Goal: Transaction & Acquisition: Obtain resource

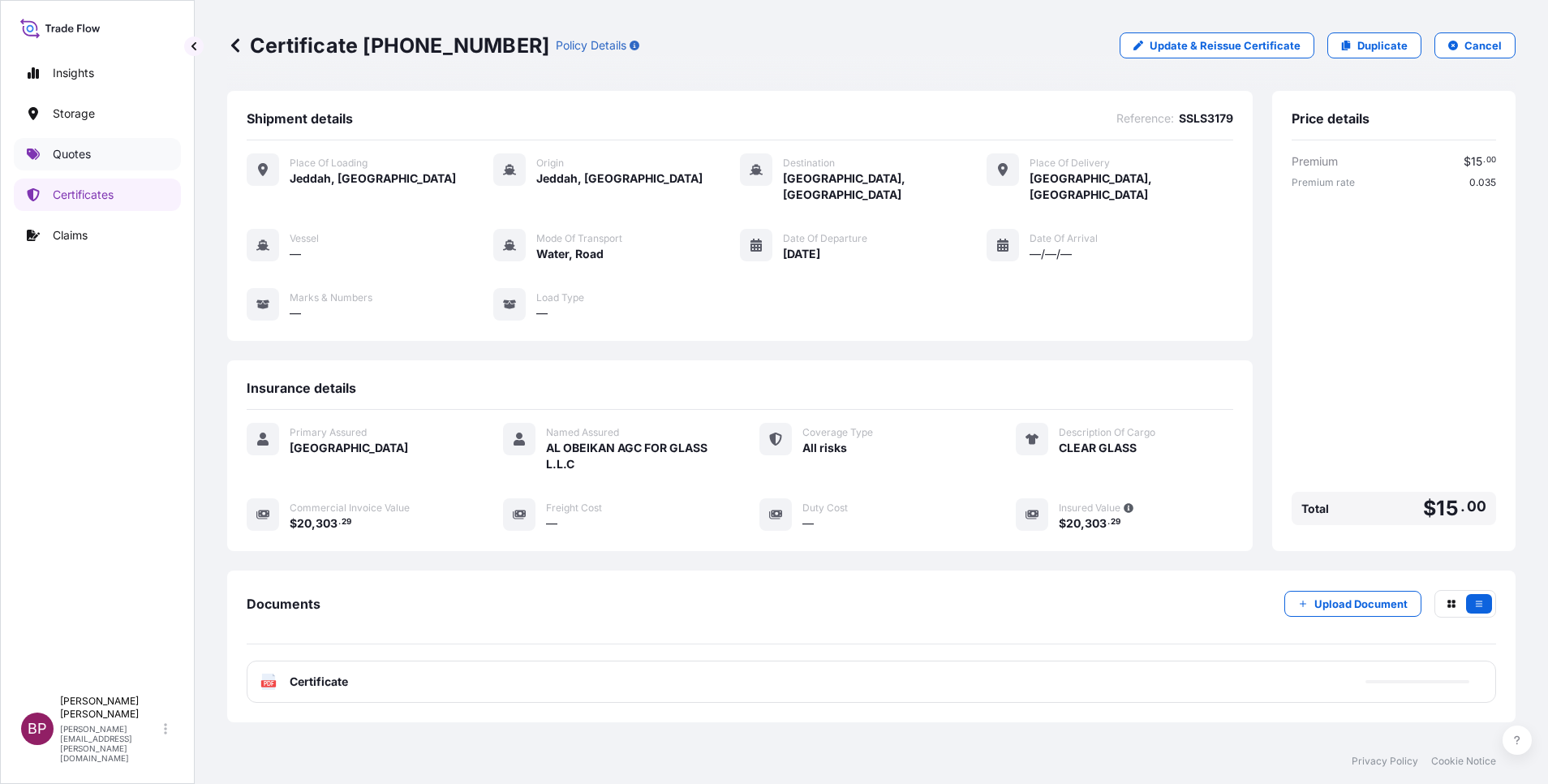
click at [86, 146] on p "Quotes" at bounding box center [72, 154] width 38 height 16
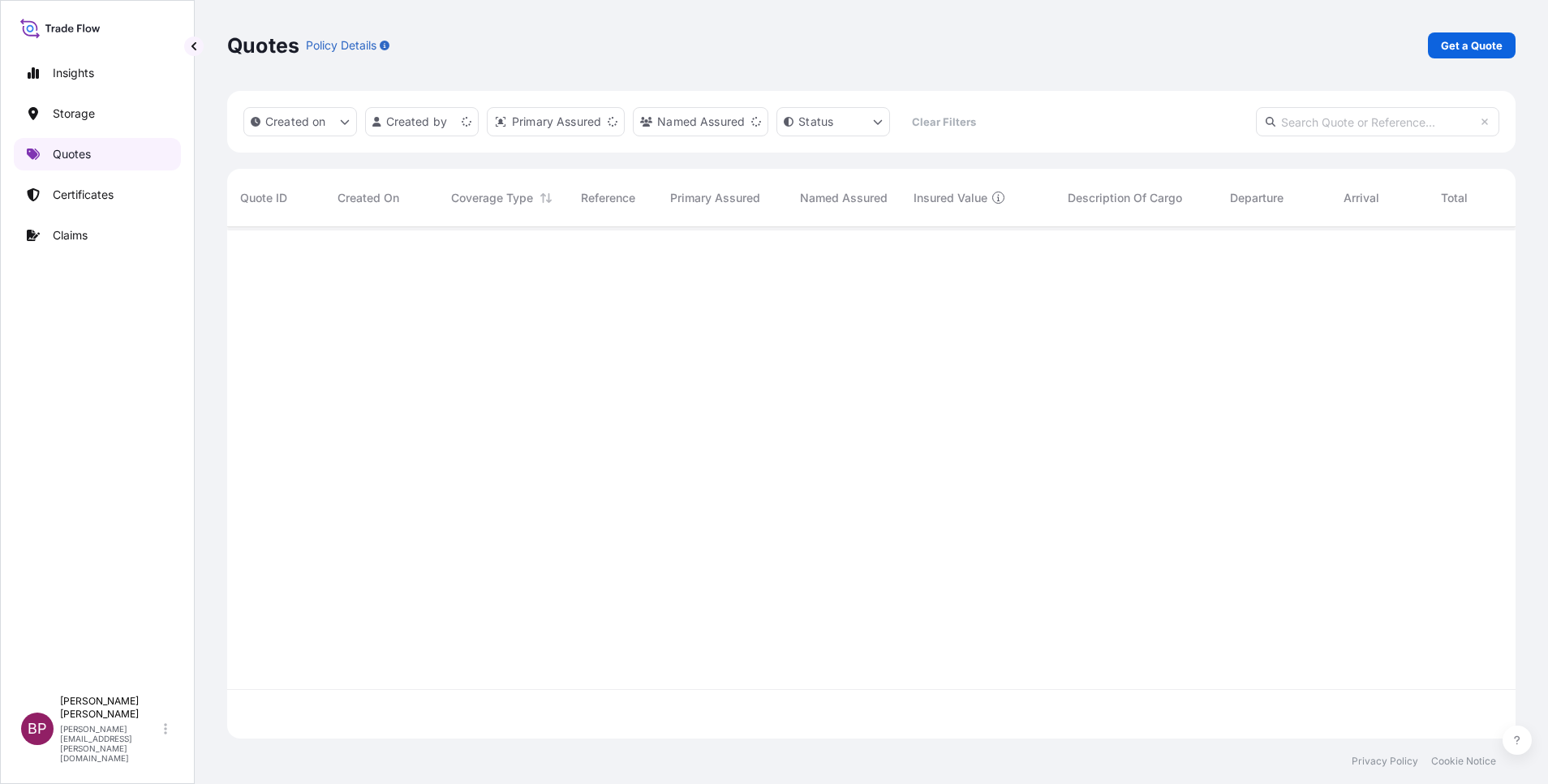
scroll to position [502, 1269]
click at [1472, 40] on p "Get a Quote" at bounding box center [1471, 45] width 61 height 16
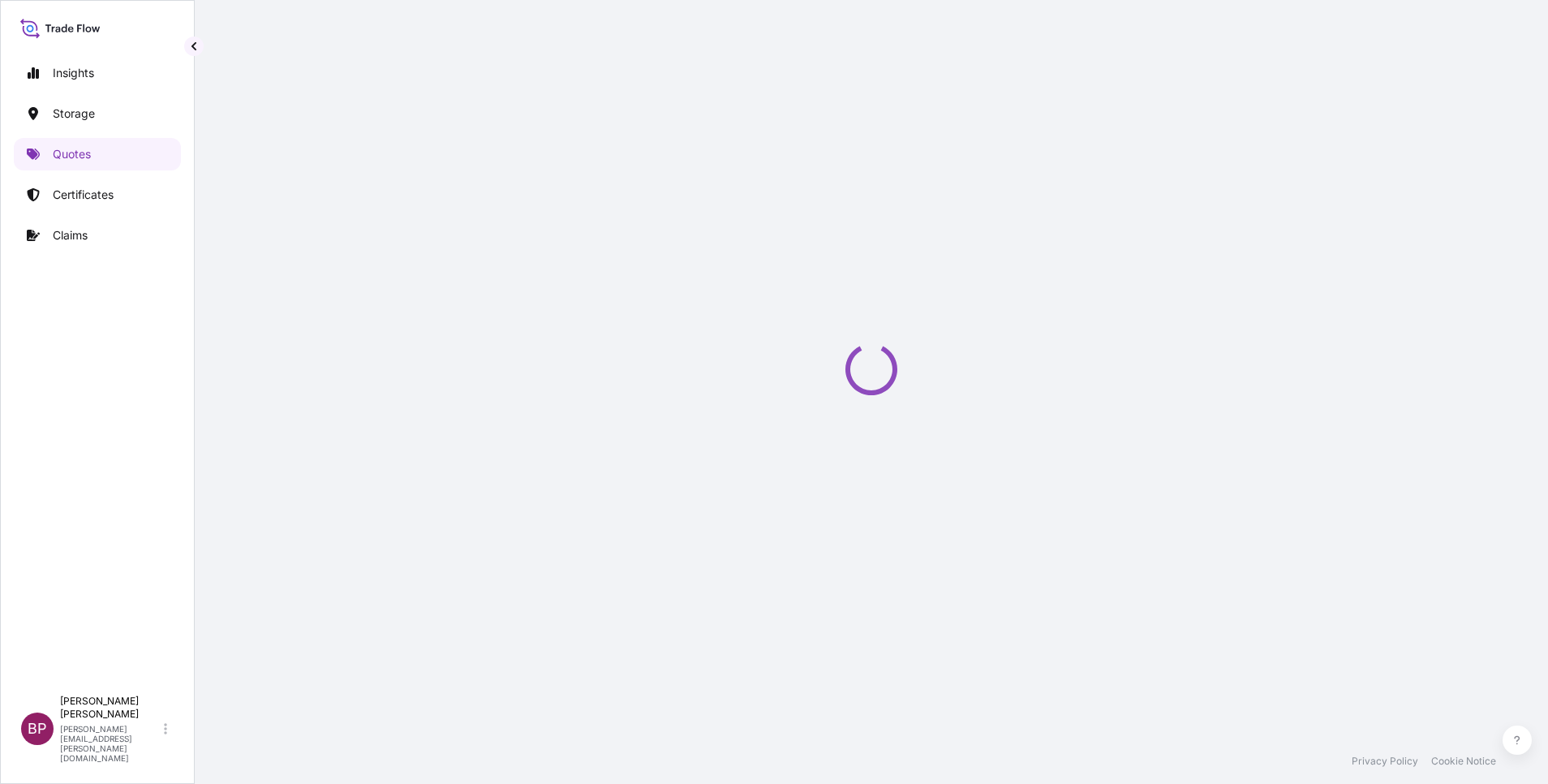
select select "Water"
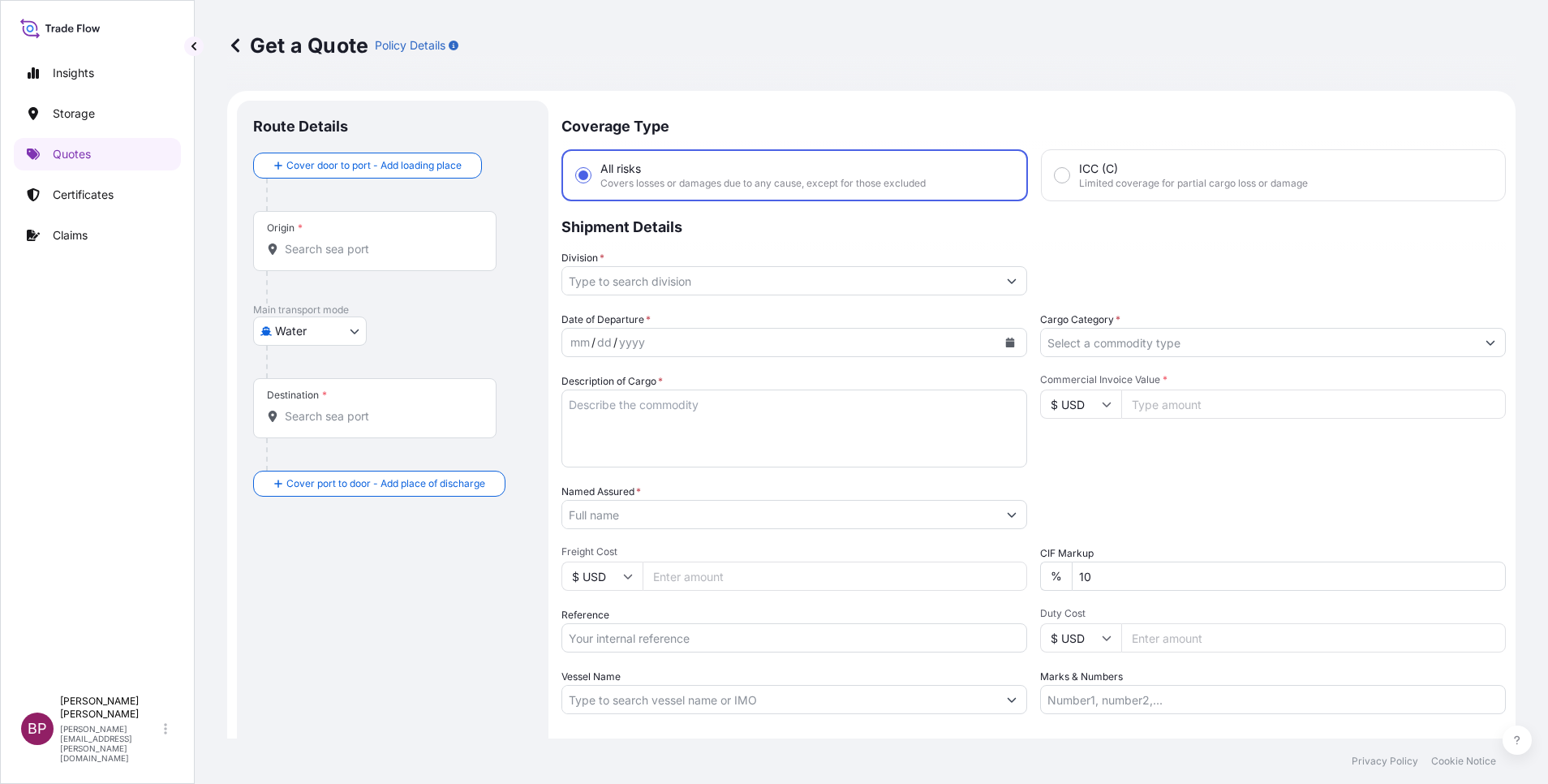
scroll to position [26, 0]
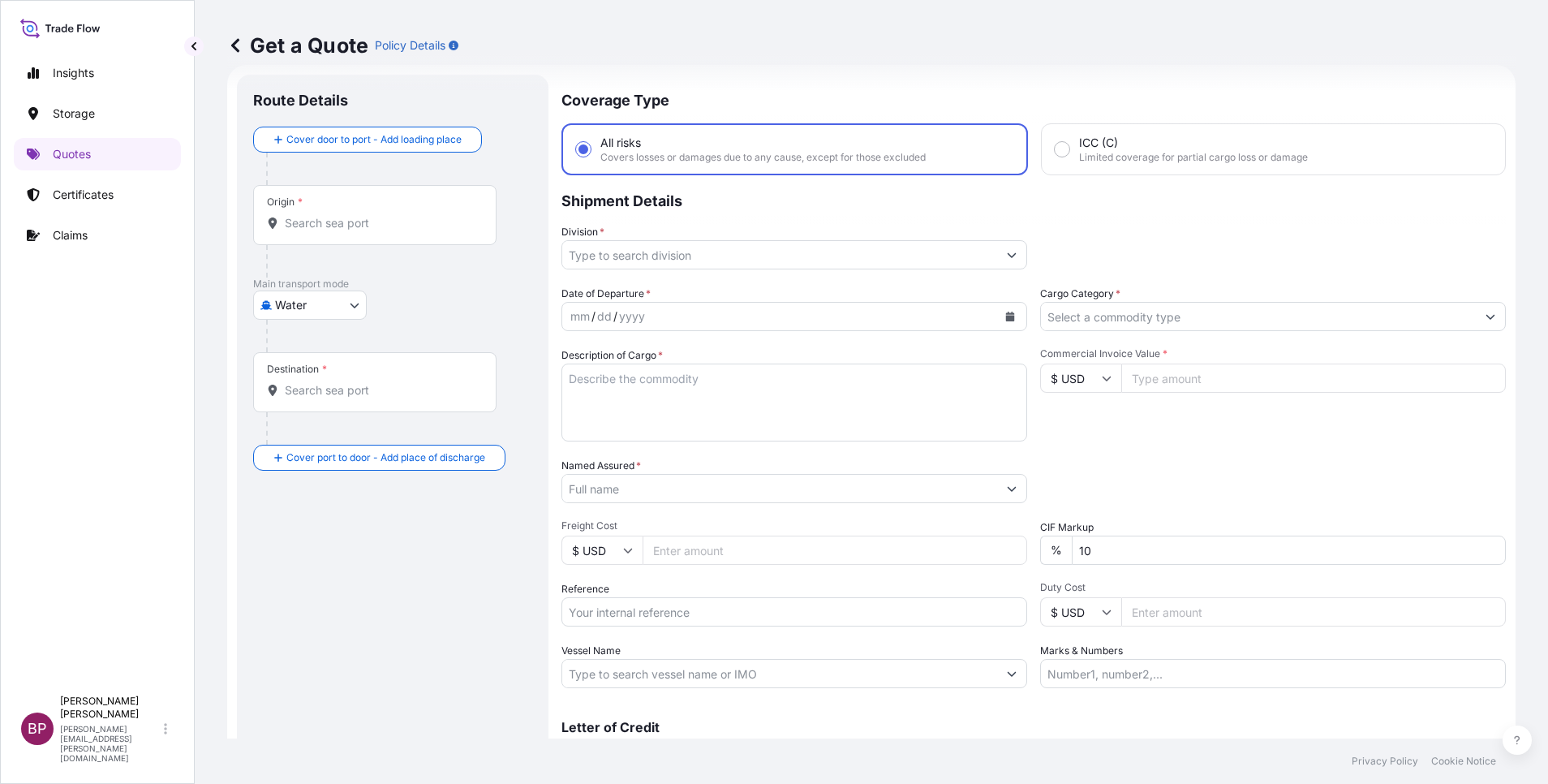
click at [1392, 321] on input "Cargo Category *" at bounding box center [1258, 316] width 435 height 30
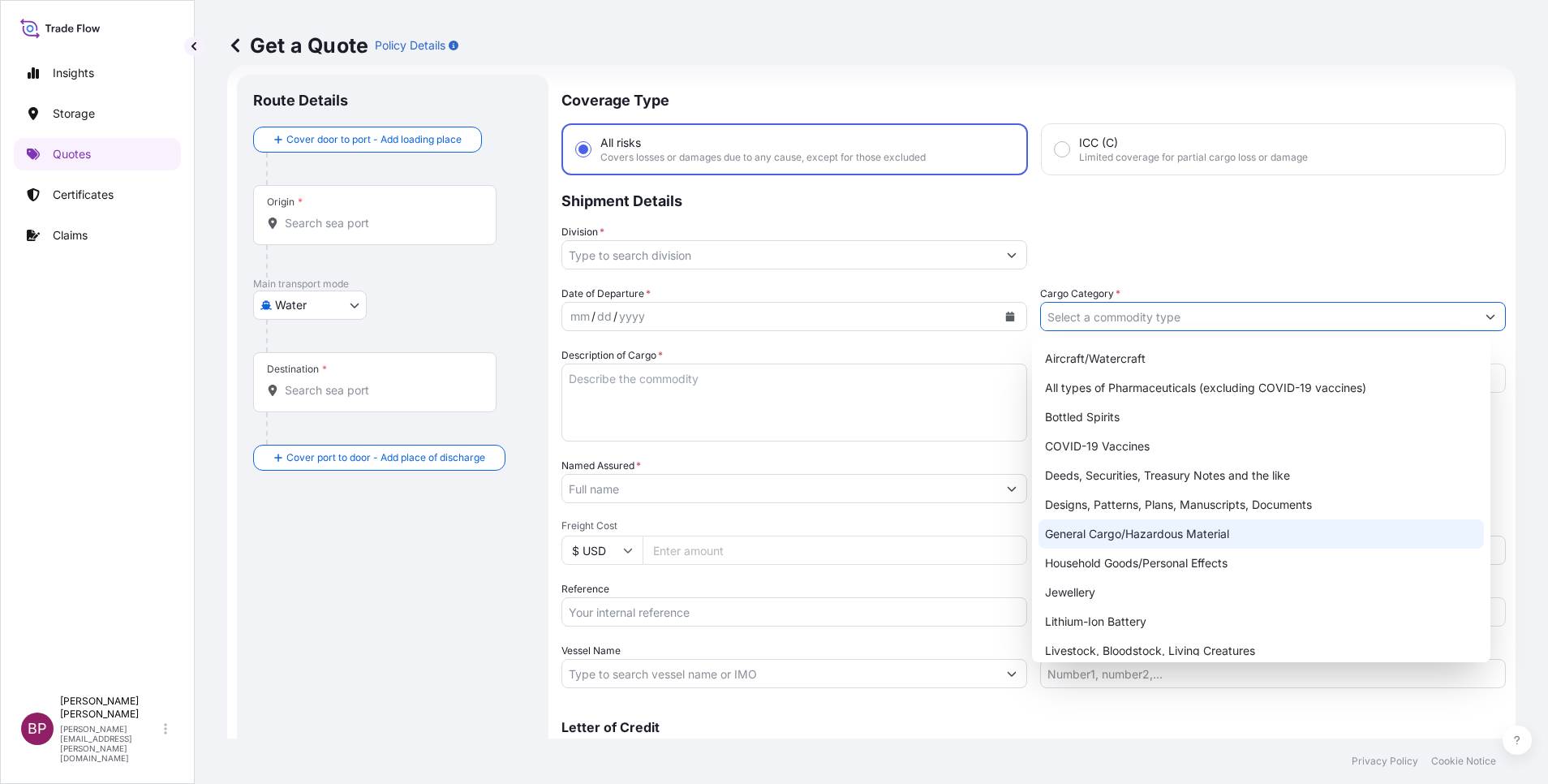
click at [1099, 532] on div "General Cargo/Hazardous Material" at bounding box center [1261, 533] width 445 height 30
type input "General Cargo/Hazardous Material"
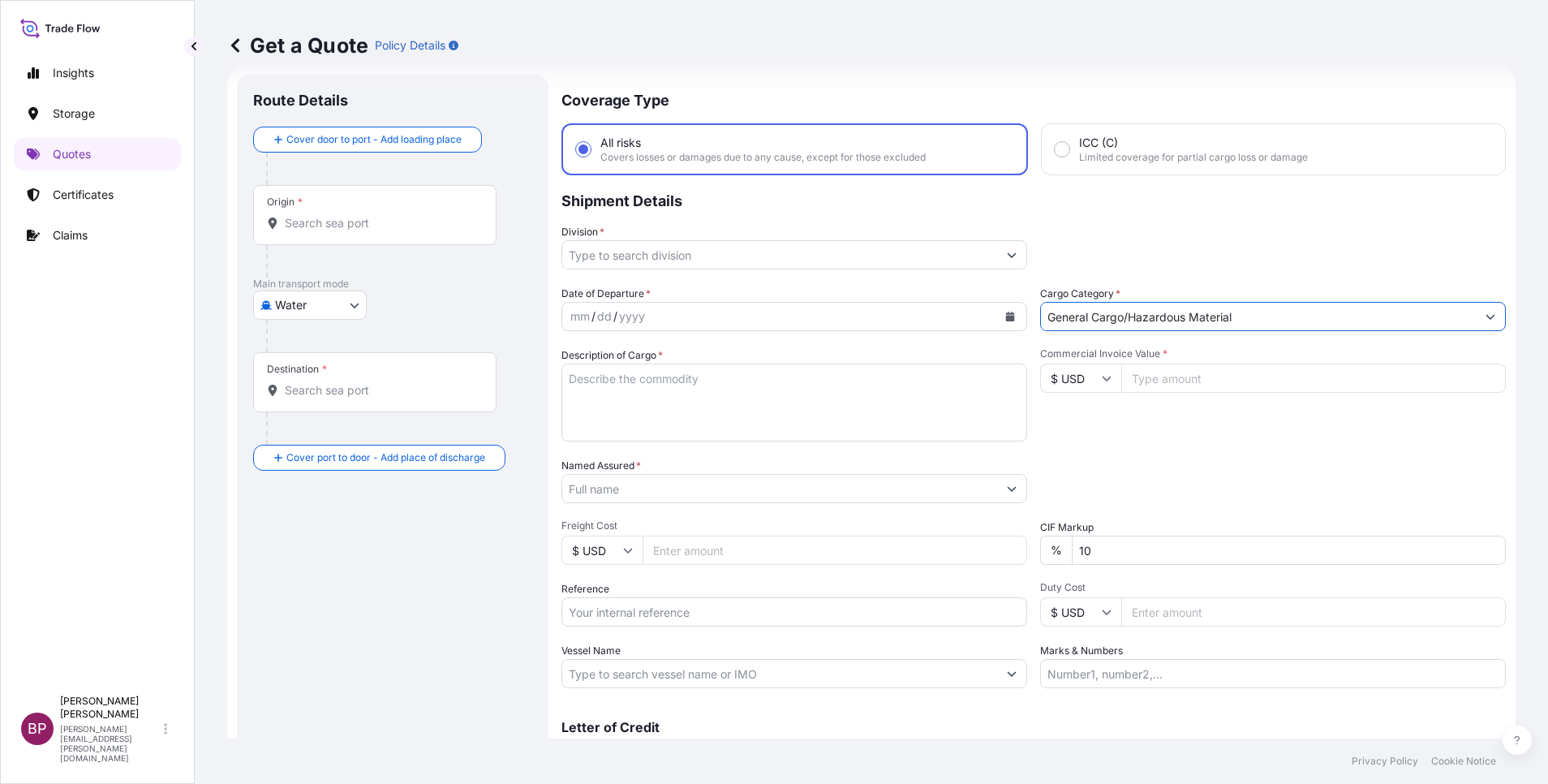
click at [1007, 253] on icon "Show suggestions" at bounding box center [1012, 255] width 10 height 10
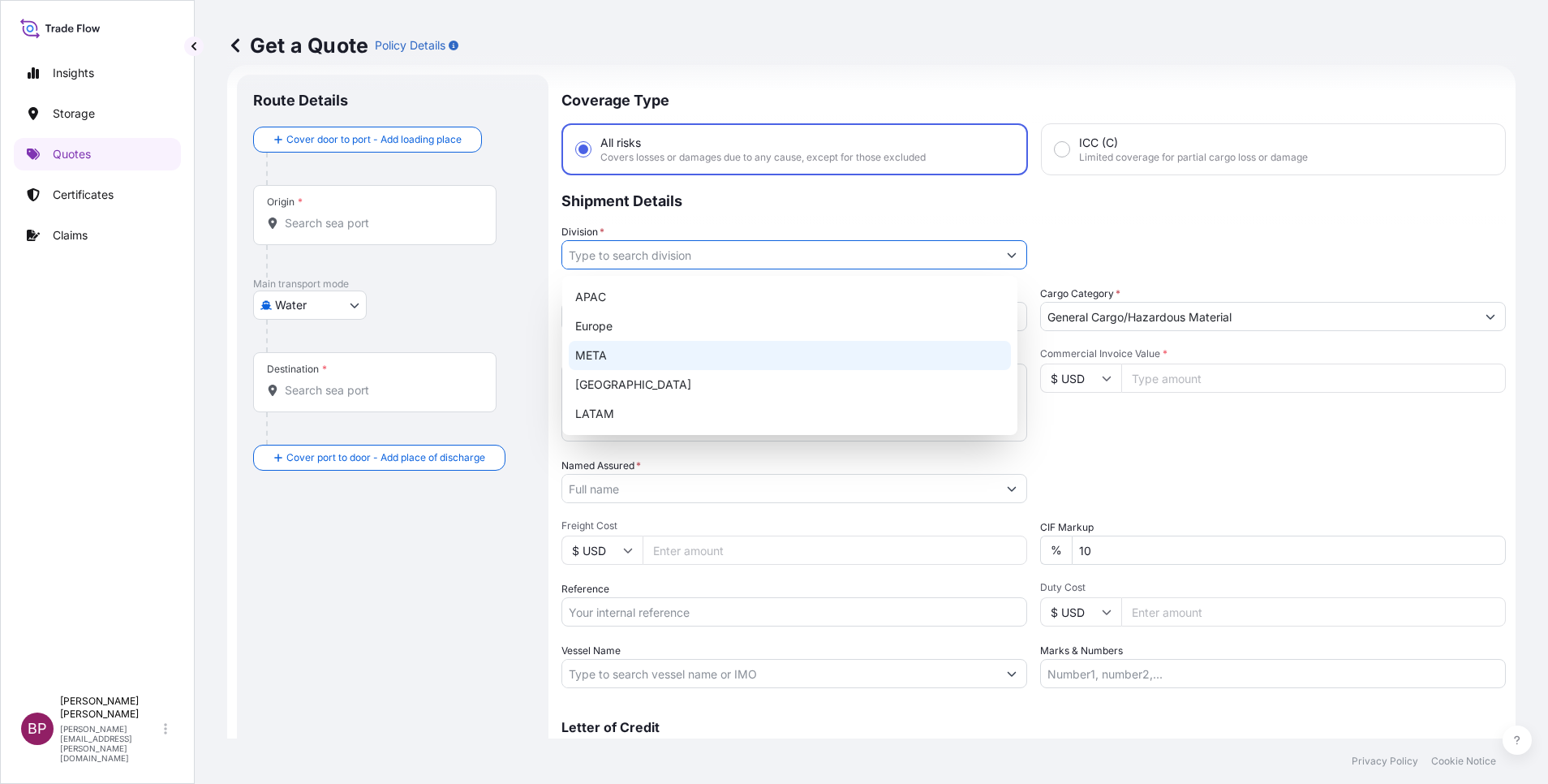
click at [694, 354] on div "META" at bounding box center [790, 355] width 442 height 30
type input "META"
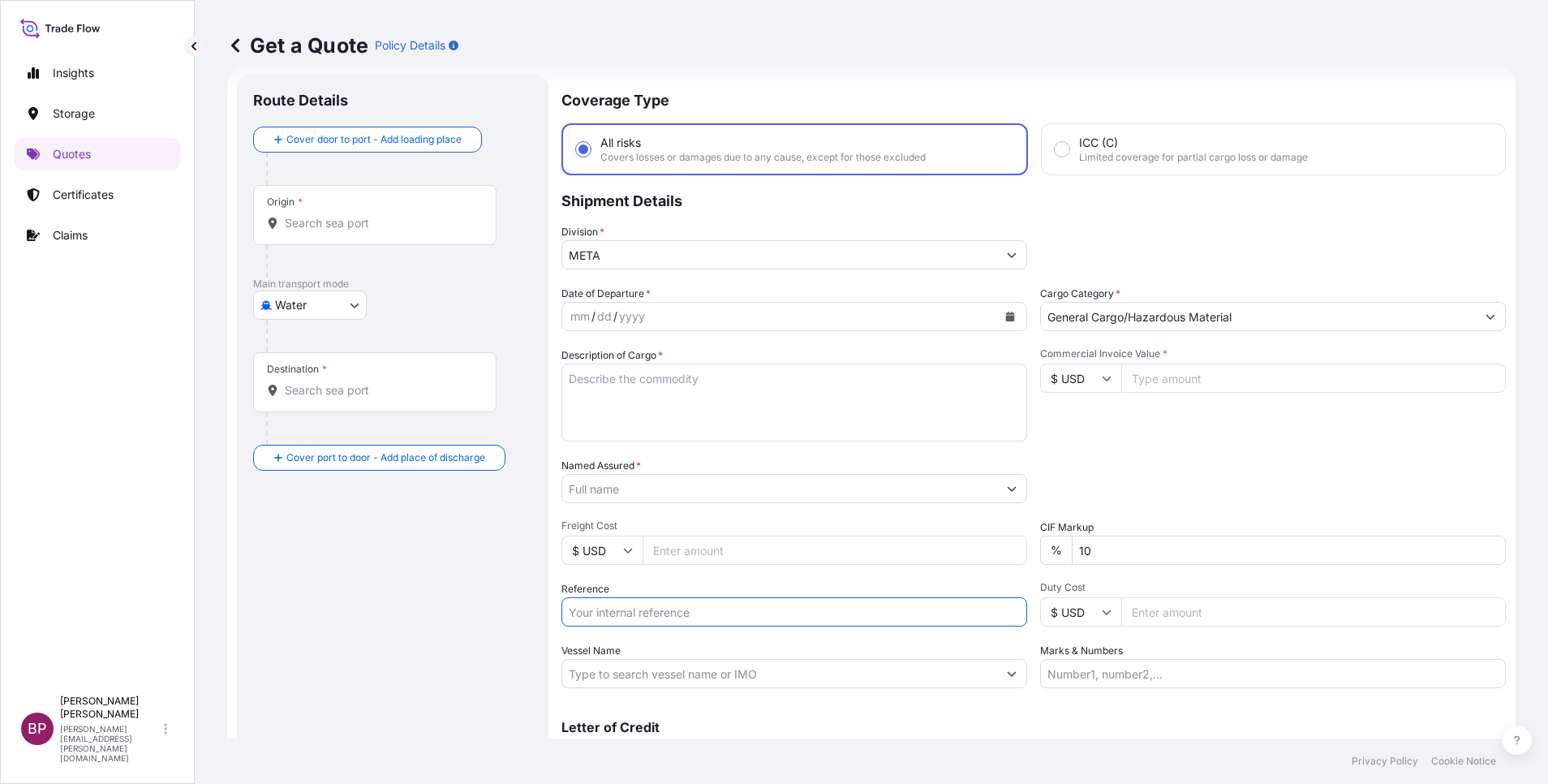
click at [643, 613] on input "Reference" at bounding box center [794, 612] width 465 height 30
paste input "B/L# SWS25070364 SSLS3176"
type input "B/L# SWS25070364 SSLS3176"
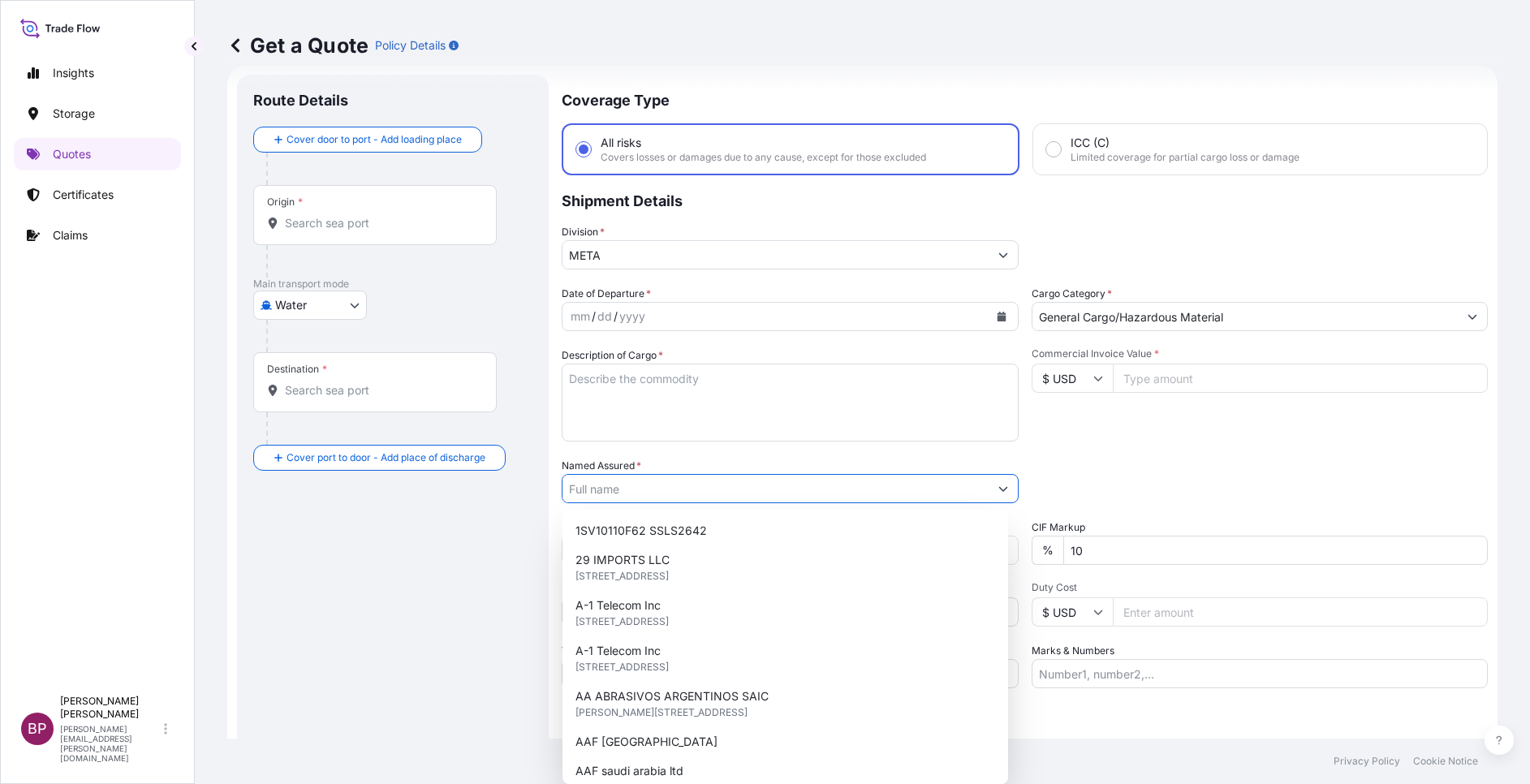
click at [663, 482] on input "Named Assured *" at bounding box center [775, 488] width 426 height 30
paste input "SHAN TECHNICAL TRADING COMPANY"
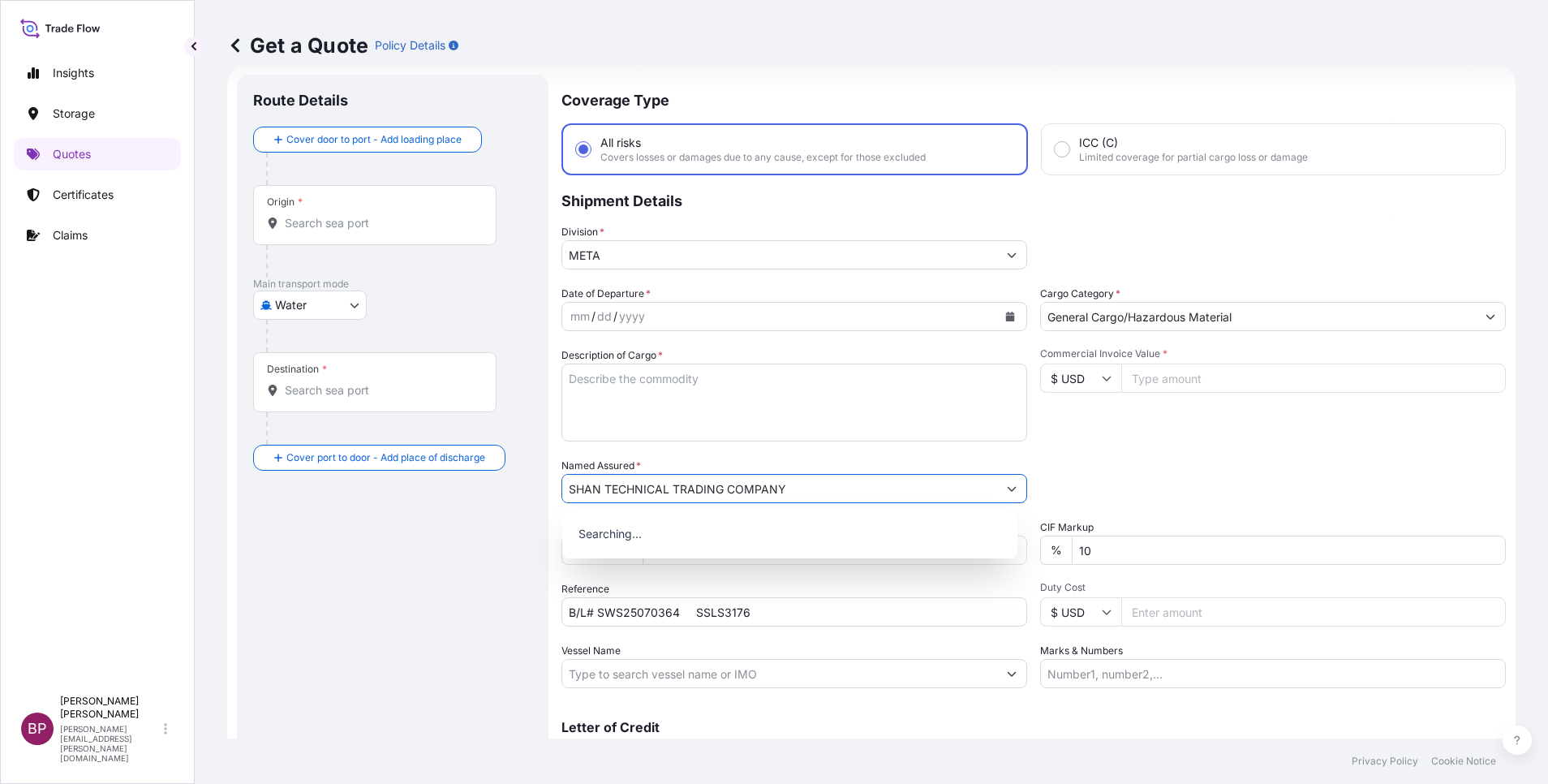
type input "SHAN TECHNICAL TRADING COMPANY"
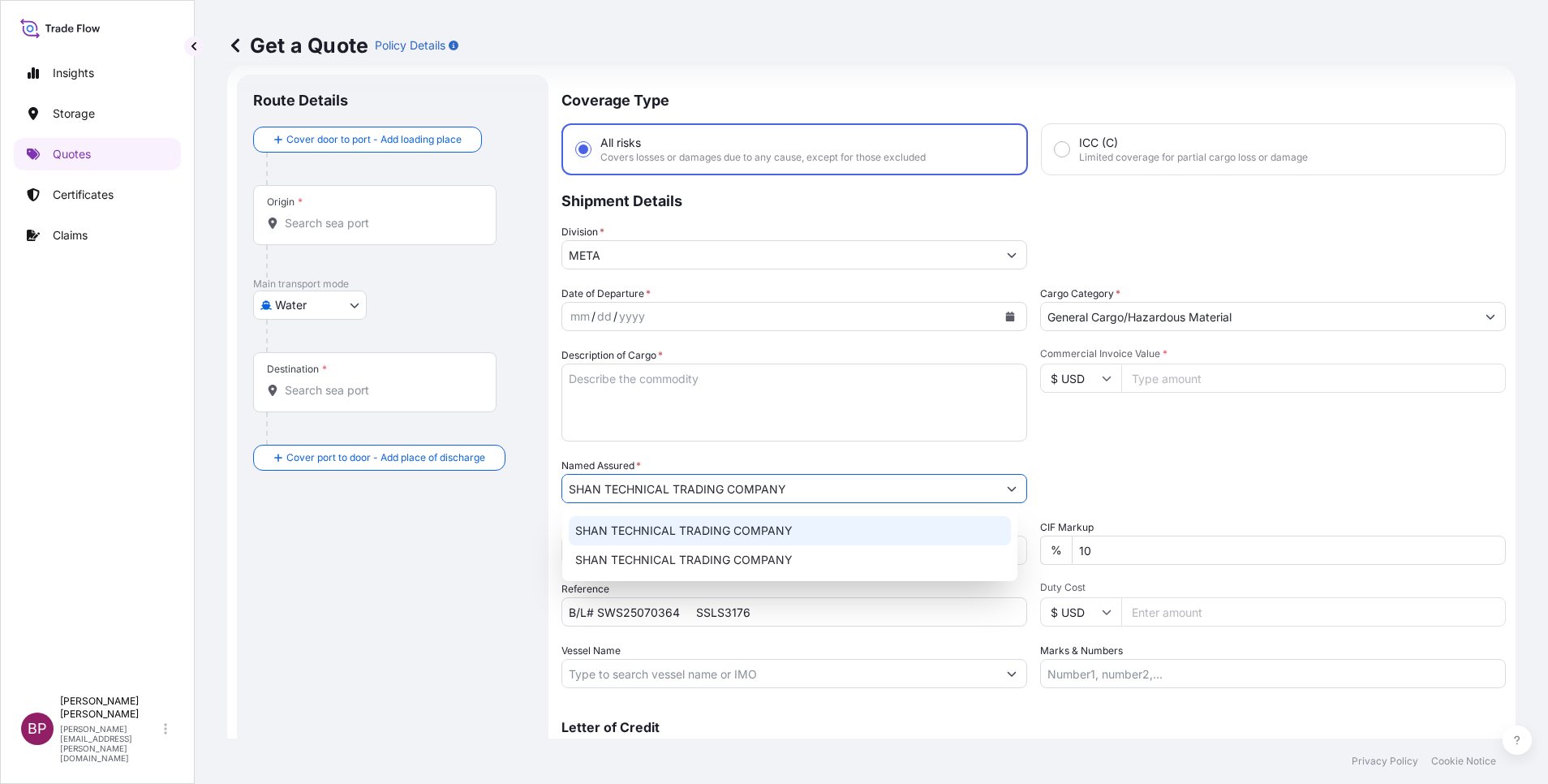
click at [710, 407] on textarea "Description of Cargo *" at bounding box center [794, 402] width 465 height 78
paste textarea "Gloves, Helmet, Earplug etc"
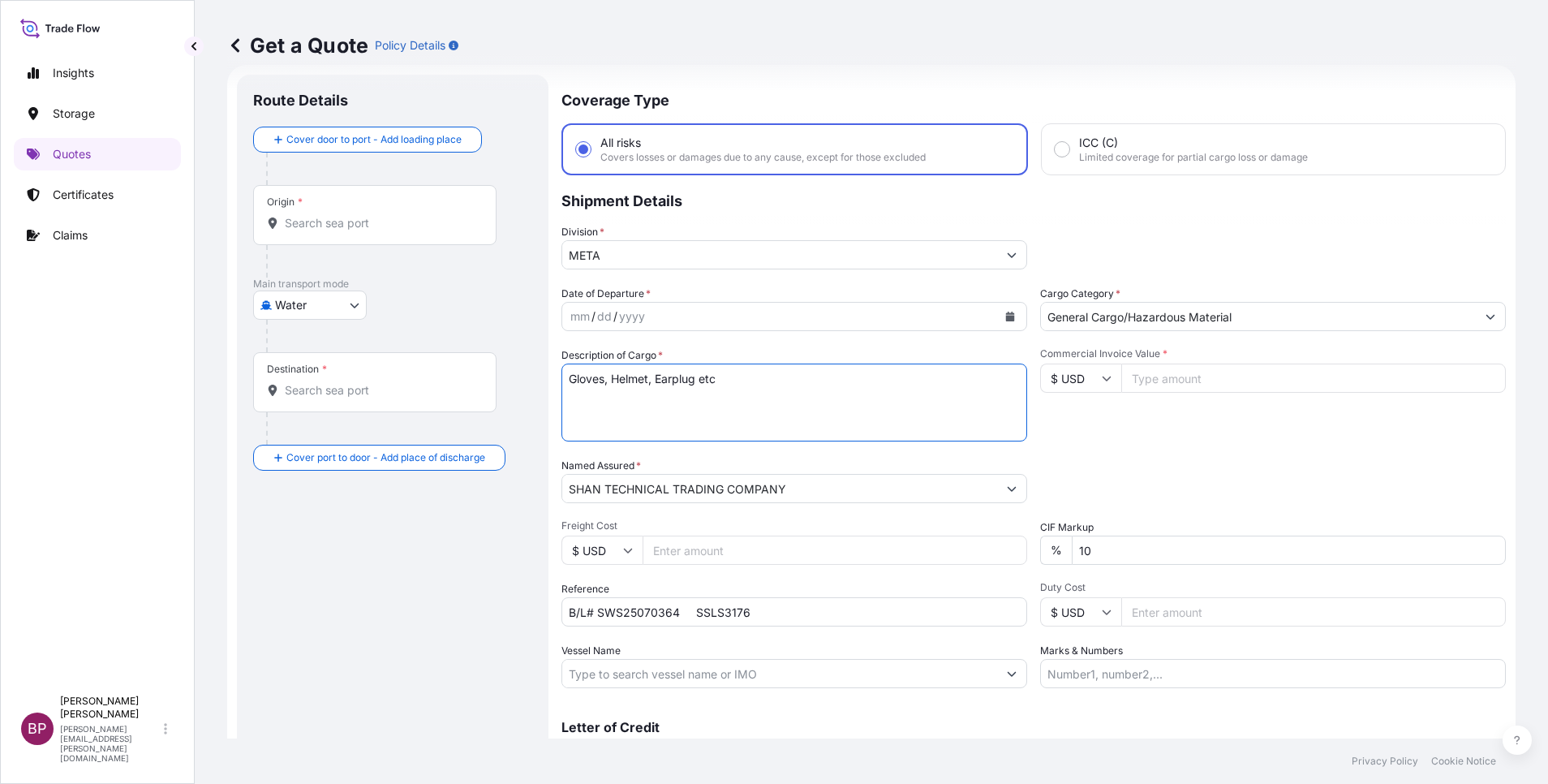
type textarea "Gloves, Helmet, Earplug etc"
drag, startPoint x: 1139, startPoint y: 381, endPoint x: 1131, endPoint y: 452, distance: 71.4
click at [1139, 381] on input "Commercial Invoice Value *" at bounding box center [1313, 378] width 385 height 30
paste input "30022.50"
type input "30022.50"
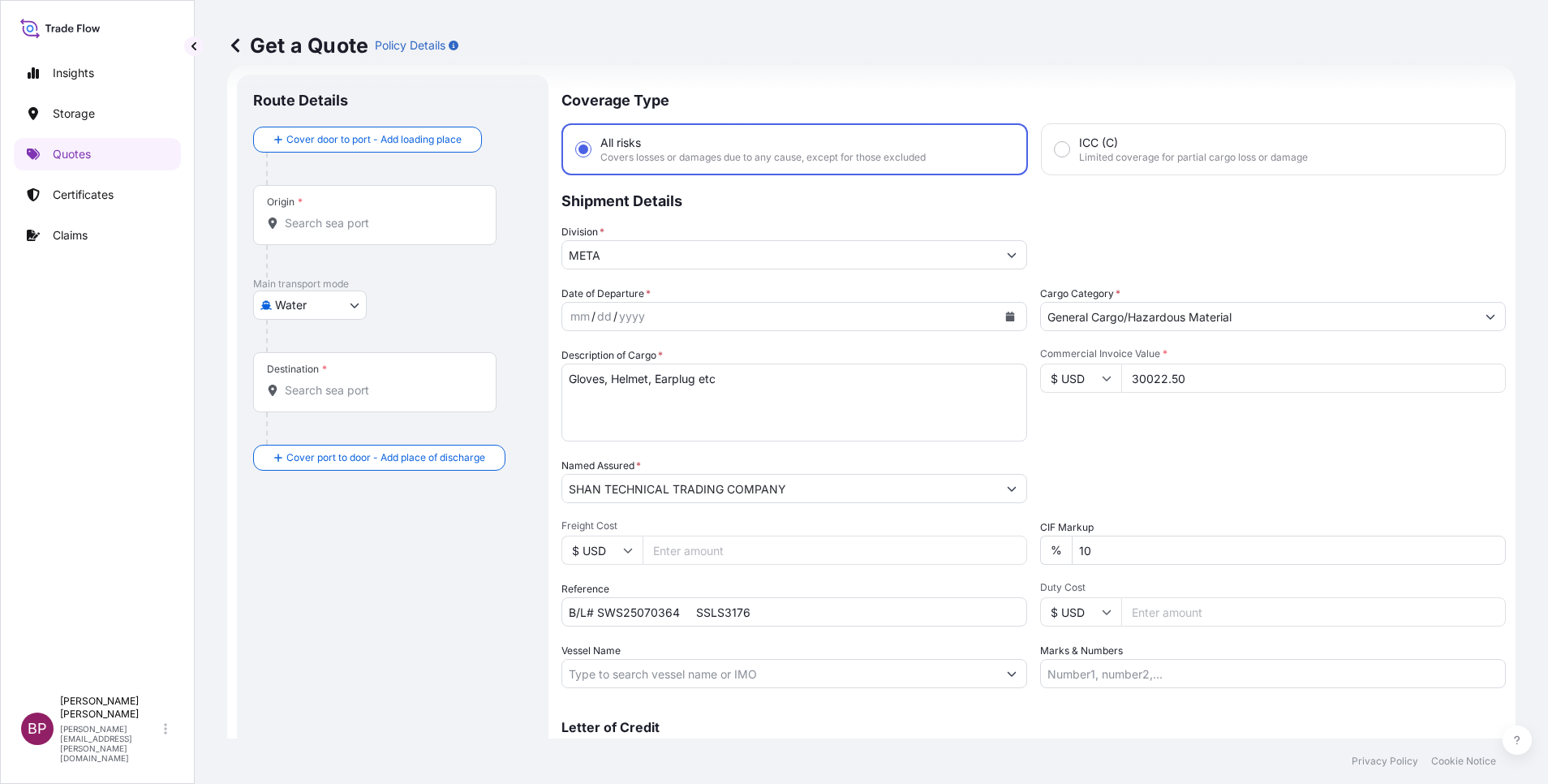
click at [1041, 535] on div "CIF Markup % 10" at bounding box center [1273, 541] width 465 height 45
type input "0"
click at [1006, 316] on icon "Calendar" at bounding box center [1010, 316] width 9 height 10
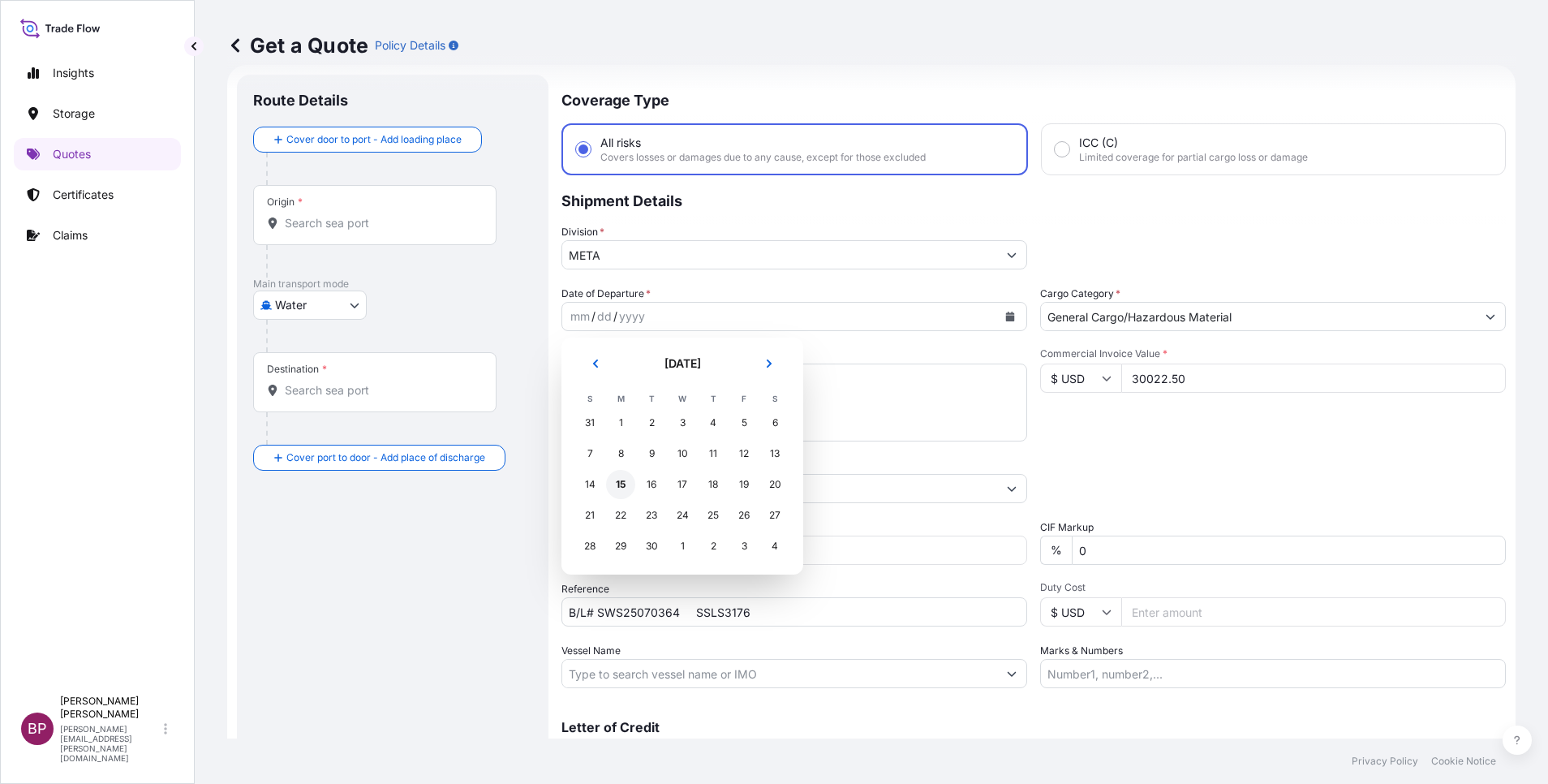
click at [625, 482] on div "15" at bounding box center [620, 484] width 30 height 30
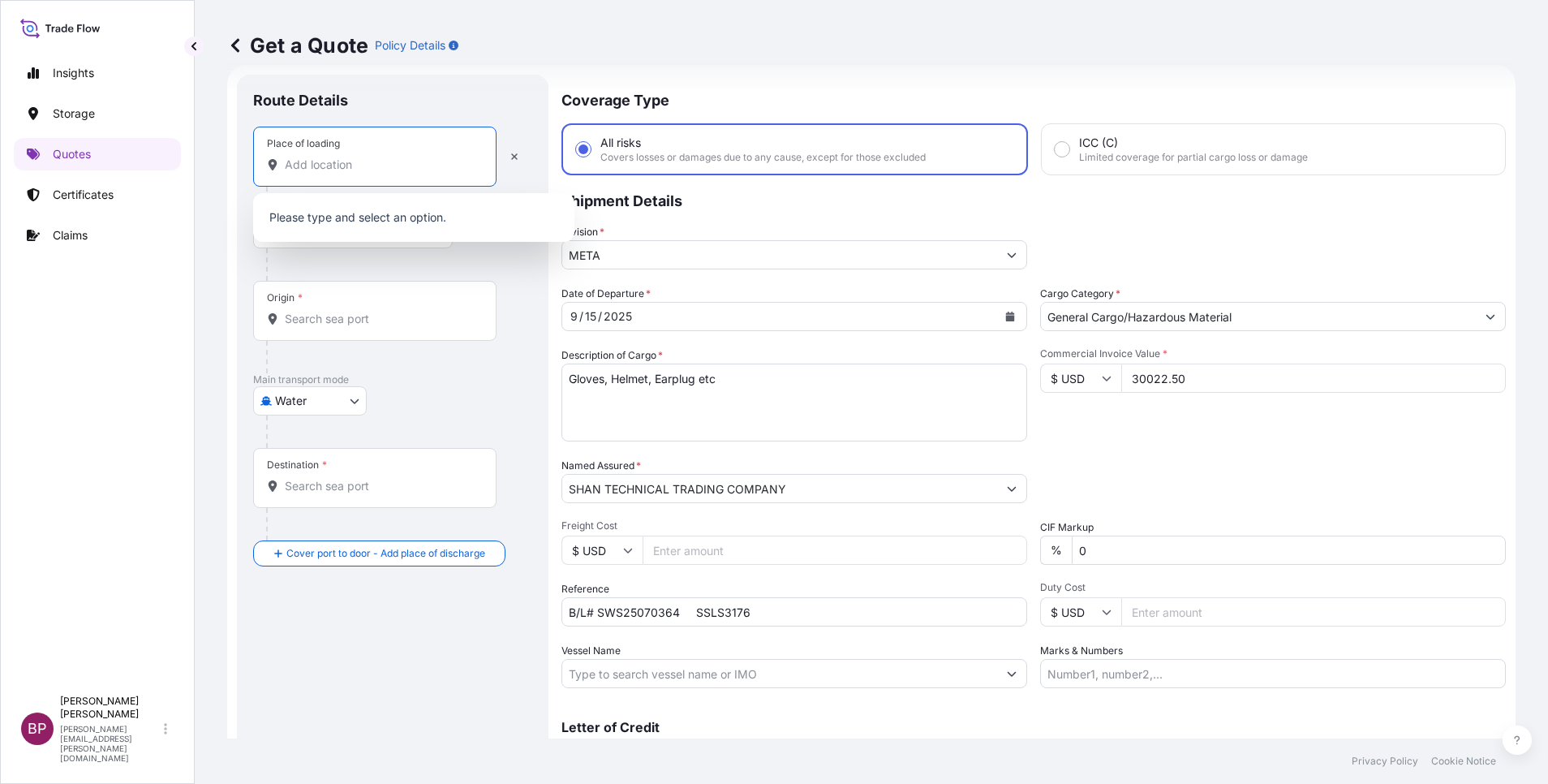
click at [322, 172] on input "Place of loading" at bounding box center [380, 165] width 191 height 16
paste input "[GEOGRAPHIC_DATA]"
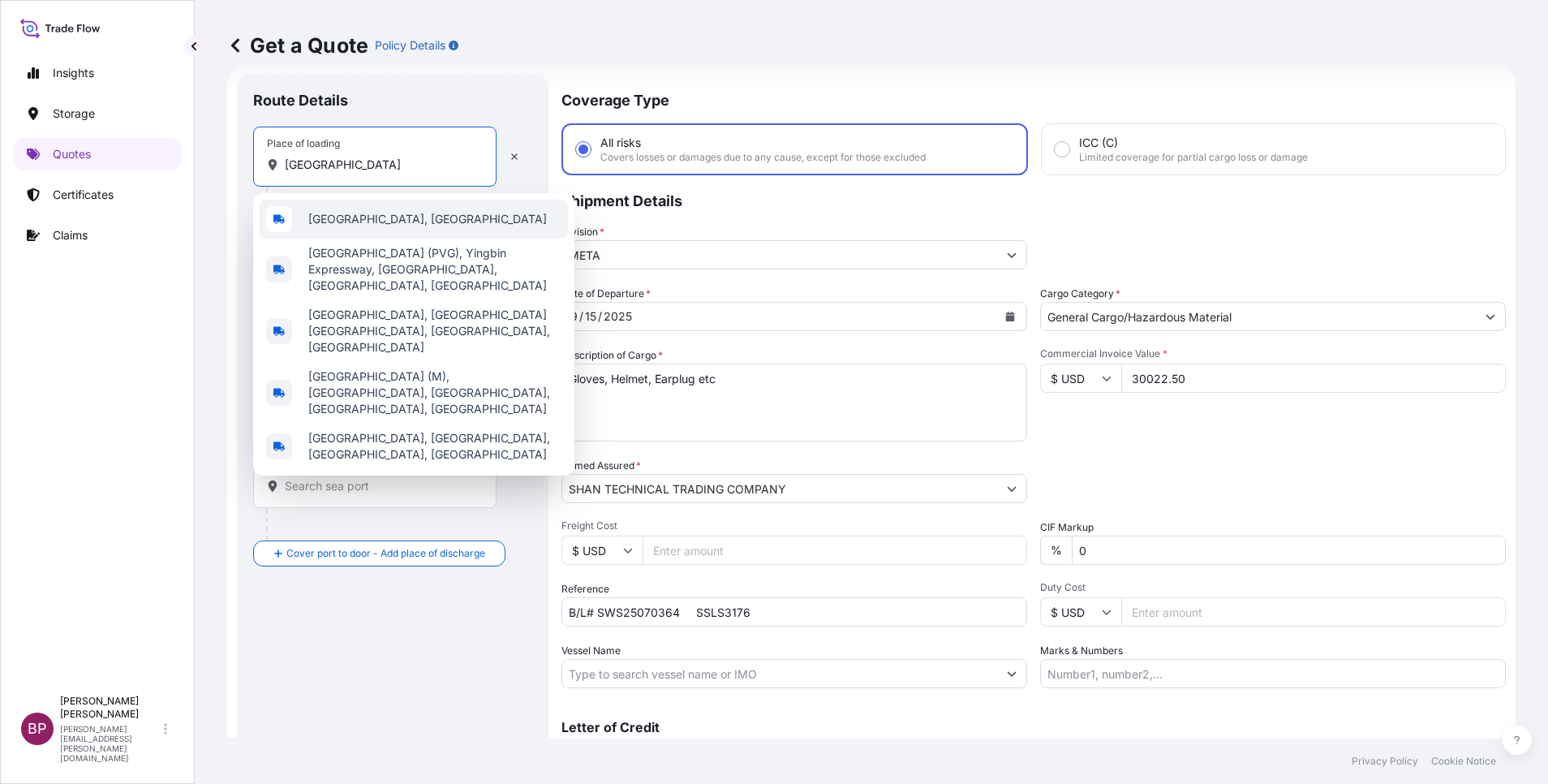
click at [389, 216] on span "[GEOGRAPHIC_DATA], [GEOGRAPHIC_DATA]" at bounding box center [427, 218] width 238 height 16
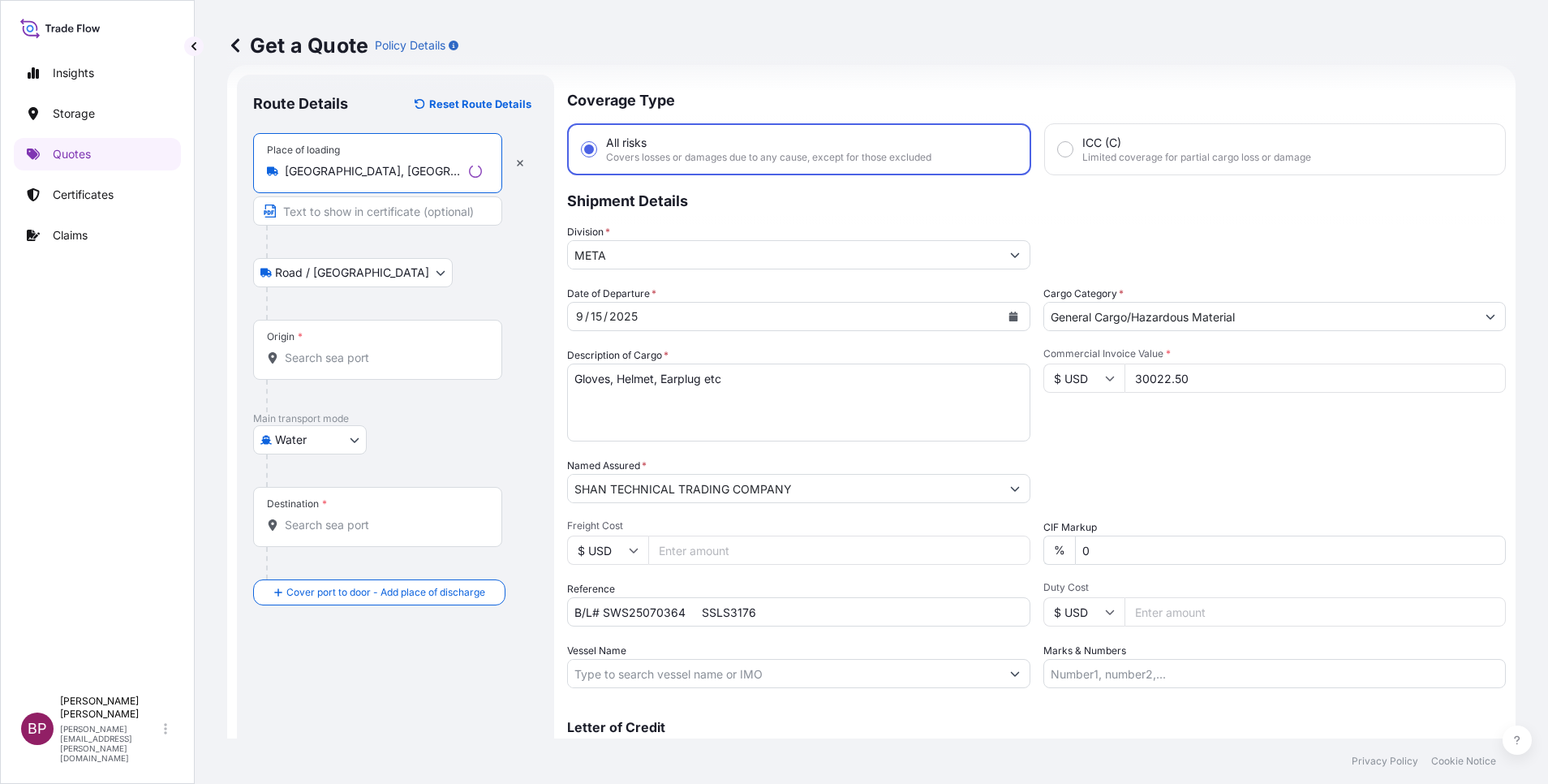
type input "[GEOGRAPHIC_DATA], [GEOGRAPHIC_DATA]"
click at [369, 368] on div "Origin *" at bounding box center [377, 349] width 249 height 60
click at [369, 366] on input "Origin *" at bounding box center [383, 357] width 197 height 16
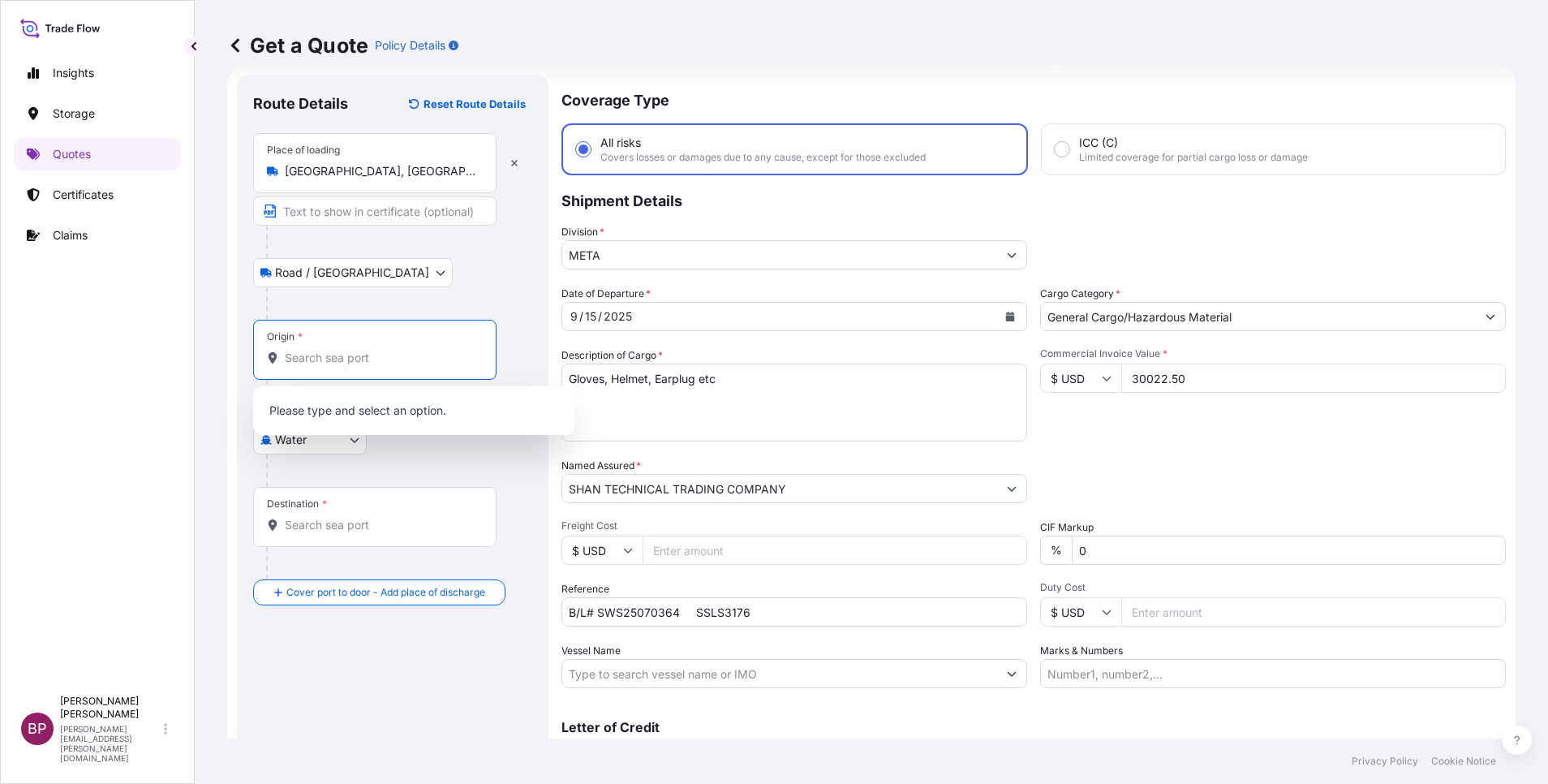
paste input "[GEOGRAPHIC_DATA]"
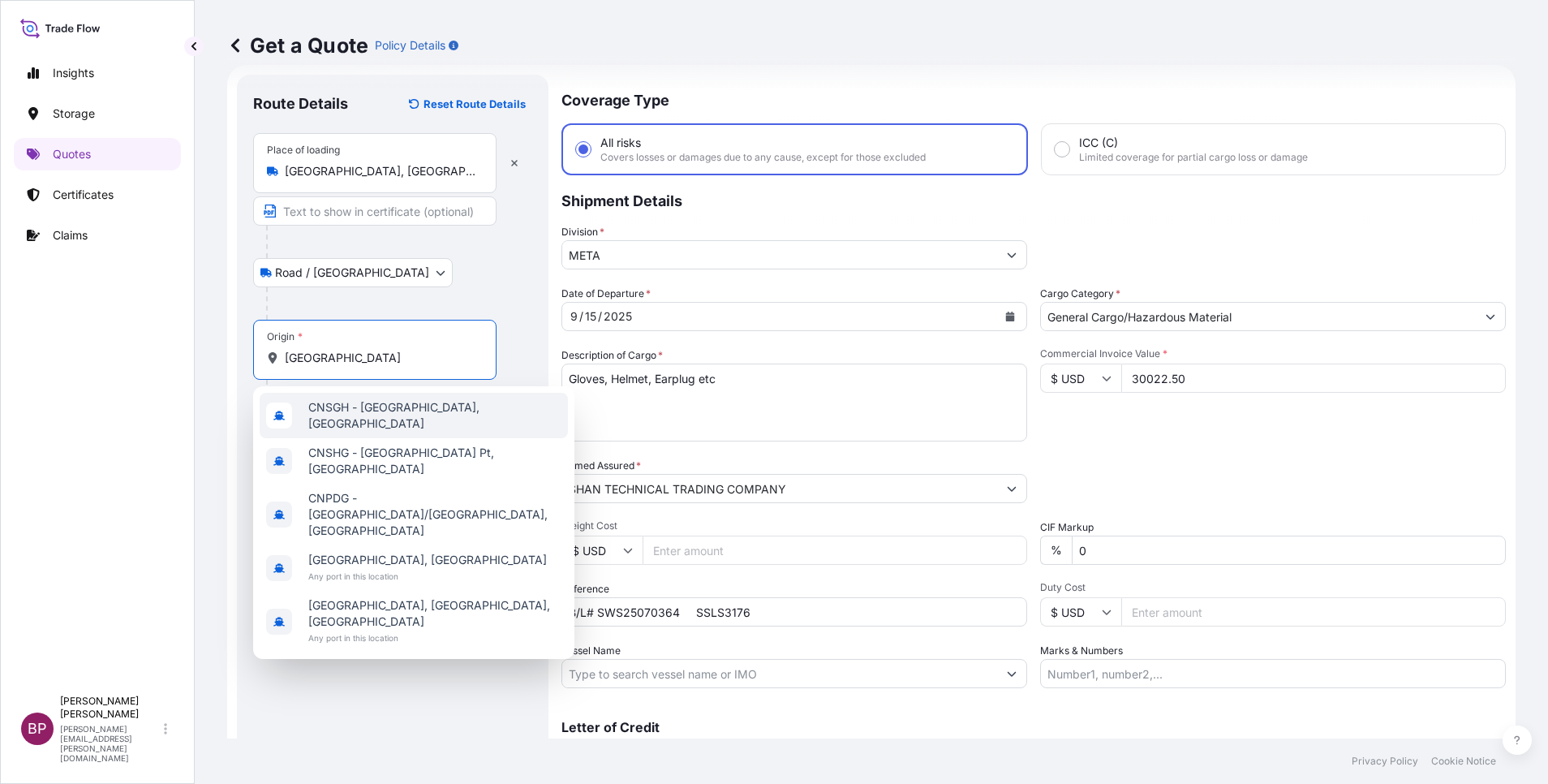
click at [398, 412] on span "CNSGH - [GEOGRAPHIC_DATA], [GEOGRAPHIC_DATA]" at bounding box center [435, 415] width 253 height 33
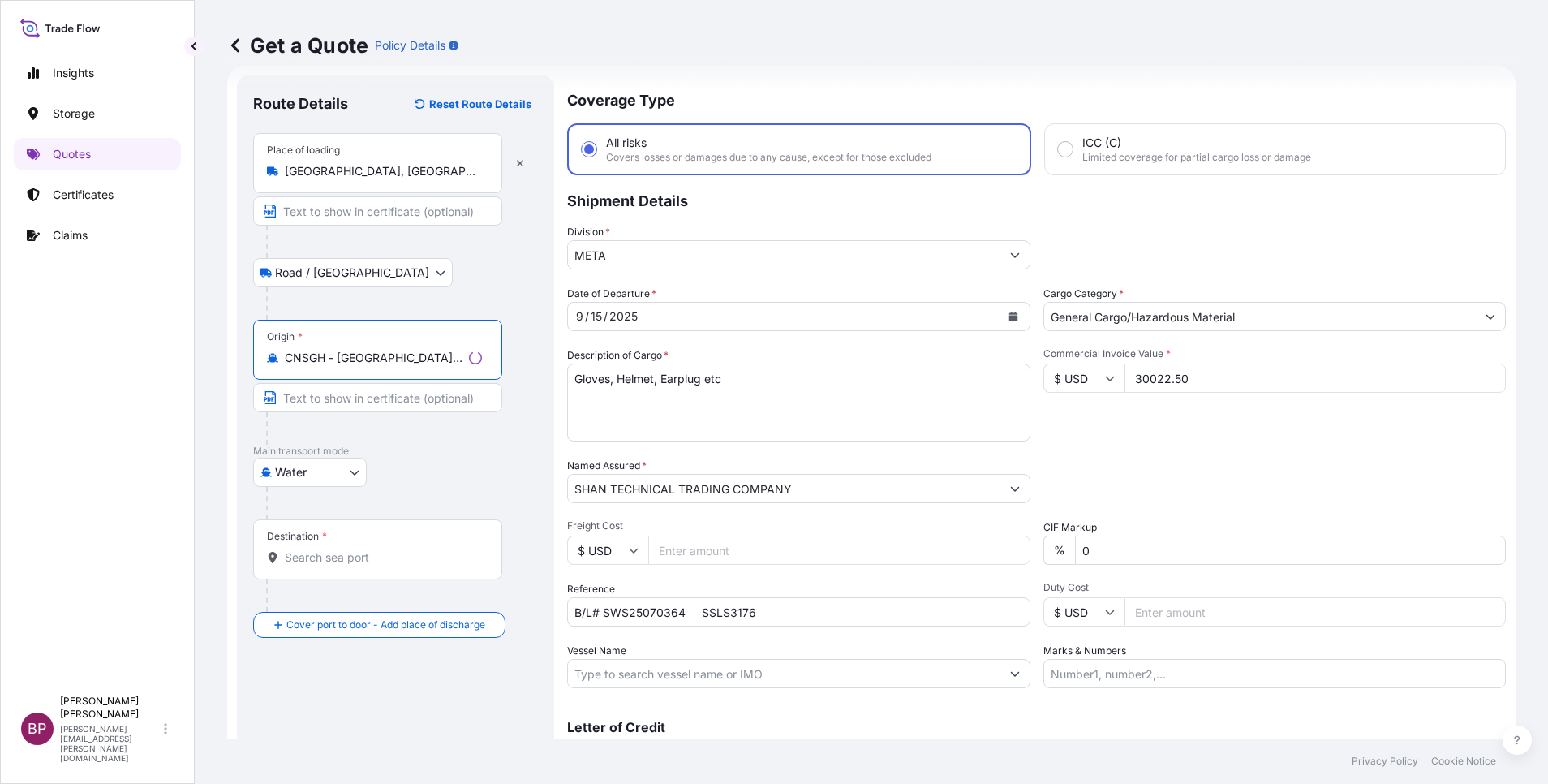
type input "CNSGH - [GEOGRAPHIC_DATA], [GEOGRAPHIC_DATA]"
click at [364, 566] on div "Destination *" at bounding box center [377, 549] width 249 height 60
click at [364, 566] on input "Destination *" at bounding box center [383, 557] width 197 height 16
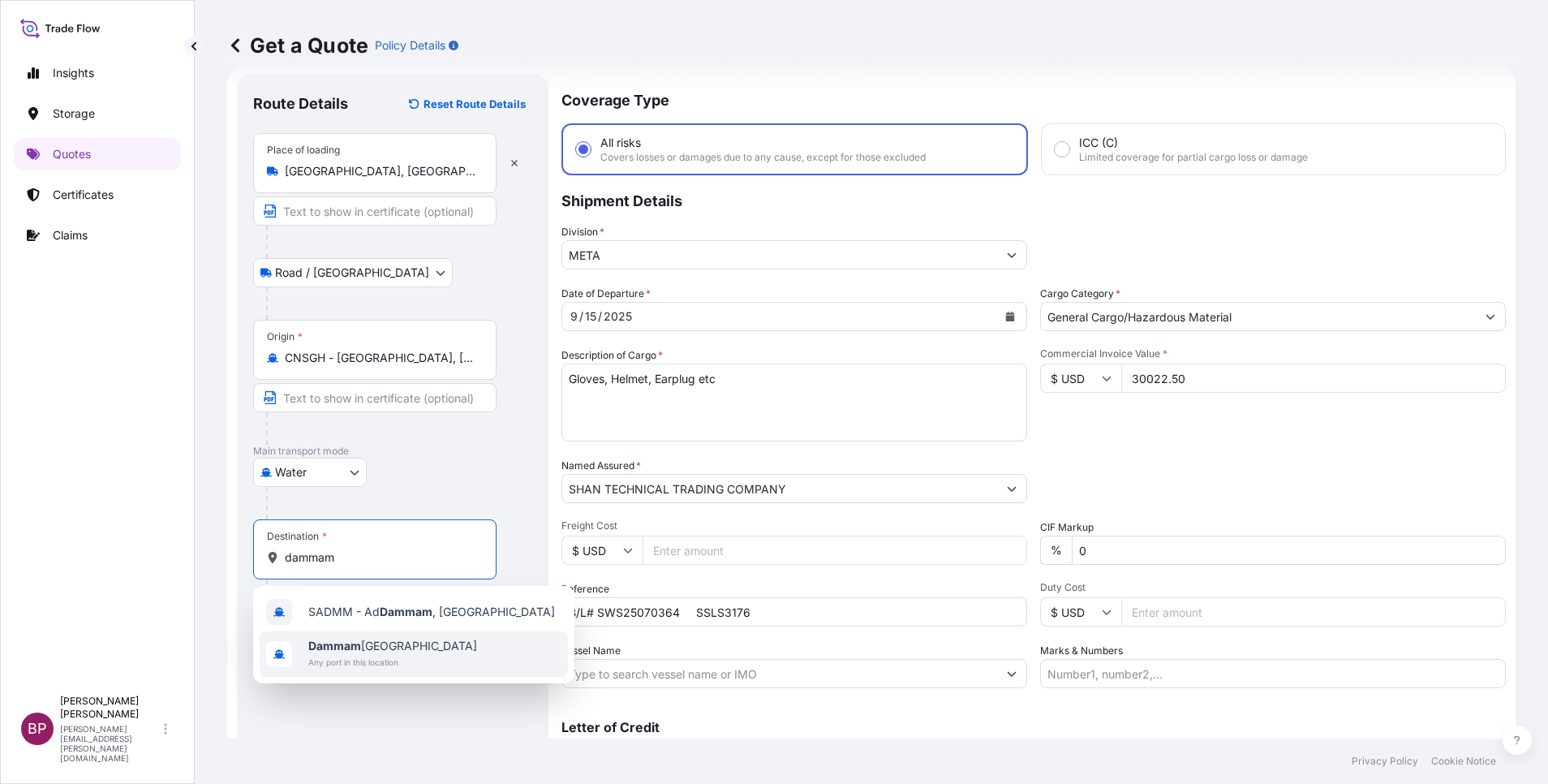
click at [401, 646] on span "Dammam [GEOGRAPHIC_DATA]" at bounding box center [393, 645] width 168 height 16
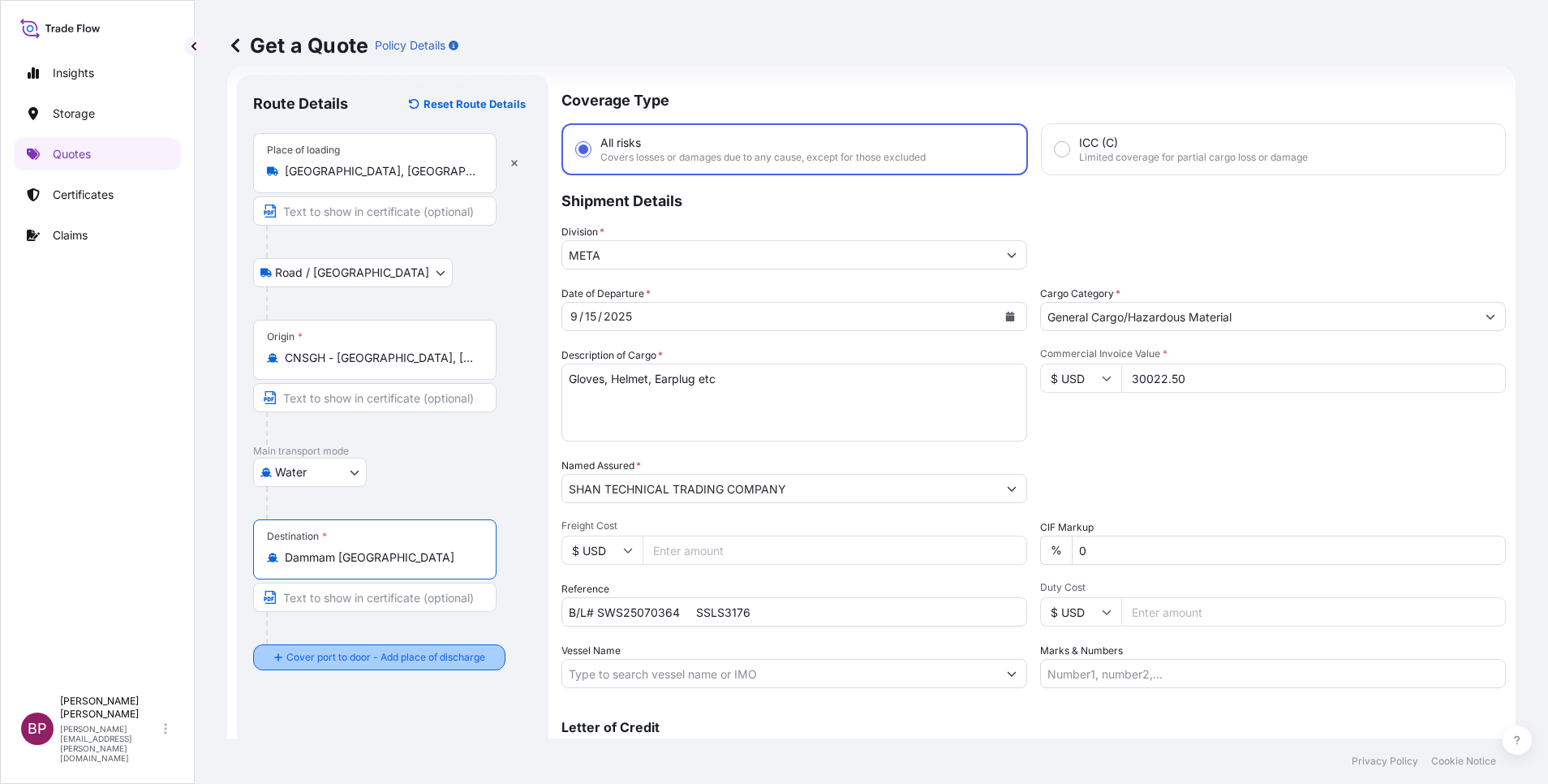
type input "Dammam [GEOGRAPHIC_DATA]"
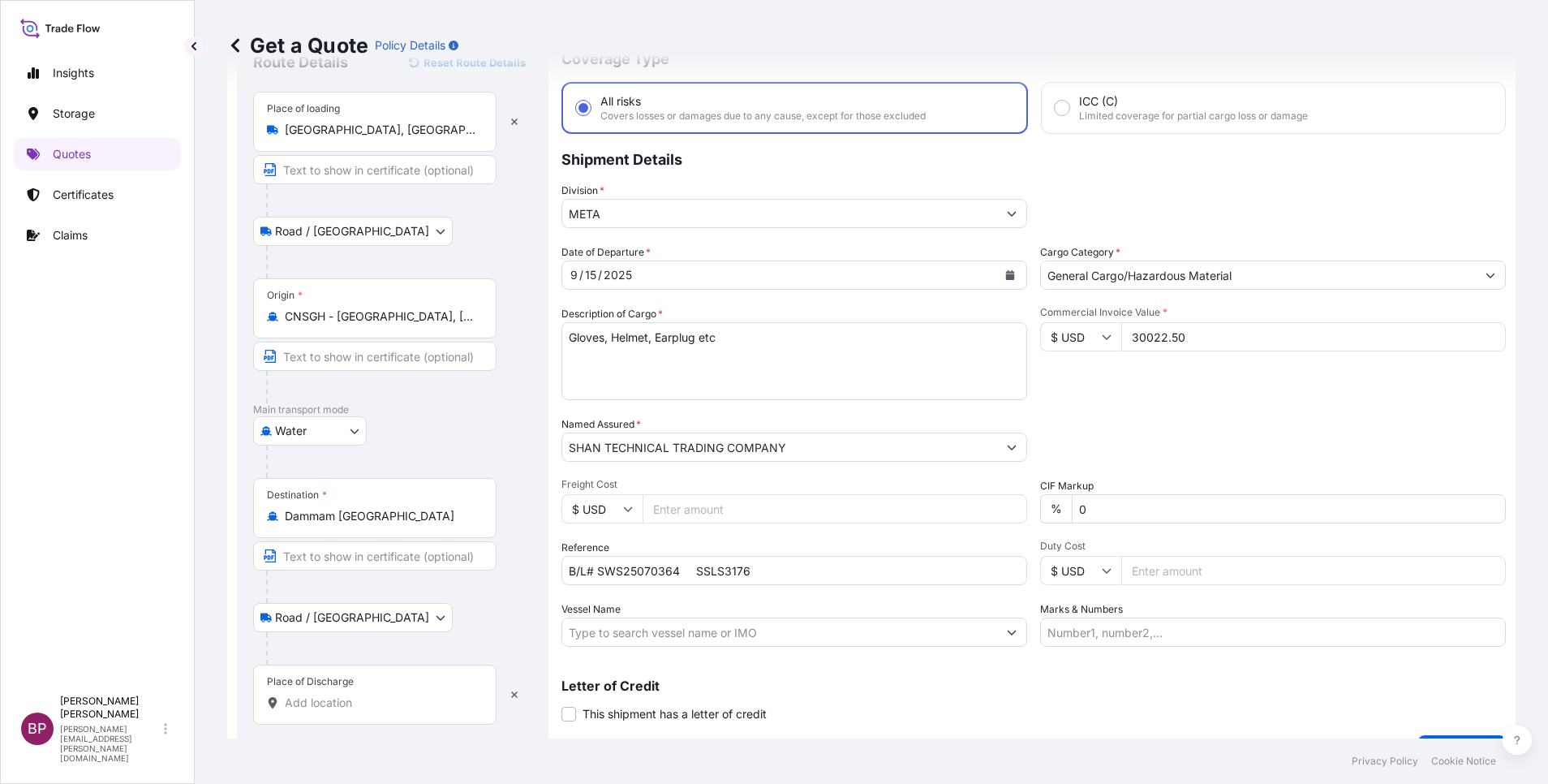
scroll to position [106, 0]
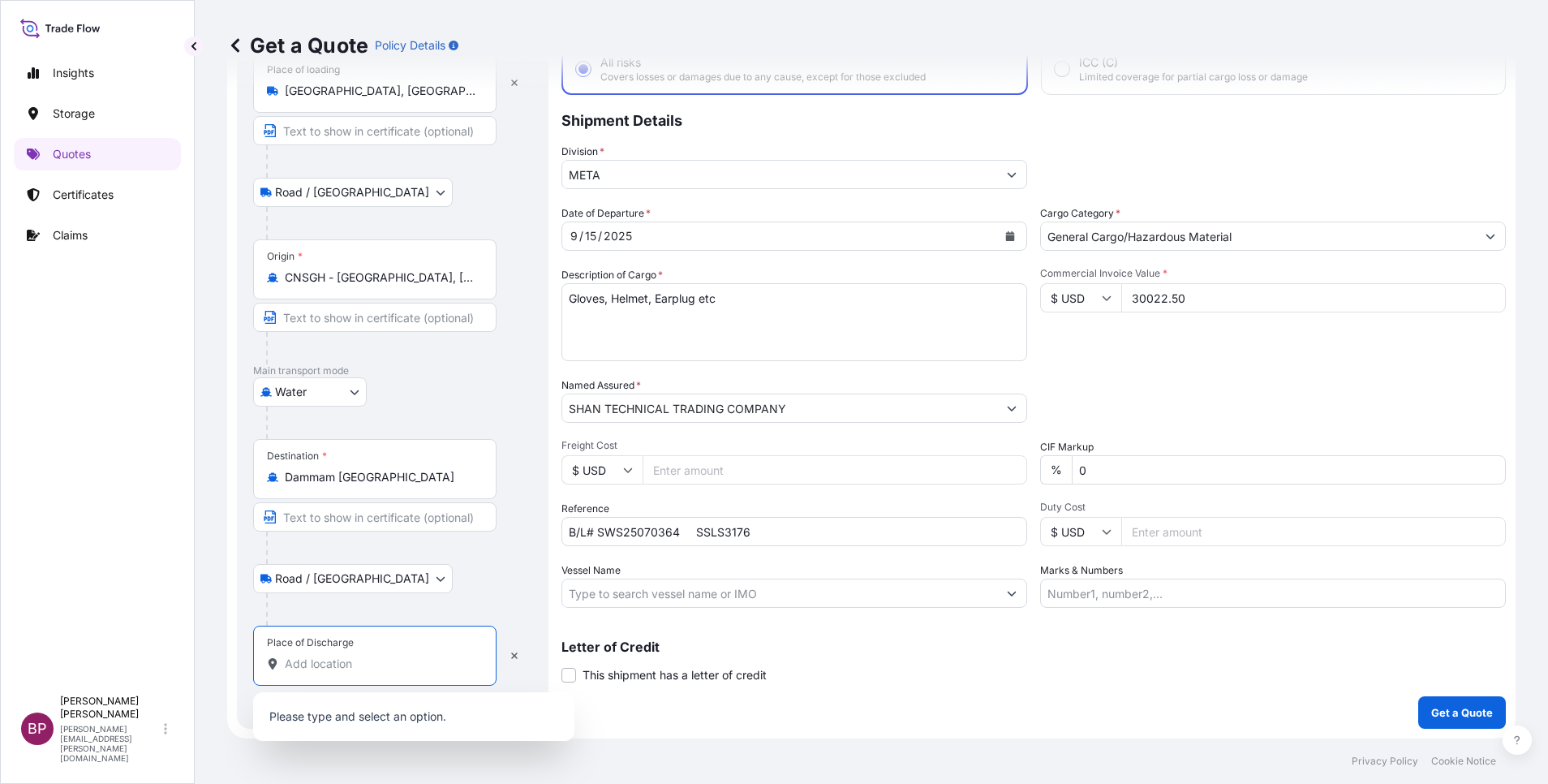
click at [365, 668] on input "Place of Discharge" at bounding box center [380, 663] width 191 height 16
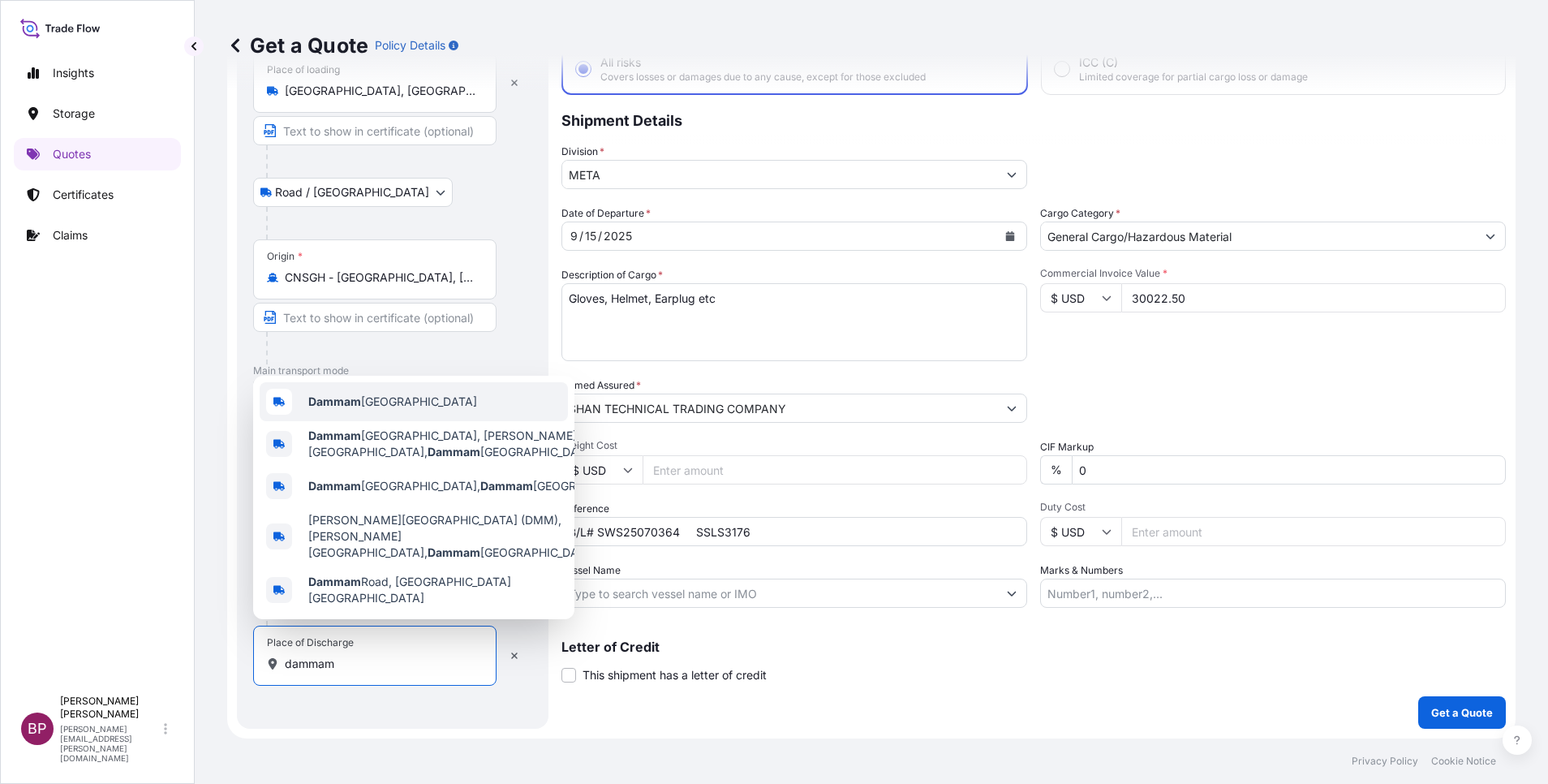
click at [454, 417] on div "Dammam [GEOGRAPHIC_DATA]" at bounding box center [414, 401] width 308 height 39
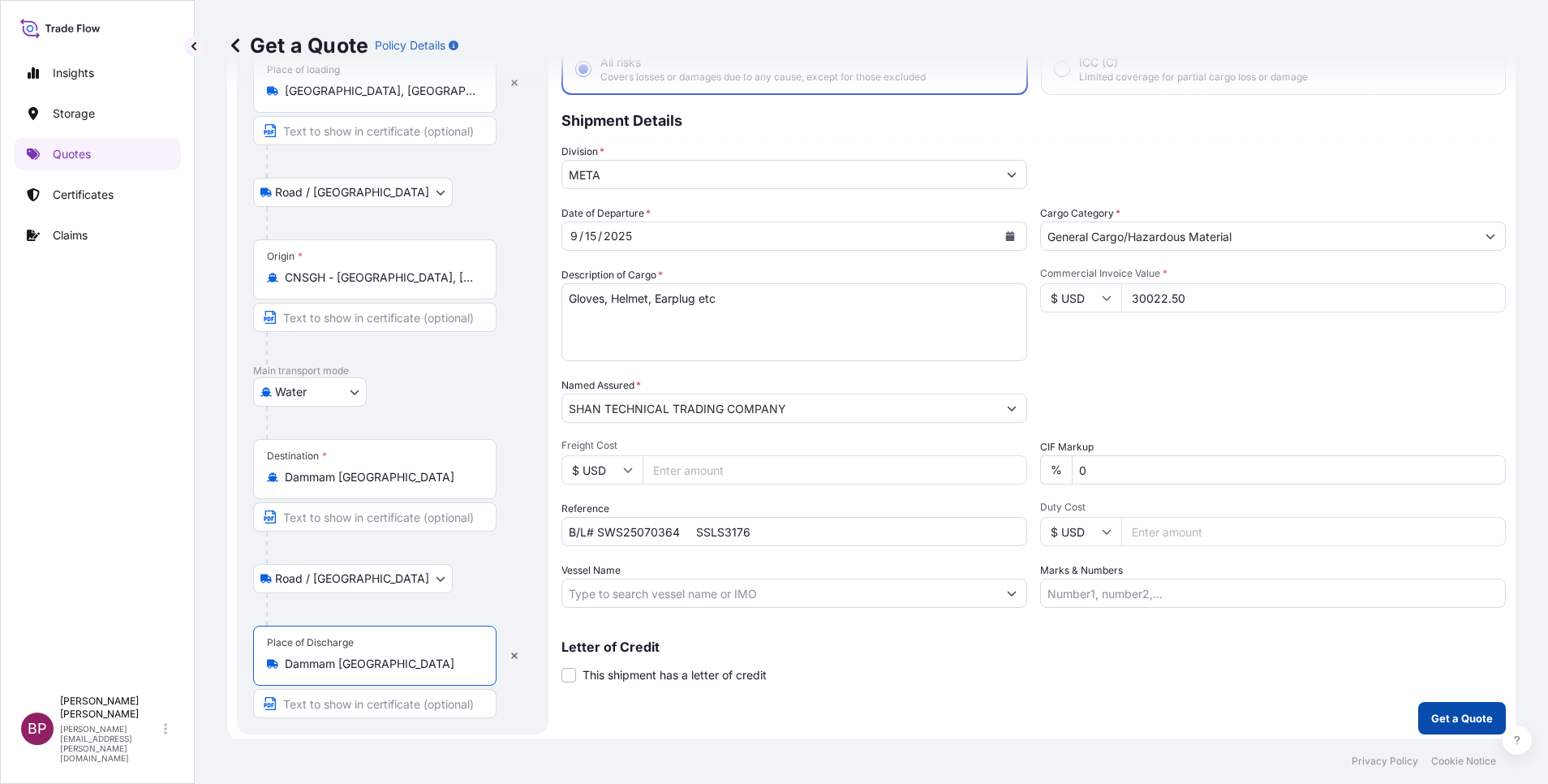
type input "Dammam [GEOGRAPHIC_DATA]"
click at [1469, 719] on p "Get a Quote" at bounding box center [1462, 718] width 61 height 16
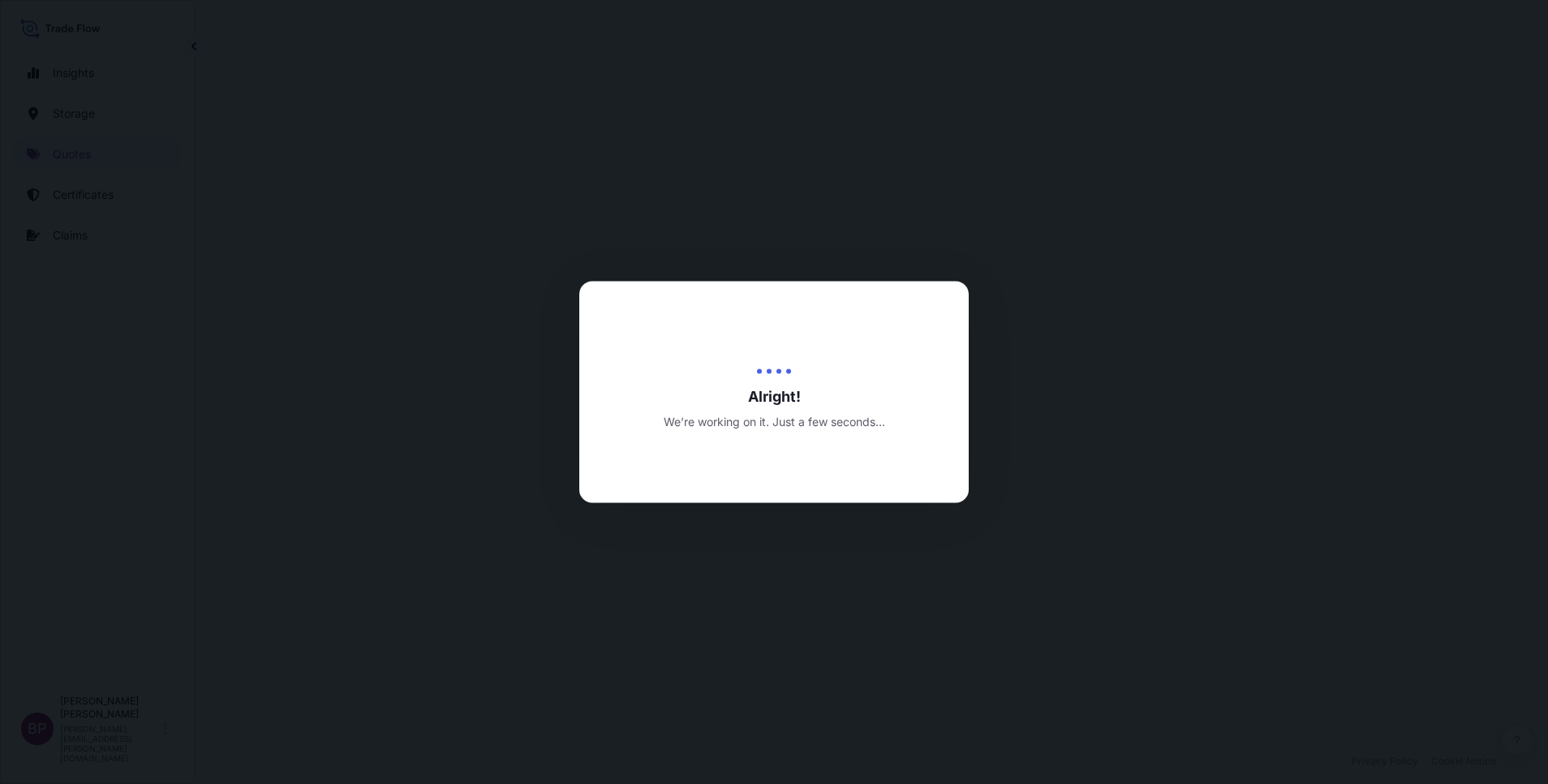
select select "Road / [GEOGRAPHIC_DATA]"
select select "Water"
select select "Road / [GEOGRAPHIC_DATA]"
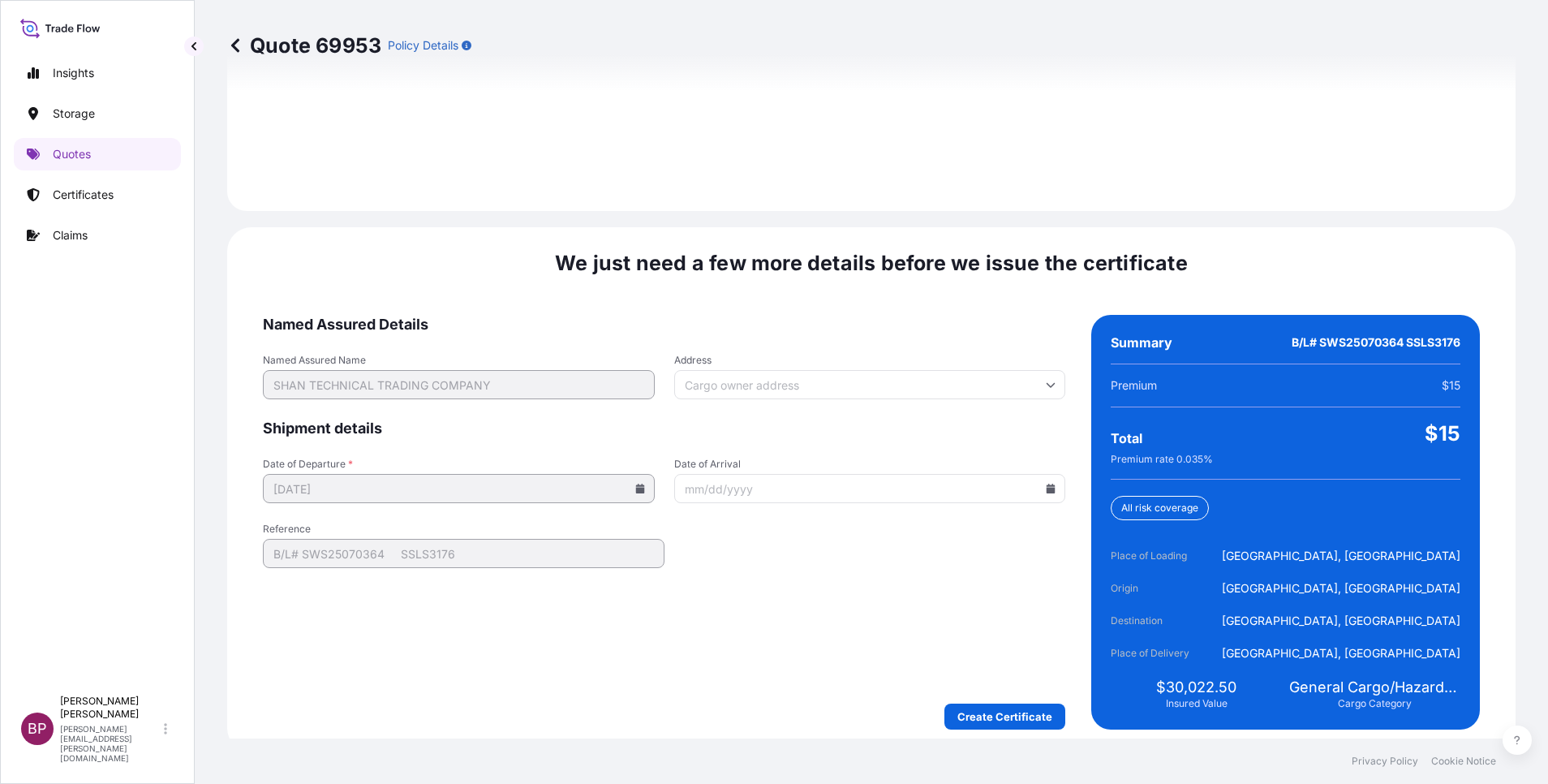
scroll to position [2405, 0]
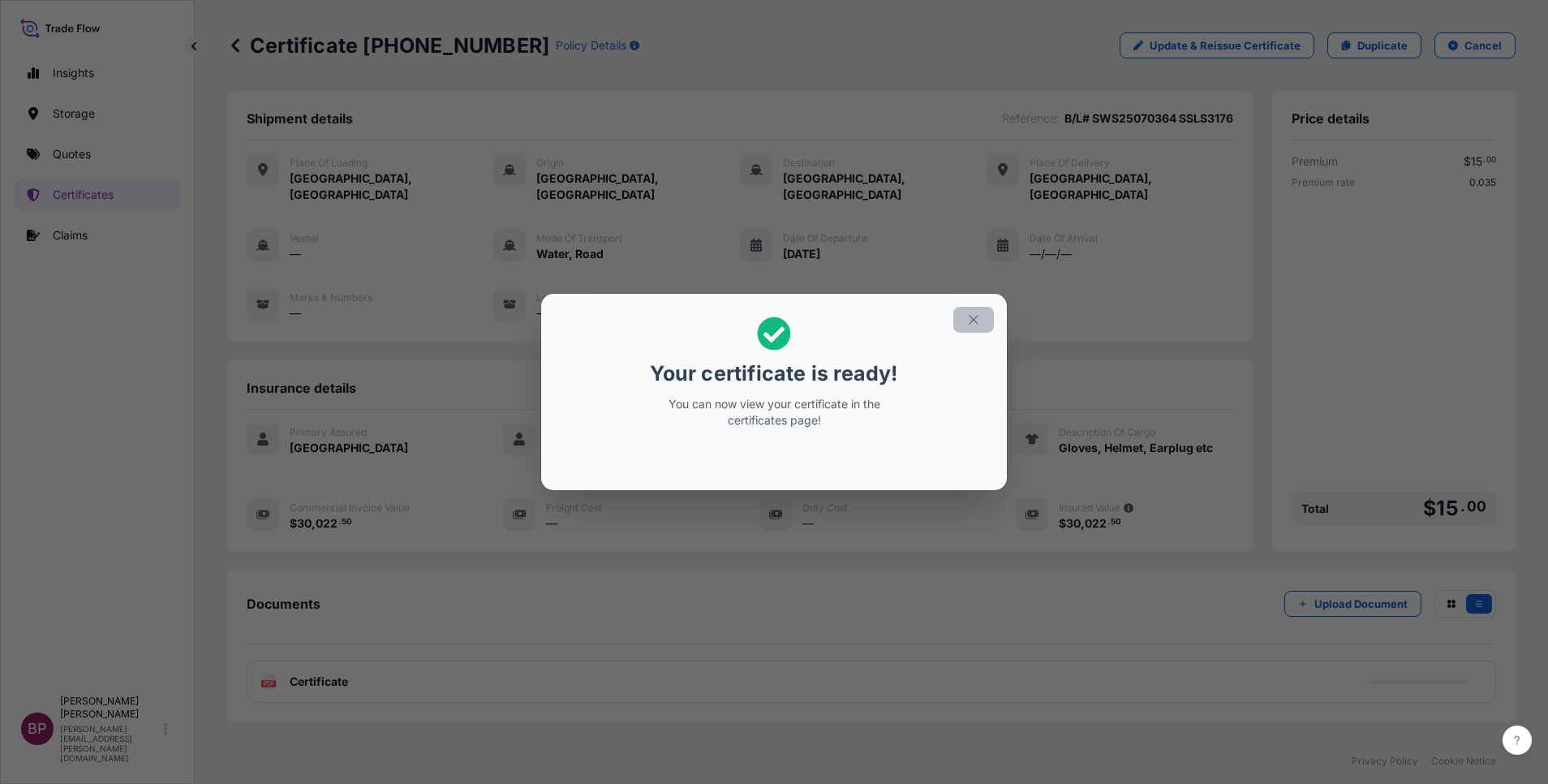
click at [976, 321] on icon "button" at bounding box center [973, 319] width 14 height 14
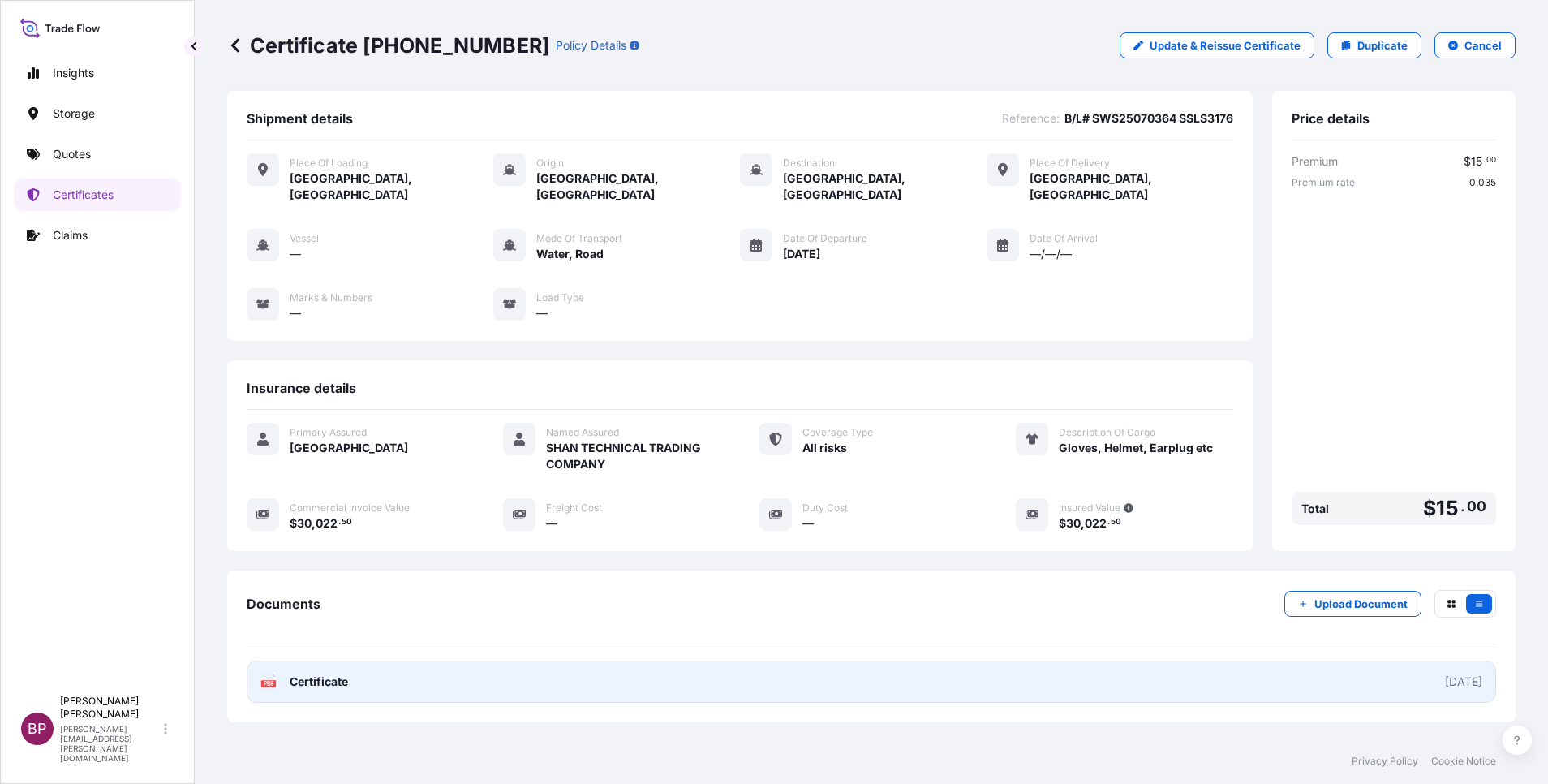
click at [335, 673] on span "Certificate" at bounding box center [319, 681] width 58 height 16
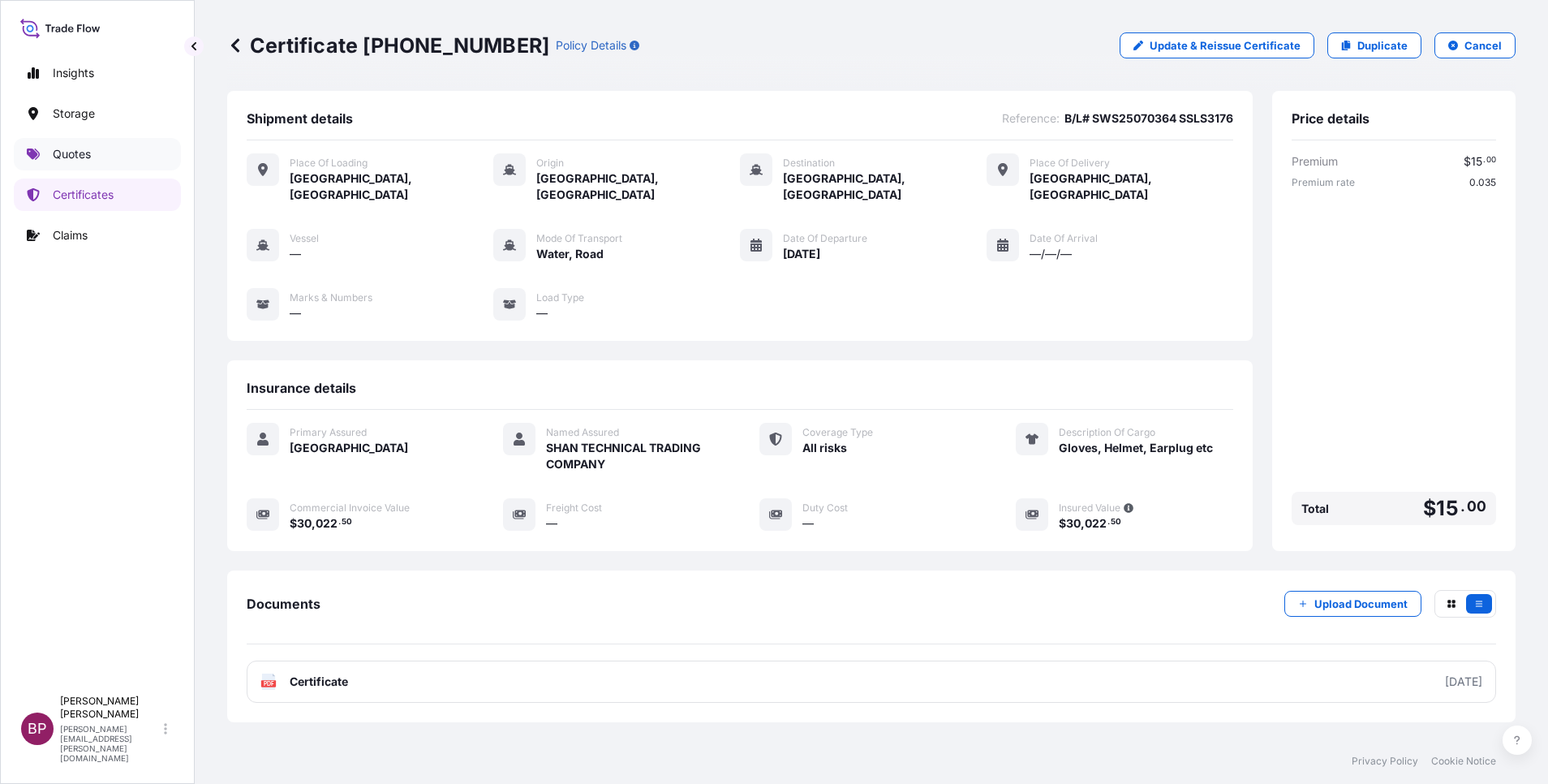
click at [66, 159] on p "Quotes" at bounding box center [72, 154] width 38 height 16
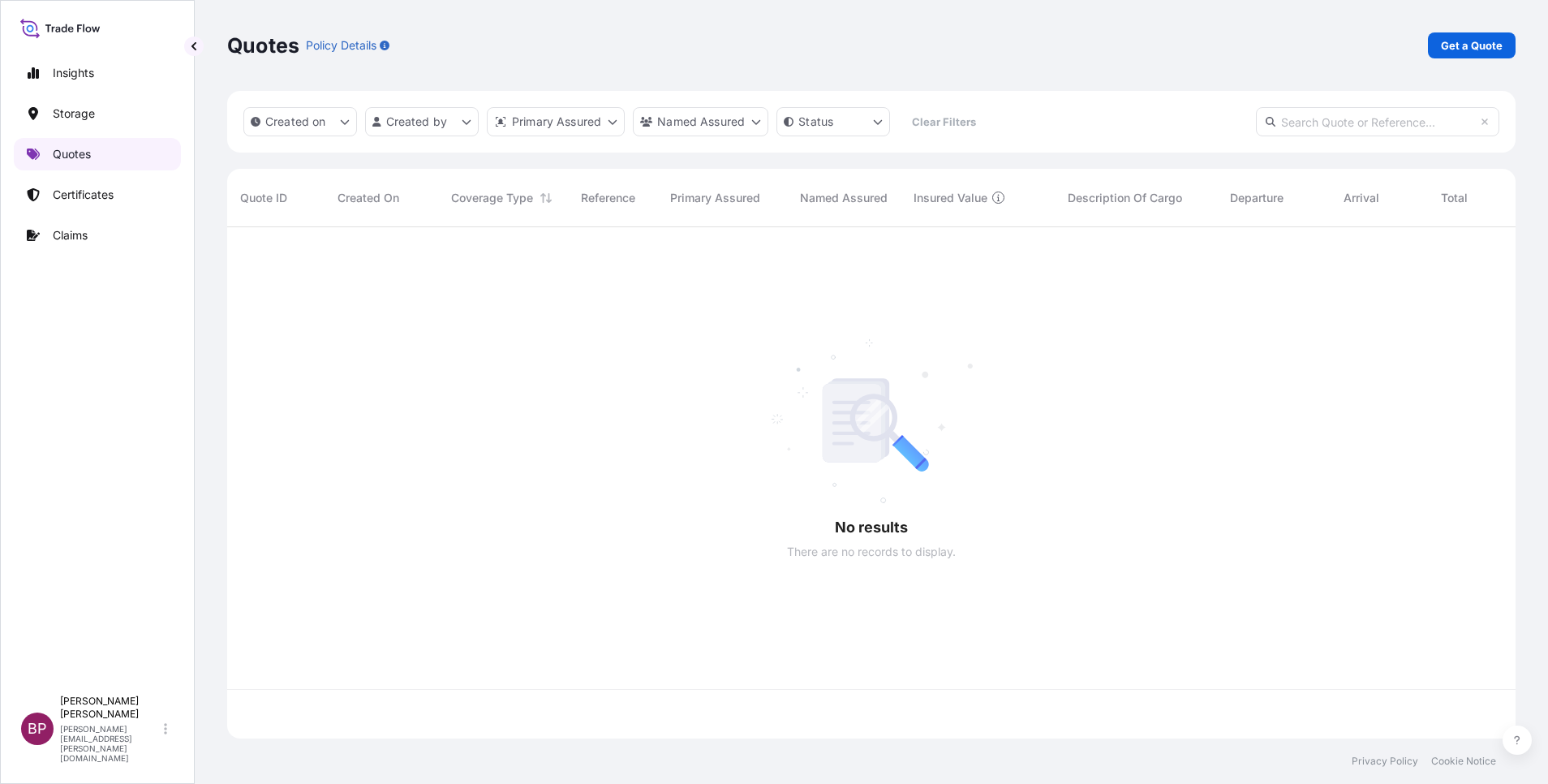
scroll to position [502, 1269]
click at [1439, 46] on link "Get a Quote" at bounding box center [1472, 45] width 88 height 26
select select "Water"
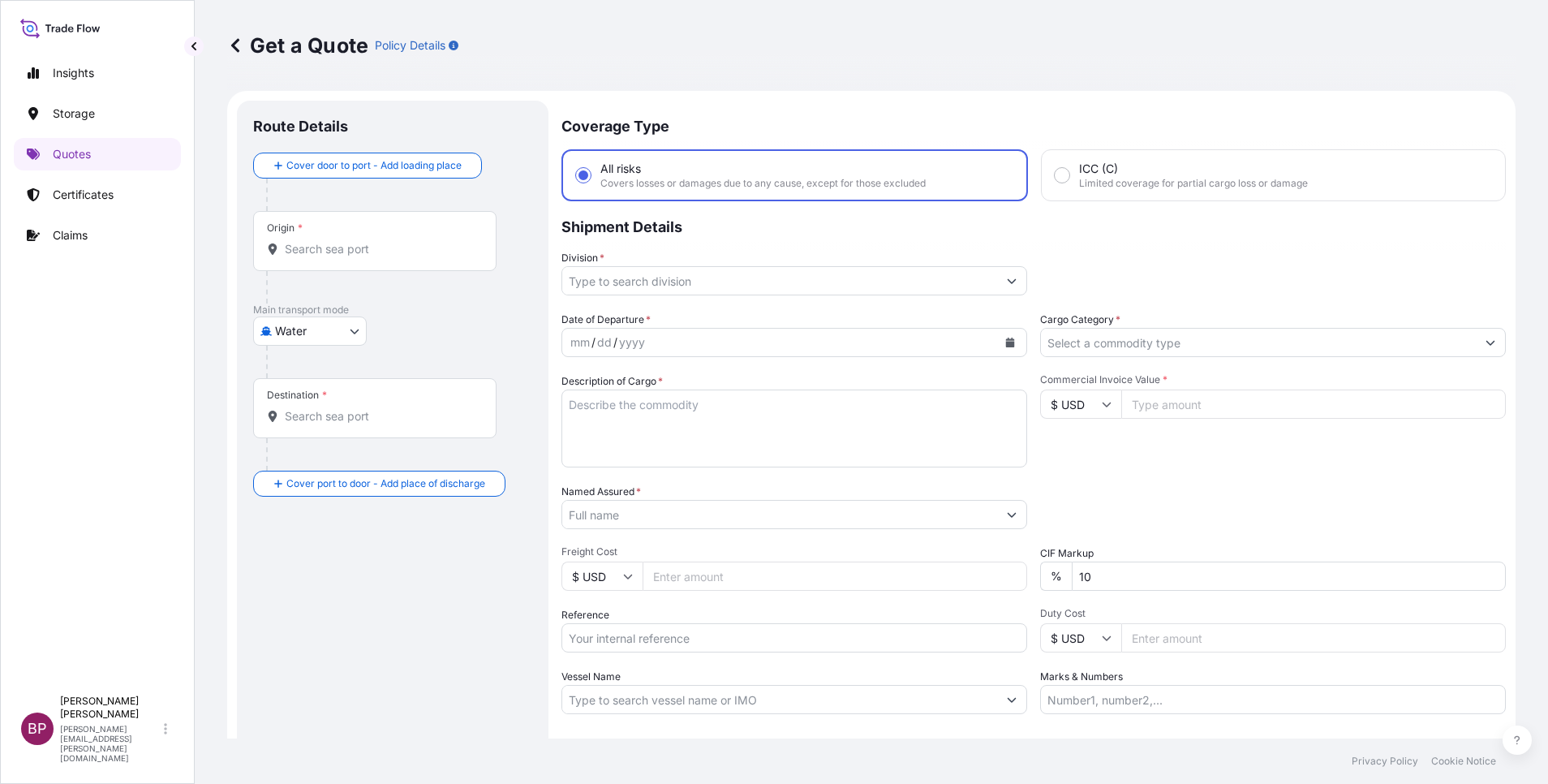
scroll to position [26, 0]
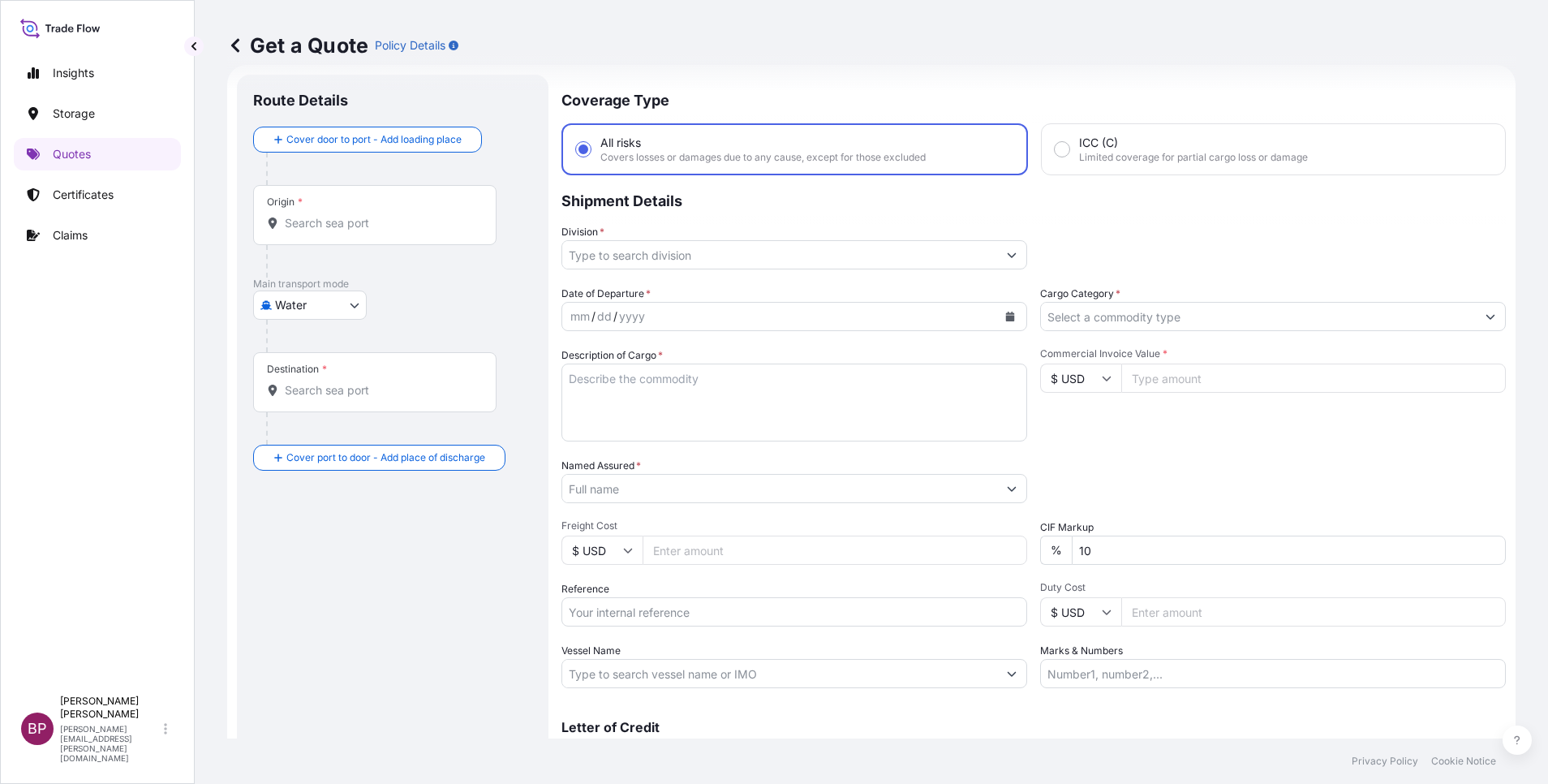
click at [1208, 311] on input "Cargo Category *" at bounding box center [1258, 316] width 435 height 30
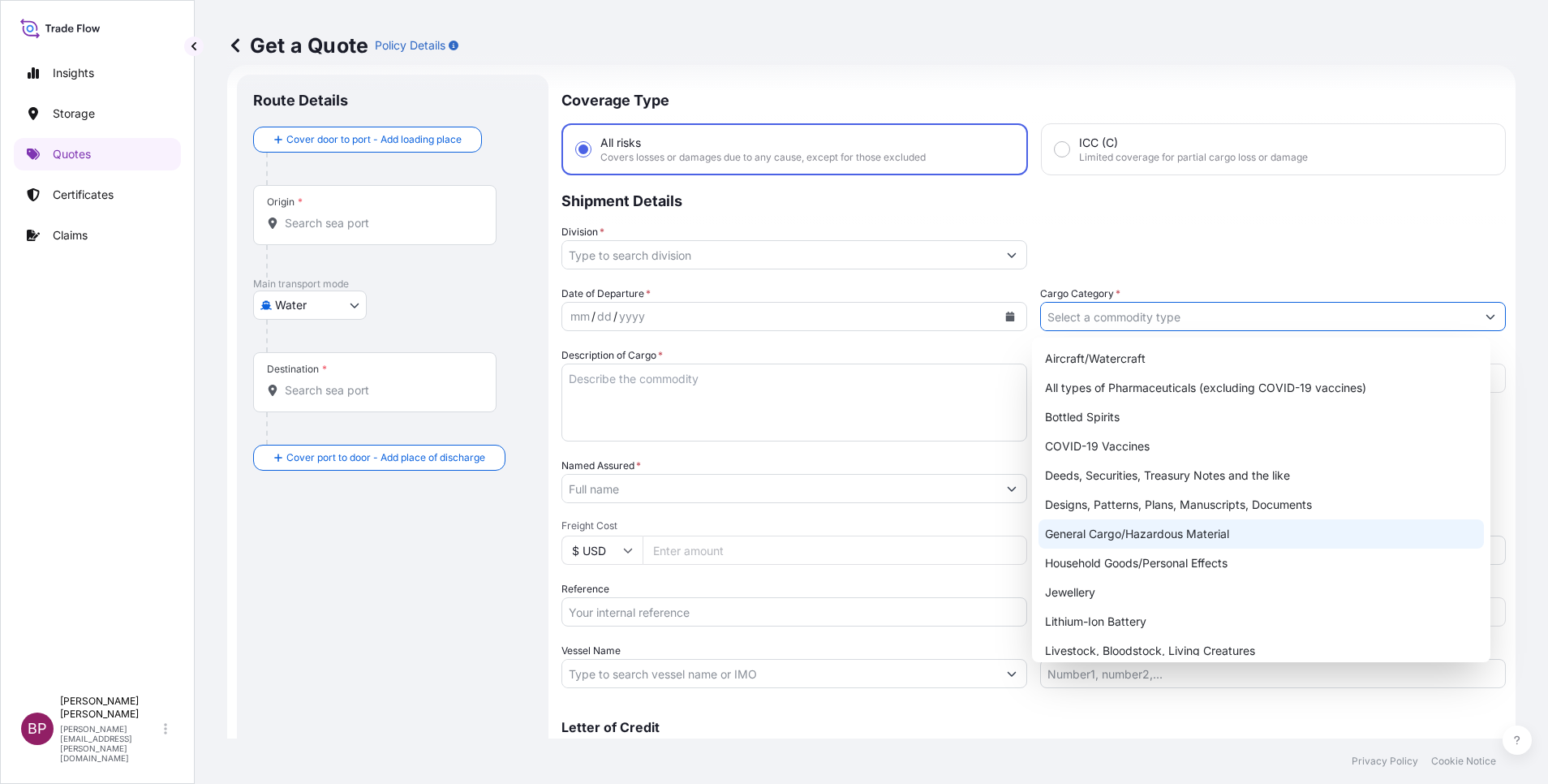
click at [1133, 535] on div "General Cargo/Hazardous Material" at bounding box center [1261, 533] width 445 height 30
type input "General Cargo/Hazardous Material"
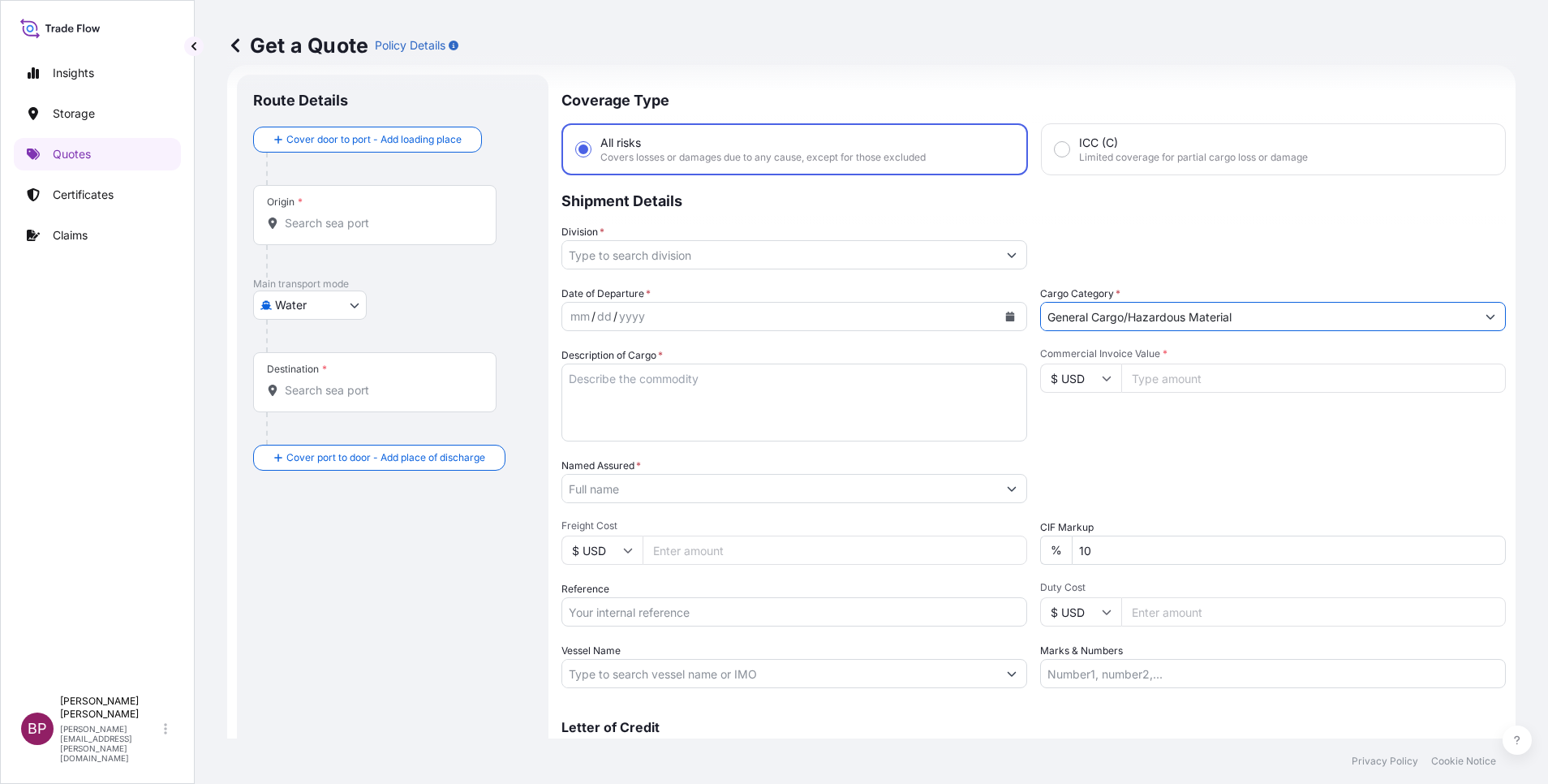
click at [1007, 258] on icon "Show suggestions" at bounding box center [1012, 255] width 10 height 10
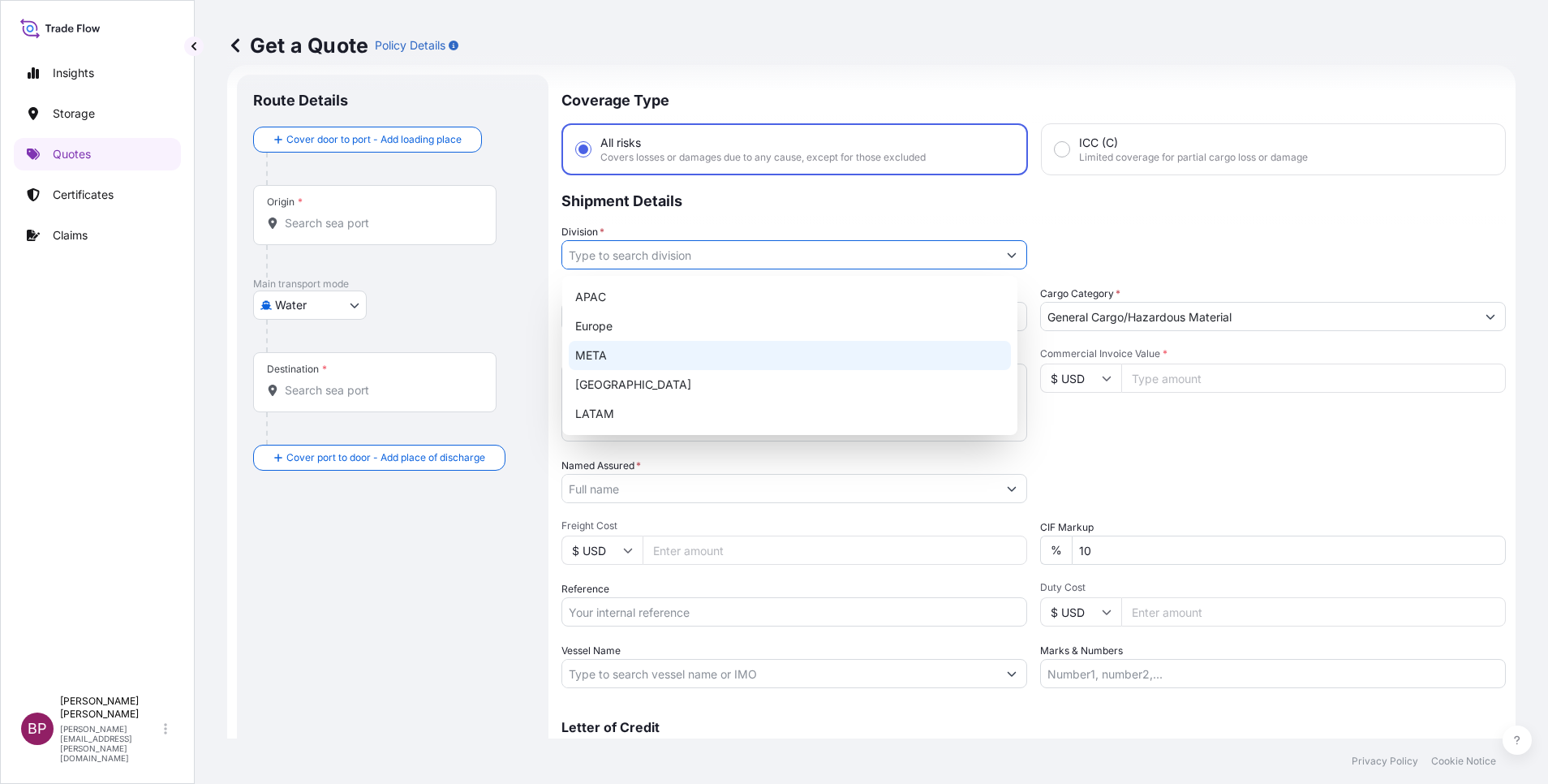
click at [662, 351] on div "META" at bounding box center [790, 355] width 442 height 30
type input "META"
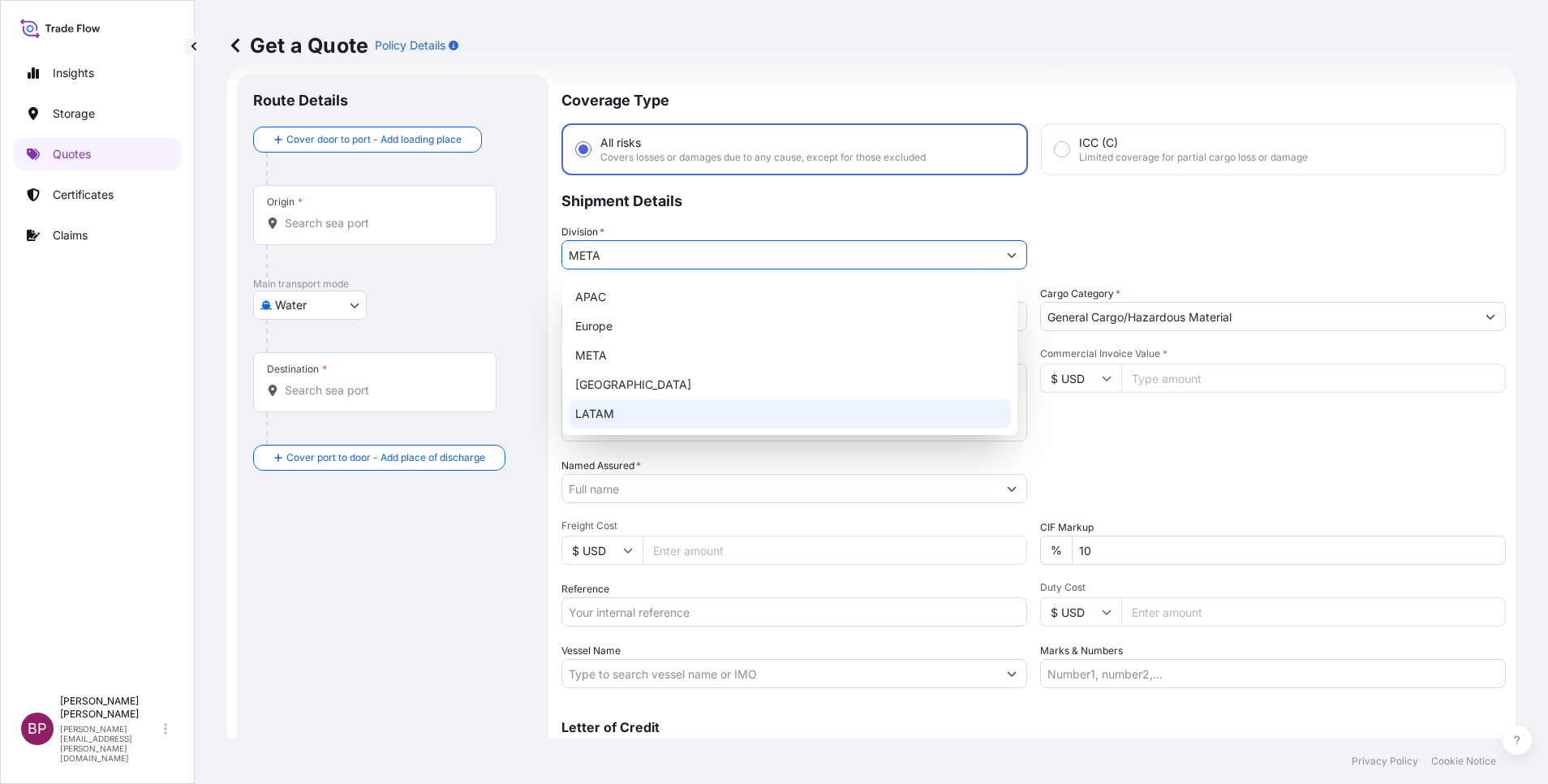
click at [1082, 377] on input "$ USD" at bounding box center [1081, 378] width 81 height 30
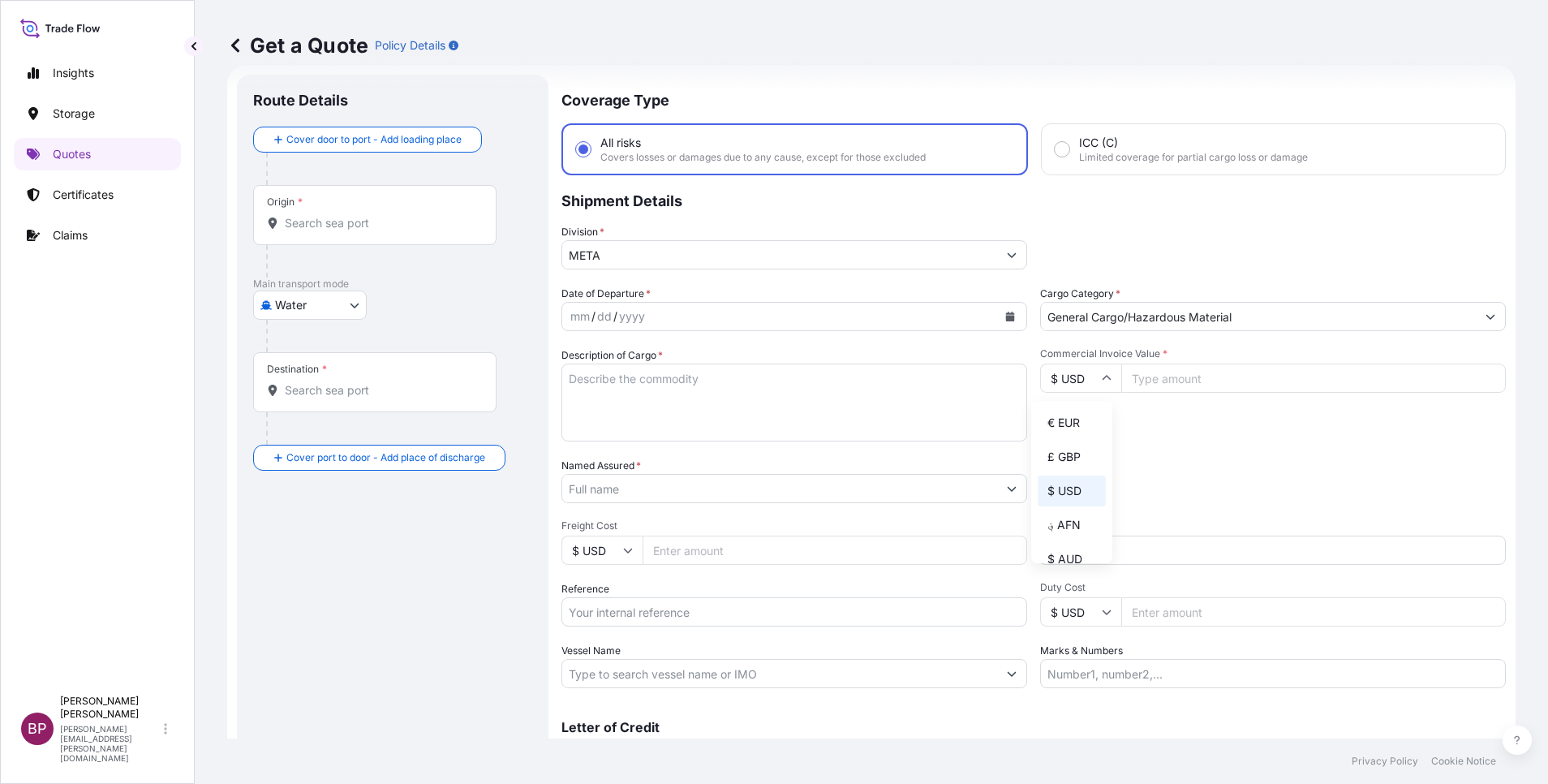
drag, startPoint x: 1074, startPoint y: 439, endPoint x: 1078, endPoint y: 432, distance: 8.1
click at [1075, 436] on div "€ EUR" at bounding box center [1071, 422] width 68 height 31
type input "€ EUR"
drag, startPoint x: 1228, startPoint y: 370, endPoint x: 1222, endPoint y: 378, distance: 10.0
click at [1228, 370] on input "Commercial Invoice Value *" at bounding box center [1313, 378] width 385 height 30
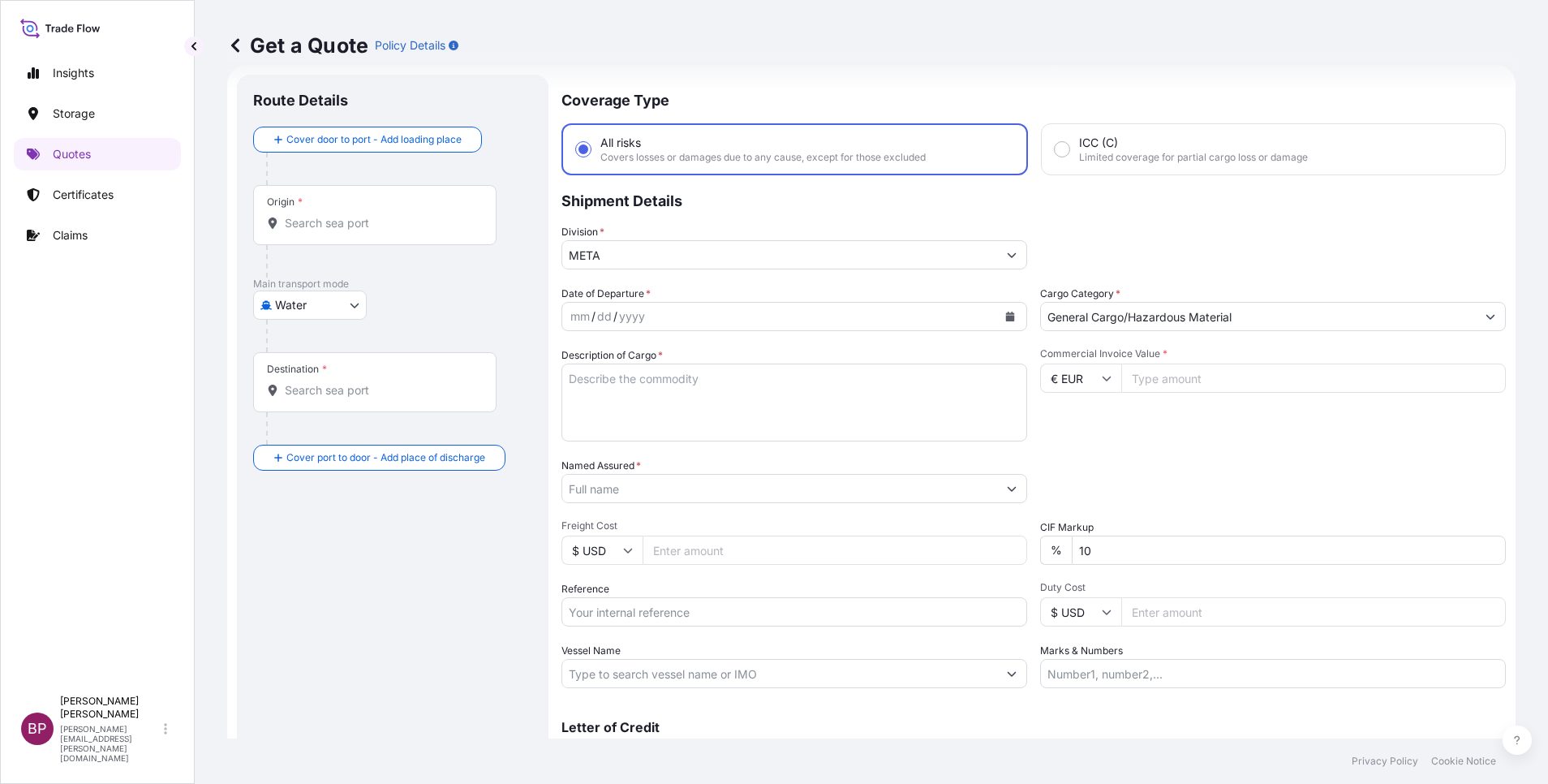
paste input "250614.00"
type input "250614.00"
drag, startPoint x: 1151, startPoint y: 553, endPoint x: 736, endPoint y: 506, distance: 417.7
click at [829, 528] on div "Date of Departure * mm / dd / yyyy Cargo Category * General Cargo/Hazardous Mat…" at bounding box center [1033, 486] width 945 height 402
type input "0"
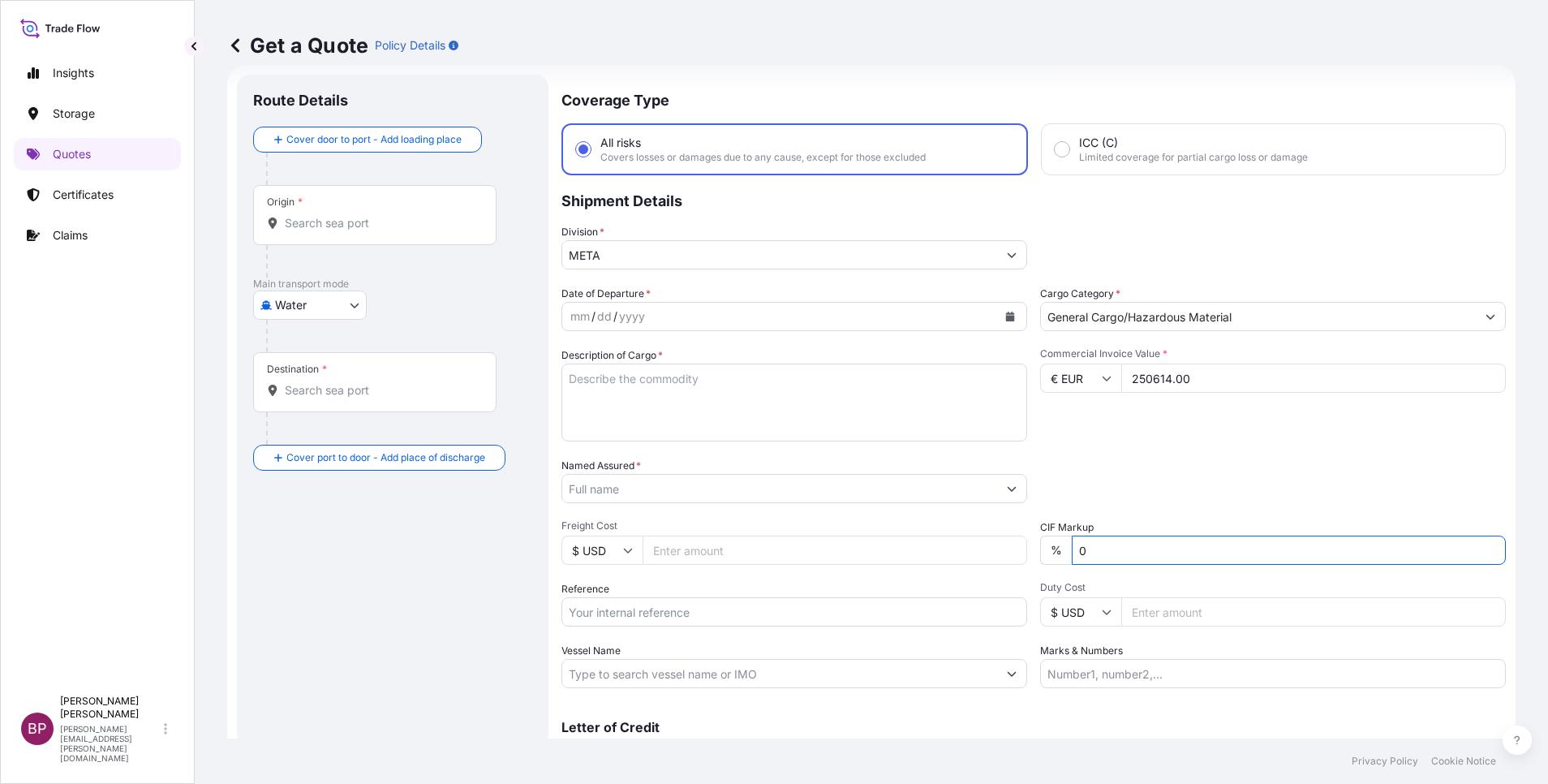
drag, startPoint x: 668, startPoint y: 396, endPoint x: 686, endPoint y: 417, distance: 27.7
click at [666, 396] on textarea "Description of Cargo *" at bounding box center [794, 402] width 465 height 78
paste textarea "Fuel Dispensers 2 x 40’ Container (one shipment)"
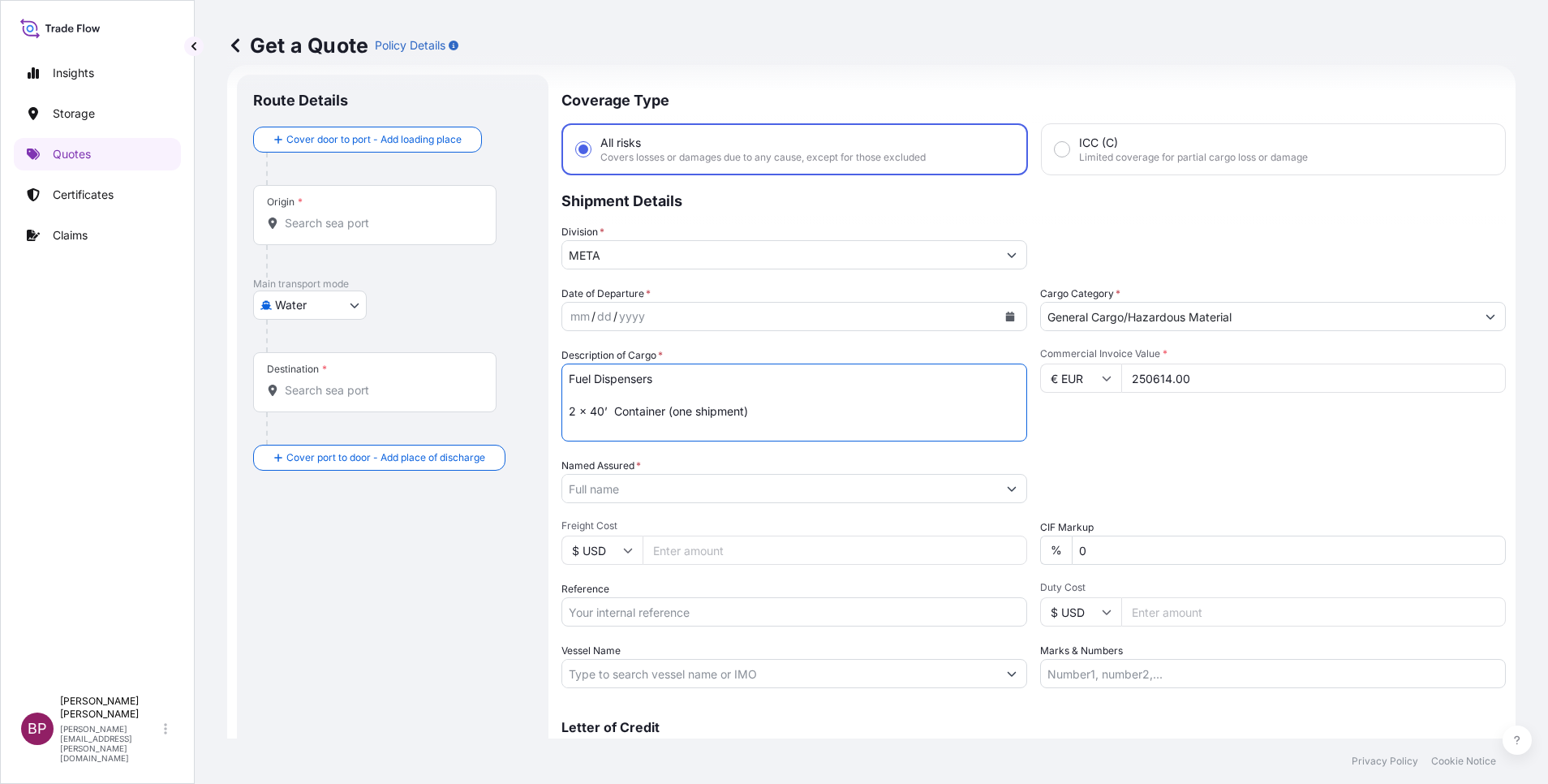
type textarea "Fuel Dispensers 2 x 40’ Container (one shipment)"
click at [677, 613] on input "Reference" at bounding box center [794, 612] width 465 height 30
paste input "43806053 SSLS3211"
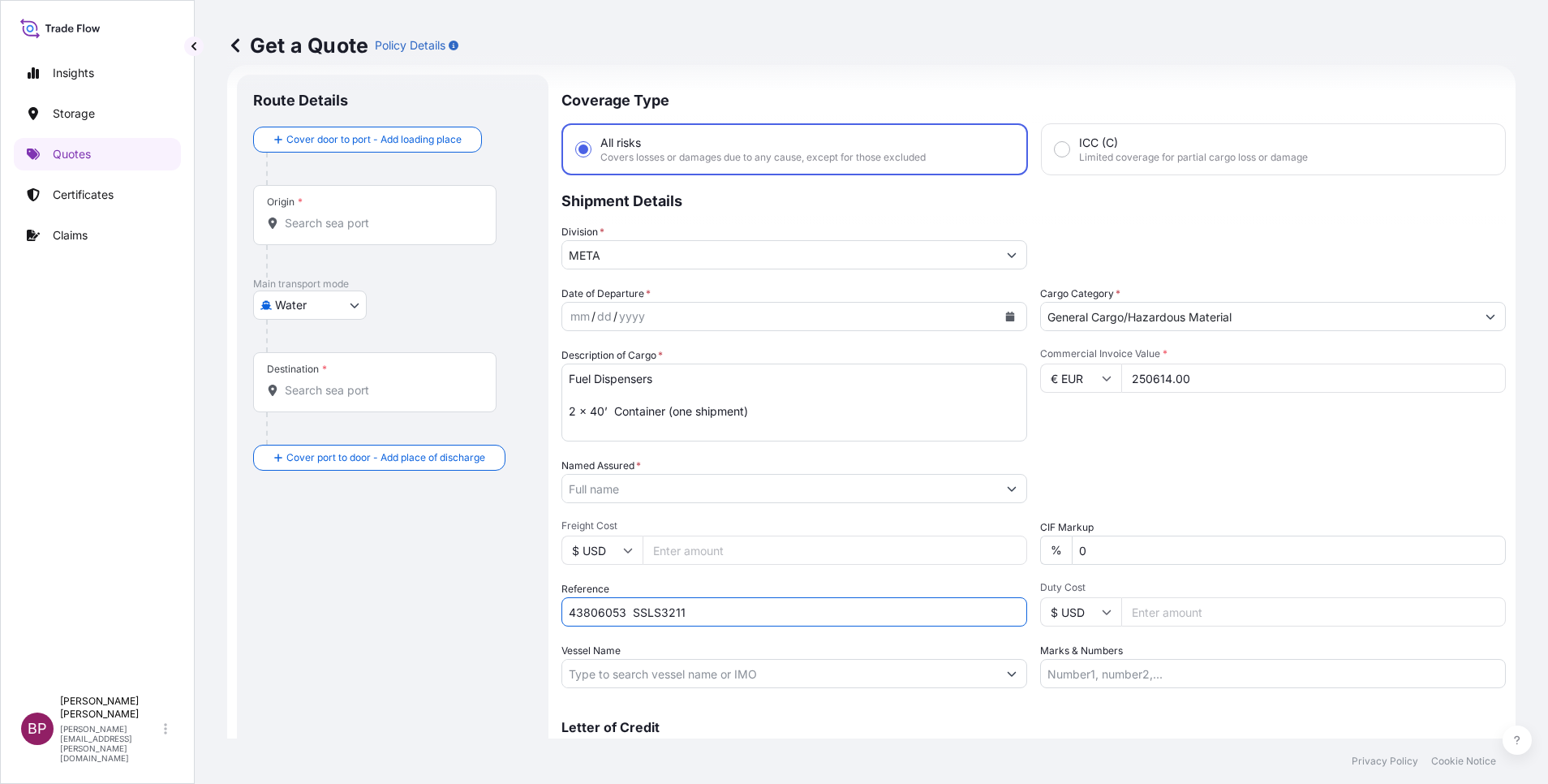
type input "43806053 SSLS3211"
click at [695, 488] on input "Named Assured *" at bounding box center [774, 488] width 426 height 30
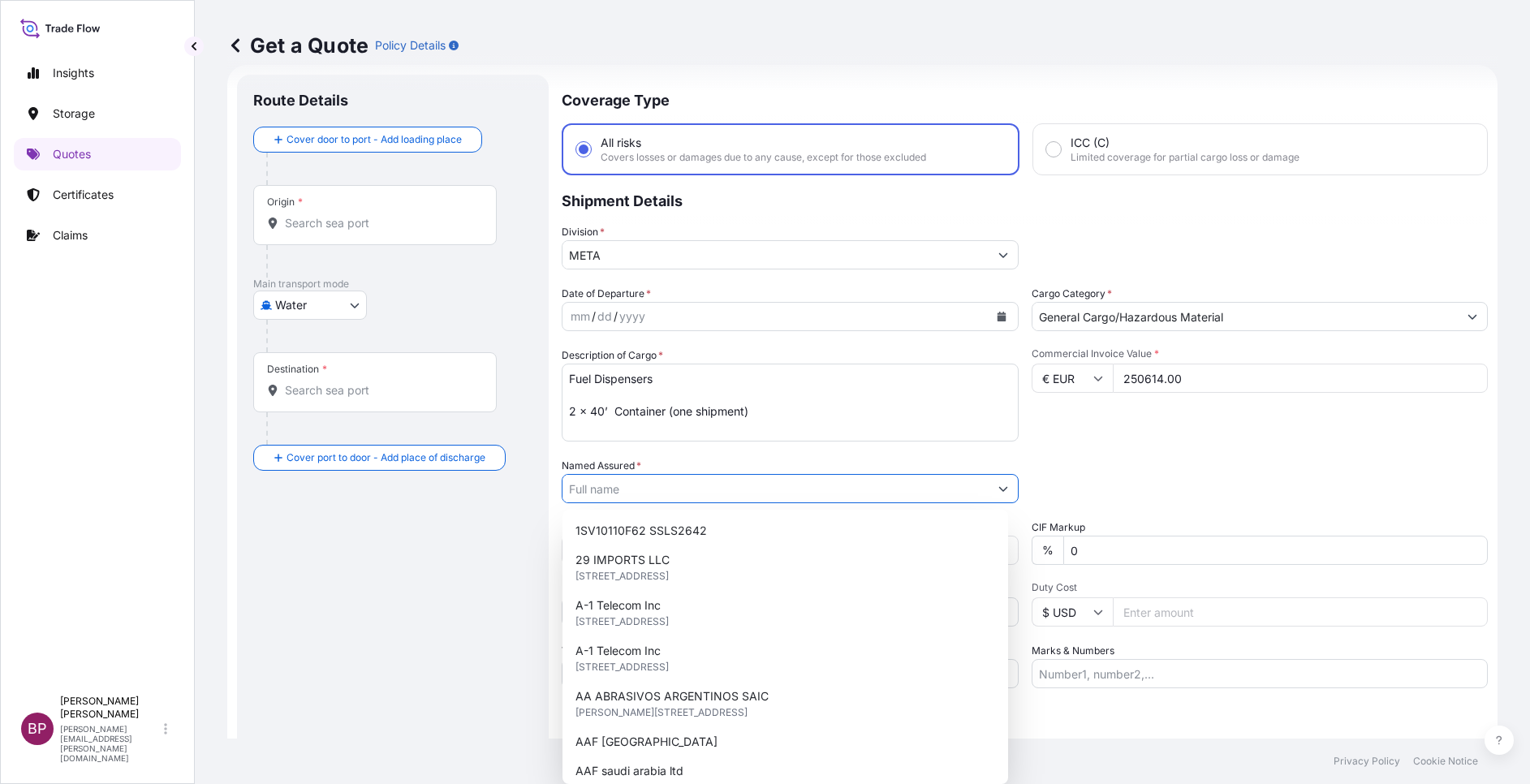
paste input "Fuel & Lube Co. Ltd."
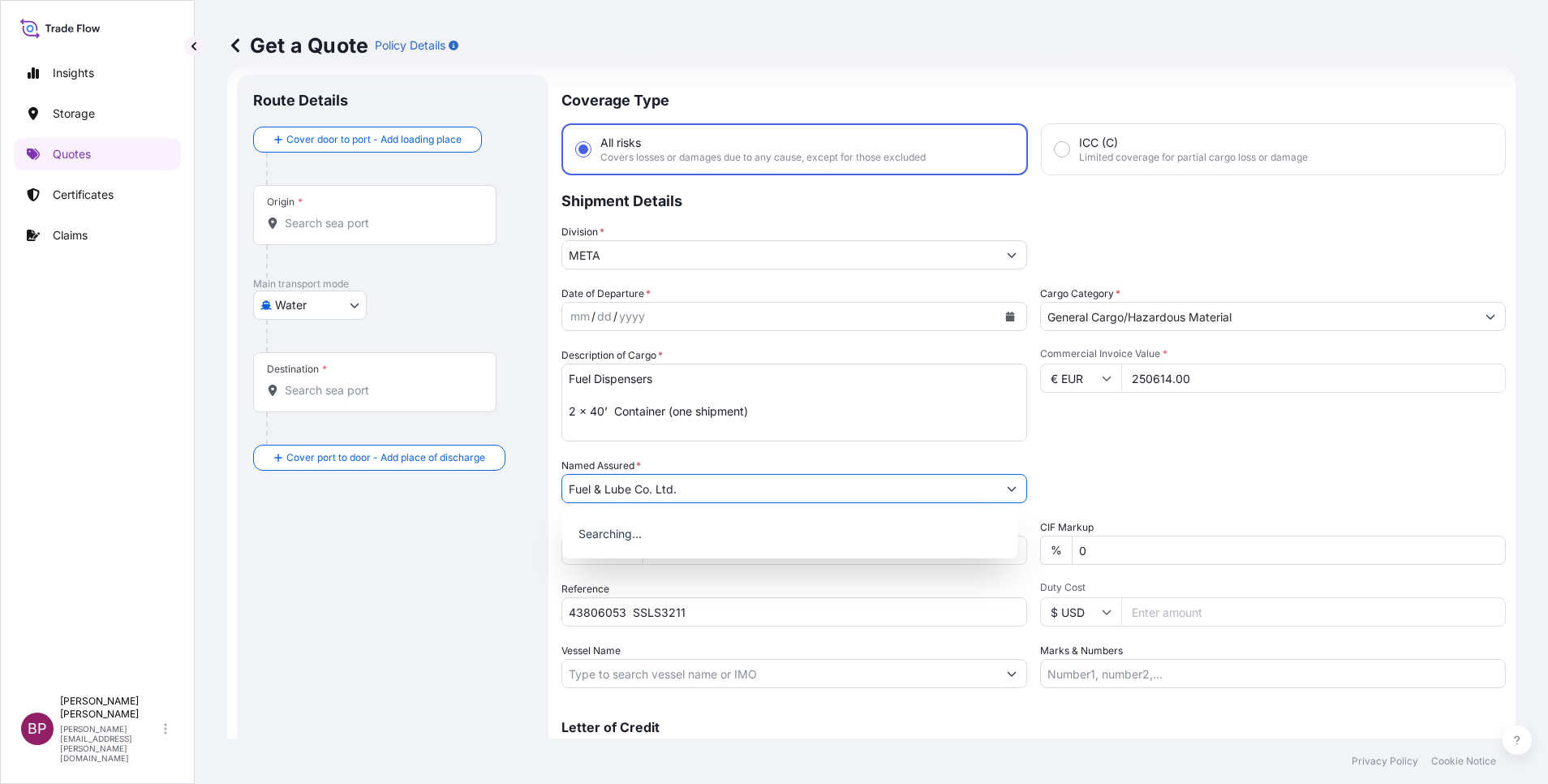
type input "Fuel & Lube Co. Ltd."
click at [998, 322] on button "Calendar" at bounding box center [1010, 316] width 26 height 26
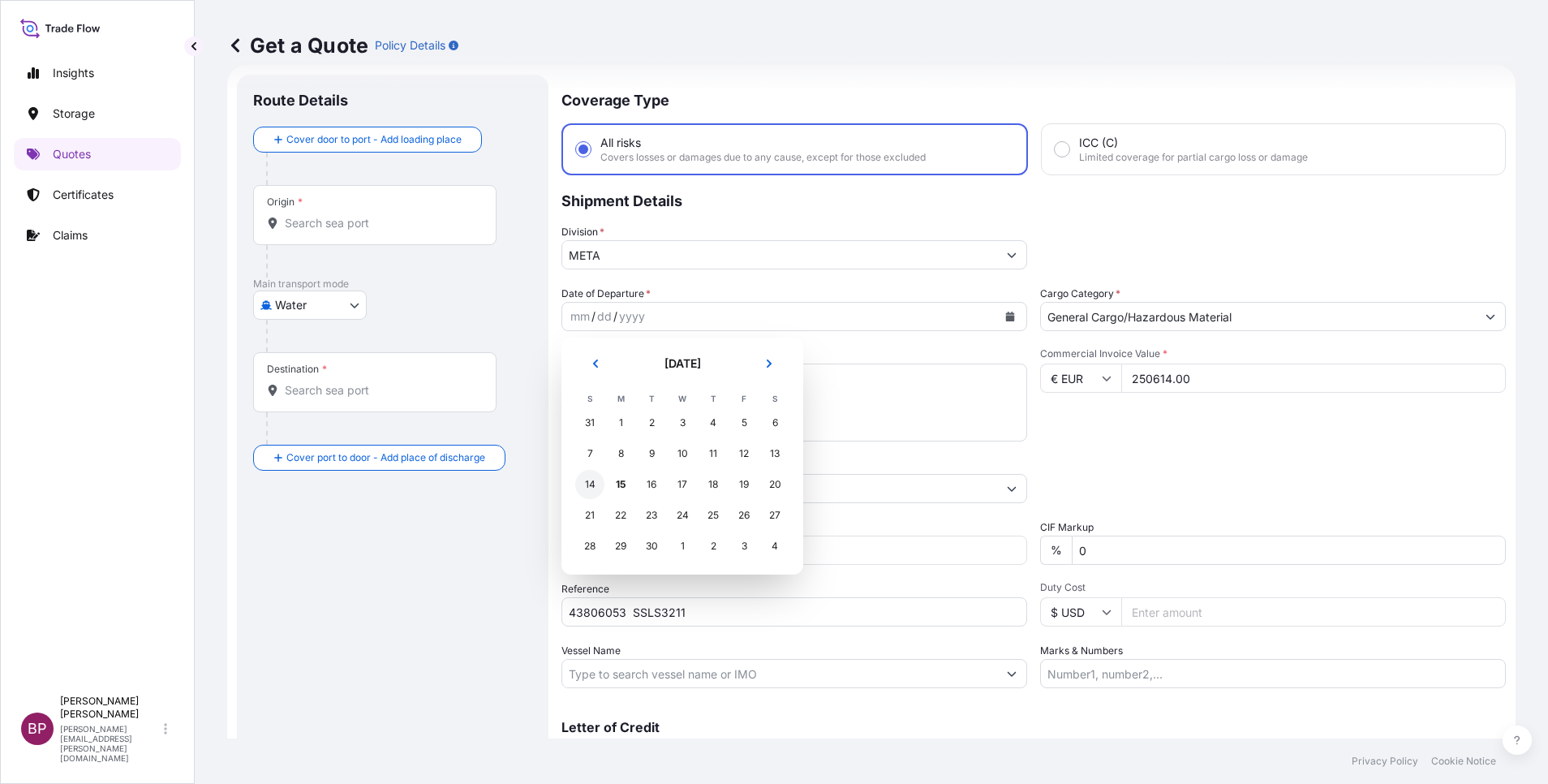
click at [582, 482] on div "14" at bounding box center [590, 484] width 30 height 30
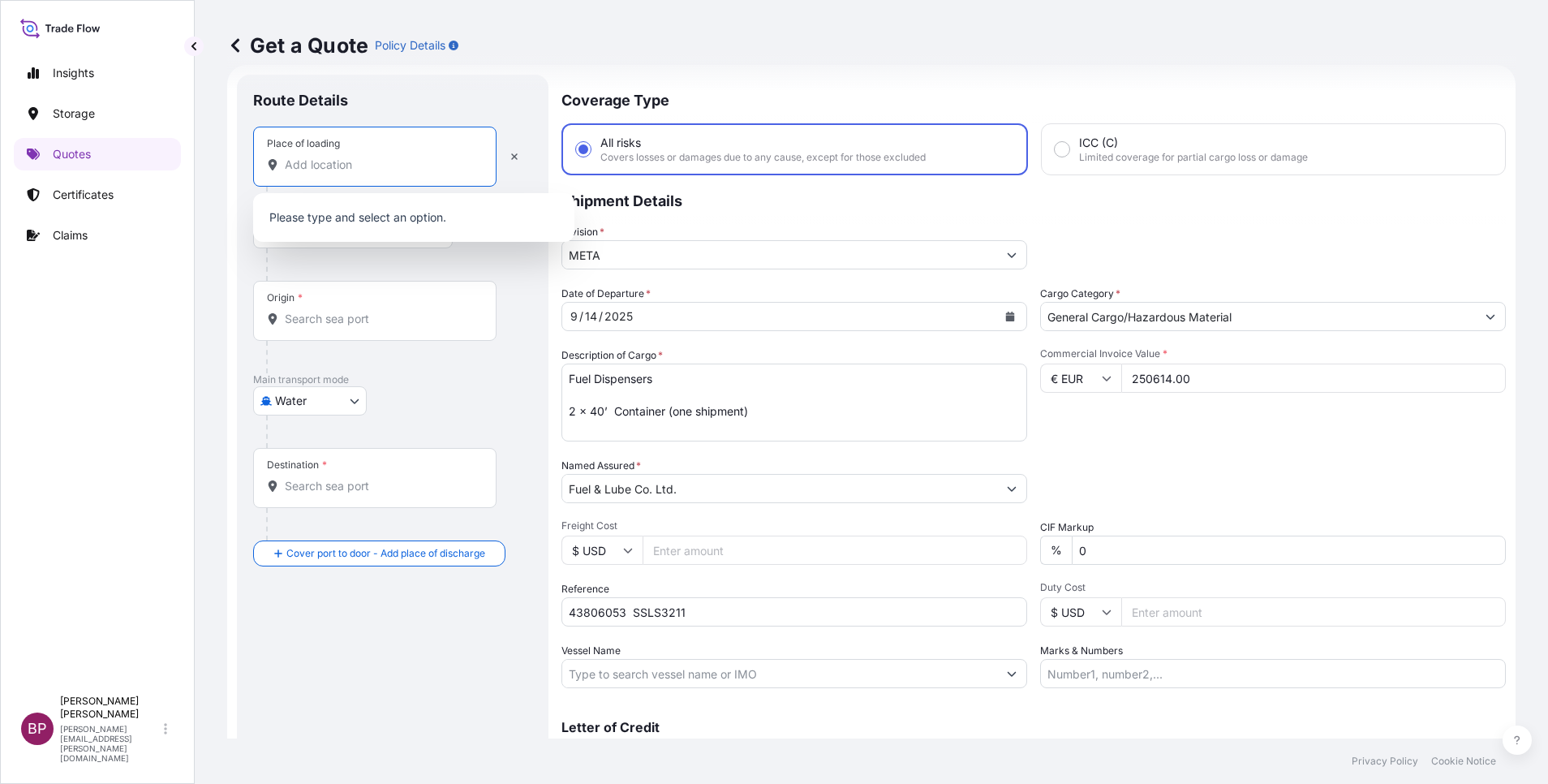
click at [354, 170] on input "Place of loading" at bounding box center [380, 165] width 191 height 16
paste input "[GEOGRAPHIC_DATA]"
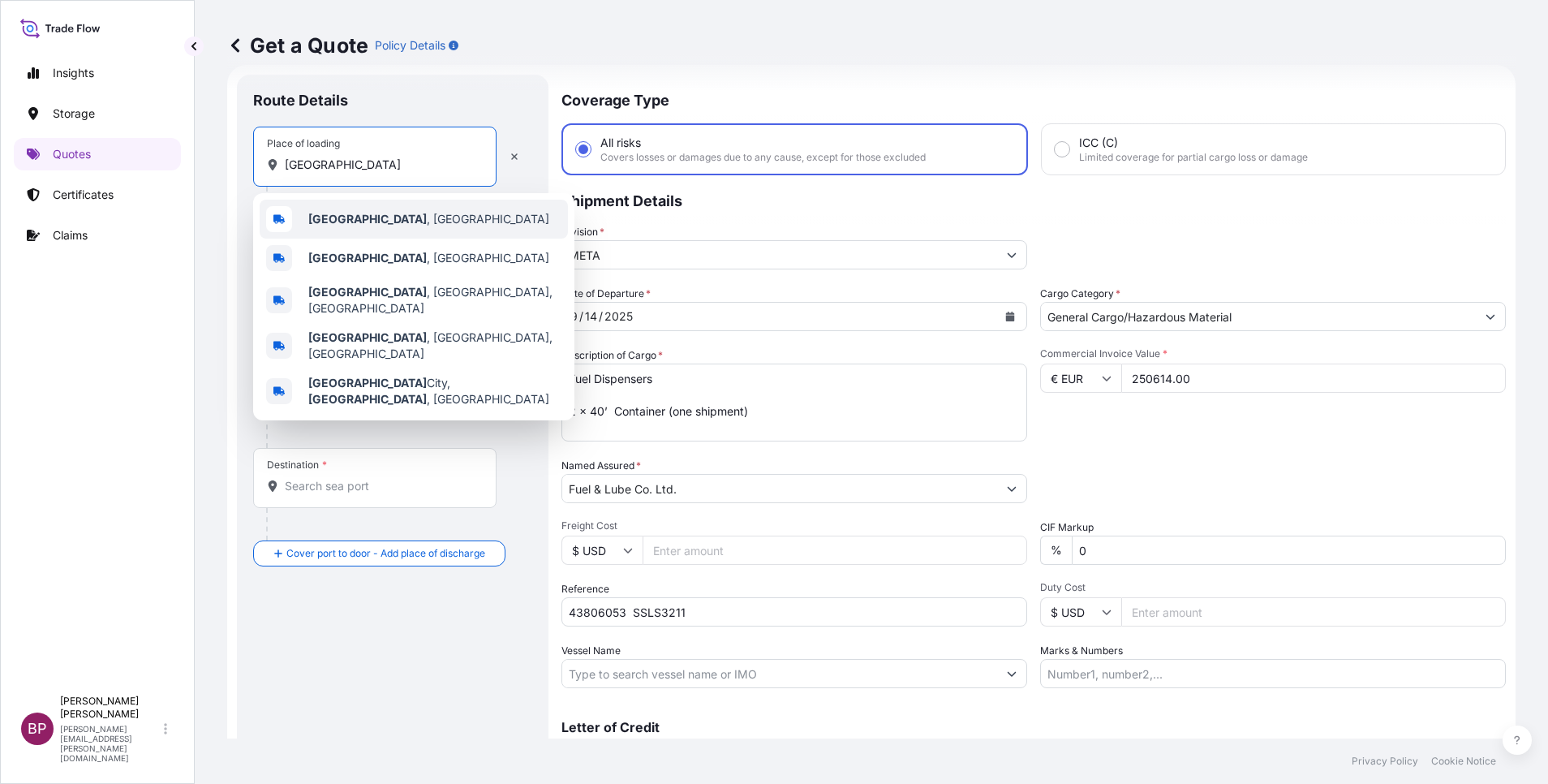
click at [363, 213] on span "[GEOGRAPHIC_DATA] , [GEOGRAPHIC_DATA]" at bounding box center [429, 218] width 241 height 16
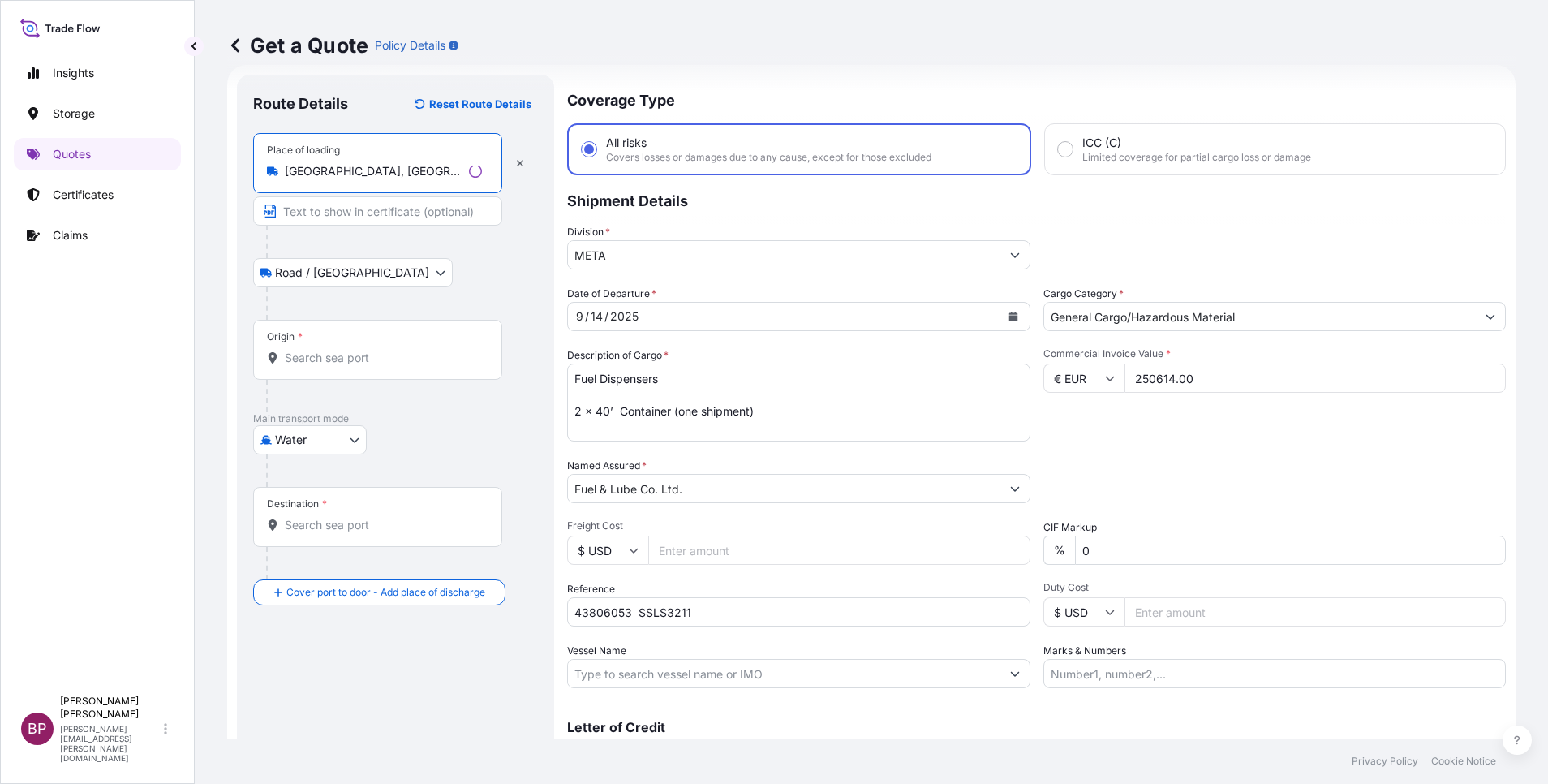
type input "[GEOGRAPHIC_DATA], [GEOGRAPHIC_DATA]"
click at [346, 364] on input "Origin *" at bounding box center [383, 357] width 197 height 16
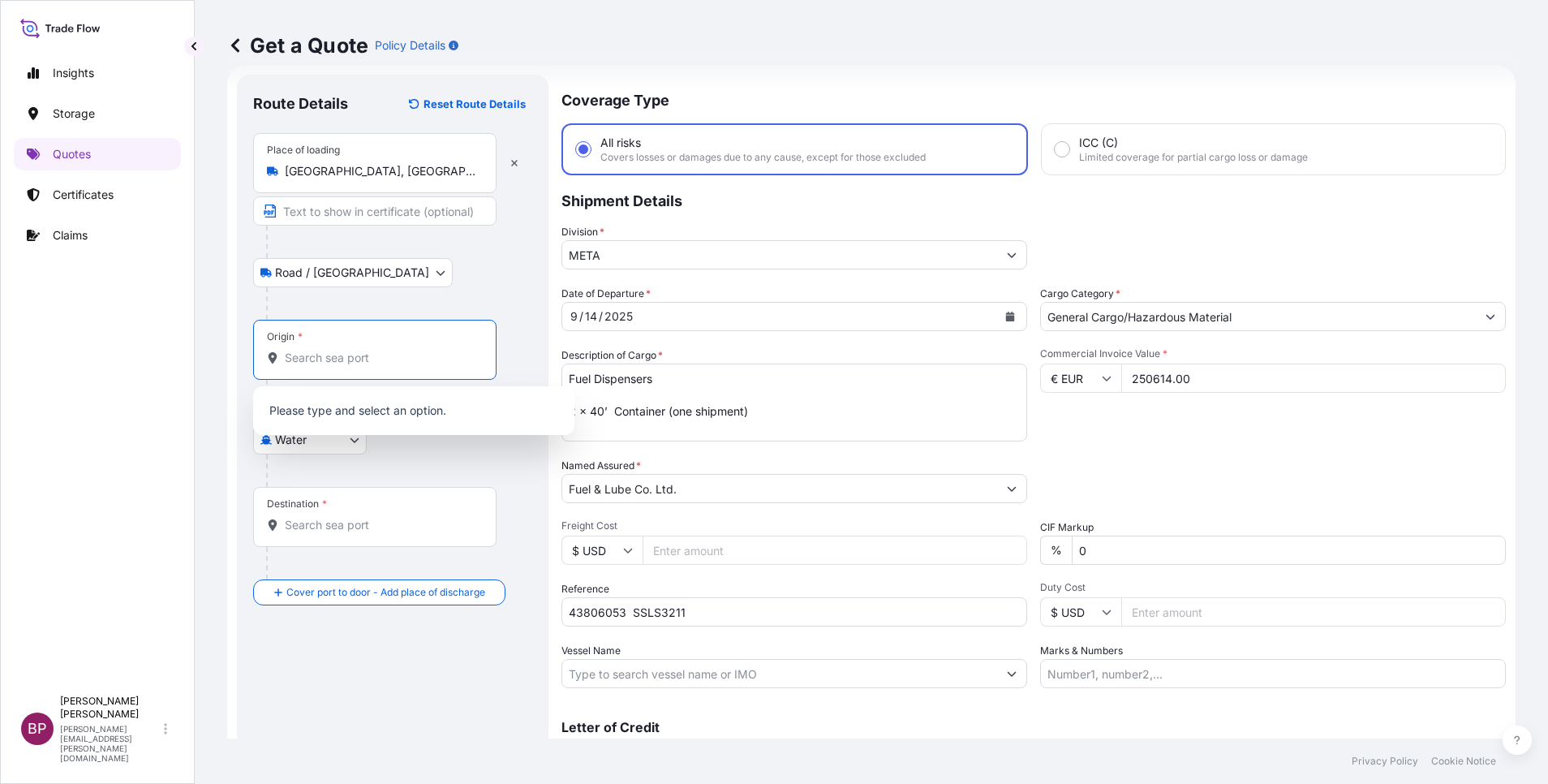
paste input "[GEOGRAPHIC_DATA]"
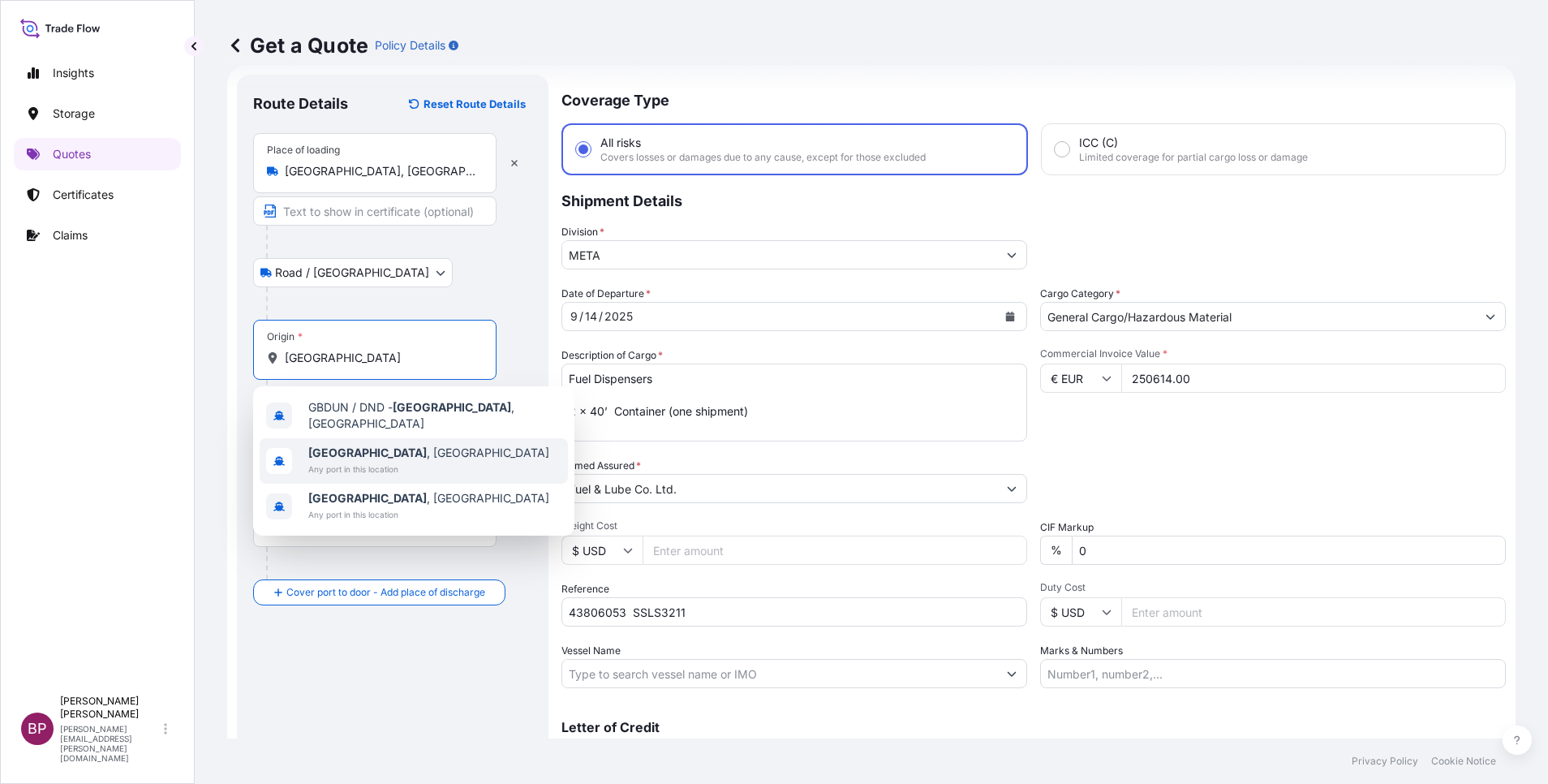
click at [369, 460] on span "Any port in this location" at bounding box center [429, 468] width 241 height 16
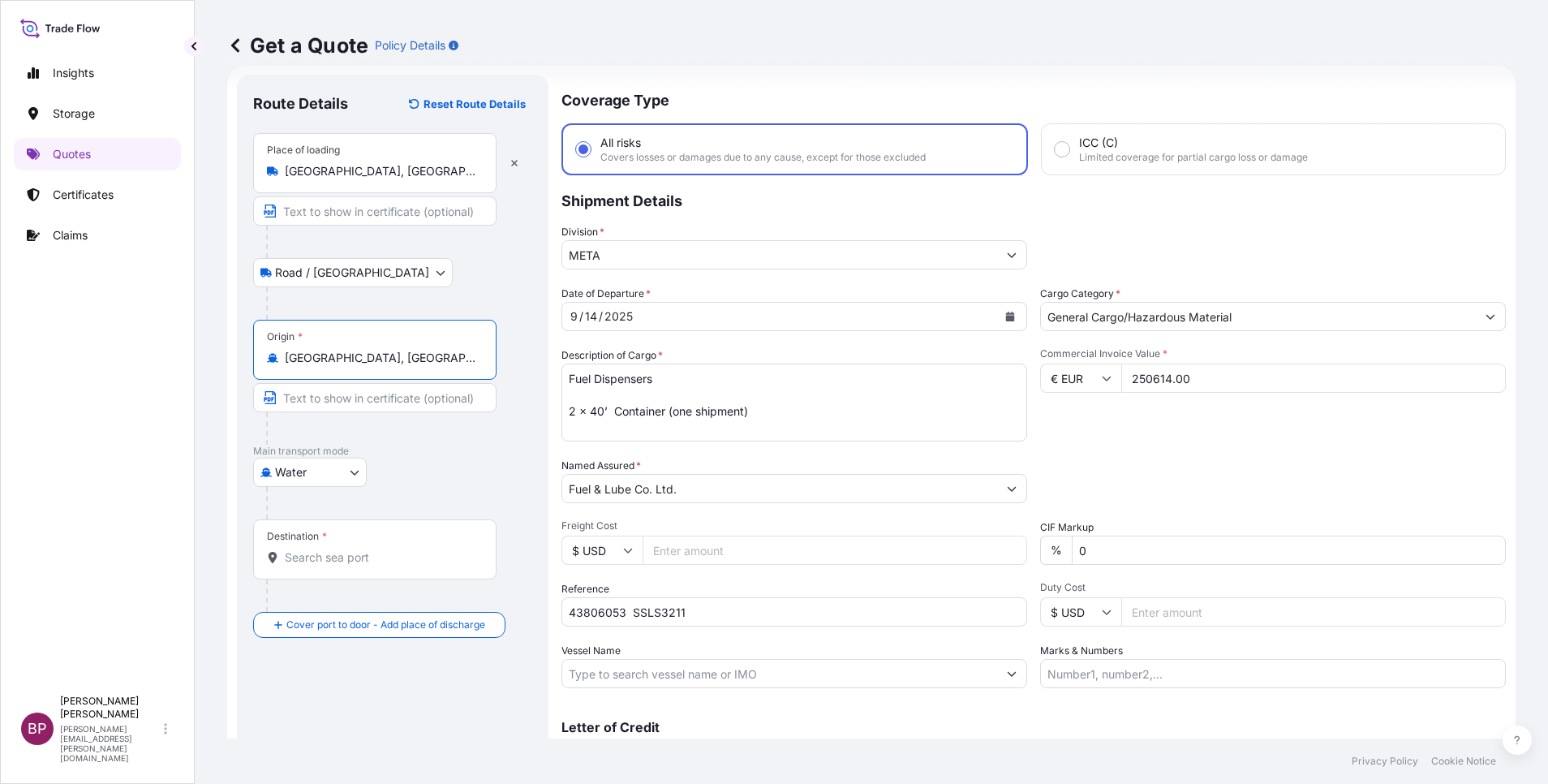
type input "[GEOGRAPHIC_DATA], [GEOGRAPHIC_DATA]"
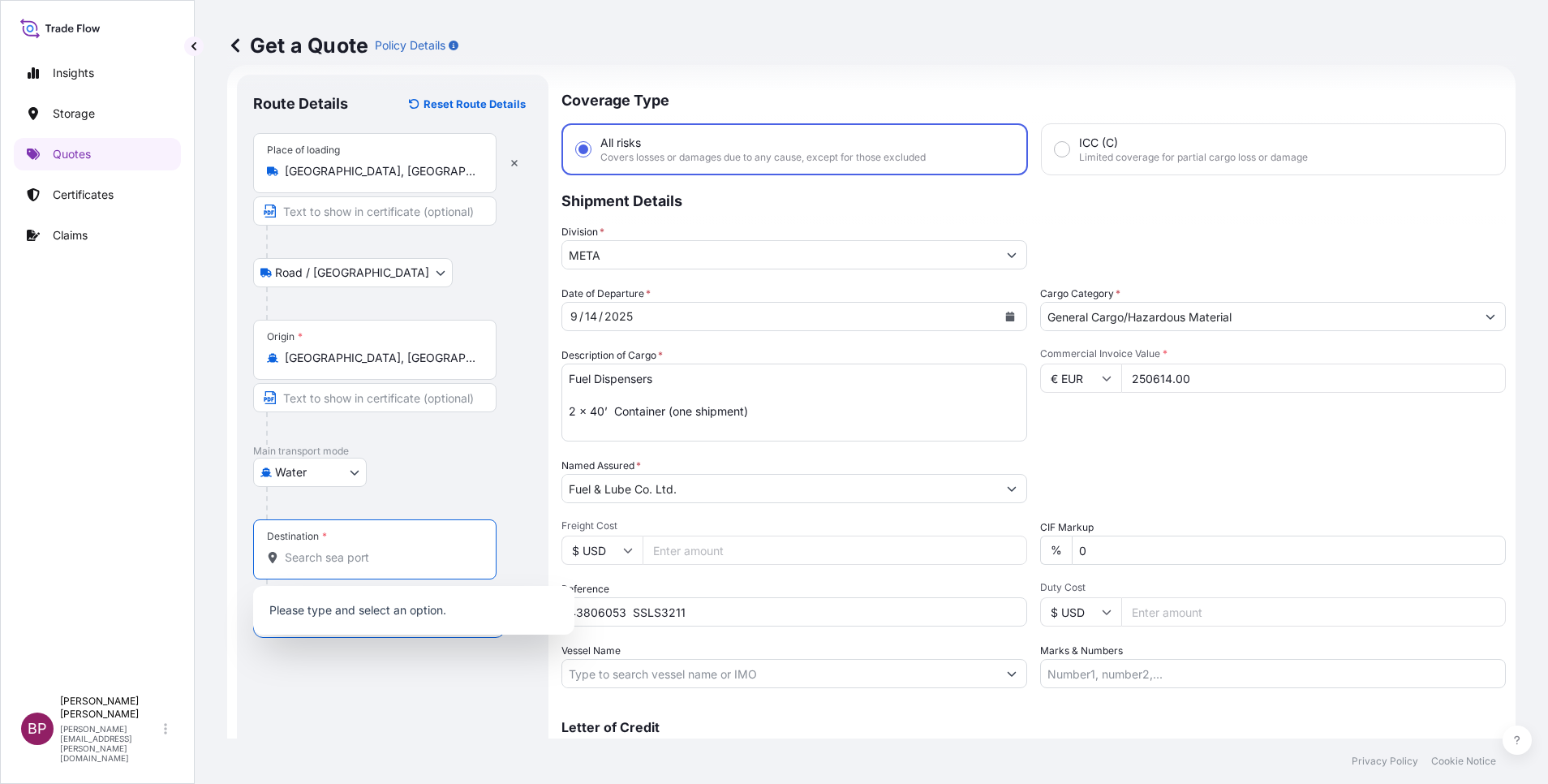
click at [361, 564] on input "Destination *" at bounding box center [380, 557] width 191 height 16
paste input "Jeddah"
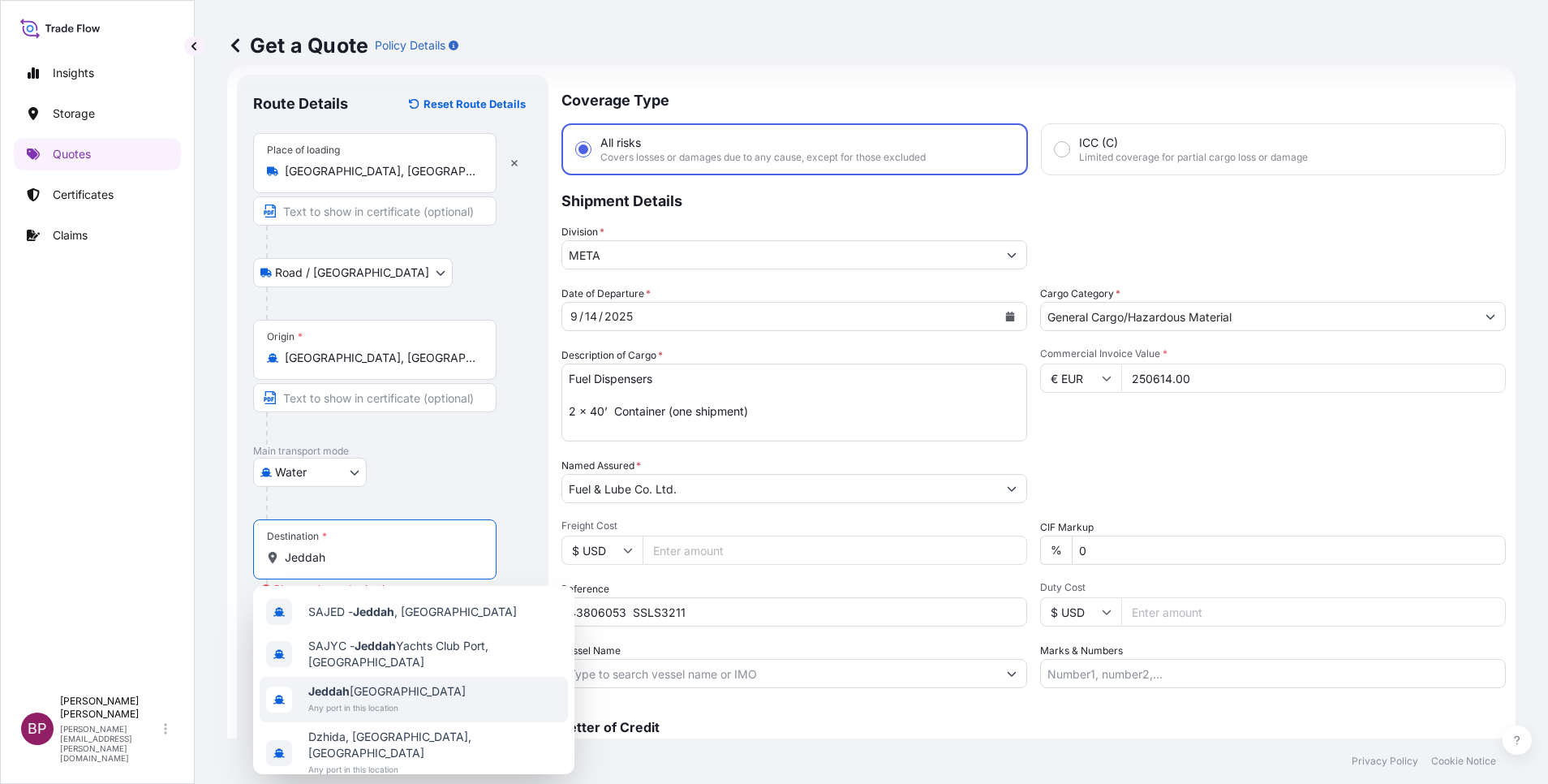
click at [392, 702] on span "Any port in this location" at bounding box center [387, 707] width 157 height 16
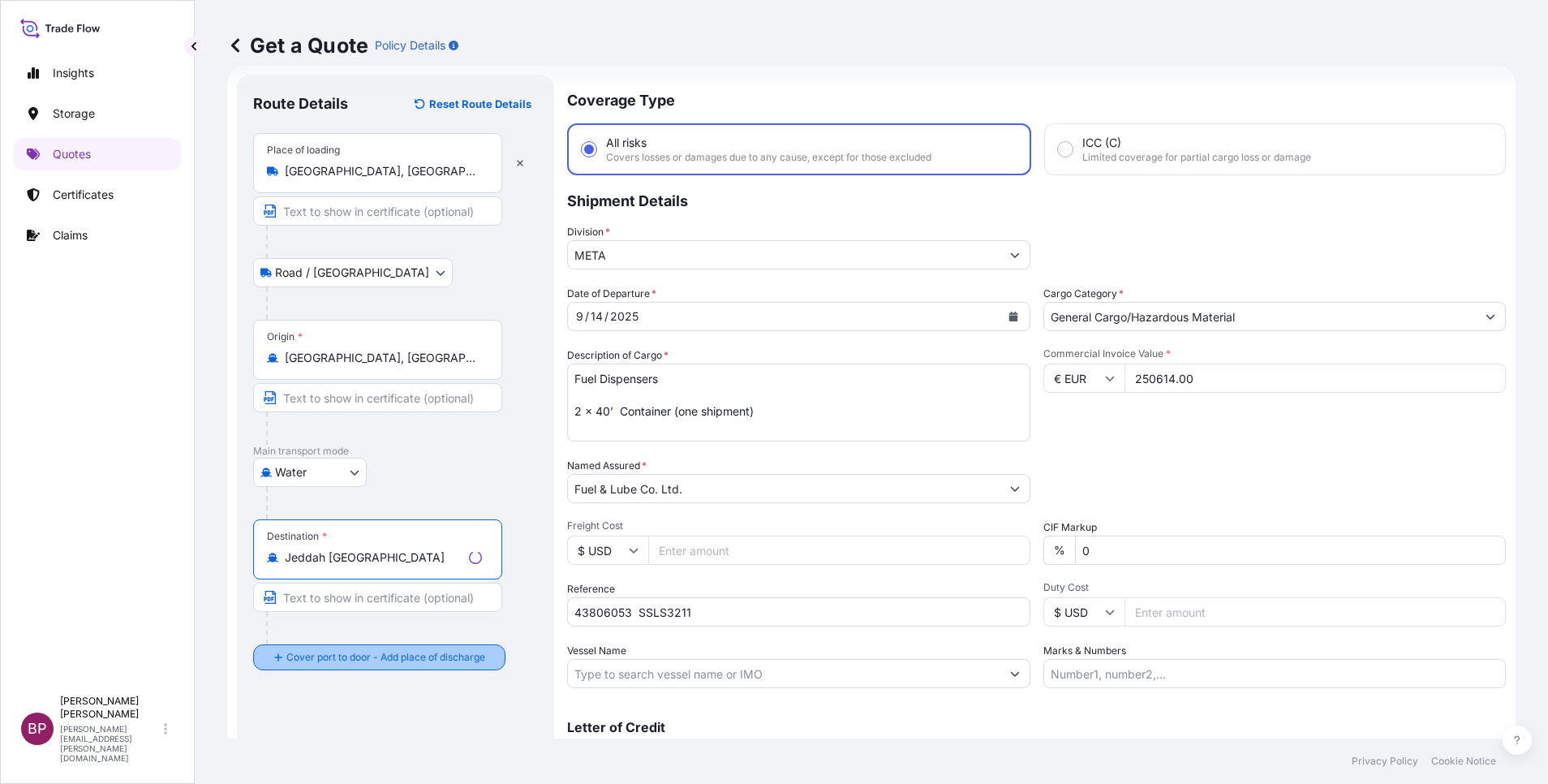
type input "Jeddah [GEOGRAPHIC_DATA]"
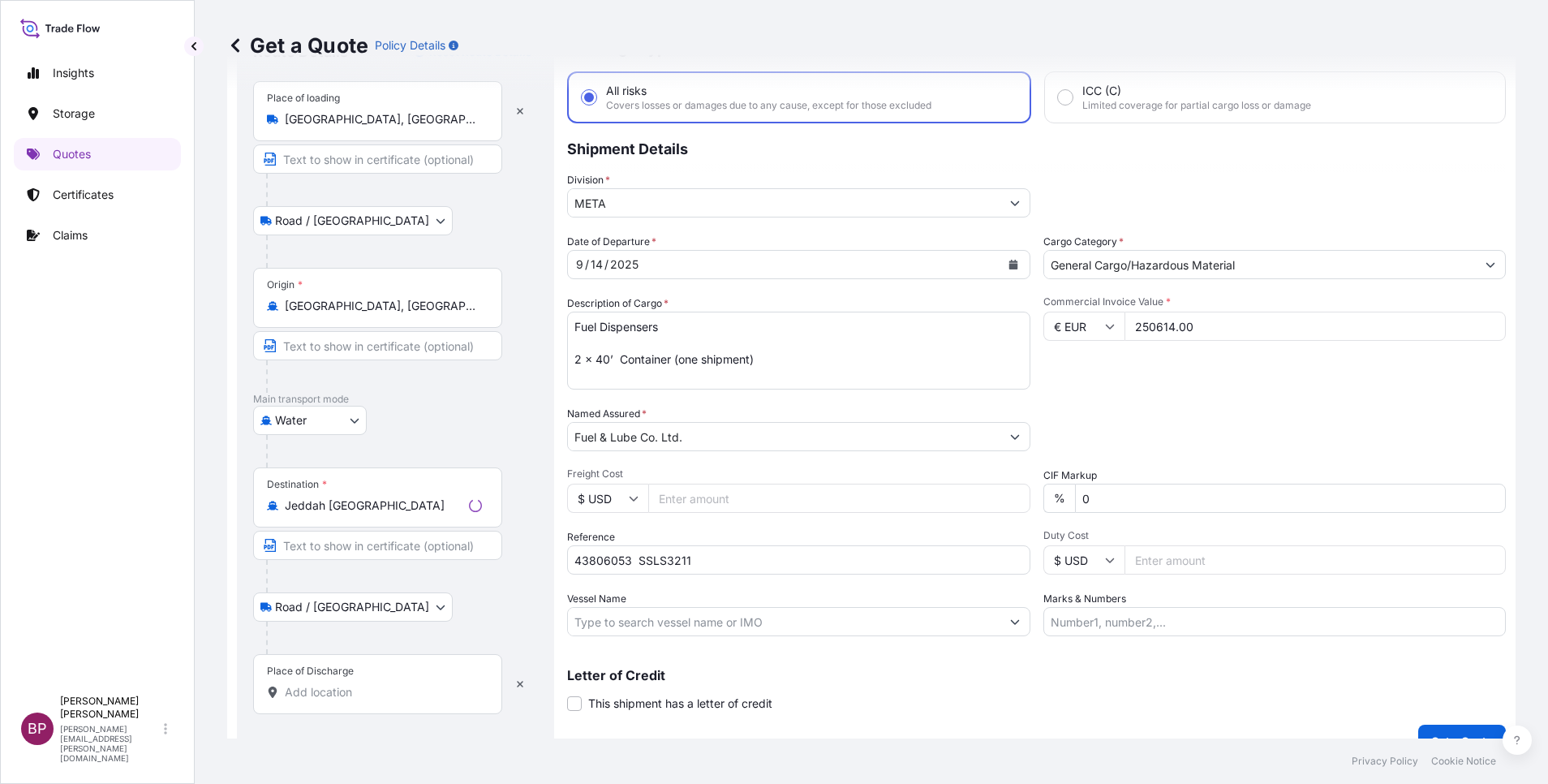
scroll to position [106, 0]
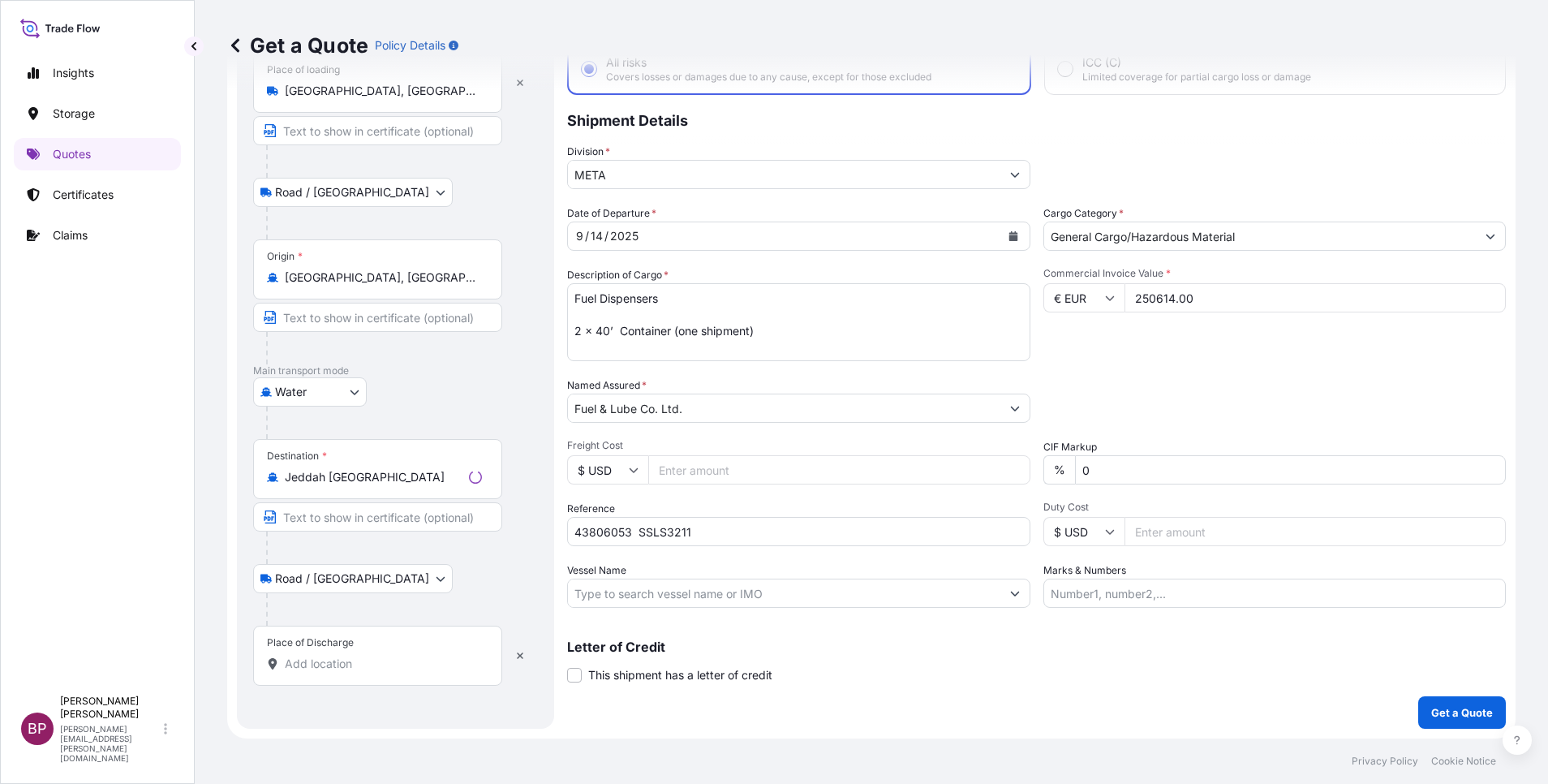
click at [387, 668] on input "Place of Discharge" at bounding box center [383, 663] width 197 height 16
paste input "Jeddah"
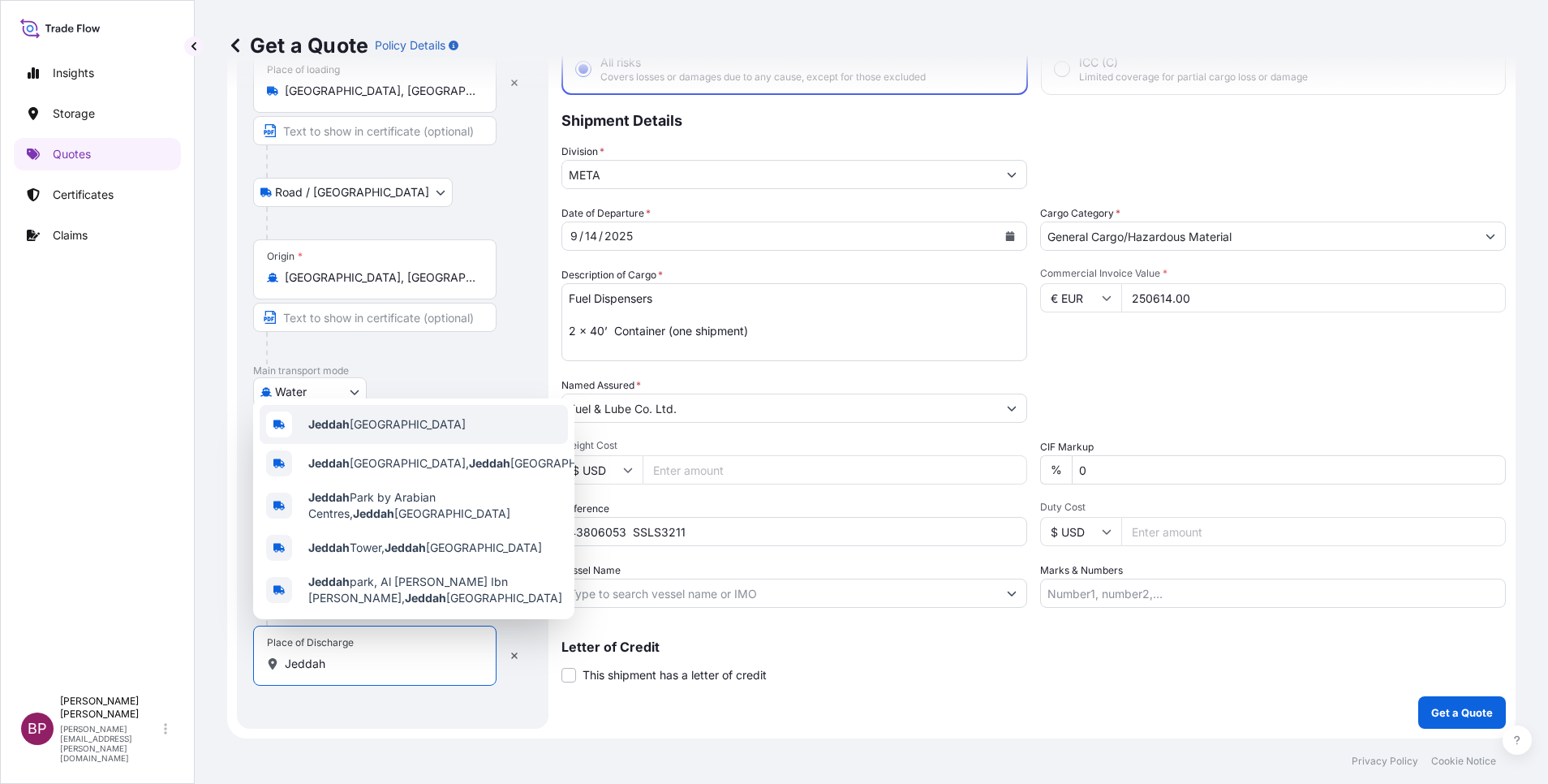
click at [405, 418] on span "Jeddah [GEOGRAPHIC_DATA]" at bounding box center [387, 424] width 157 height 16
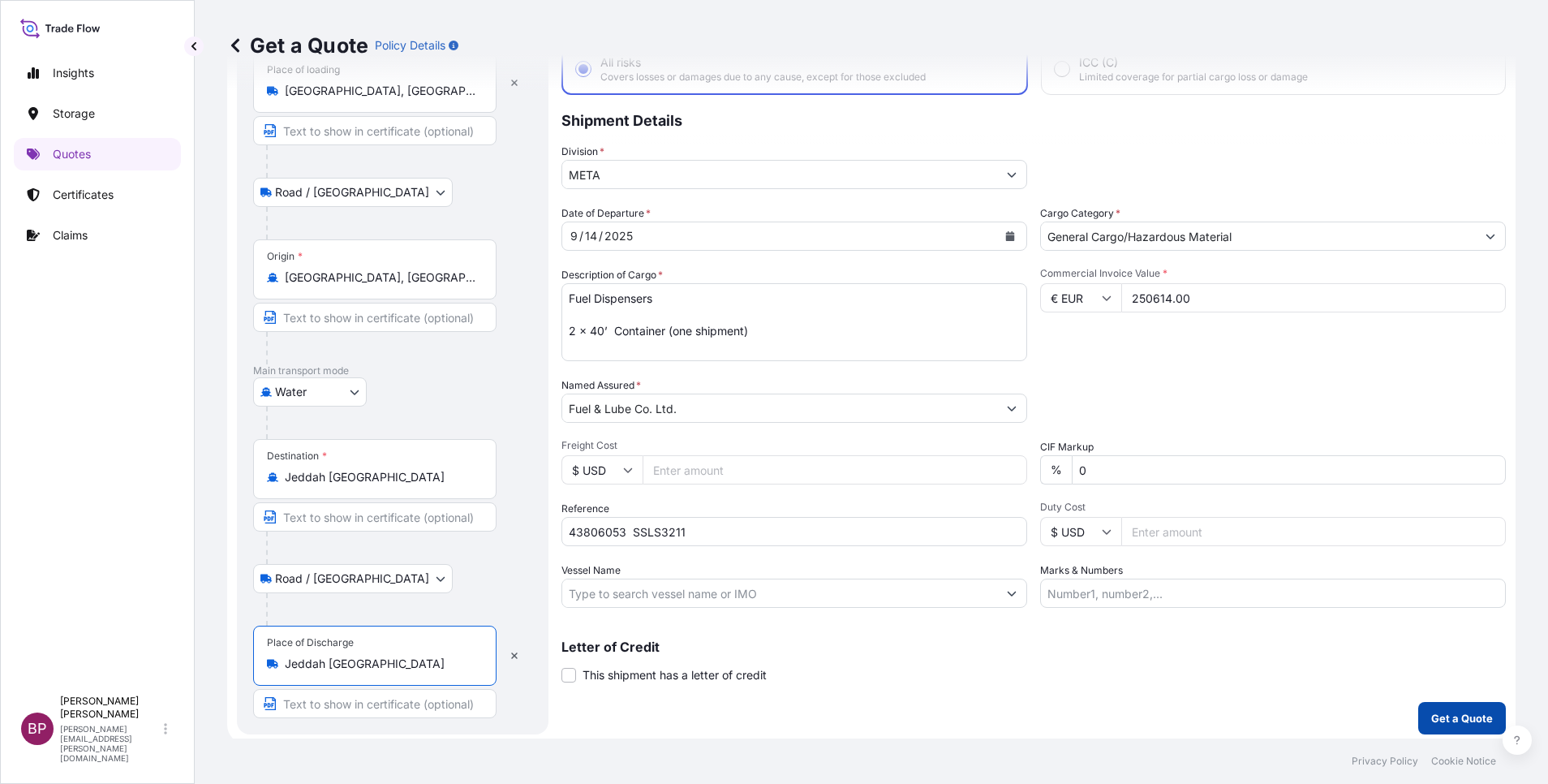
type input "Jeddah [GEOGRAPHIC_DATA]"
click at [1434, 721] on p "Get a Quote" at bounding box center [1462, 718] width 61 height 16
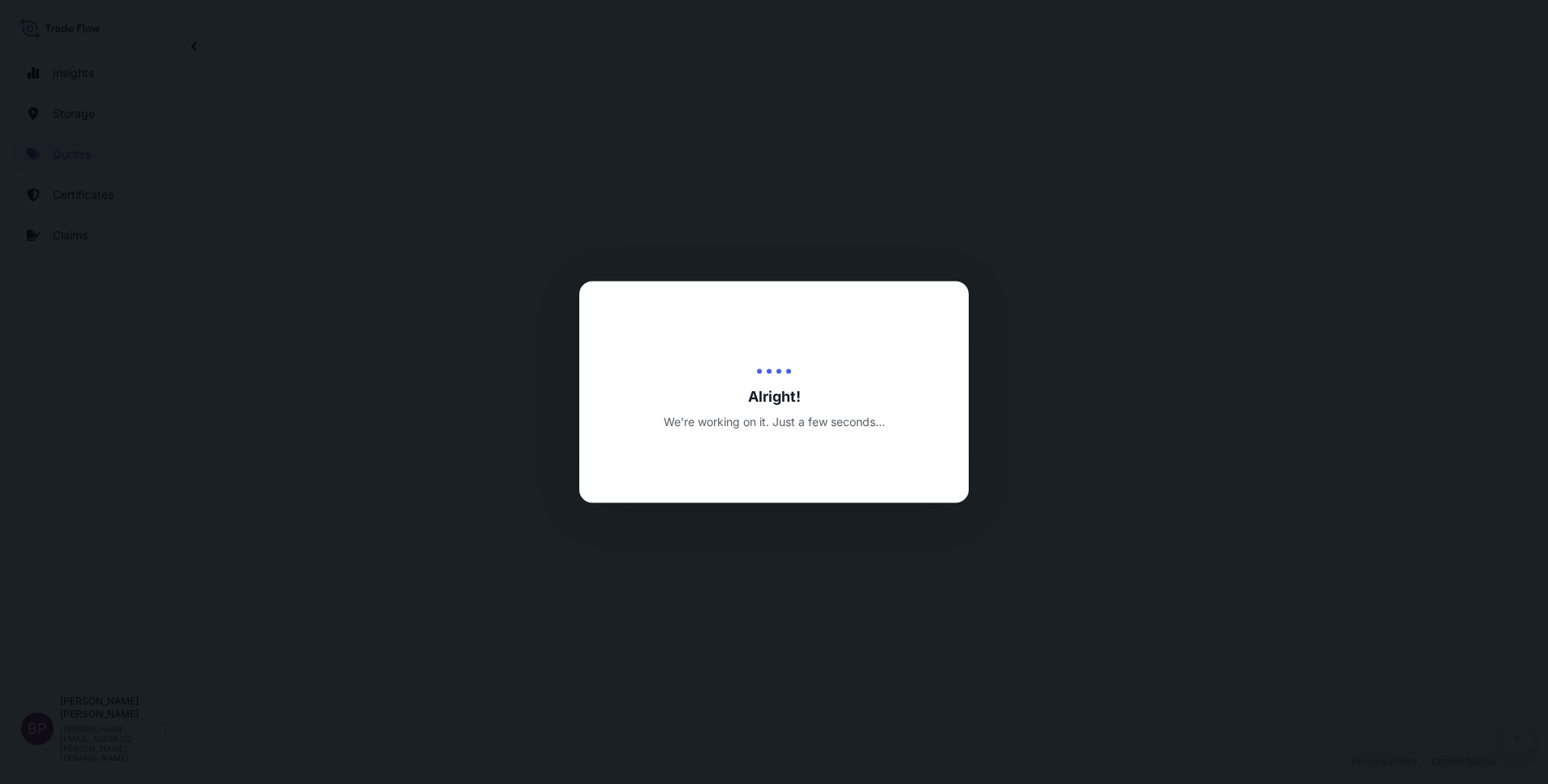
select select "Road / [GEOGRAPHIC_DATA]"
select select "Water"
select select "Road / [GEOGRAPHIC_DATA]"
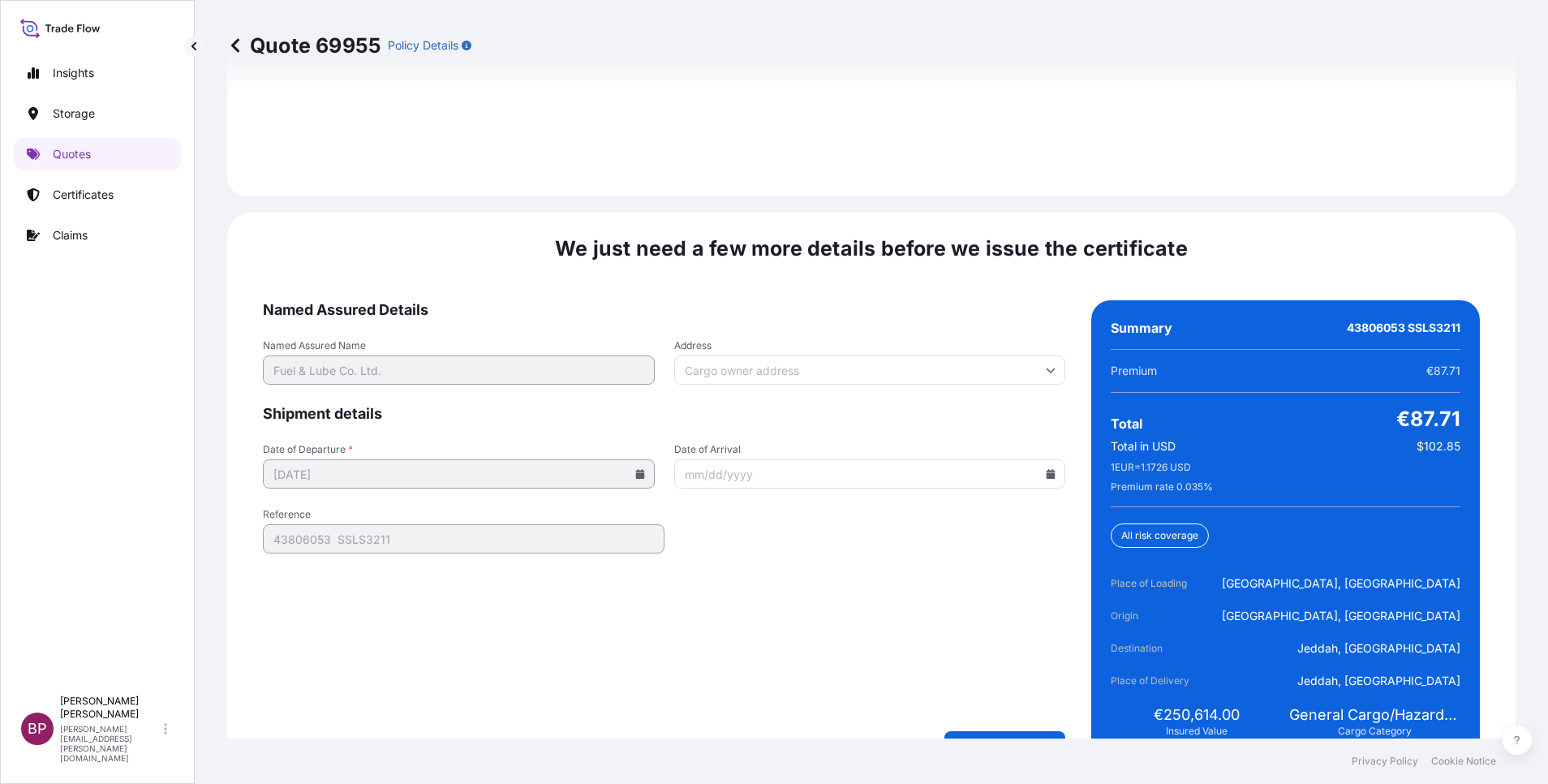
scroll to position [2489, 0]
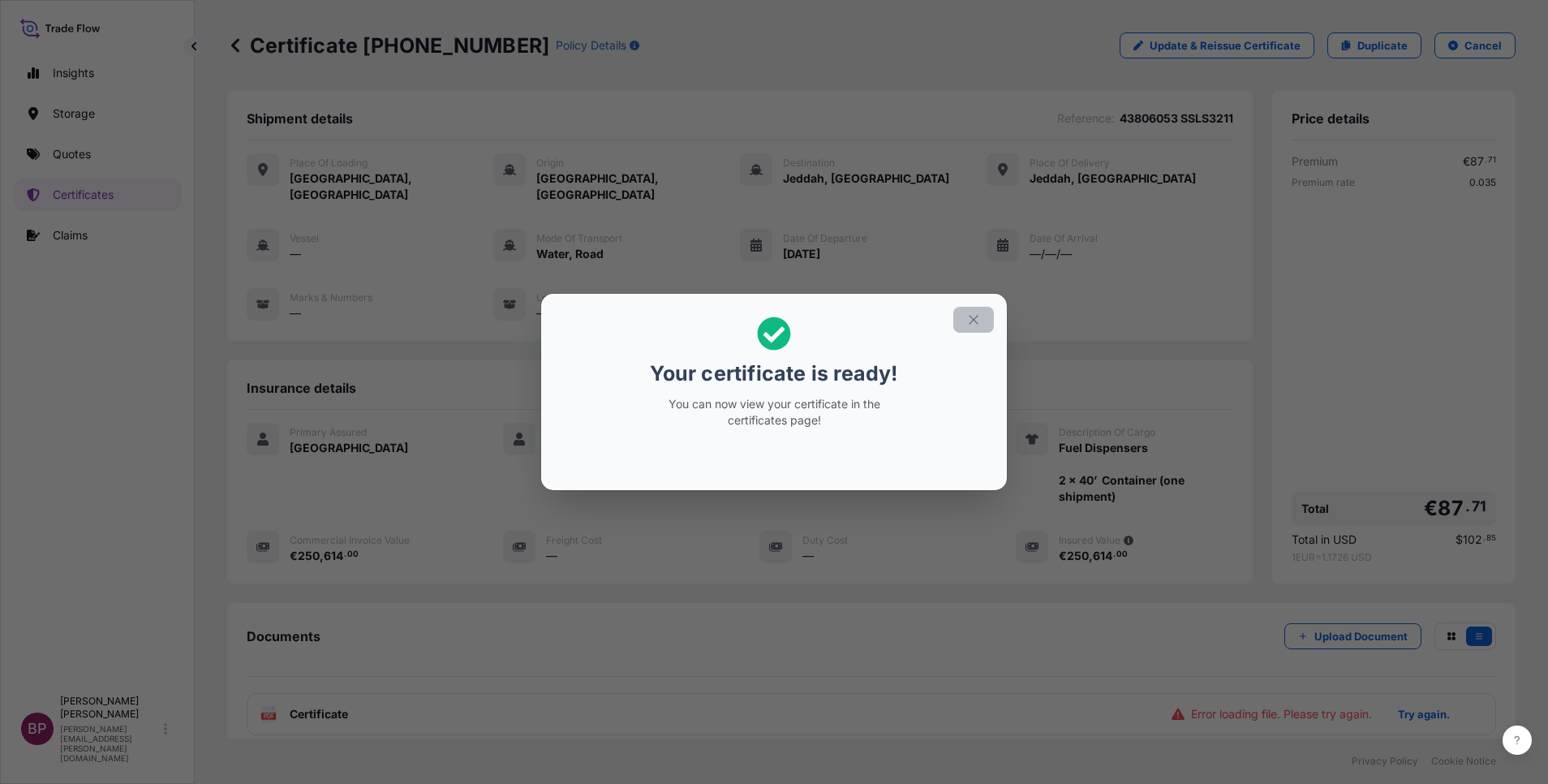
click at [973, 322] on icon "button" at bounding box center [973, 319] width 14 height 14
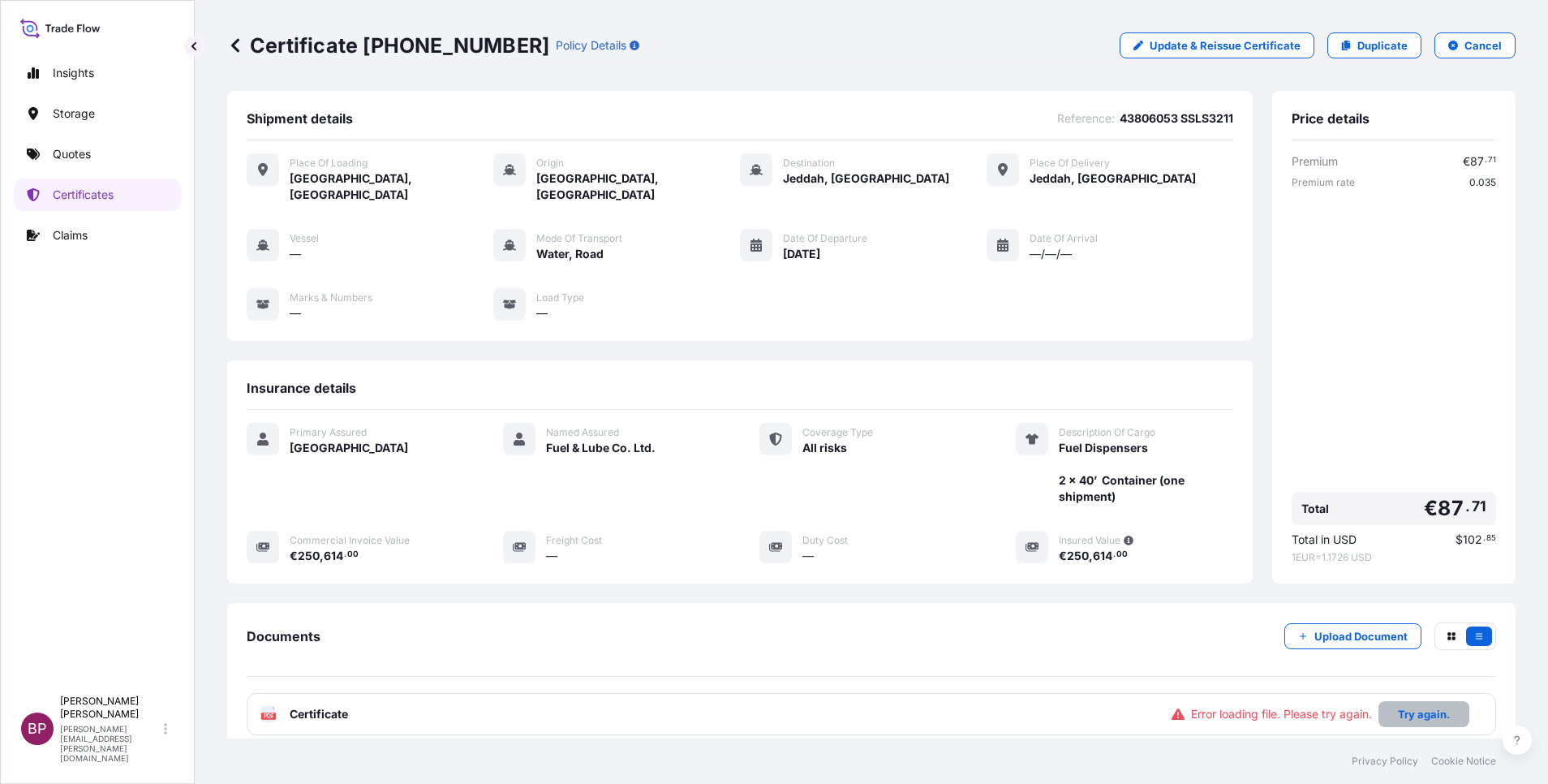
click at [1410, 706] on p "Try again." at bounding box center [1424, 713] width 52 height 16
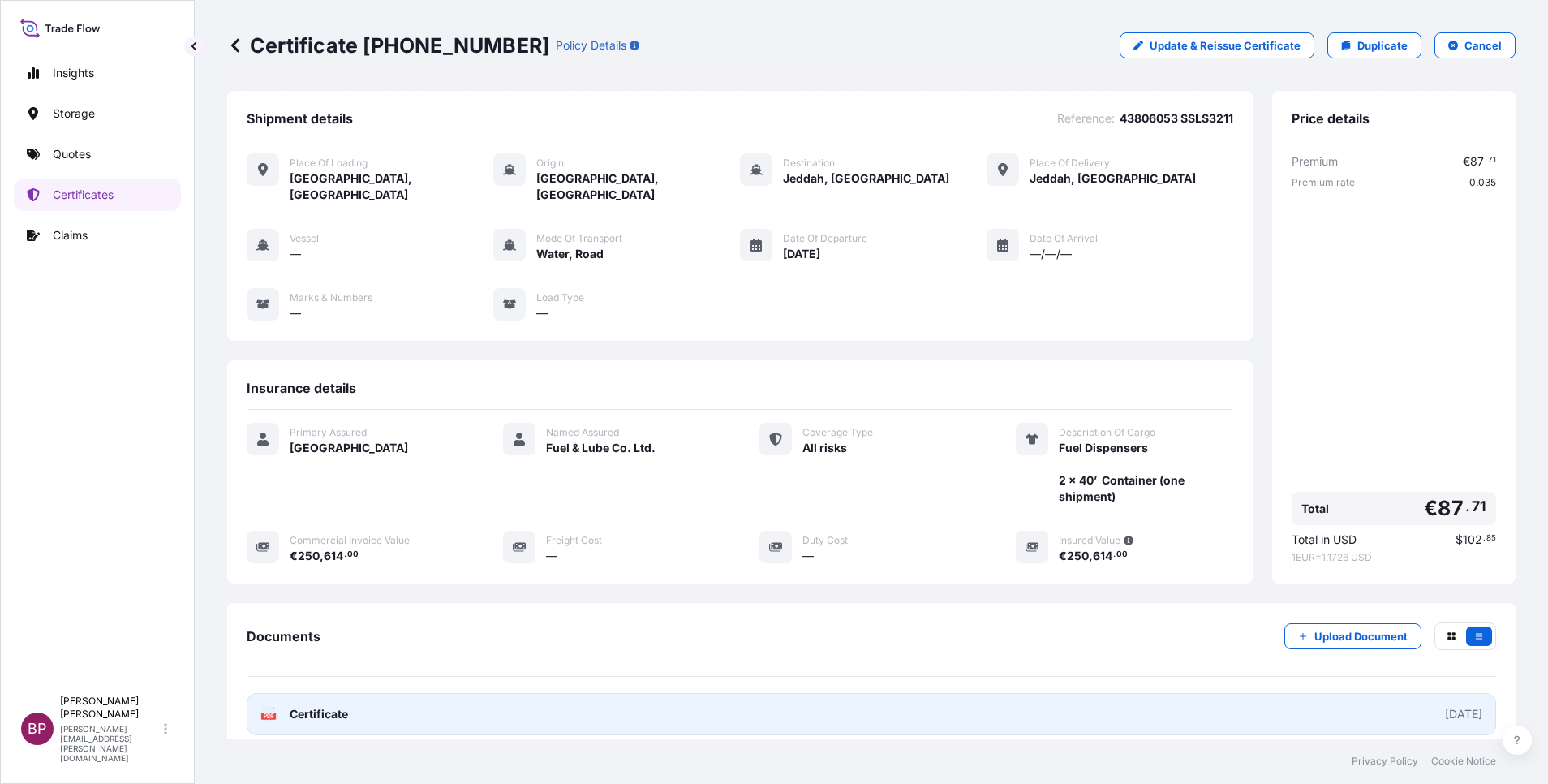
click at [328, 706] on span "Certificate" at bounding box center [319, 713] width 58 height 16
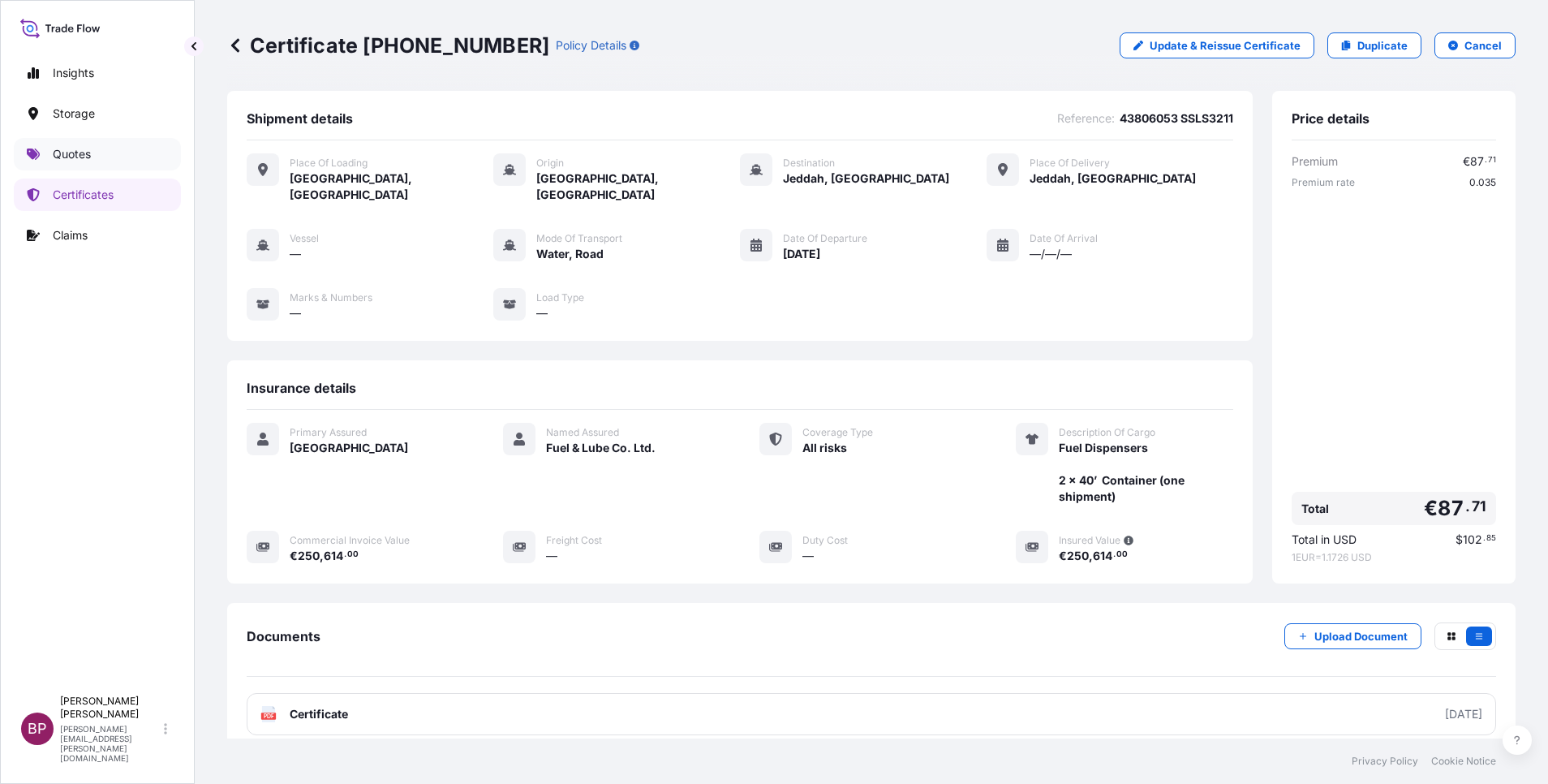
click at [82, 157] on p "Quotes" at bounding box center [72, 154] width 38 height 16
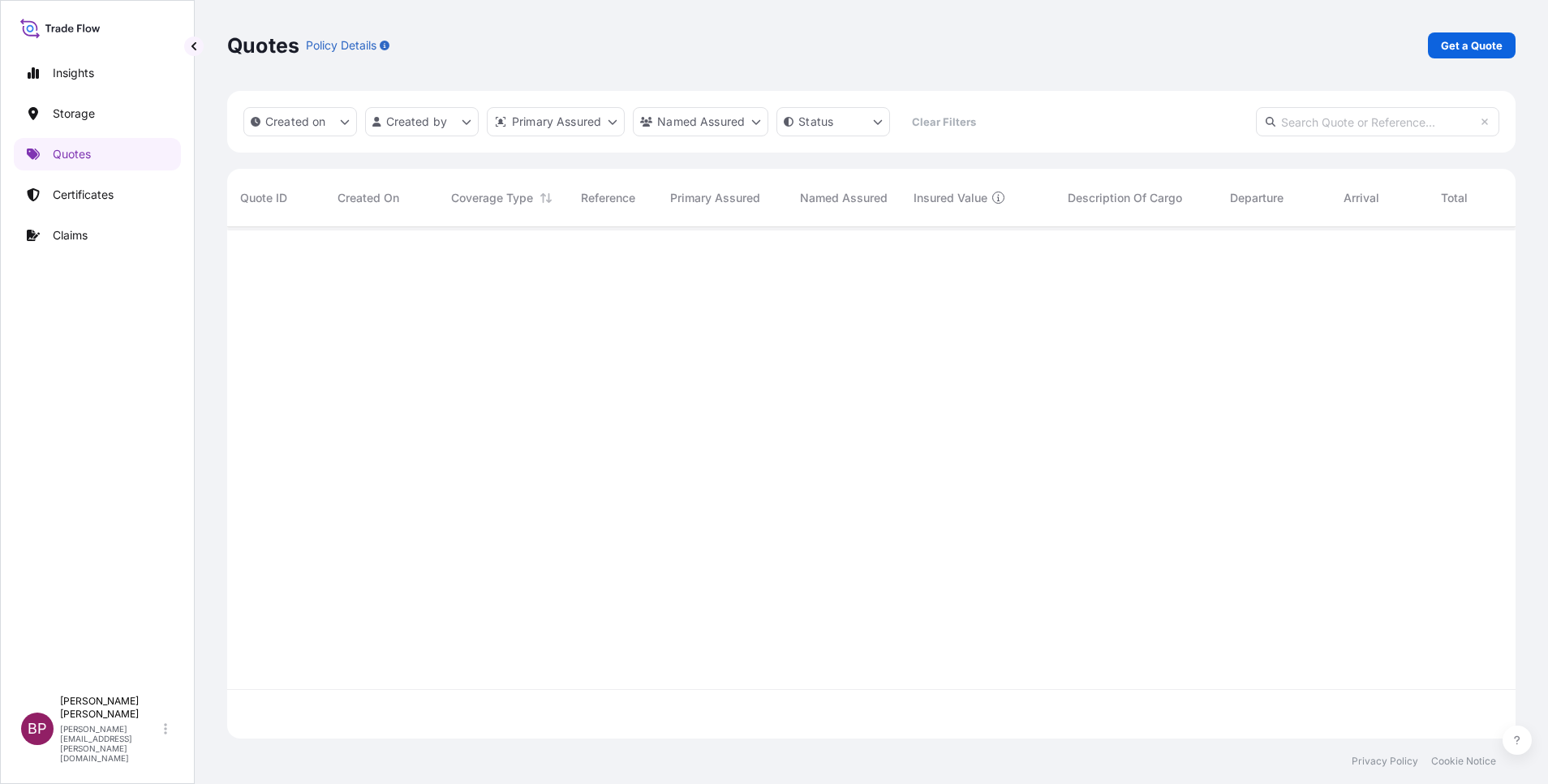
scroll to position [502, 1269]
click at [1498, 51] on p "Get a Quote" at bounding box center [1471, 45] width 61 height 16
select select "Water"
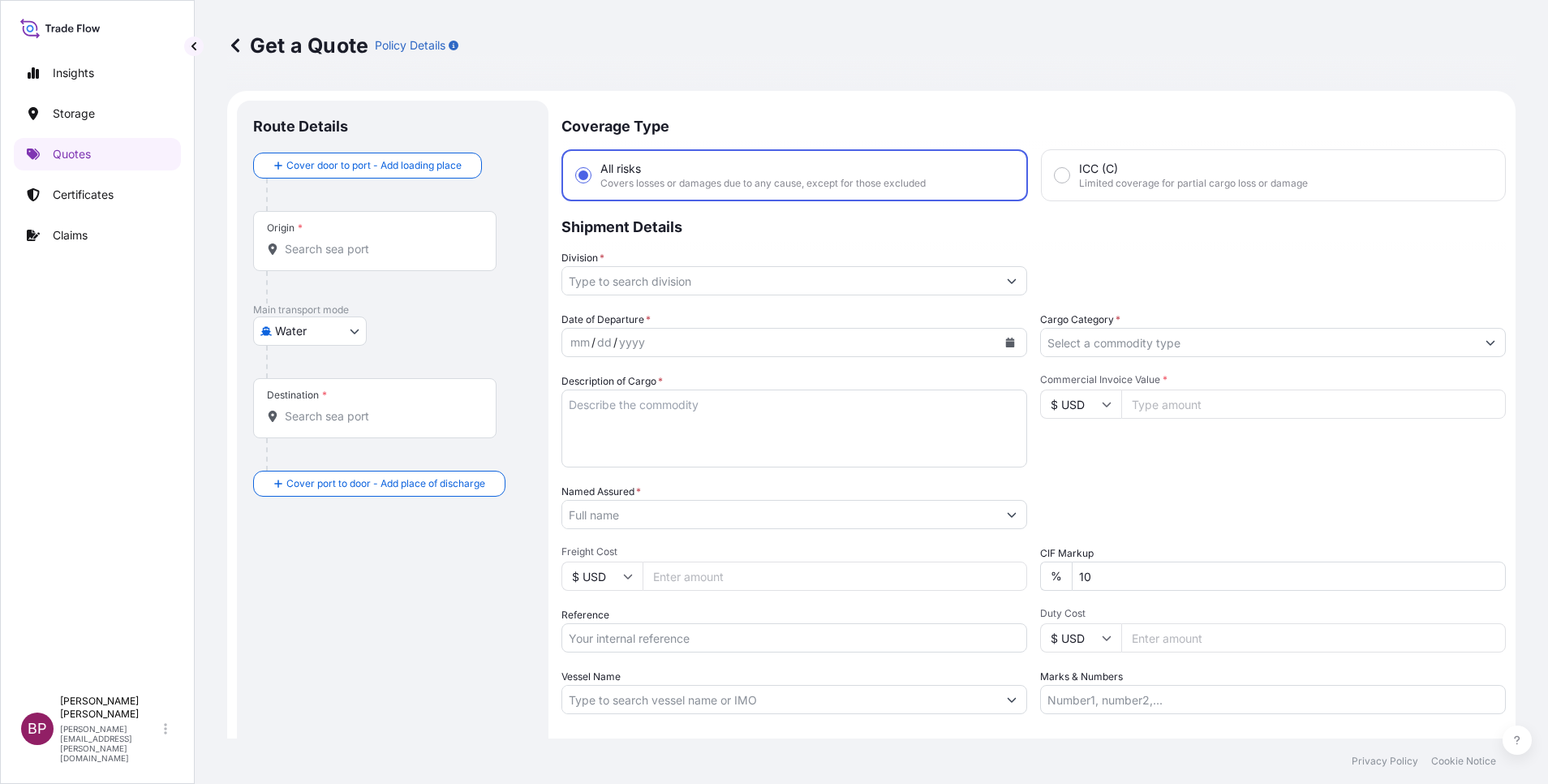
scroll to position [26, 0]
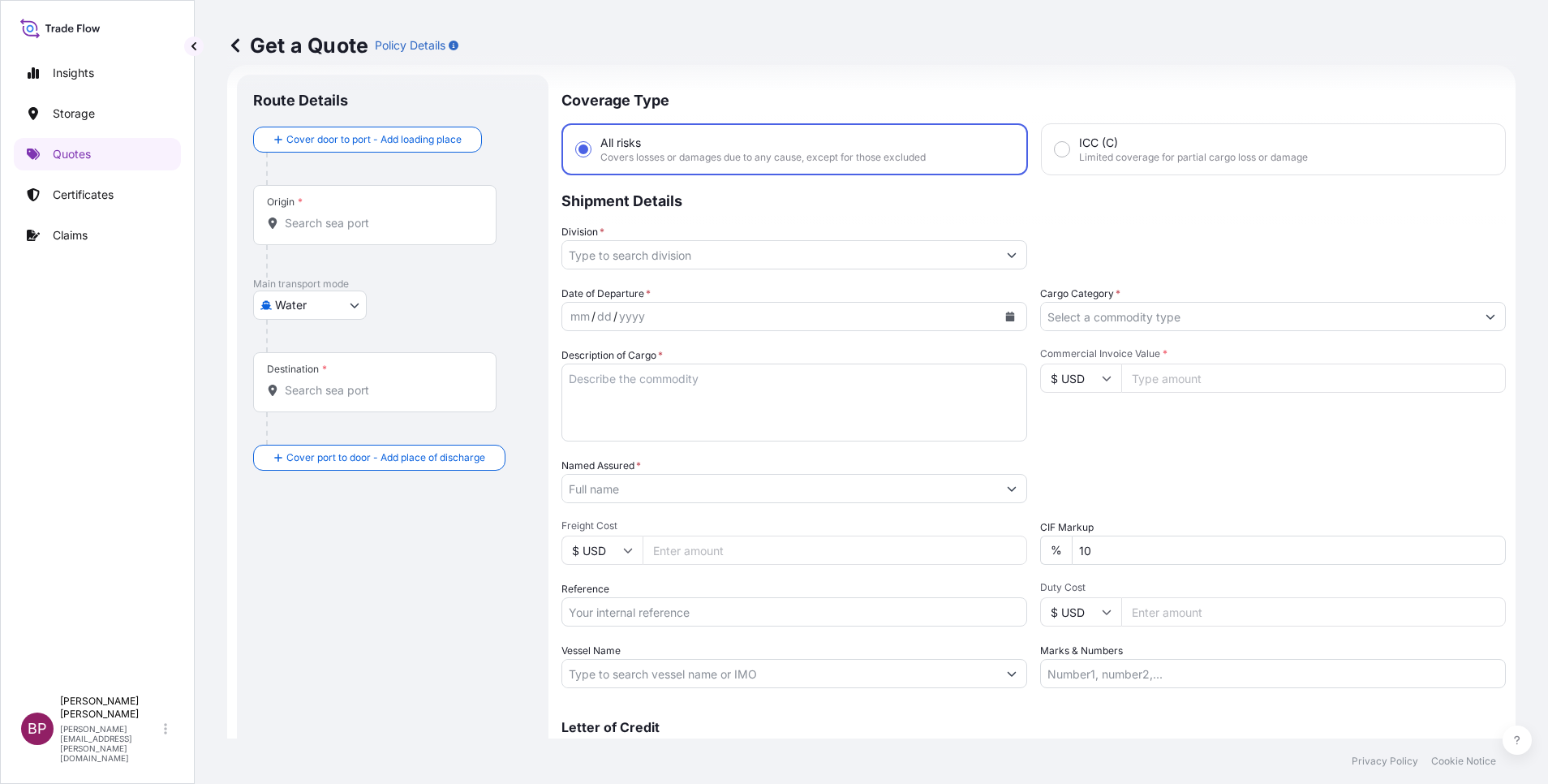
click at [1086, 382] on input "$ USD" at bounding box center [1081, 378] width 81 height 30
drag, startPoint x: 1062, startPoint y: 442, endPoint x: 1075, endPoint y: 423, distance: 23.0
click at [1064, 436] on div "€ EUR" at bounding box center [1071, 422] width 68 height 31
type input "€ EUR"
click at [1188, 369] on input "Commercial Invoice Value *" at bounding box center [1313, 378] width 385 height 30
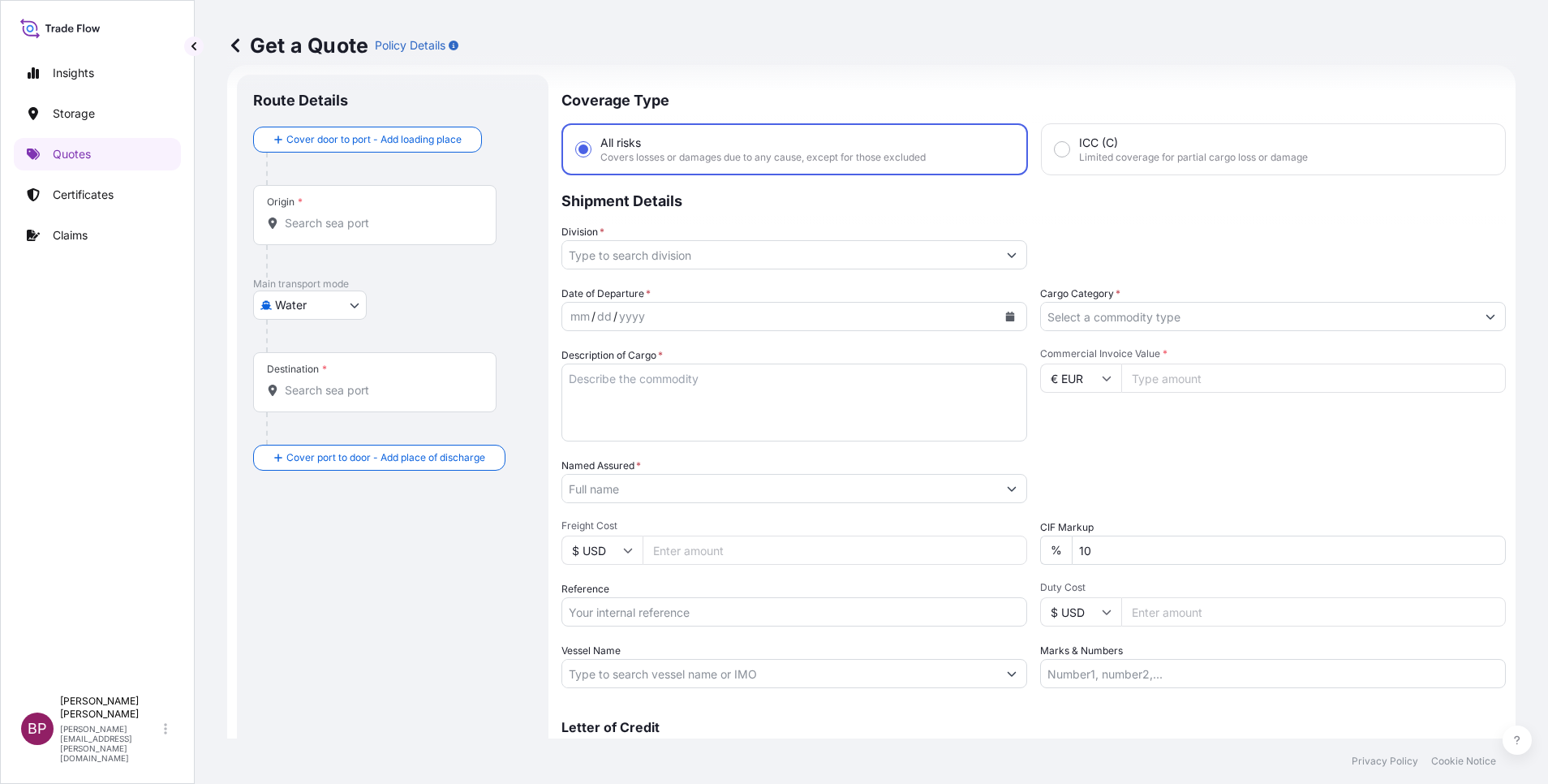
paste input "43906.51"
type input "43906.51"
drag, startPoint x: 1088, startPoint y: 558, endPoint x: 913, endPoint y: 508, distance: 182.0
click at [1013, 528] on div "Date of Departure * mm / dd / yyyy Cargo Category * Description of Cargo * Comm…" at bounding box center [1033, 486] width 945 height 402
type input "0"
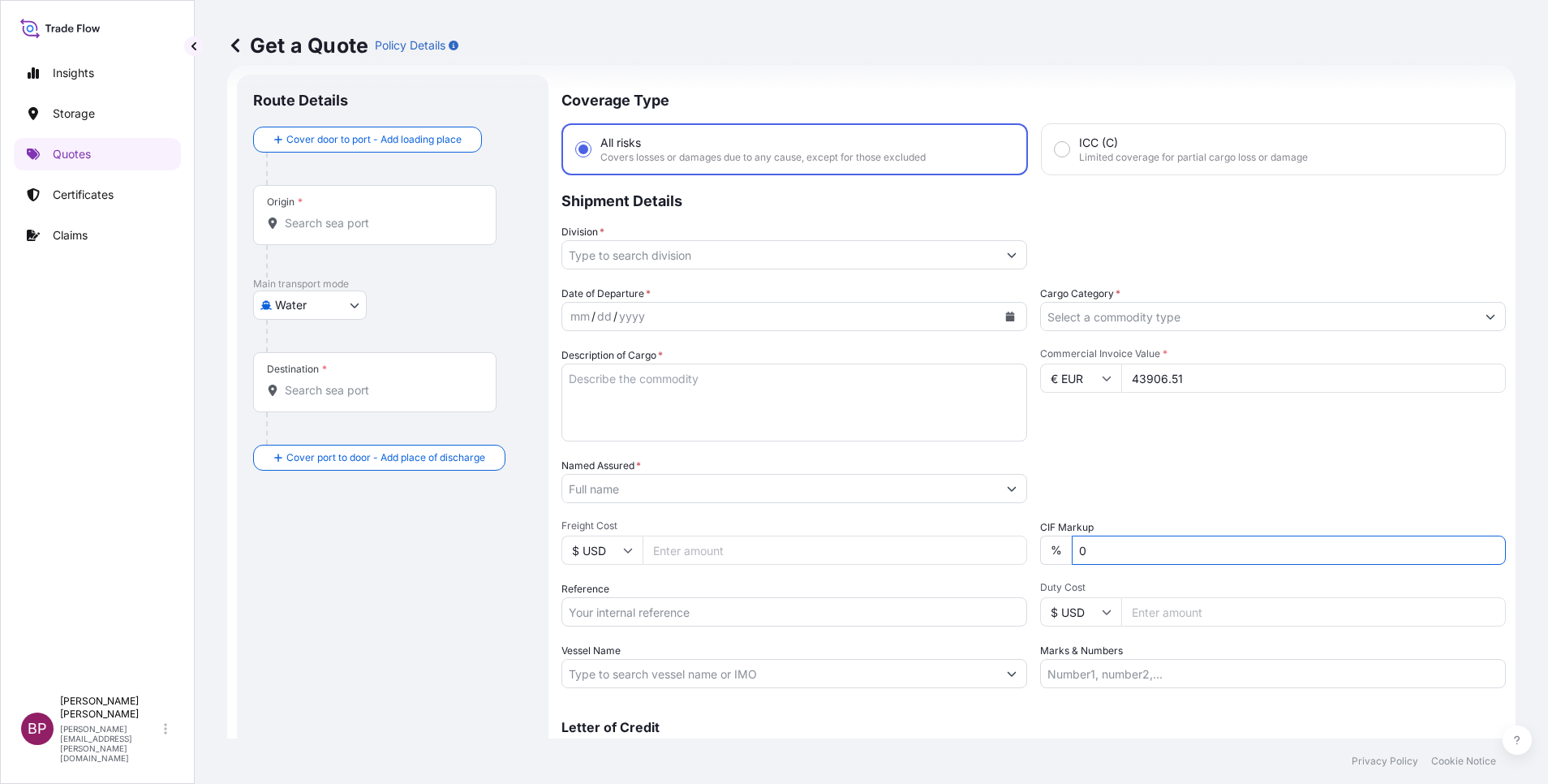
click at [1286, 315] on input "Cargo Category *" at bounding box center [1258, 316] width 435 height 30
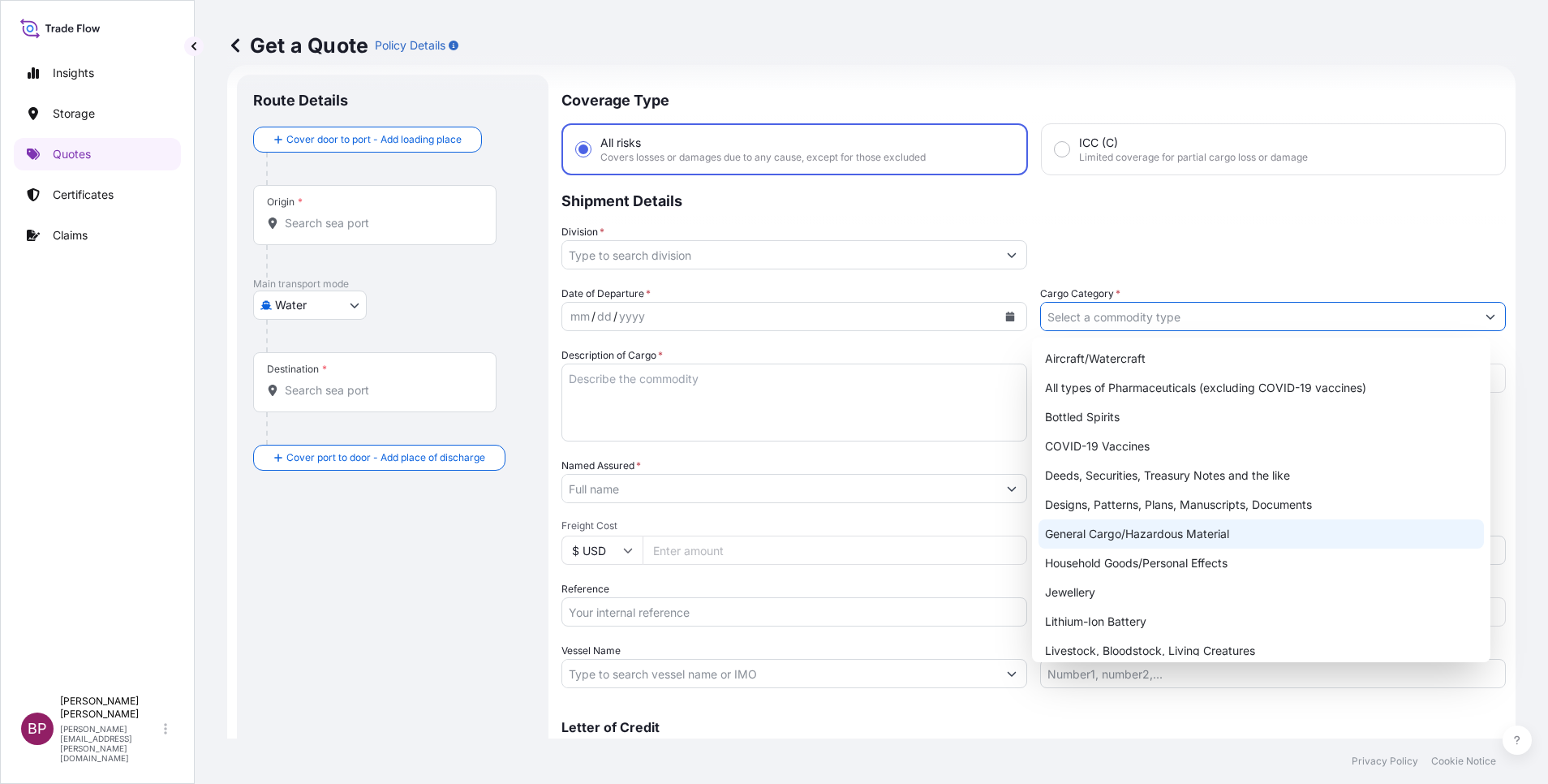
click at [1115, 535] on div "General Cargo/Hazardous Material" at bounding box center [1261, 533] width 445 height 30
type input "General Cargo/Hazardous Material"
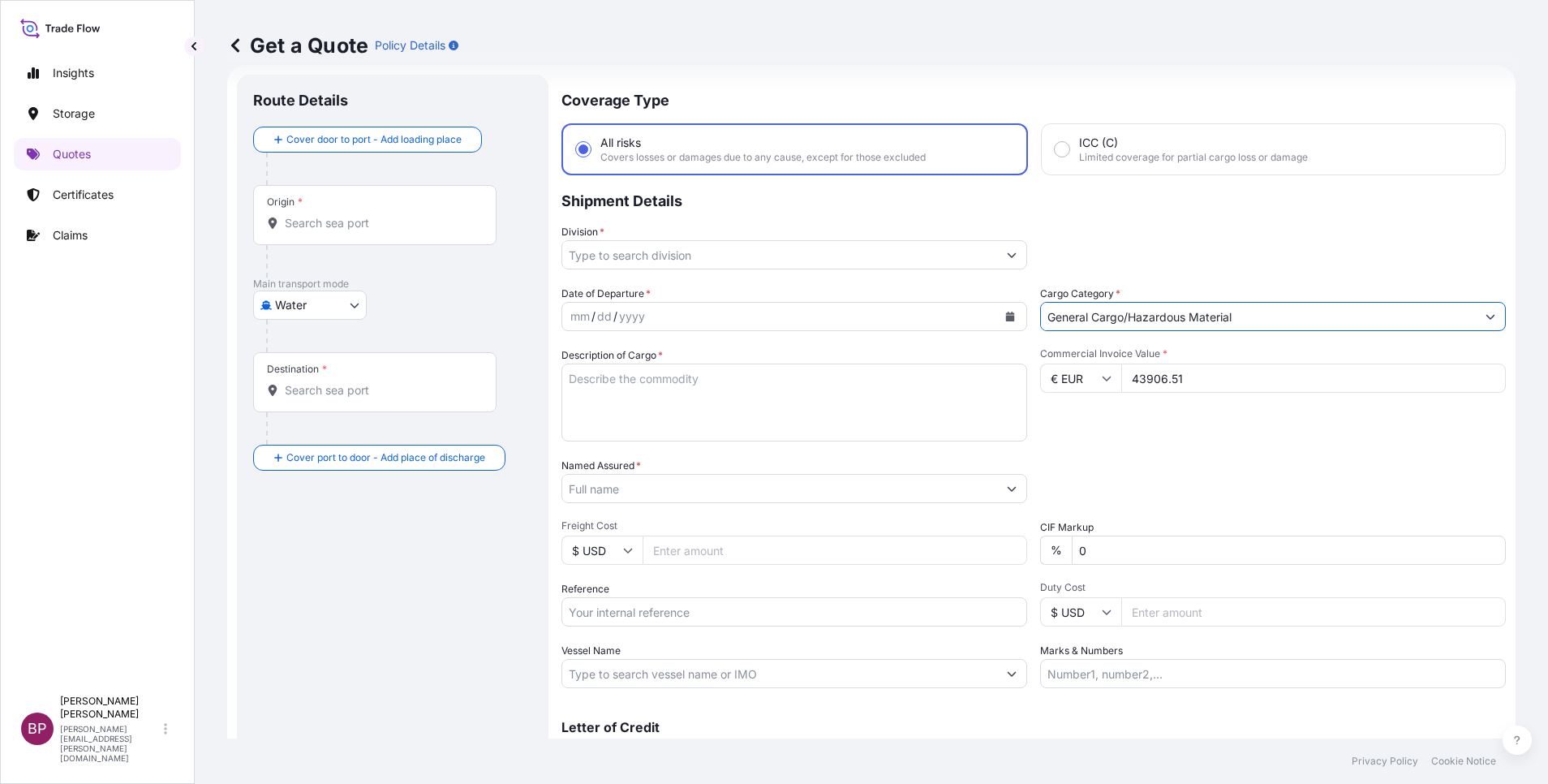
click at [998, 250] on button "Show suggestions" at bounding box center [1012, 255] width 30 height 30
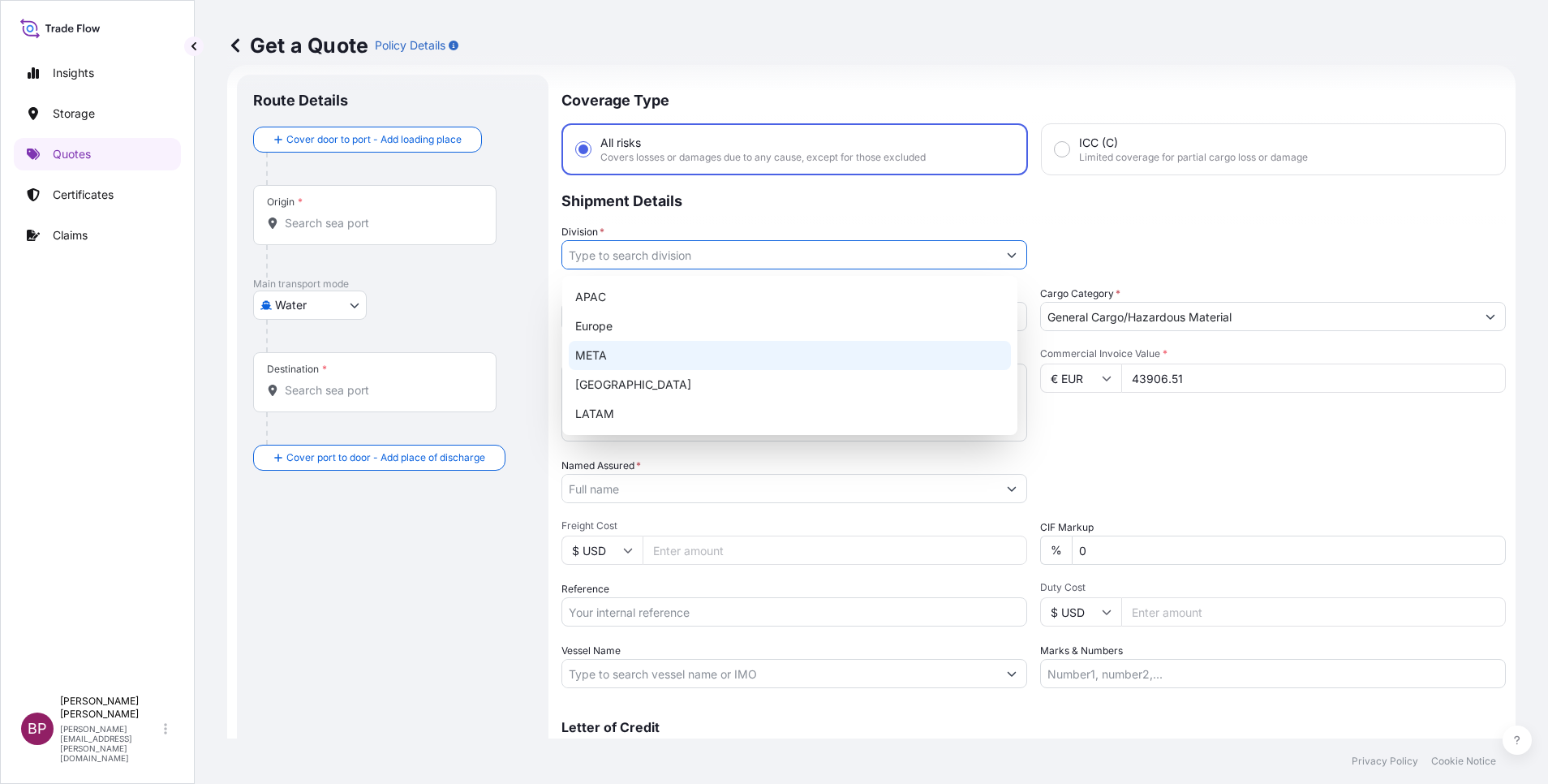
click at [625, 360] on div "META" at bounding box center [790, 355] width 442 height 30
type input "META"
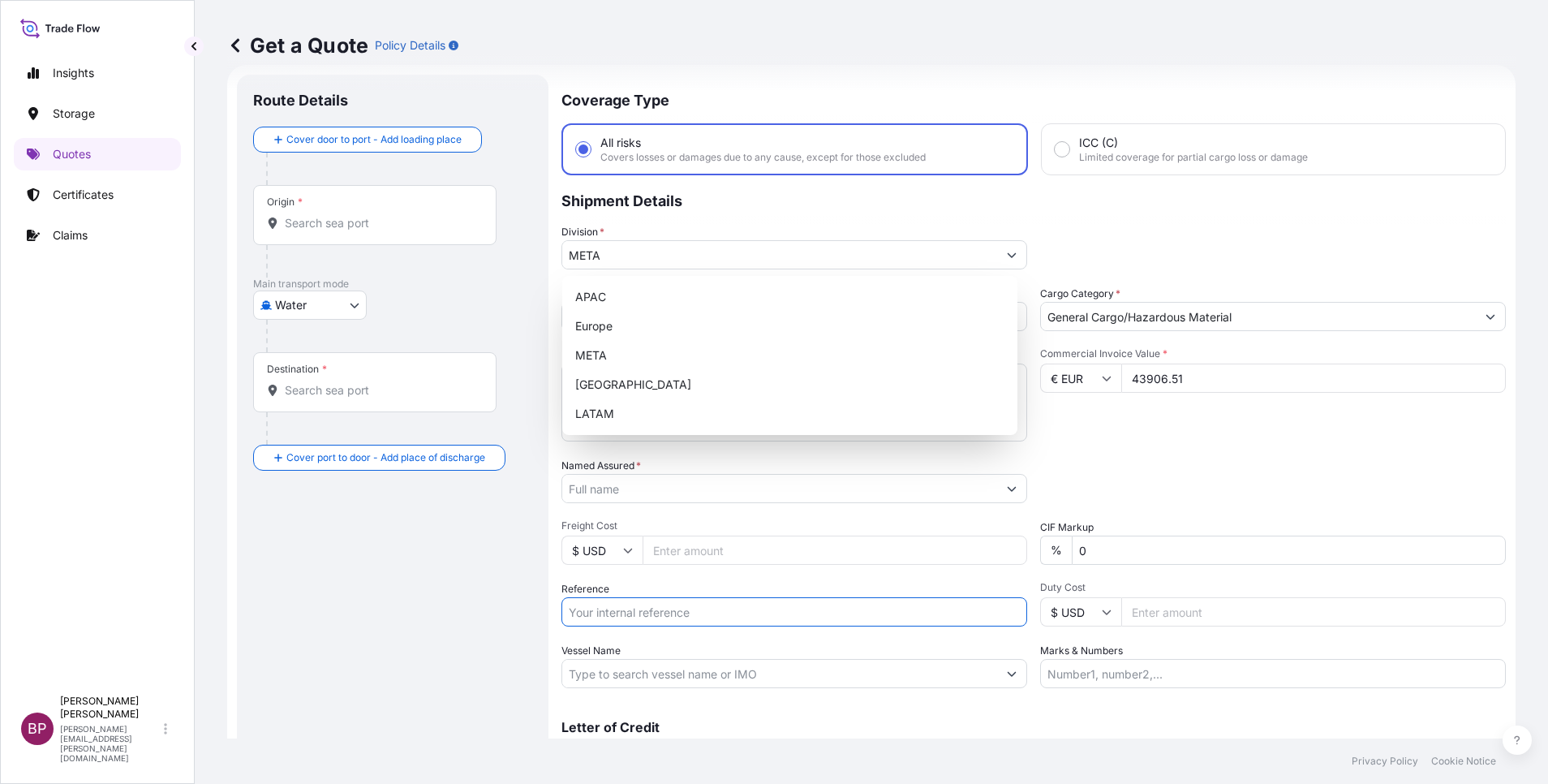
drag, startPoint x: 652, startPoint y: 613, endPoint x: 666, endPoint y: 616, distance: 14.3
click at [652, 605] on input "Reference" at bounding box center [794, 612] width 465 height 30
paste input "SA .2+AC .2 multi-turn actuator with actuator controls"
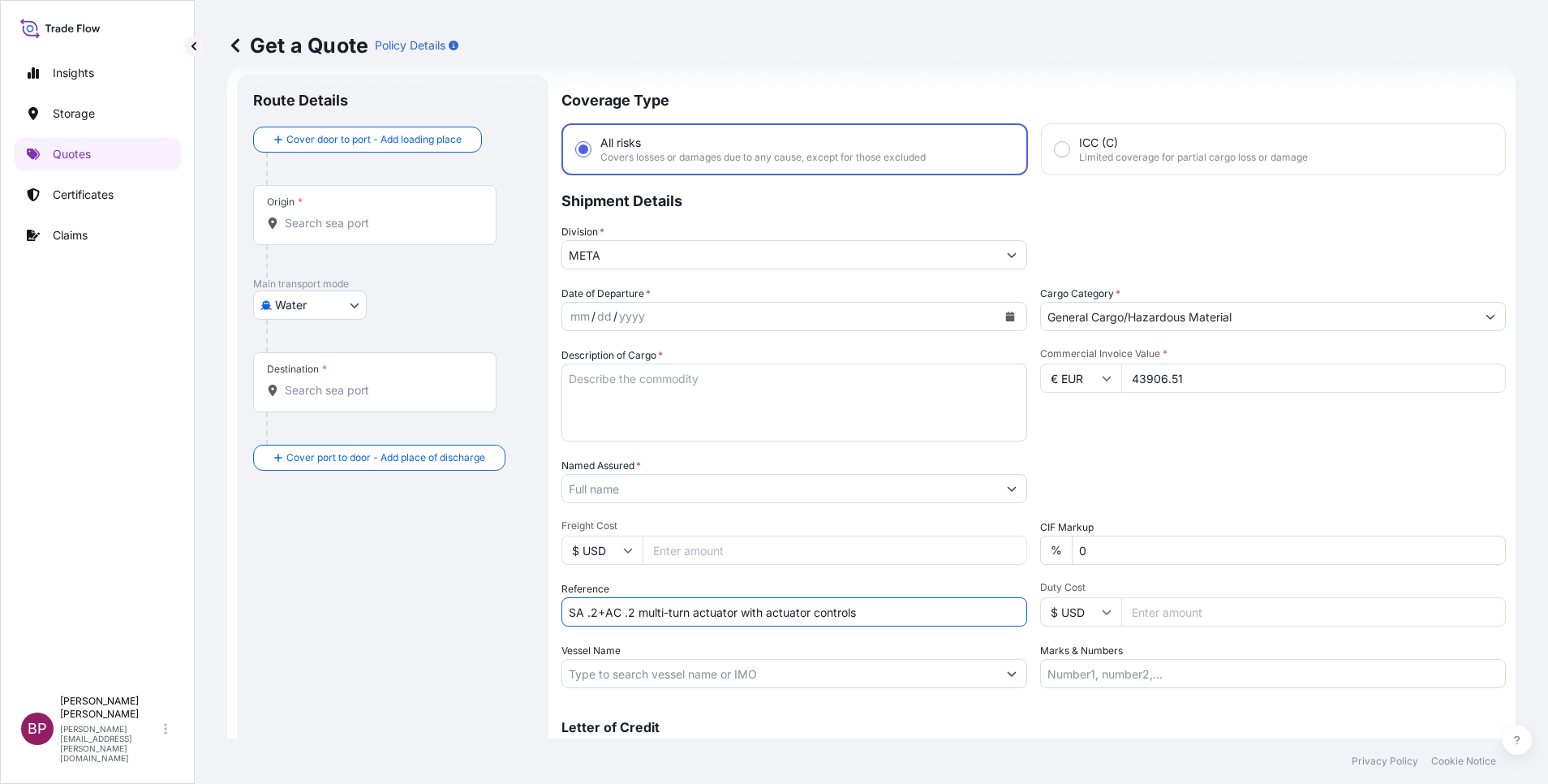
type input "SA .2+AC .2 multi-turn actuator with actuator controls"
drag, startPoint x: 655, startPoint y: 581, endPoint x: 154, endPoint y: 543, distance: 502.4
click at [158, 543] on div "Insights Storage Quotes Certificates Claims BP [PERSON_NAME] Kurian [EMAIL_ADDR…" at bounding box center [774, 392] width 1548 height 784
click at [684, 407] on textarea "Description of Cargo *" at bounding box center [794, 402] width 465 height 78
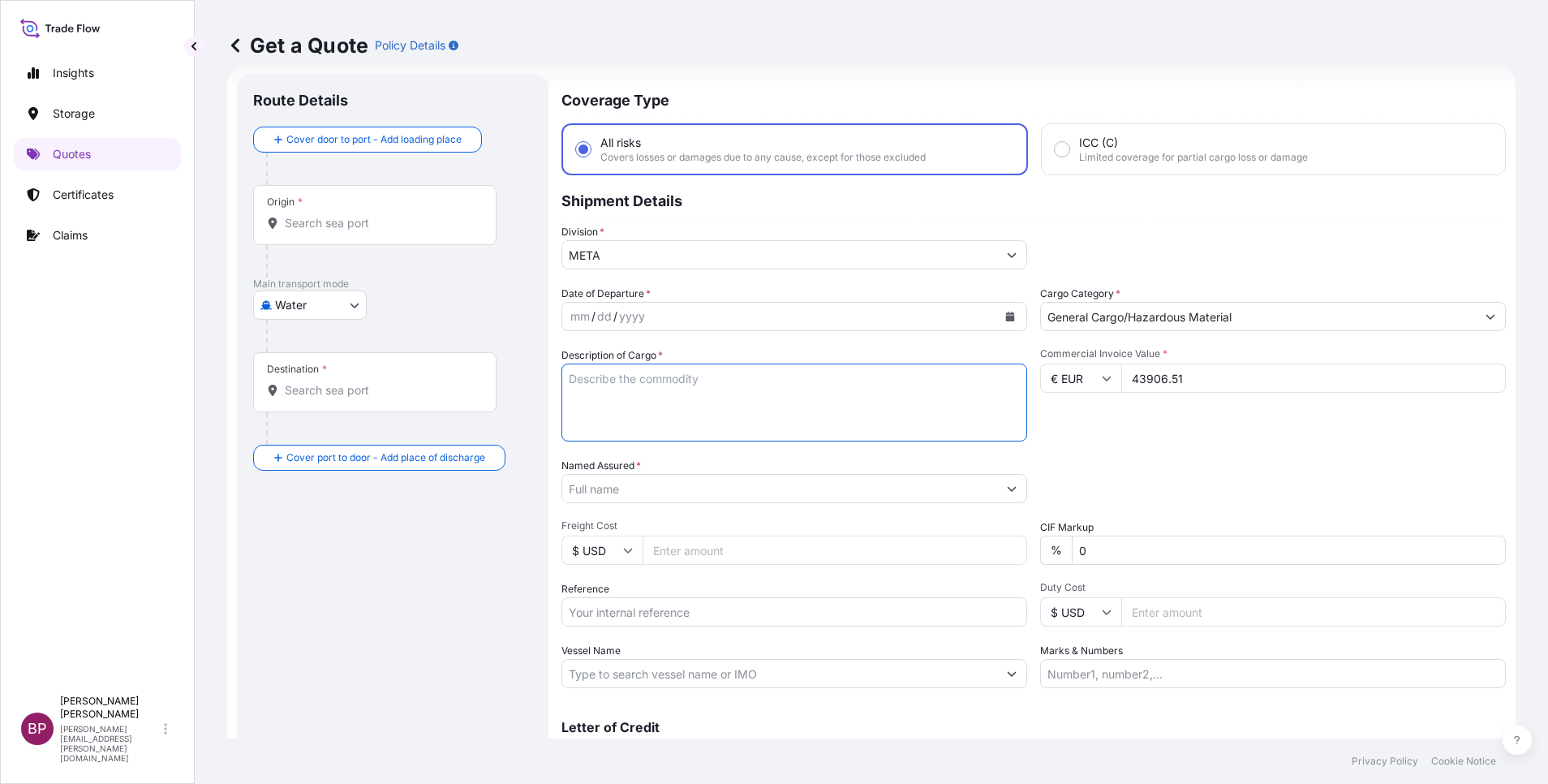
paste textarea "SA .2+AC .2 multi-turn actuator with actuator controls"
type textarea "SA .2+AC .2 multi-turn actuator with actuator controls"
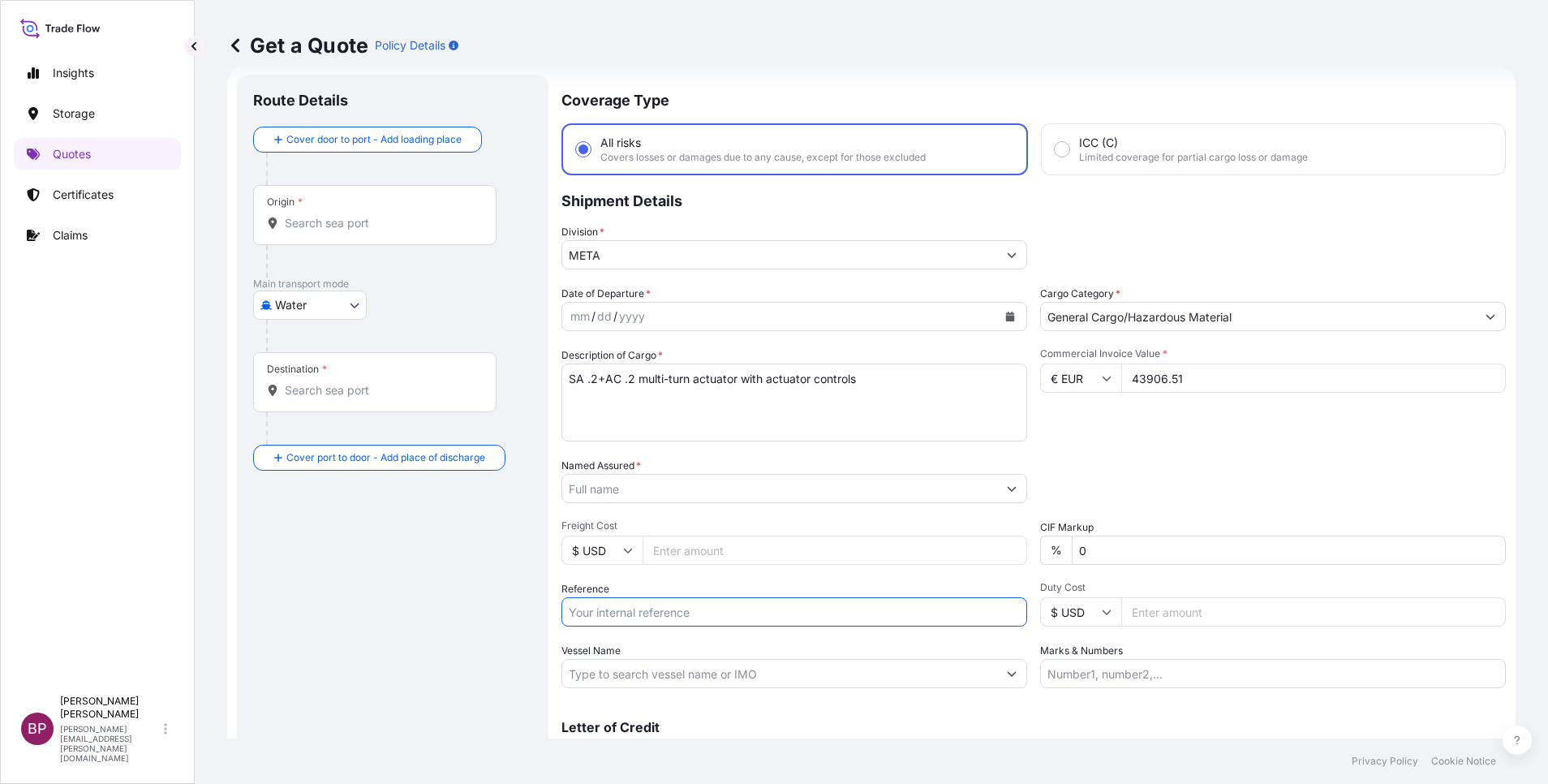
drag, startPoint x: 702, startPoint y: 610, endPoint x: 859, endPoint y: 606, distance: 157.1
click at [702, 609] on input "Reference" at bounding box center [794, 612] width 465 height 30
paste input "SSLS3139"
type input "SSLS3139"
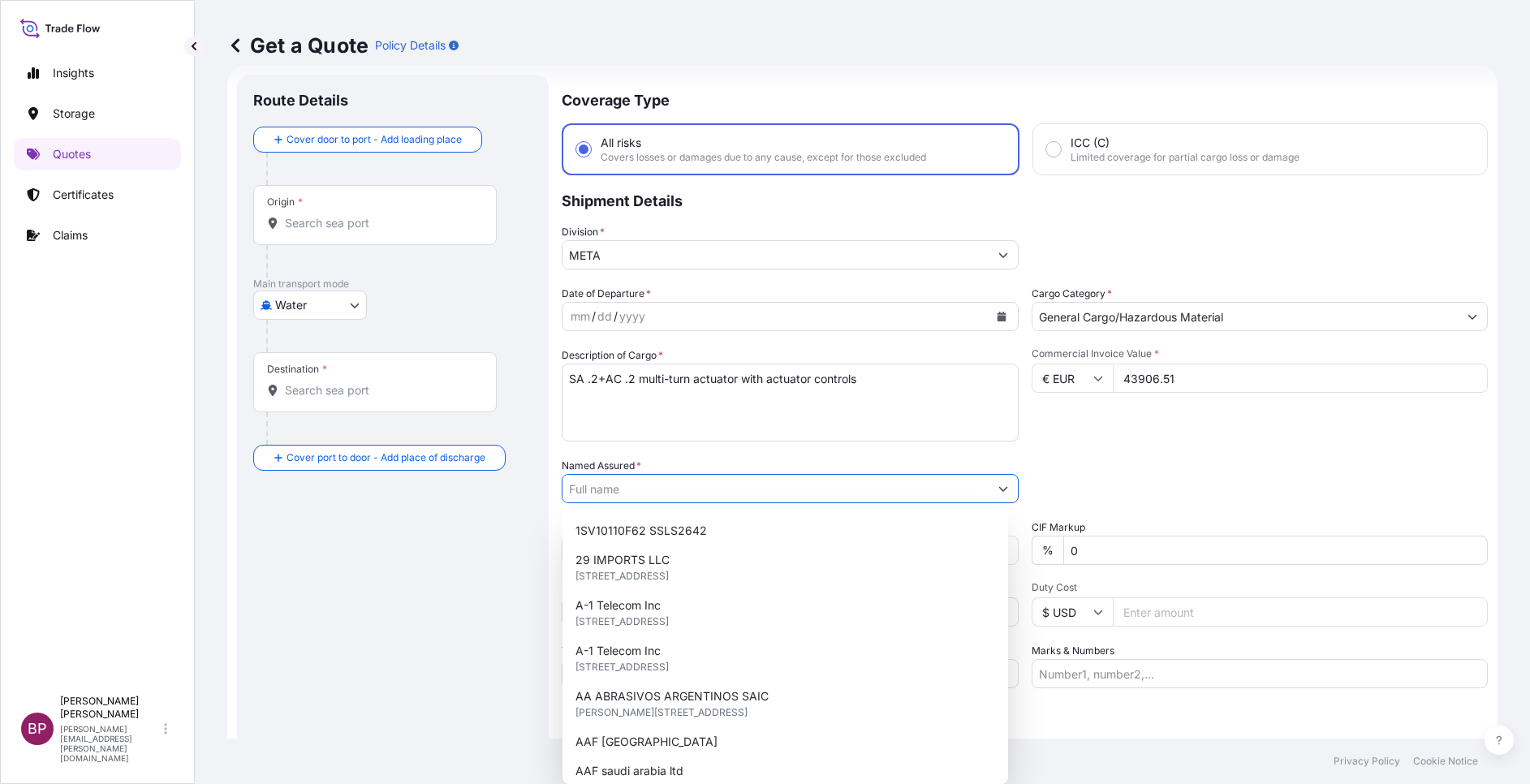
click at [704, 482] on input "Named Assured *" at bounding box center [775, 488] width 426 height 30
paste input "Auma"
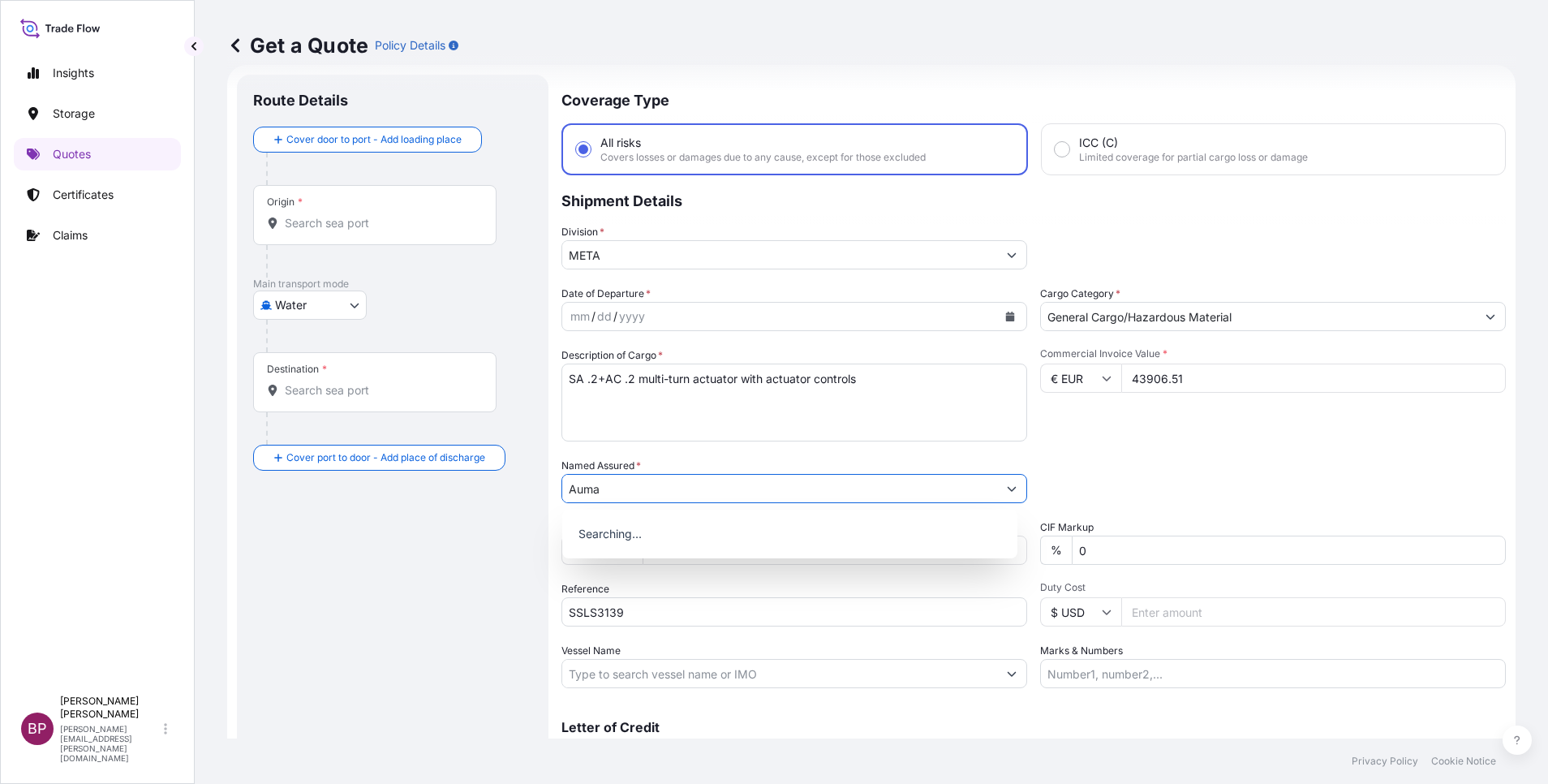
type input "Auma"
click at [1006, 320] on icon "Calendar" at bounding box center [1010, 316] width 9 height 10
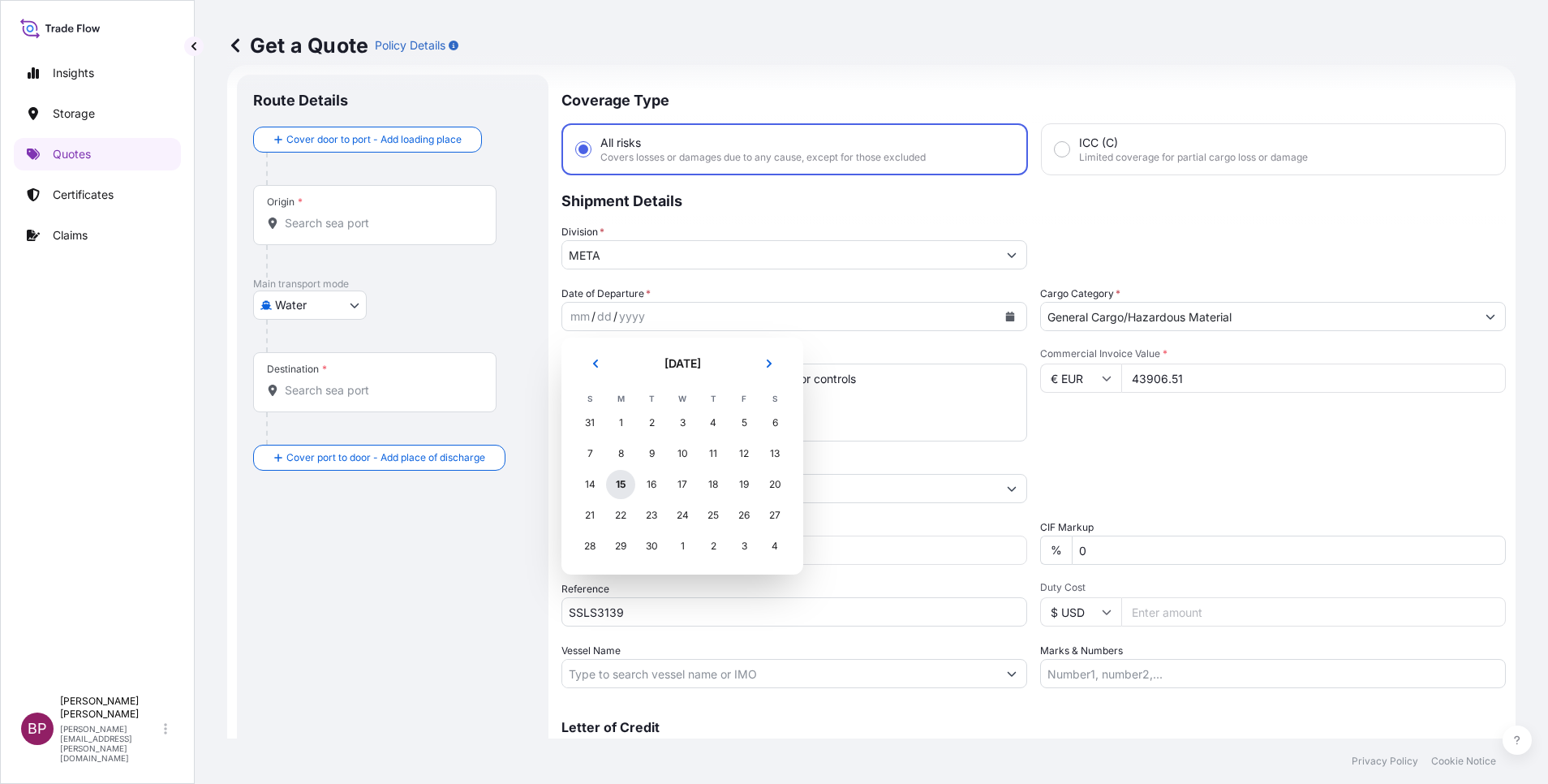
click at [623, 482] on div "15" at bounding box center [620, 484] width 30 height 30
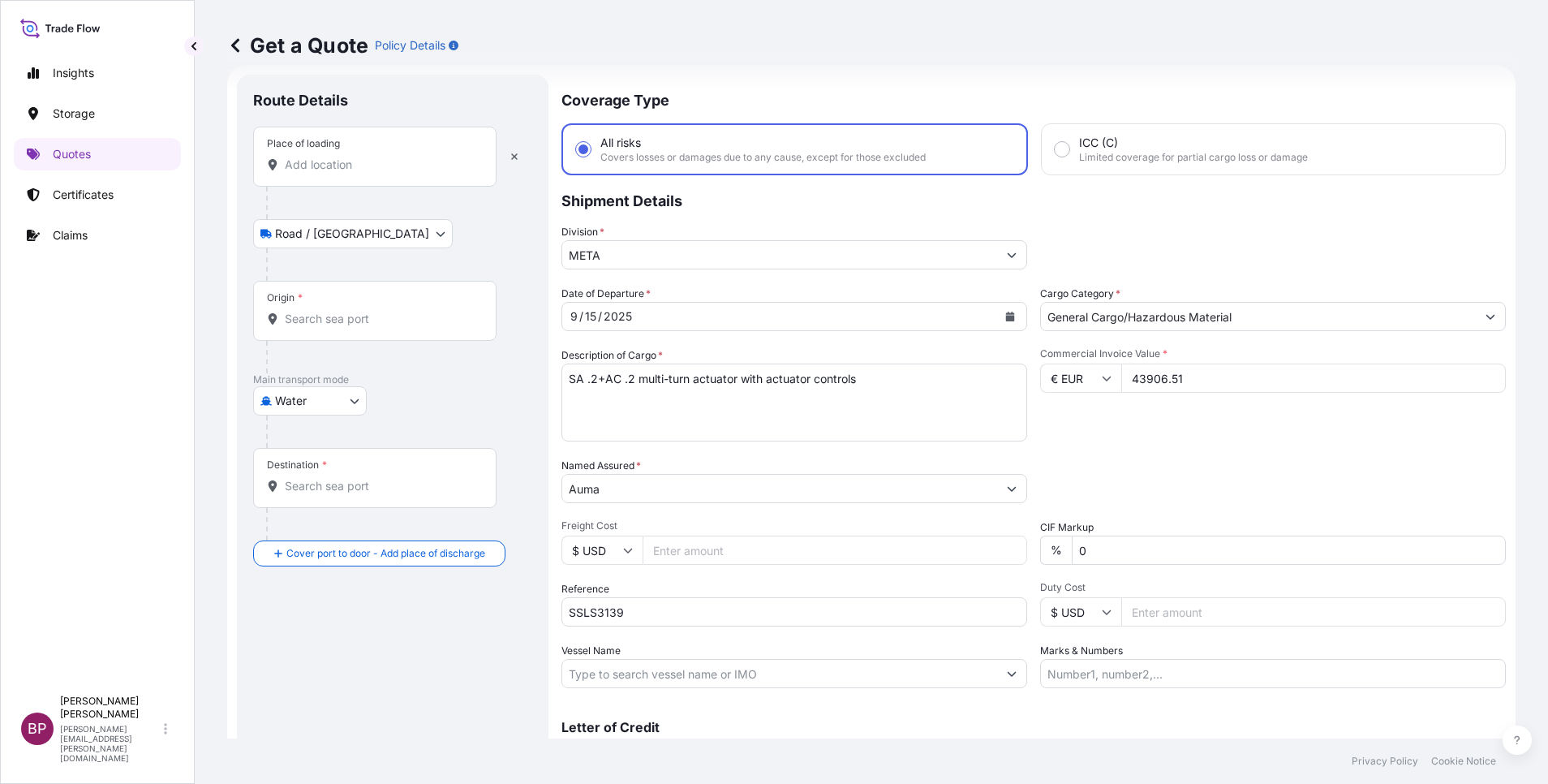
click at [366, 173] on div "Place of loading" at bounding box center [374, 156] width 243 height 60
click at [366, 173] on input "Place of loading" at bounding box center [380, 165] width 191 height 16
paste input "[GEOGRAPHIC_DATA]"
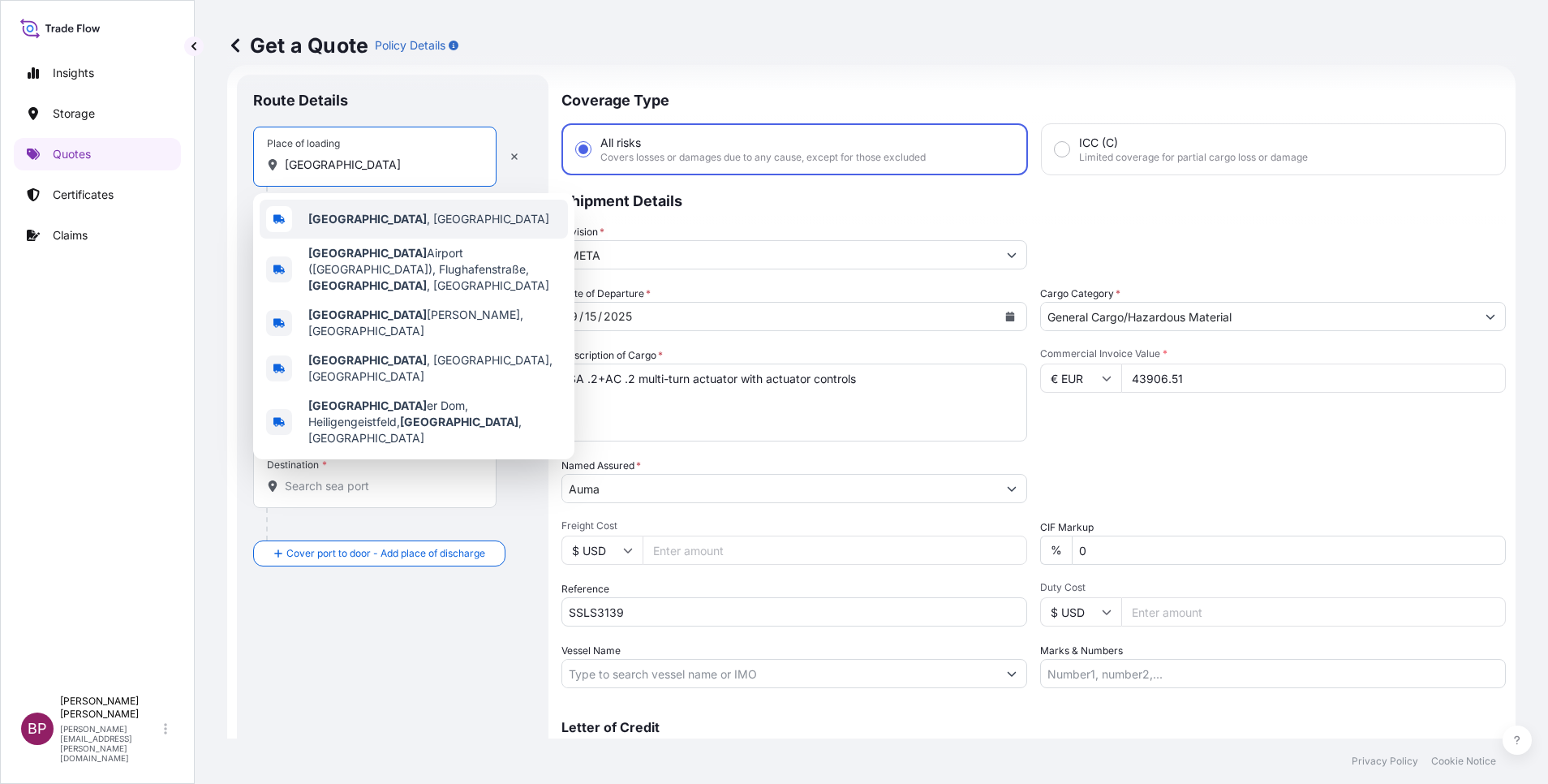
click at [379, 221] on span "[GEOGRAPHIC_DATA] , [GEOGRAPHIC_DATA]" at bounding box center [429, 218] width 241 height 16
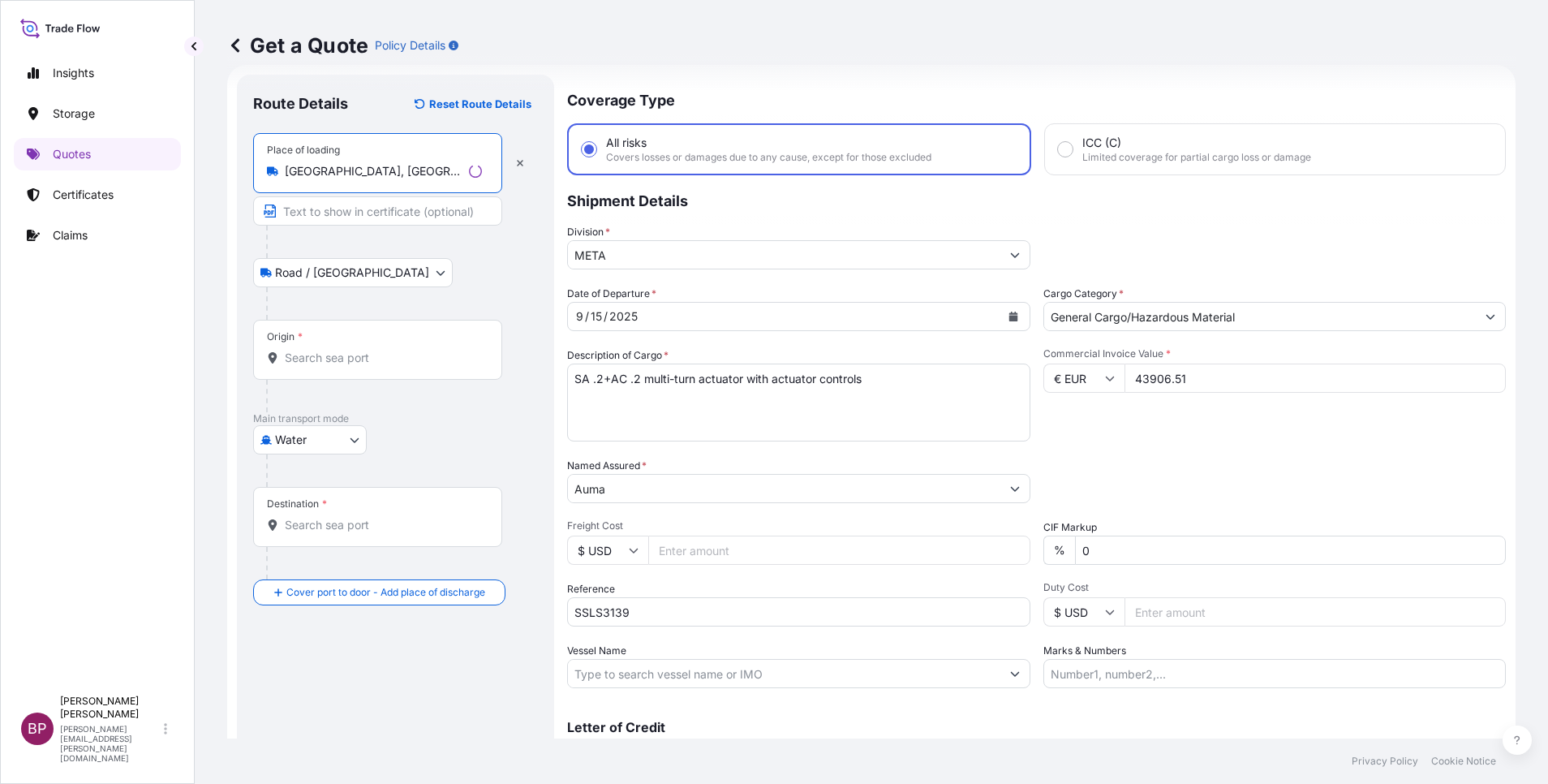
type input "[GEOGRAPHIC_DATA], [GEOGRAPHIC_DATA]"
click at [370, 364] on input "Origin *" at bounding box center [383, 357] width 197 height 16
paste input "[GEOGRAPHIC_DATA]"
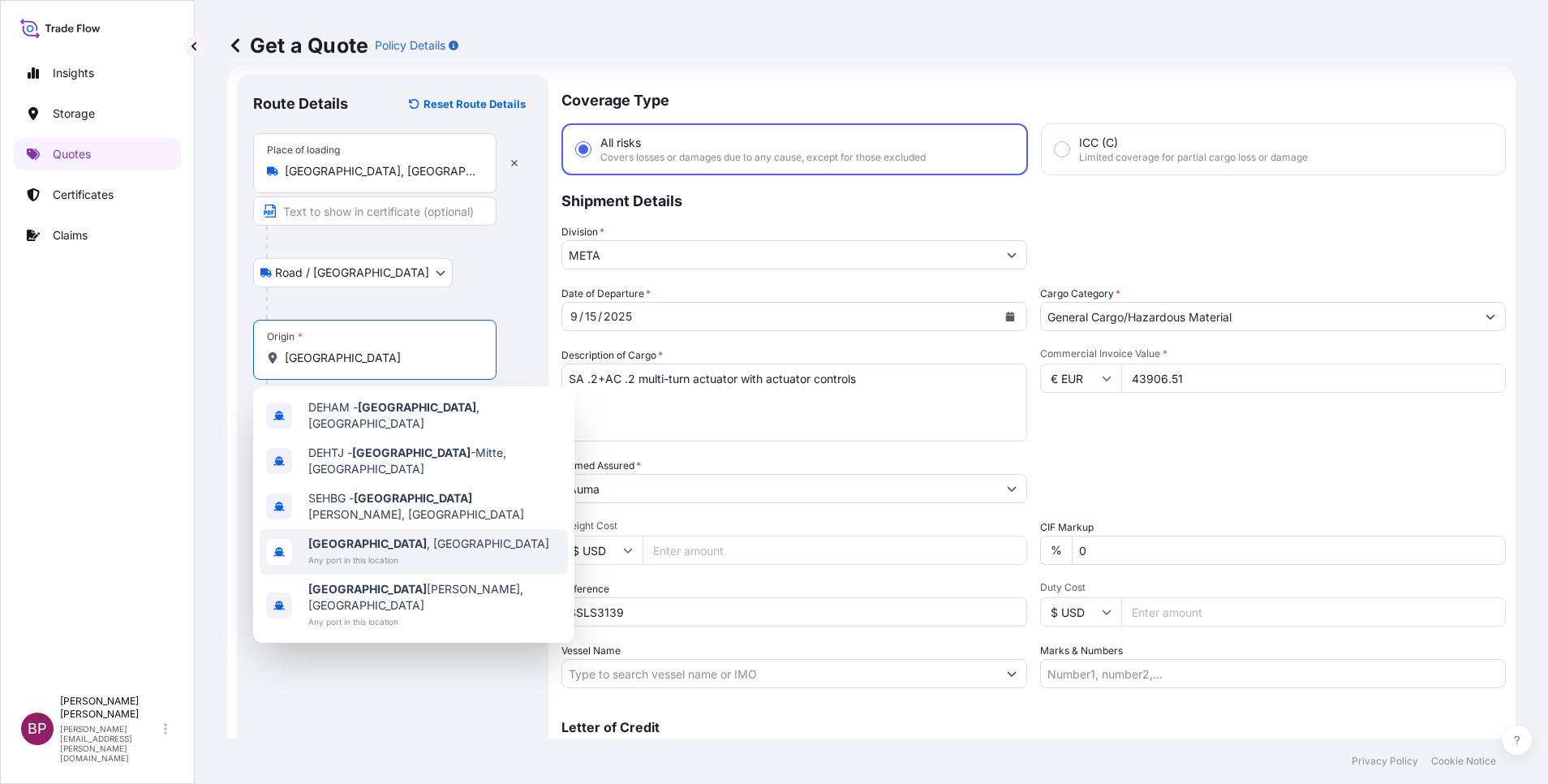
click at [386, 551] on span "Any port in this location" at bounding box center [429, 559] width 241 height 16
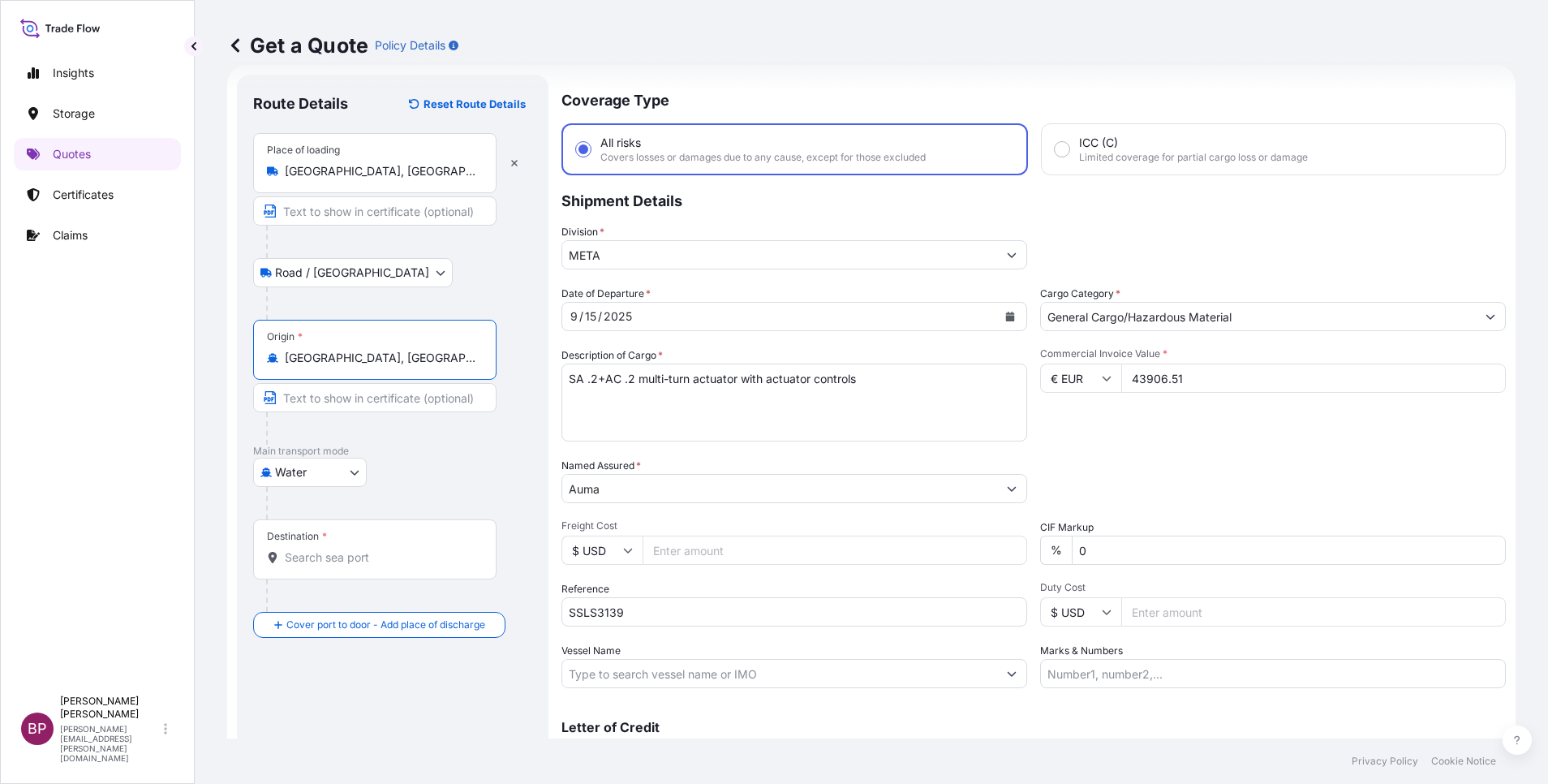
type input "[GEOGRAPHIC_DATA], [GEOGRAPHIC_DATA]"
click at [361, 558] on input "Destination *" at bounding box center [380, 557] width 191 height 16
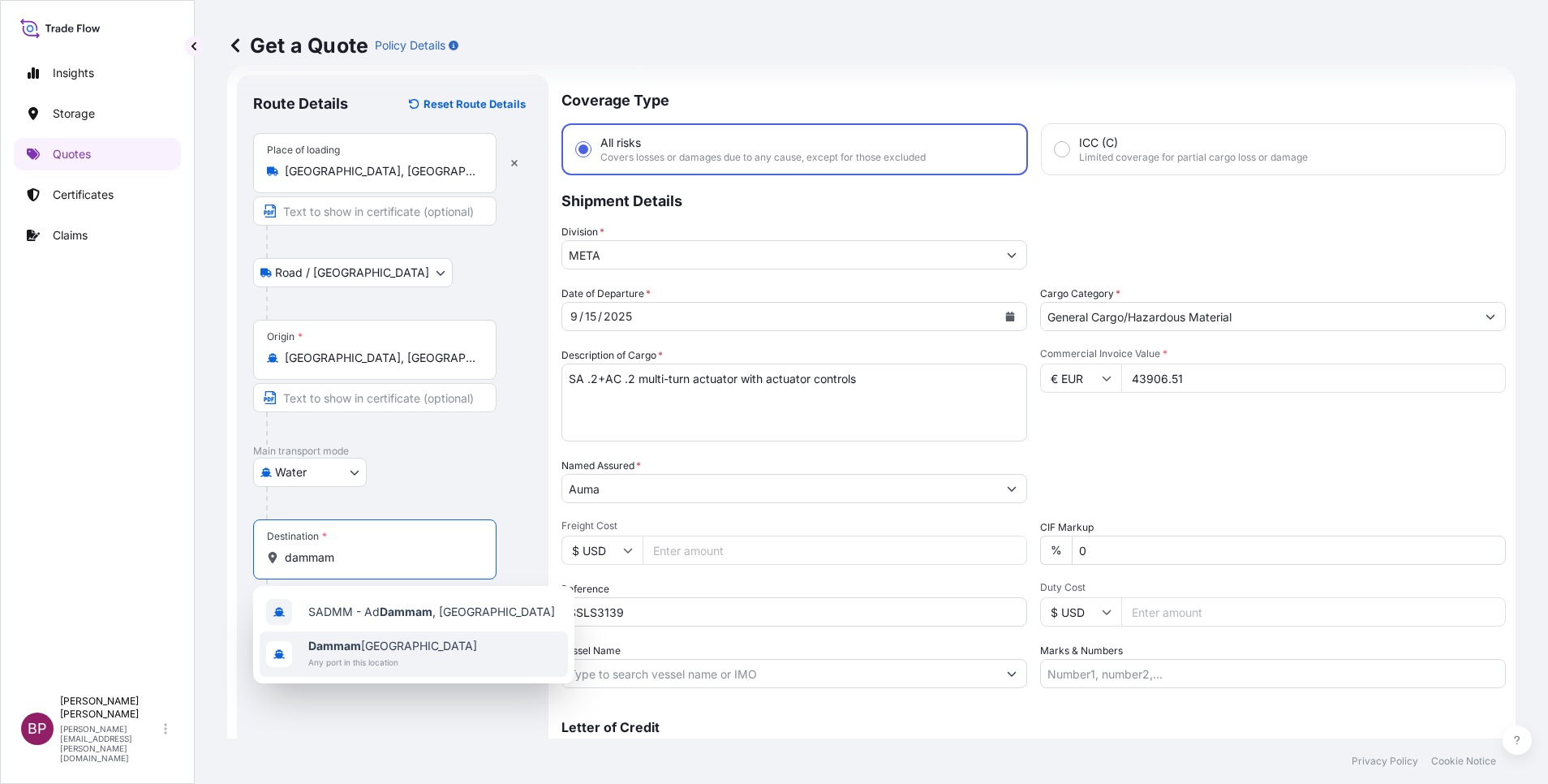
click at [398, 653] on span "Dammam [GEOGRAPHIC_DATA]" at bounding box center [393, 645] width 168 height 16
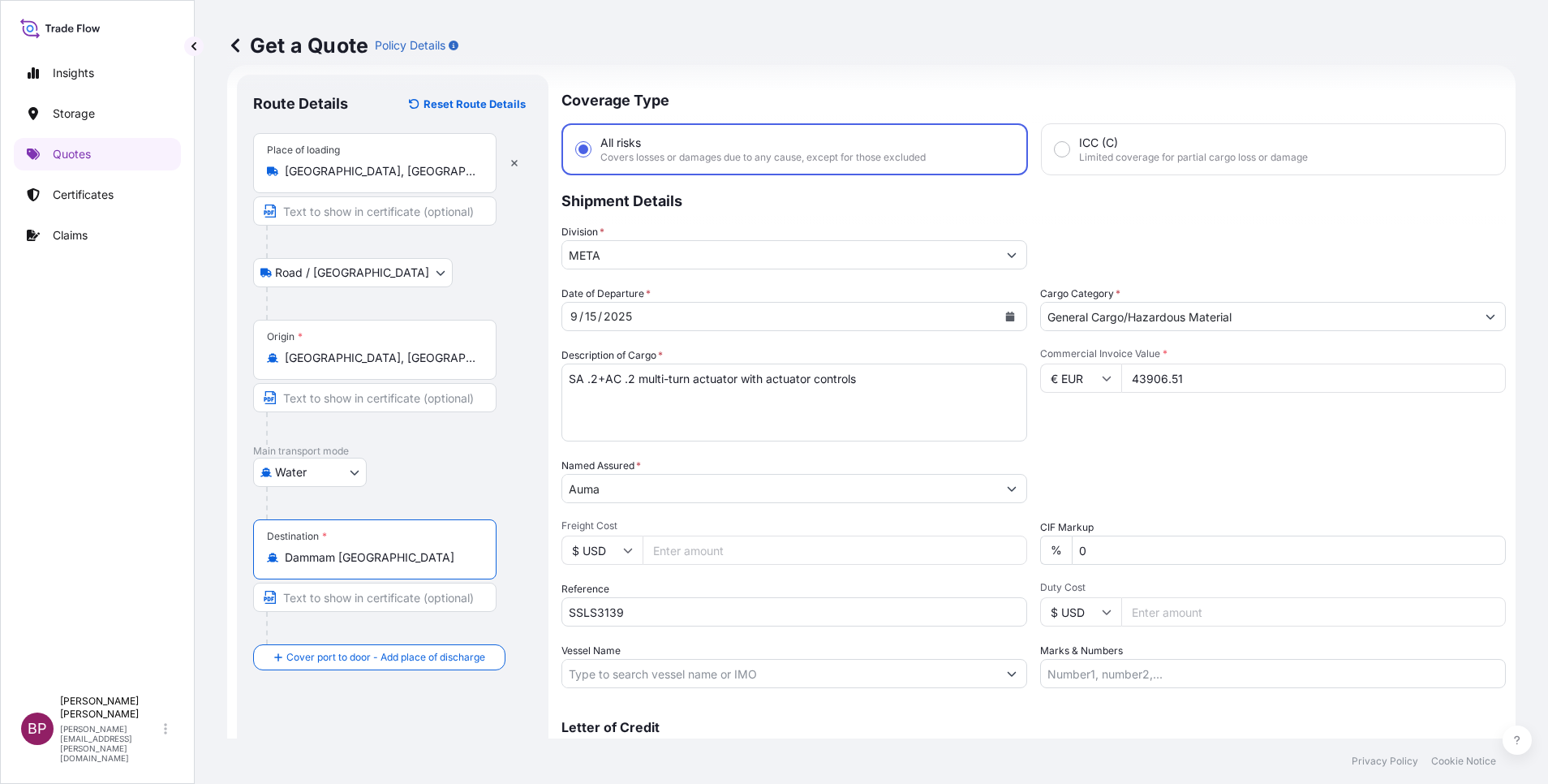
scroll to position [106, 0]
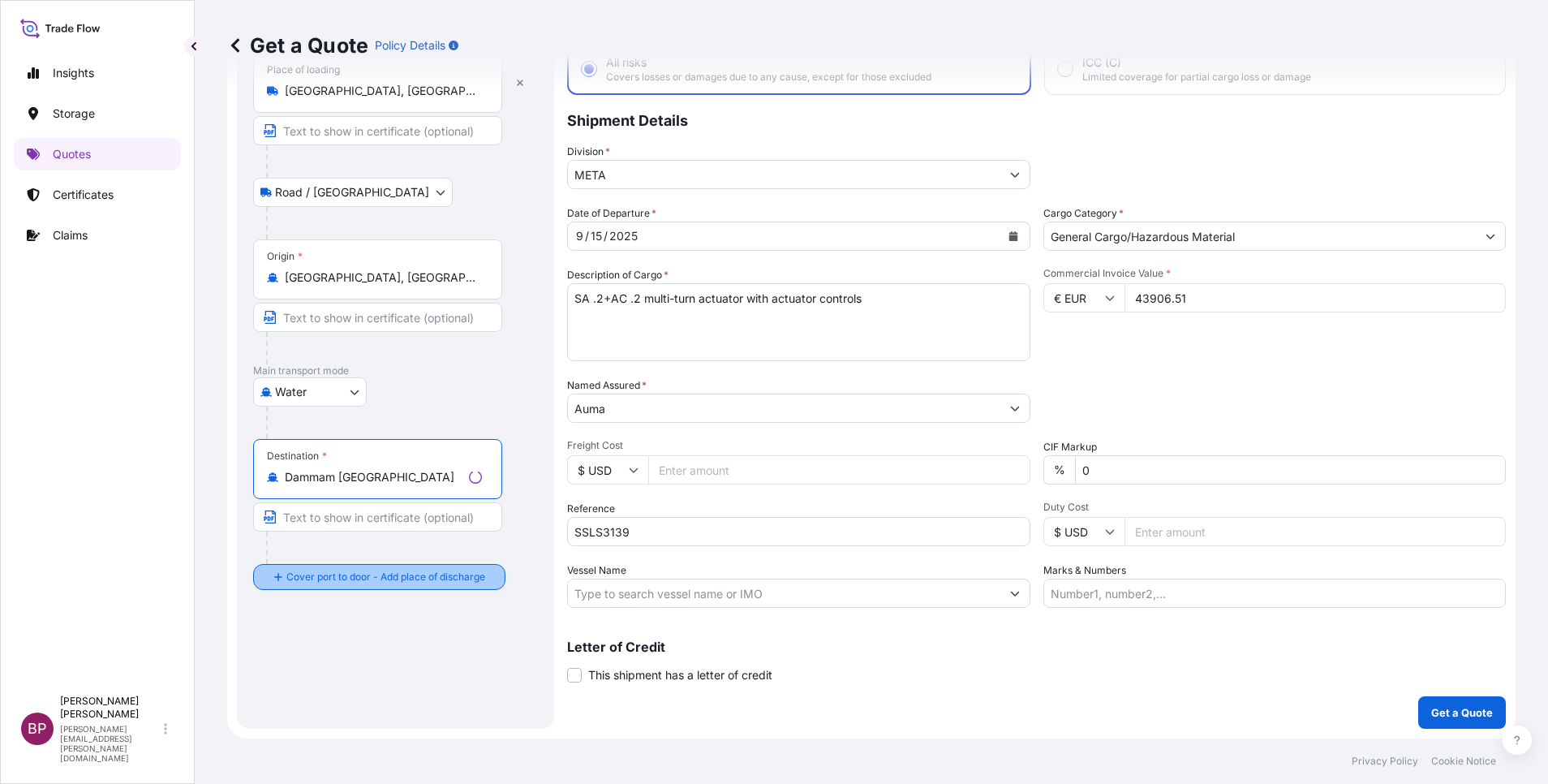
type input "Dammam [GEOGRAPHIC_DATA]"
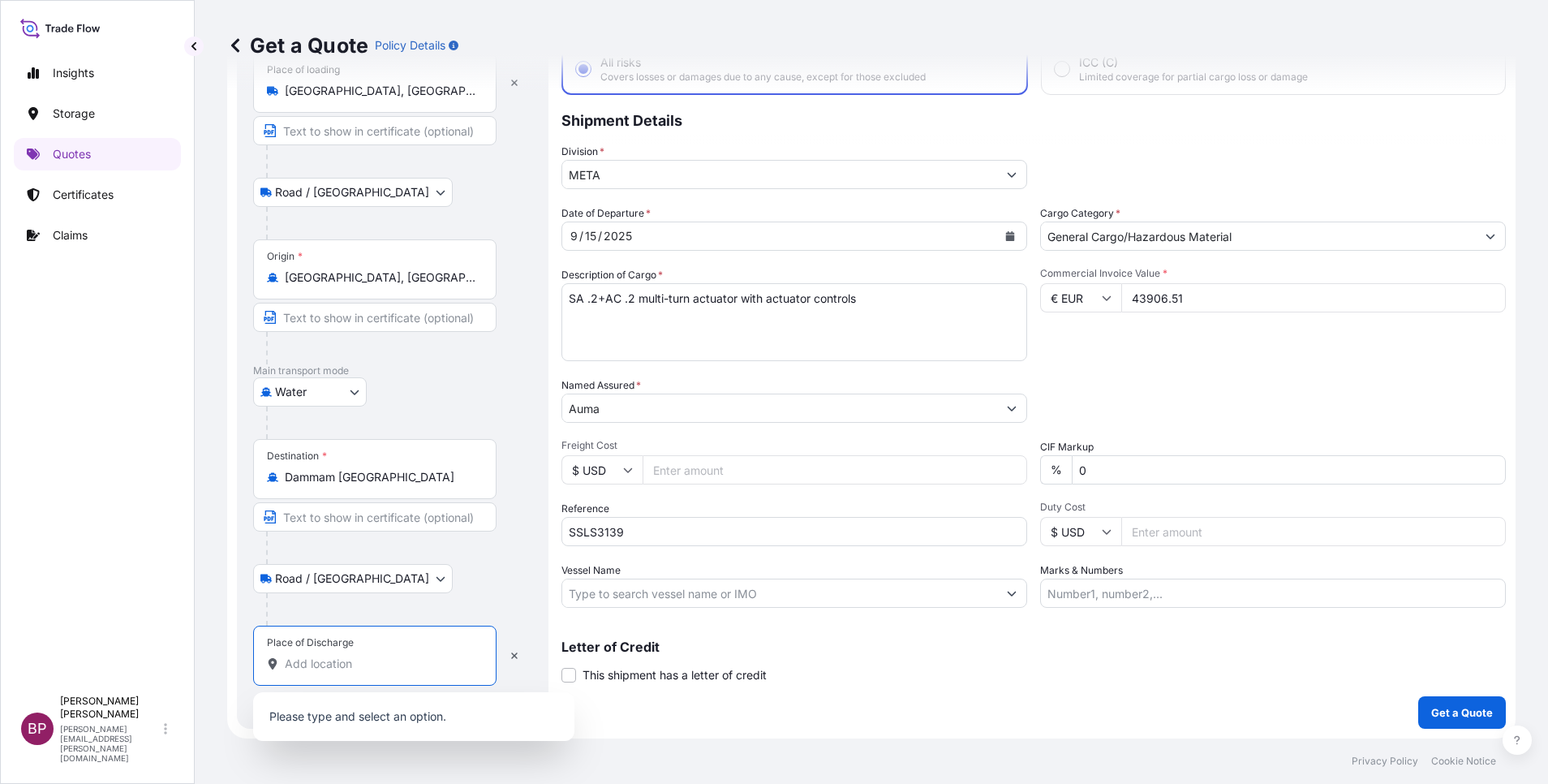
click at [359, 663] on input "Place of Discharge" at bounding box center [380, 663] width 191 height 16
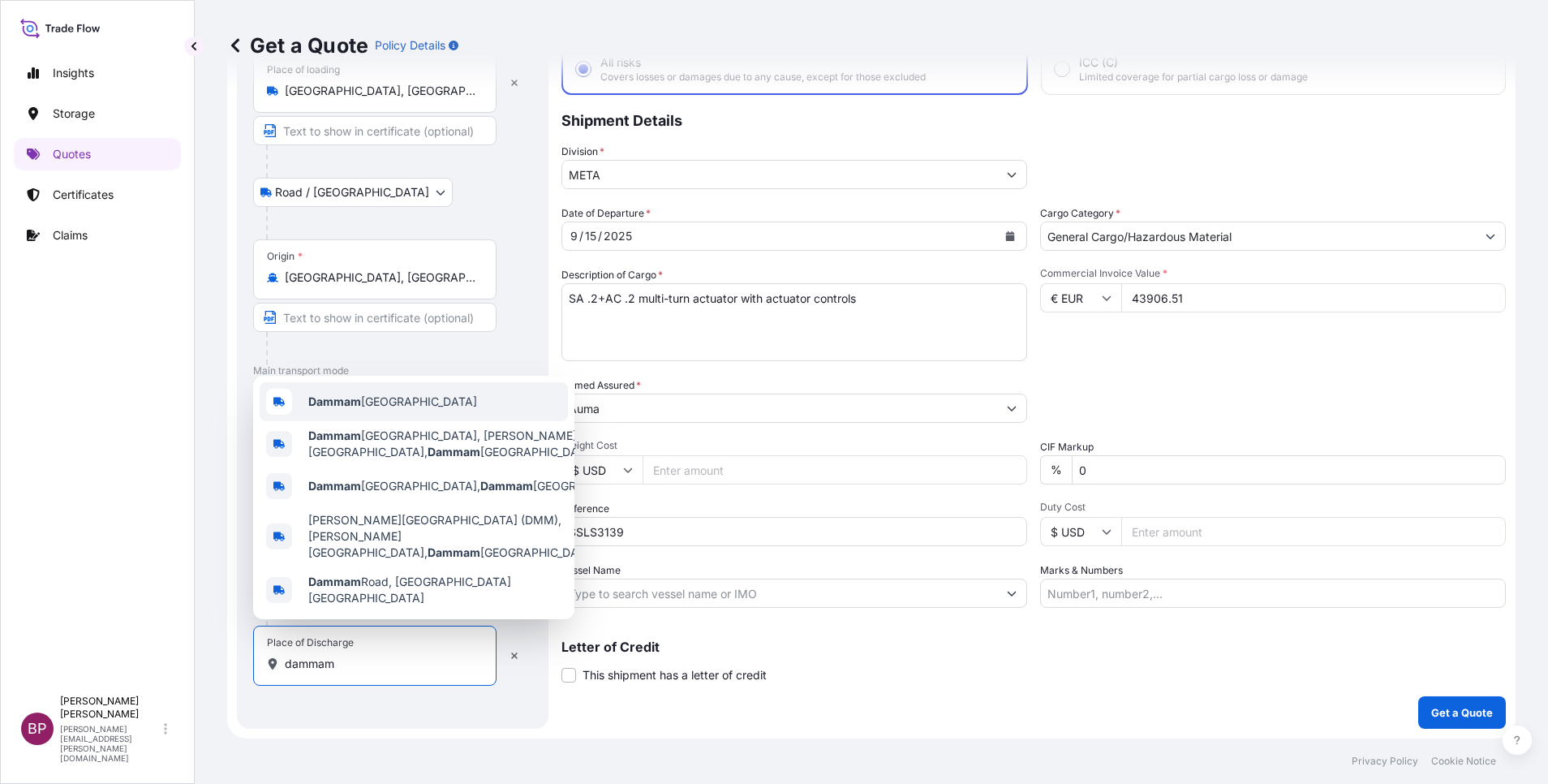
click at [434, 414] on div "Dammam [GEOGRAPHIC_DATA]" at bounding box center [414, 401] width 308 height 39
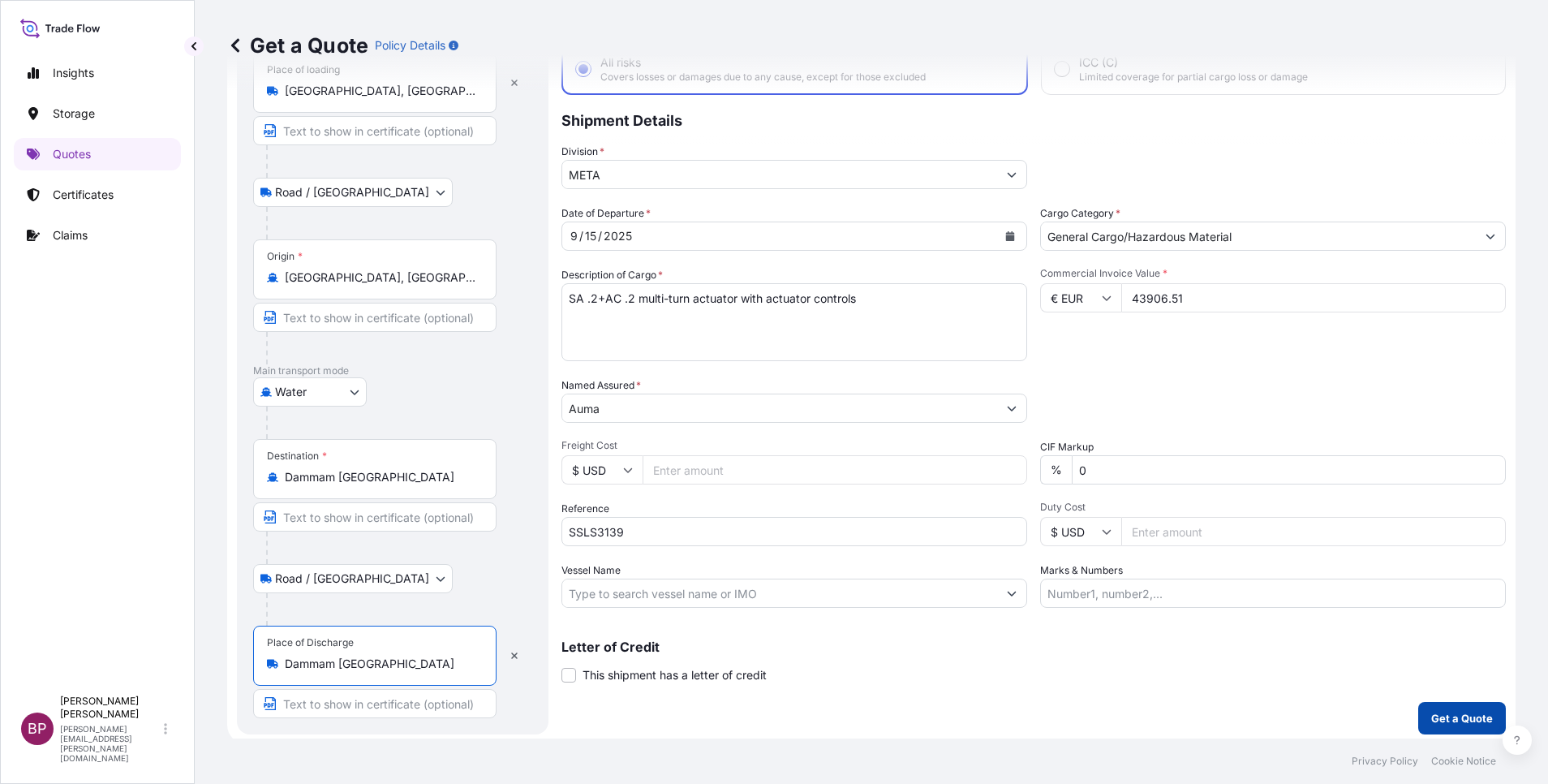
type input "Dammam [GEOGRAPHIC_DATA]"
click at [1479, 721] on button "Get a Quote" at bounding box center [1463, 718] width 88 height 33
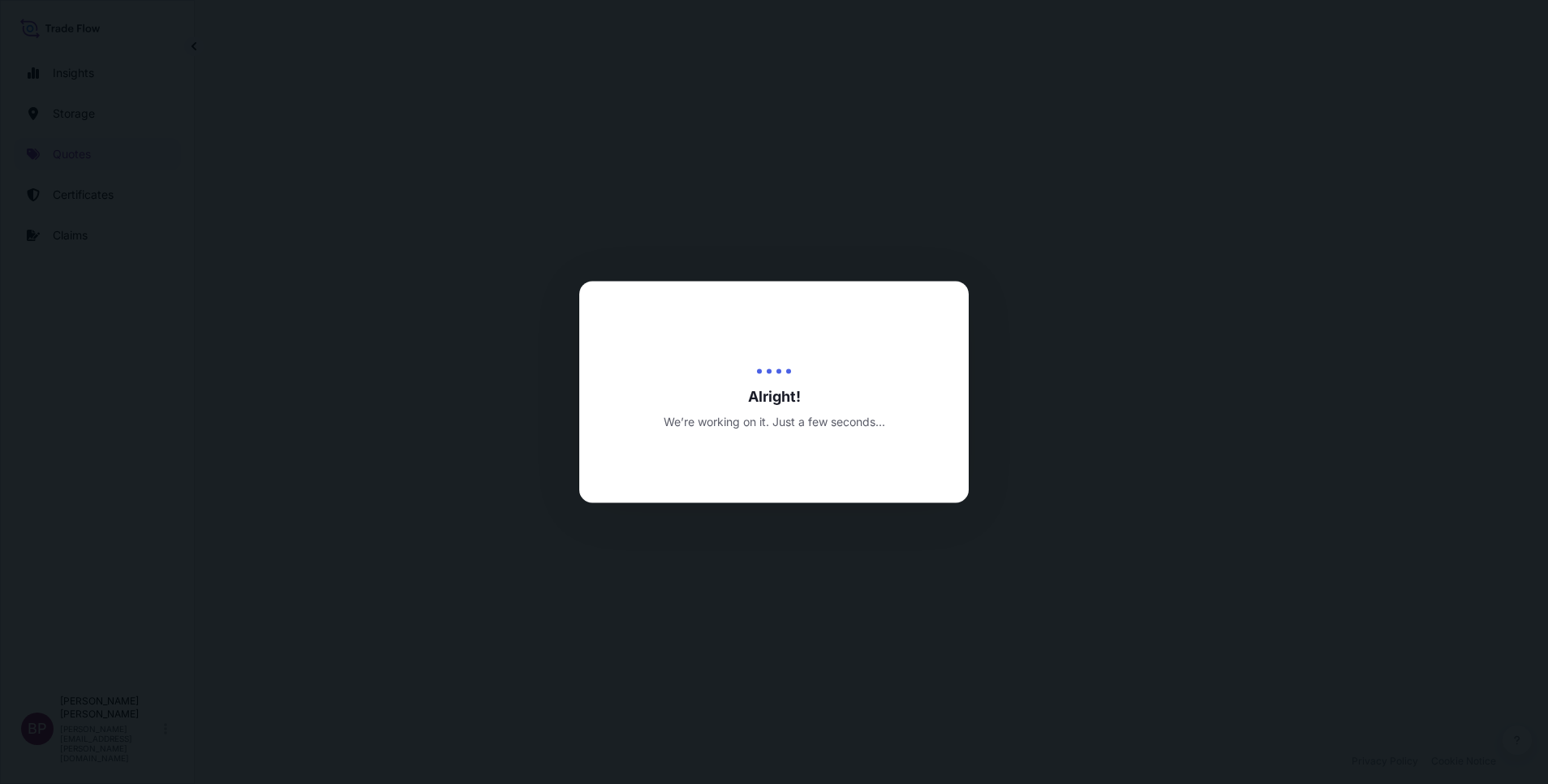
select select "Road / [GEOGRAPHIC_DATA]"
select select "Water"
select select "Road / [GEOGRAPHIC_DATA]"
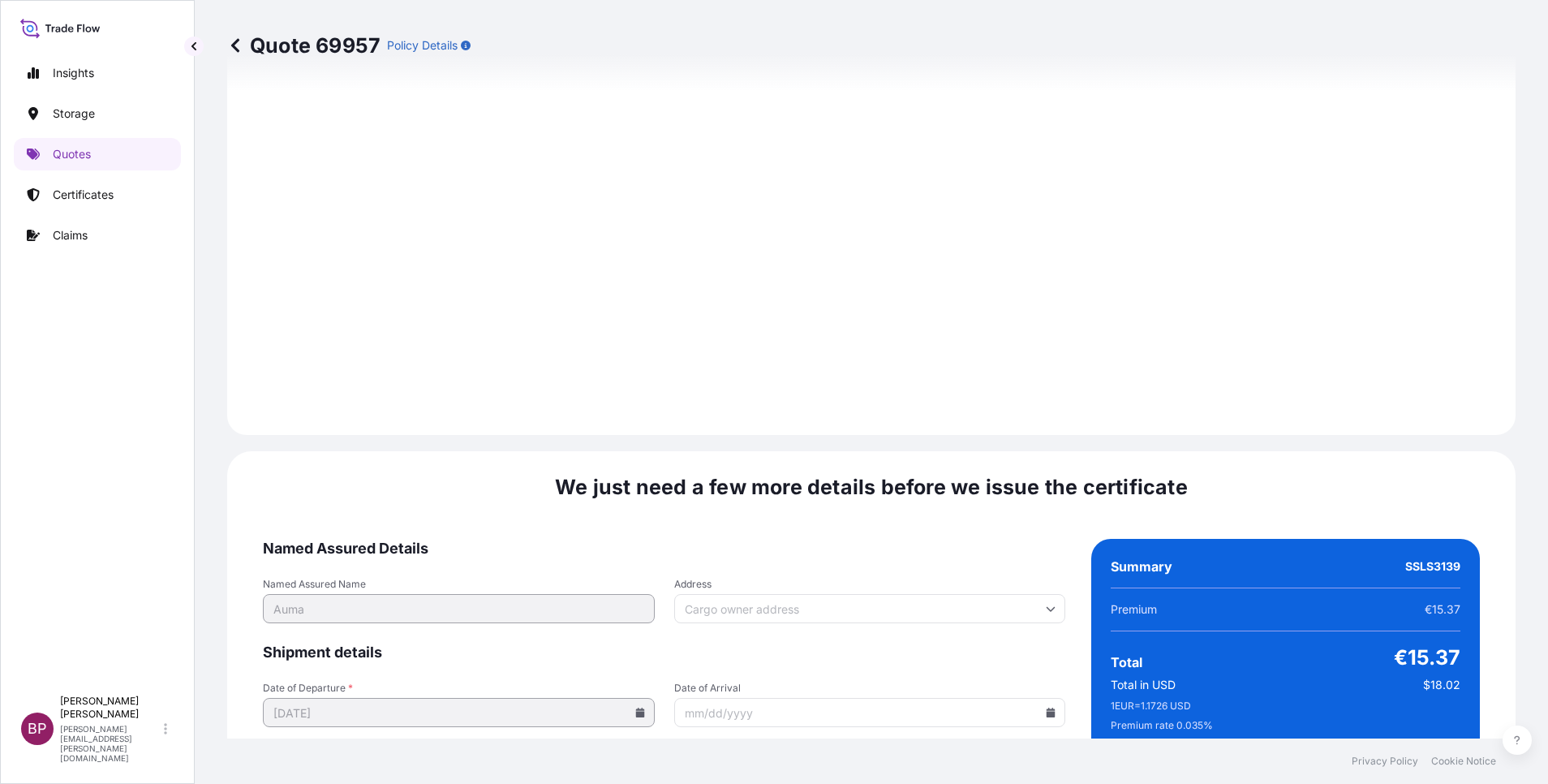
scroll to position [2489, 0]
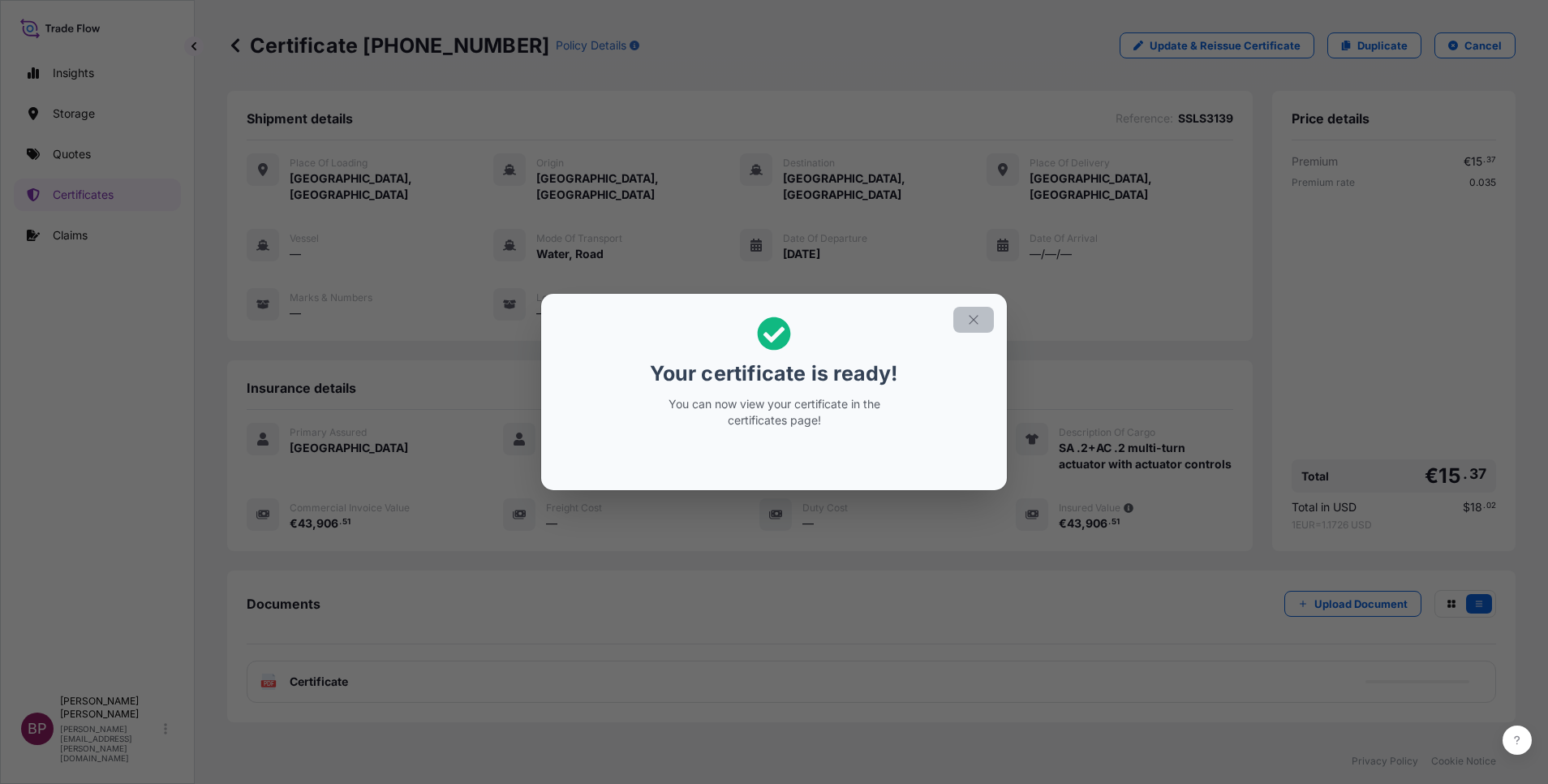
click at [973, 320] on icon "button" at bounding box center [973, 319] width 14 height 14
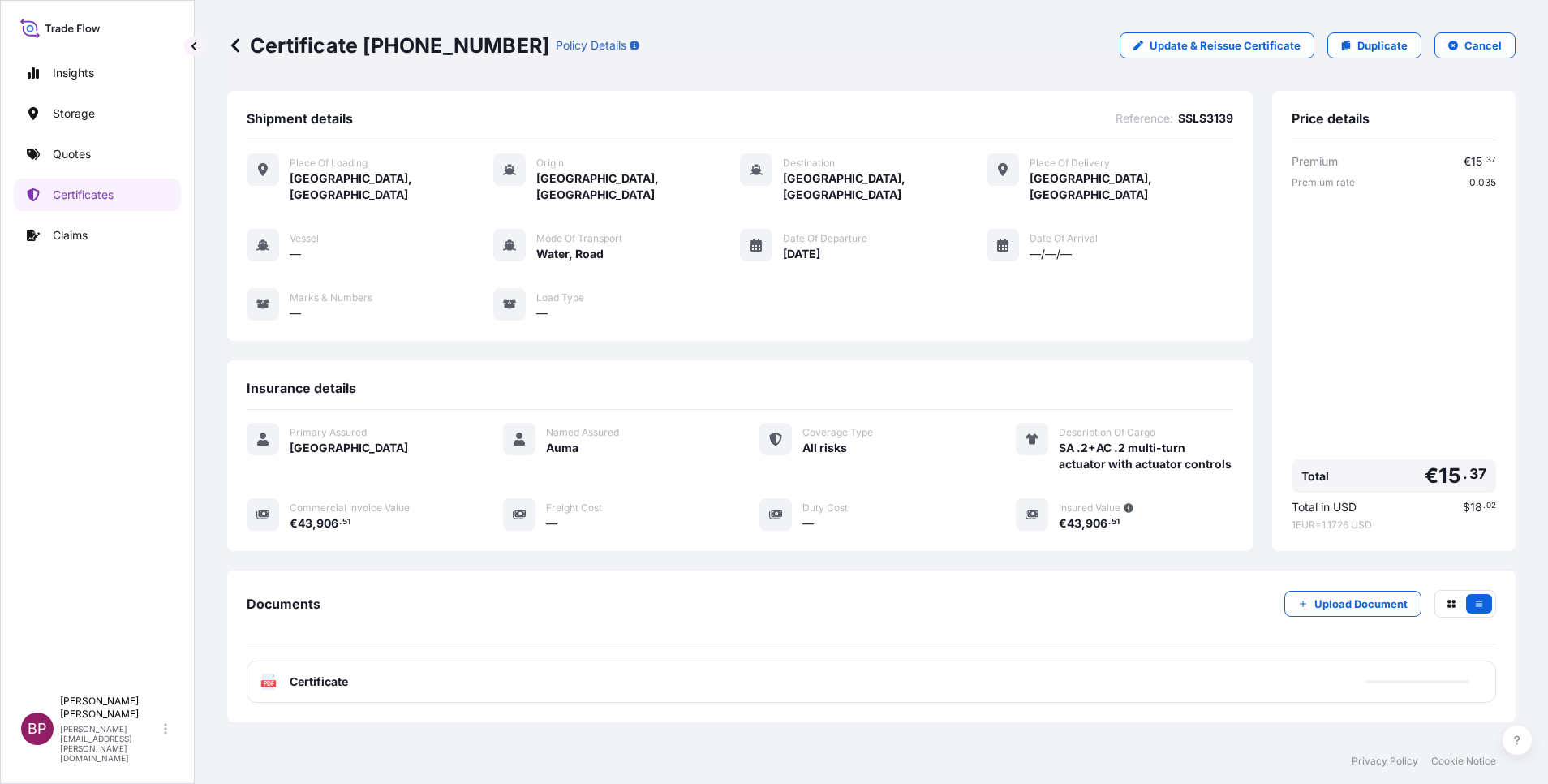
click at [327, 684] on span "Certificate" at bounding box center [319, 681] width 58 height 16
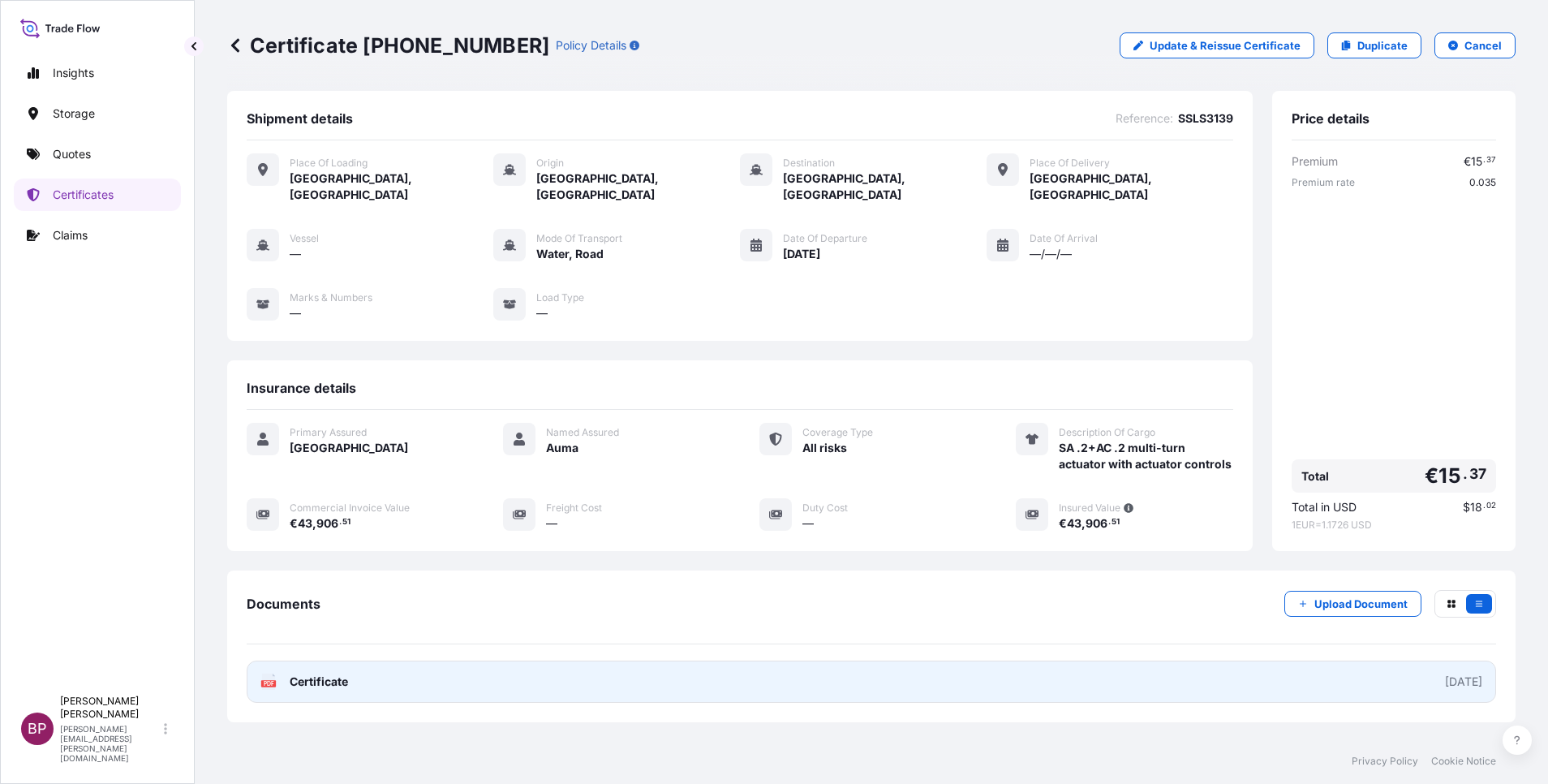
click at [332, 683] on span "Certificate" at bounding box center [319, 681] width 58 height 16
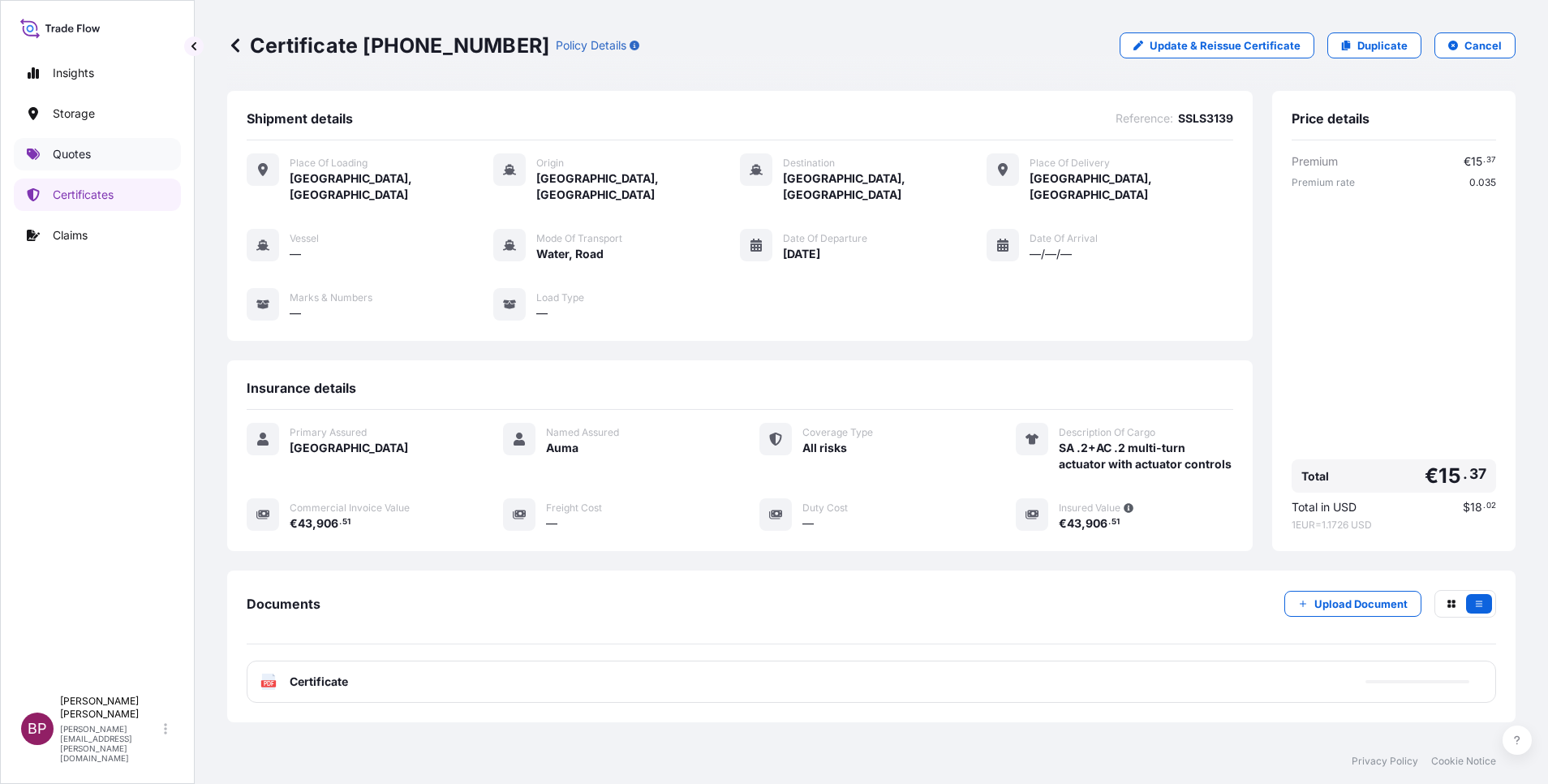
click at [79, 146] on p "Quotes" at bounding box center [72, 154] width 38 height 16
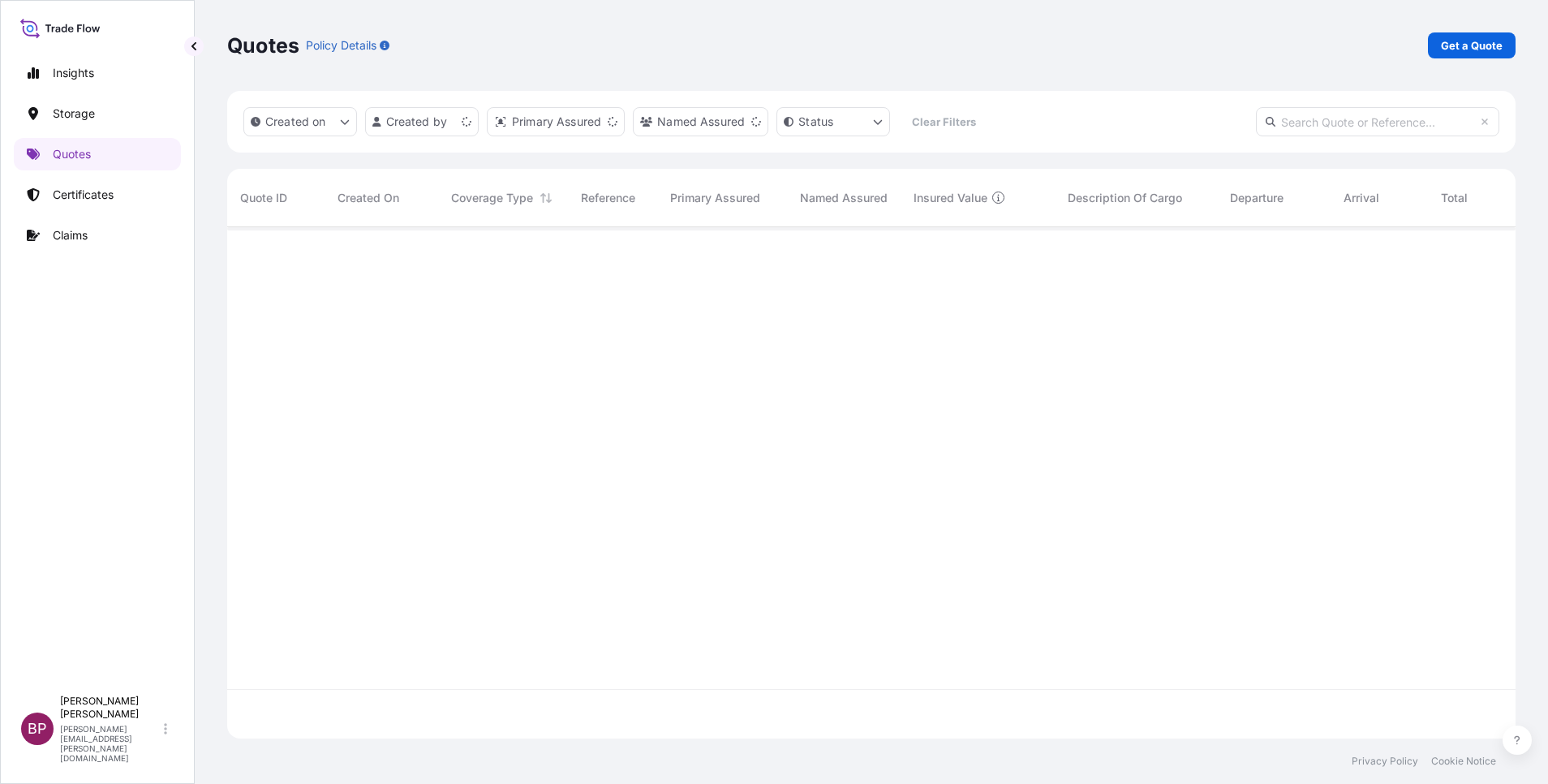
scroll to position [502, 1269]
click at [1483, 40] on p "Get a Quote" at bounding box center [1471, 45] width 61 height 16
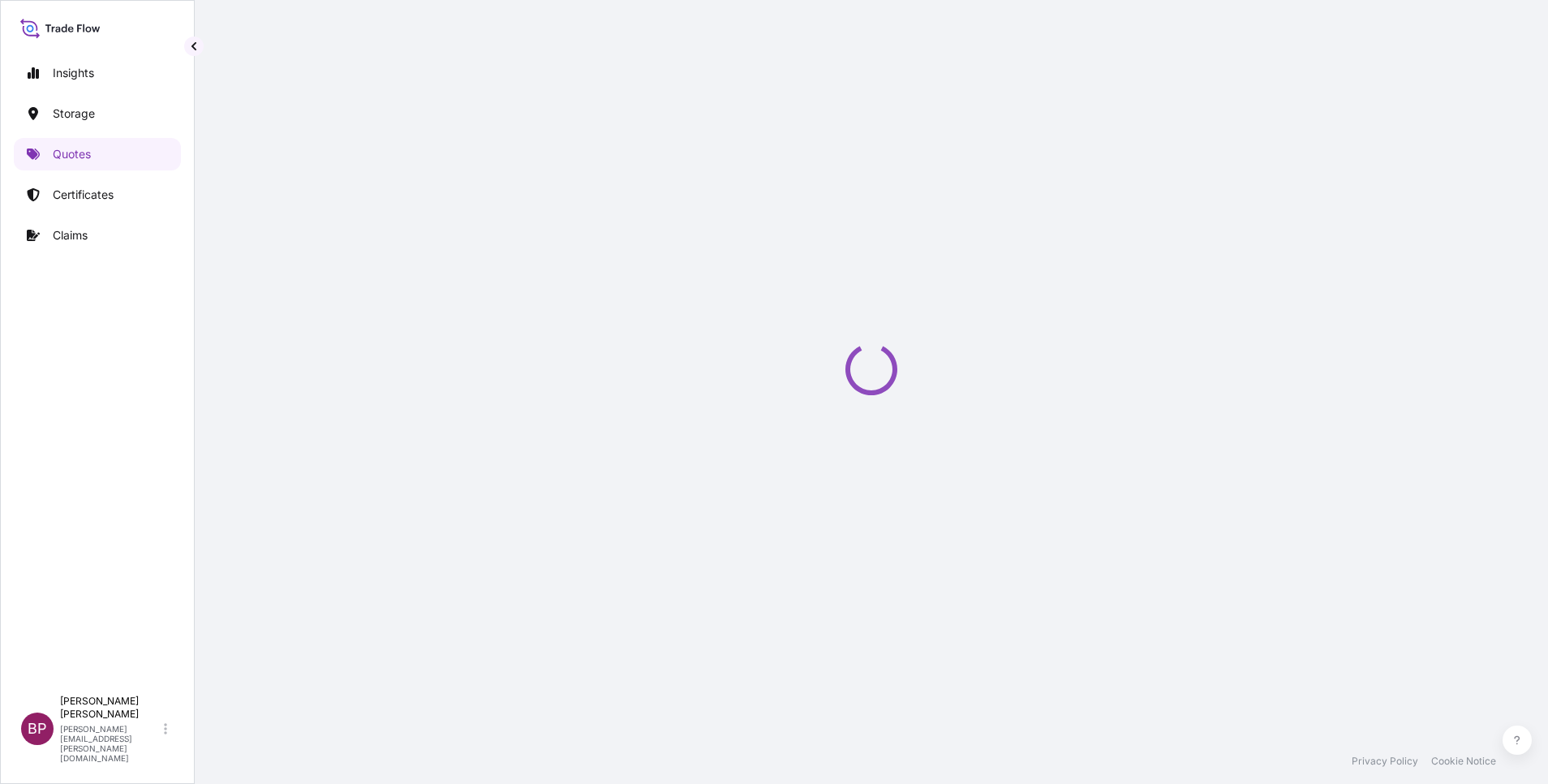
select select "Water"
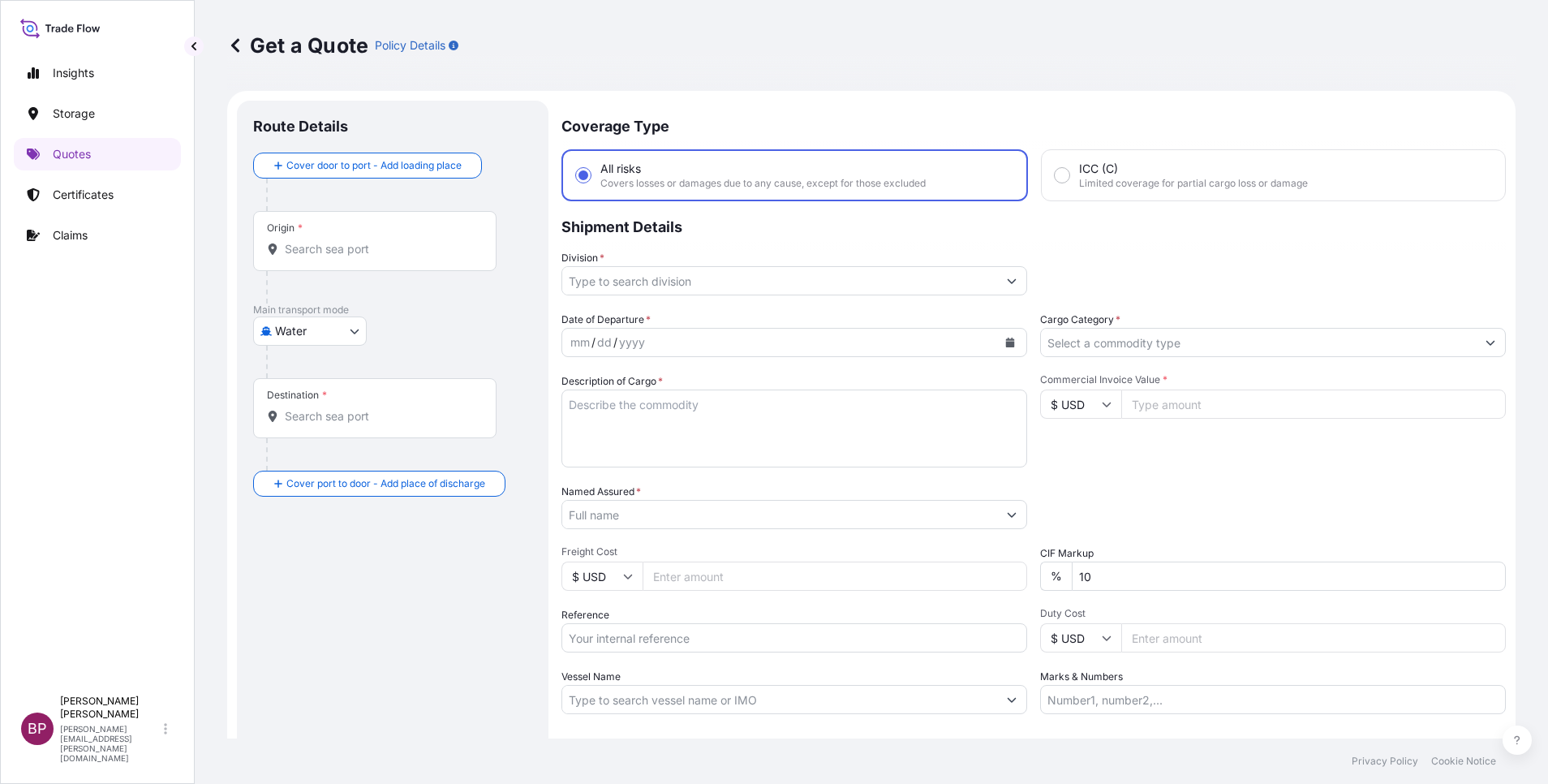
scroll to position [26, 0]
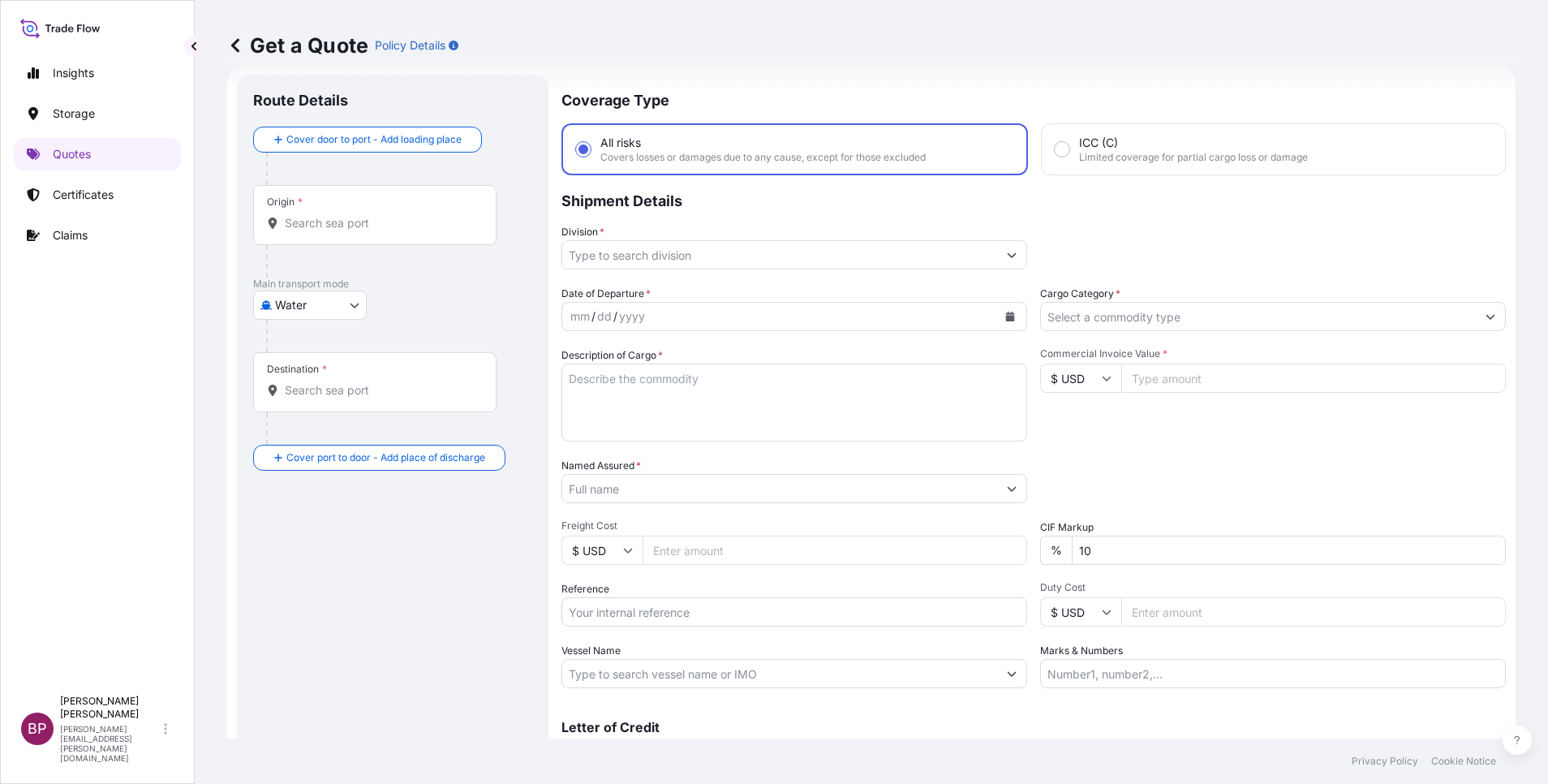
click at [1091, 373] on input "$ USD" at bounding box center [1081, 378] width 81 height 30
drag, startPoint x: 1070, startPoint y: 437, endPoint x: 1180, endPoint y: 386, distance: 121.2
click at [1070, 436] on div "€ EUR" at bounding box center [1071, 422] width 68 height 31
type input "€ EUR"
click at [1177, 378] on input "Commercial Invoice Value *" at bounding box center [1313, 378] width 385 height 30
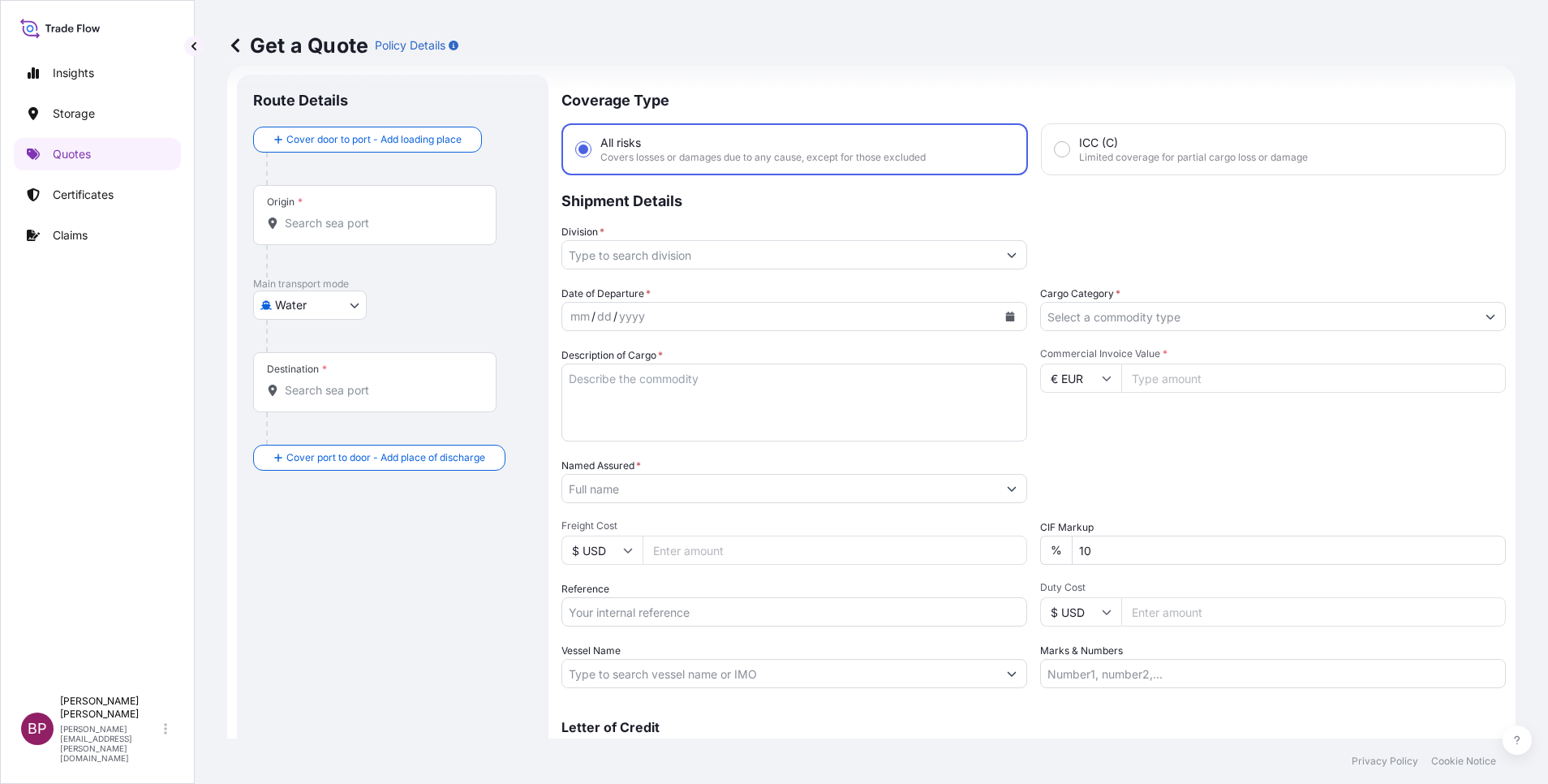
paste input "3180.62"
type input "3180.62"
click at [873, 498] on div "Date of Departure * mm / dd / yyyy Cargo Category * Description of Cargo * Comm…" at bounding box center [1033, 486] width 945 height 402
type input "0"
click at [645, 429] on textarea "Description of Cargo *" at bounding box center [794, 402] width 465 height 78
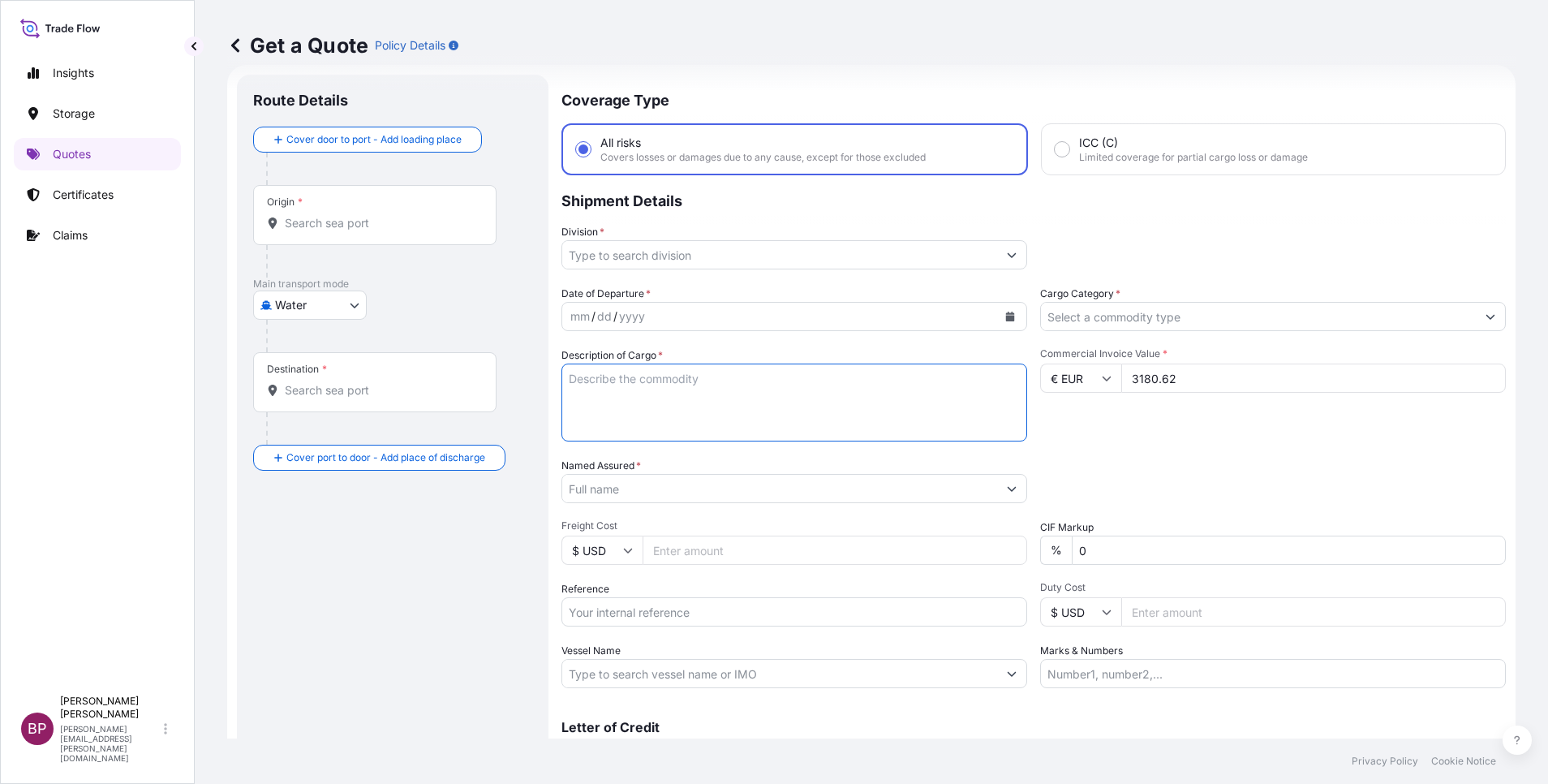
paste textarea "Power supply"
type textarea "Power supply"
click at [658, 610] on input "Reference" at bounding box center [794, 612] width 465 height 30
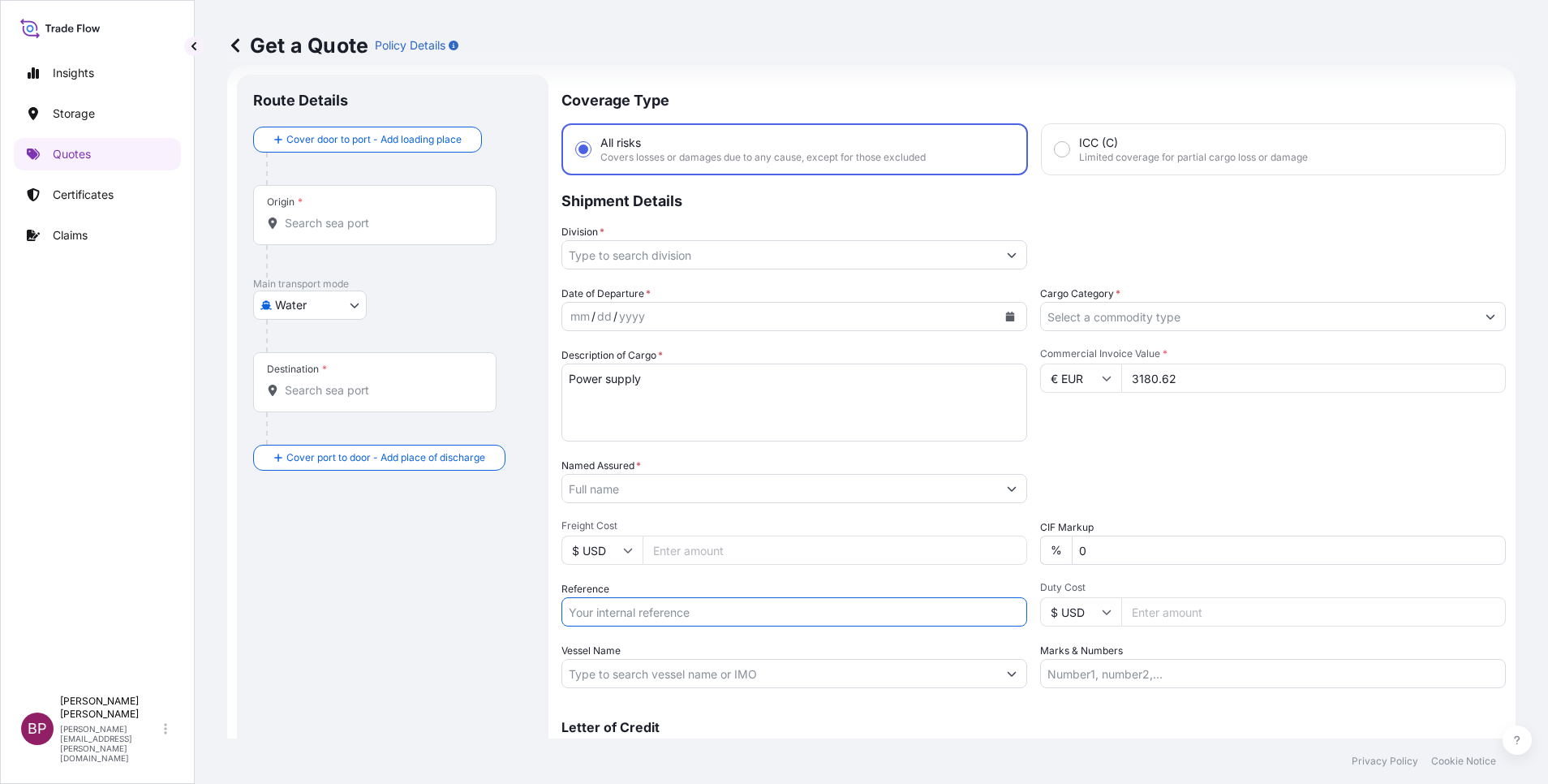
paste input "CI2500553 SSLS3214"
type input "CI2500553 SSLS3214"
click at [673, 492] on input "Named Assured *" at bounding box center [779, 488] width 435 height 30
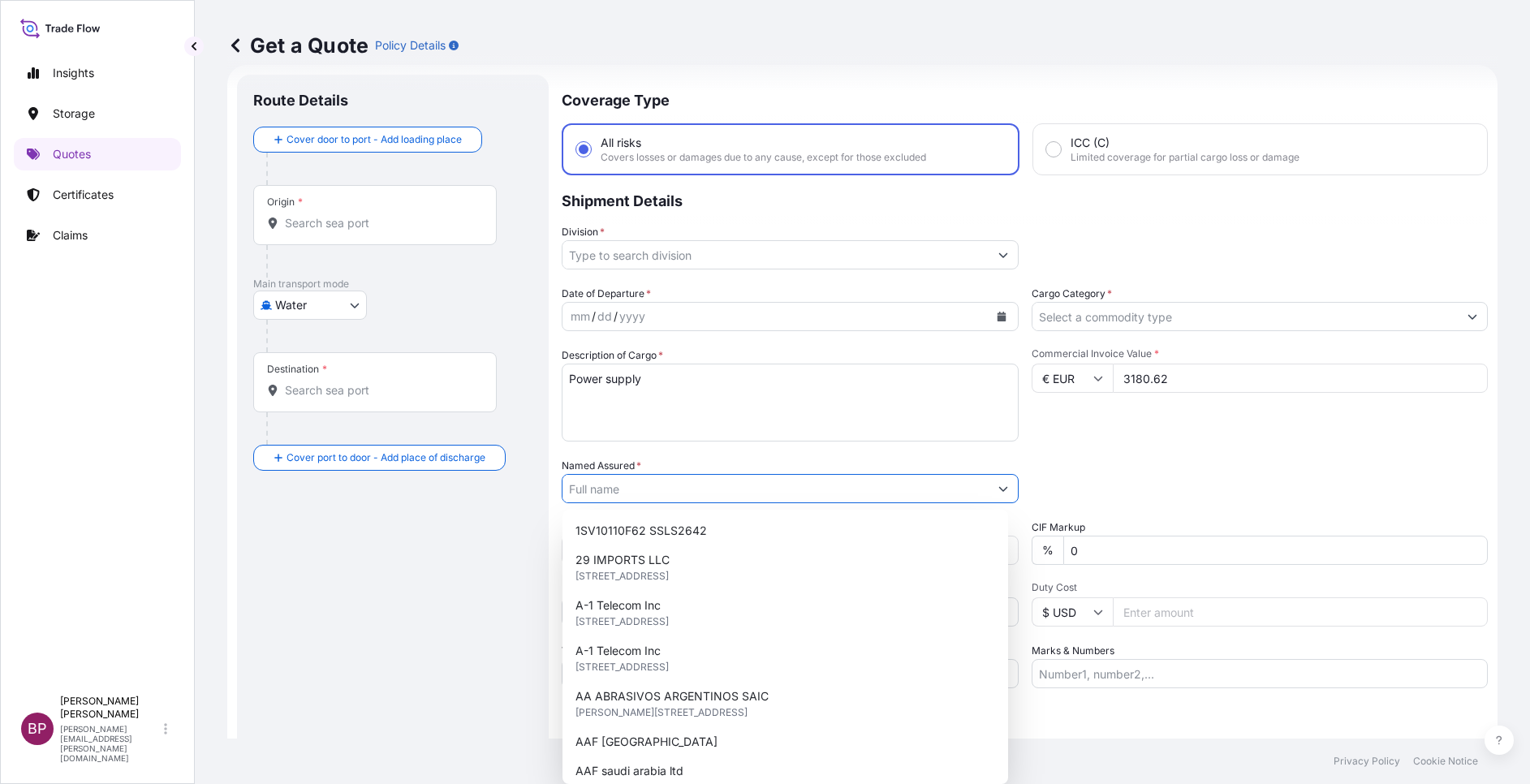
paste input "Fuel & Lube Co. Ltd."
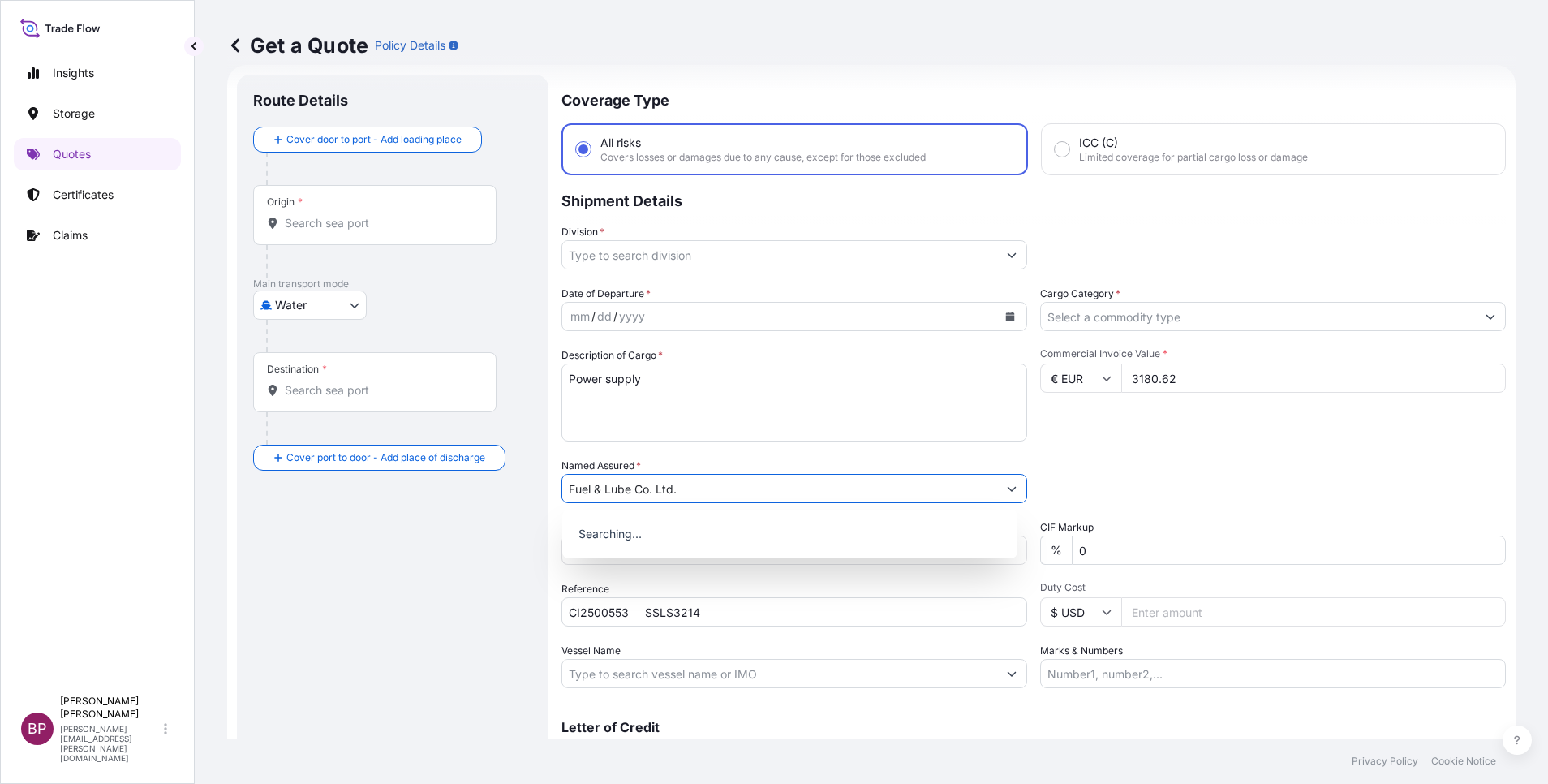
type input "Fuel & Lube Co. Ltd."
click at [1081, 309] on input "Cargo Category *" at bounding box center [1258, 316] width 435 height 30
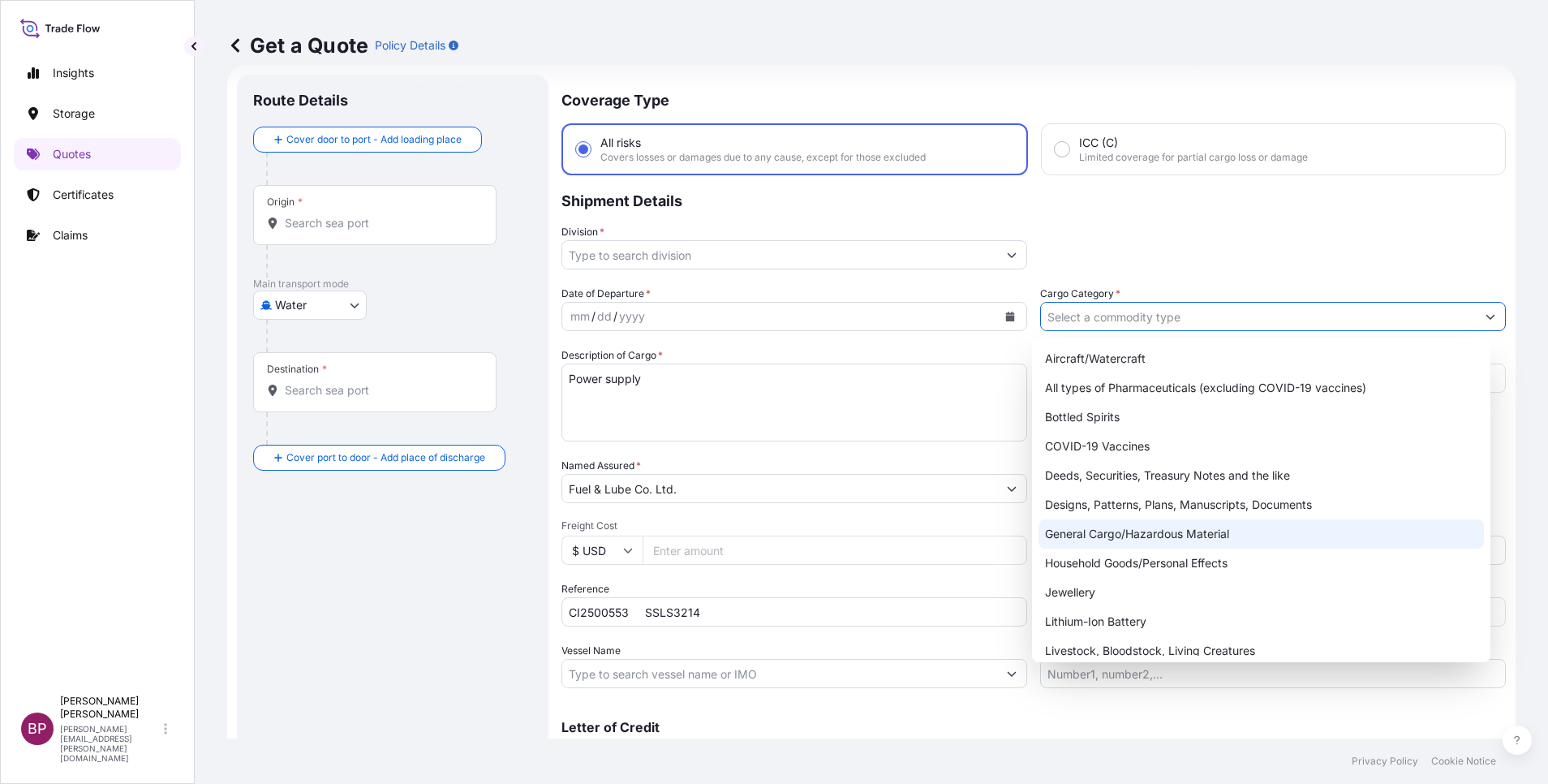
click at [1117, 529] on div "General Cargo/Hazardous Material" at bounding box center [1261, 533] width 445 height 30
type input "General Cargo/Hazardous Material"
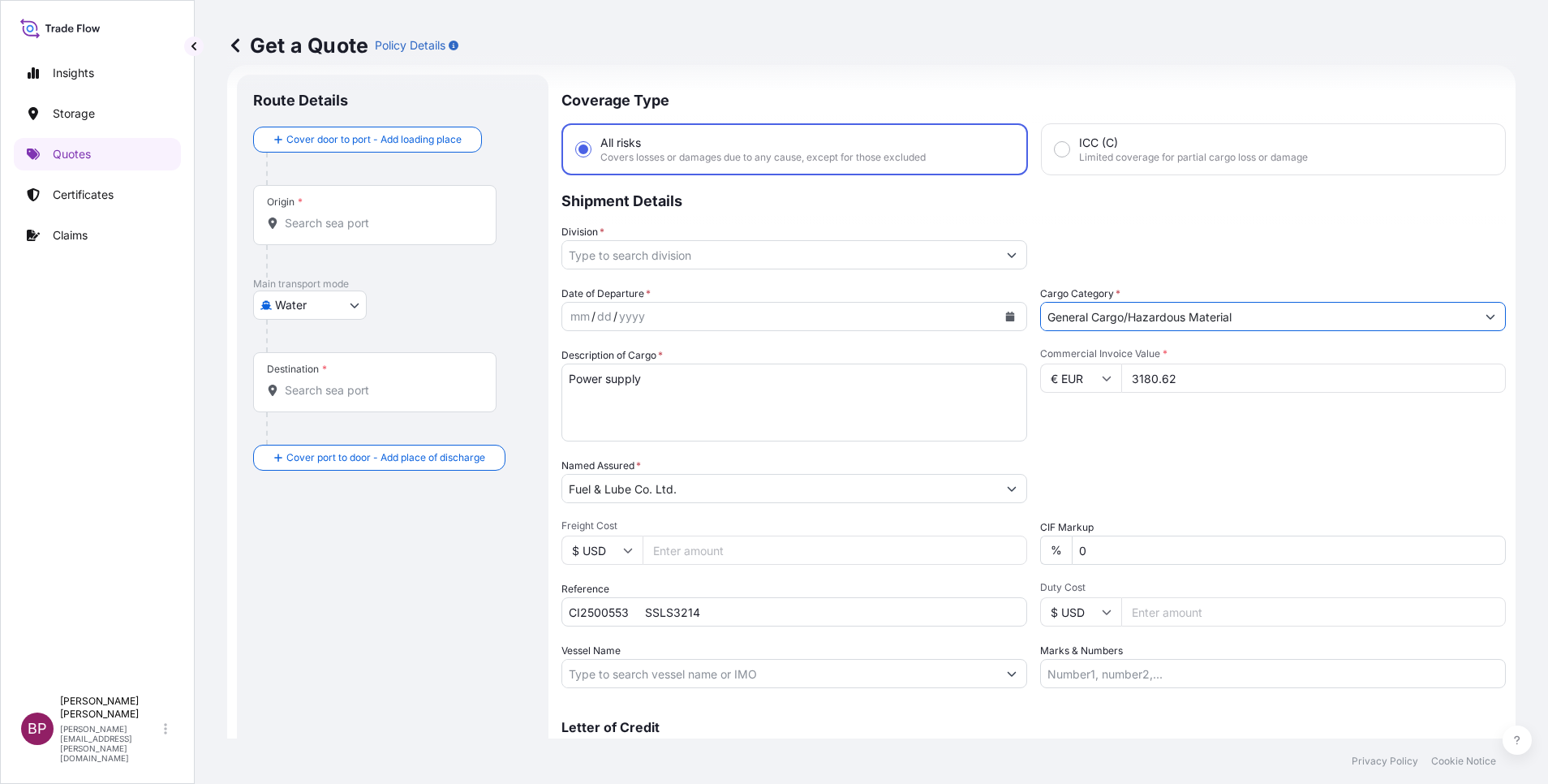
click at [998, 255] on button "Show suggestions" at bounding box center [1012, 255] width 30 height 30
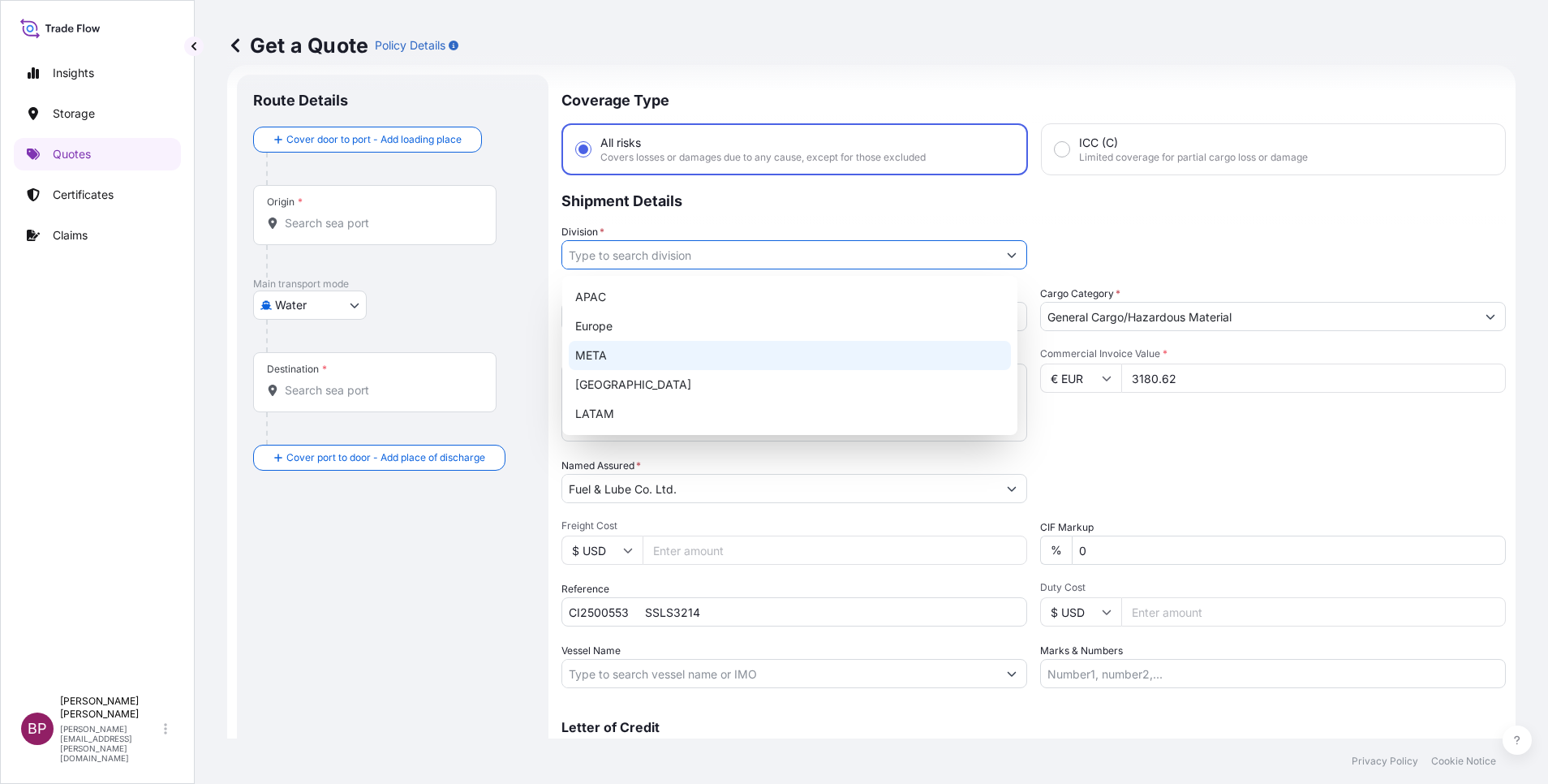
click at [677, 353] on div "META" at bounding box center [790, 355] width 442 height 30
type input "META"
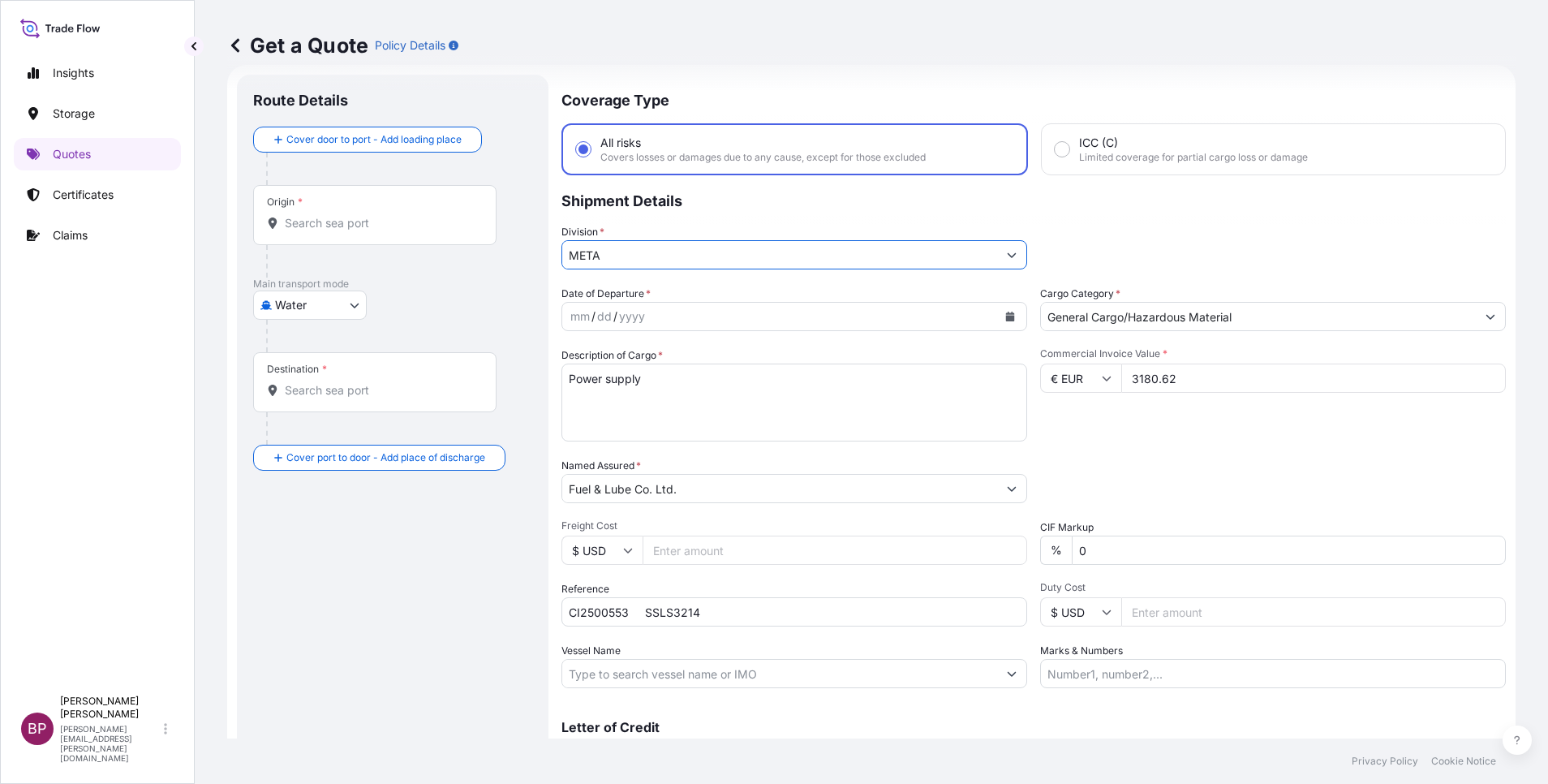
click at [1002, 322] on button "Calendar" at bounding box center [1010, 316] width 26 height 26
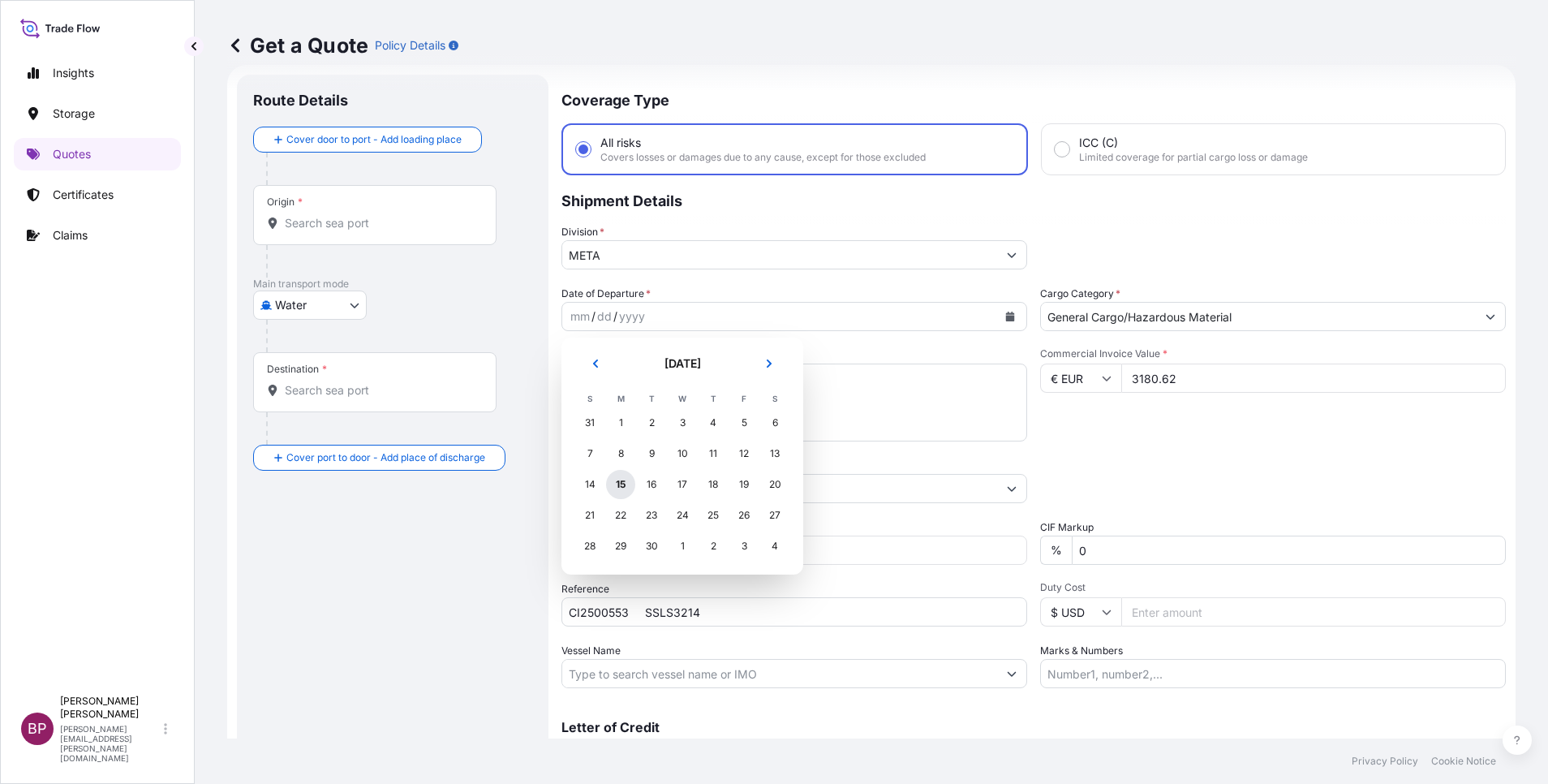
click at [623, 487] on div "15" at bounding box center [620, 484] width 30 height 30
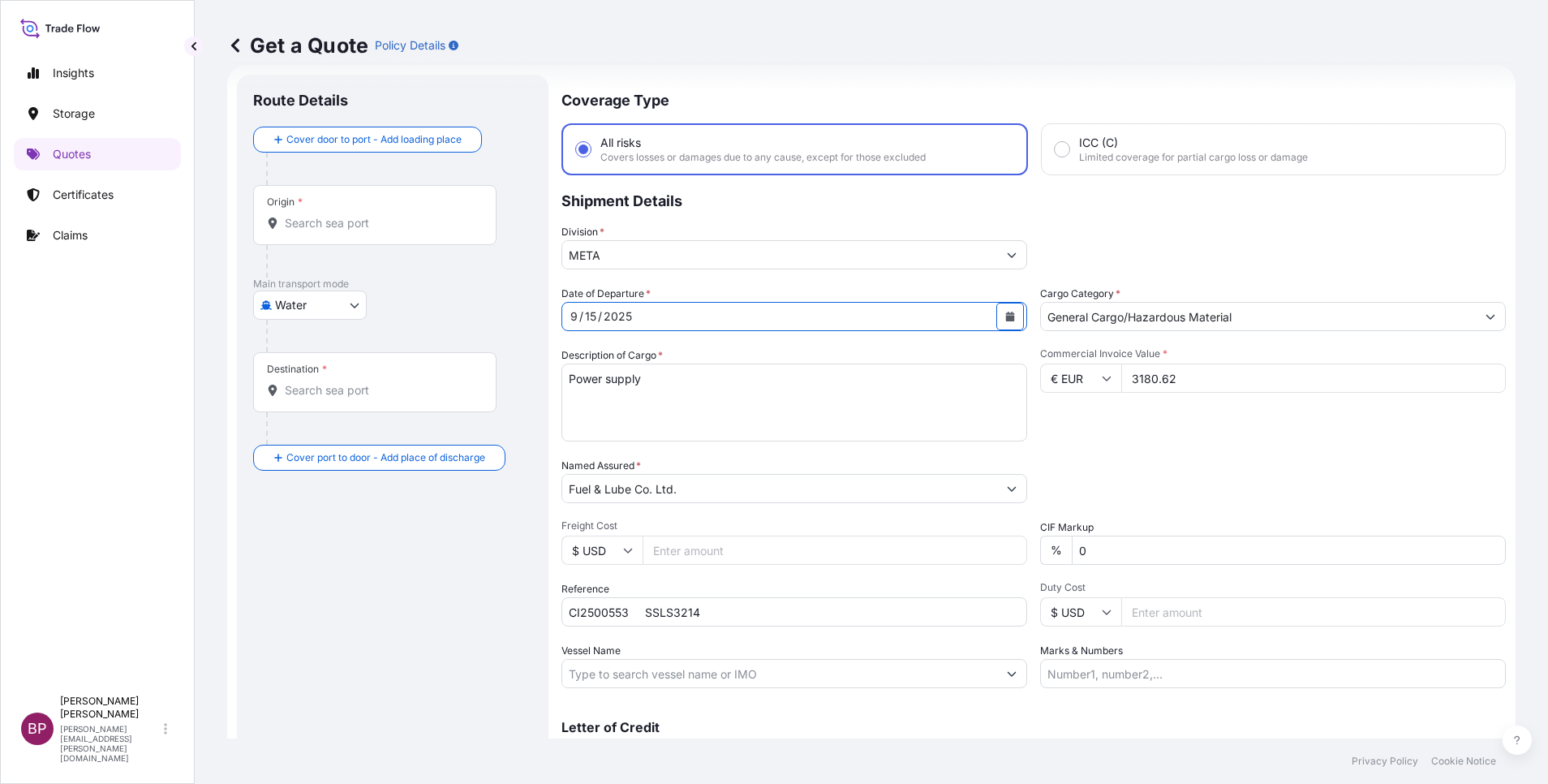
click at [344, 307] on body "Insights Storage Quotes Certificates Claims BP [PERSON_NAME] Kurian [EMAIL_ADDR…" at bounding box center [774, 392] width 1548 height 784
click at [310, 342] on div "Air" at bounding box center [309, 347] width 101 height 30
select select "Air"
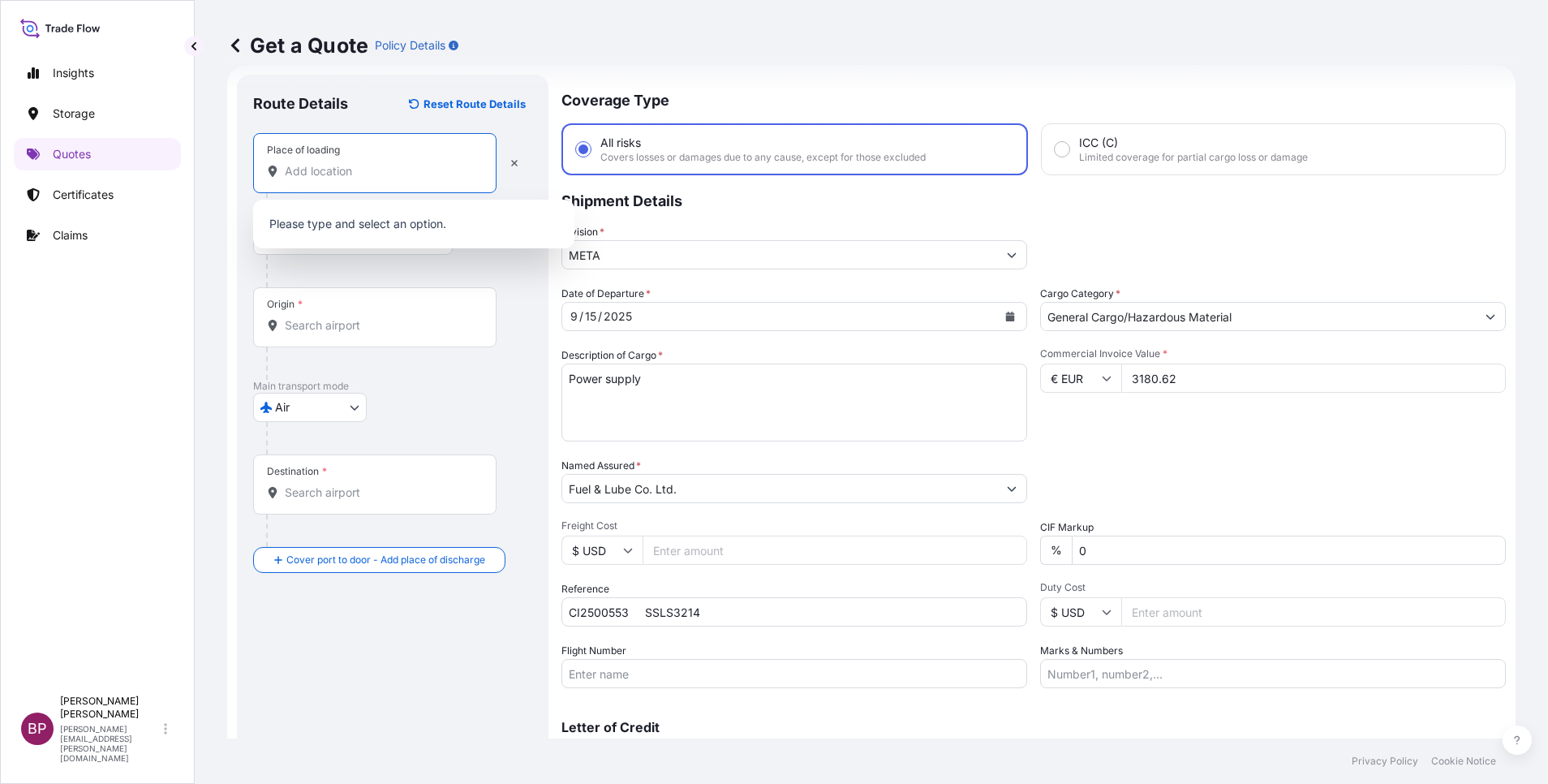
click at [371, 177] on input "Place of loading" at bounding box center [380, 170] width 191 height 16
paste input "[PERSON_NAME] [GEOGRAPHIC_DATA]"
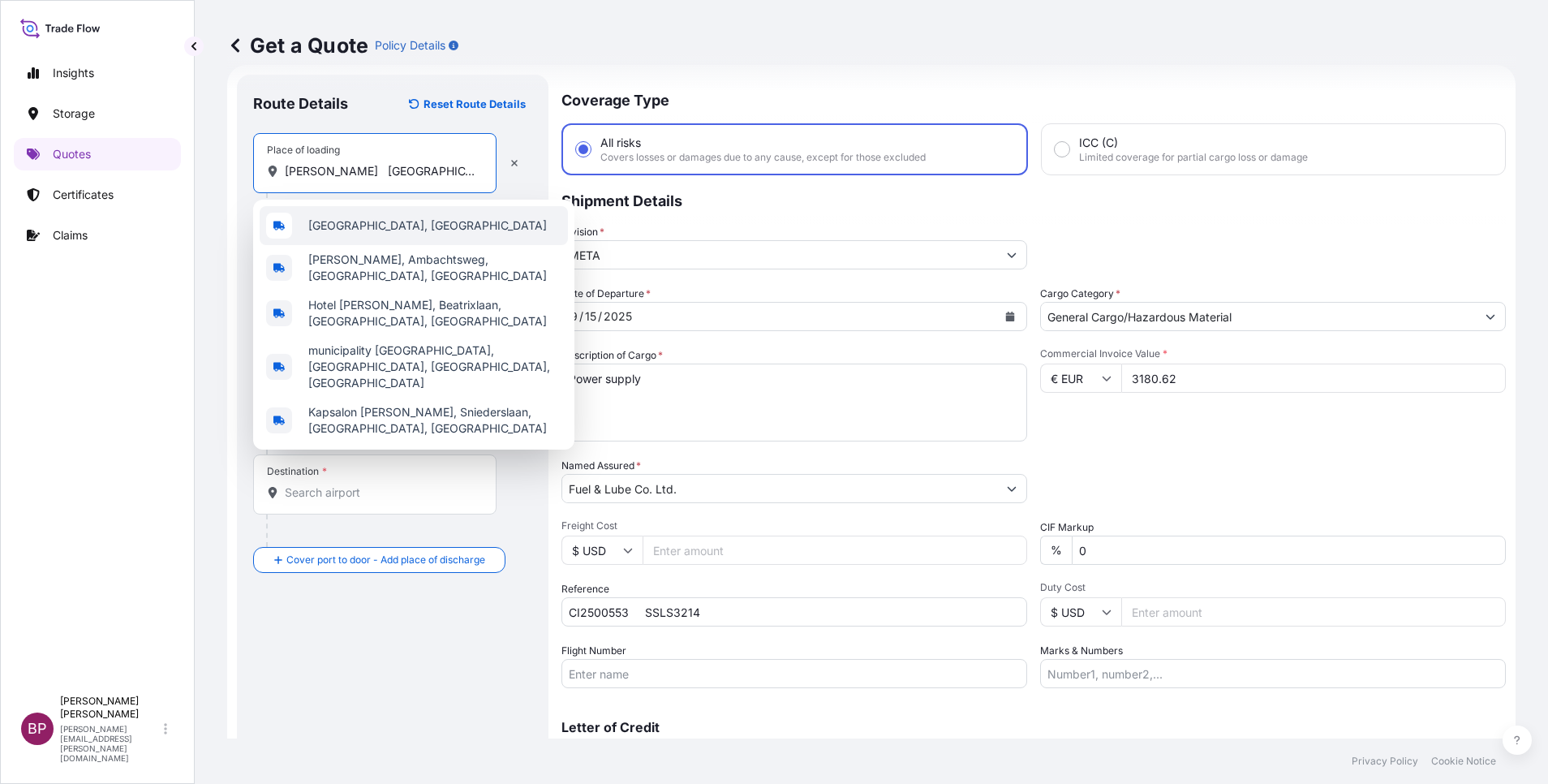
click at [404, 228] on span "[GEOGRAPHIC_DATA], [GEOGRAPHIC_DATA]" at bounding box center [427, 225] width 238 height 16
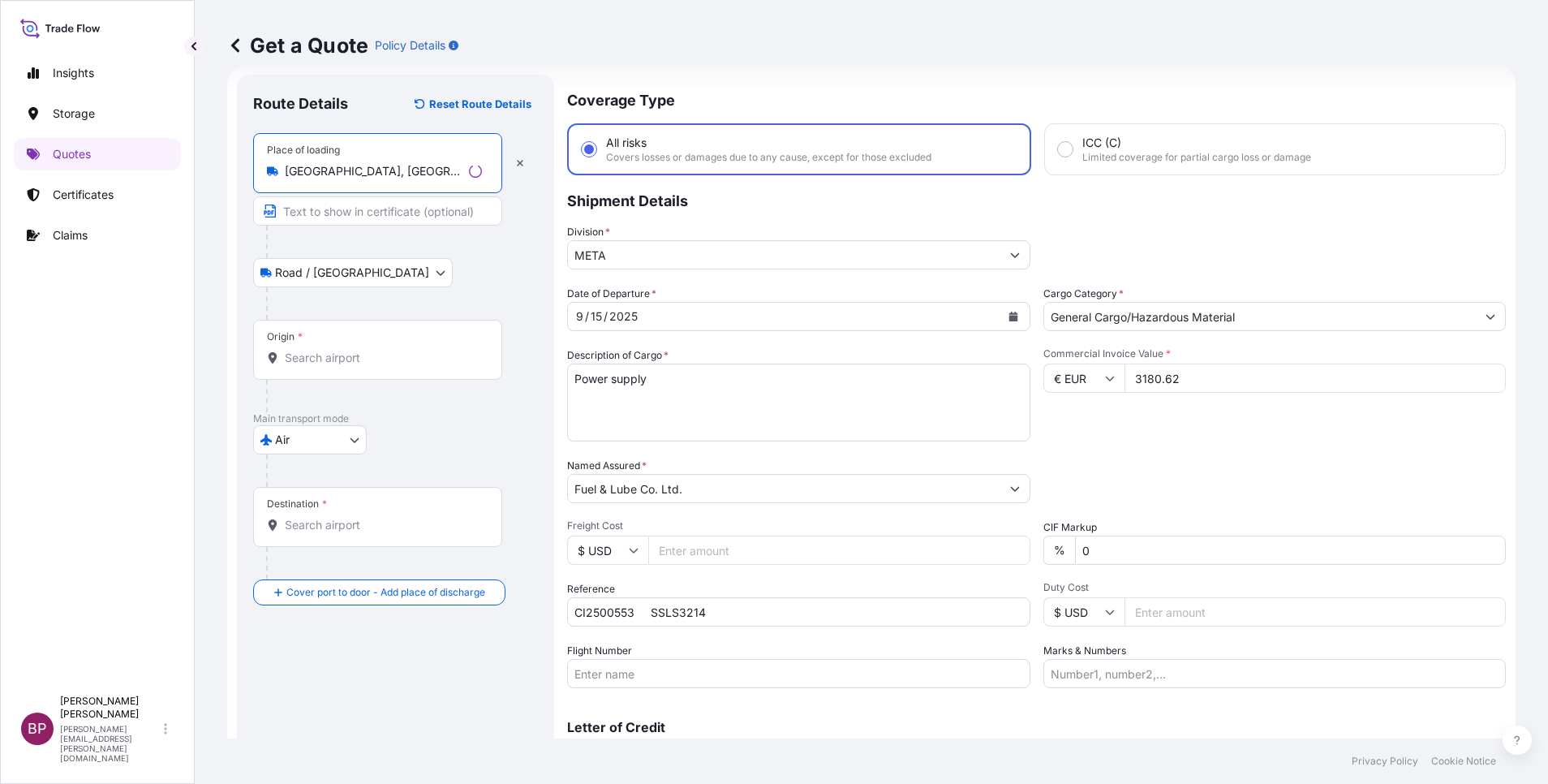
type input "[GEOGRAPHIC_DATA], [GEOGRAPHIC_DATA]"
click at [355, 370] on div "Origin *" at bounding box center [377, 349] width 249 height 60
click at [355, 366] on input "Origin *" at bounding box center [383, 357] width 197 height 16
paste input "[PERSON_NAME] [GEOGRAPHIC_DATA]"
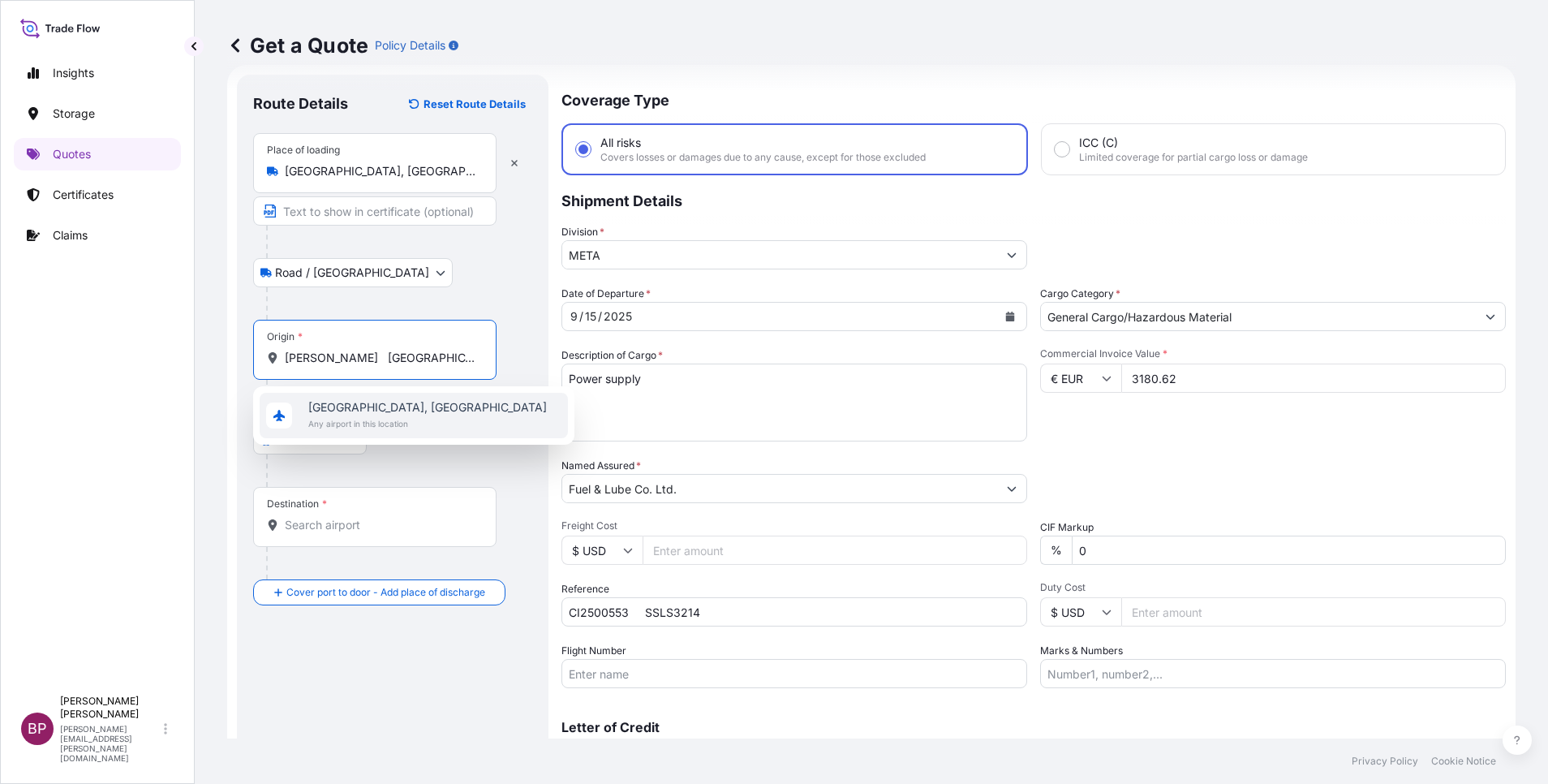
click at [375, 413] on span "[GEOGRAPHIC_DATA], [GEOGRAPHIC_DATA]" at bounding box center [427, 407] width 238 height 16
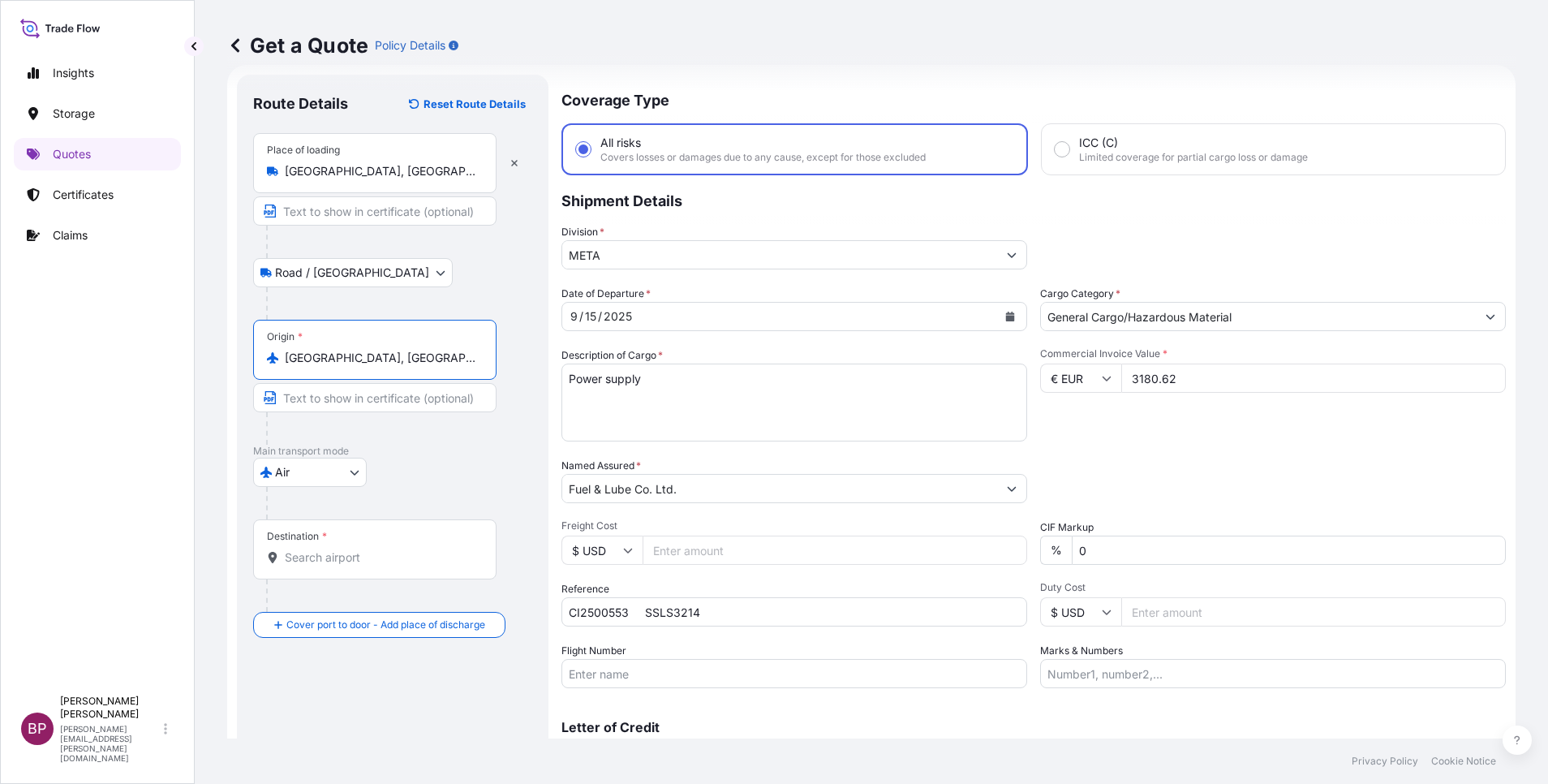
type input "[GEOGRAPHIC_DATA], [GEOGRAPHIC_DATA]"
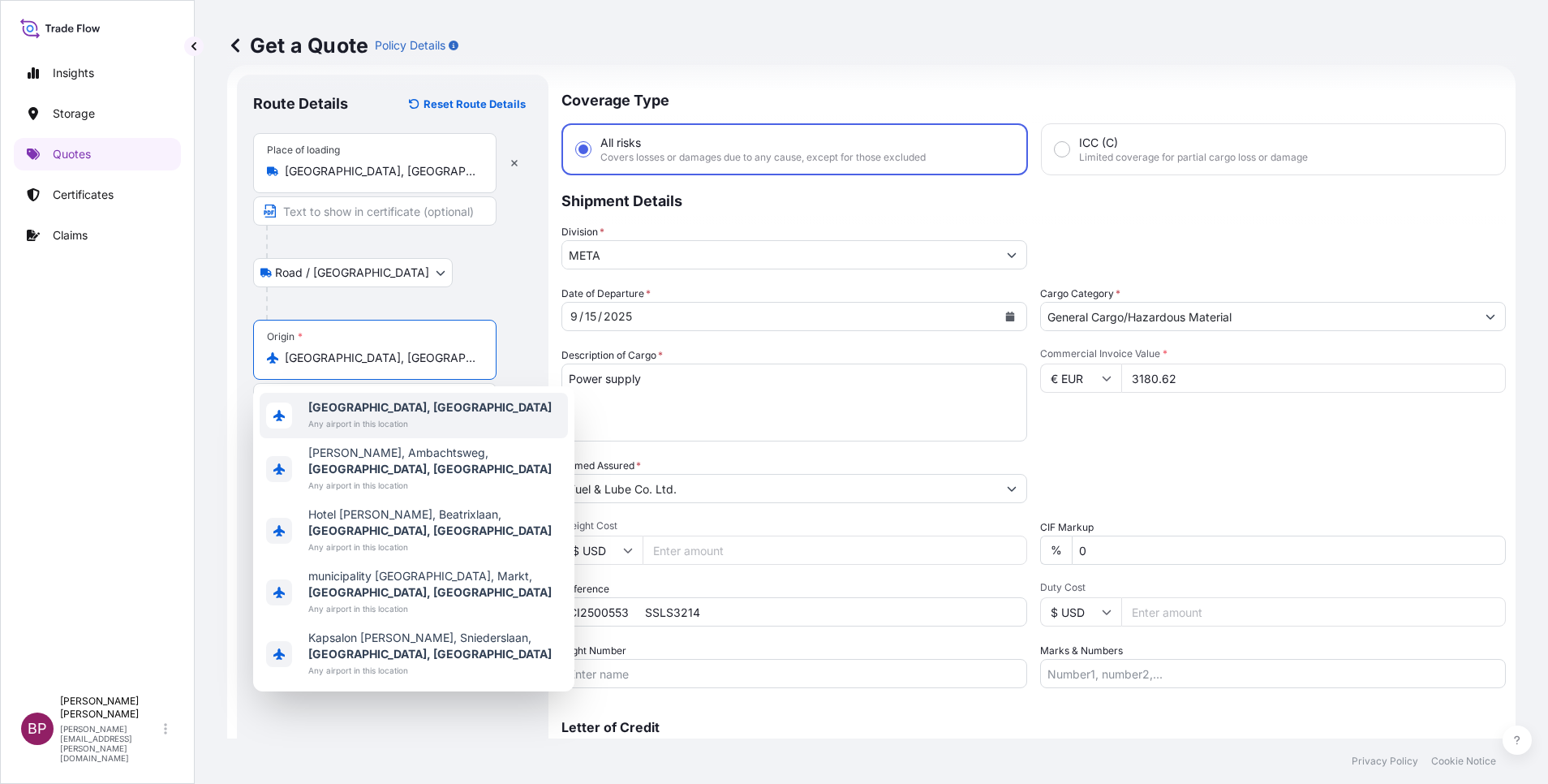
click at [425, 419] on div "[GEOGRAPHIC_DATA], [GEOGRAPHIC_DATA] Any airport in this location" at bounding box center [414, 414] width 308 height 45
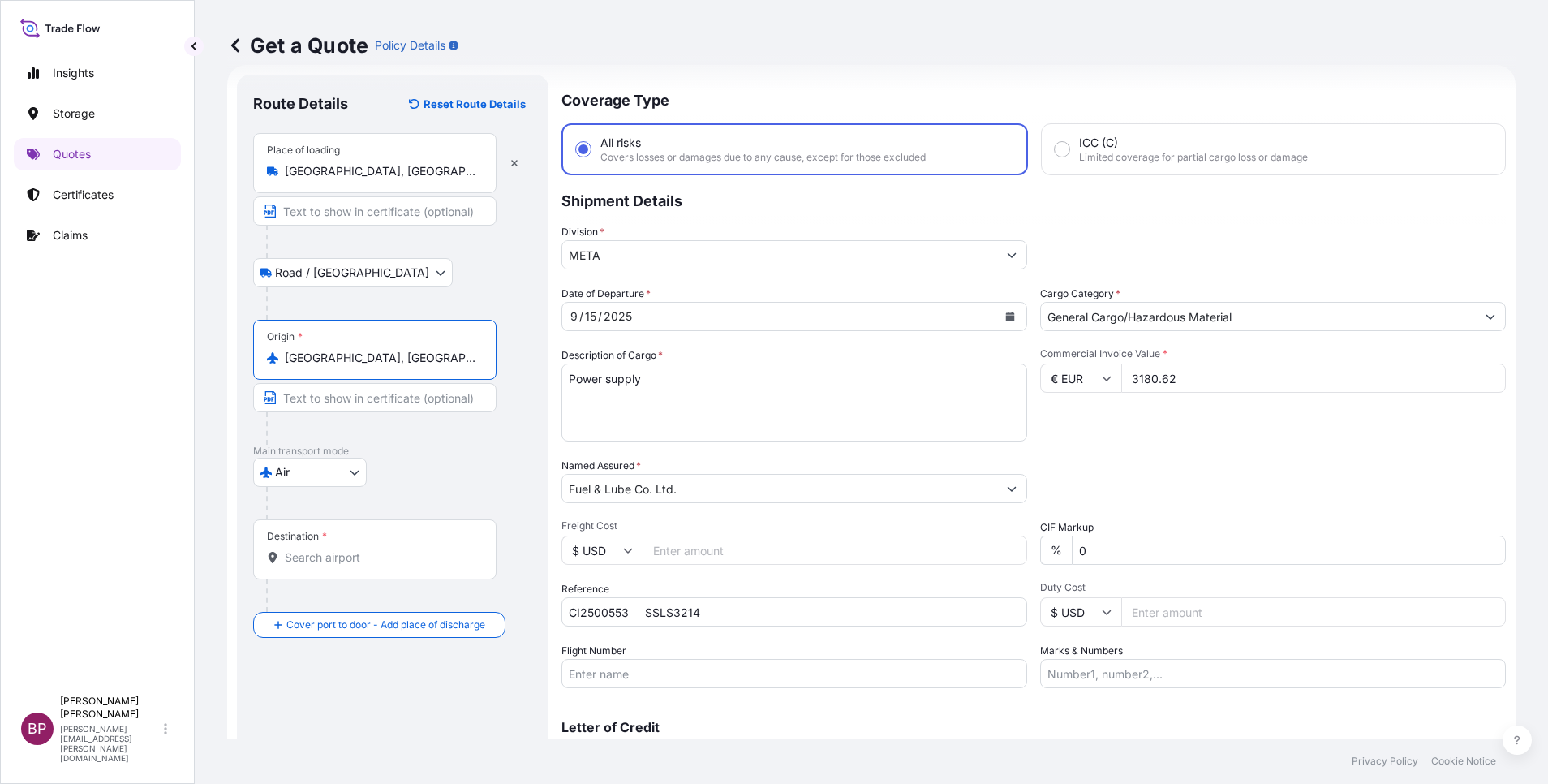
click at [410, 557] on input "Destination *" at bounding box center [380, 557] width 191 height 16
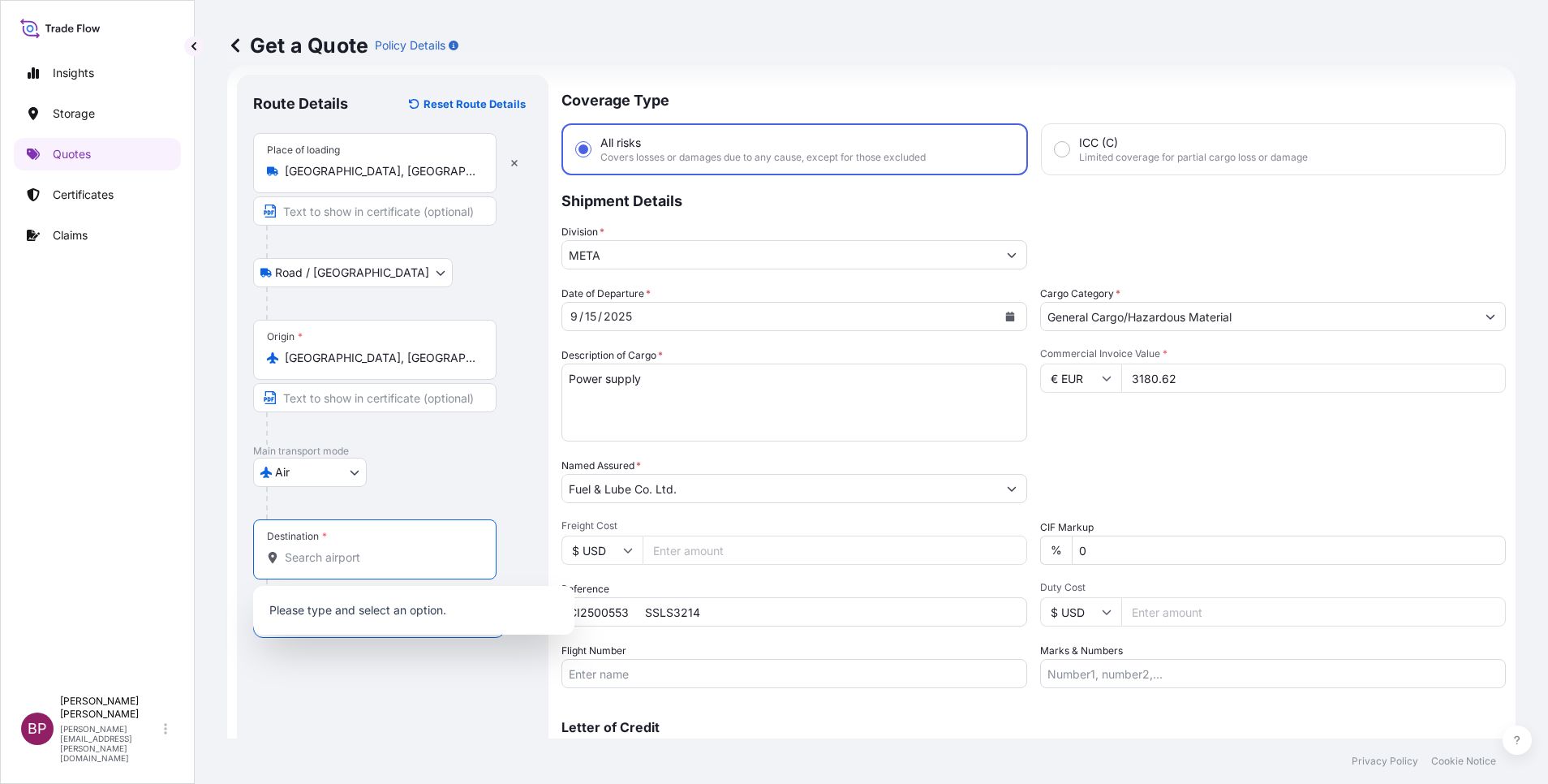
paste input "Jeddah"
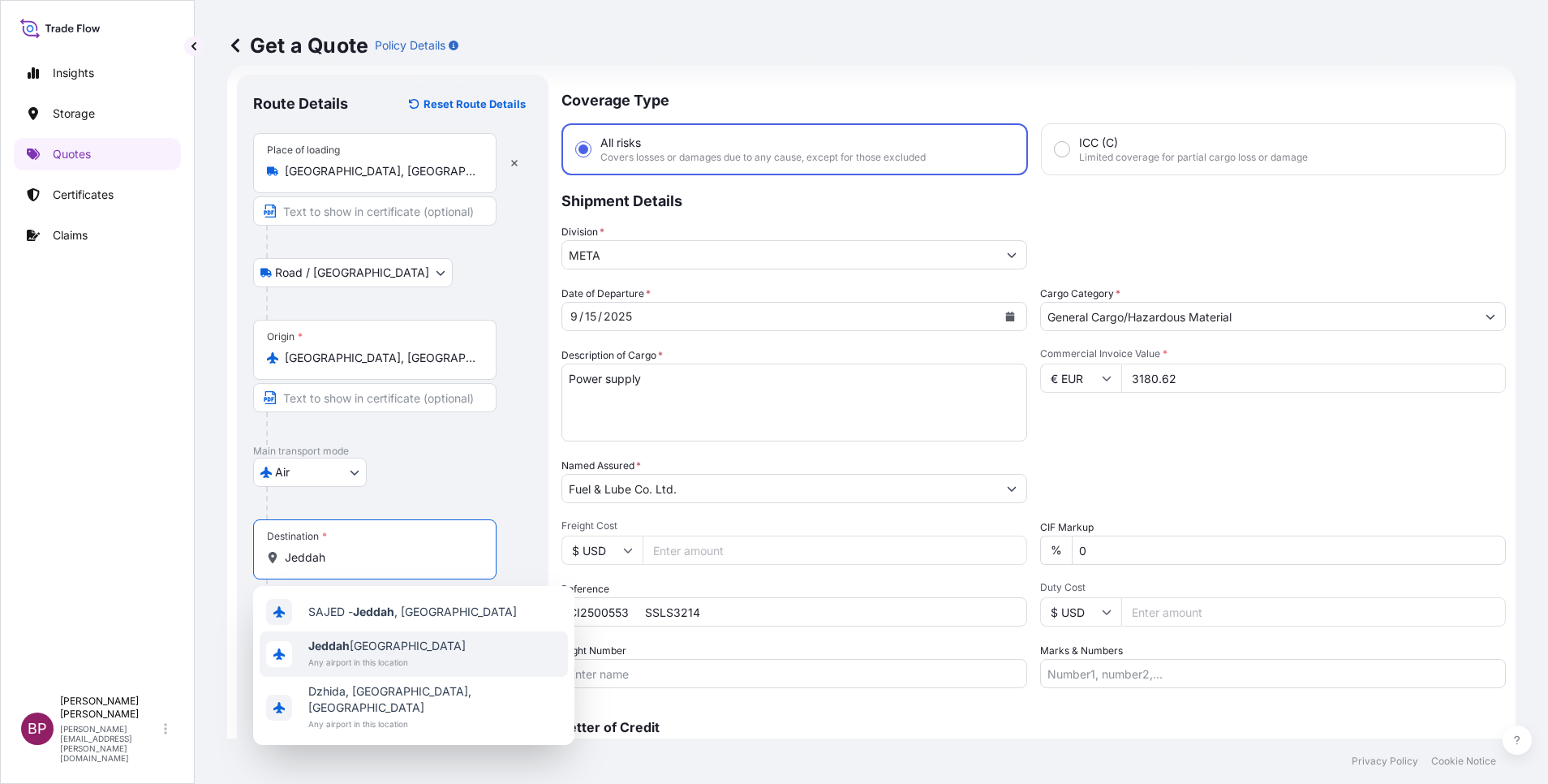
click at [393, 648] on span "Jeddah [GEOGRAPHIC_DATA]" at bounding box center [387, 645] width 157 height 16
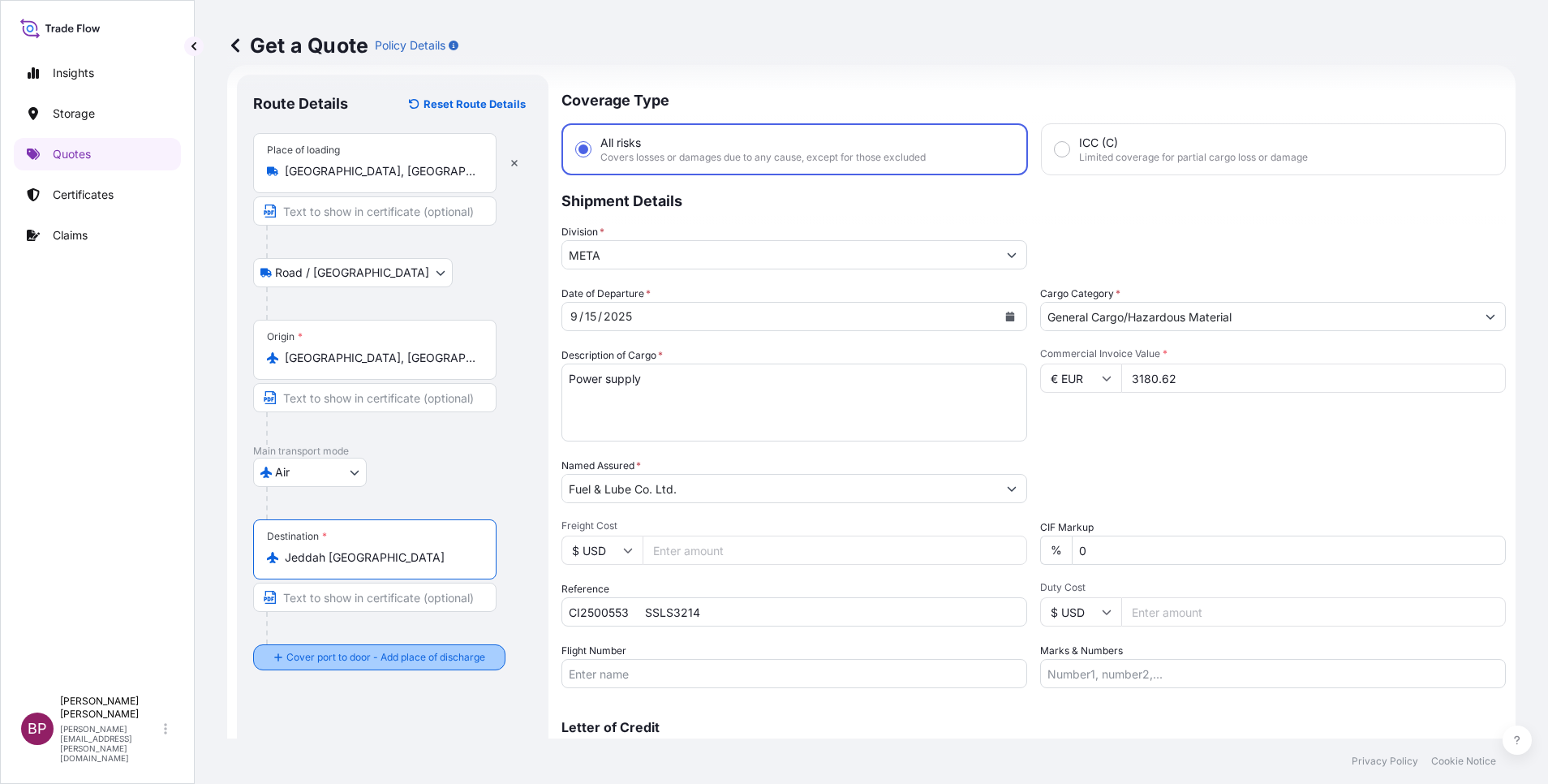
type input "Jeddah [GEOGRAPHIC_DATA]"
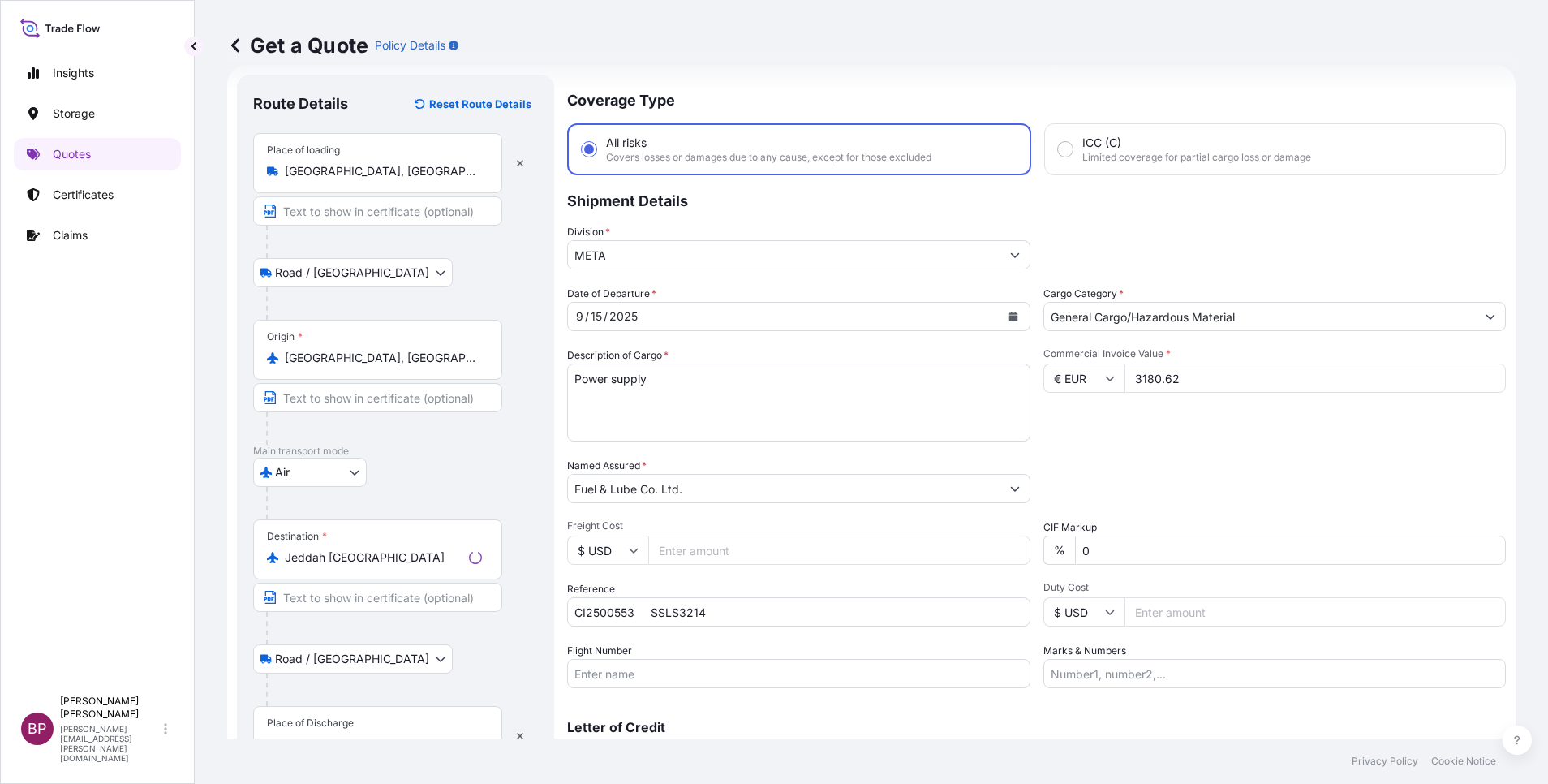
drag, startPoint x: 353, startPoint y: 715, endPoint x: 358, endPoint y: 707, distance: 9.4
click at [353, 709] on div "Place of Discharge" at bounding box center [377, 735] width 249 height 60
click at [353, 736] on input "Place of Discharge" at bounding box center [383, 744] width 197 height 16
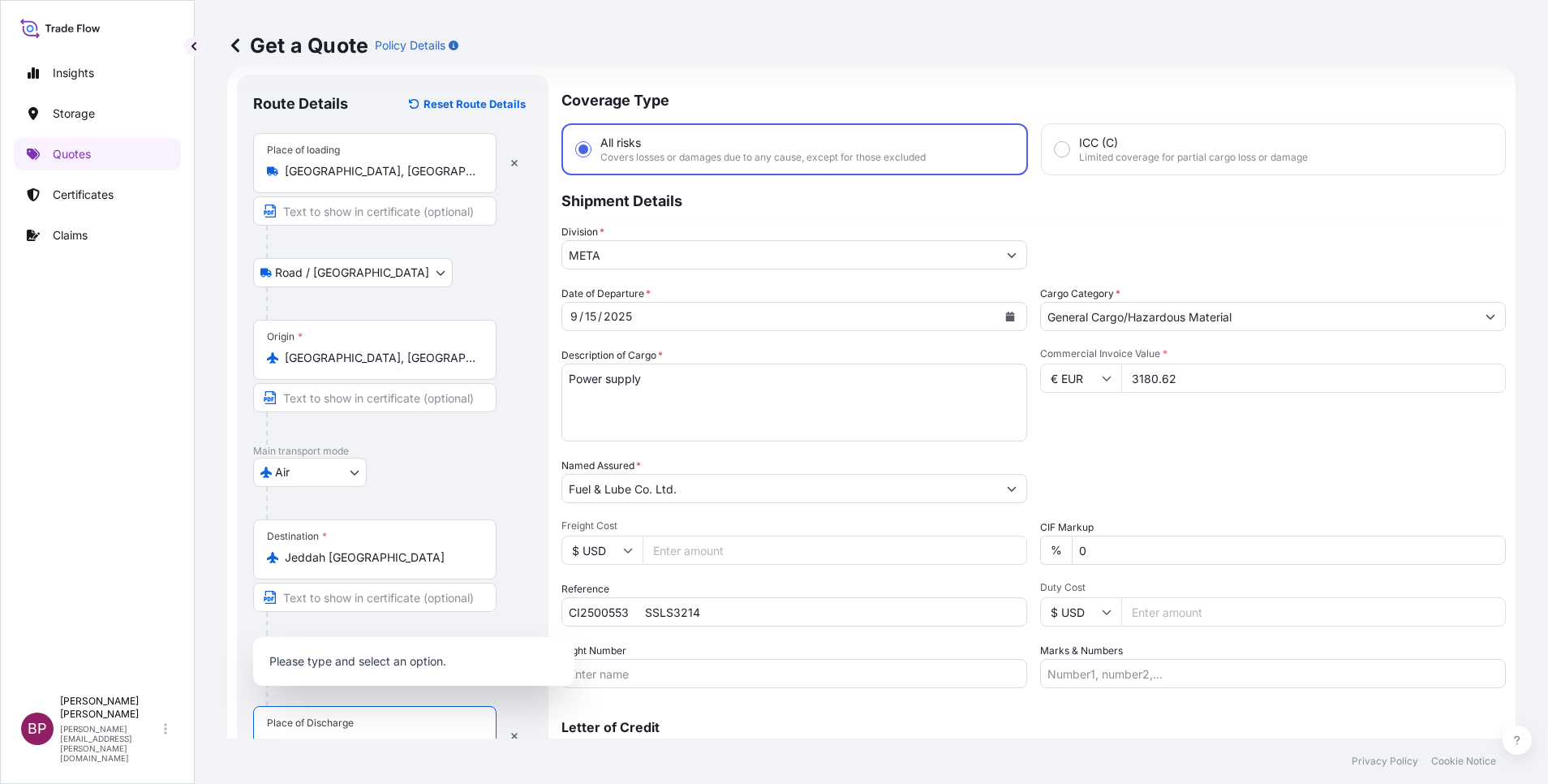
scroll to position [40, 0]
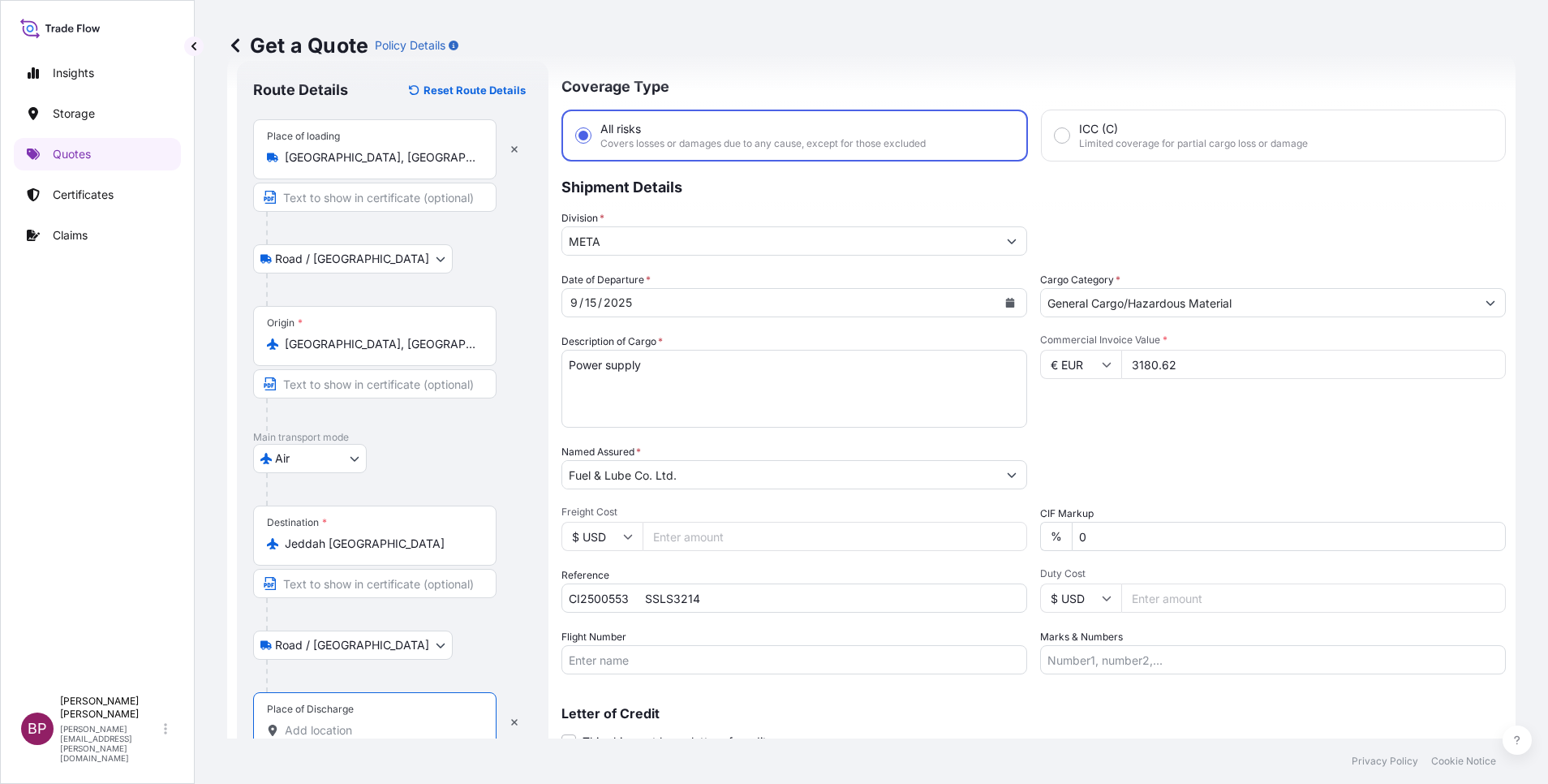
paste input "Jeddah"
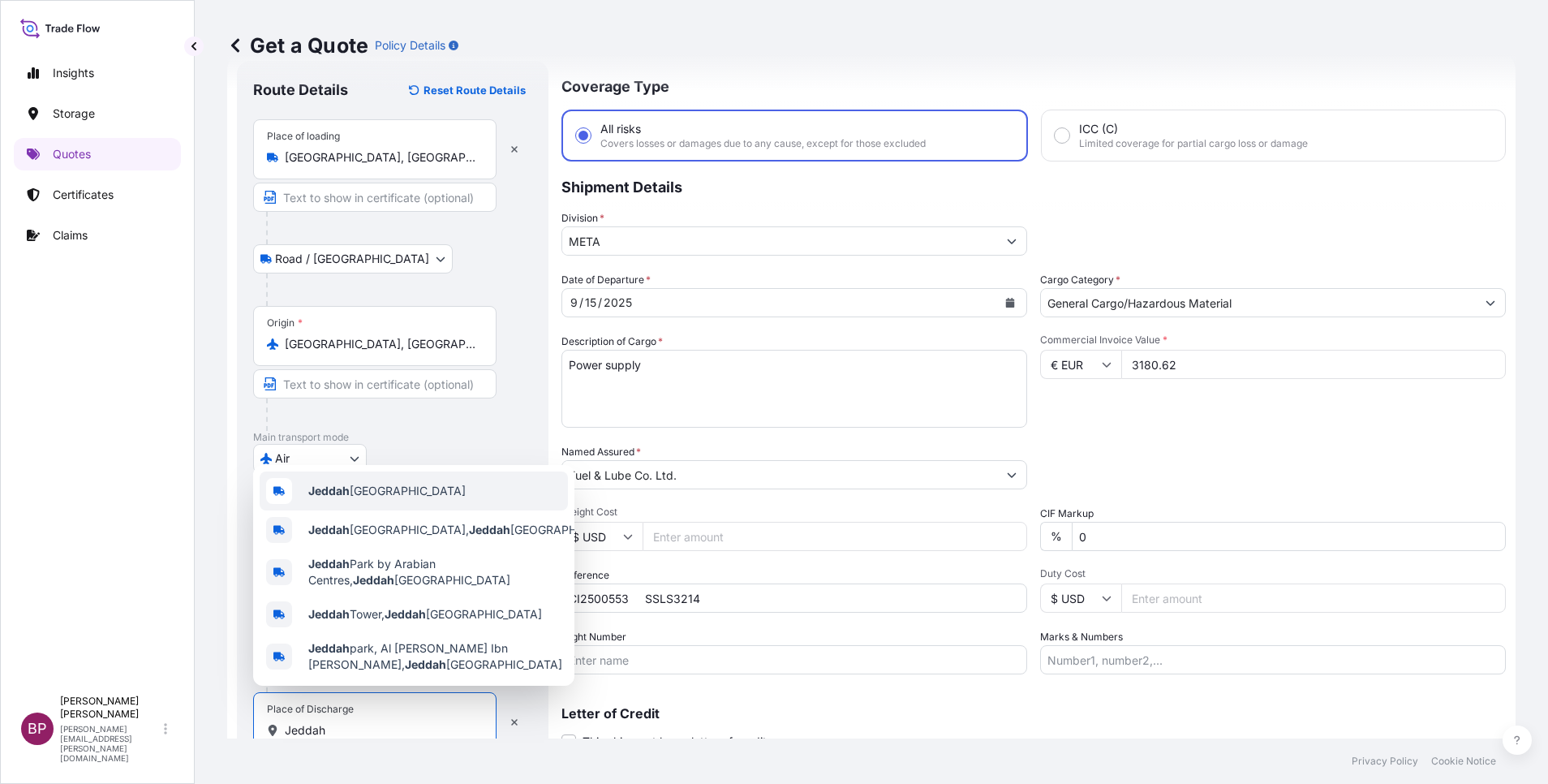
click at [404, 489] on span "Jeddah [GEOGRAPHIC_DATA]" at bounding box center [387, 490] width 157 height 16
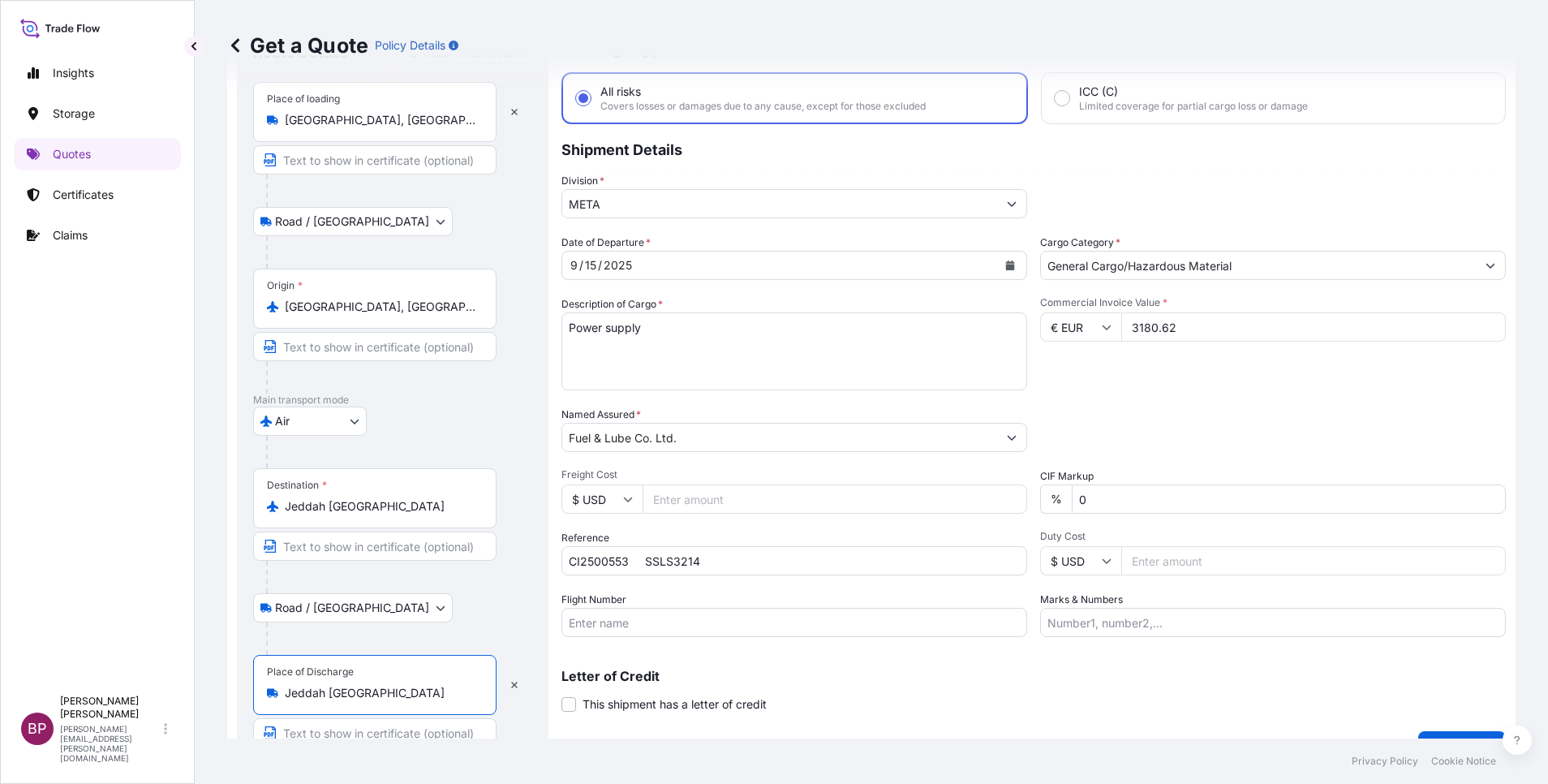
scroll to position [112, 0]
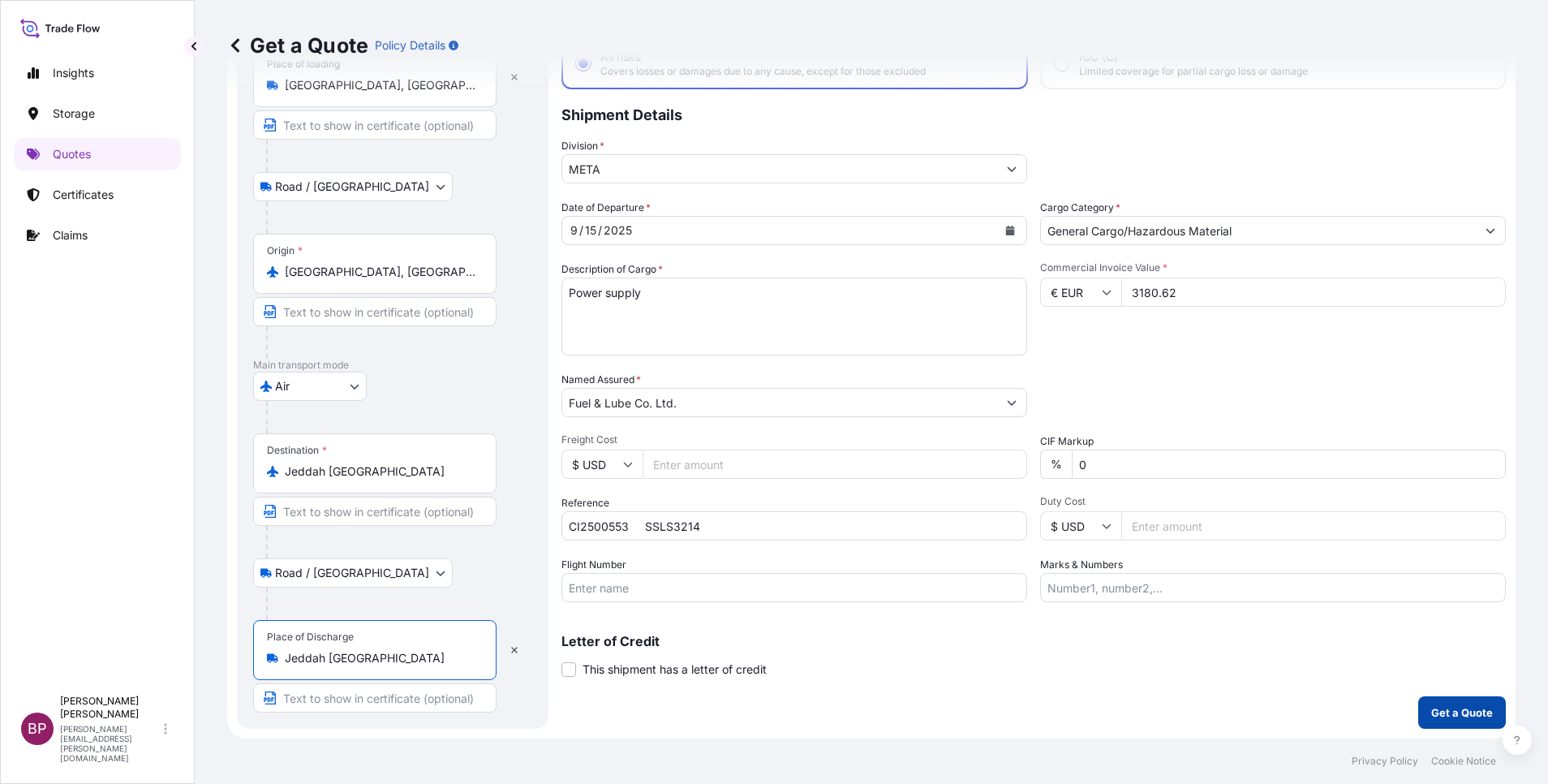
type input "Jeddah [GEOGRAPHIC_DATA]"
click at [1447, 706] on p "Get a Quote" at bounding box center [1462, 712] width 61 height 16
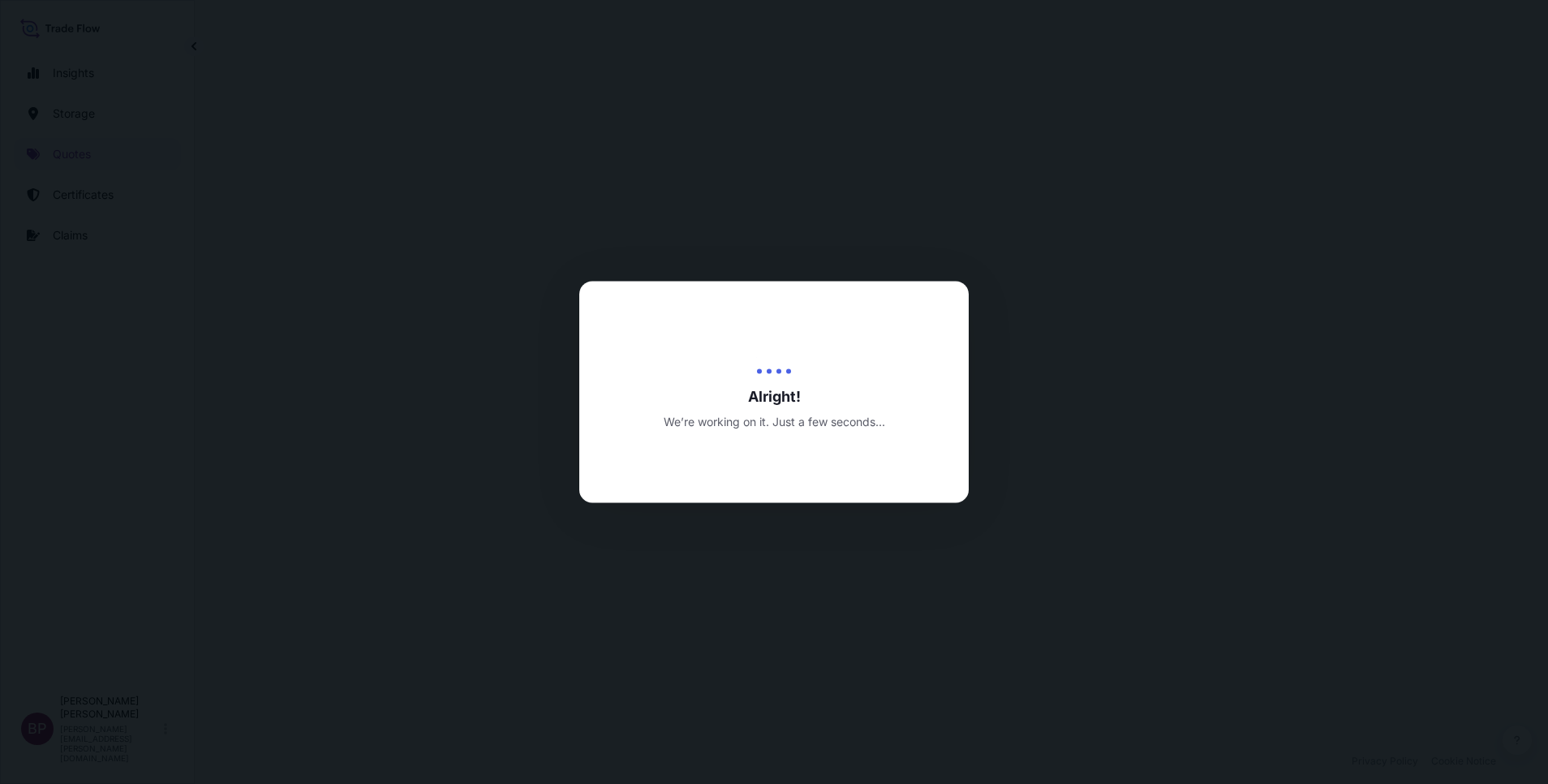
select select "Road / [GEOGRAPHIC_DATA]"
select select "Air"
select select "Road / [GEOGRAPHIC_DATA]"
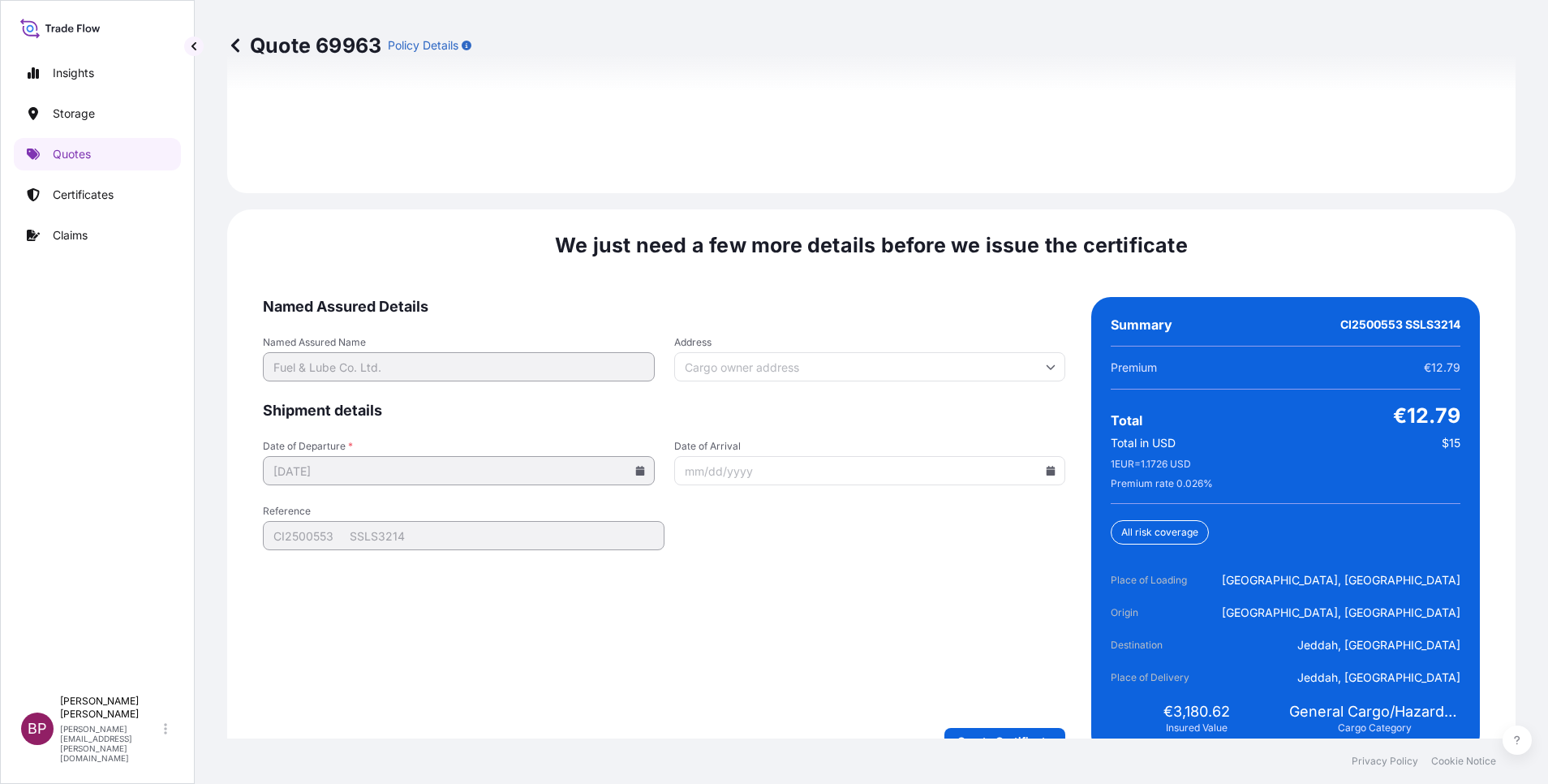
scroll to position [2489, 0]
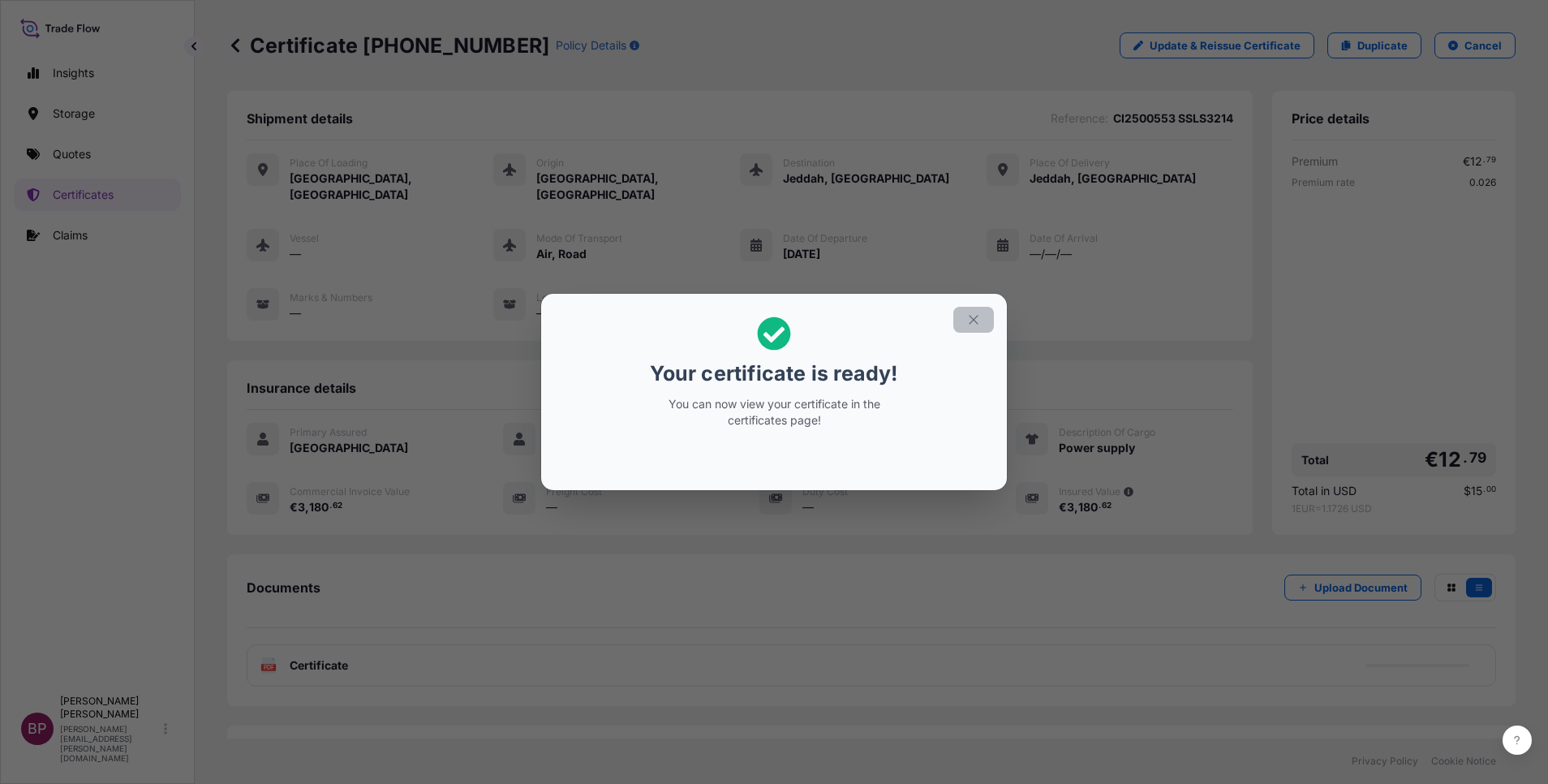
click at [977, 321] on icon "button" at bounding box center [973, 319] width 14 height 14
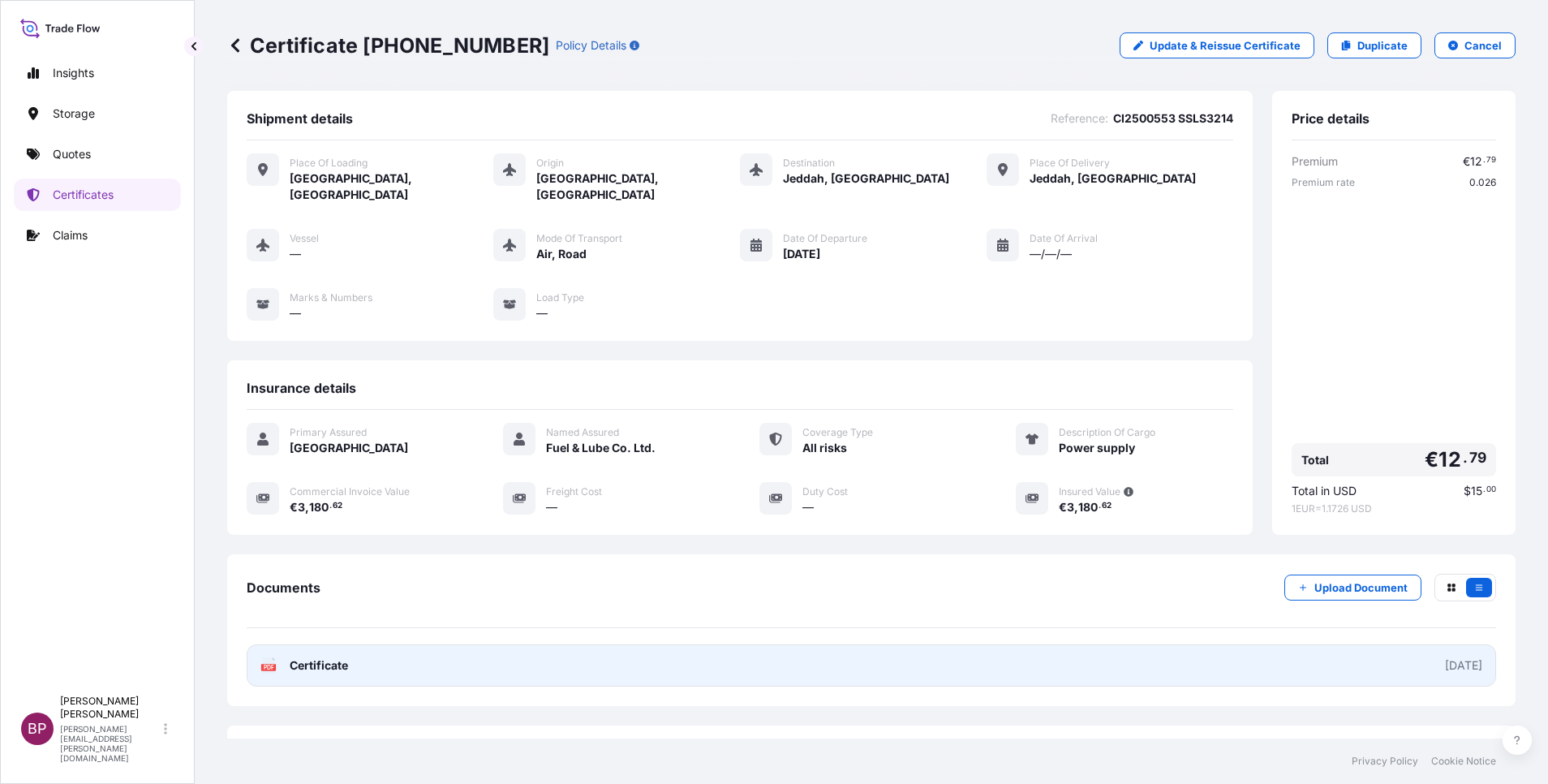
click at [323, 658] on span "Certificate" at bounding box center [319, 665] width 58 height 16
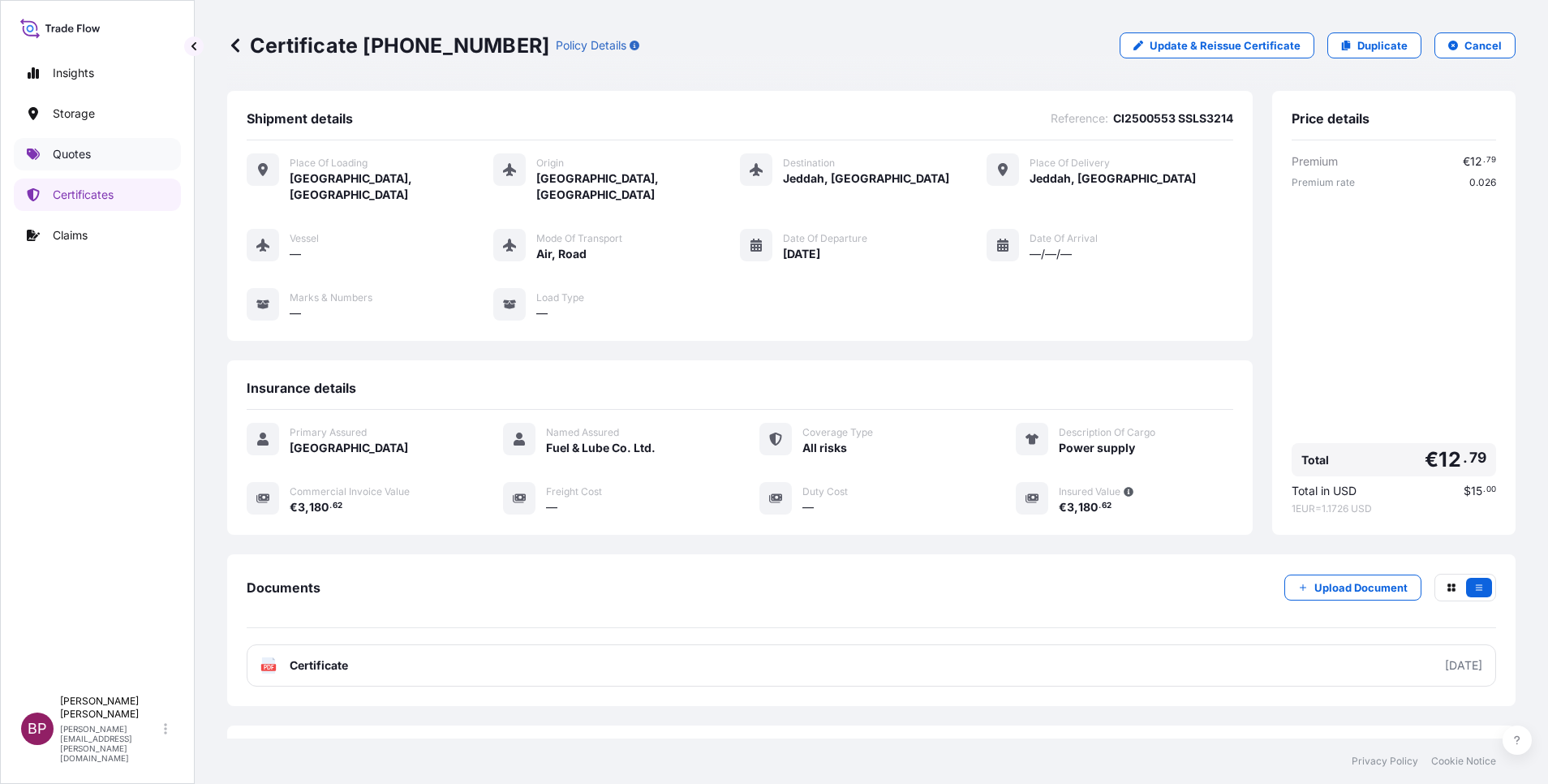
click at [91, 152] on p "Quotes" at bounding box center [72, 154] width 38 height 16
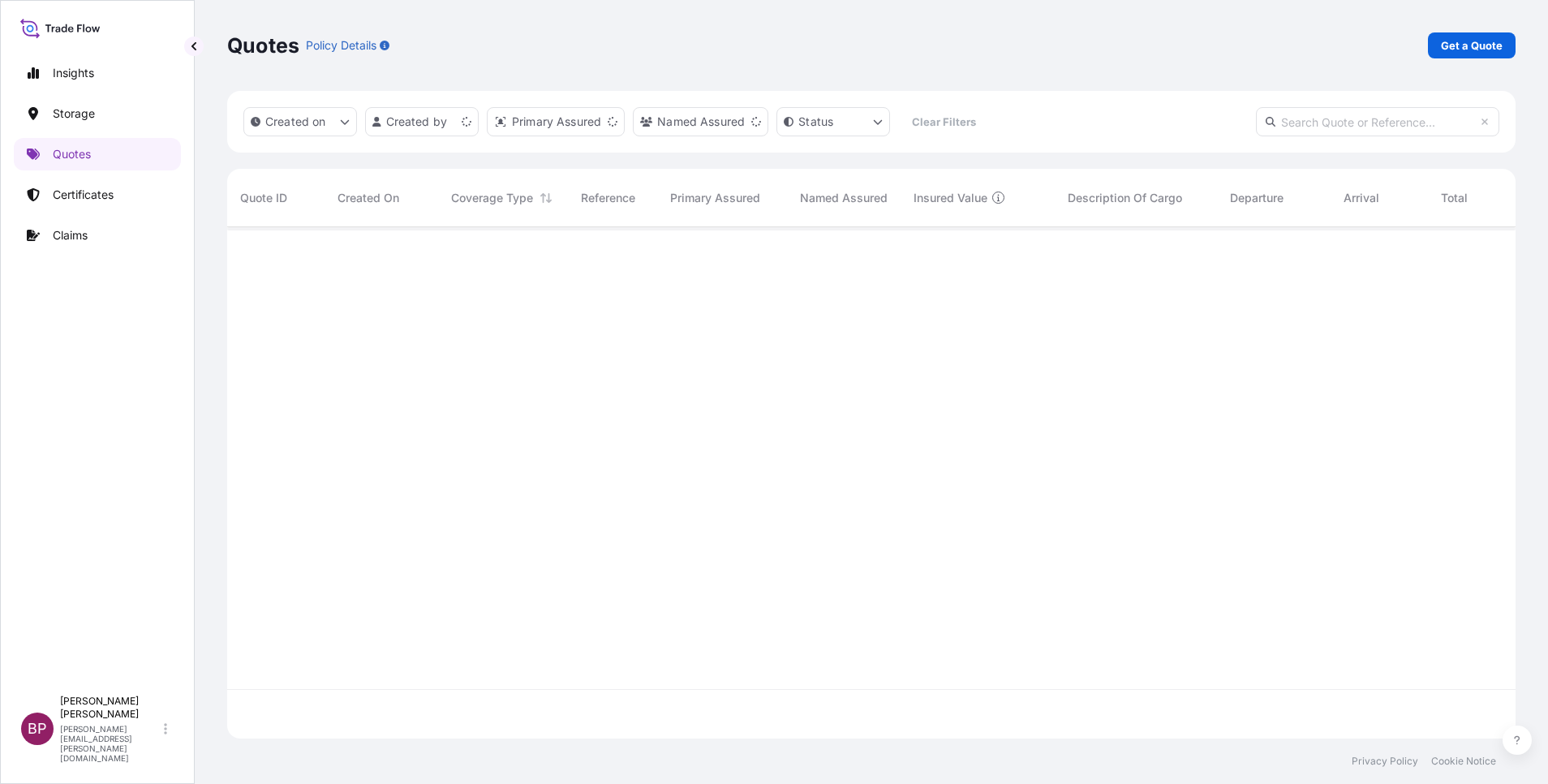
scroll to position [502, 1269]
click at [1476, 48] on p "Get a Quote" at bounding box center [1471, 45] width 61 height 16
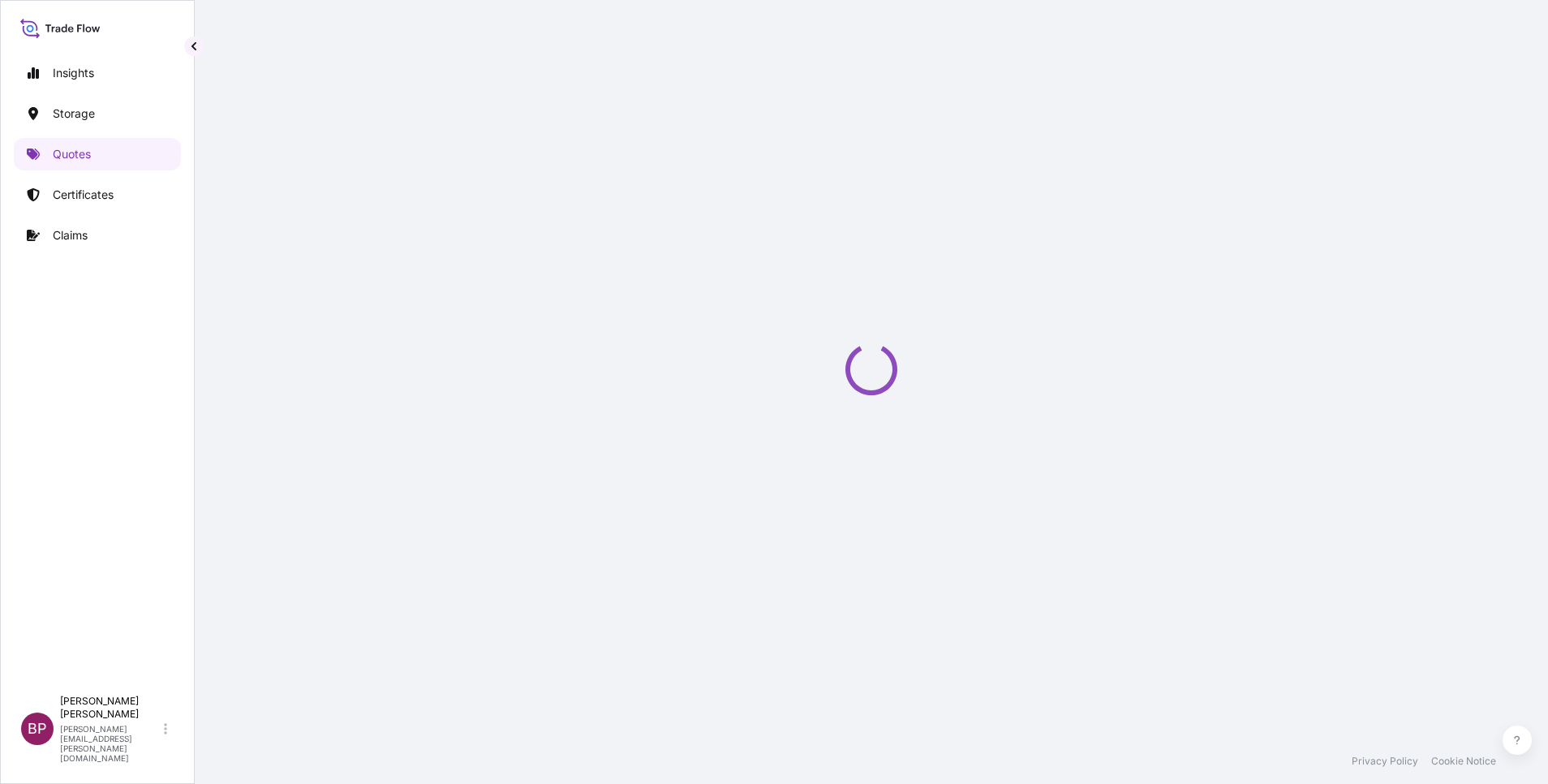
select select "Water"
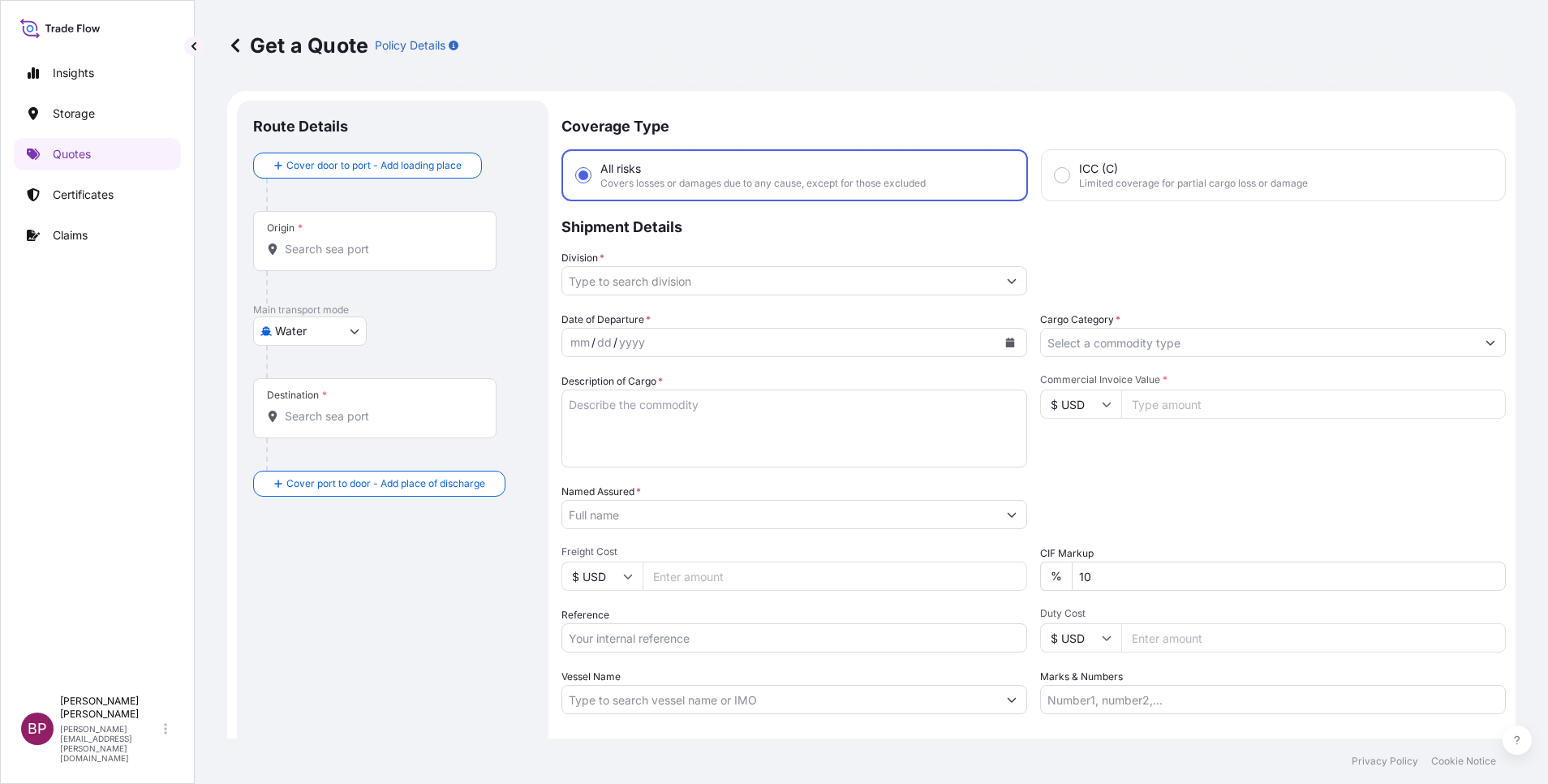
scroll to position [26, 0]
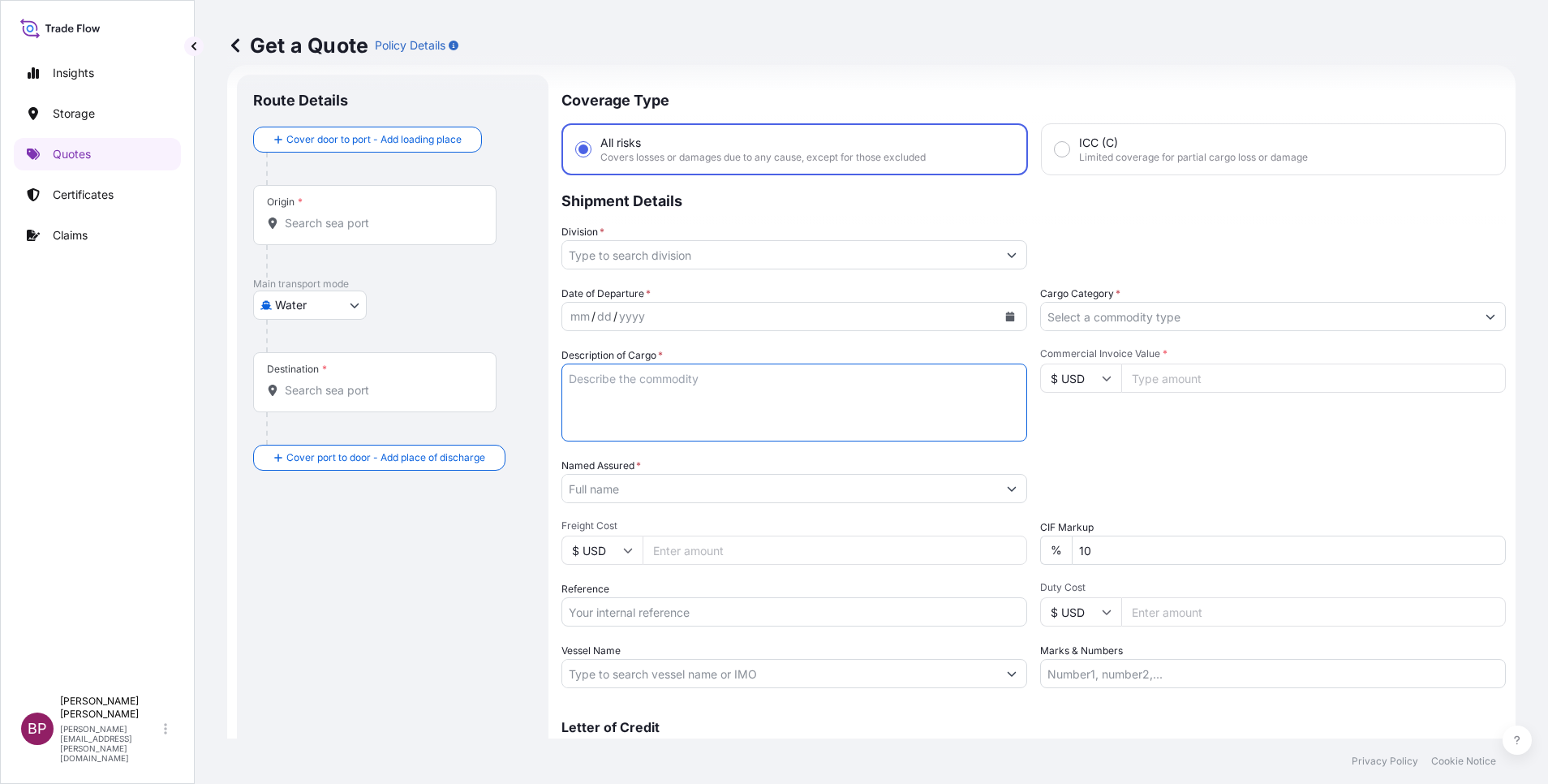
drag, startPoint x: 716, startPoint y: 419, endPoint x: 716, endPoint y: 408, distance: 11.0
click at [716, 417] on textarea "Description of Cargo *" at bounding box center [794, 402] width 465 height 78
paste textarea "Glass Block"
type textarea "Glass Block"
click at [1167, 376] on input "Commercial Invoice Value *" at bounding box center [1313, 378] width 385 height 30
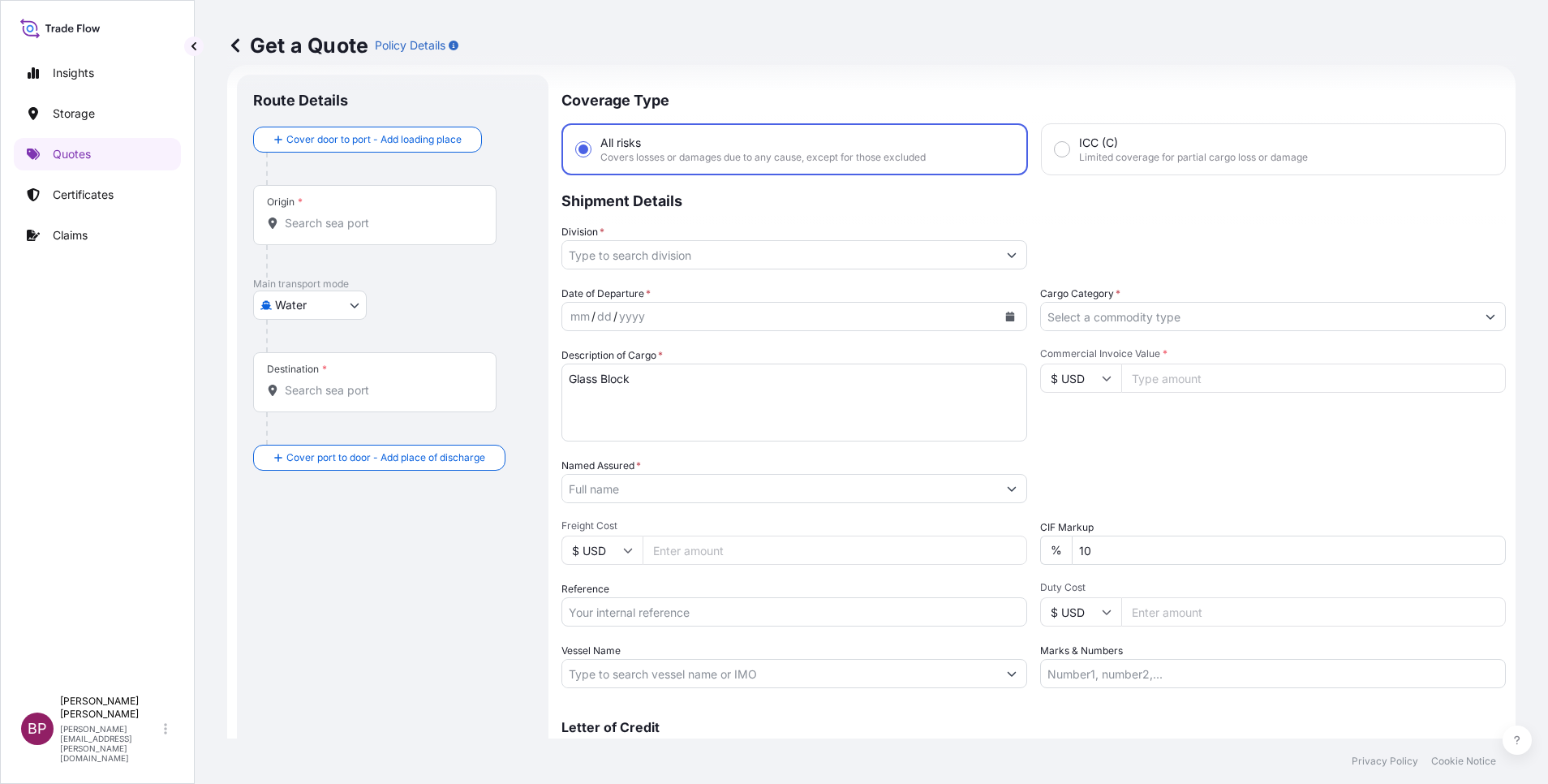
paste input "21382.68"
type input "21382.68"
click at [1176, 320] on input "Cargo Category *" at bounding box center [1258, 316] width 435 height 30
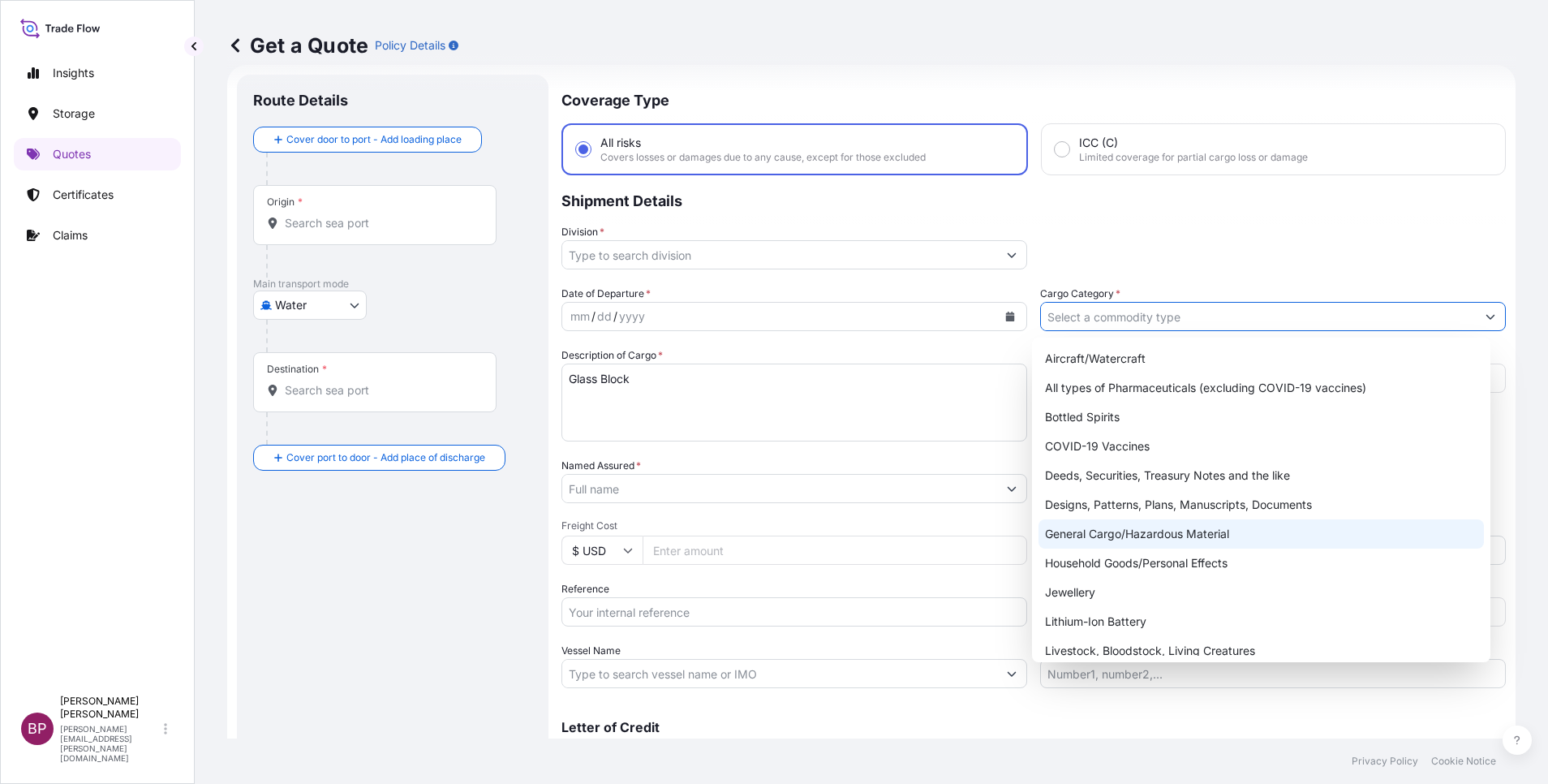
click at [1136, 531] on div "General Cargo/Hazardous Material" at bounding box center [1261, 533] width 445 height 30
type input "General Cargo/Hazardous Material"
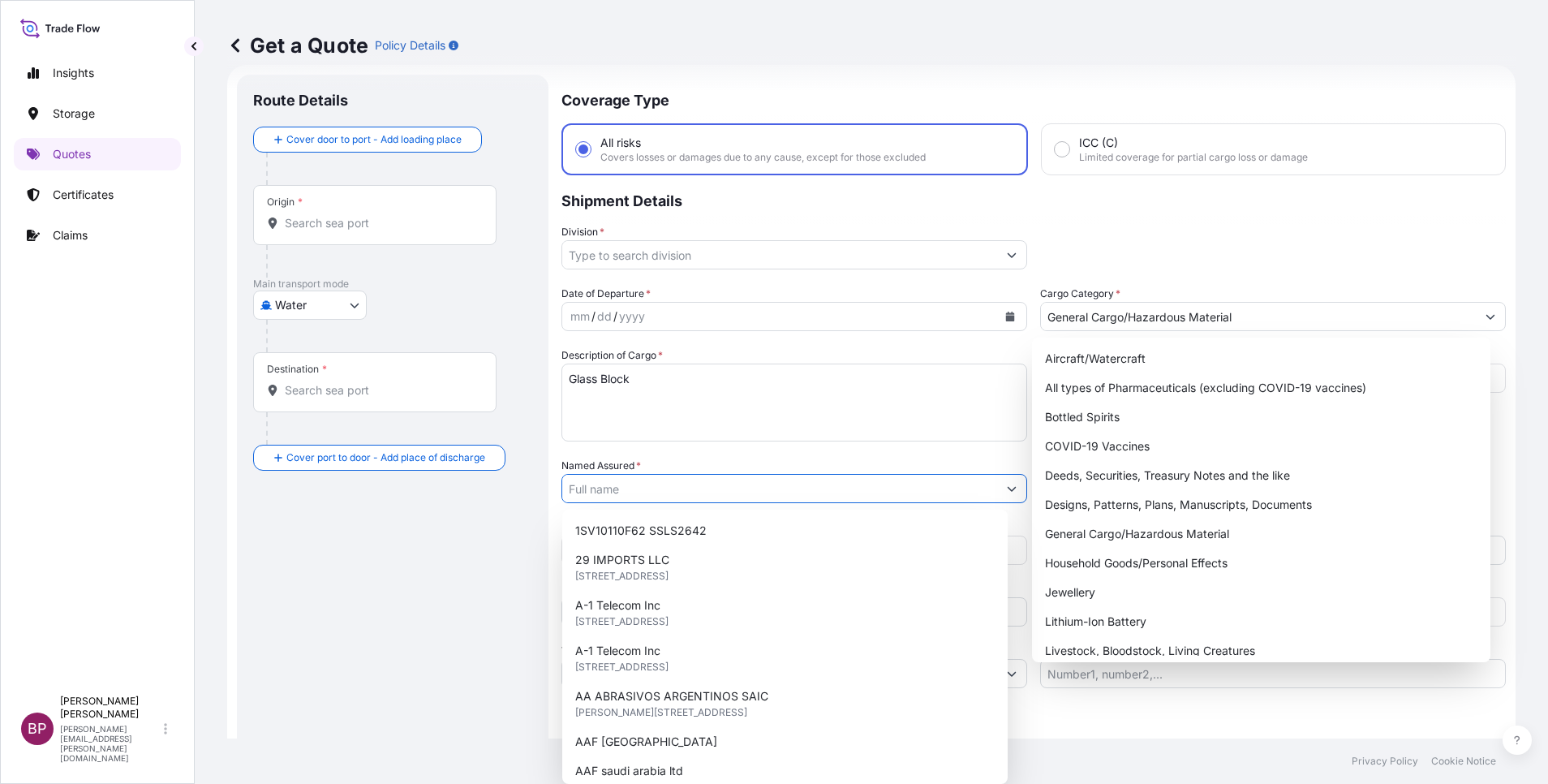
click at [672, 483] on input "Named Assured *" at bounding box center [779, 488] width 435 height 30
paste input "M. S ALNAFEA & SONS CO."
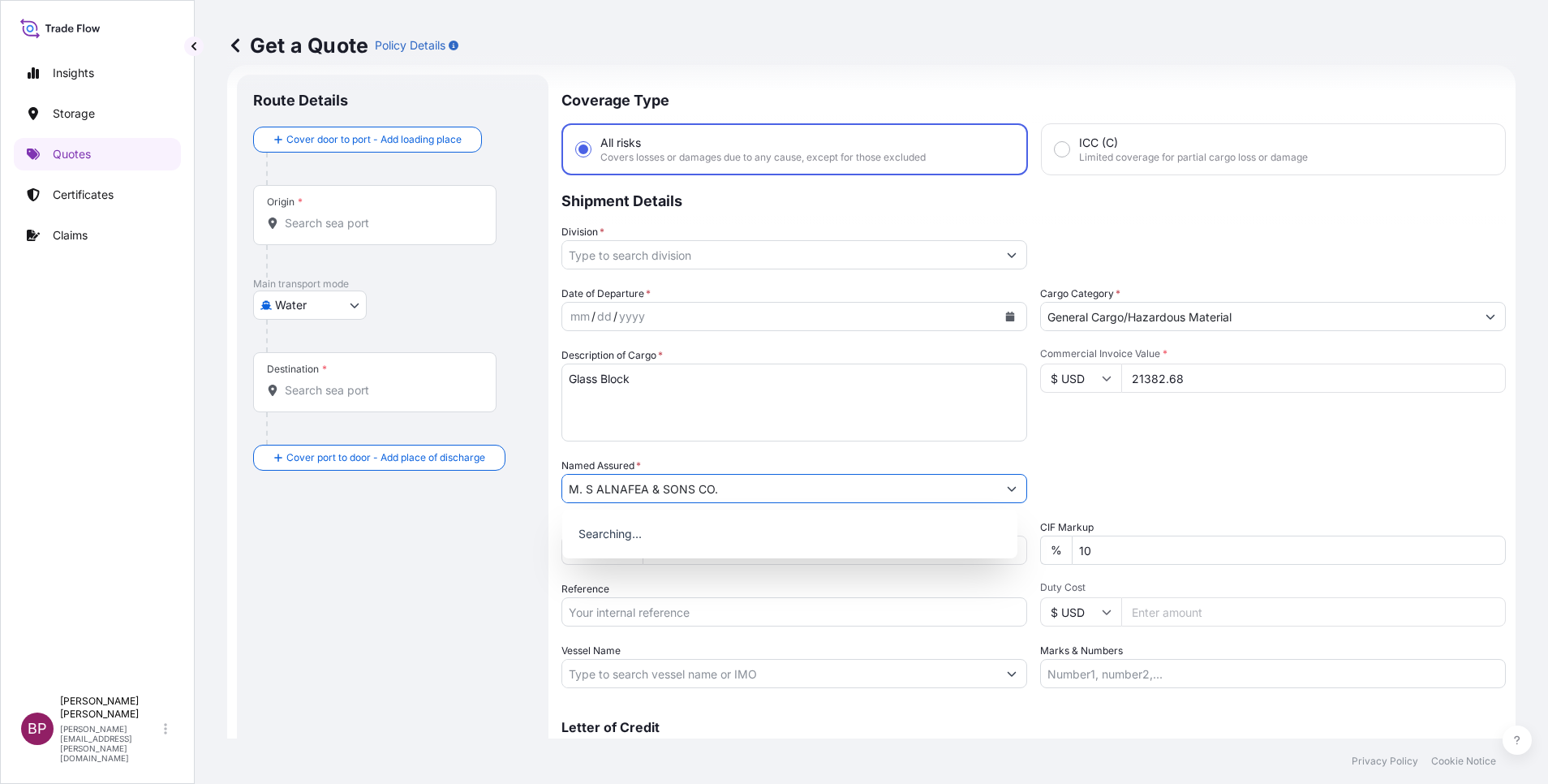
type input "M. S ALNAFEA & SONS CO."
drag, startPoint x: 656, startPoint y: 608, endPoint x: 664, endPoint y: 612, distance: 8.9
click at [657, 607] on input "Reference" at bounding box center [794, 612] width 465 height 30
paste input "25STS05046"
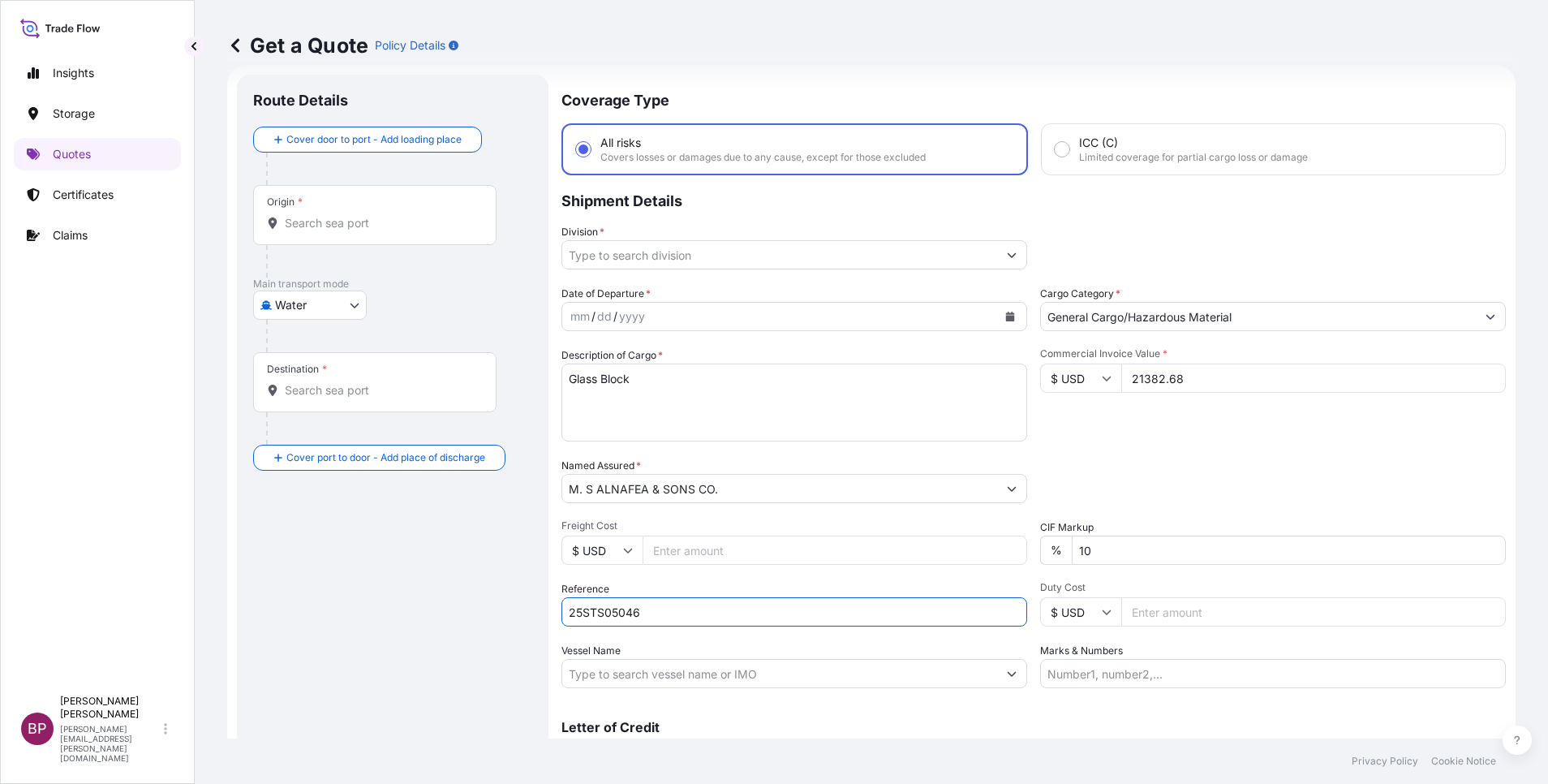
type input "25STS05046"
click at [1003, 322] on button "Calendar" at bounding box center [1010, 316] width 26 height 26
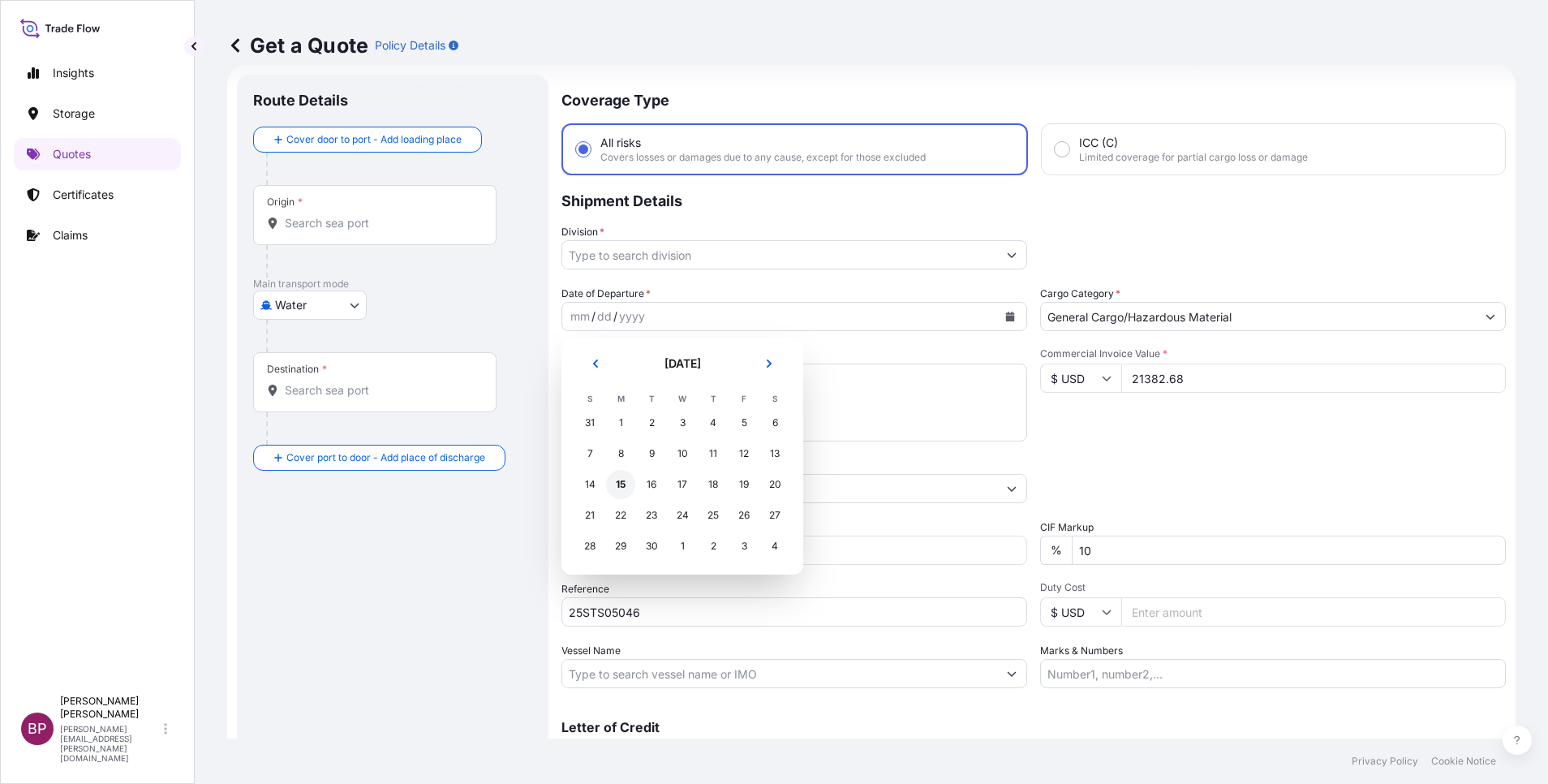
click at [623, 482] on div "15" at bounding box center [620, 484] width 30 height 30
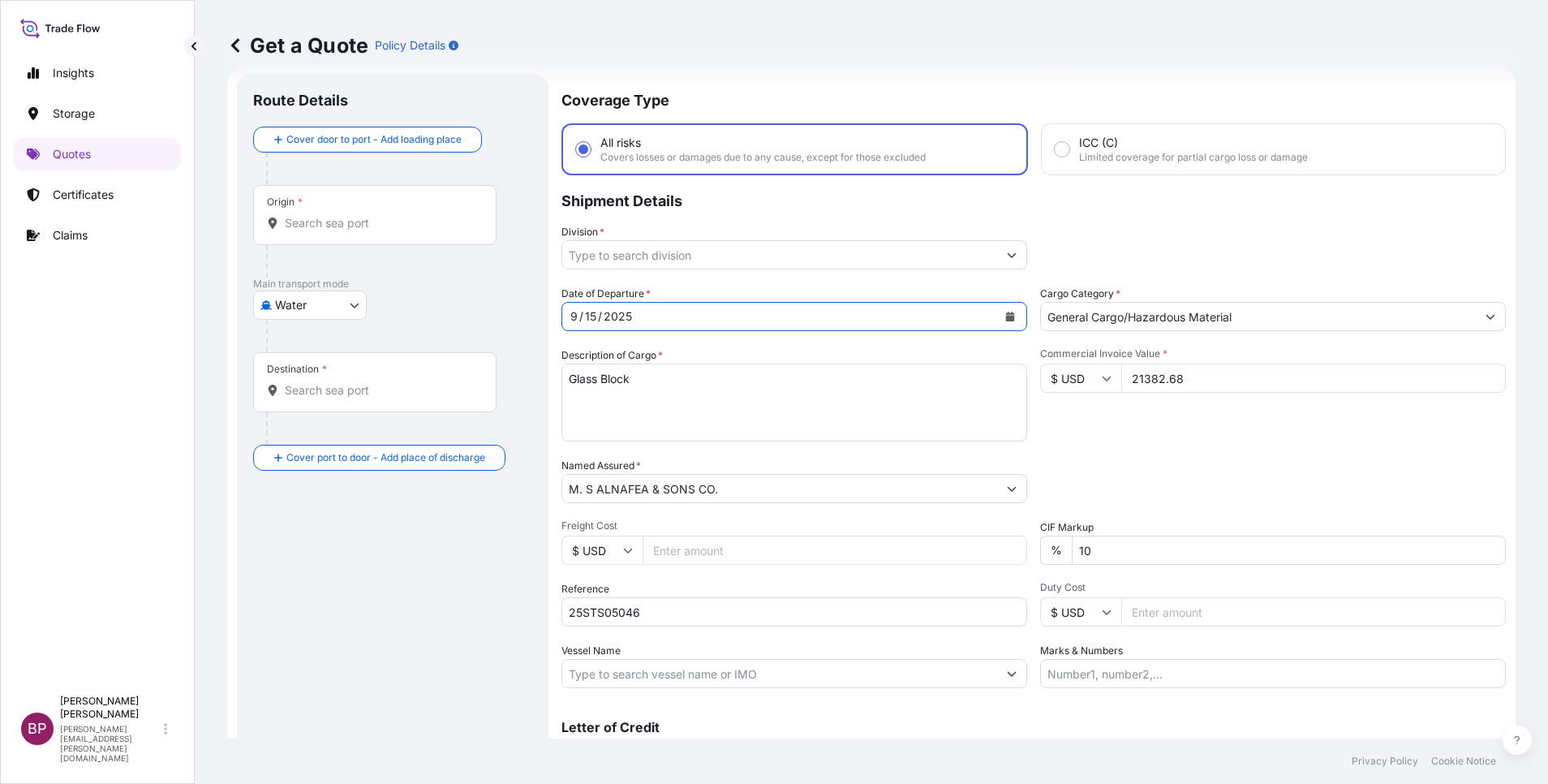
click at [1402, 317] on input "General Cargo/Hazardous Material" at bounding box center [1258, 316] width 435 height 30
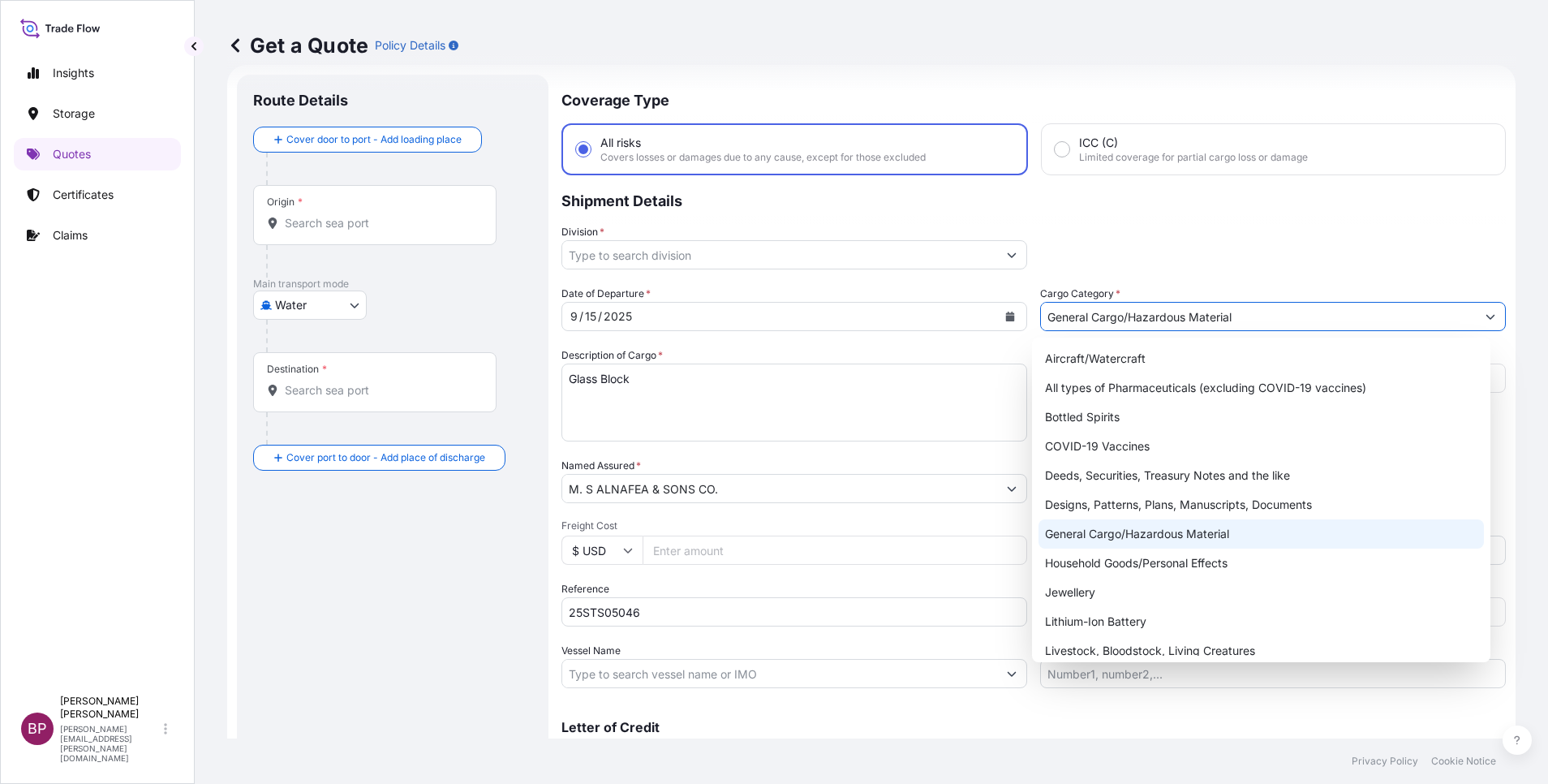
click at [1119, 530] on div "General Cargo/Hazardous Material" at bounding box center [1261, 533] width 445 height 30
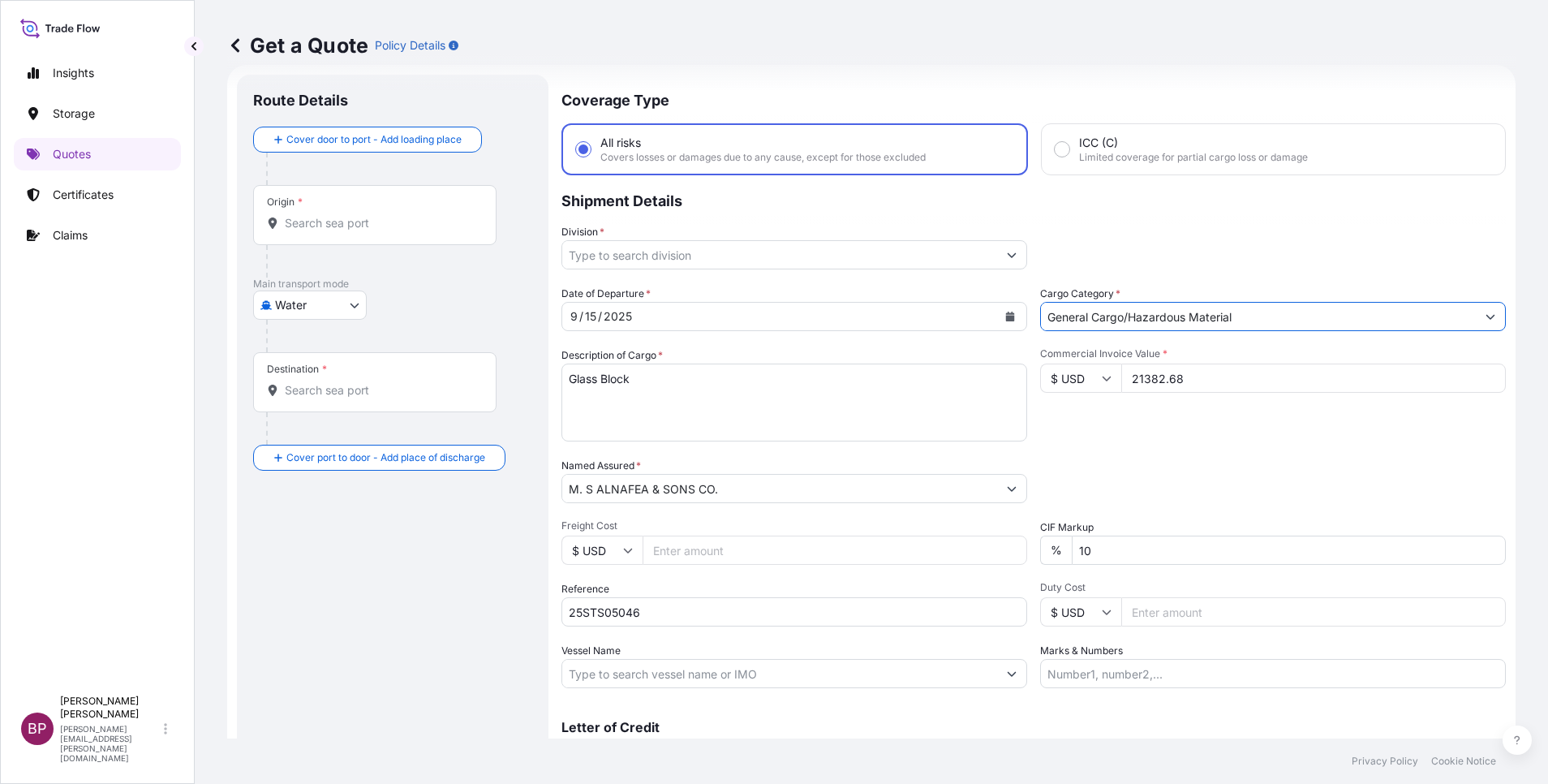
click at [998, 252] on button "Show suggestions" at bounding box center [1012, 255] width 30 height 30
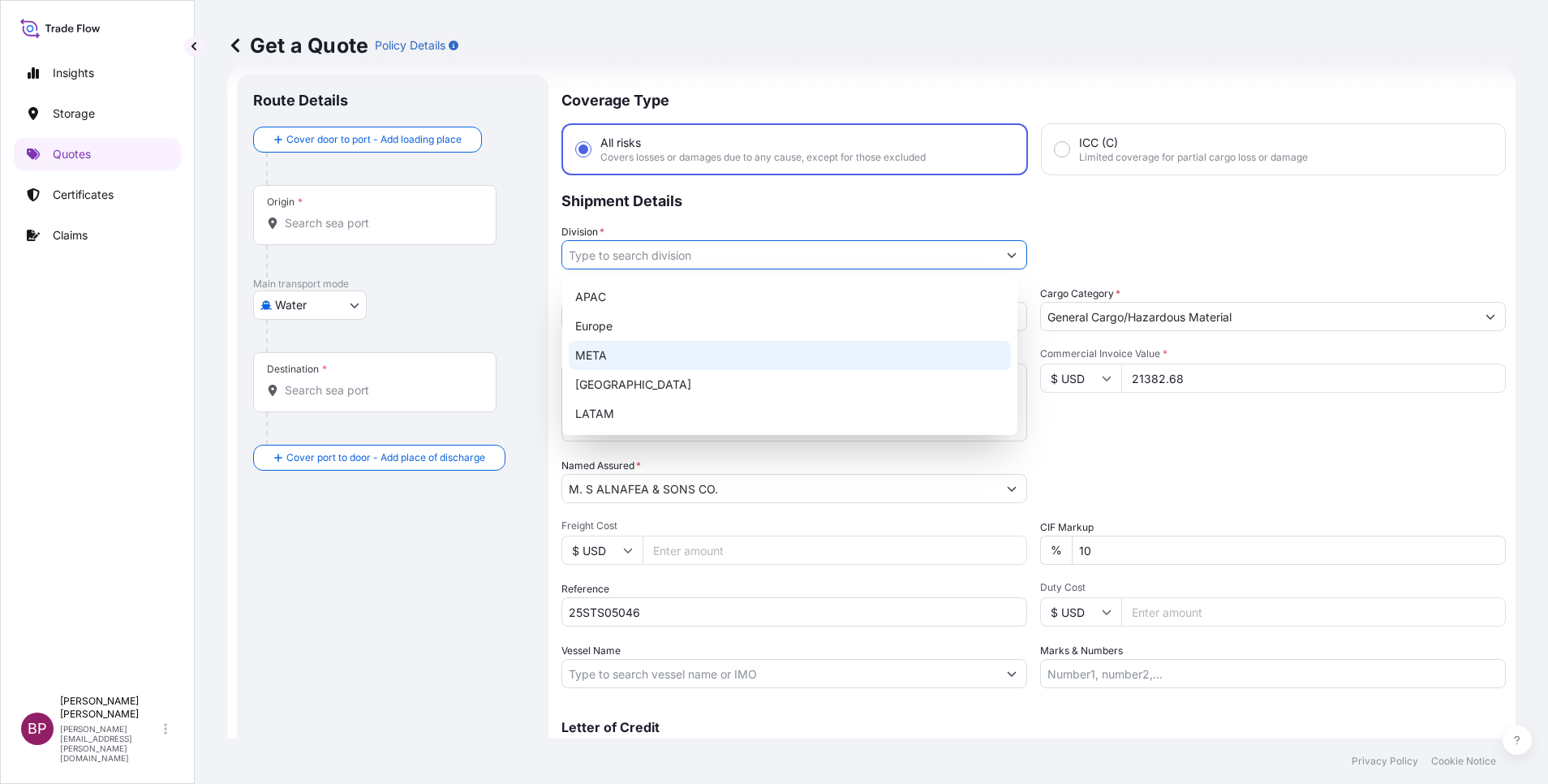
click at [640, 362] on div "META" at bounding box center [790, 355] width 442 height 30
type input "META"
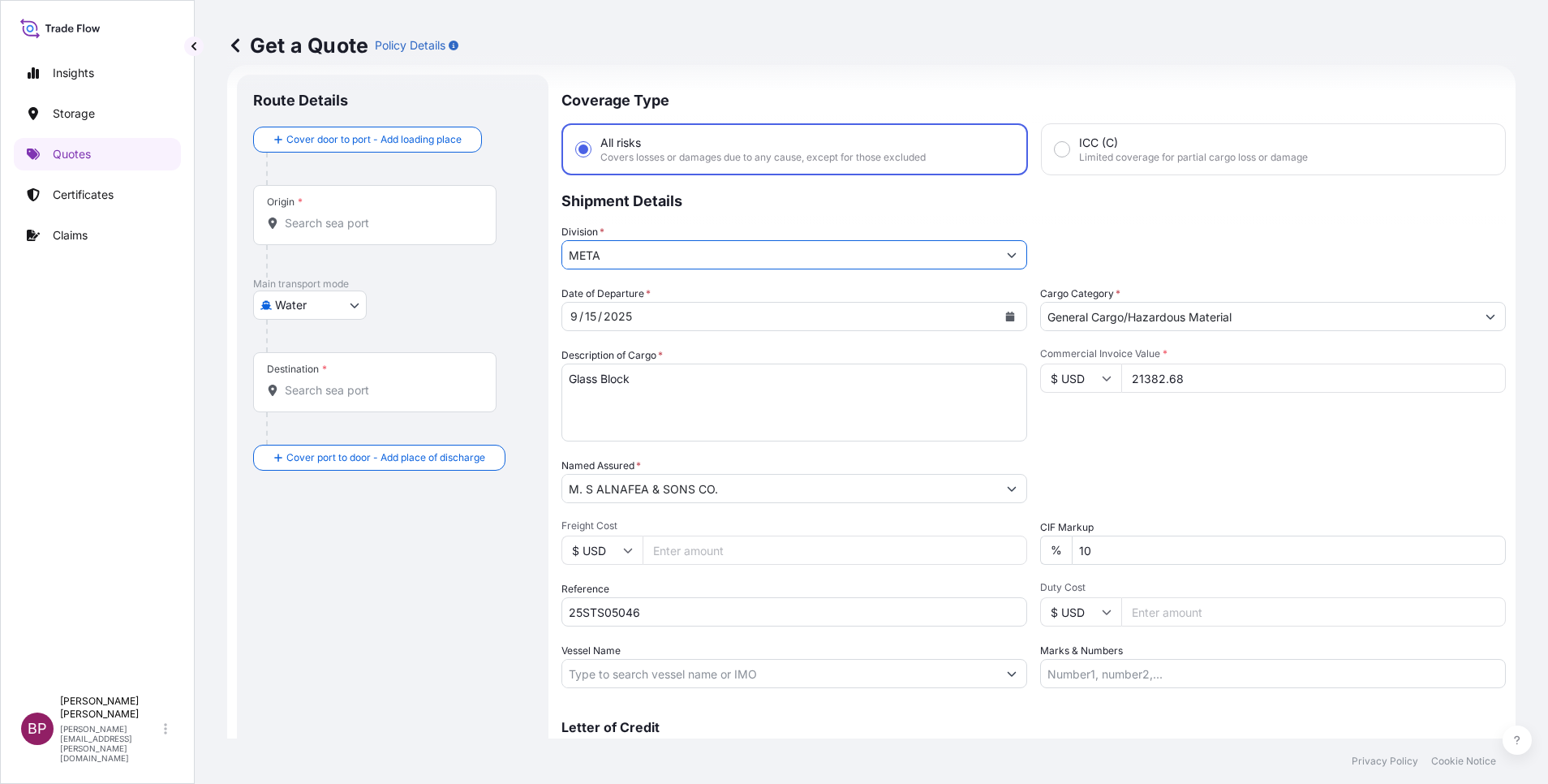
click at [1006, 320] on icon "Calendar" at bounding box center [1010, 316] width 9 height 10
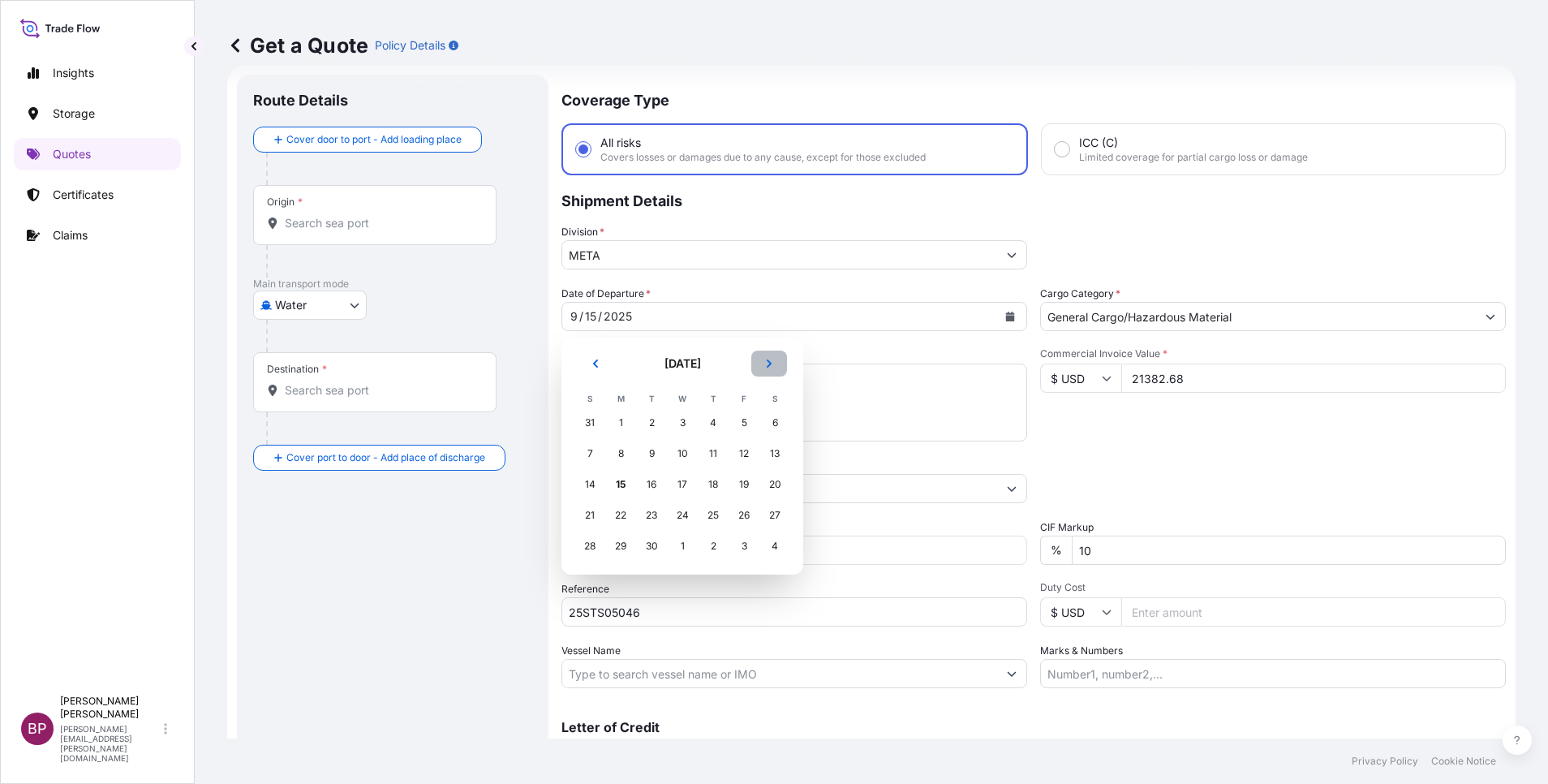
click at [773, 362] on icon "Next" at bounding box center [769, 364] width 10 height 10
click at [679, 547] on div "29" at bounding box center [683, 546] width 30 height 30
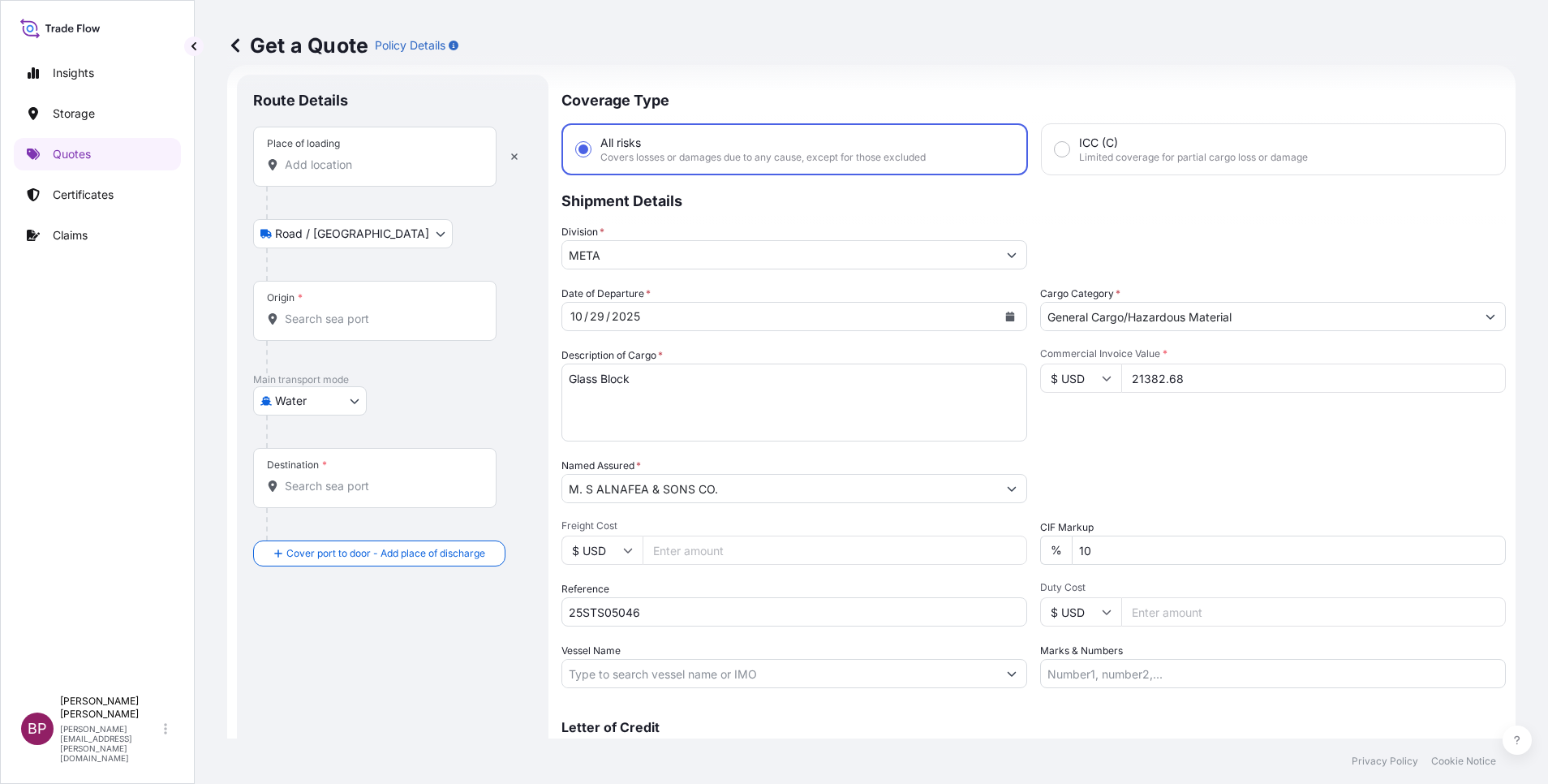
click at [353, 178] on div "Place of loading" at bounding box center [374, 156] width 243 height 60
click at [353, 173] on input "Place of loading" at bounding box center [380, 165] width 191 height 16
paste input "[GEOGRAPHIC_DATA]"
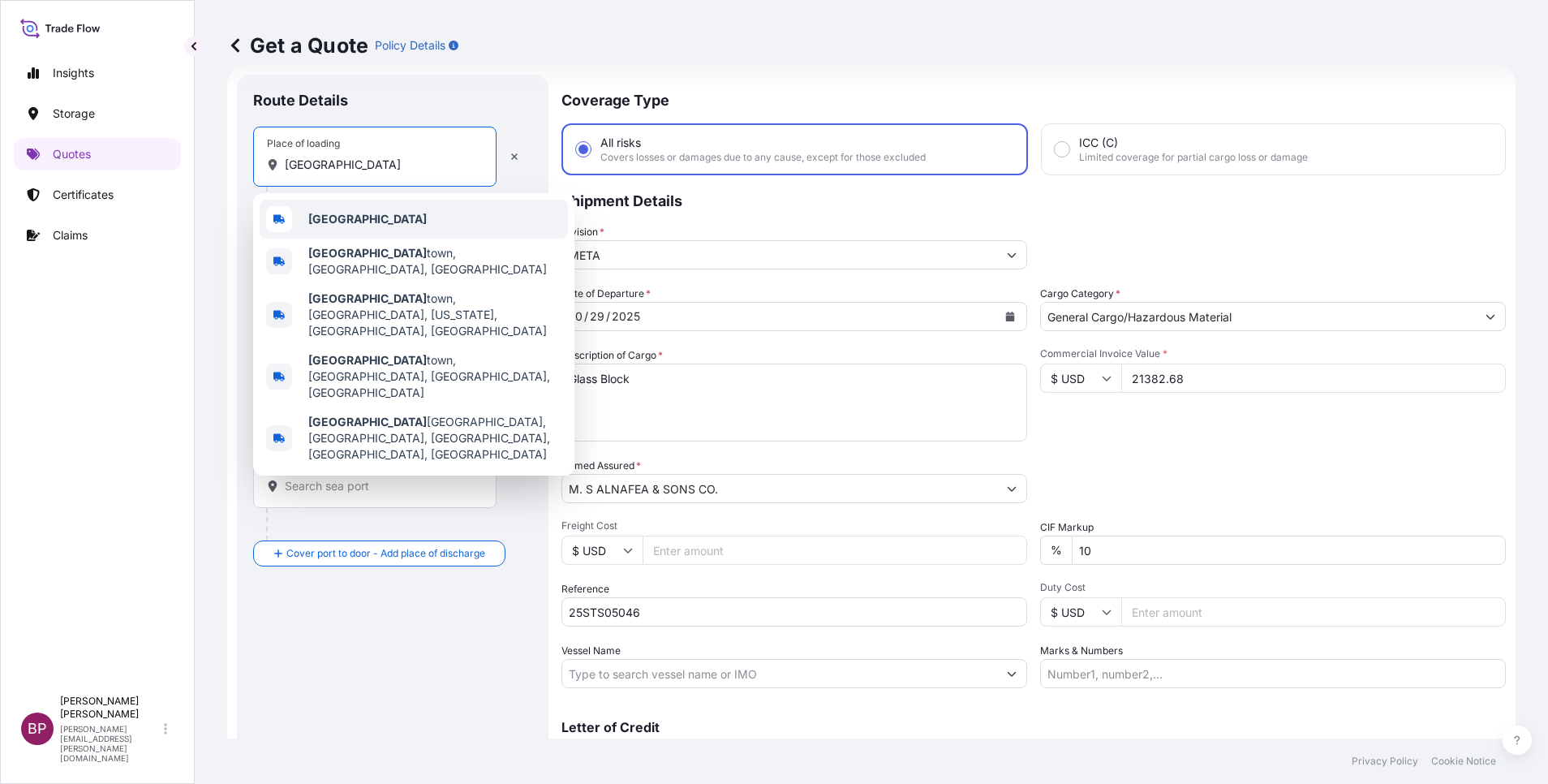
click at [354, 224] on div "[GEOGRAPHIC_DATA]" at bounding box center [414, 218] width 308 height 39
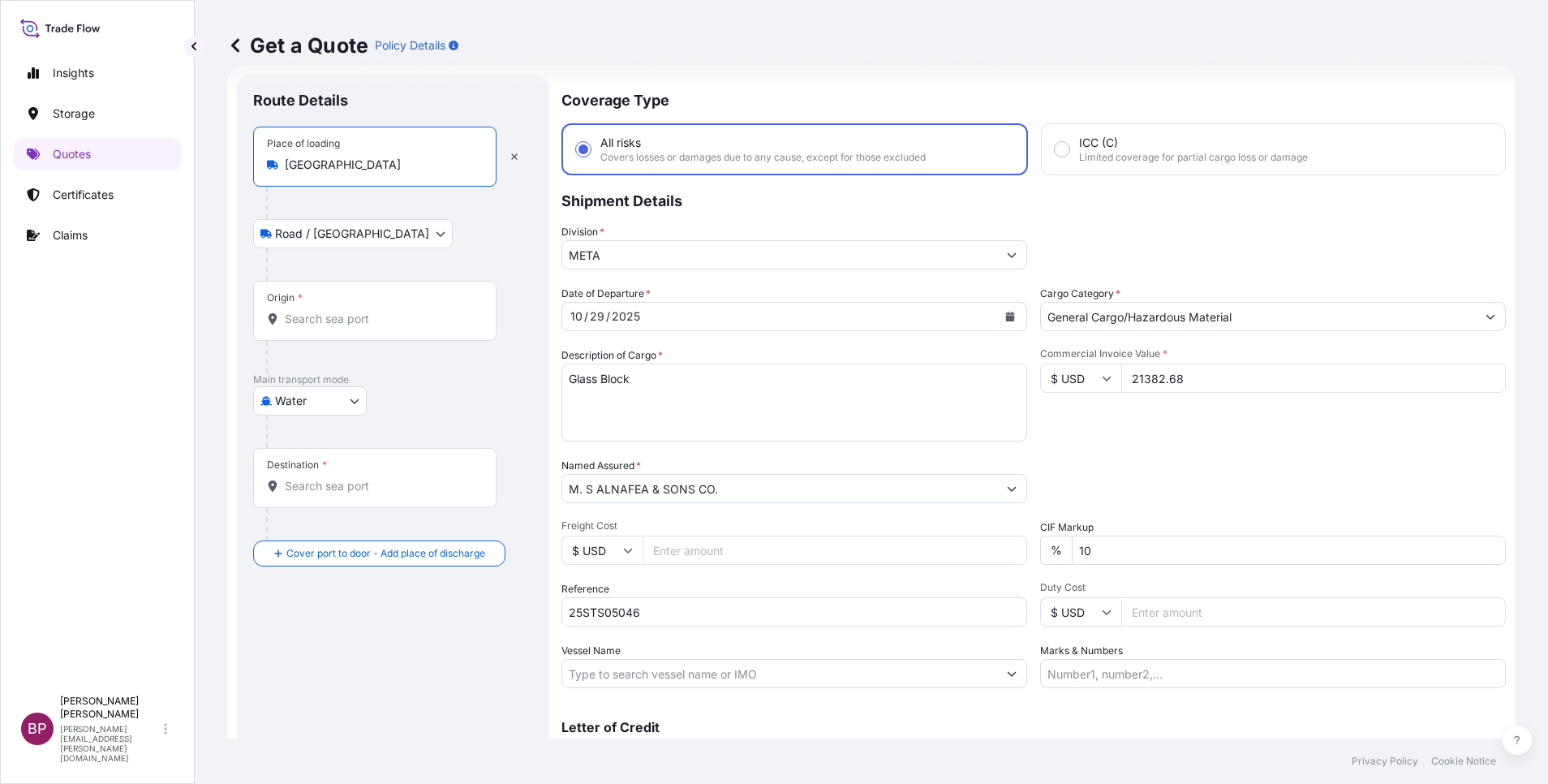
type input "[GEOGRAPHIC_DATA]"
click at [366, 323] on div "Origin *" at bounding box center [374, 310] width 243 height 60
click at [366, 323] on input "Origin *" at bounding box center [380, 319] width 191 height 16
paste input "[GEOGRAPHIC_DATA]"
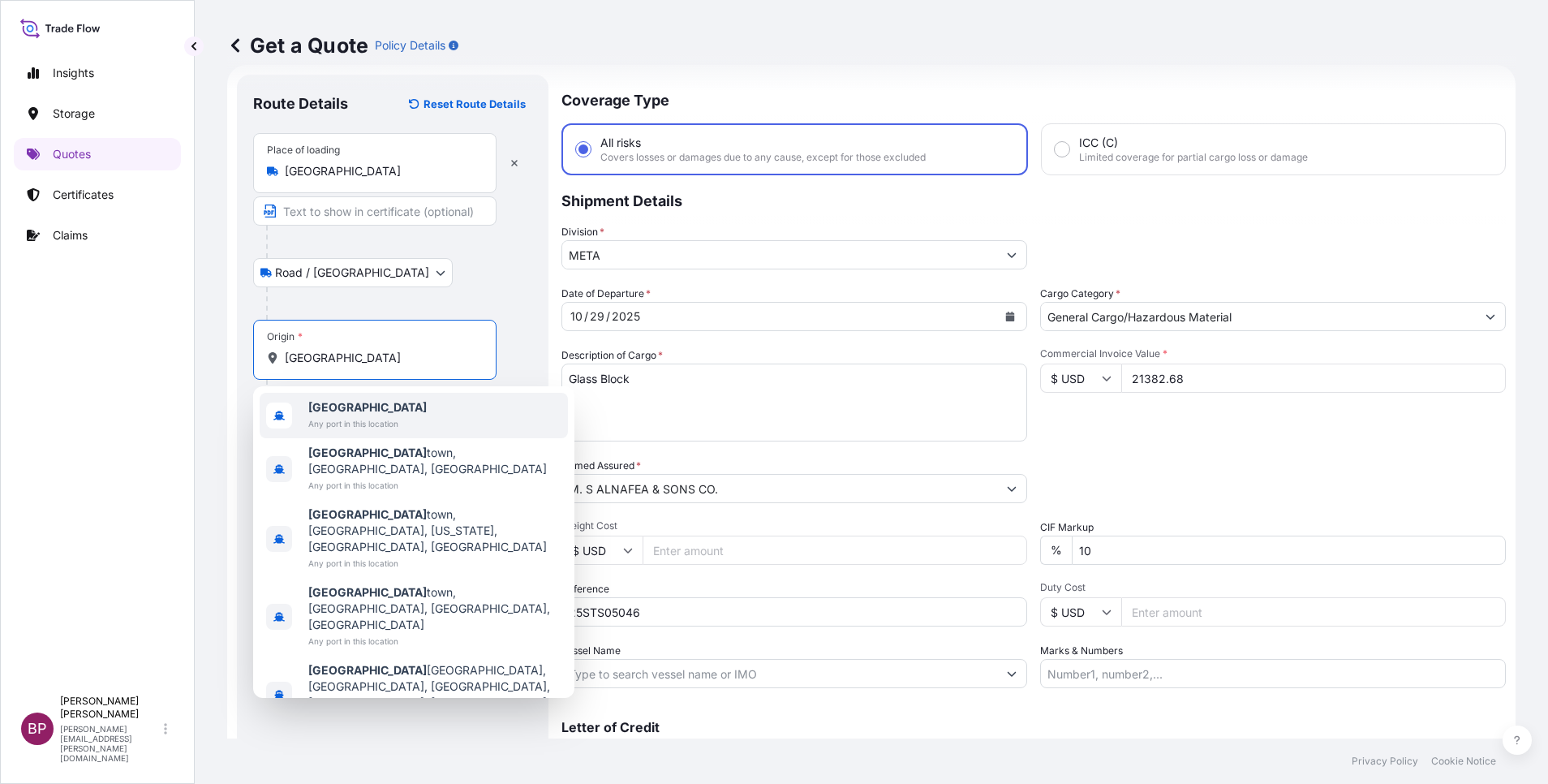
click at [354, 415] on span "Any port in this location" at bounding box center [368, 423] width 119 height 16
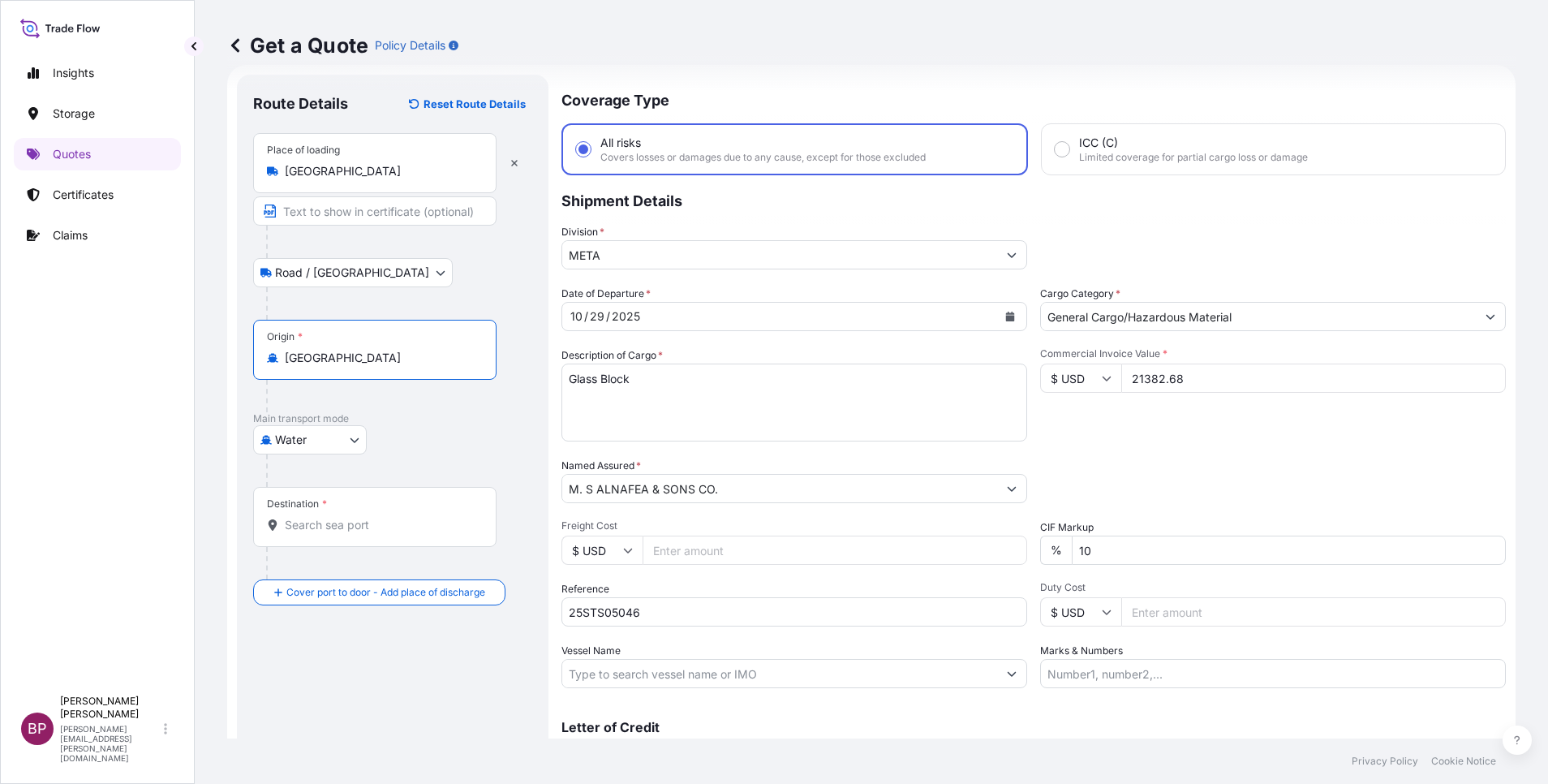
type input "[GEOGRAPHIC_DATA]"
click at [360, 522] on div "Destination *" at bounding box center [374, 517] width 243 height 60
click at [360, 522] on input "Destination *" at bounding box center [380, 525] width 191 height 16
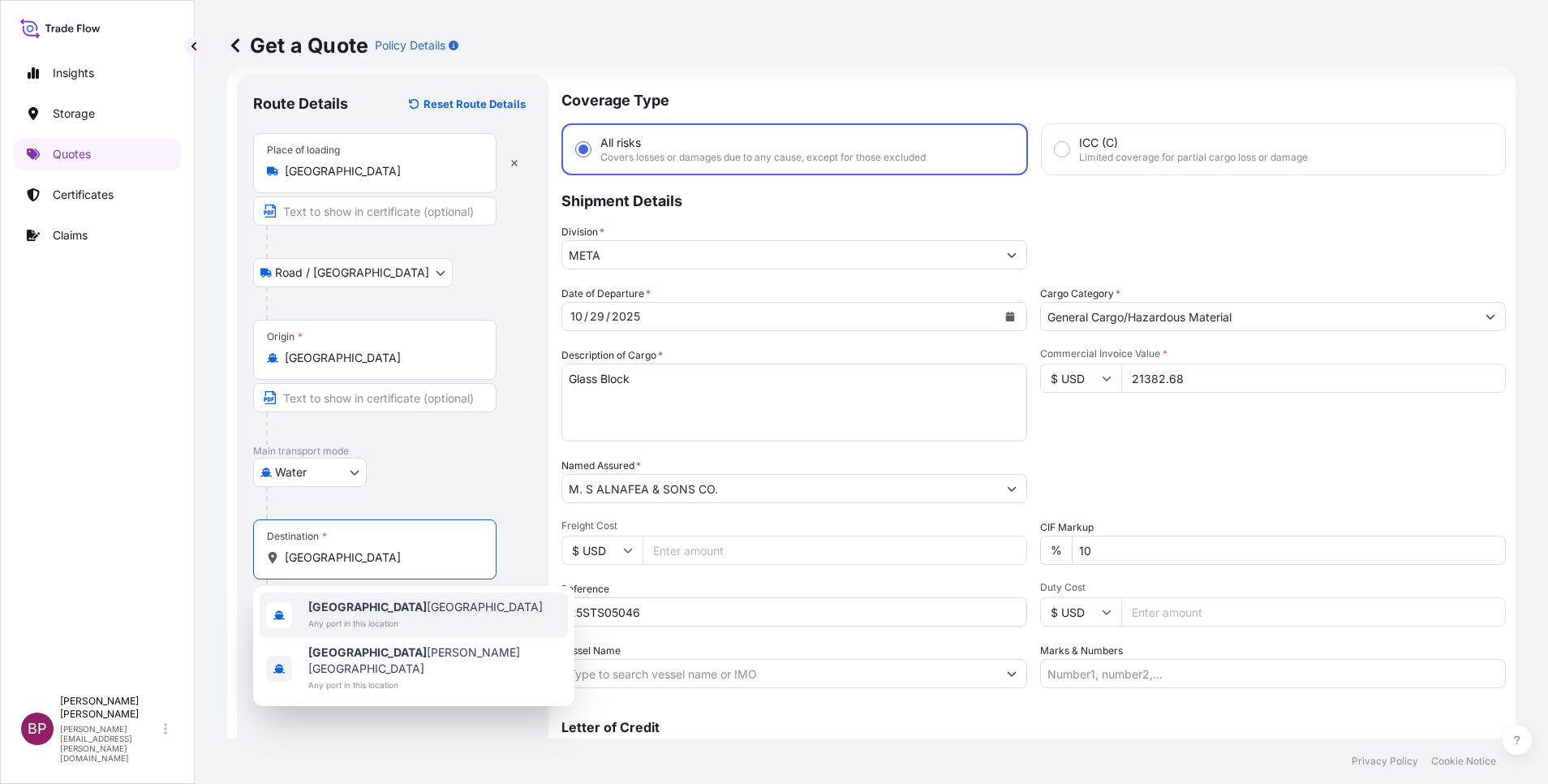
click at [376, 625] on span "Any port in this location" at bounding box center [425, 622] width 235 height 16
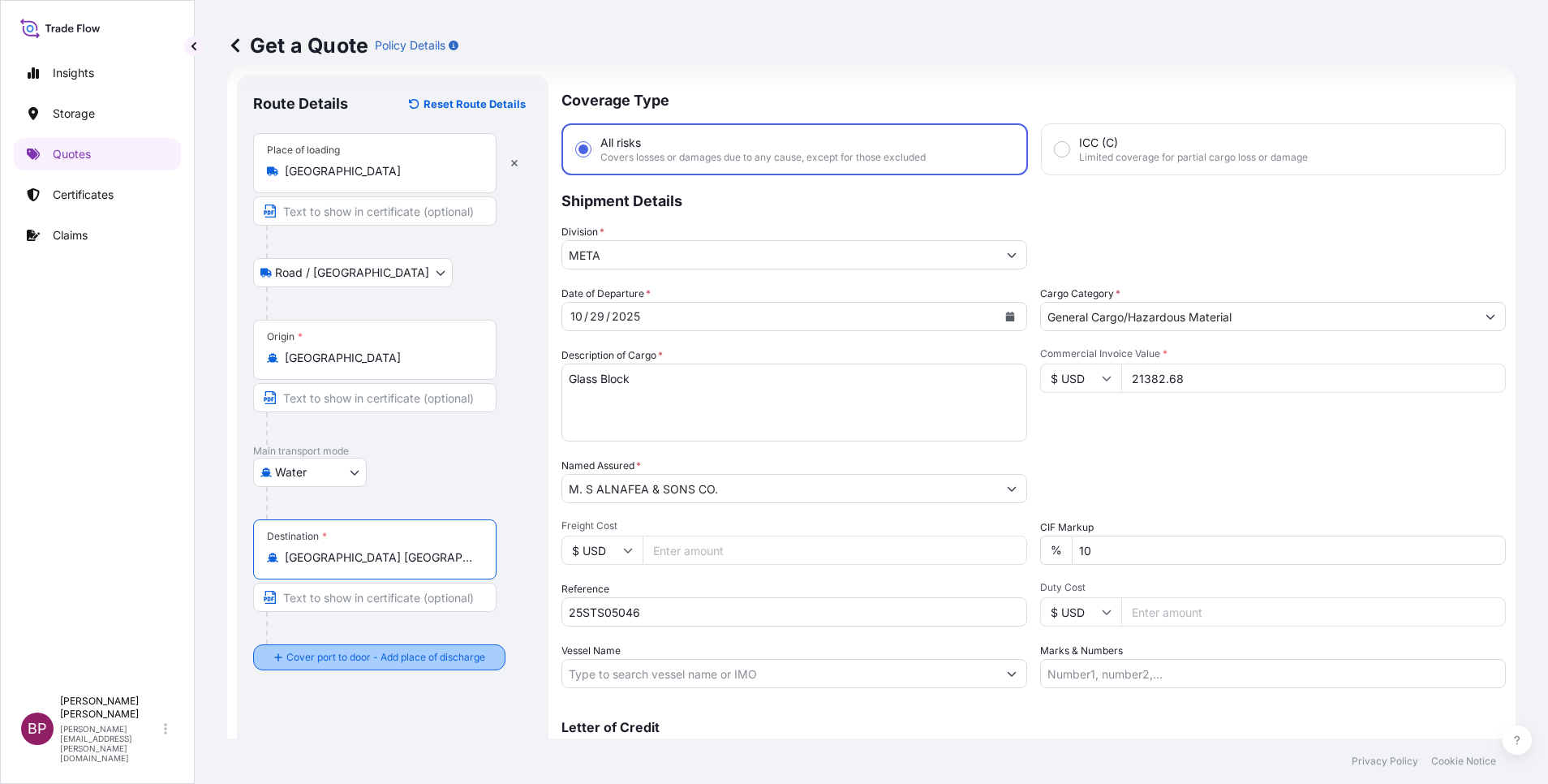
type input "[GEOGRAPHIC_DATA] [GEOGRAPHIC_DATA]"
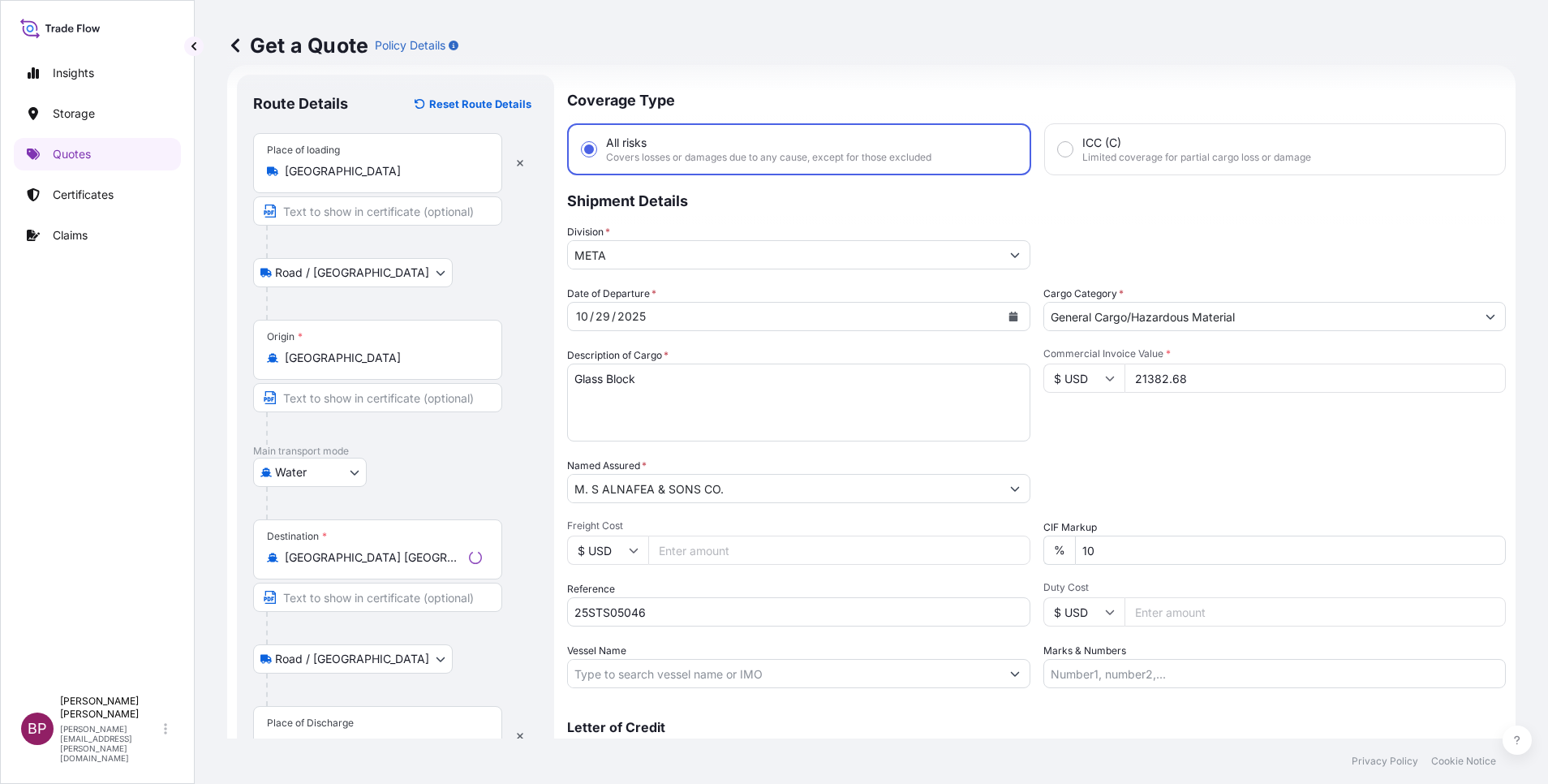
click at [344, 716] on div "Place of Discharge" at bounding box center [310, 723] width 87 height 13
click at [344, 736] on input "Place of Discharge" at bounding box center [383, 744] width 197 height 16
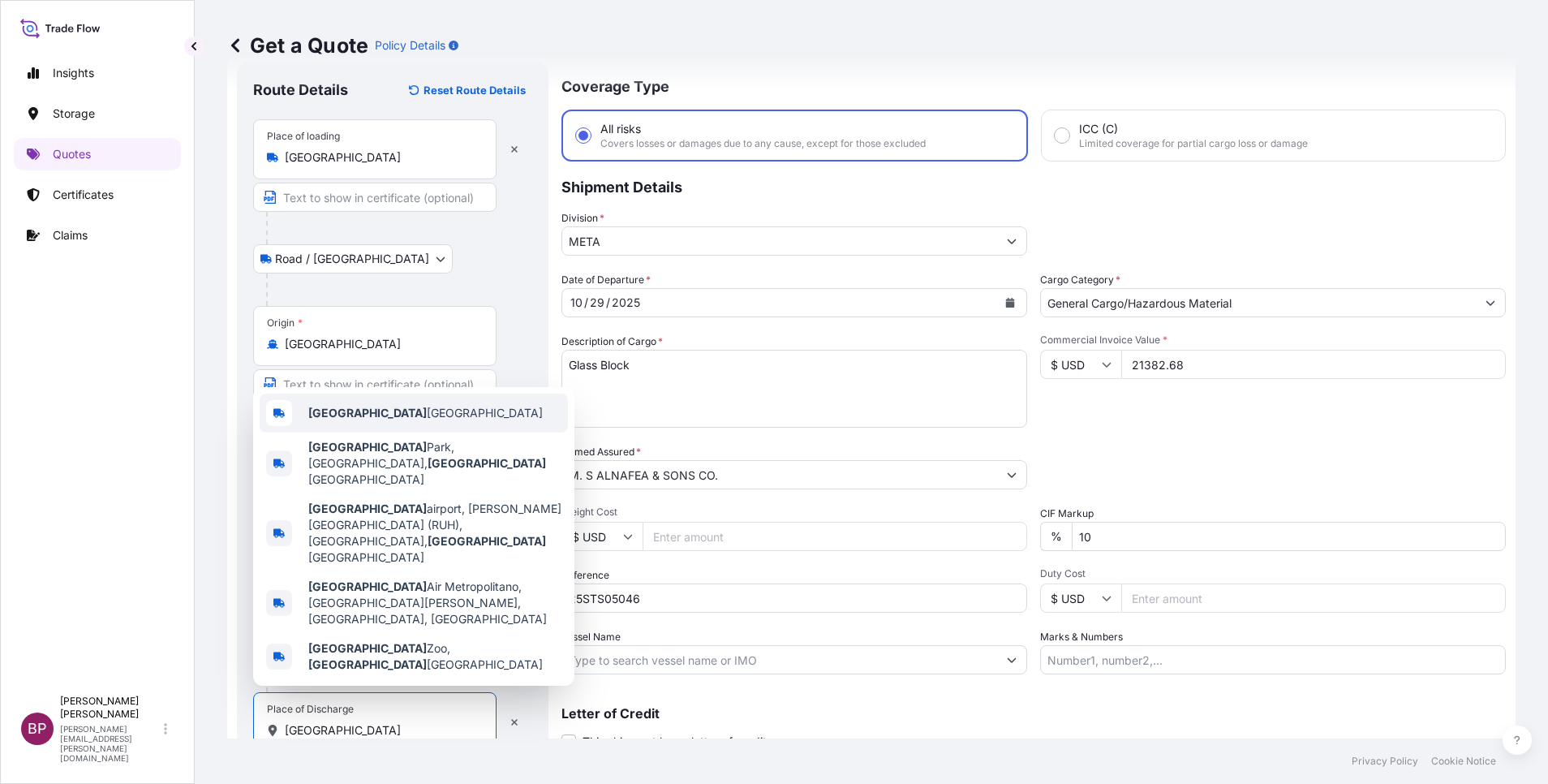
click at [393, 421] on span "[GEOGRAPHIC_DATA] [GEOGRAPHIC_DATA]" at bounding box center [425, 413] width 235 height 16
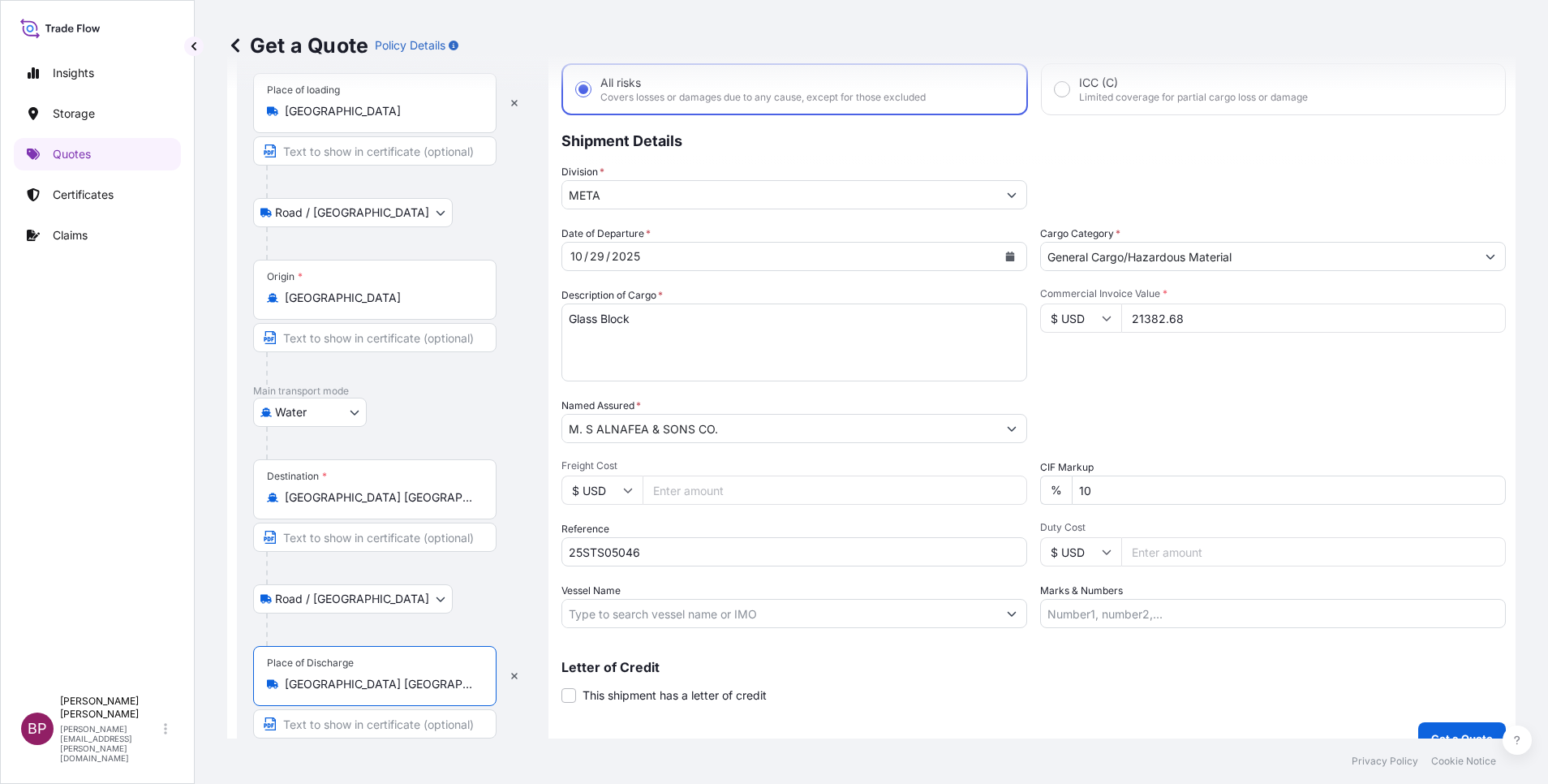
scroll to position [112, 0]
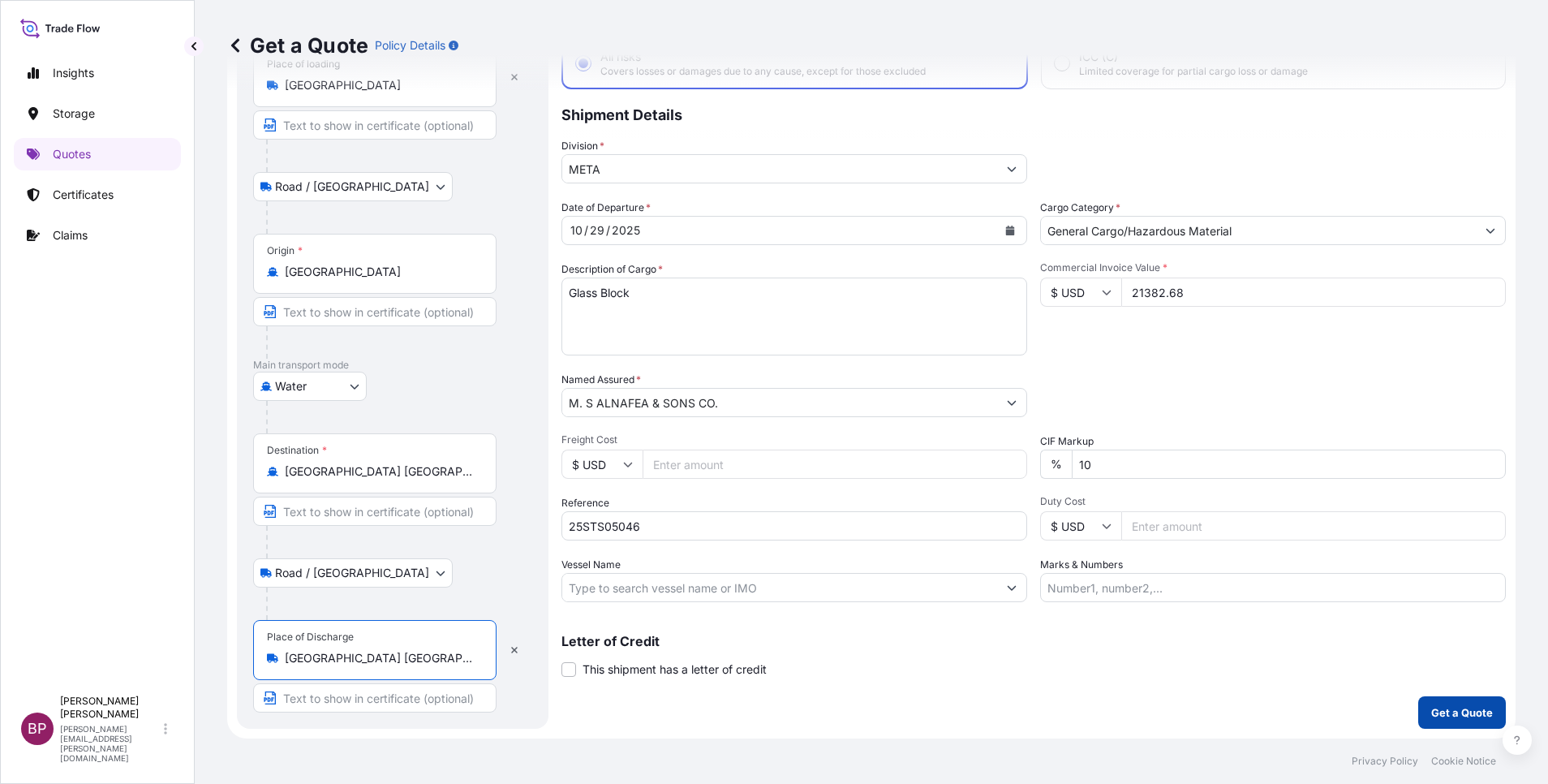
type input "[GEOGRAPHIC_DATA] [GEOGRAPHIC_DATA]"
click at [1431, 718] on p "Get a Quote" at bounding box center [1462, 712] width 61 height 16
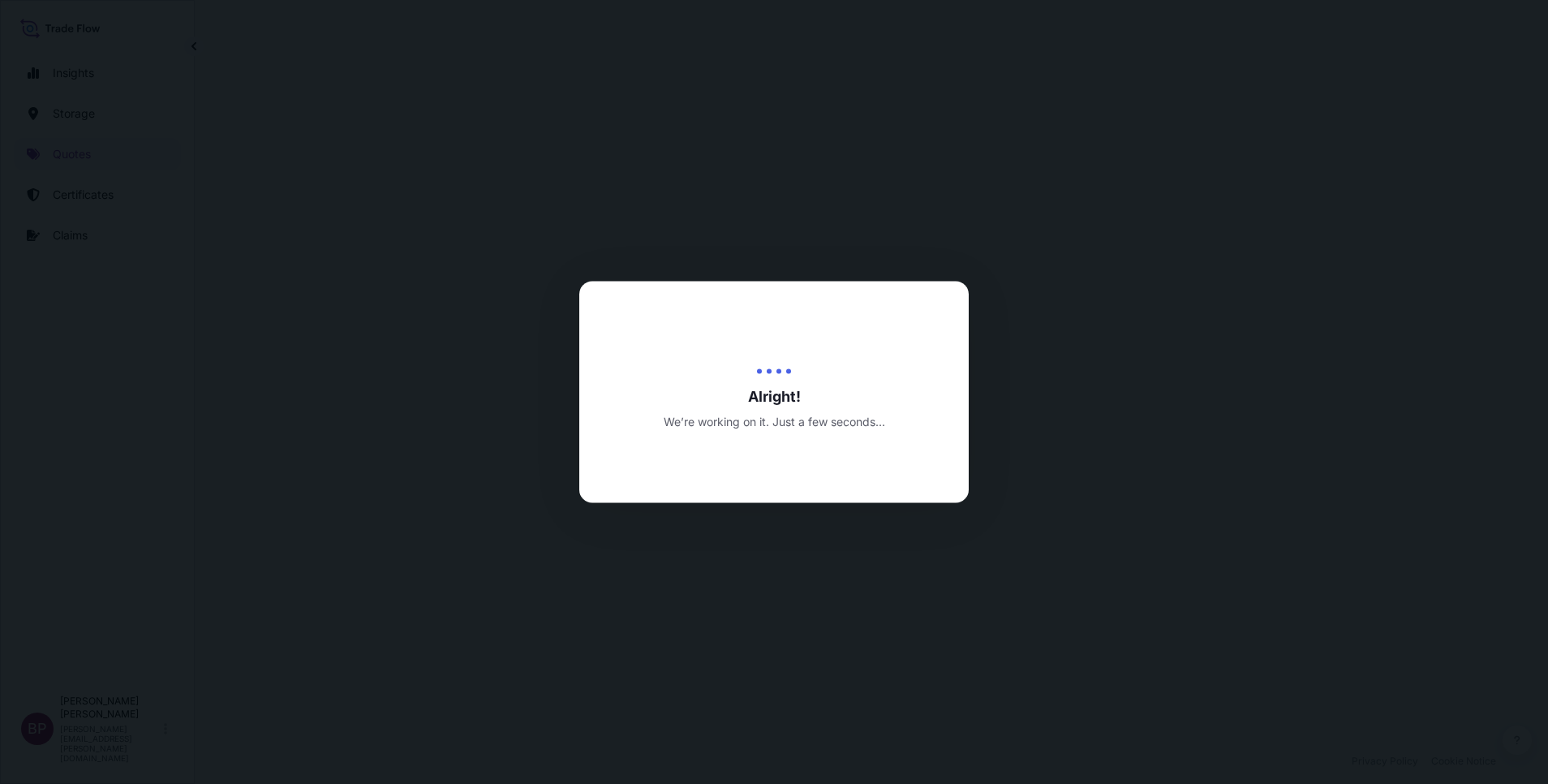
select select "Road / [GEOGRAPHIC_DATA]"
select select "Water"
select select "Road / [GEOGRAPHIC_DATA]"
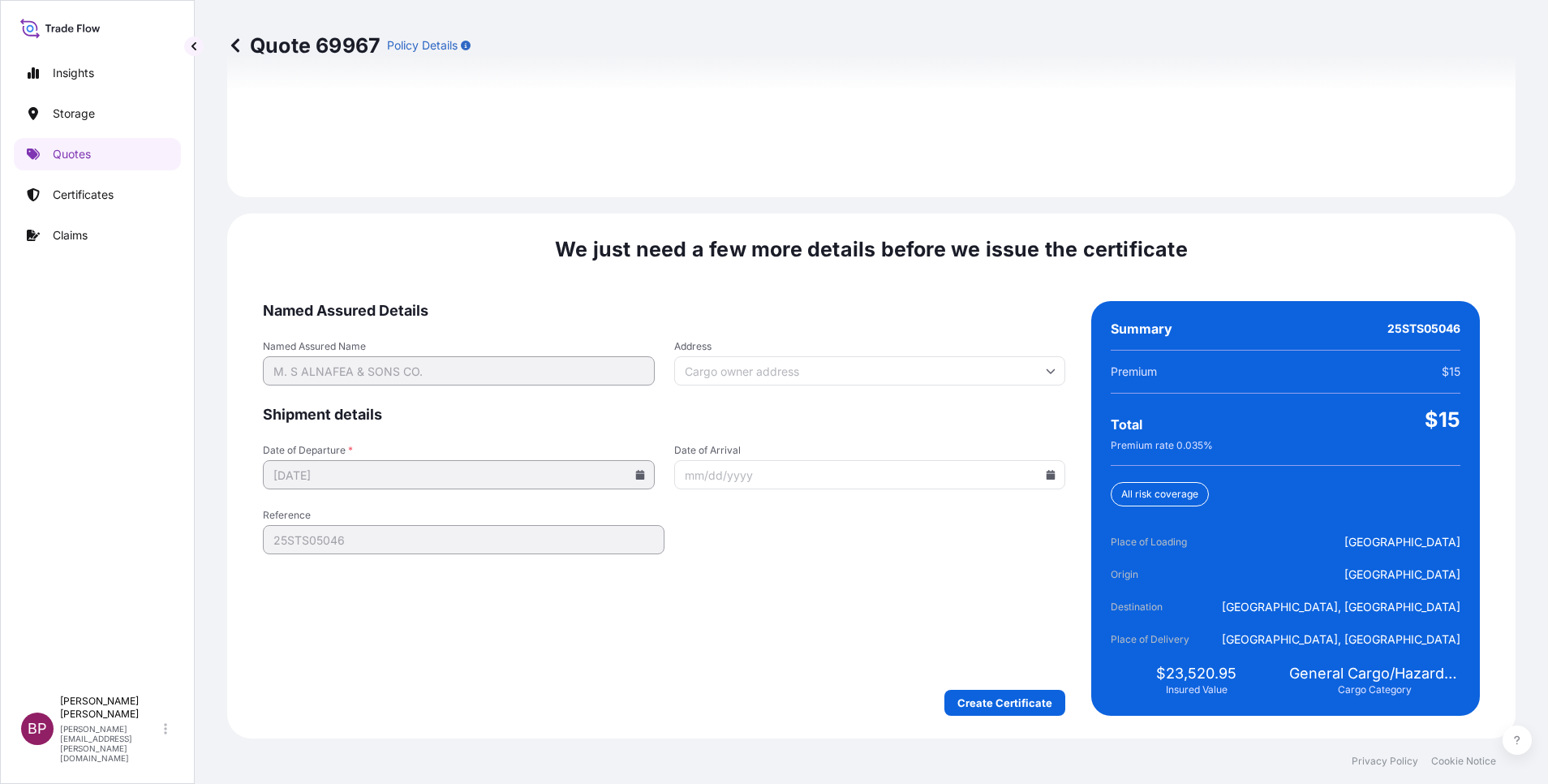
scroll to position [2405, 0]
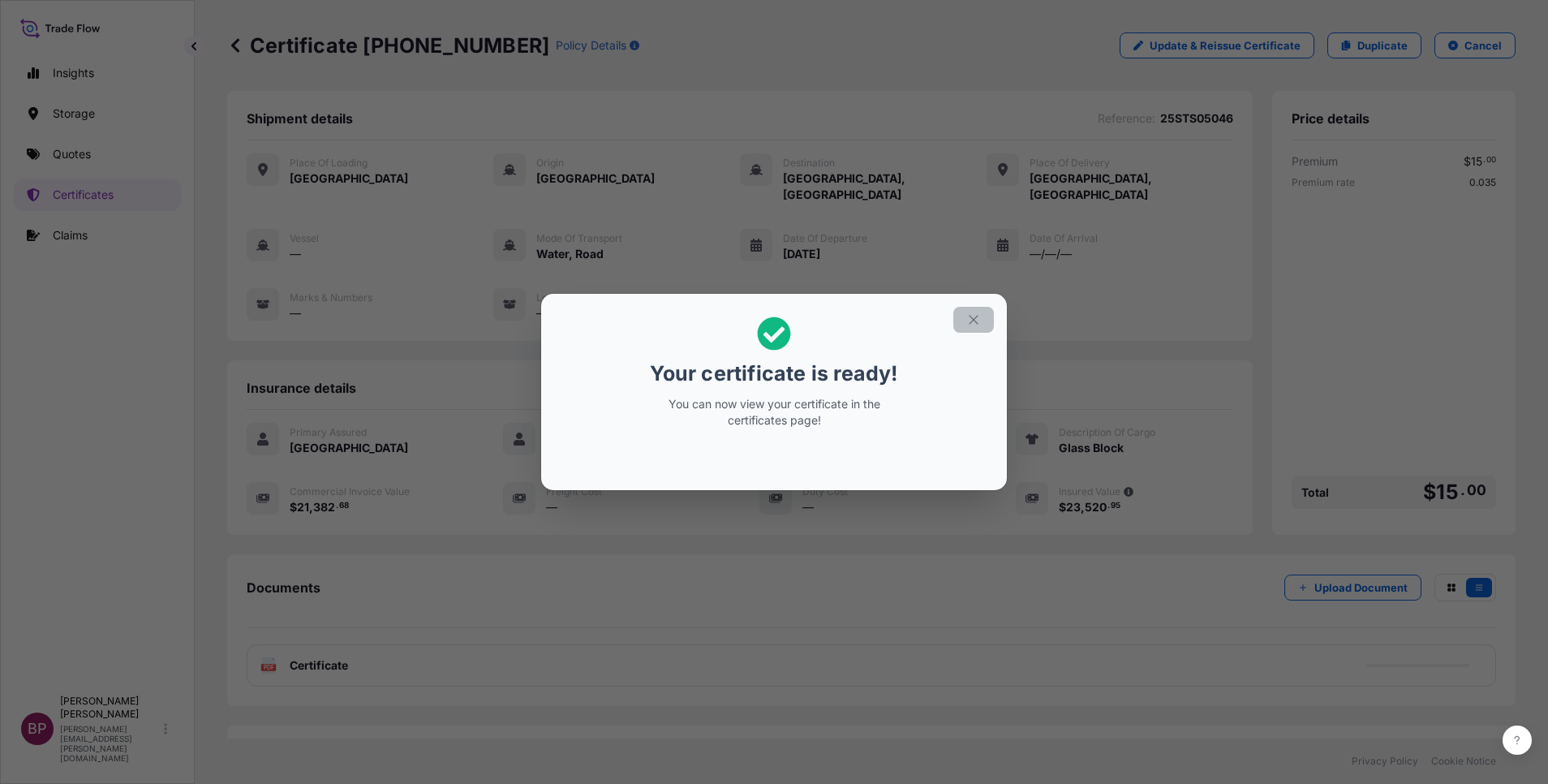
click at [972, 321] on icon "button" at bounding box center [973, 319] width 14 height 14
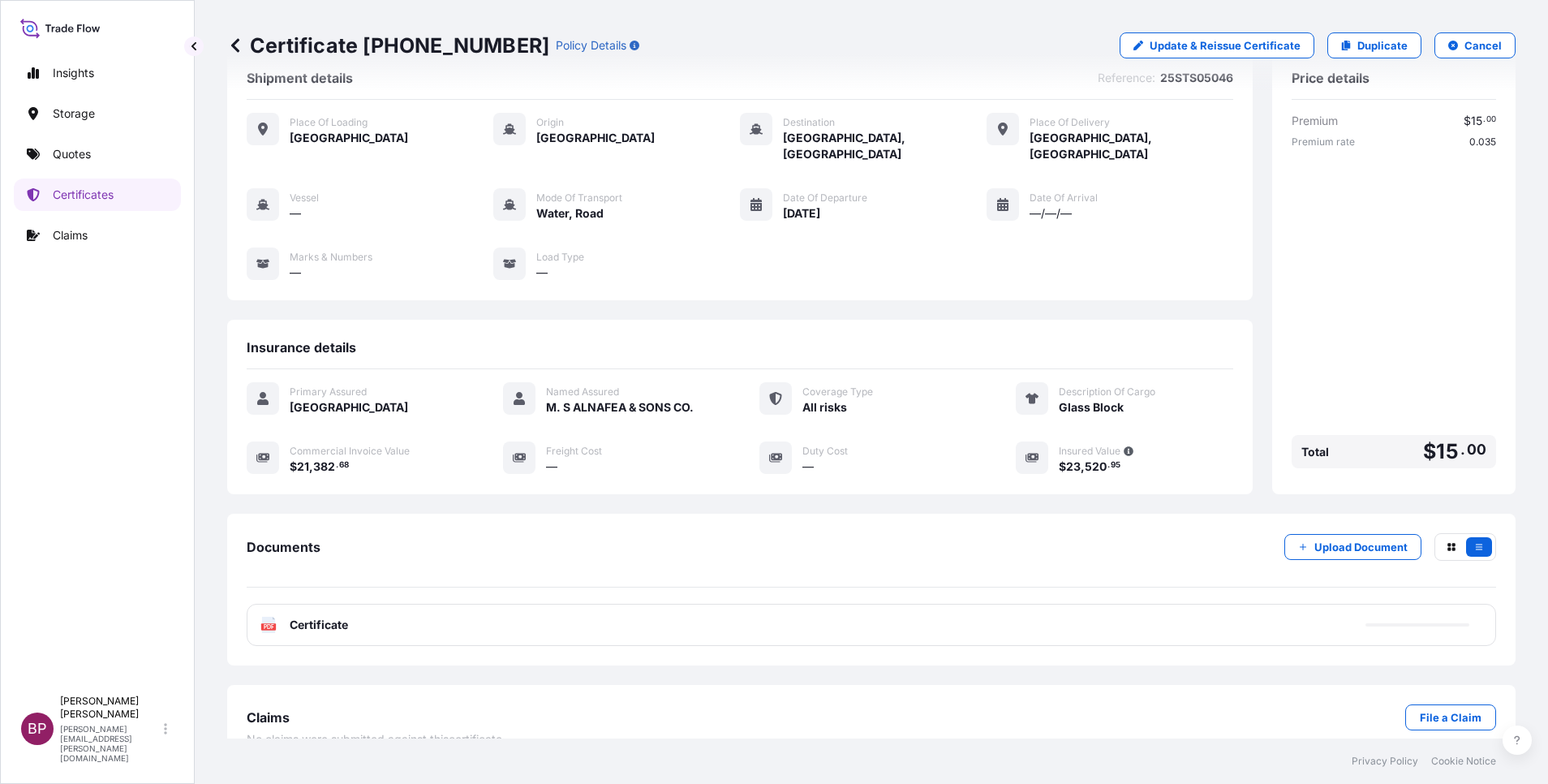
scroll to position [53, 0]
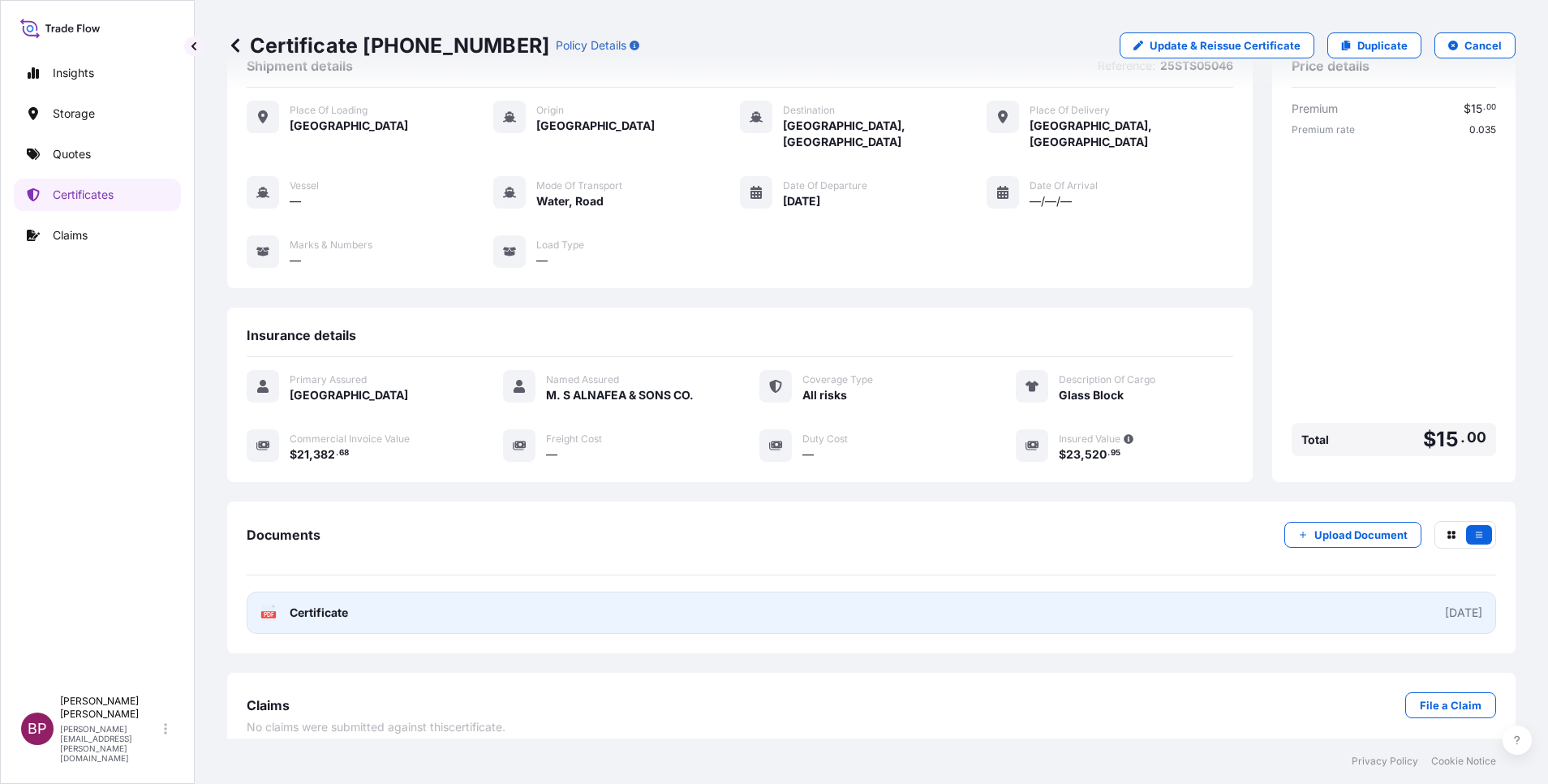
click at [332, 604] on span "Certificate" at bounding box center [319, 612] width 58 height 16
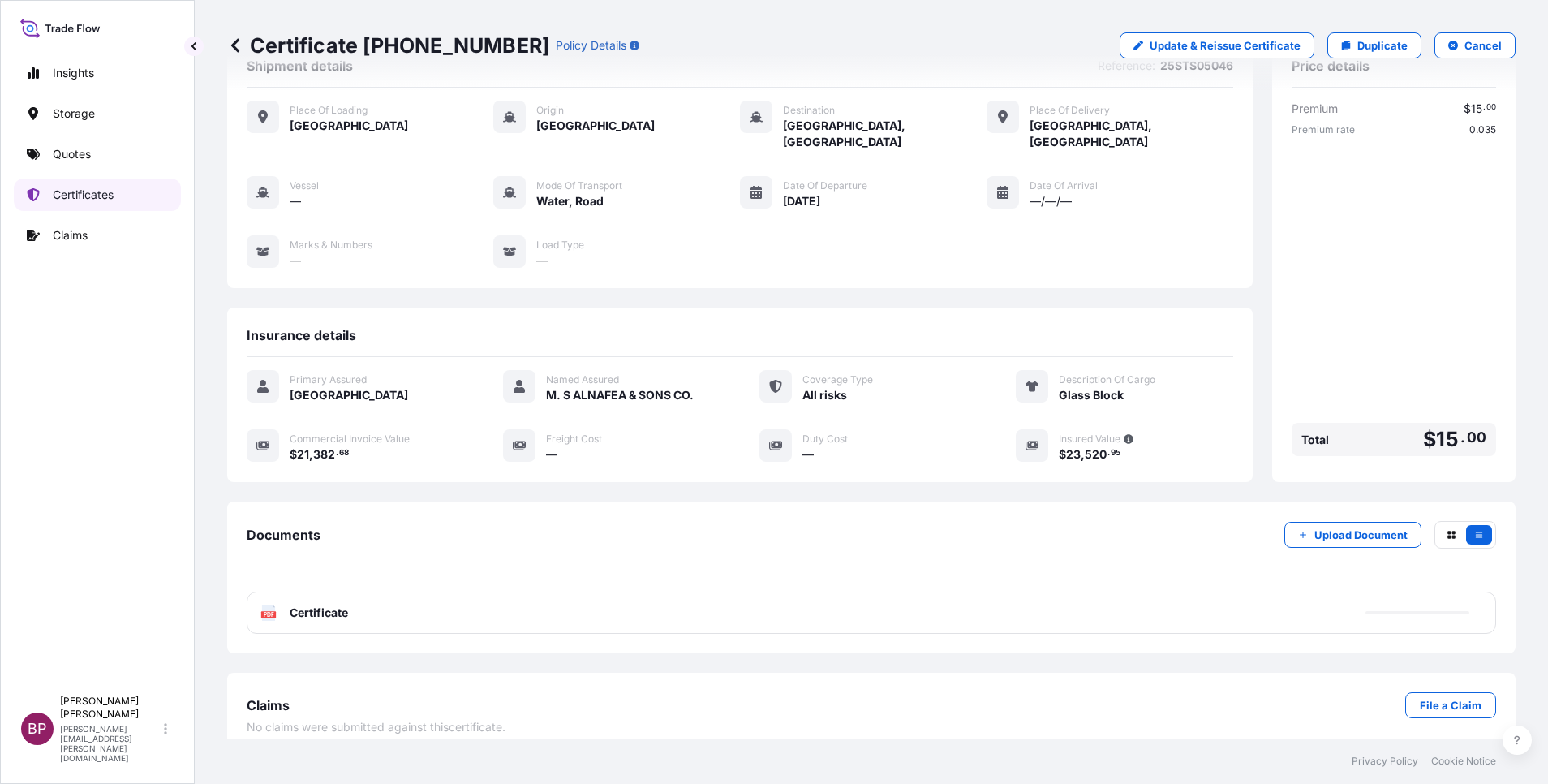
click at [109, 198] on p "Certificates" at bounding box center [83, 194] width 61 height 16
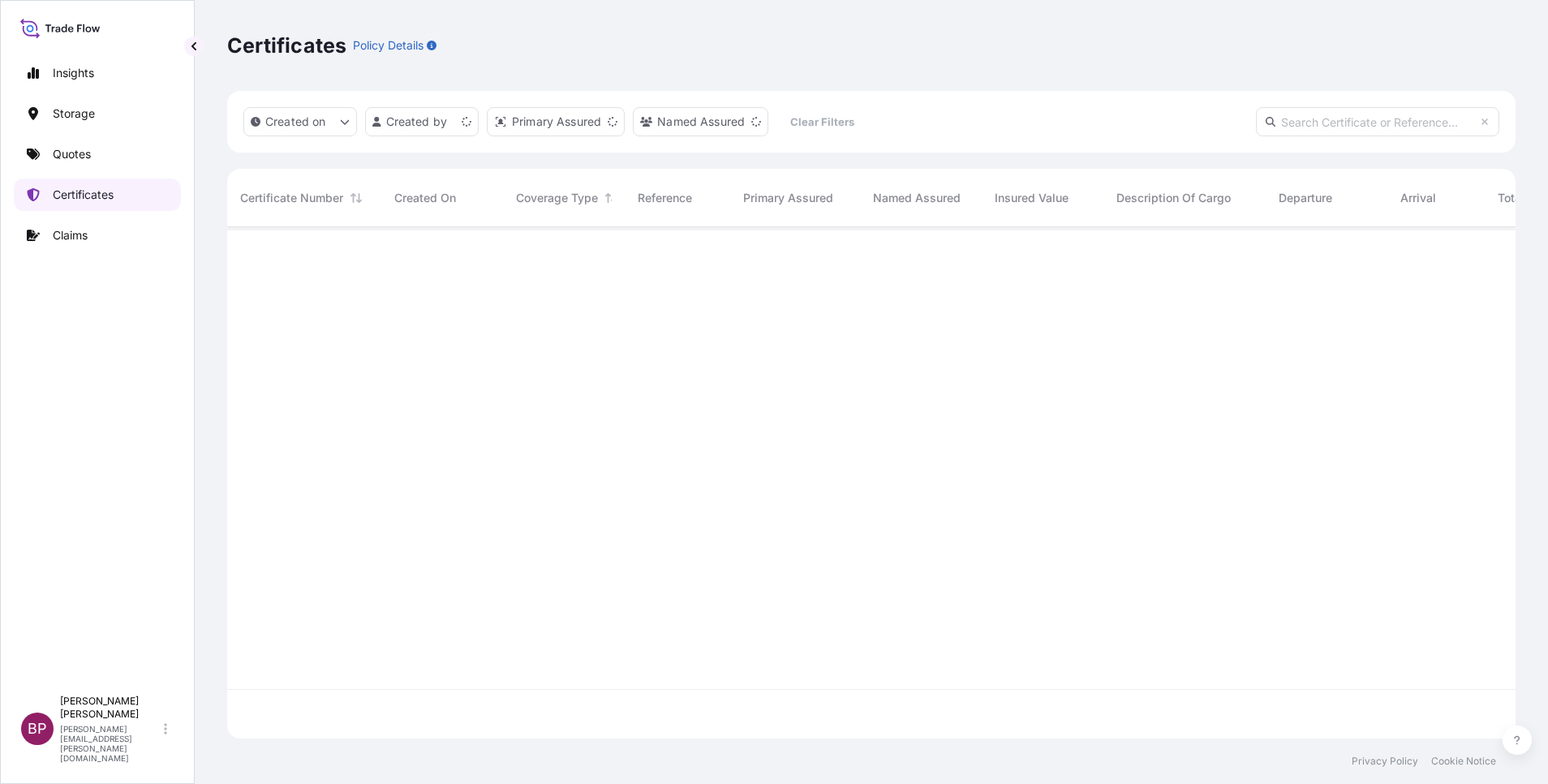
scroll to position [502, 1269]
click at [1306, 118] on input "text" at bounding box center [1378, 122] width 243 height 30
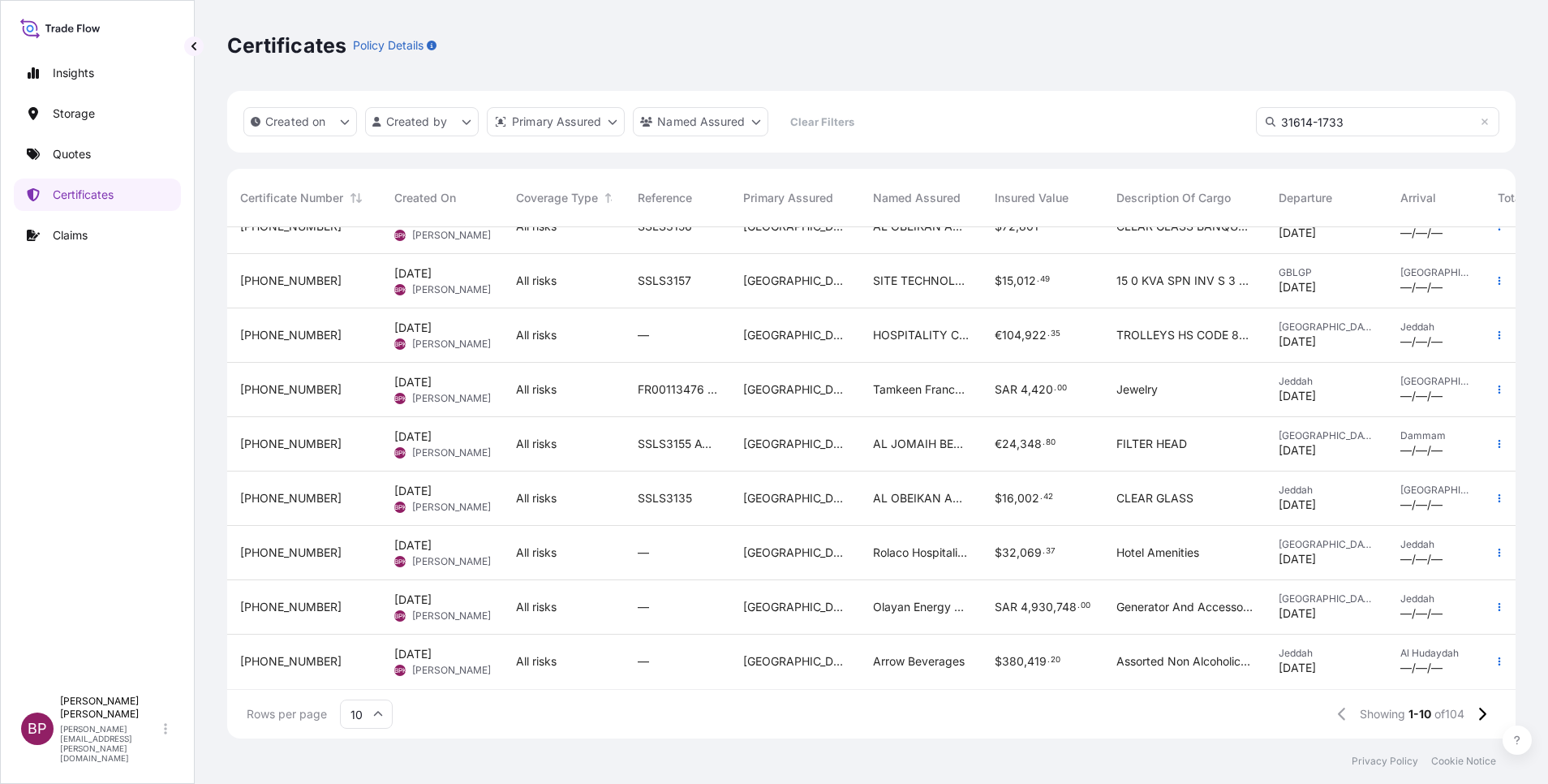
scroll to position [0, 0]
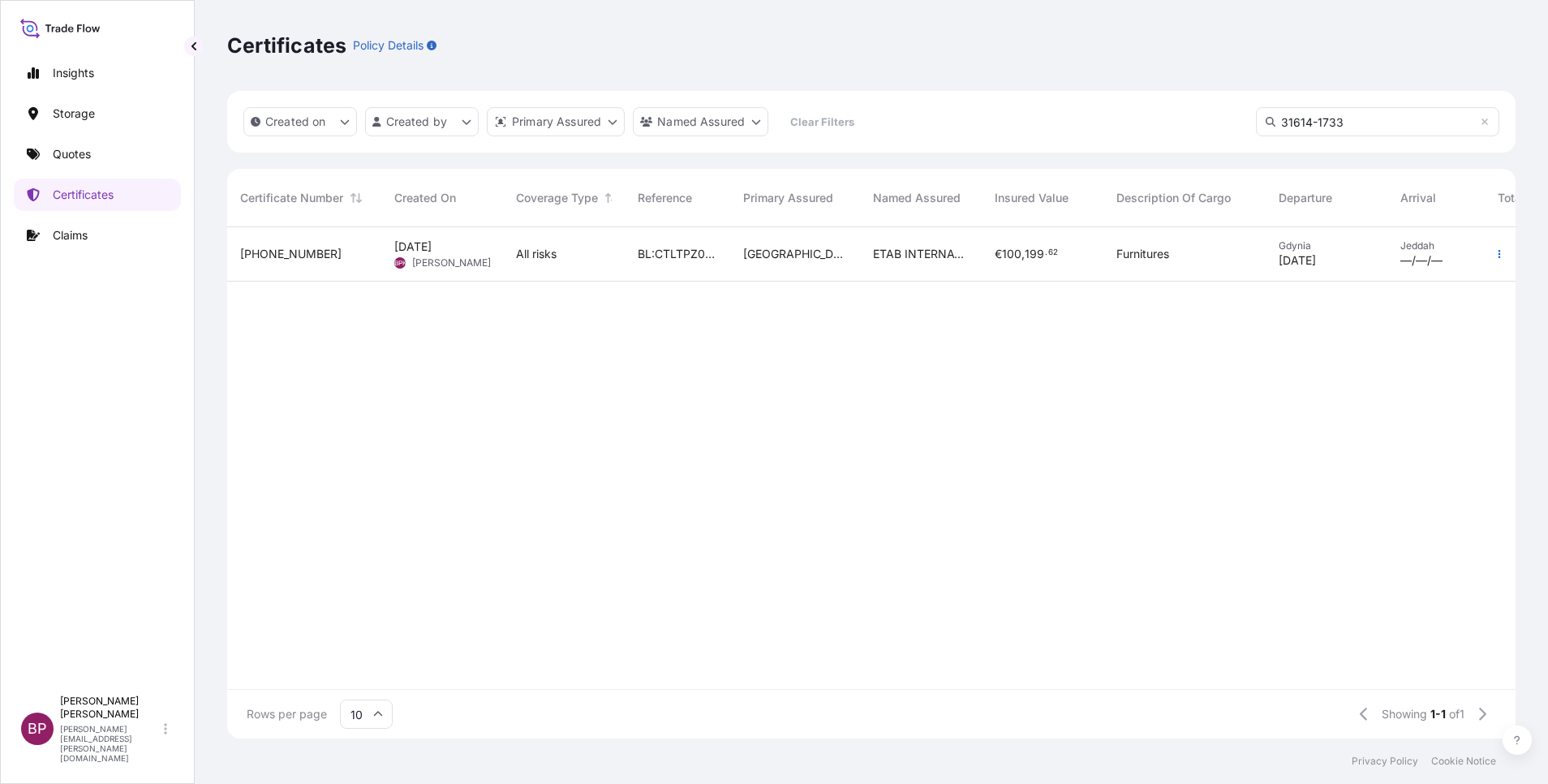
type input "31614-1733"
click at [804, 269] on div "[GEOGRAPHIC_DATA]" at bounding box center [796, 254] width 130 height 55
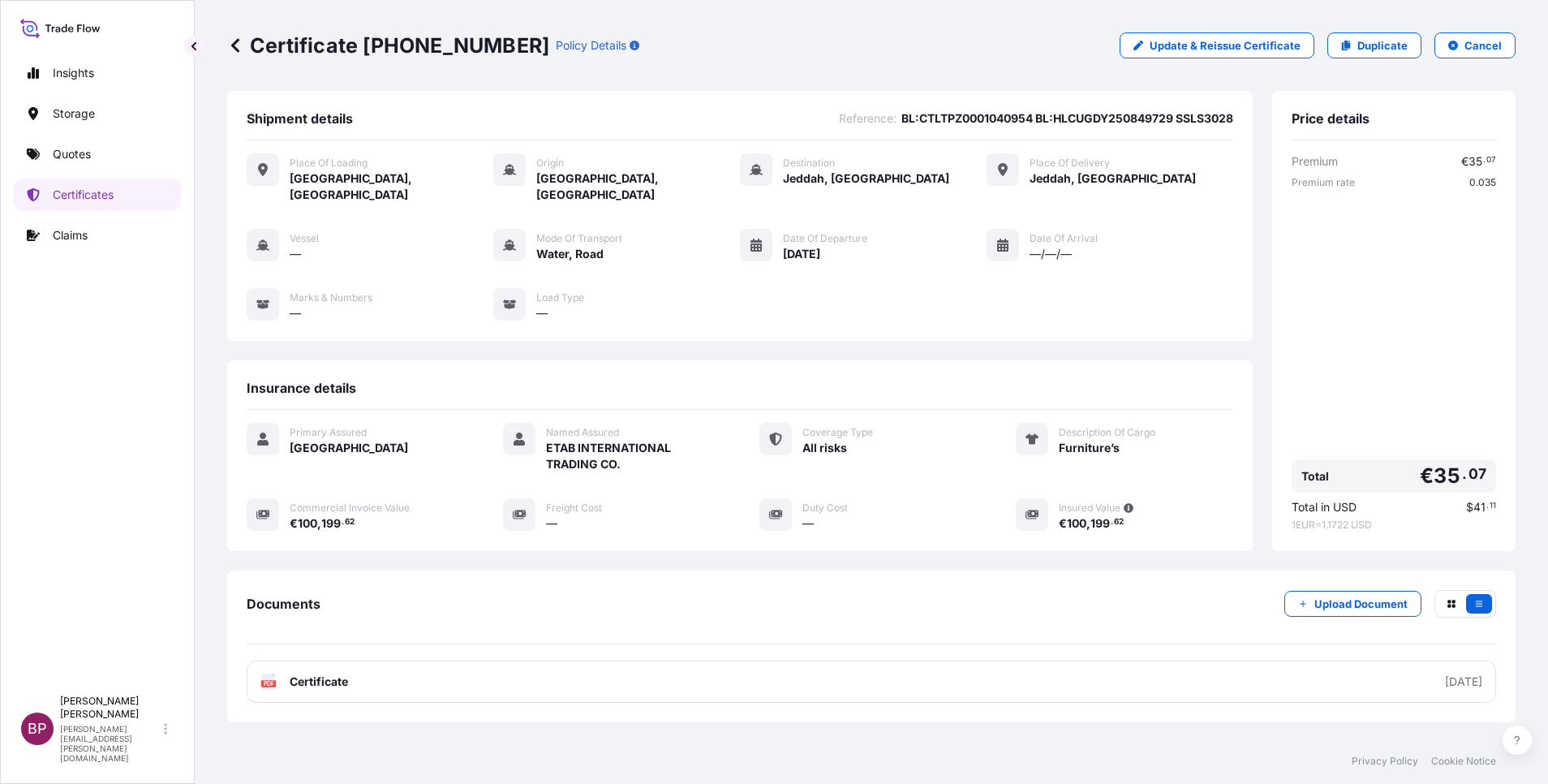
click at [1458, 56] on button "Cancel" at bounding box center [1474, 45] width 81 height 26
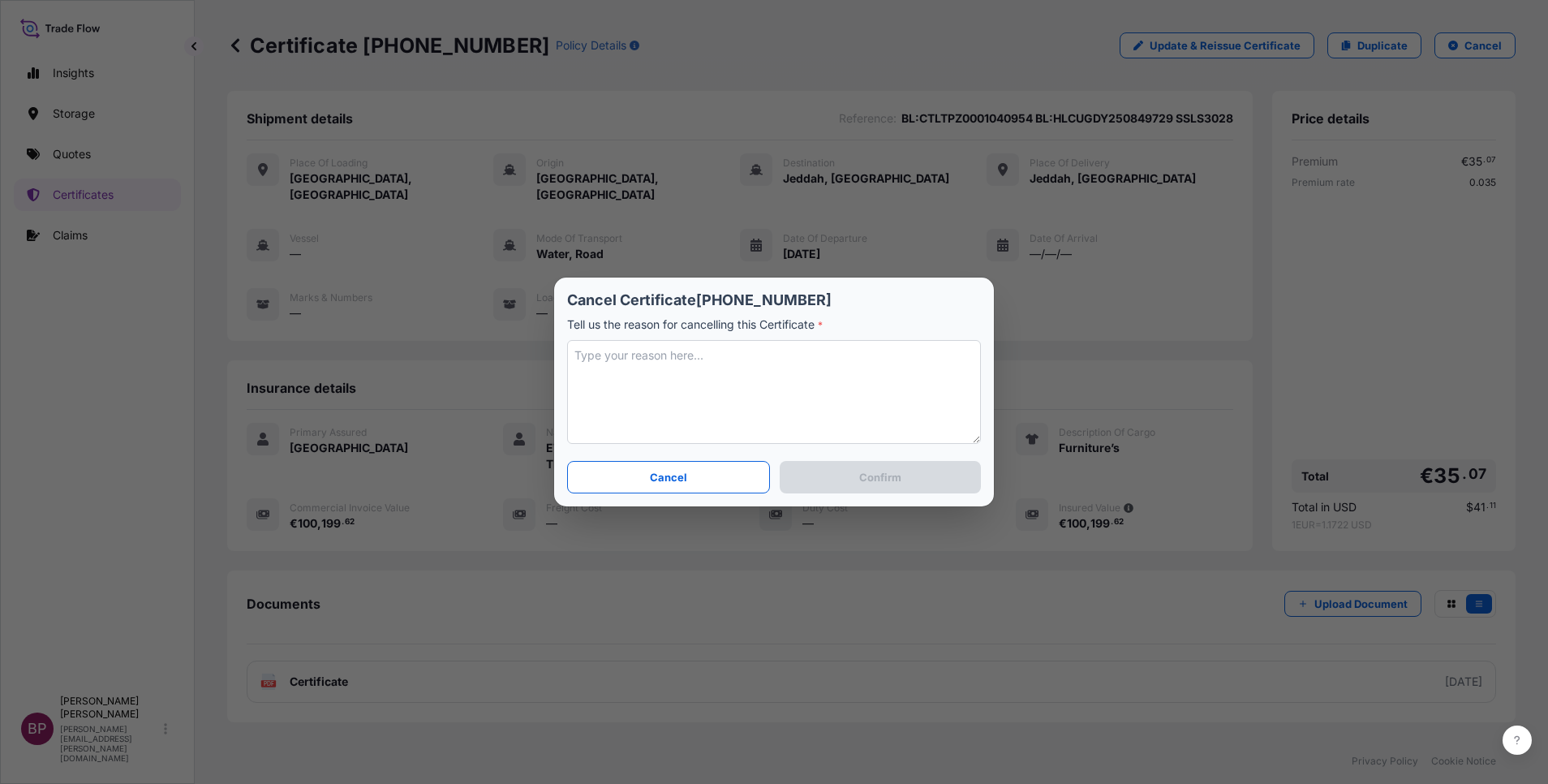
click at [822, 367] on textarea at bounding box center [774, 392] width 414 height 103
type textarea "client wants to split the shipment."
click at [863, 477] on p "Confirm" at bounding box center [881, 477] width 42 height 16
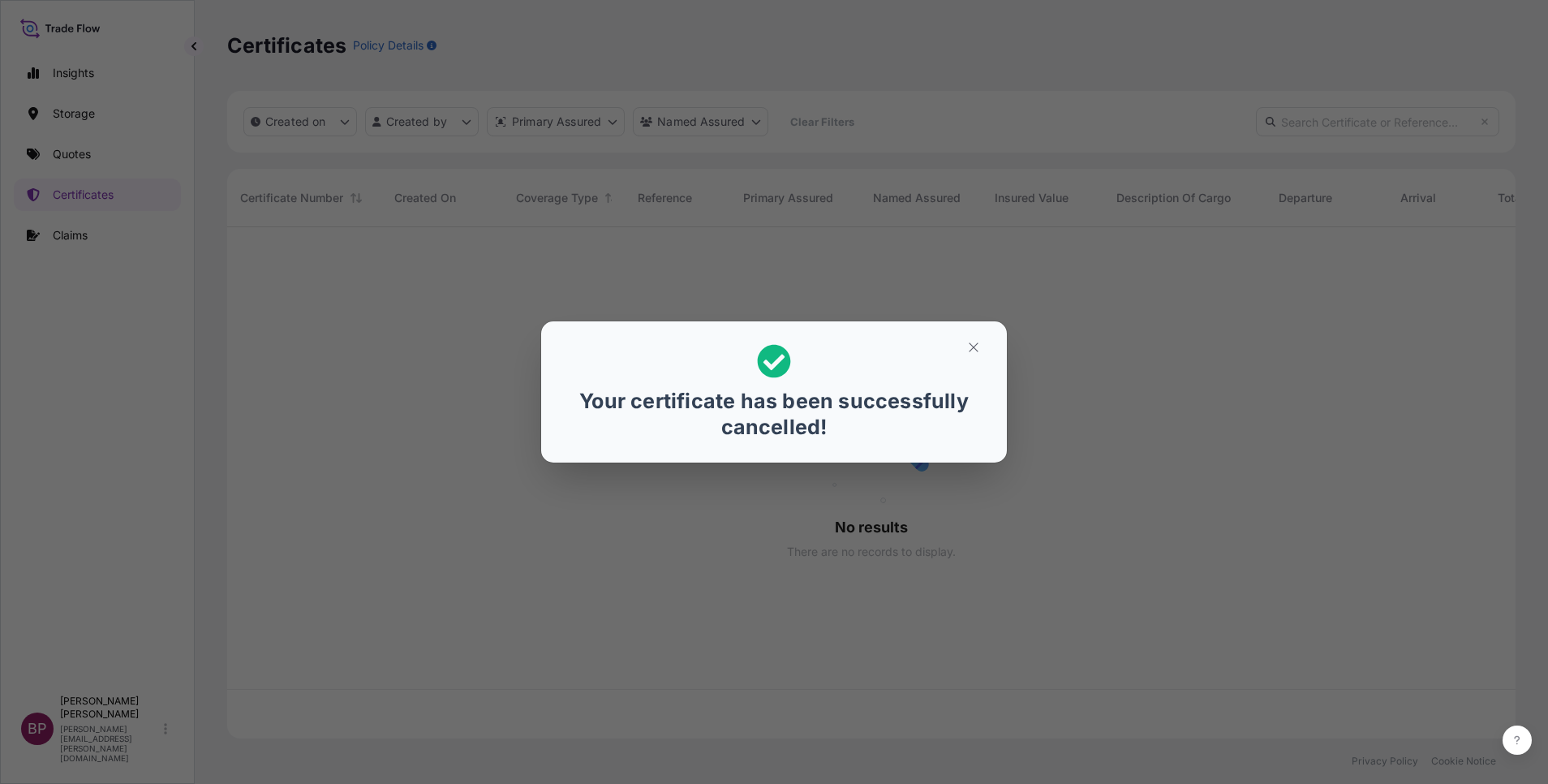
scroll to position [502, 1269]
click at [976, 354] on icon "button" at bounding box center [973, 347] width 14 height 14
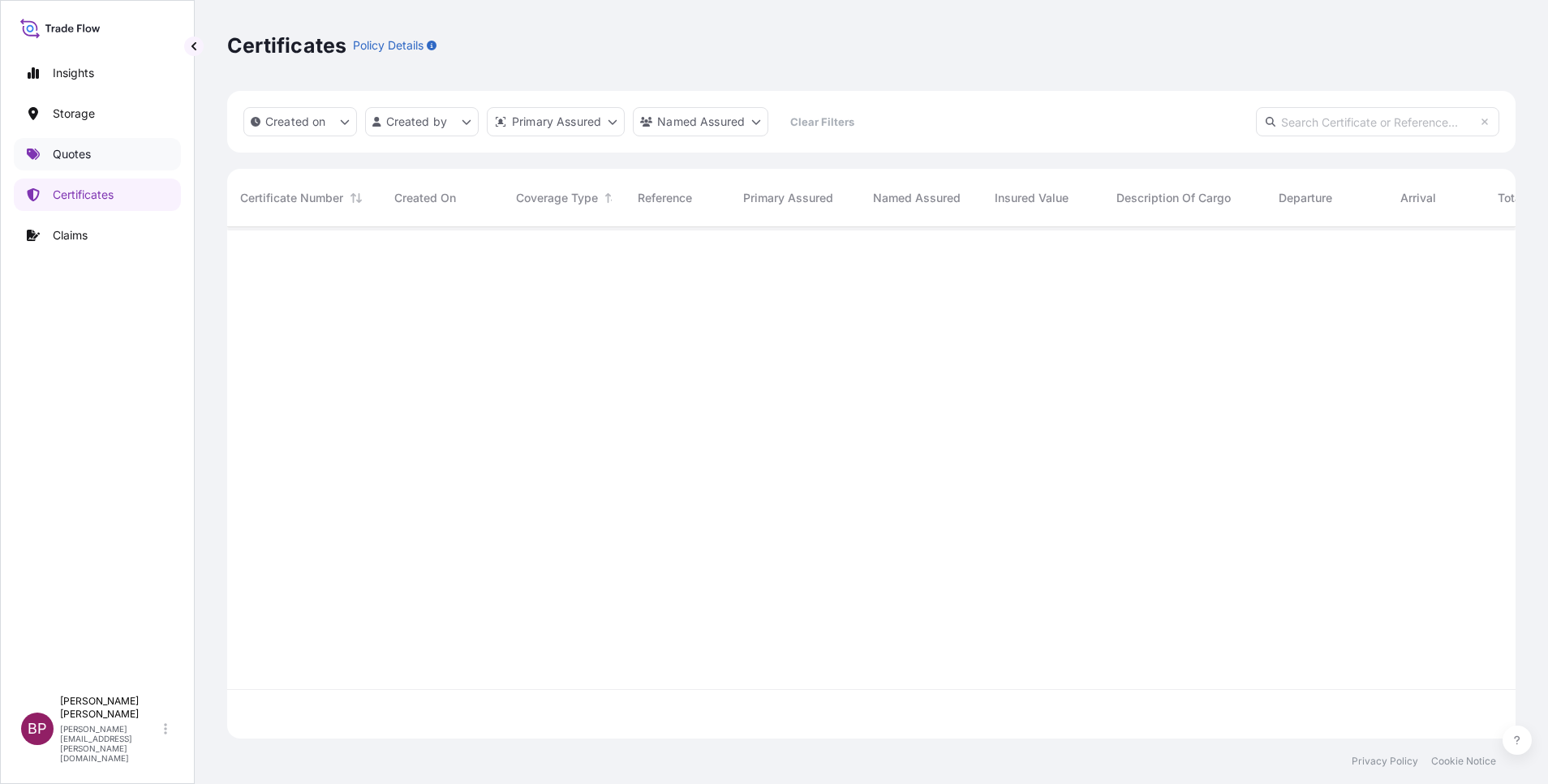
click at [77, 151] on p "Quotes" at bounding box center [72, 154] width 38 height 16
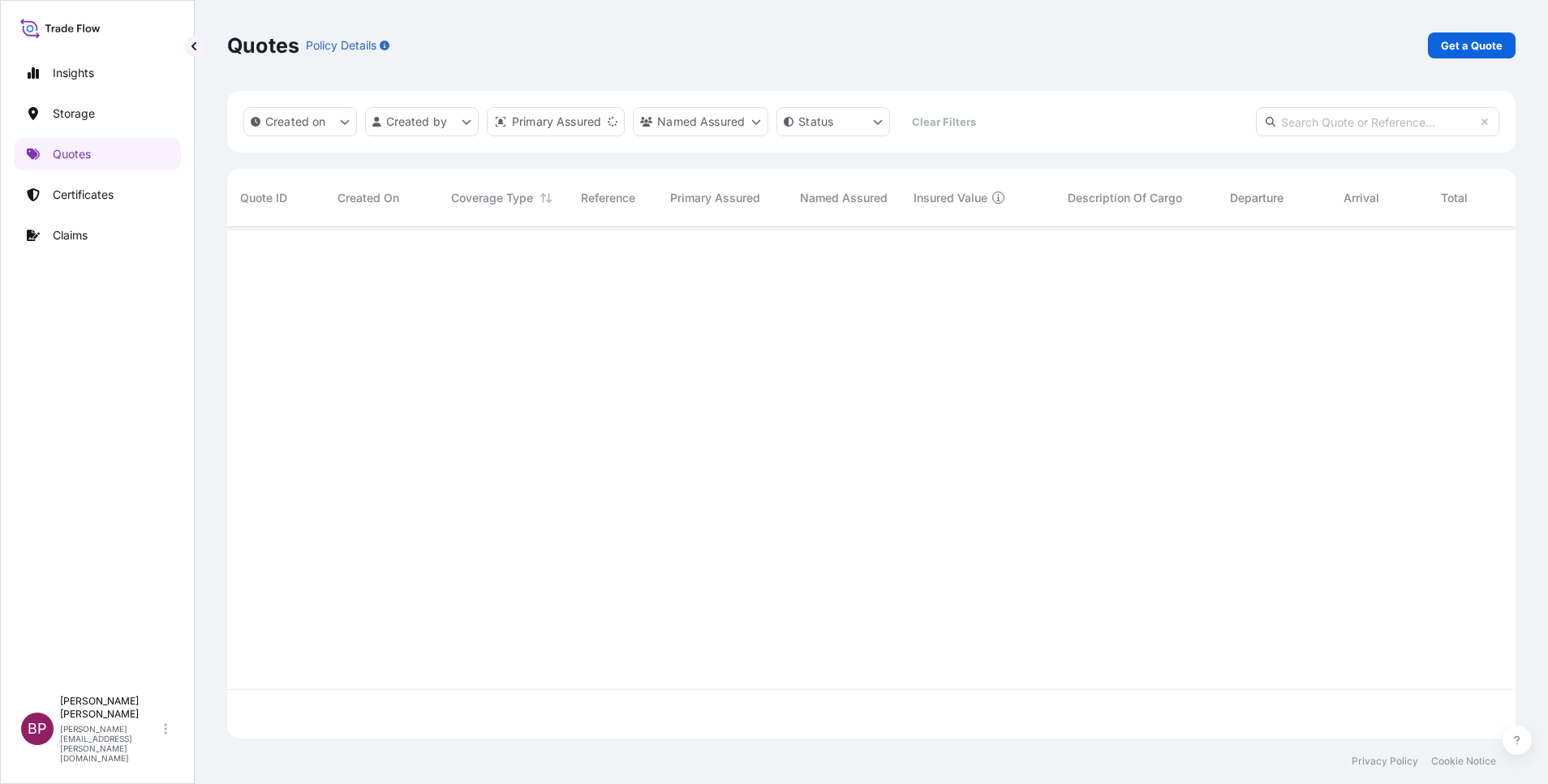
scroll to position [502, 1269]
click at [1472, 39] on p "Get a Quote" at bounding box center [1471, 45] width 61 height 16
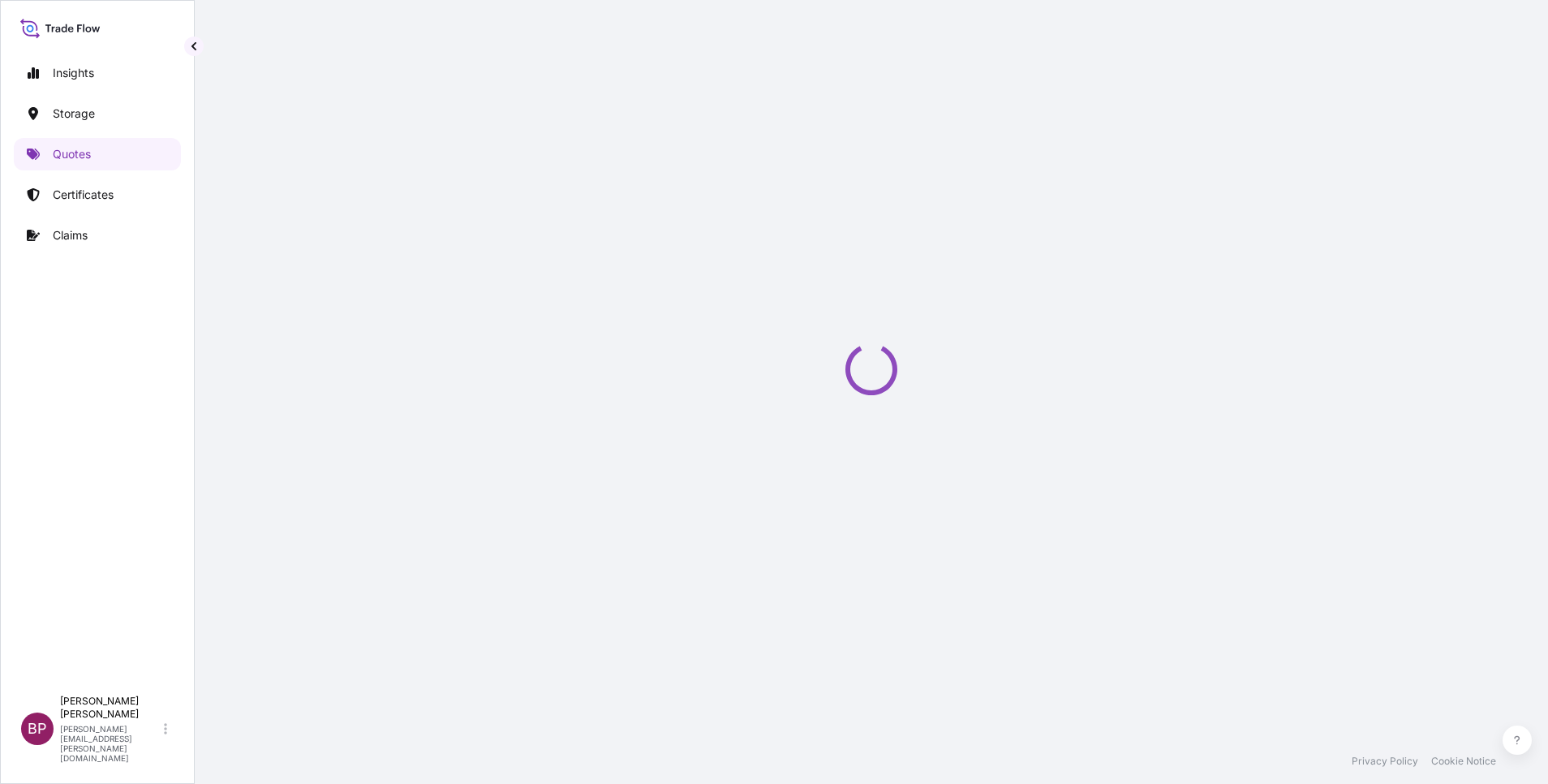
select select "Water"
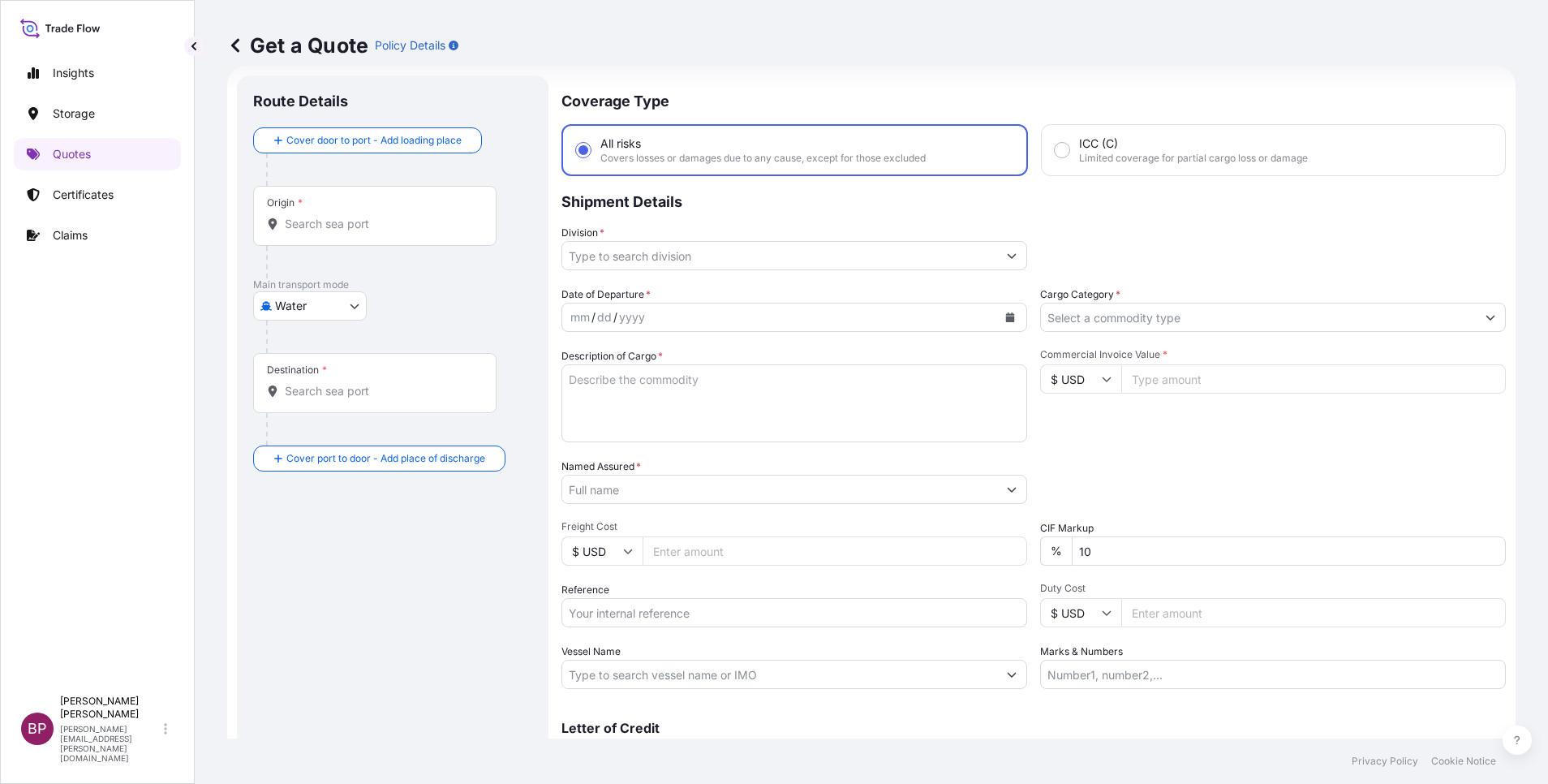
scroll to position [26, 0]
click at [1103, 377] on icon at bounding box center [1107, 378] width 9 height 5
click at [1063, 438] on div "€ EUR" at bounding box center [1071, 422] width 68 height 31
type input "€ EUR"
drag, startPoint x: 1171, startPoint y: 377, endPoint x: 1176, endPoint y: 364, distance: 13.9
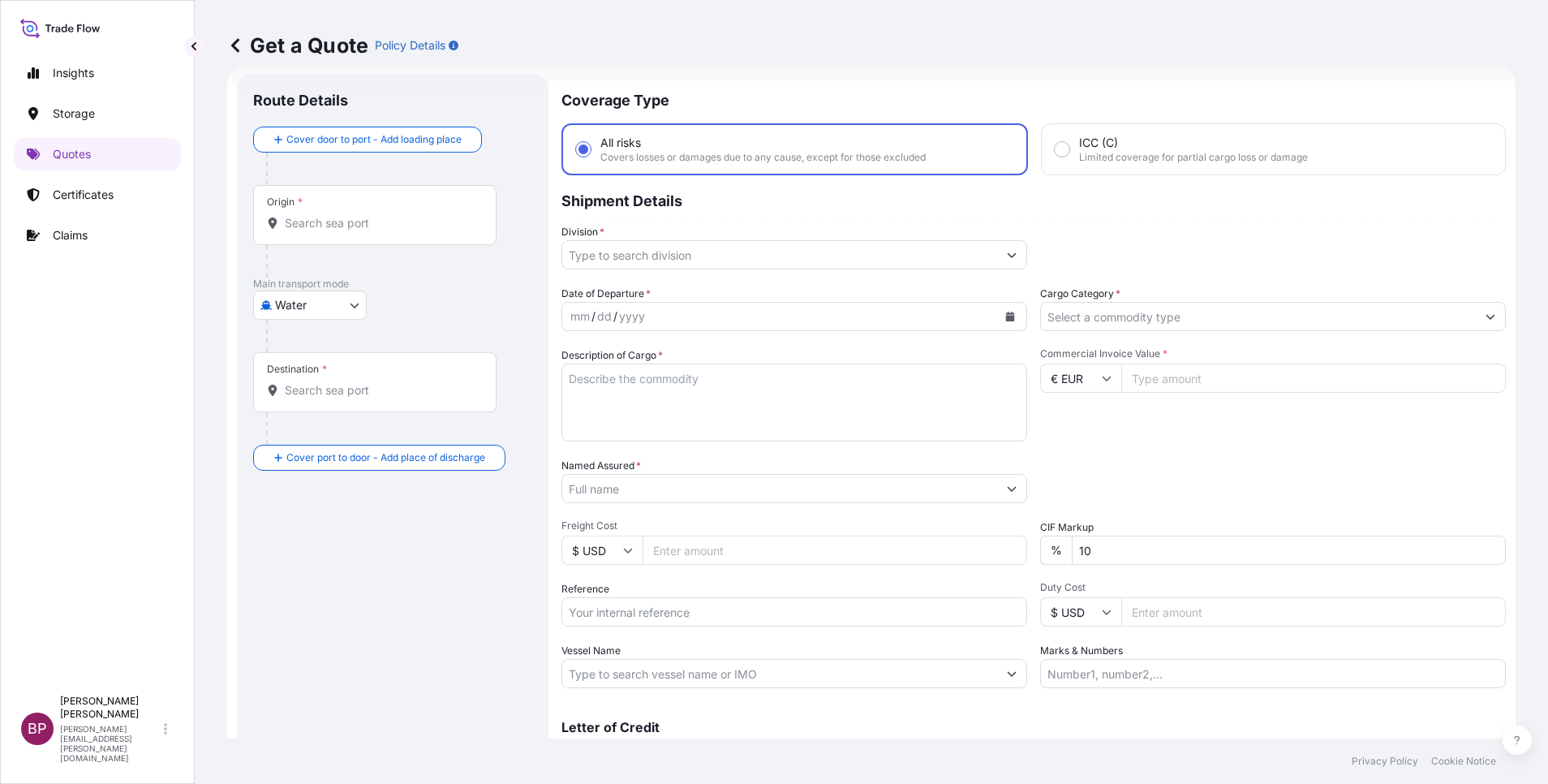
click at [1171, 380] on input "Commercial Invoice Value *" at bounding box center [1313, 378] width 385 height 30
paste input "30930.7"
type input "30930.7"
click at [1171, 311] on input "Cargo Category *" at bounding box center [1258, 316] width 435 height 30
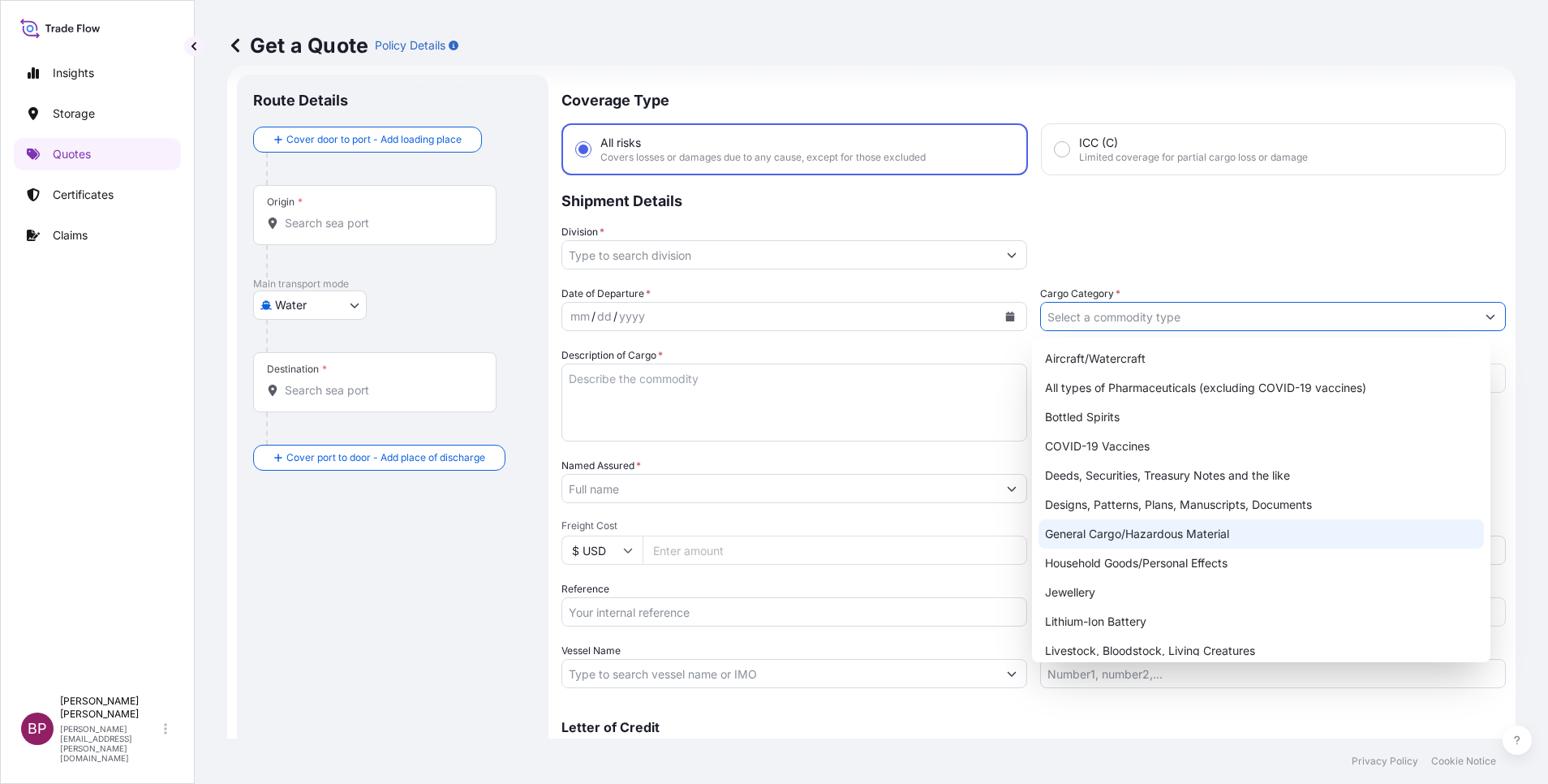
click at [1127, 535] on div "General Cargo/Hazardous Material" at bounding box center [1261, 533] width 445 height 30
type input "General Cargo/Hazardous Material"
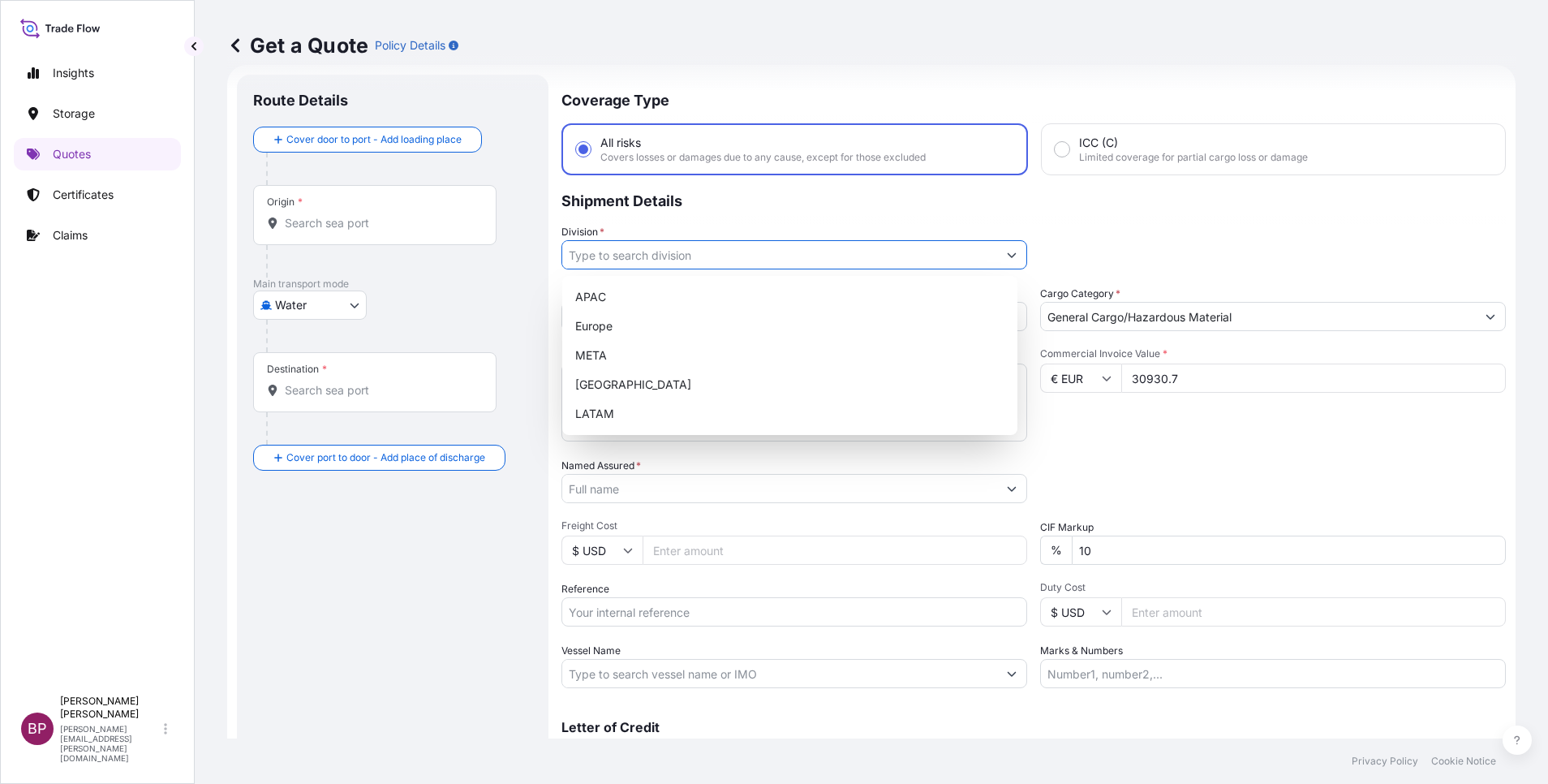
click at [1008, 257] on icon "Show suggestions" at bounding box center [1012, 255] width 9 height 5
click at [721, 365] on div "META" at bounding box center [790, 355] width 442 height 30
type input "META"
click at [1168, 460] on div "Packing Category Type to search a container mode Please select a primary mode o…" at bounding box center [1273, 480] width 465 height 45
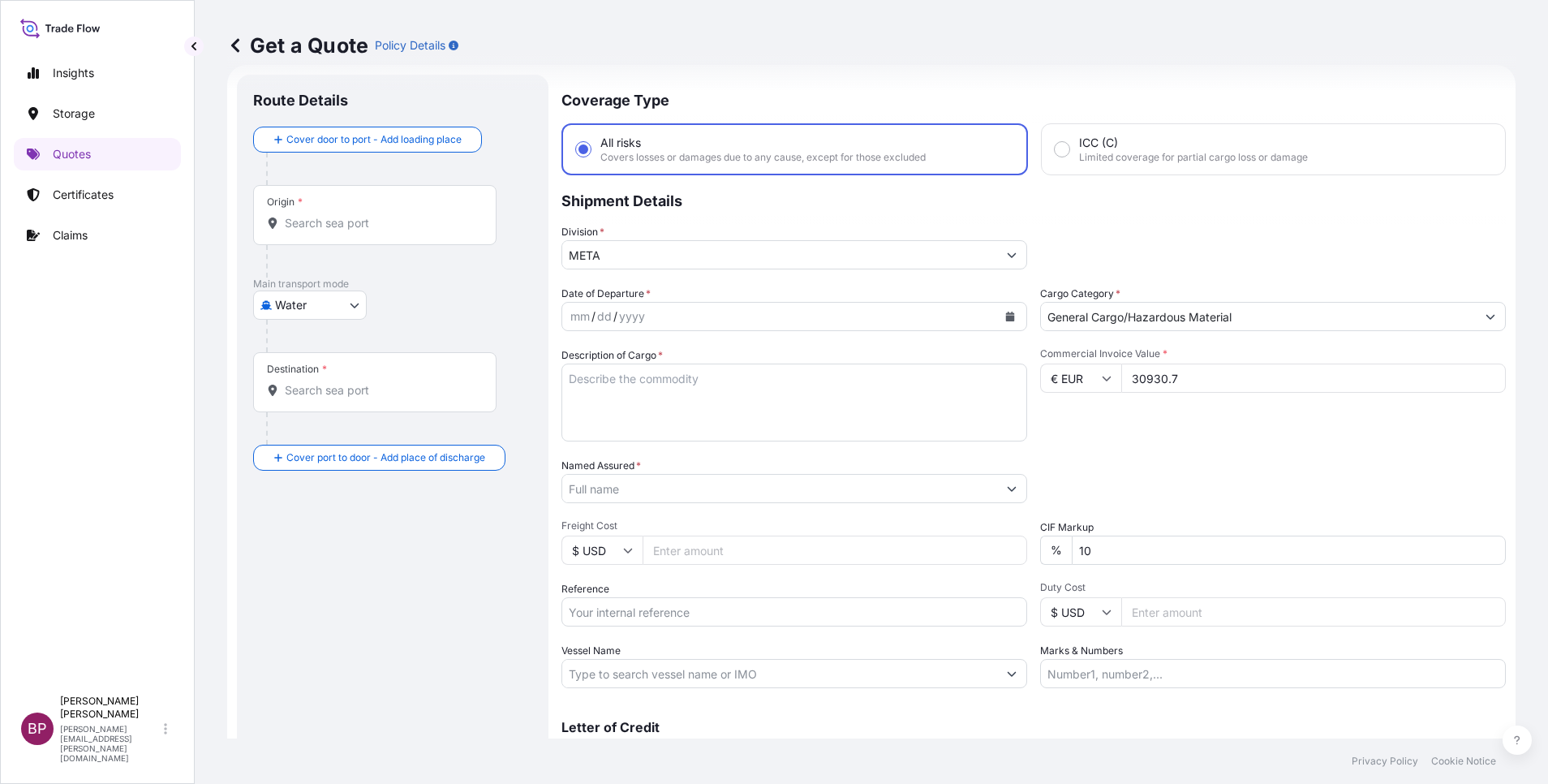
click at [759, 413] on textarea "Description of Cargo *" at bounding box center [794, 402] width 465 height 78
paste textarea "Furniture’s"
type textarea "Furniture’s"
click at [702, 617] on input "Reference" at bounding box center [794, 612] width 465 height 30
paste input "SSLS3028A"
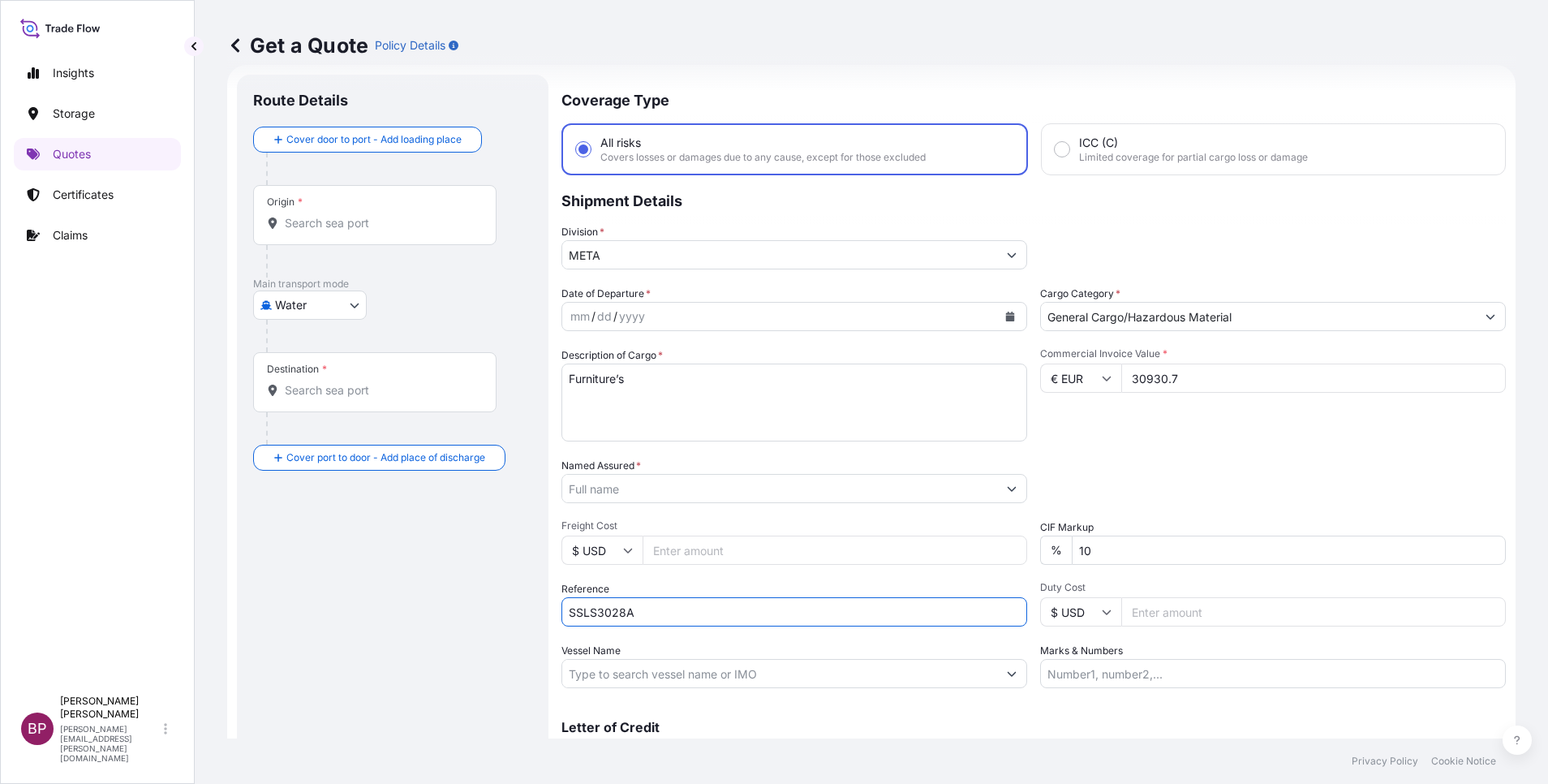
type input "SSLS3028A"
click at [743, 492] on input "Named Assured *" at bounding box center [779, 488] width 435 height 30
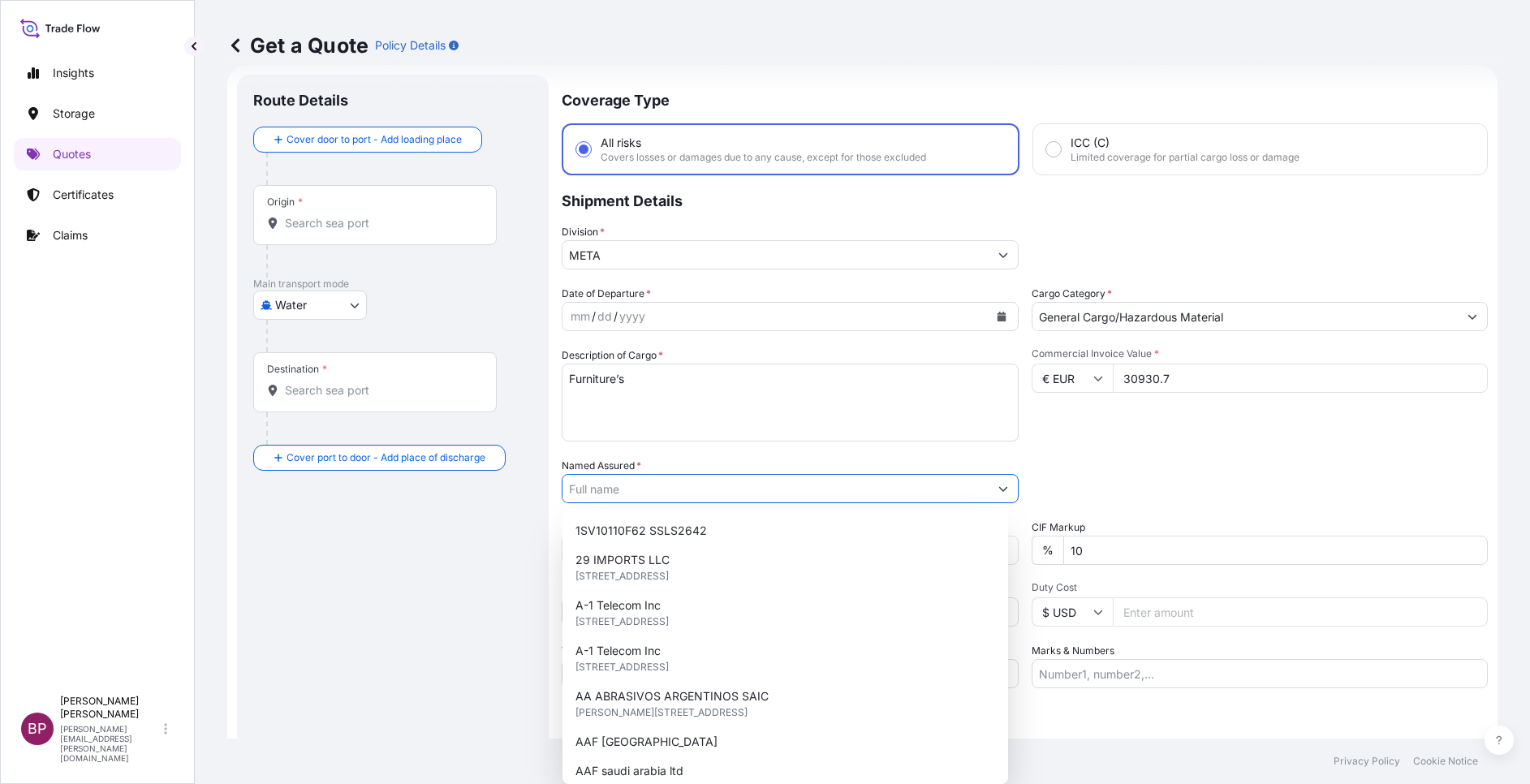
paste input "ETAB INTERNATIONAL TRADING CO."
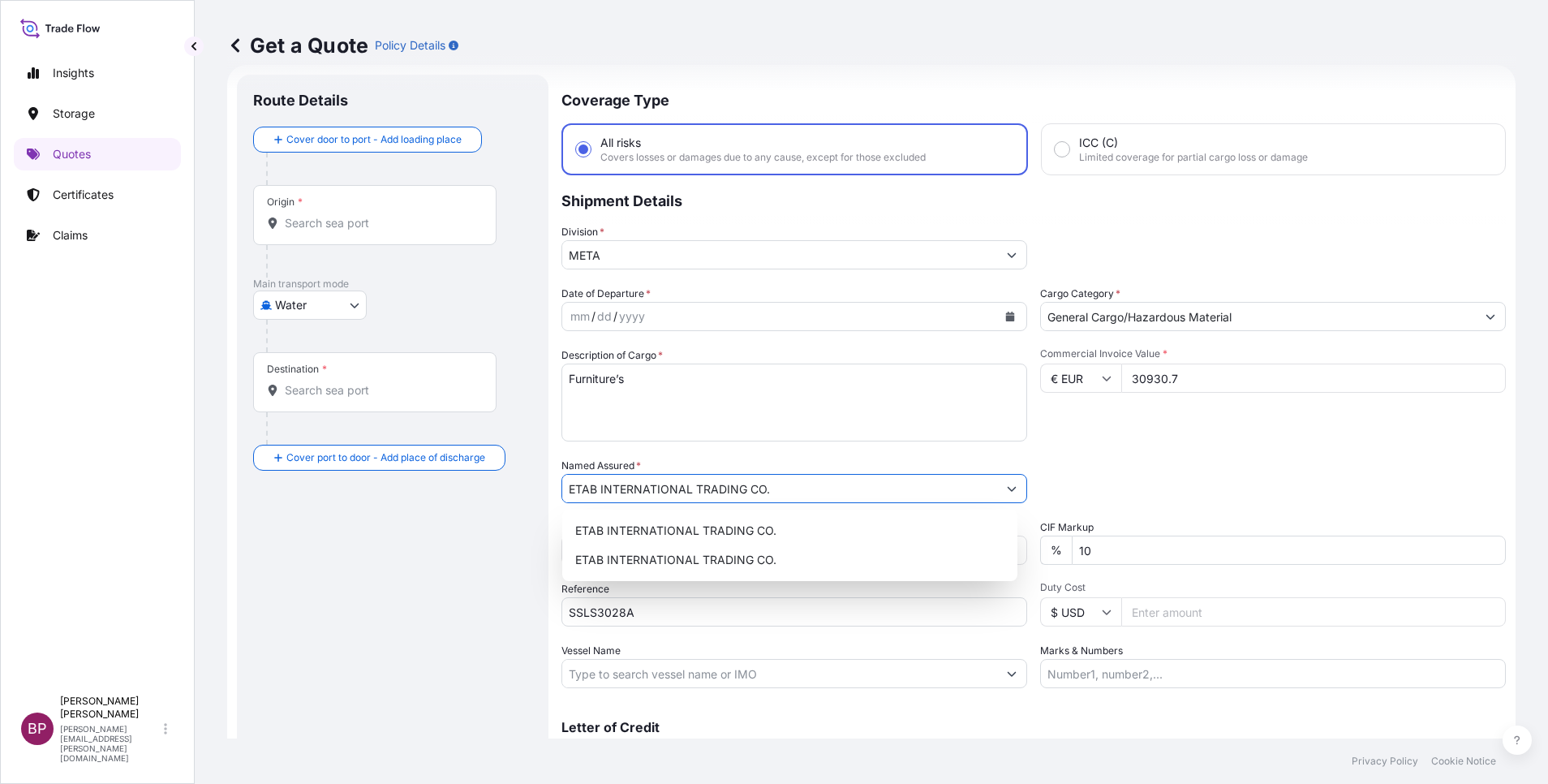
type input "ETAB INTERNATIONAL TRADING CO."
click at [1107, 438] on div "Commercial Invoice Value * € EUR 30930.7" at bounding box center [1273, 394] width 465 height 94
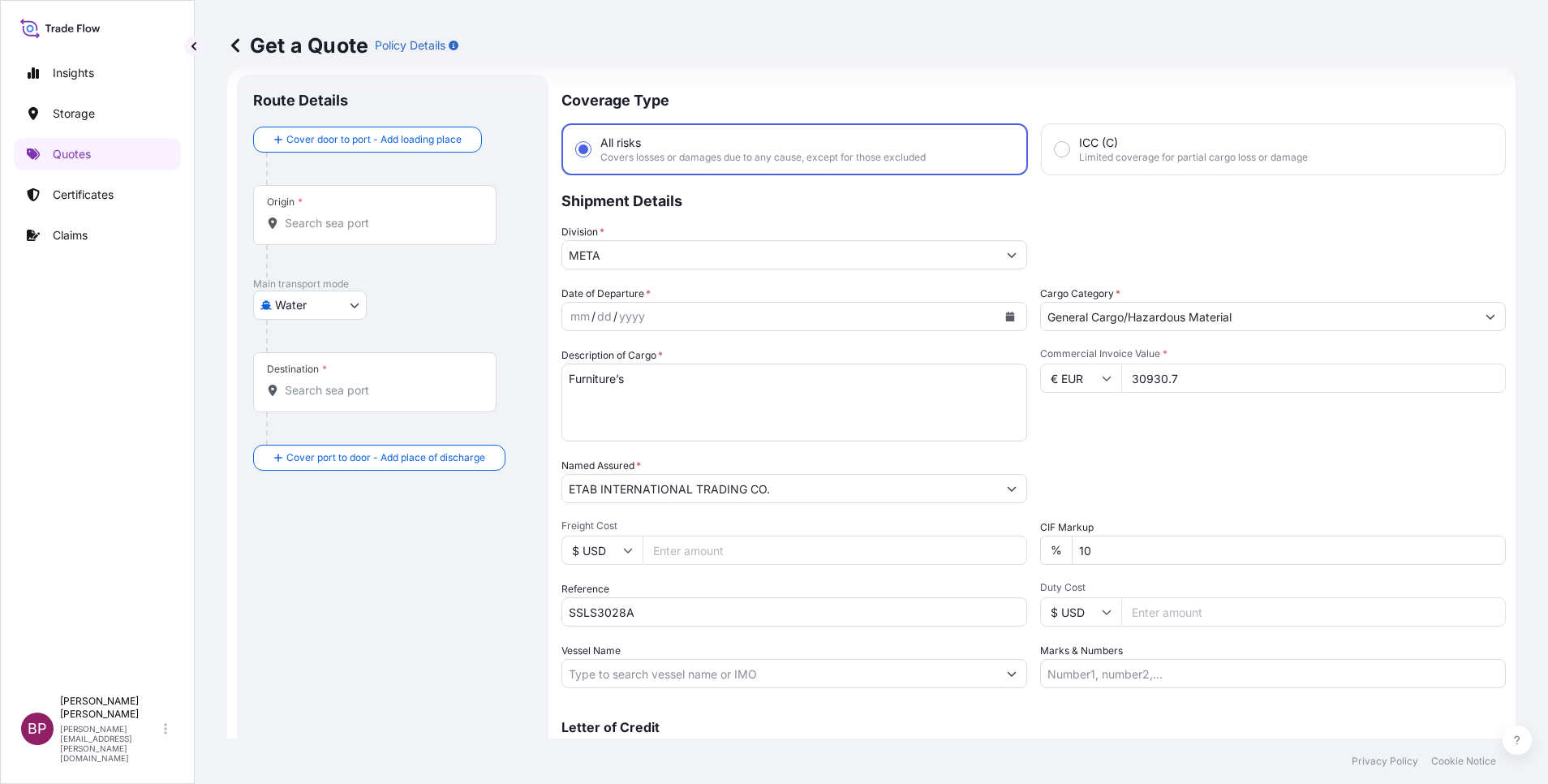
click at [1006, 317] on icon "Calendar" at bounding box center [1010, 316] width 9 height 10
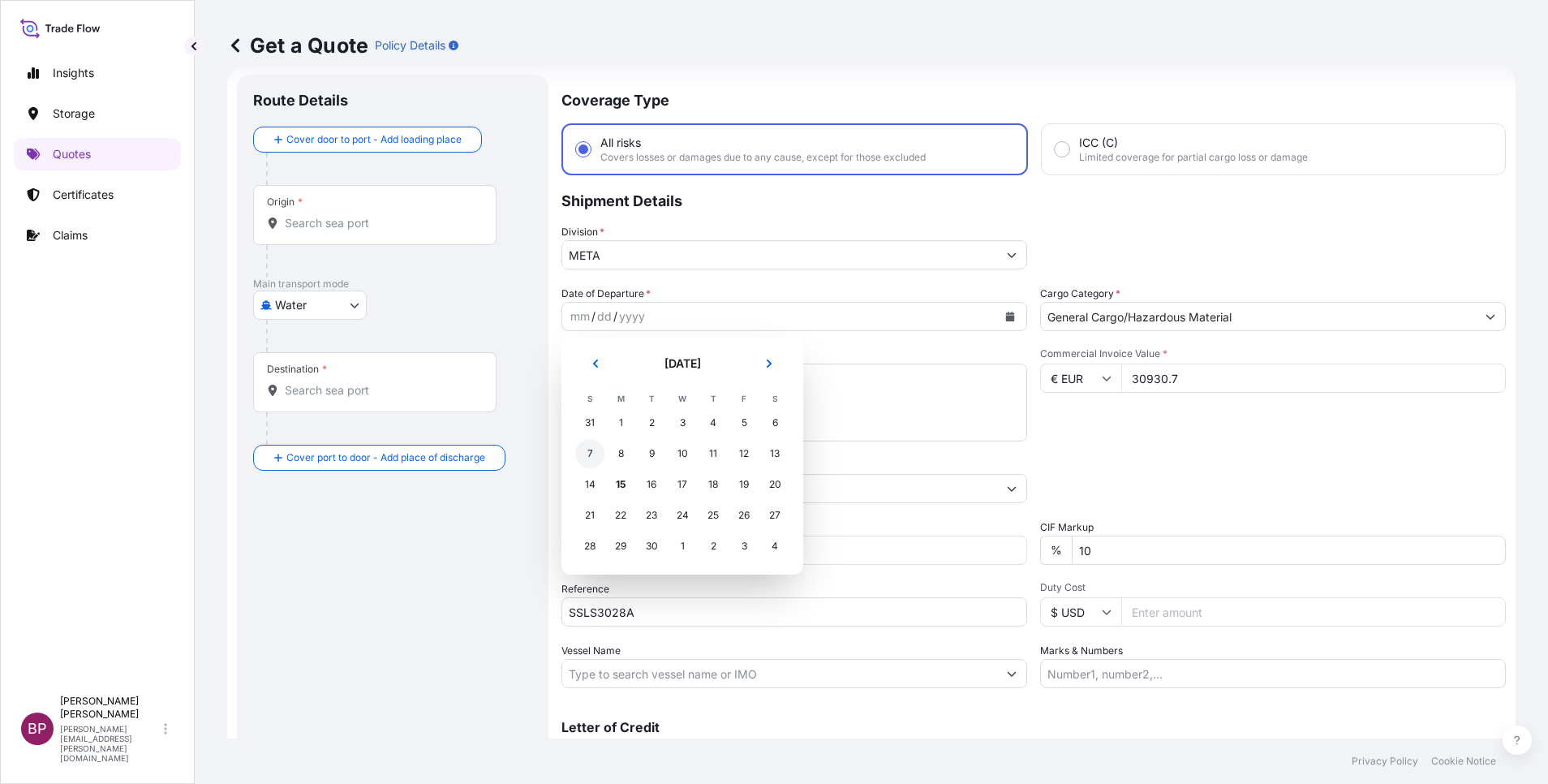
click at [590, 457] on div "7" at bounding box center [590, 454] width 30 height 30
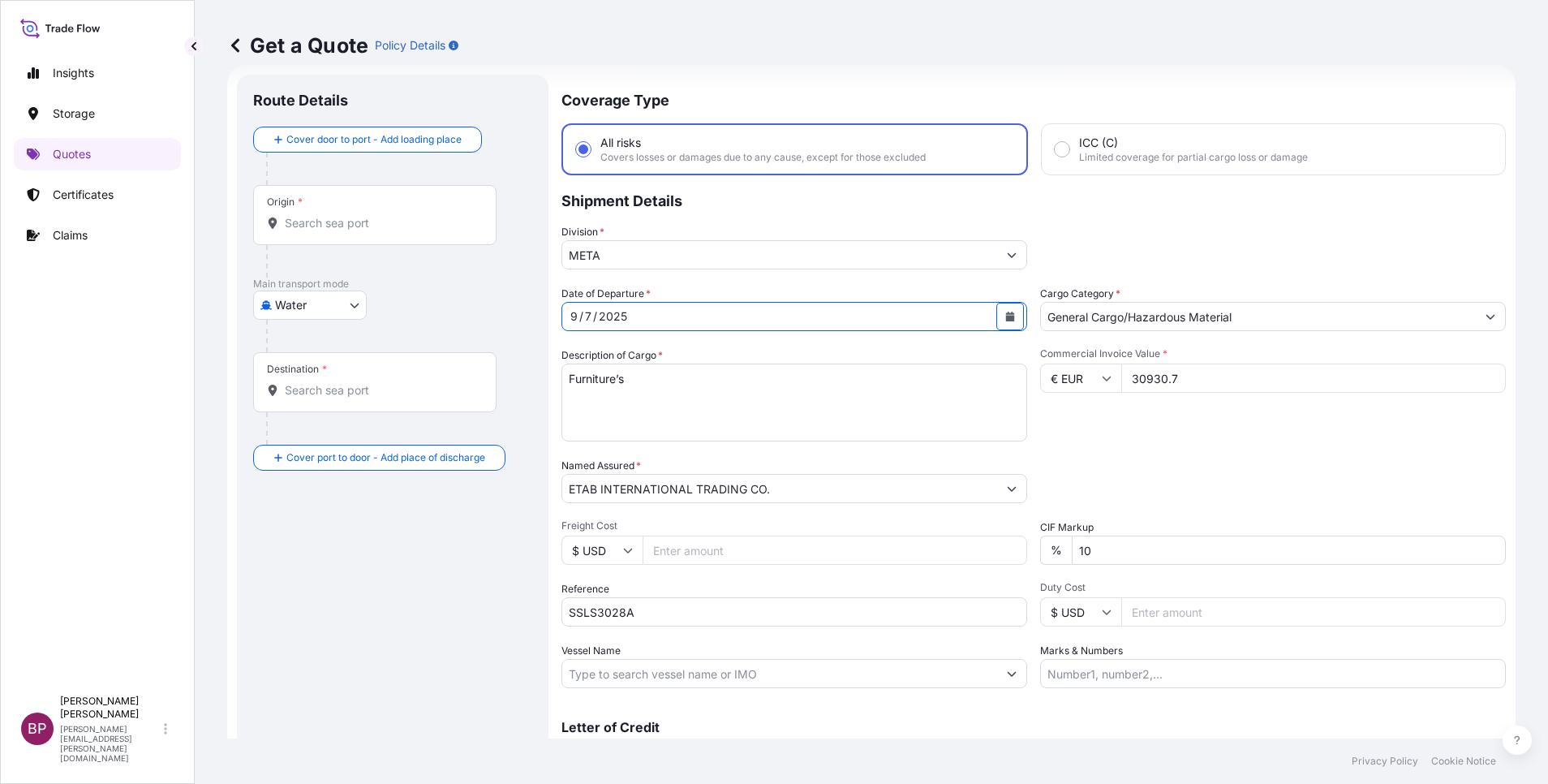
click at [1006, 321] on icon "Calendar" at bounding box center [1010, 316] width 9 height 10
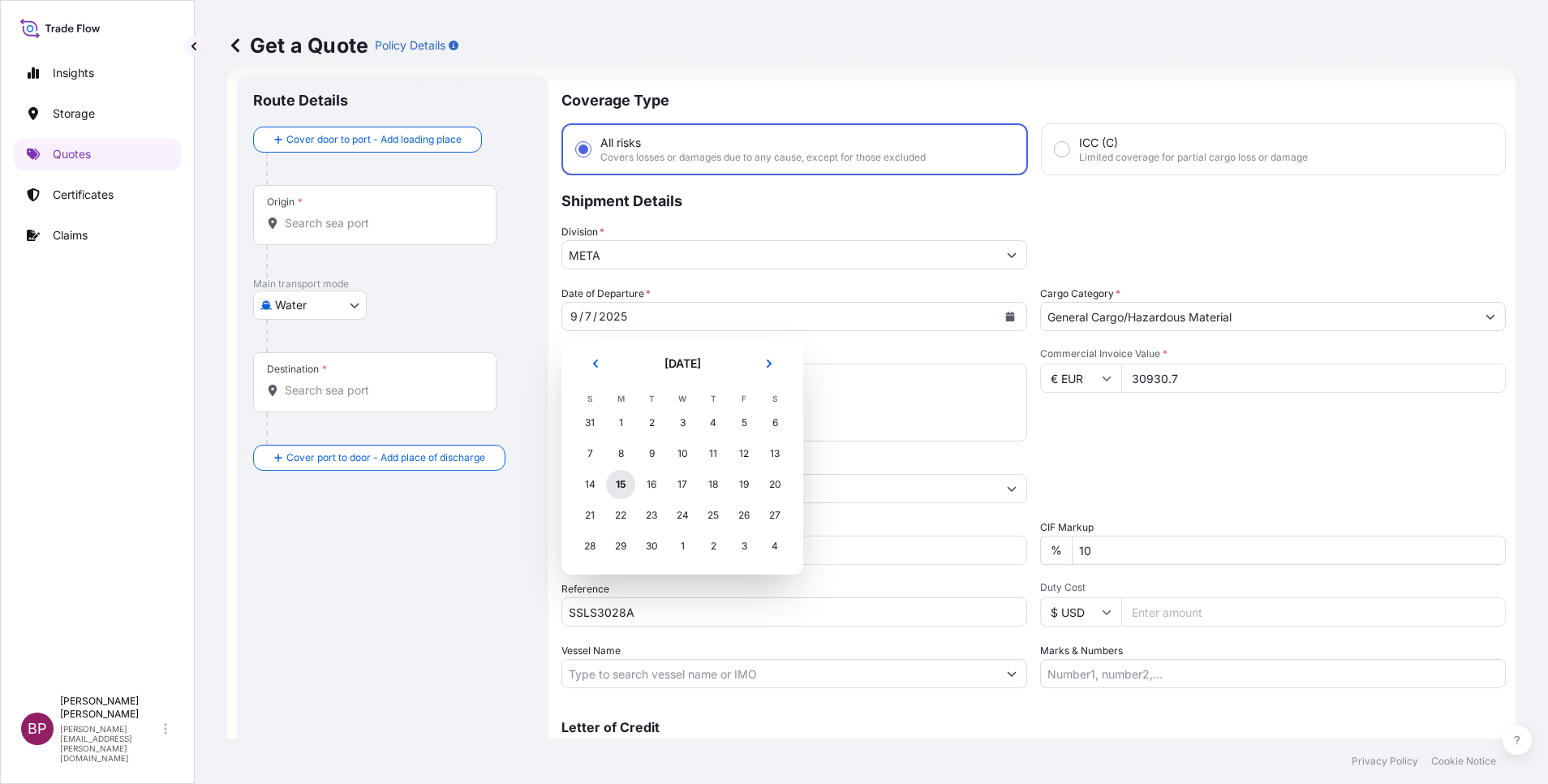
click at [620, 482] on div "15" at bounding box center [620, 484] width 30 height 30
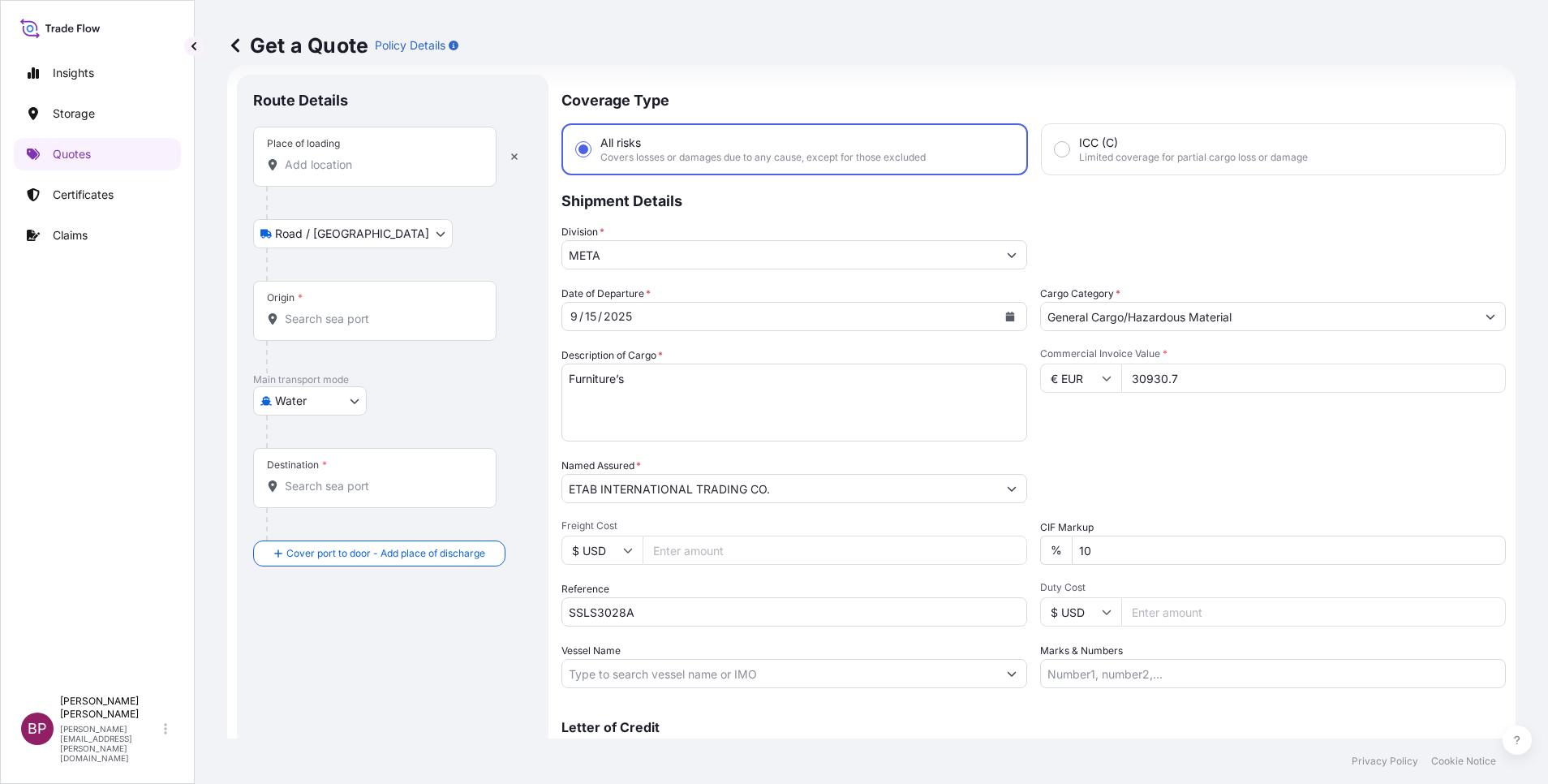
click at [354, 170] on input "Place of loading" at bounding box center [380, 165] width 191 height 16
paste input "GDYNIA"
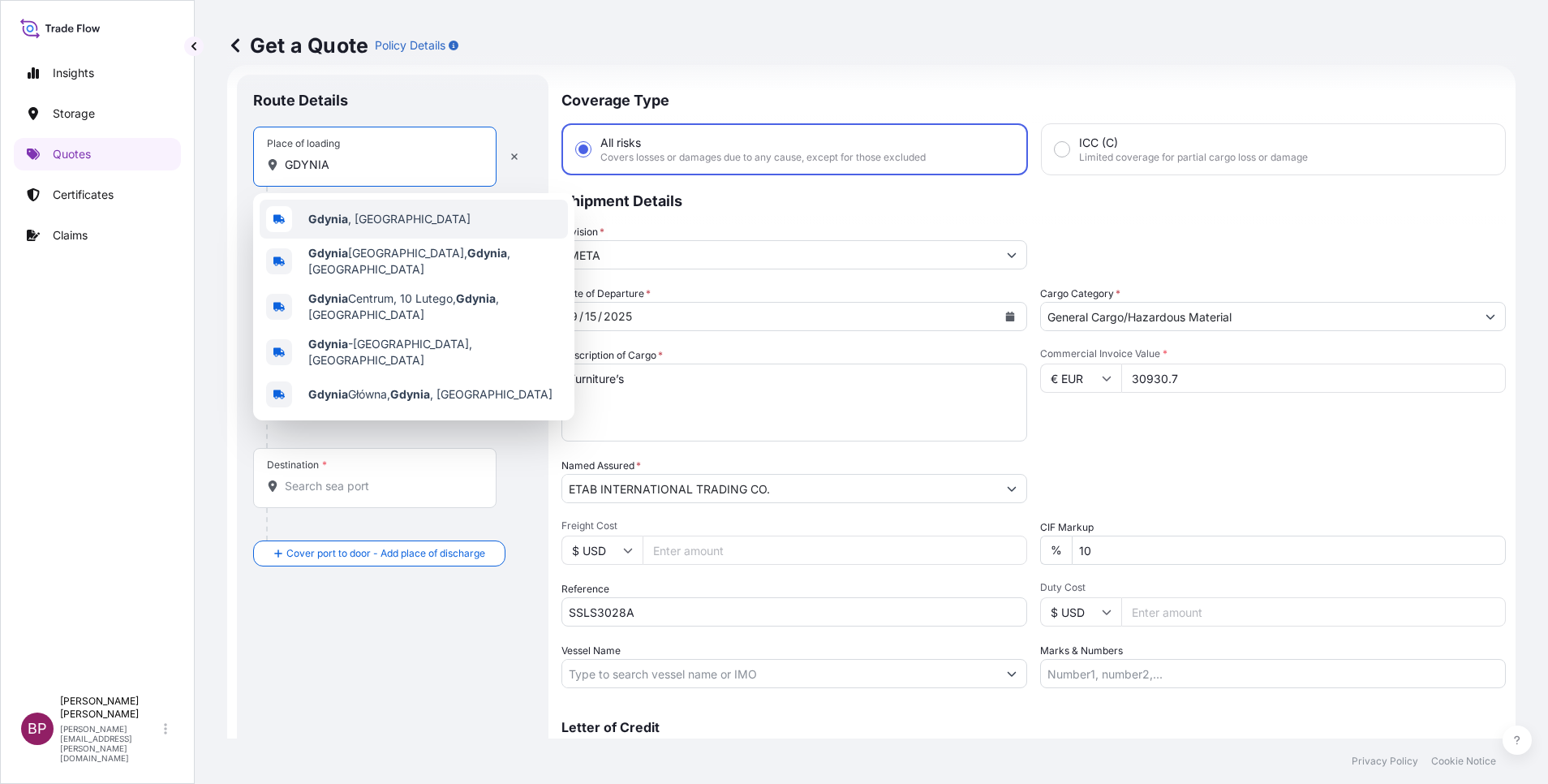
click at [367, 221] on span "[GEOGRAPHIC_DATA] , [GEOGRAPHIC_DATA]" at bounding box center [390, 218] width 163 height 16
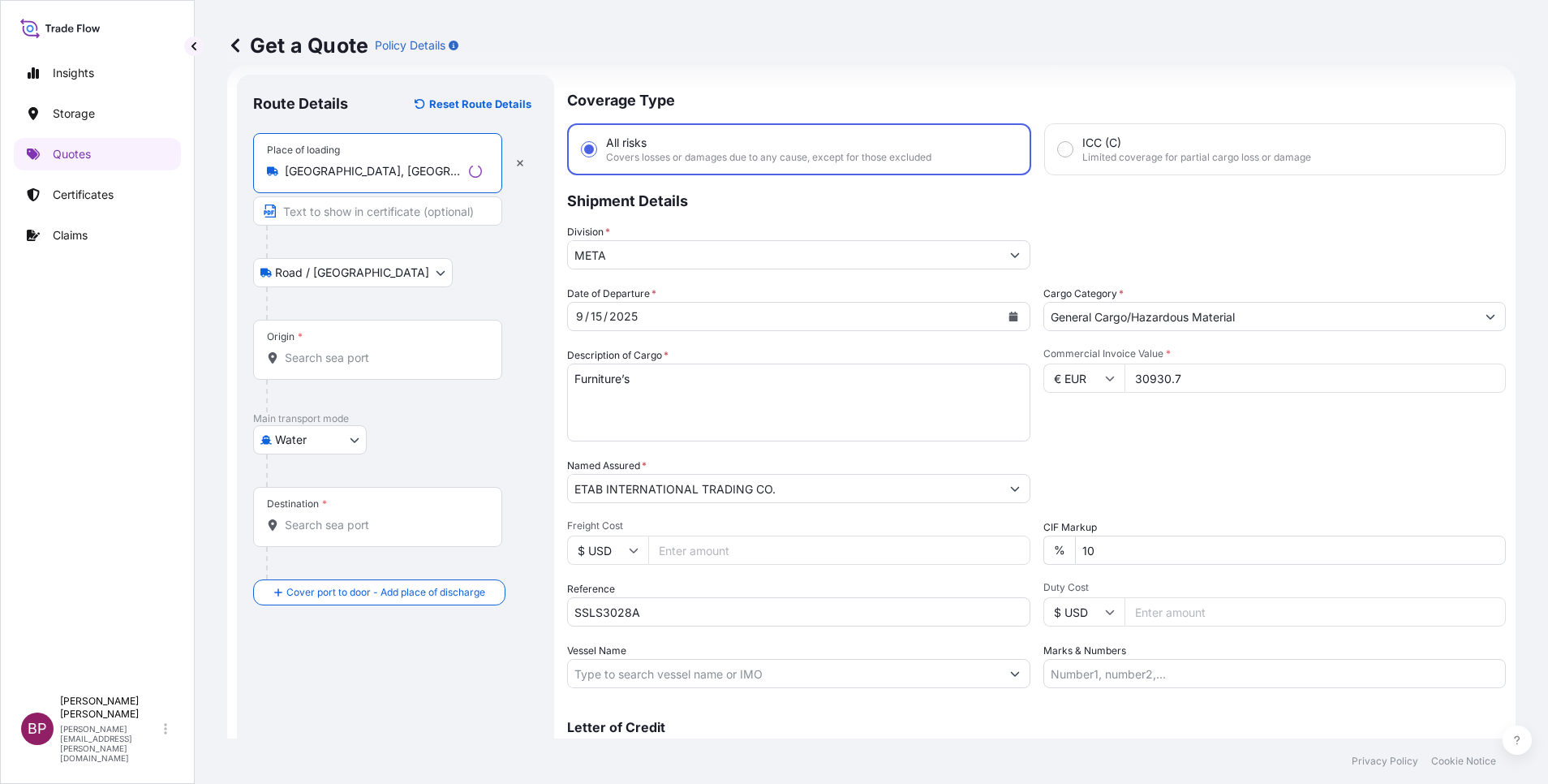
paste input "GDYNIA"
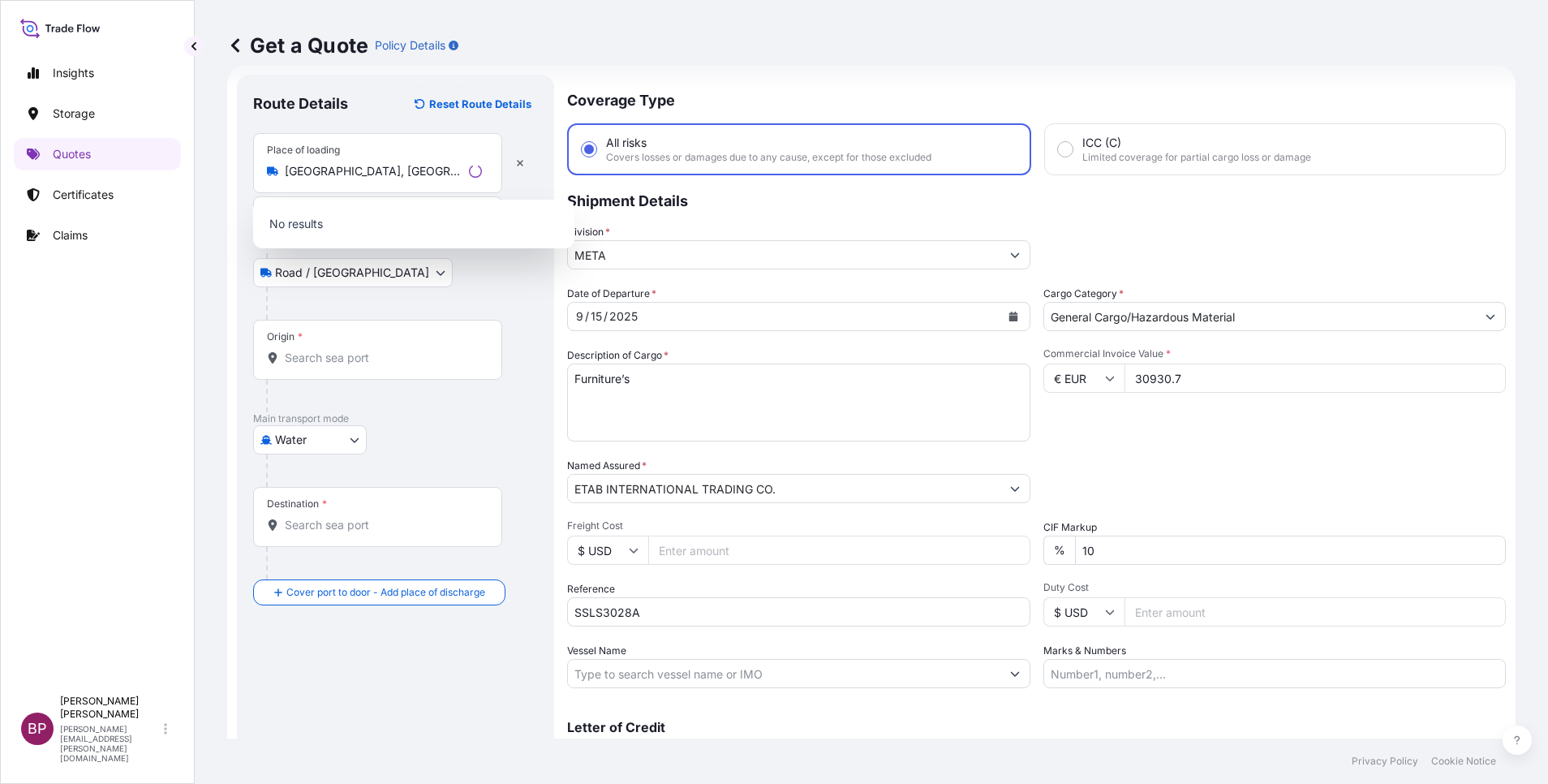
type input "[GEOGRAPHIC_DATA], [GEOGRAPHIC_DATA]"
click at [365, 369] on div "Origin *" at bounding box center [377, 349] width 249 height 60
click at [365, 366] on input "Origin *" at bounding box center [383, 357] width 197 height 16
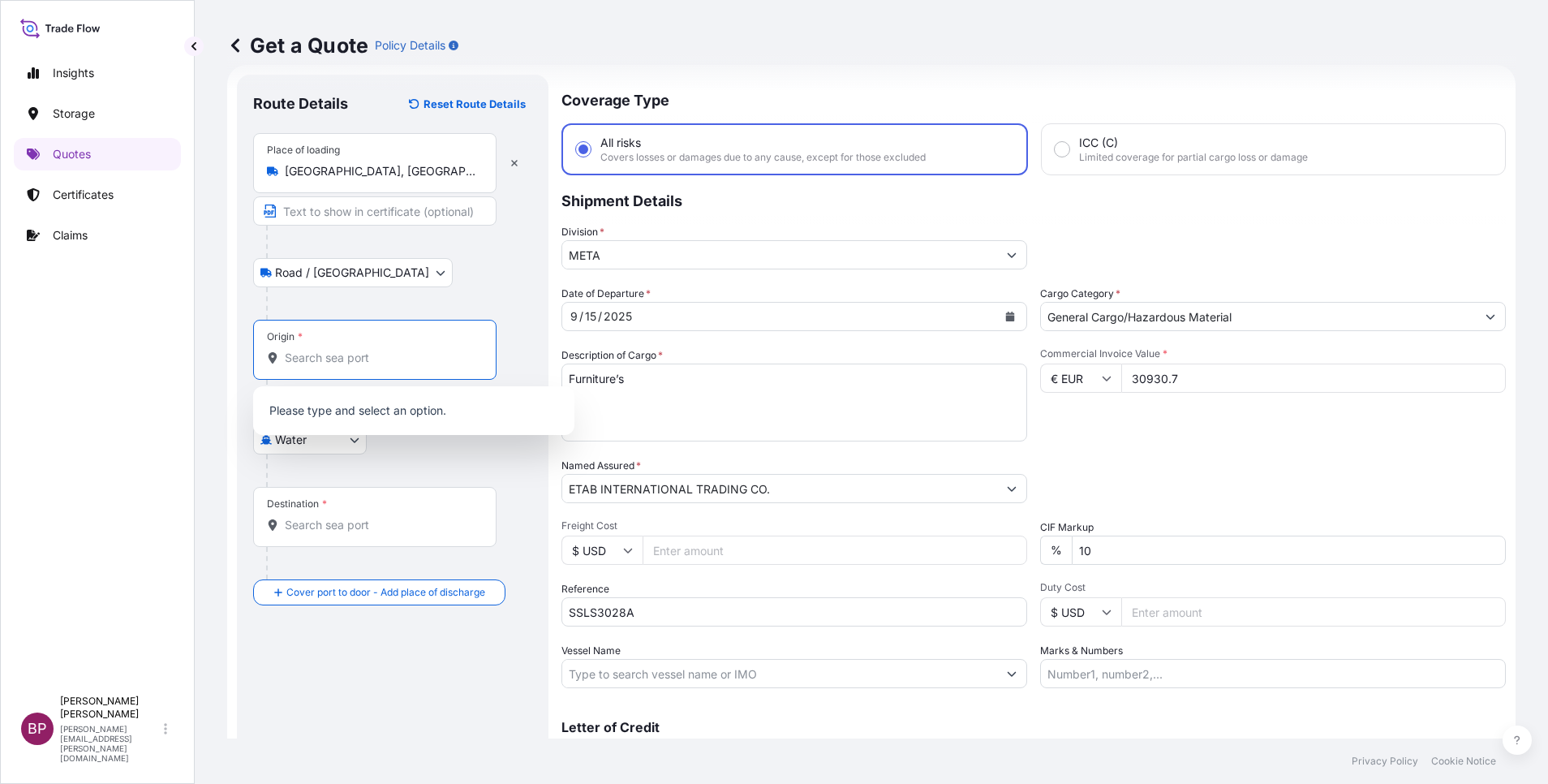
paste input "GDYNIA"
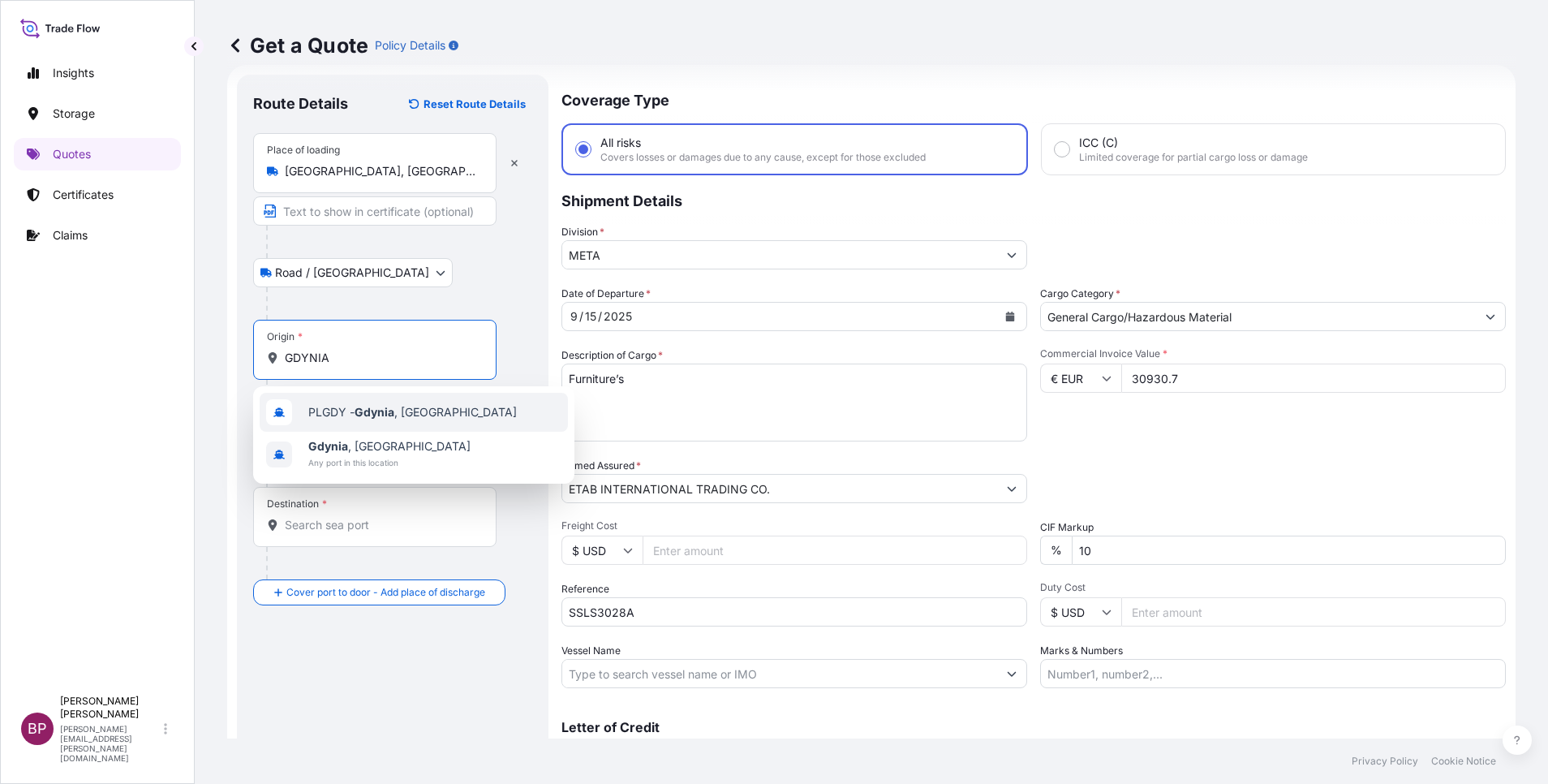
click at [408, 415] on span "PLGDY - [GEOGRAPHIC_DATA] , [GEOGRAPHIC_DATA]" at bounding box center [413, 412] width 209 height 16
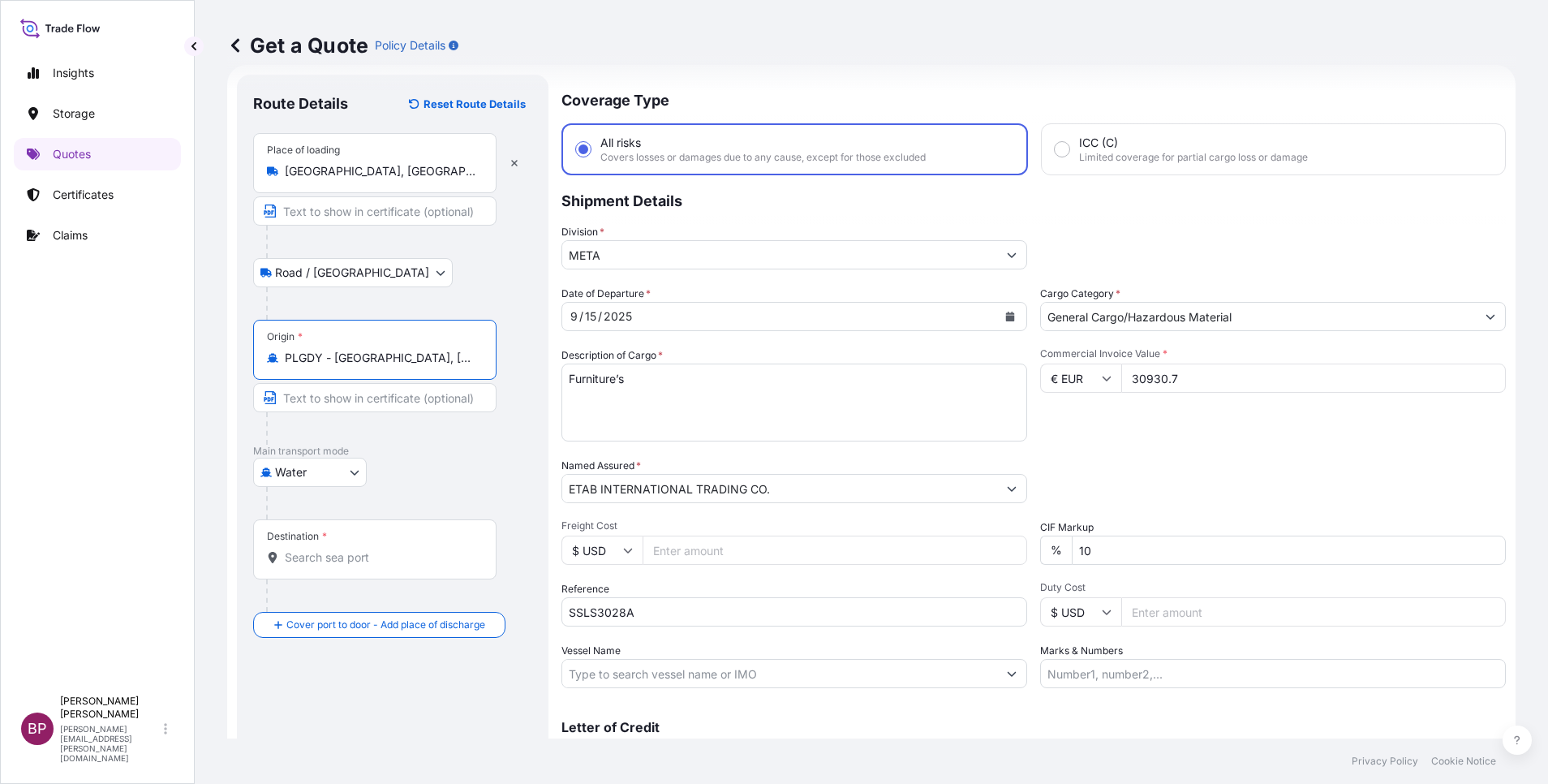
type input "PLGDY - [GEOGRAPHIC_DATA], [GEOGRAPHIC_DATA]"
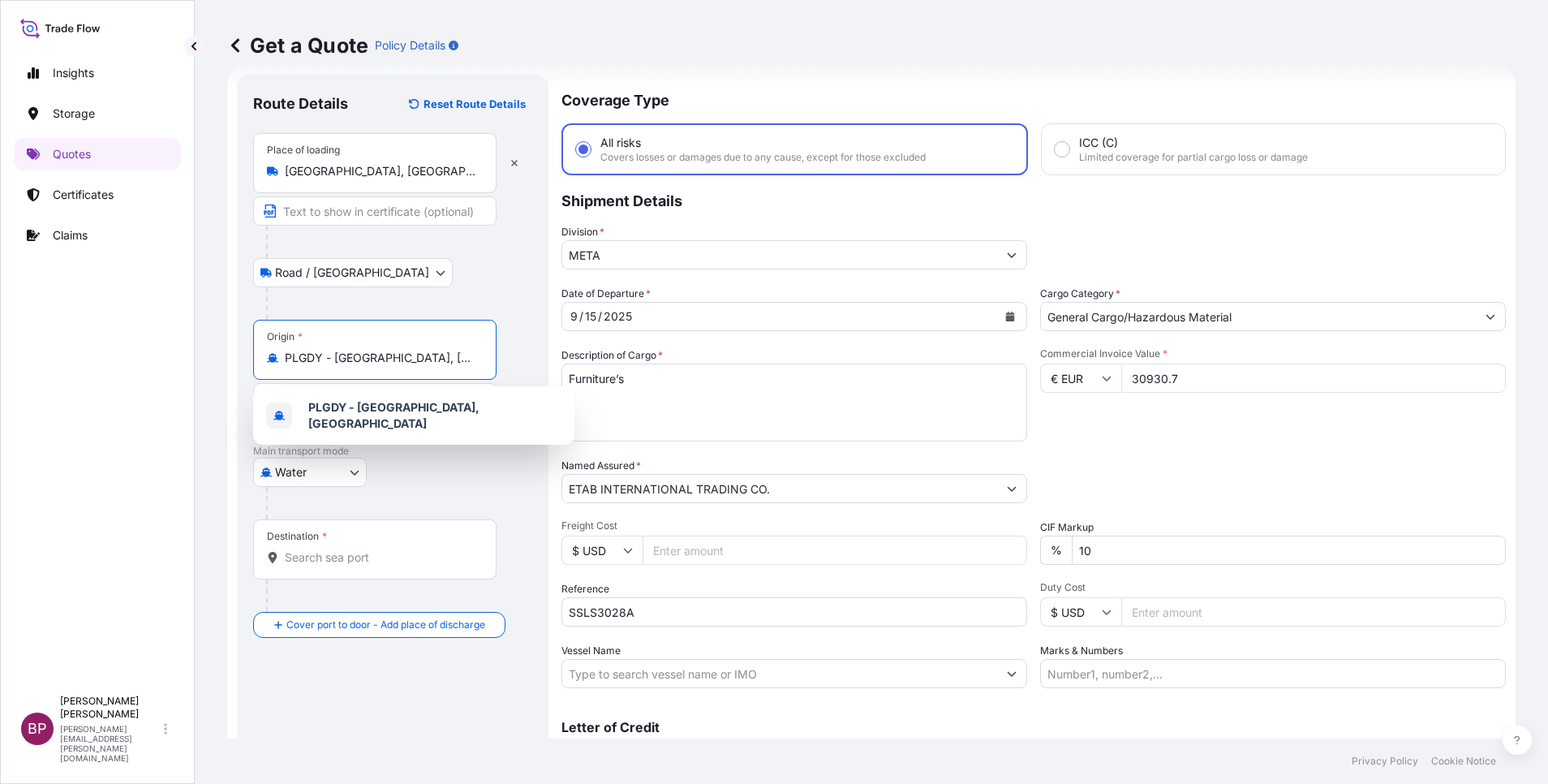
click at [349, 563] on input "Destination *" at bounding box center [380, 557] width 191 height 16
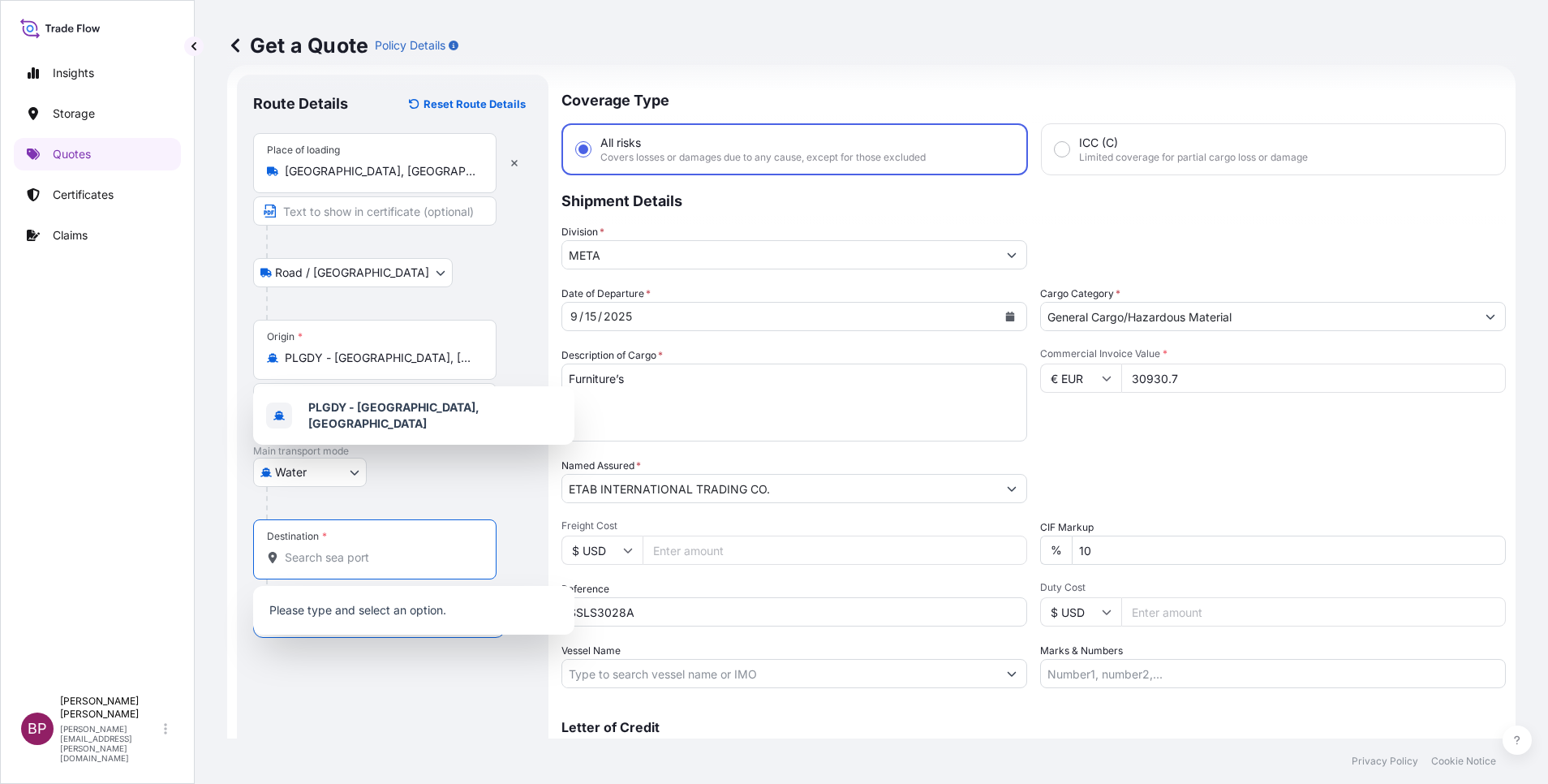
paste input "JEDDAH"
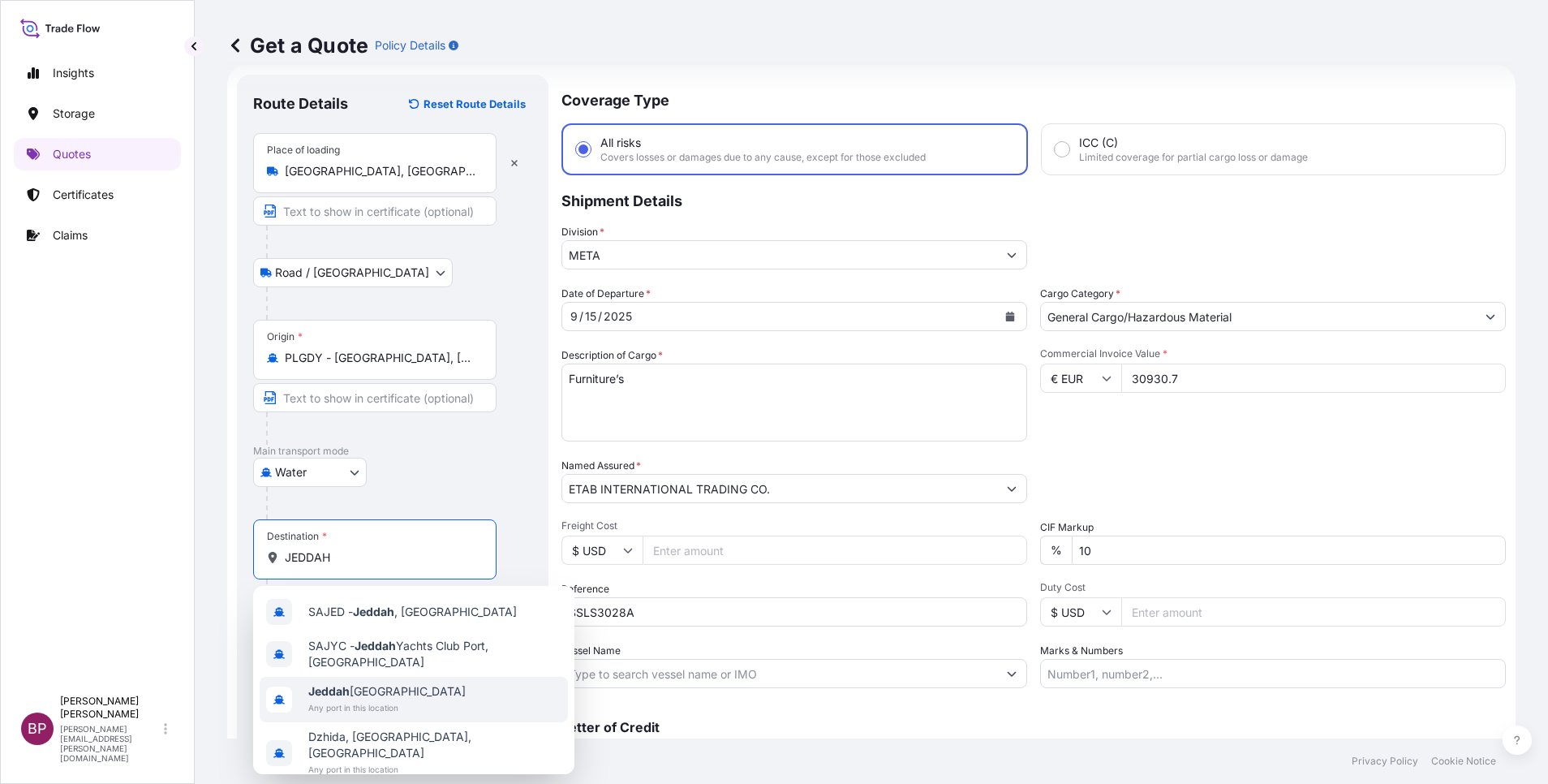
click at [395, 689] on span "Jeddah [GEOGRAPHIC_DATA]" at bounding box center [387, 691] width 157 height 16
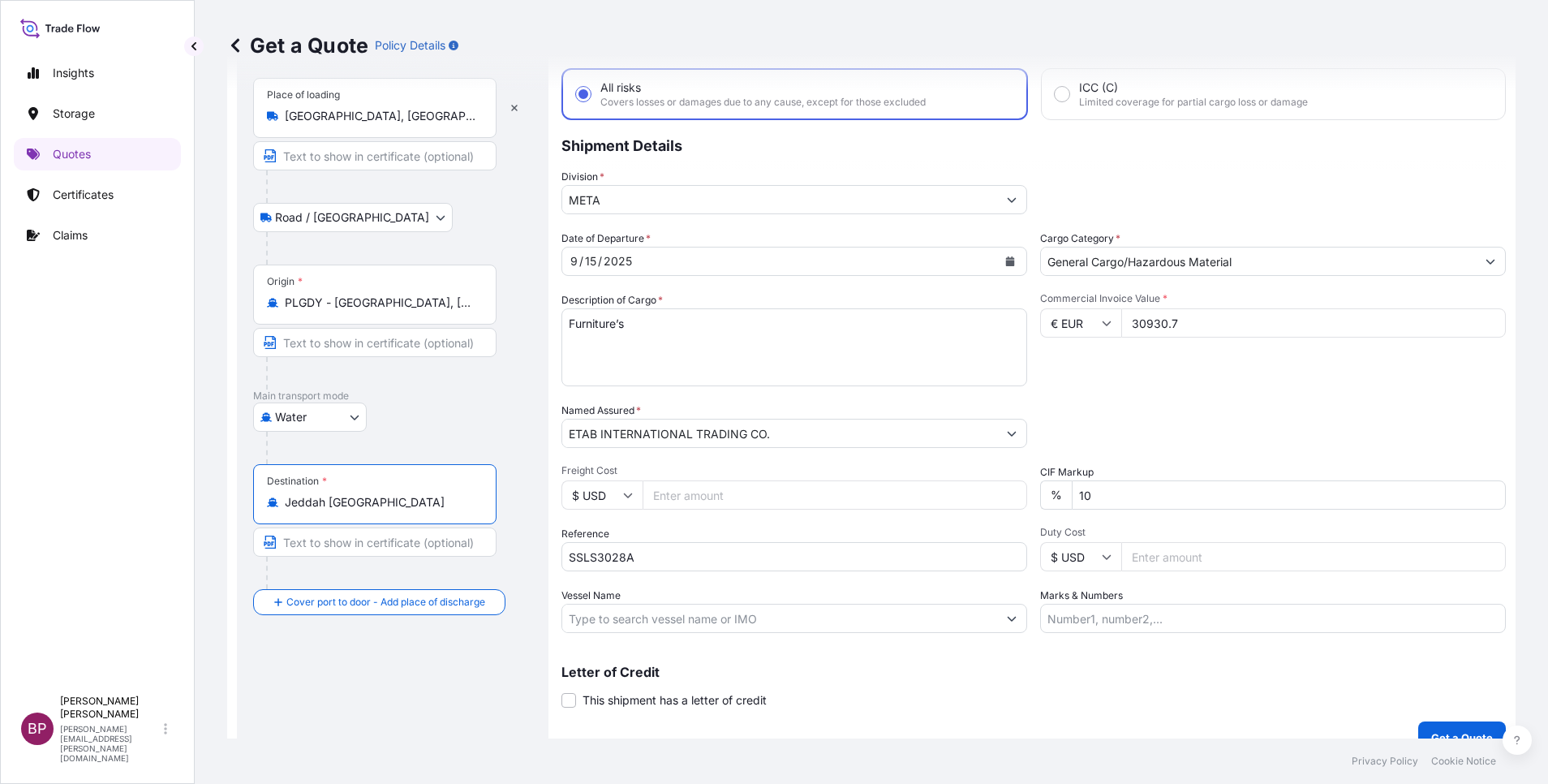
scroll to position [106, 0]
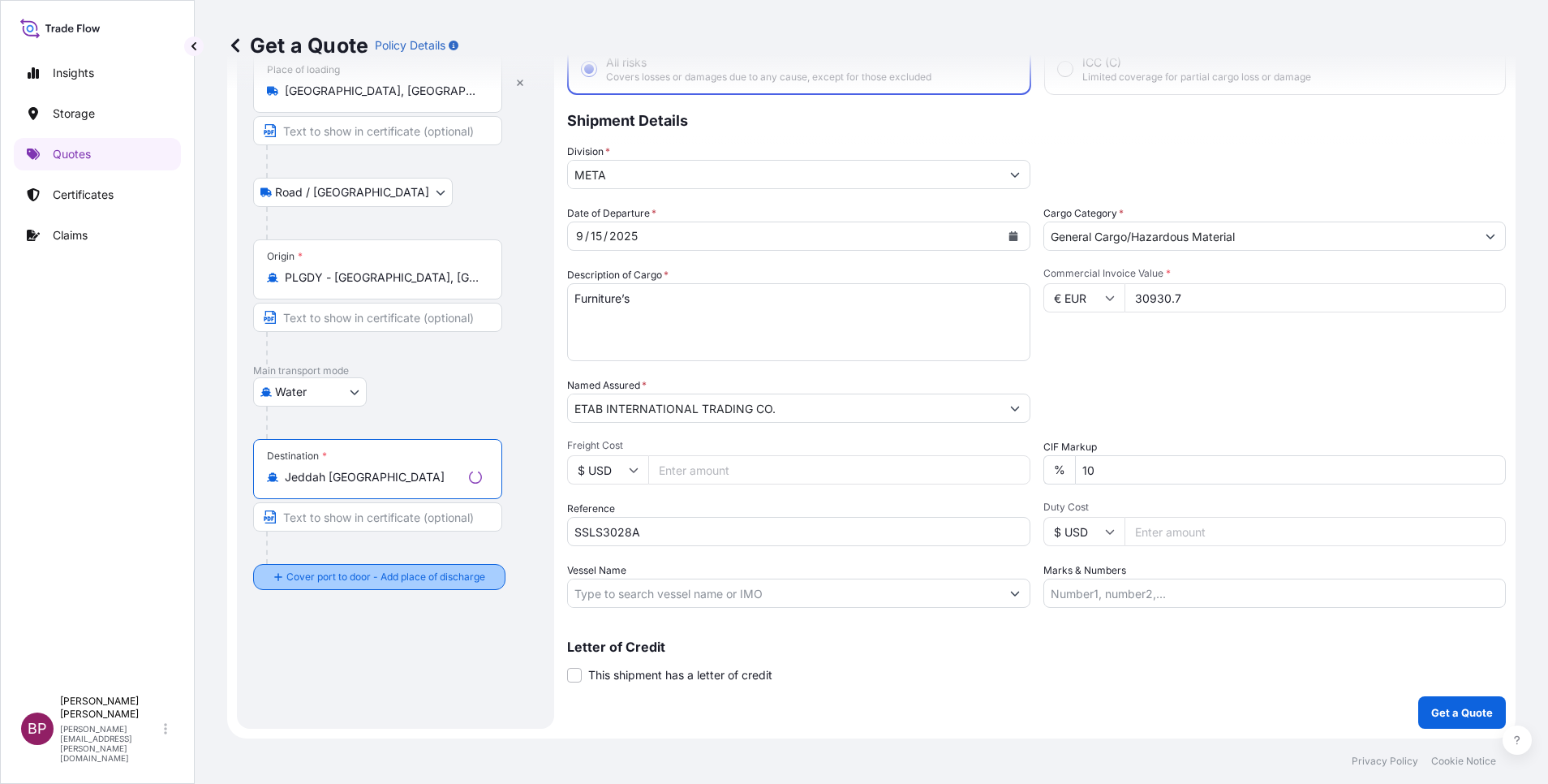
type input "Jeddah [GEOGRAPHIC_DATA]"
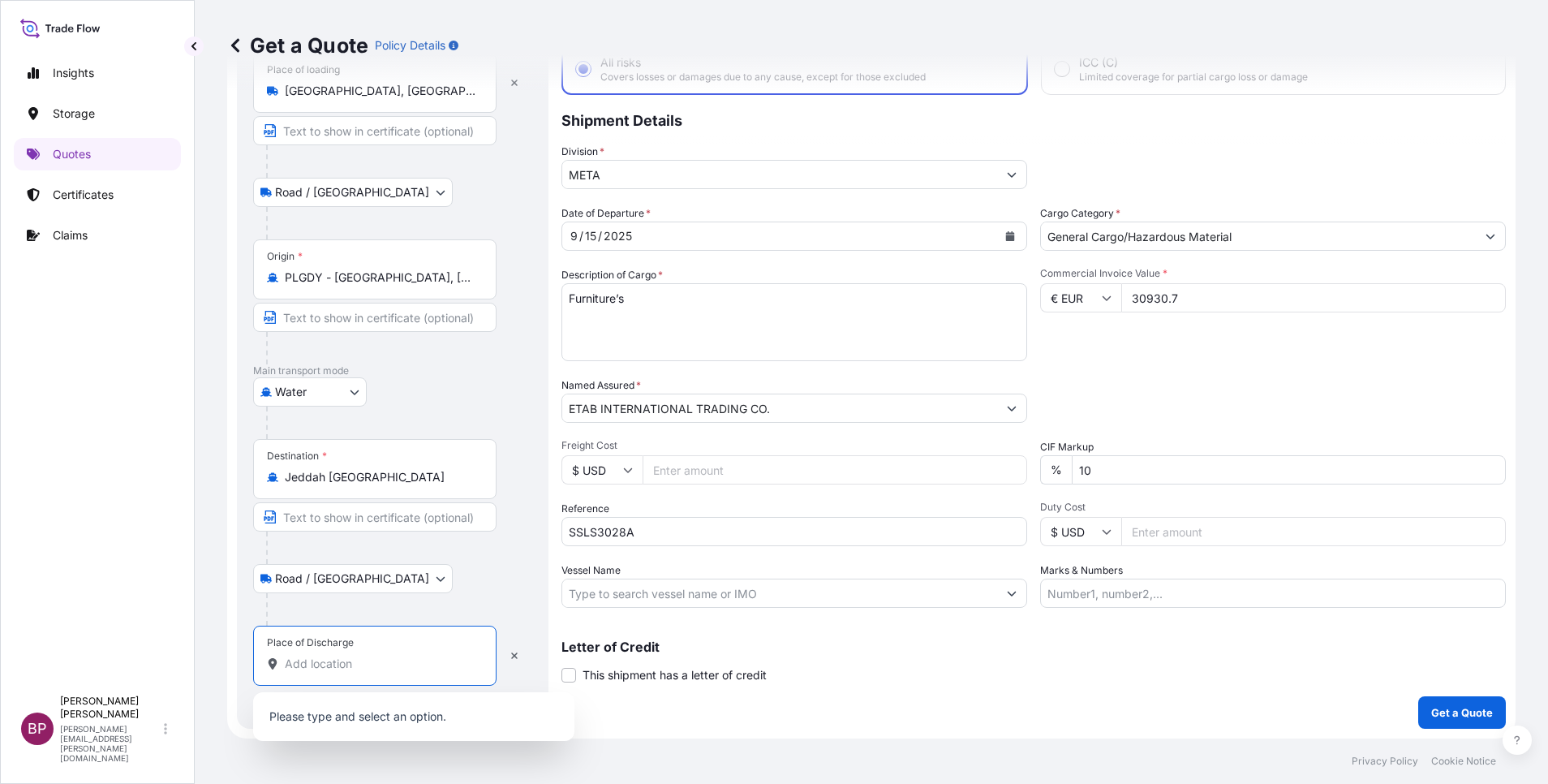
click at [354, 657] on input "Place of Discharge" at bounding box center [380, 663] width 191 height 16
paste input "JEDDAH"
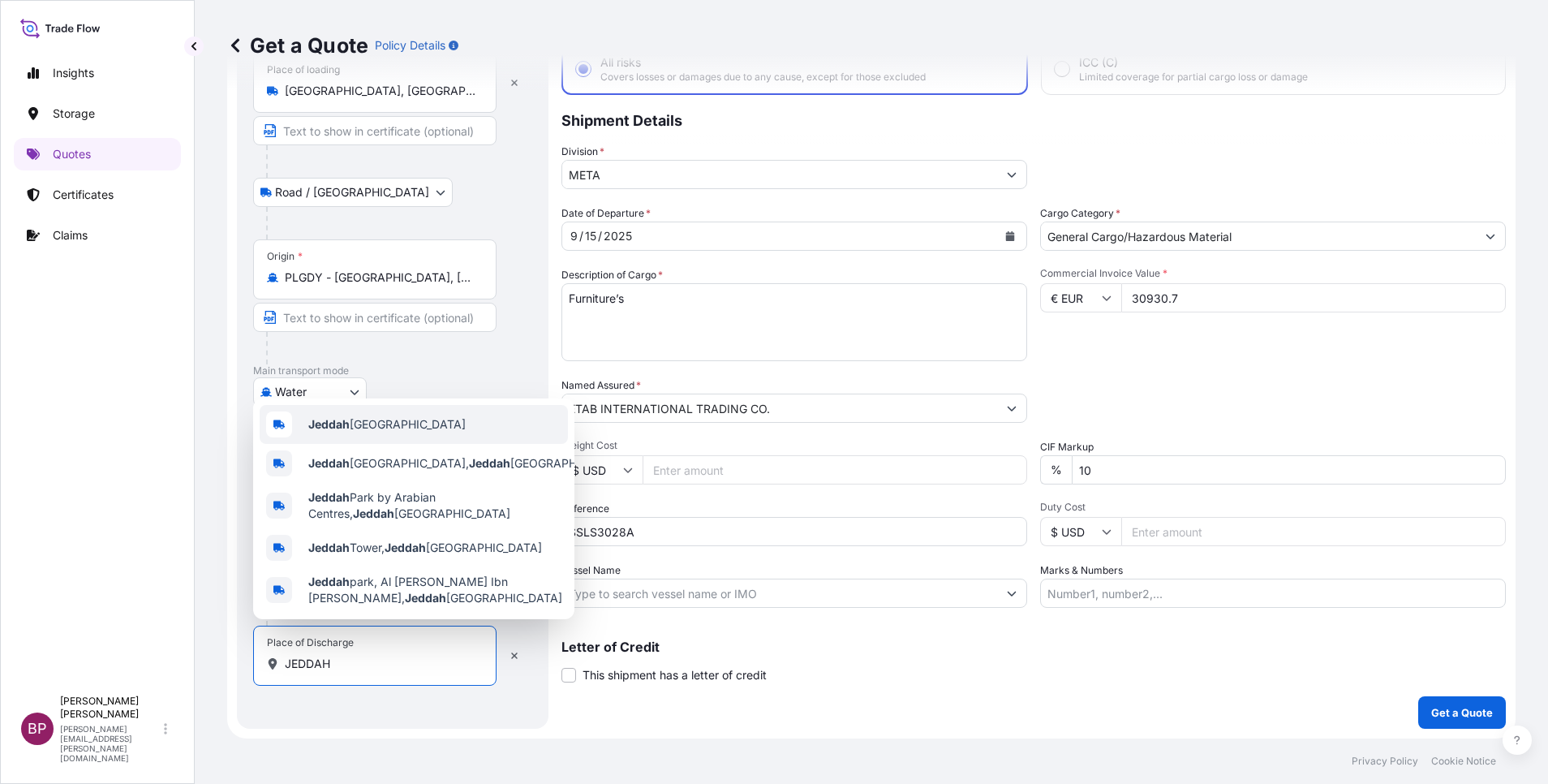
click at [391, 423] on span "Jeddah [GEOGRAPHIC_DATA]" at bounding box center [387, 424] width 157 height 16
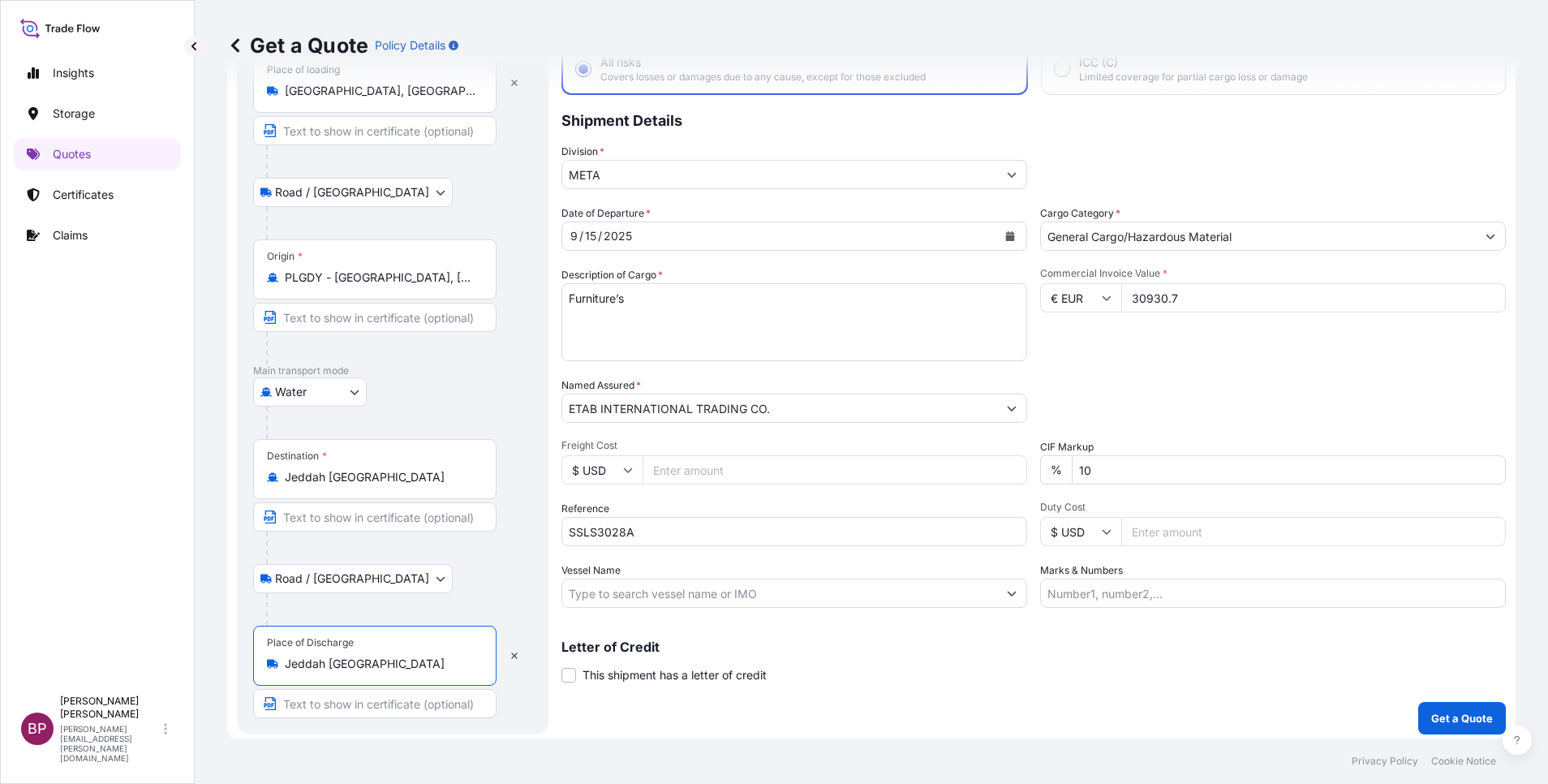
type input "Jeddah [GEOGRAPHIC_DATA]"
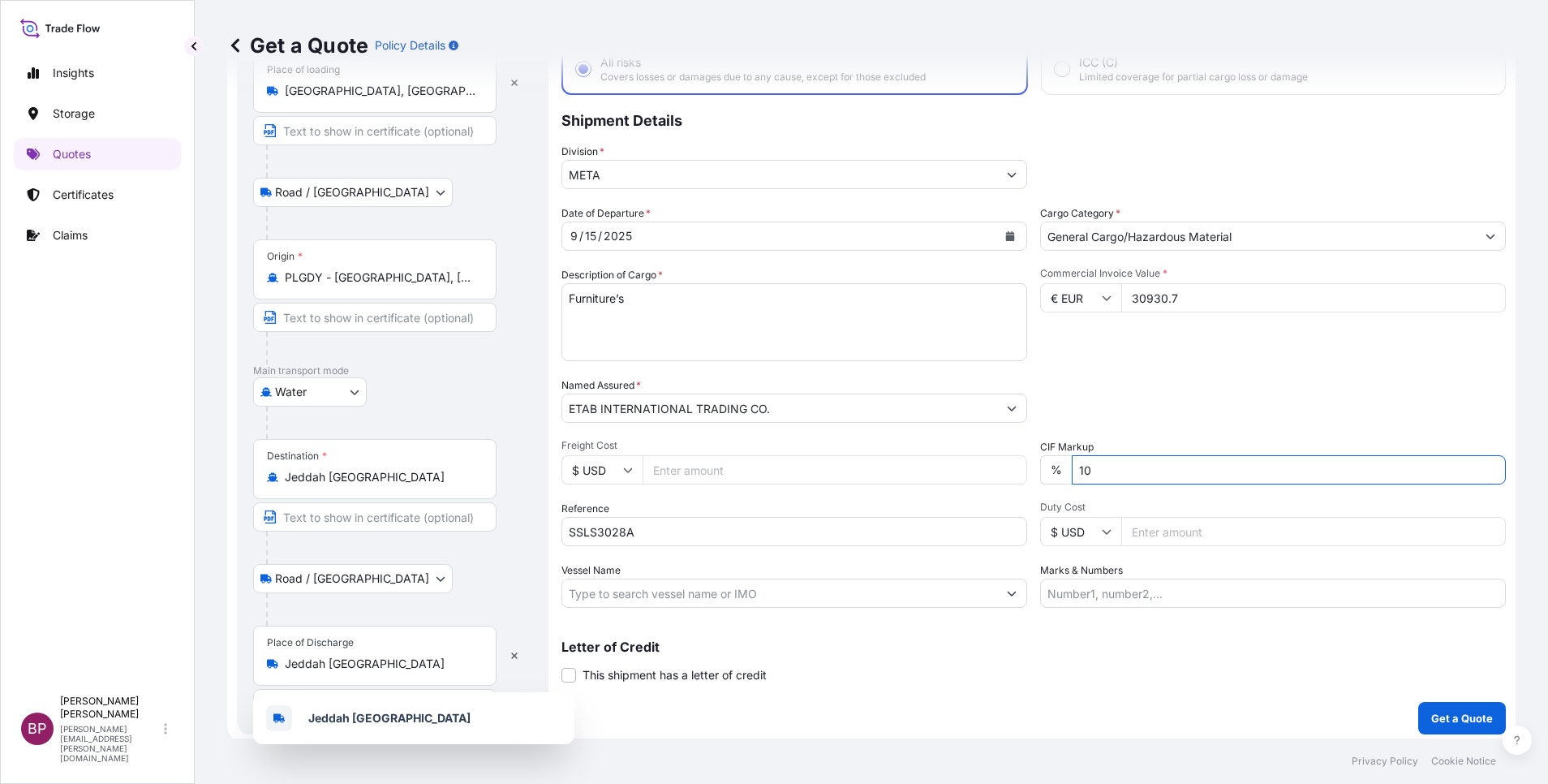
drag, startPoint x: 1140, startPoint y: 470, endPoint x: 673, endPoint y: 455, distance: 467.2
click at [700, 455] on div "Date of Departure * [DATE] Cargo Category * General Cargo/Hazardous Material De…" at bounding box center [1033, 406] width 945 height 402
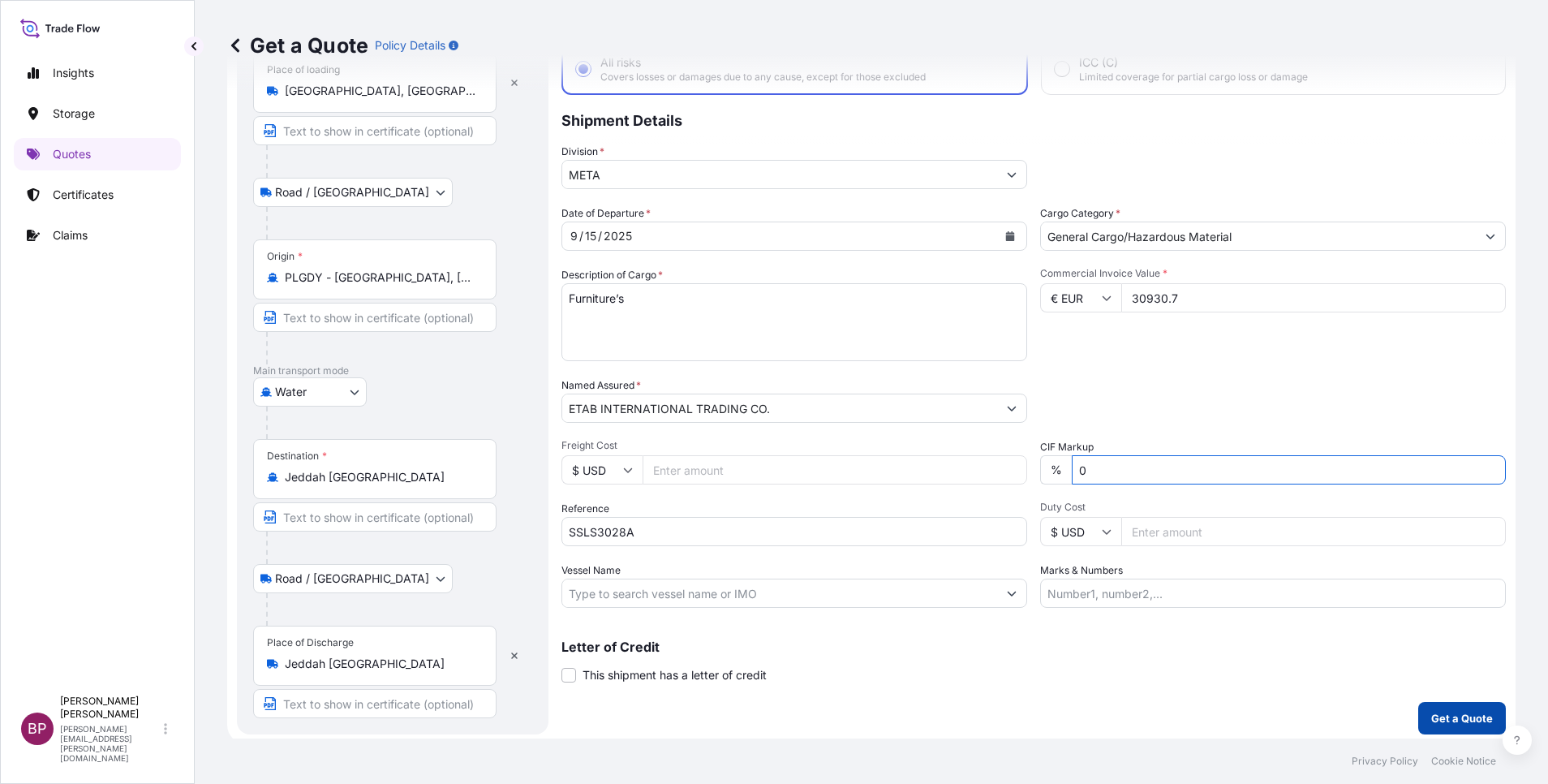
type input "0"
click at [1450, 718] on p "Get a Quote" at bounding box center [1462, 718] width 61 height 16
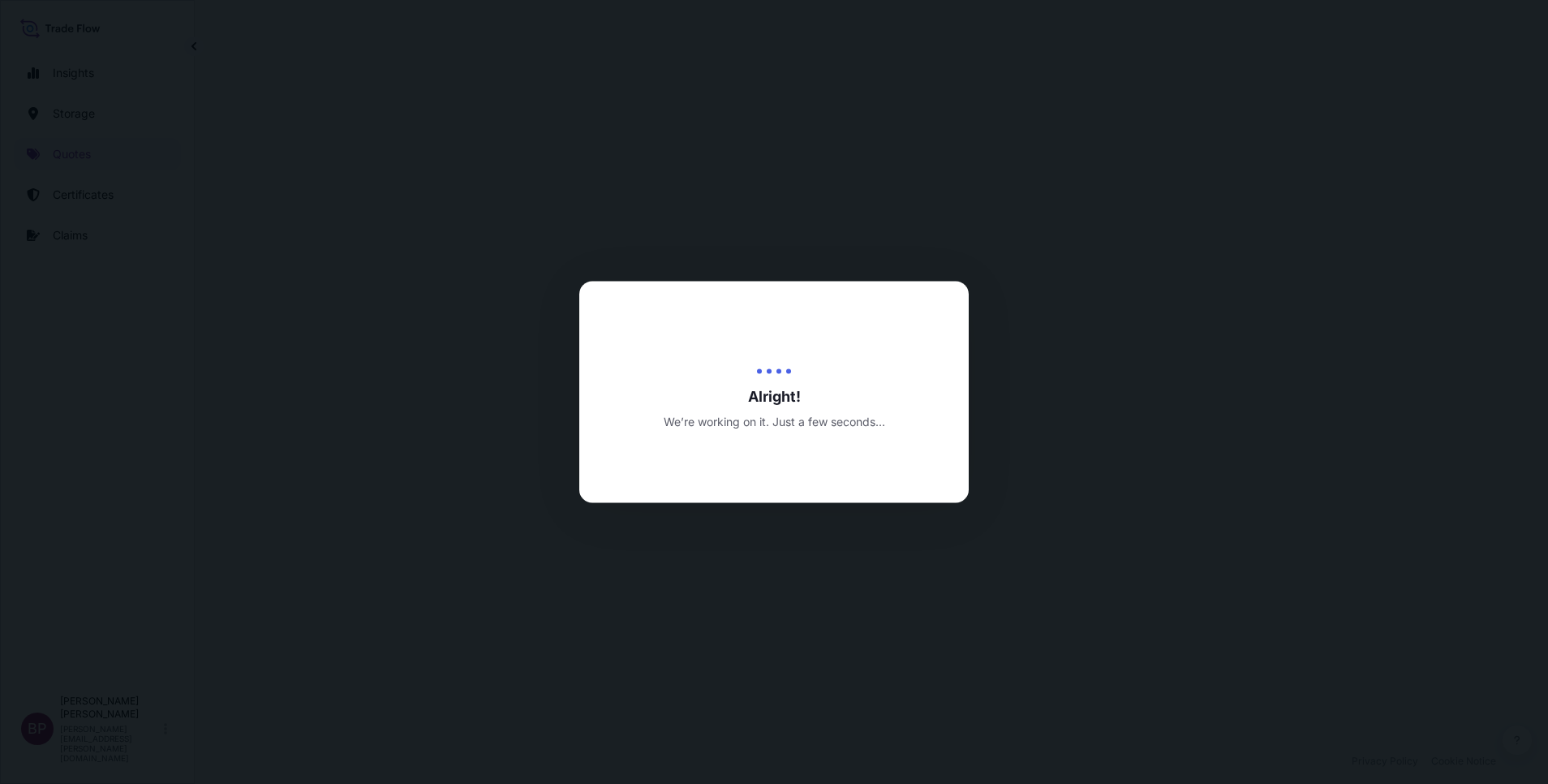
select select "Road / [GEOGRAPHIC_DATA]"
select select "Water"
select select "Road / [GEOGRAPHIC_DATA]"
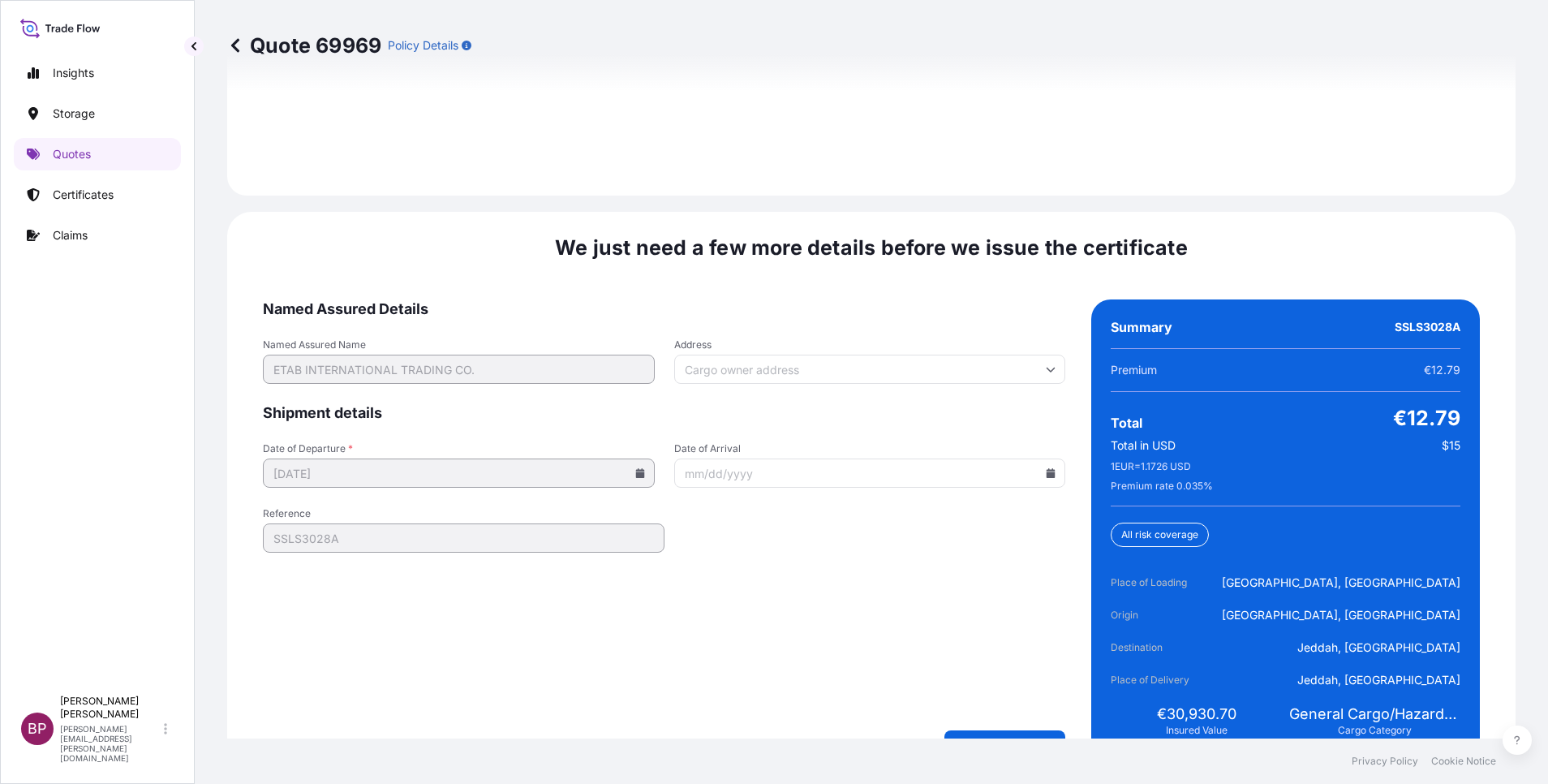
scroll to position [2489, 0]
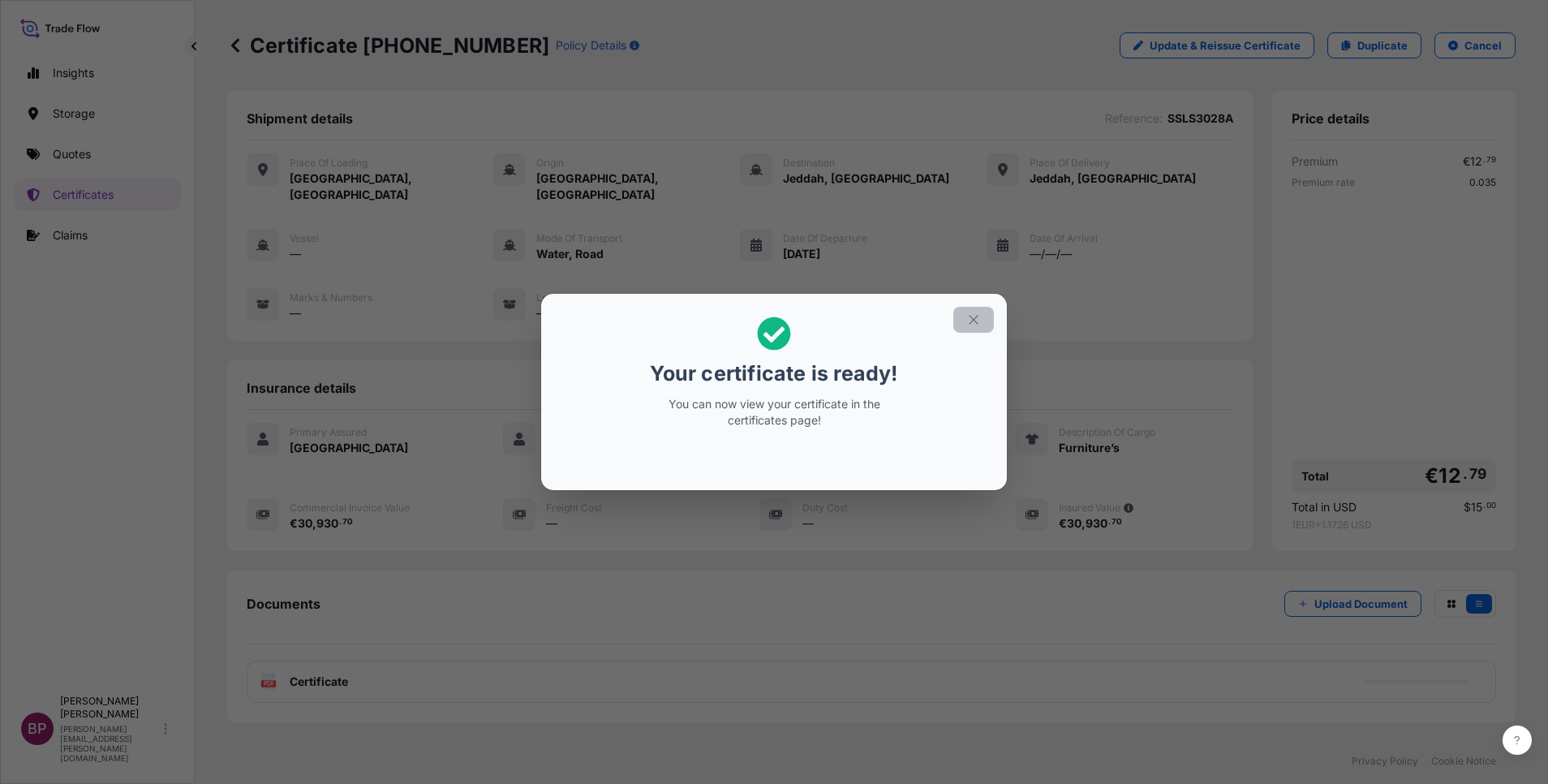
click at [979, 325] on icon "button" at bounding box center [973, 319] width 14 height 14
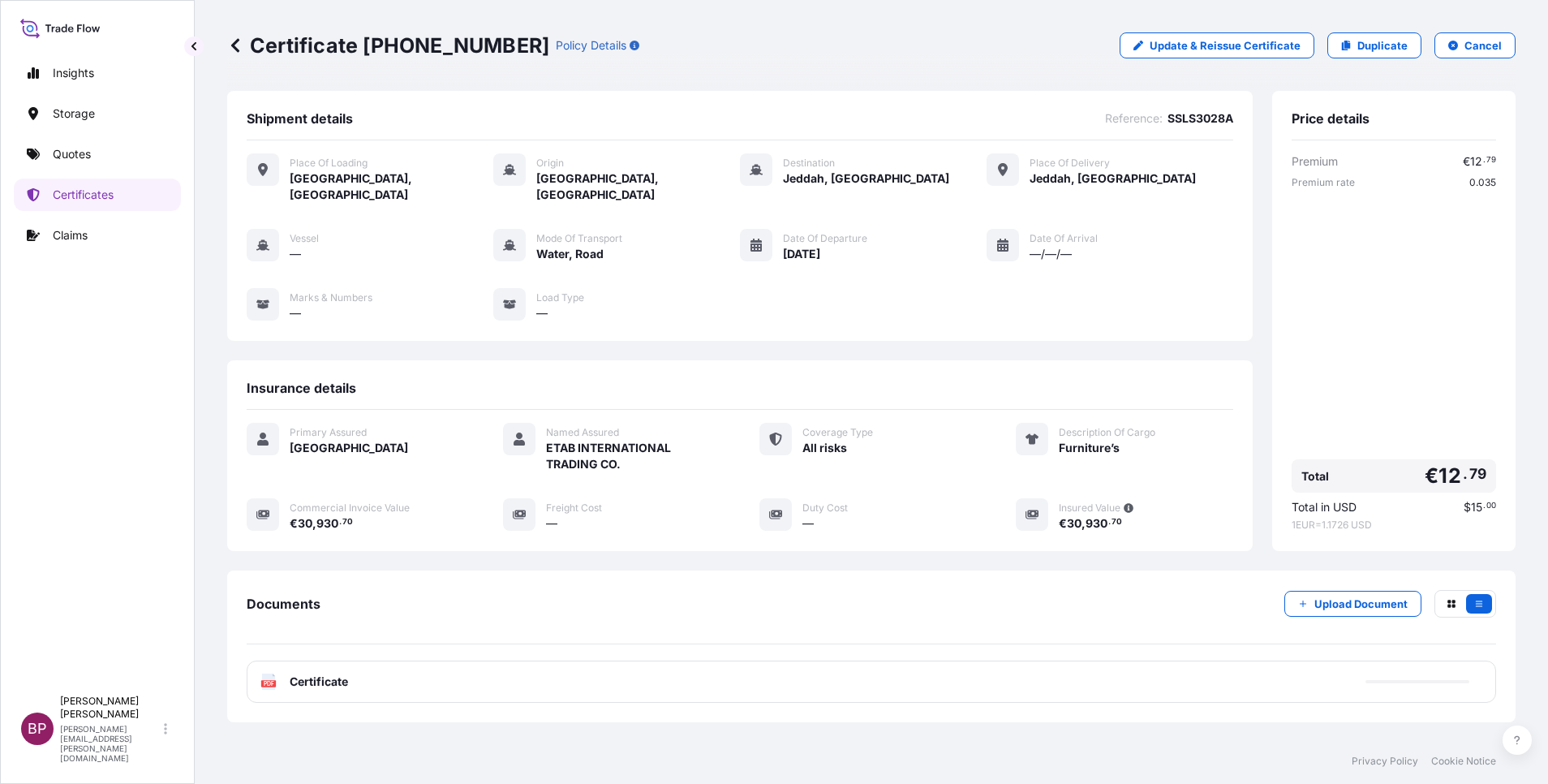
click at [327, 673] on span "Certificate" at bounding box center [319, 681] width 58 height 16
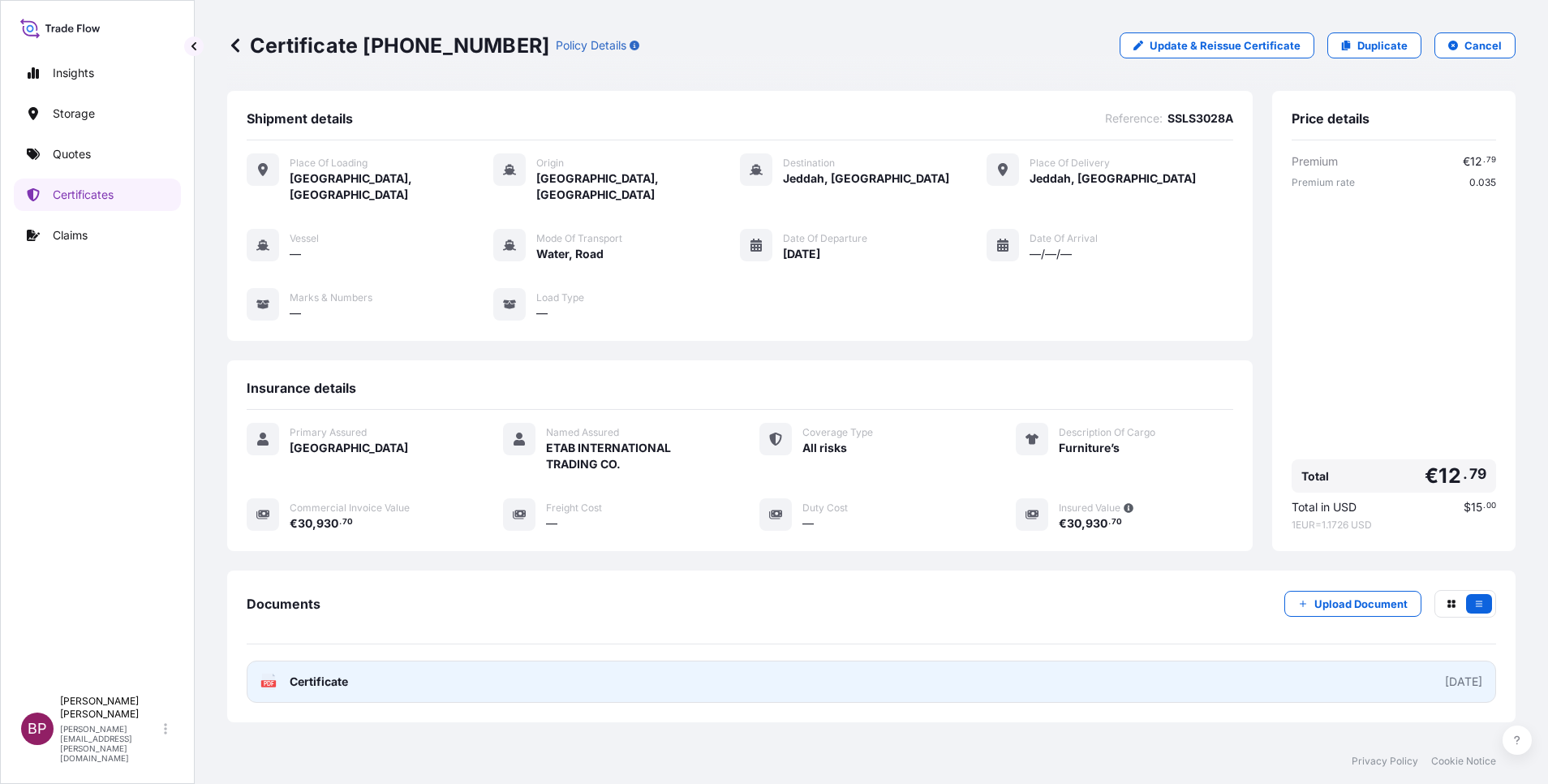
click at [311, 673] on span "Certificate" at bounding box center [319, 681] width 58 height 16
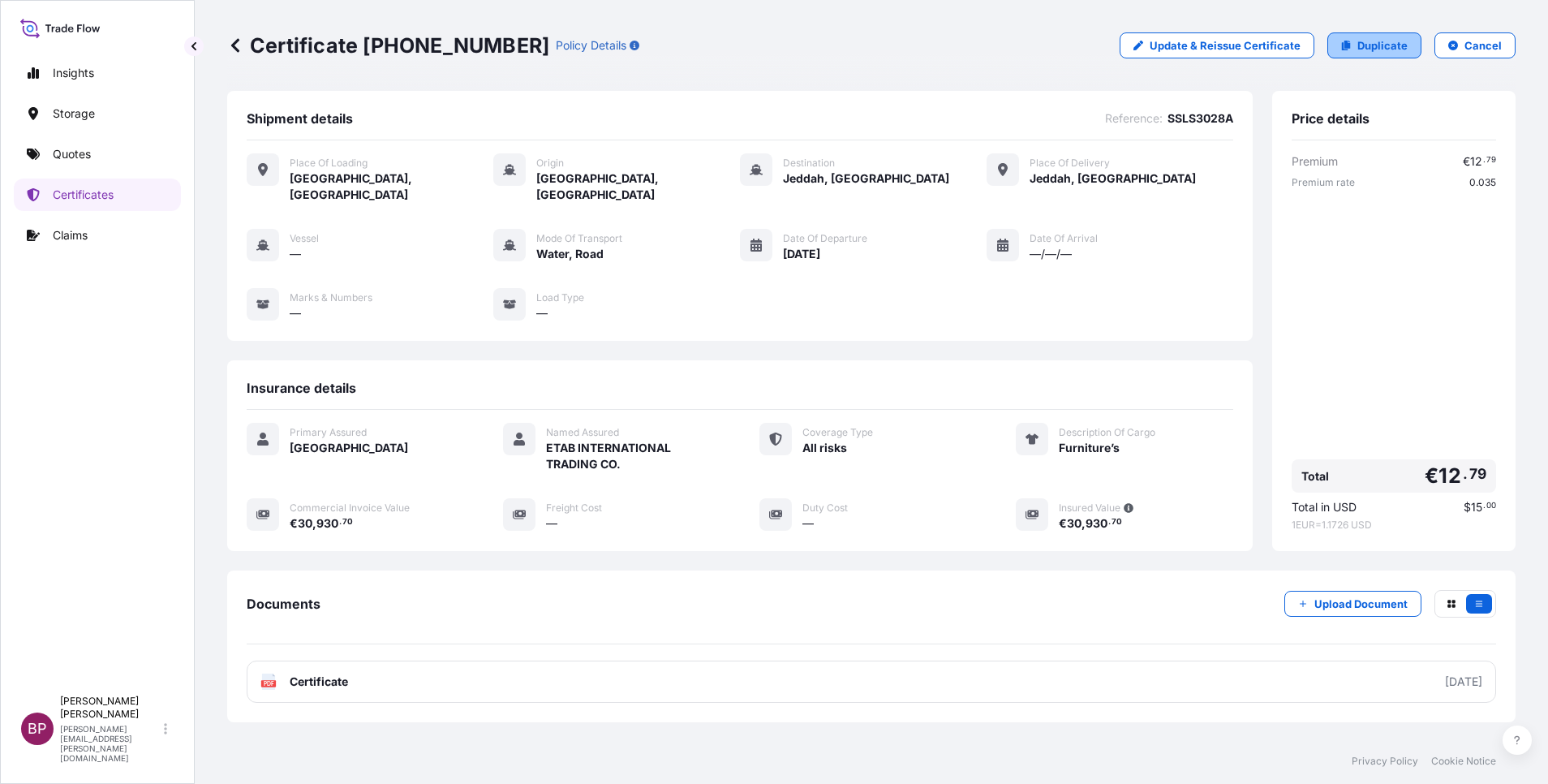
click at [1372, 38] on p "Duplicate" at bounding box center [1382, 45] width 51 height 16
select select "Road / [GEOGRAPHIC_DATA]"
select select "Water"
select select "Road / [GEOGRAPHIC_DATA]"
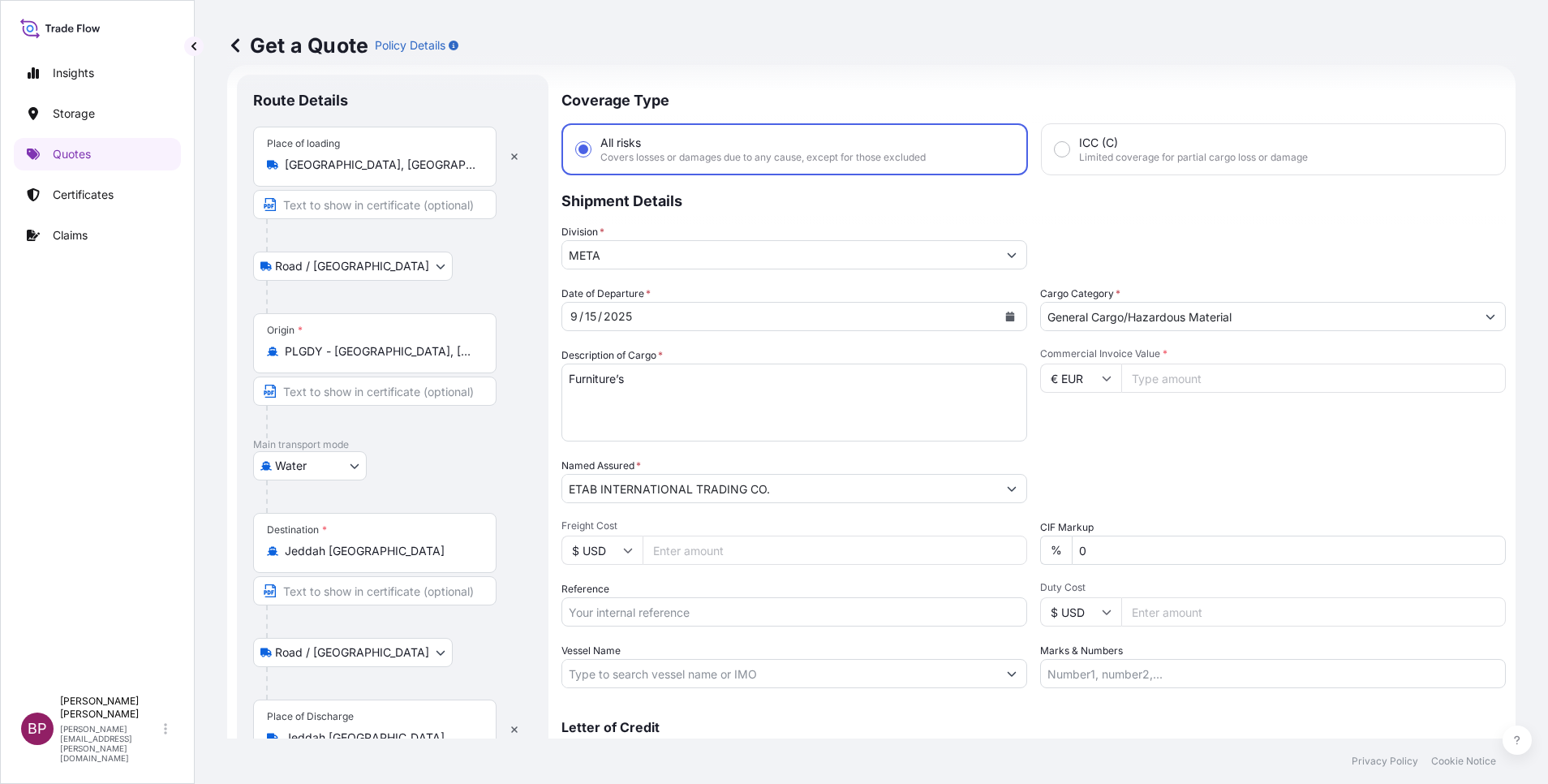
scroll to position [106, 0]
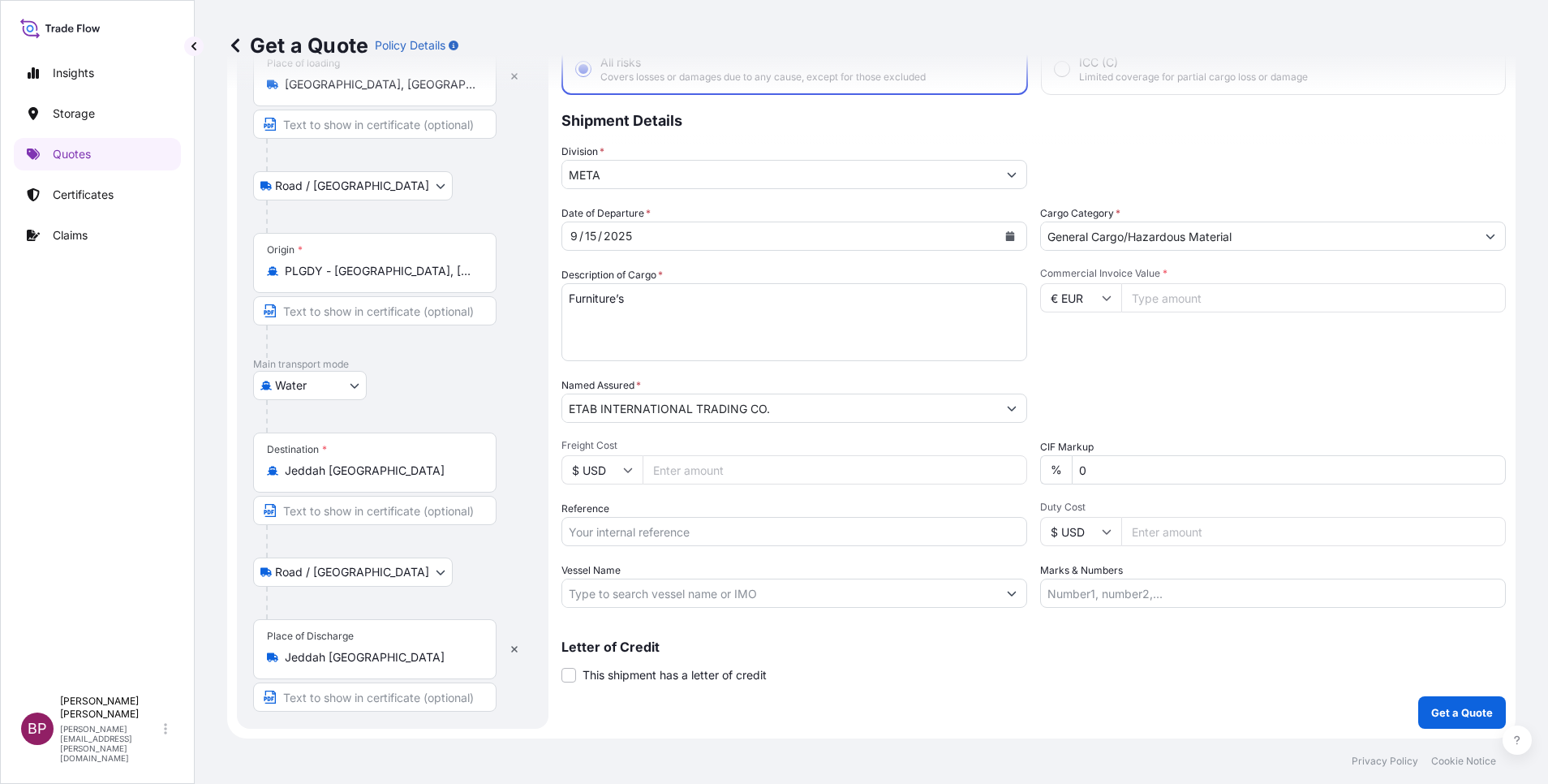
click at [1240, 301] on div "Commercial Invoice Value * € EUR" at bounding box center [1273, 314] width 465 height 94
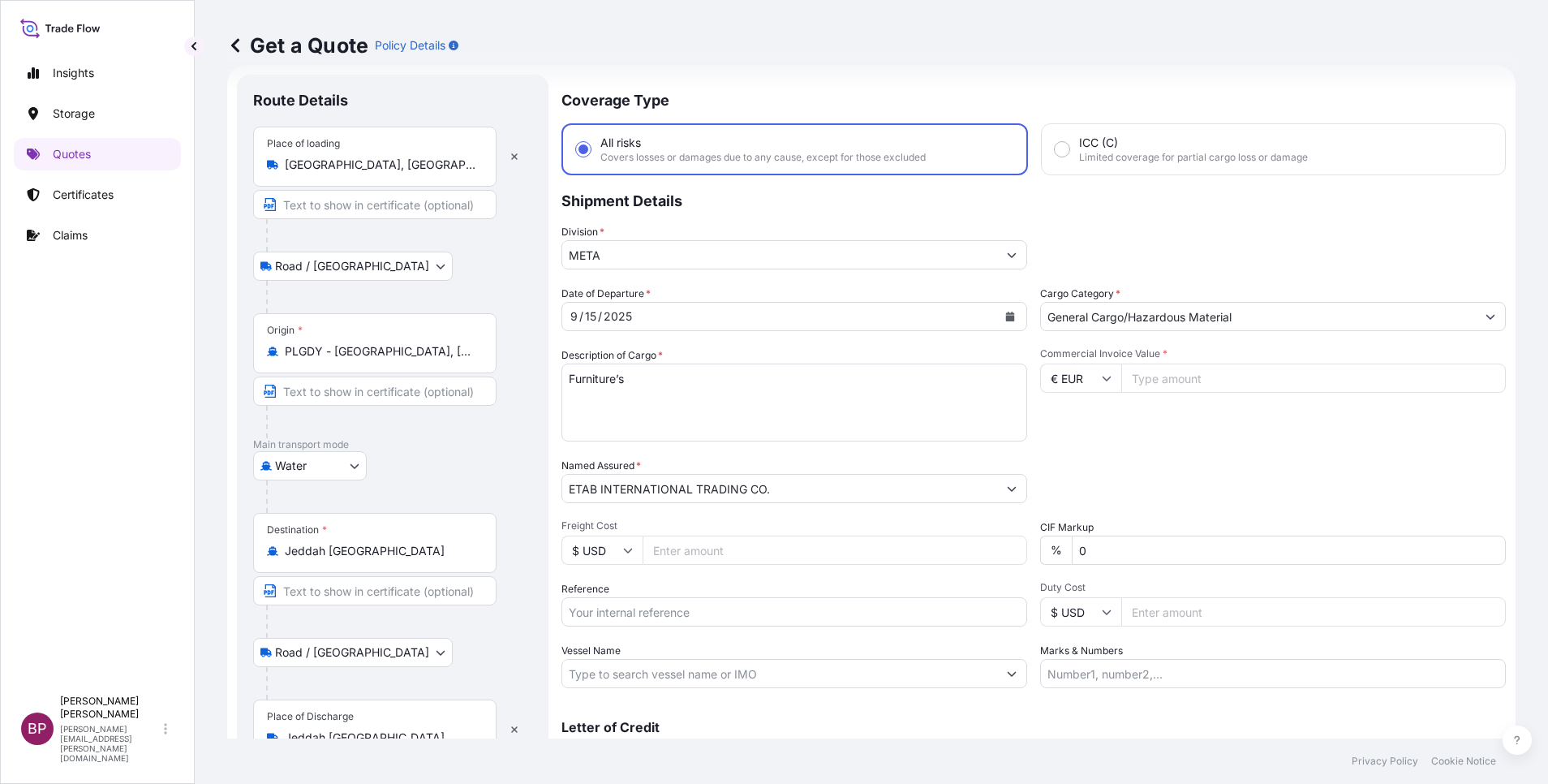
paste input "69268.92"
type input "69268.92"
click at [1006, 313] on icon "Calendar" at bounding box center [1010, 316] width 9 height 10
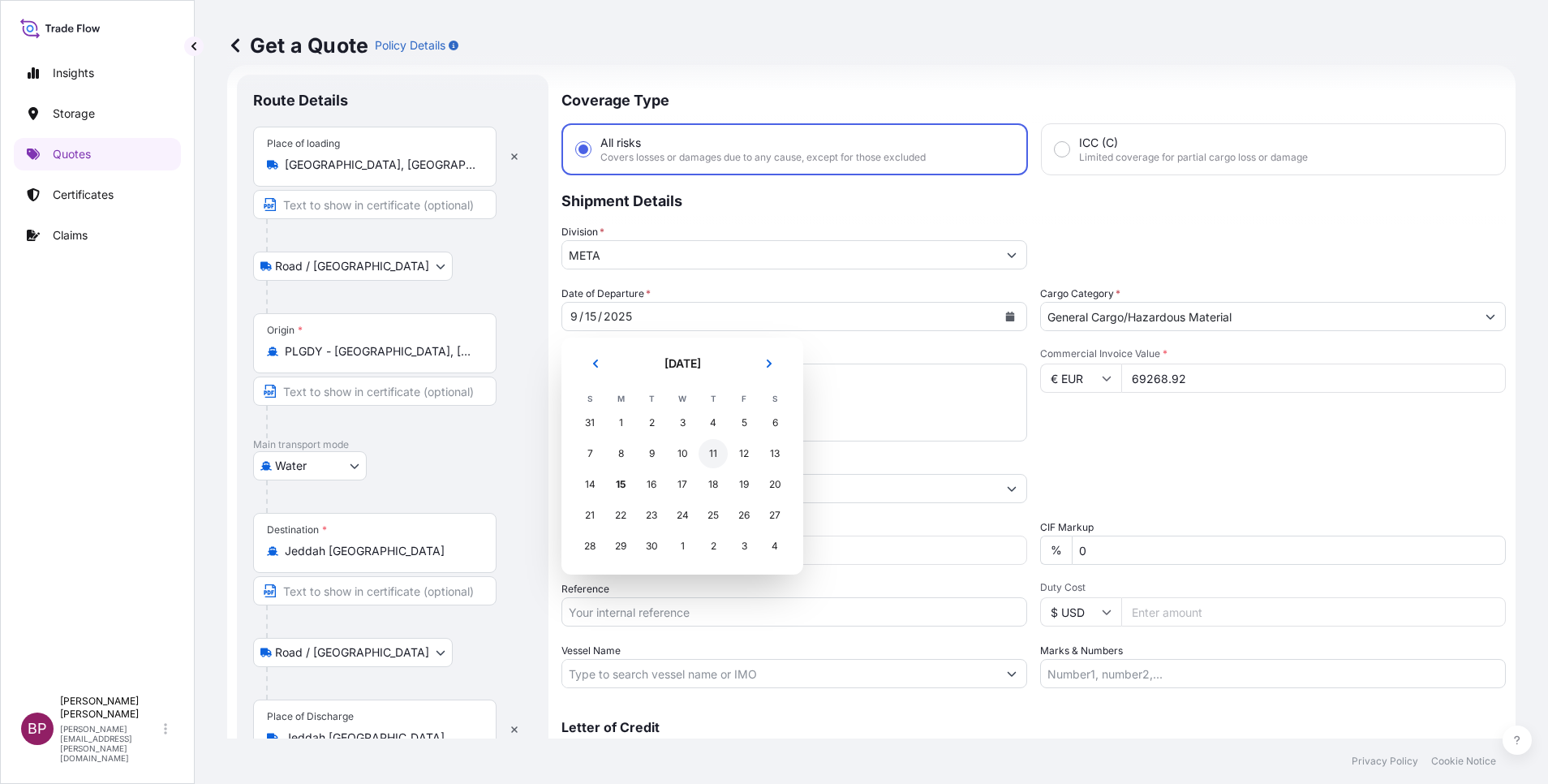
click at [716, 455] on div "11" at bounding box center [713, 454] width 30 height 30
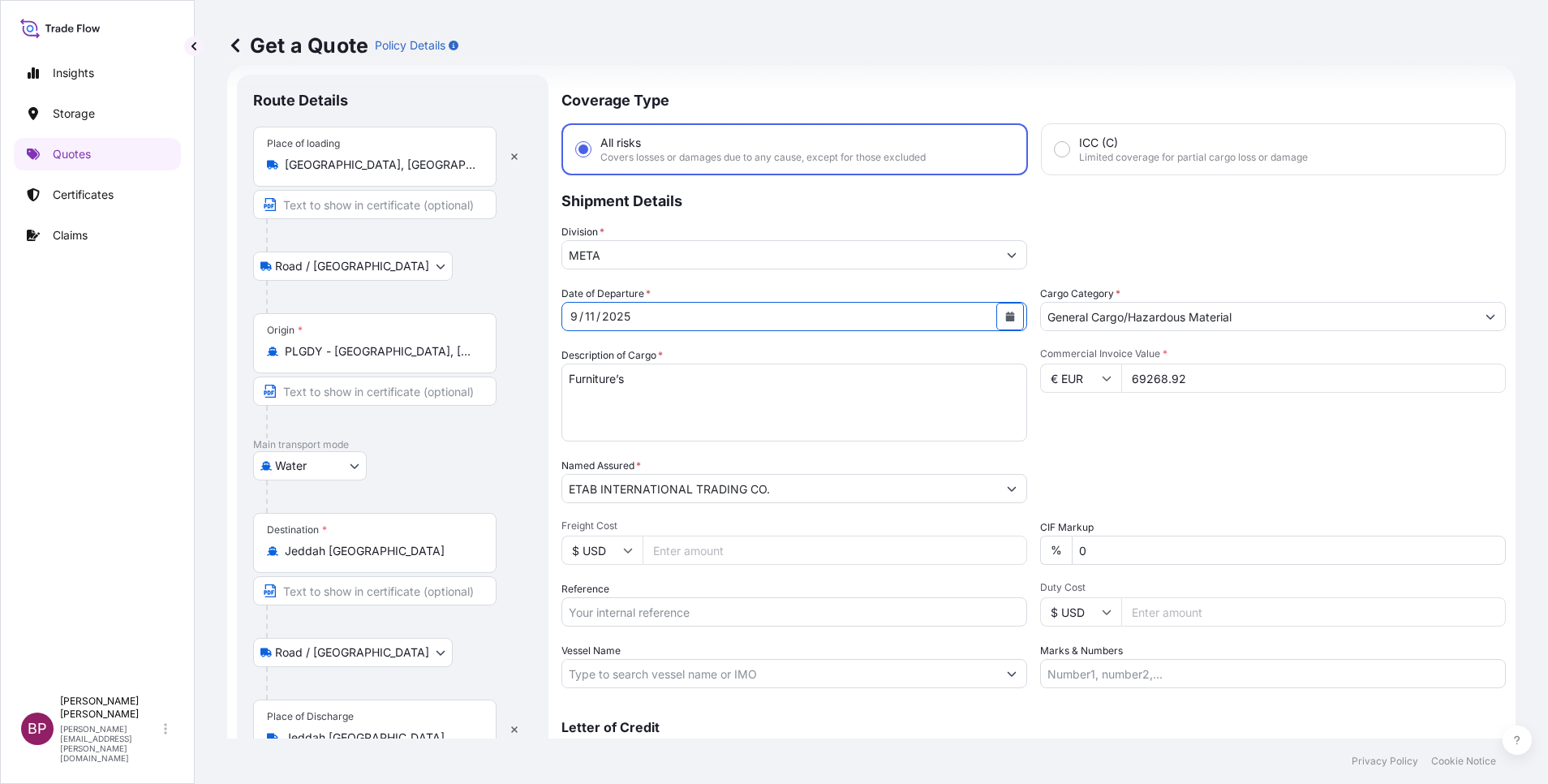
click at [640, 607] on input "Reference" at bounding box center [794, 612] width 465 height 30
paste input "SSLS3028B"
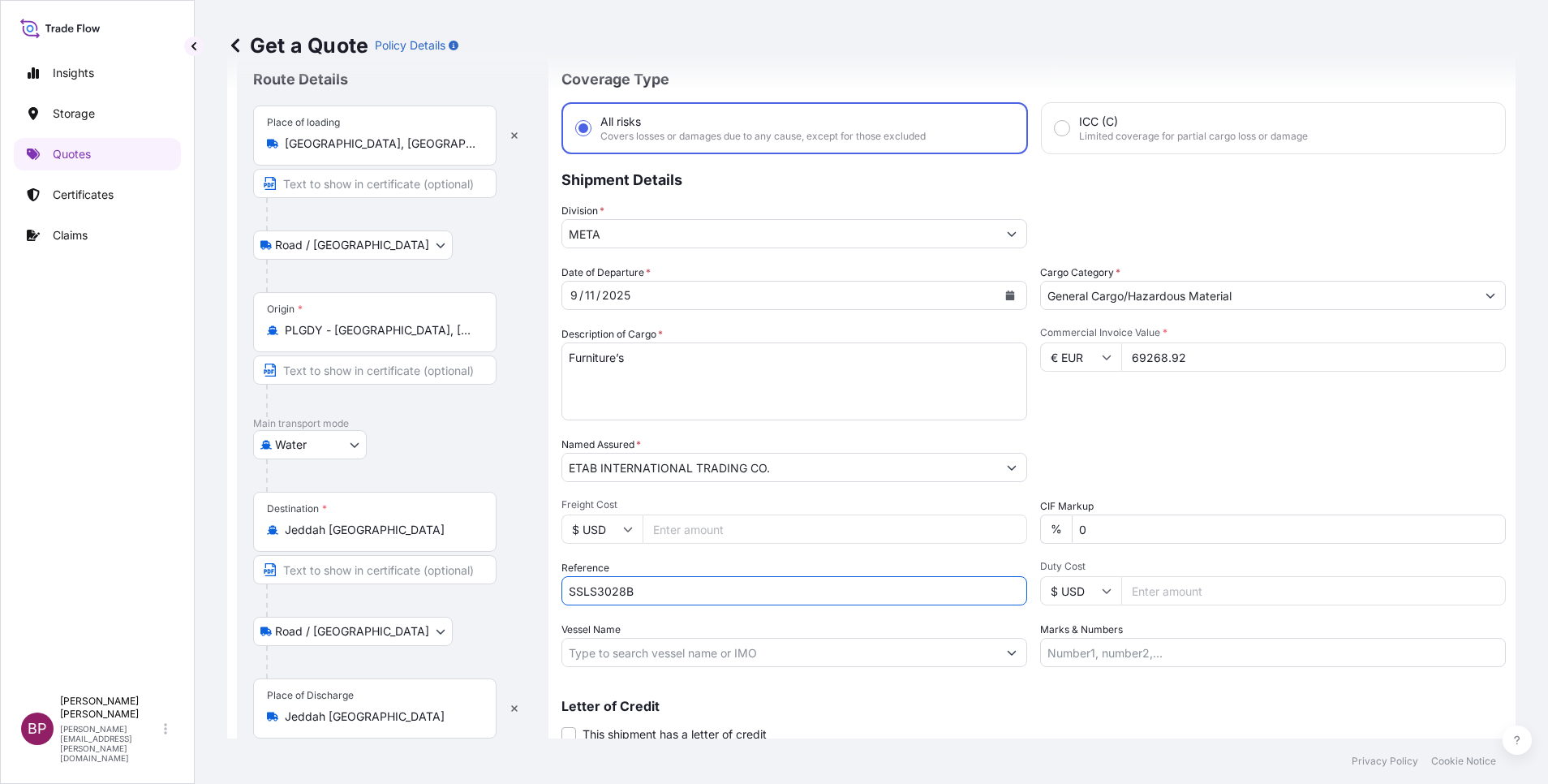
scroll to position [106, 0]
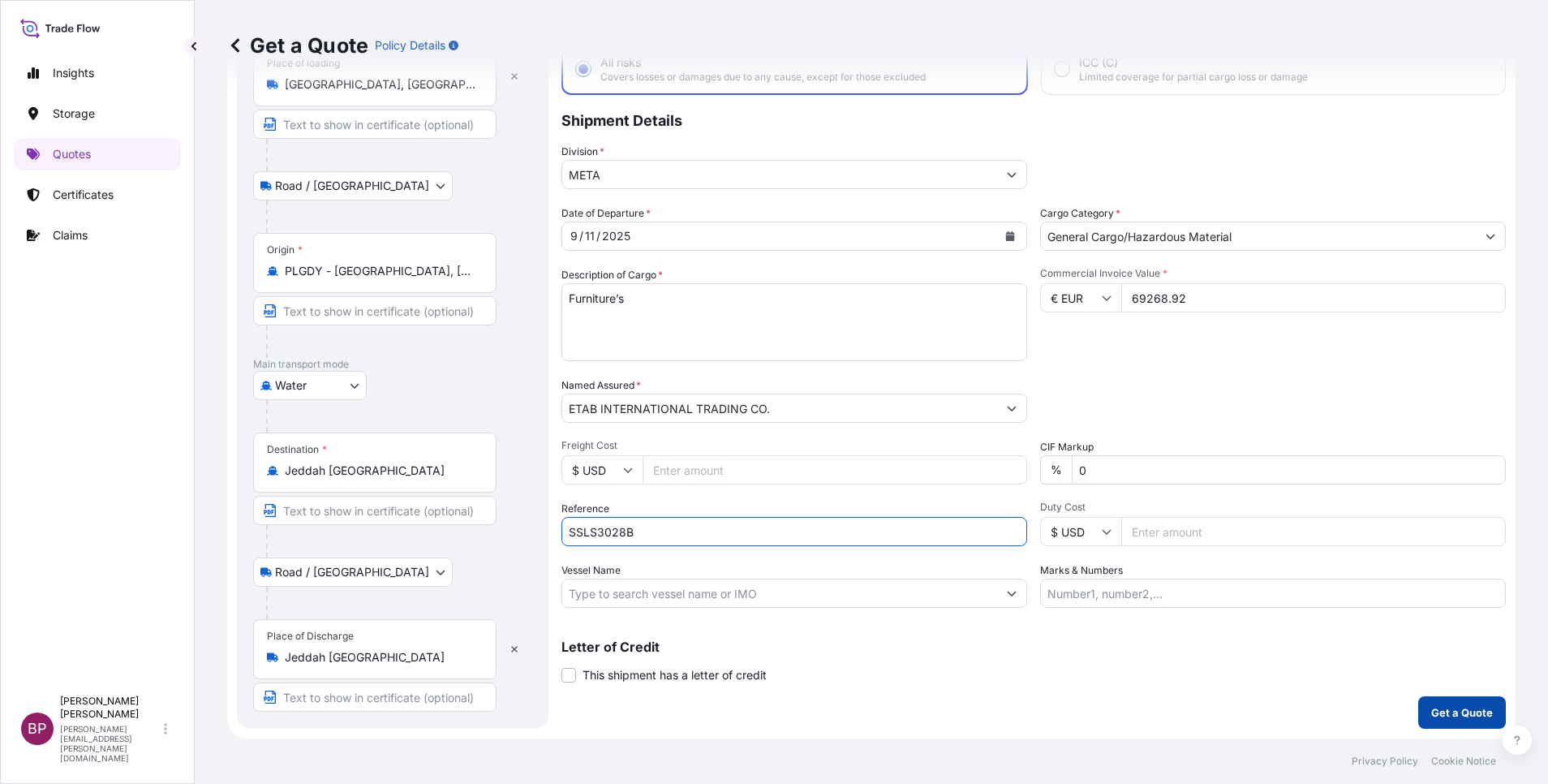
type input "SSLS3028B"
click at [1455, 709] on p "Get a Quote" at bounding box center [1462, 712] width 61 height 16
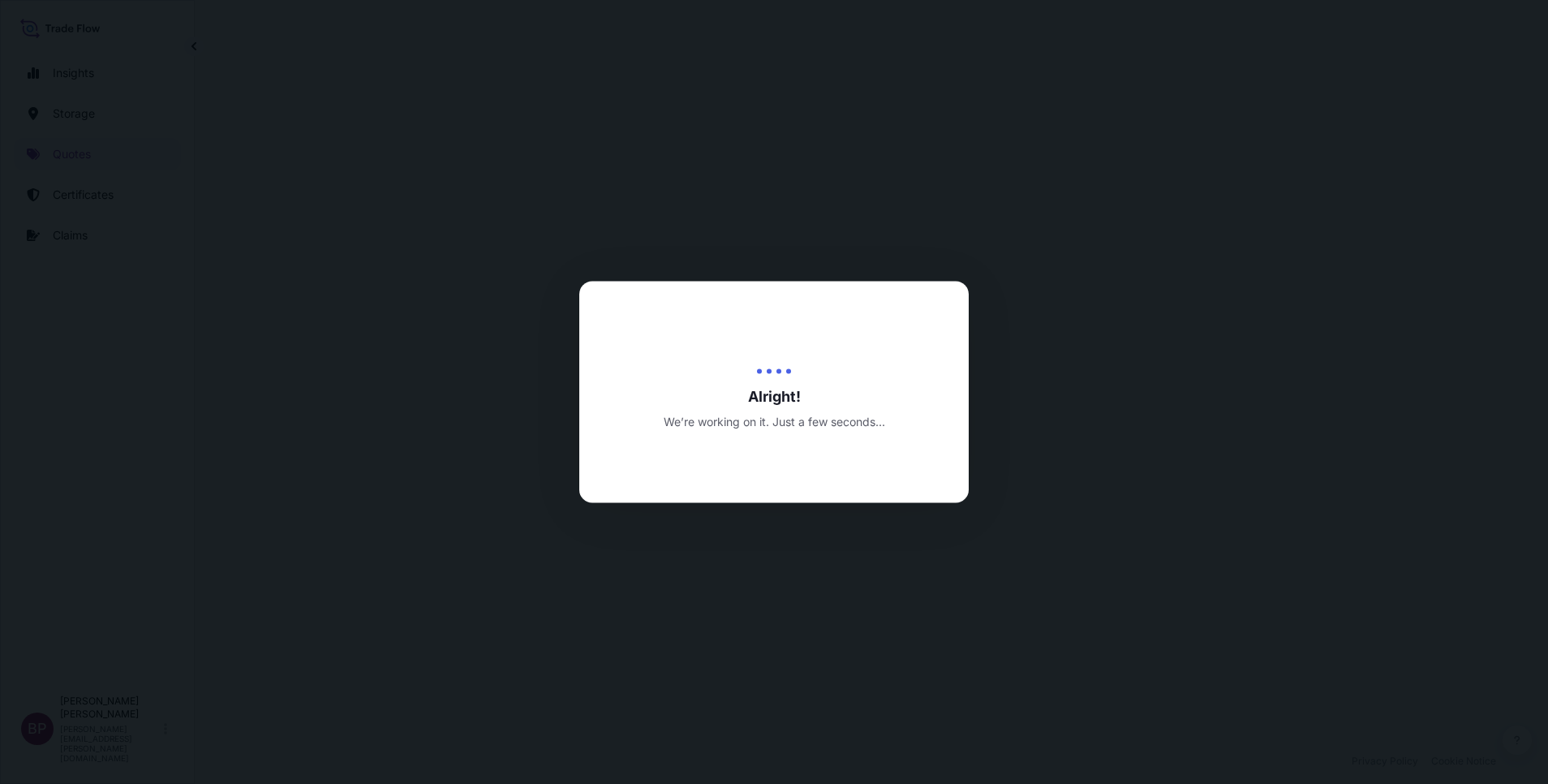
select select "Road / [GEOGRAPHIC_DATA]"
select select "Water"
select select "Road / [GEOGRAPHIC_DATA]"
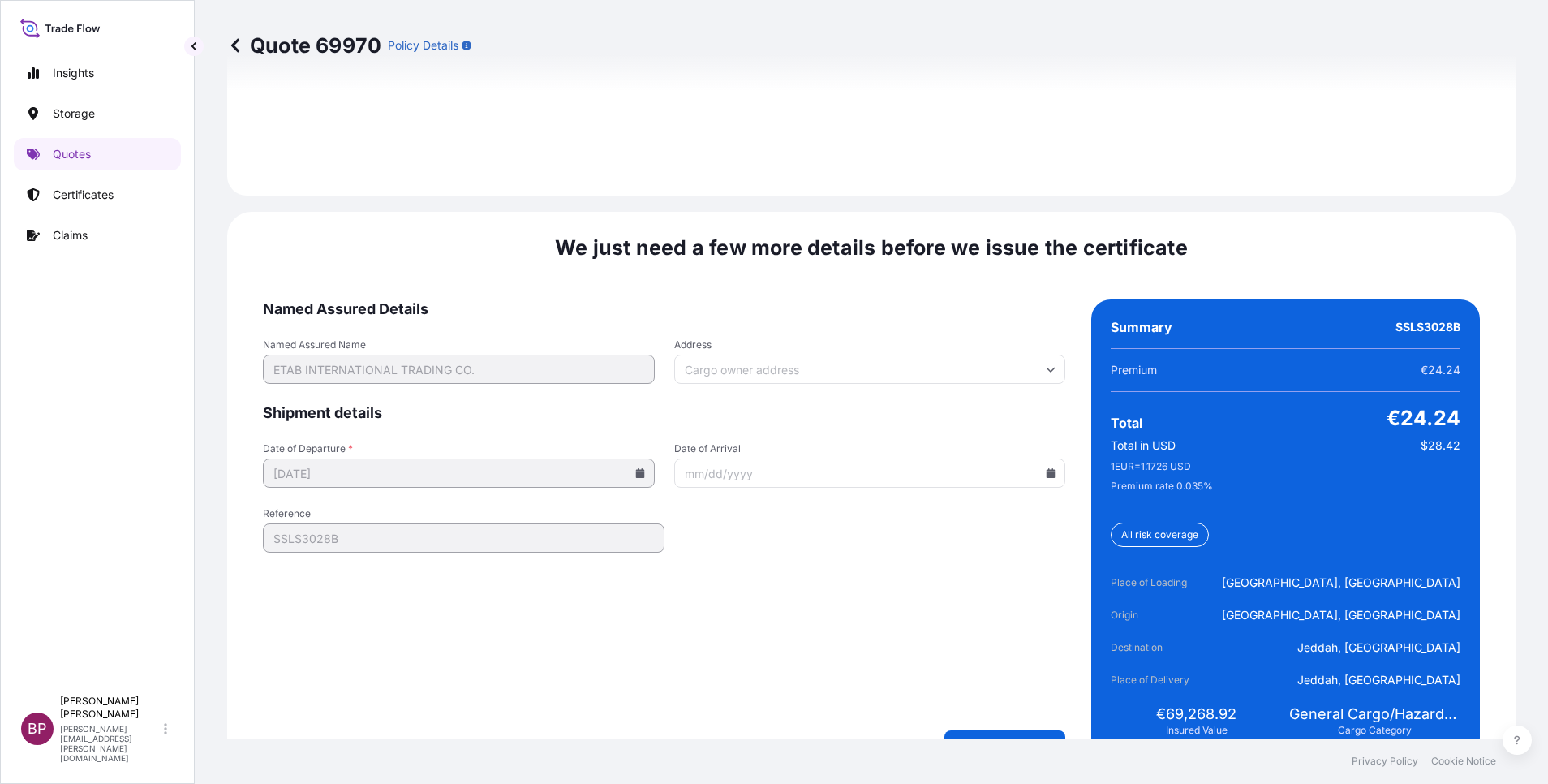
scroll to position [2489, 0]
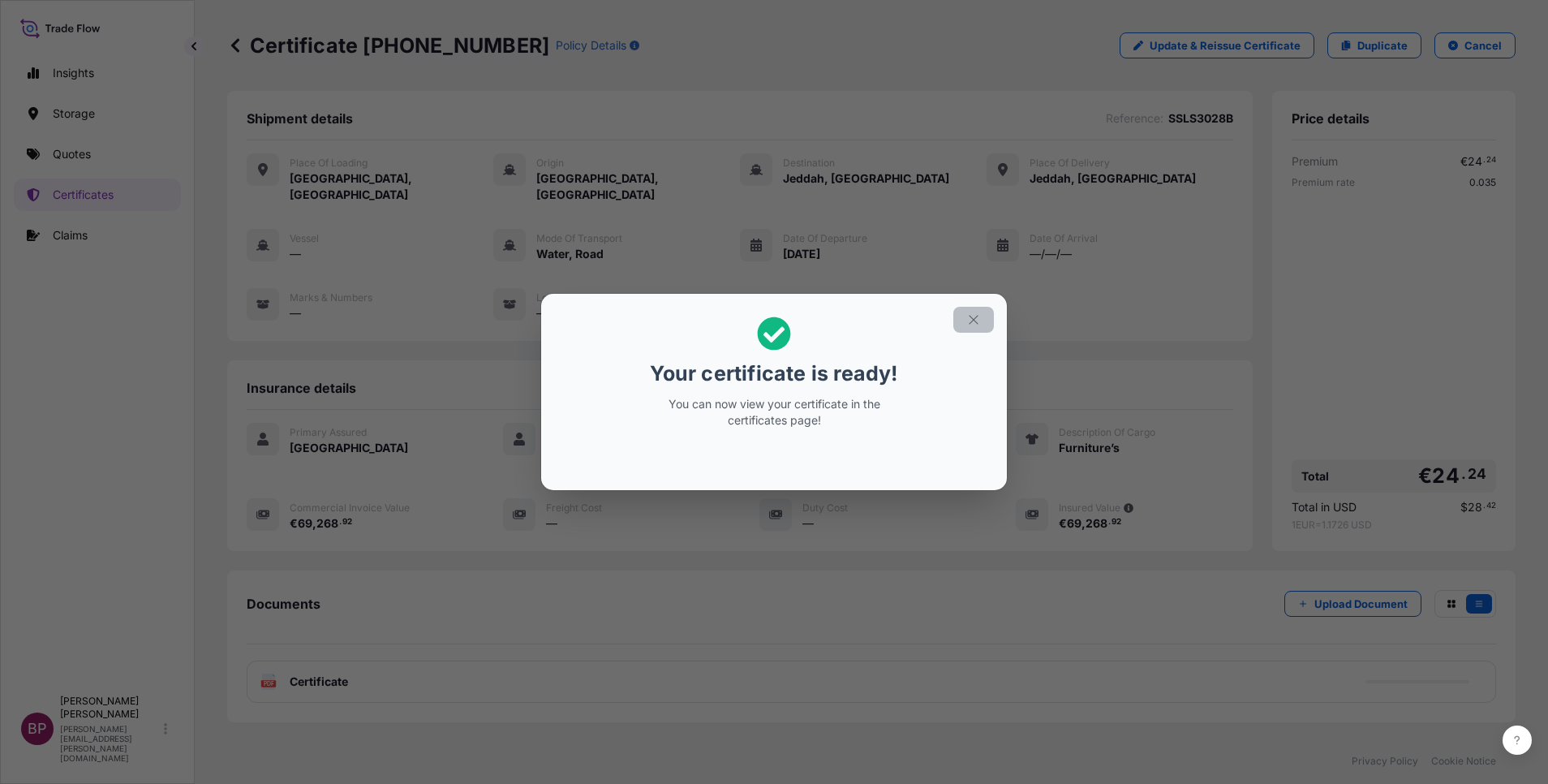
click at [976, 317] on icon "button" at bounding box center [973, 319] width 14 height 14
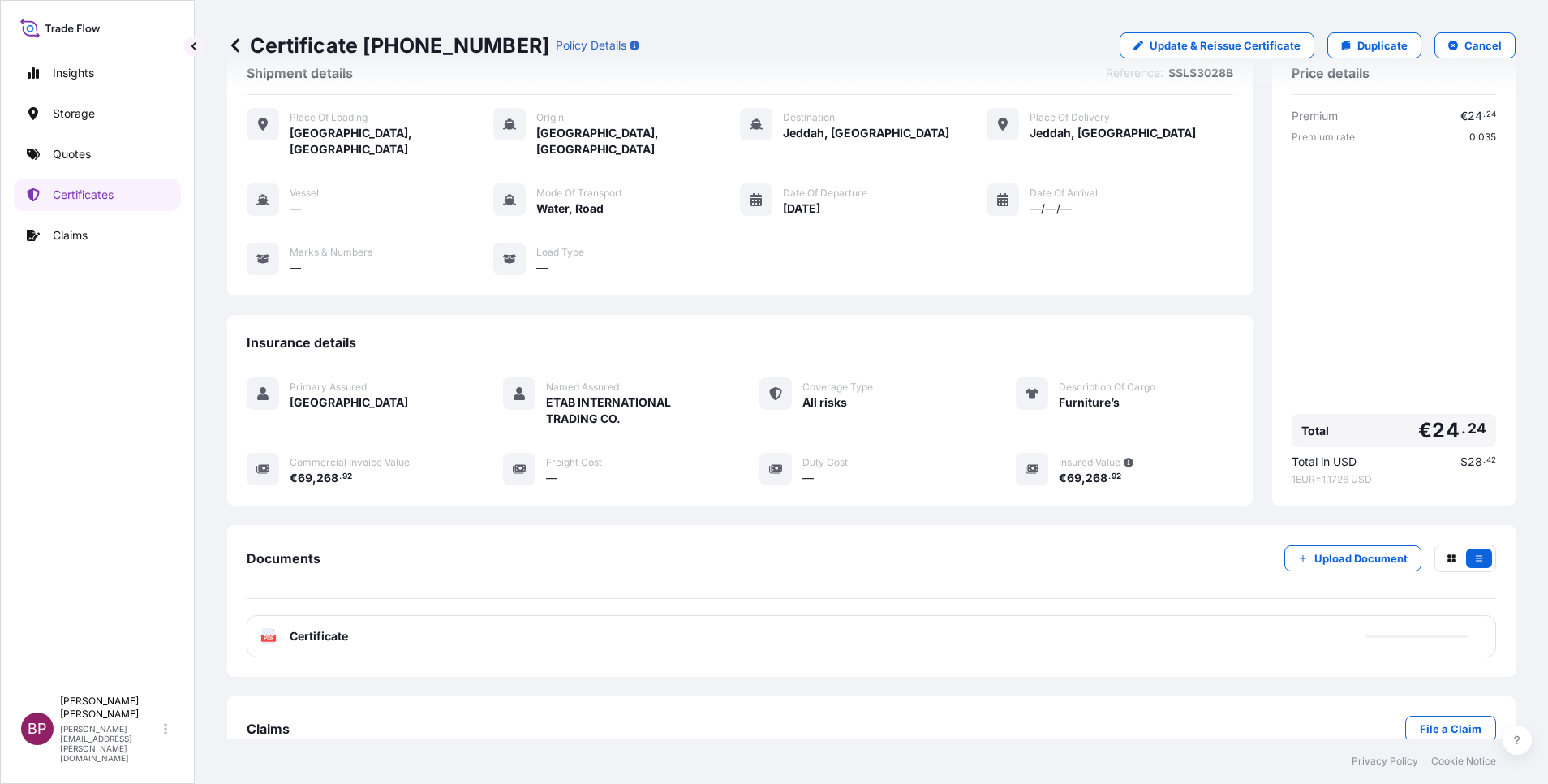
scroll to position [69, 0]
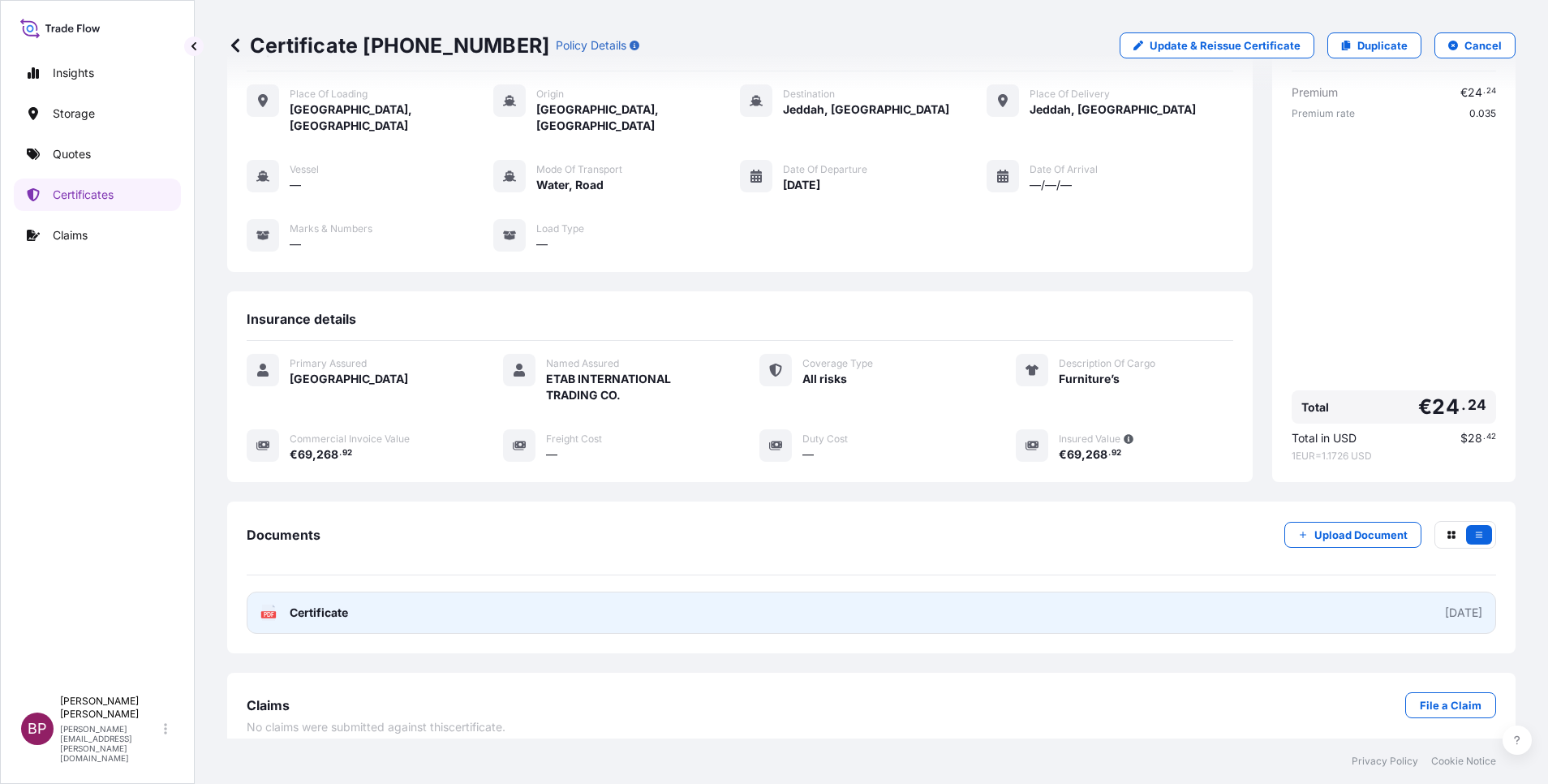
click at [344, 604] on span "Certificate" at bounding box center [319, 612] width 58 height 16
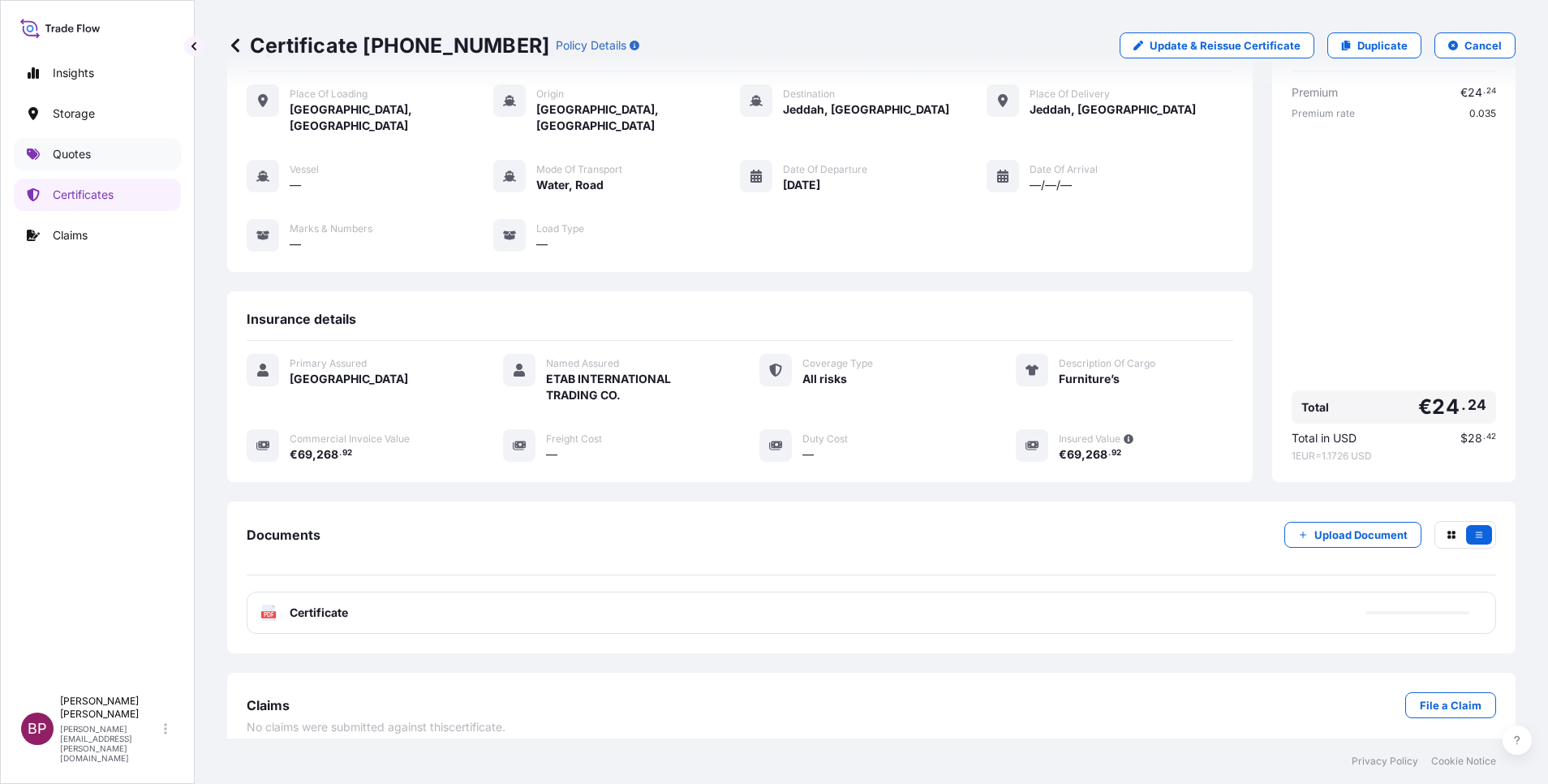
click at [75, 159] on p "Quotes" at bounding box center [72, 154] width 38 height 16
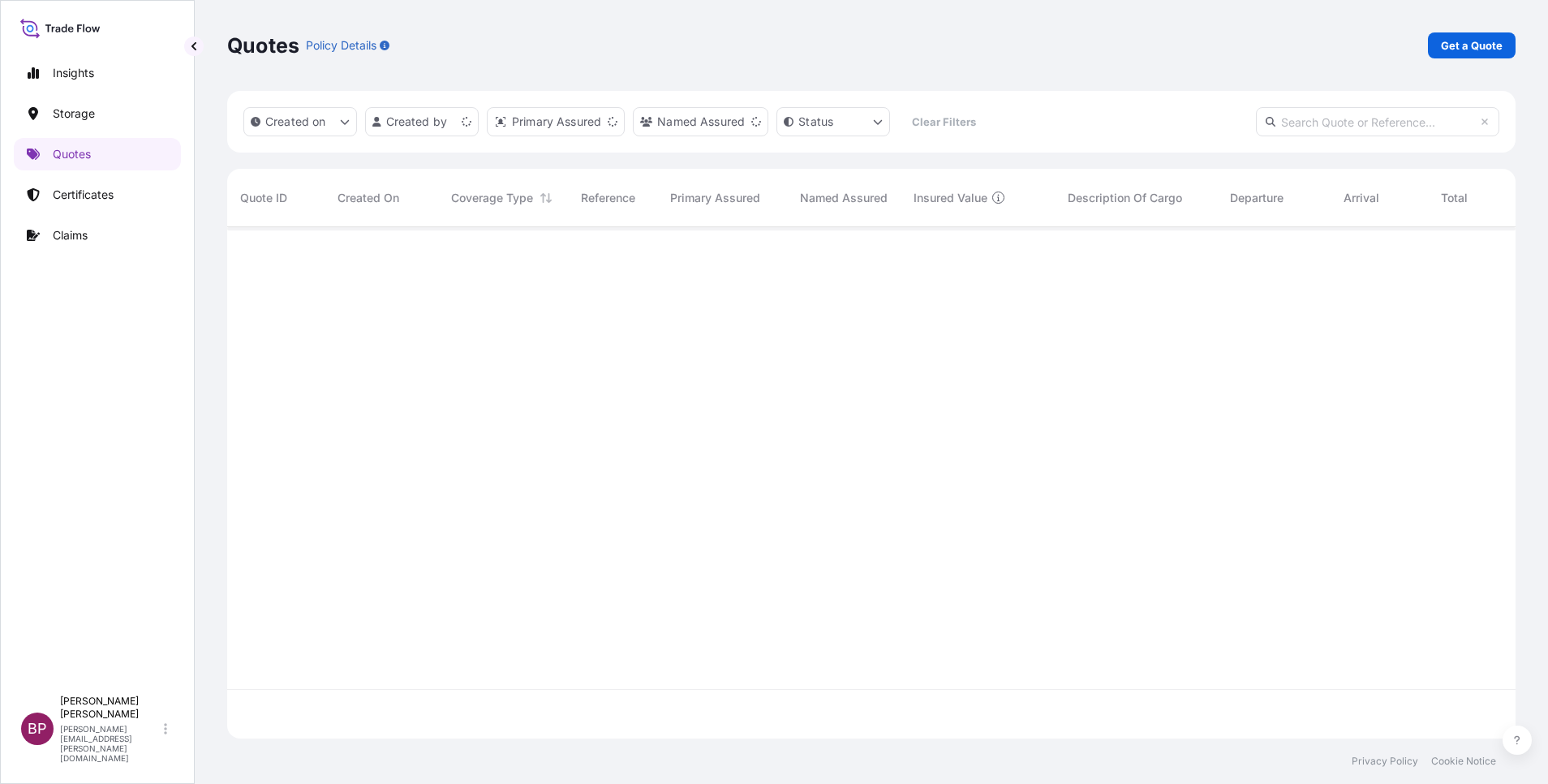
scroll to position [502, 1269]
click at [1490, 43] on p "Get a Quote" at bounding box center [1471, 45] width 61 height 16
select select "Water"
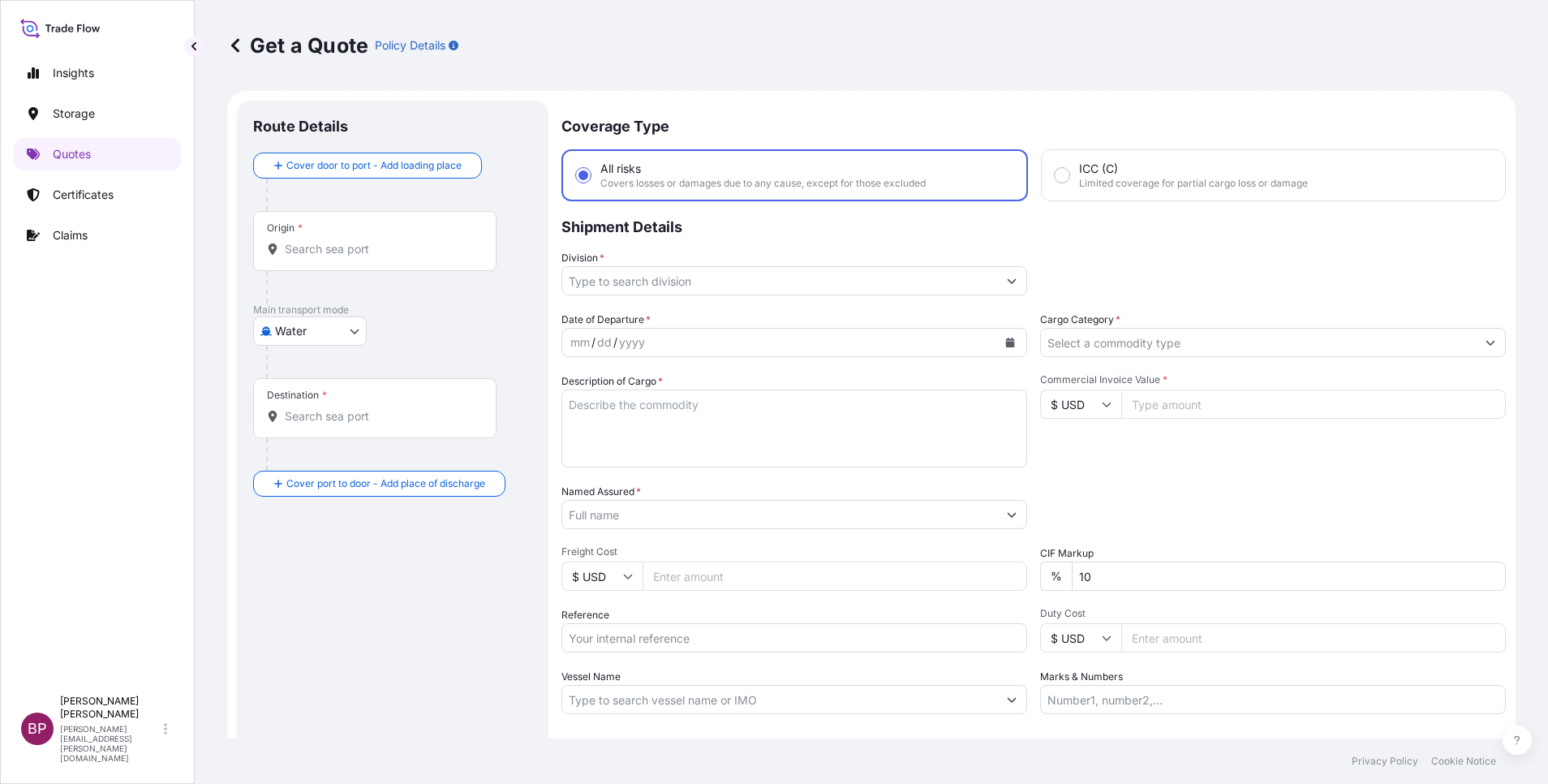
scroll to position [26, 0]
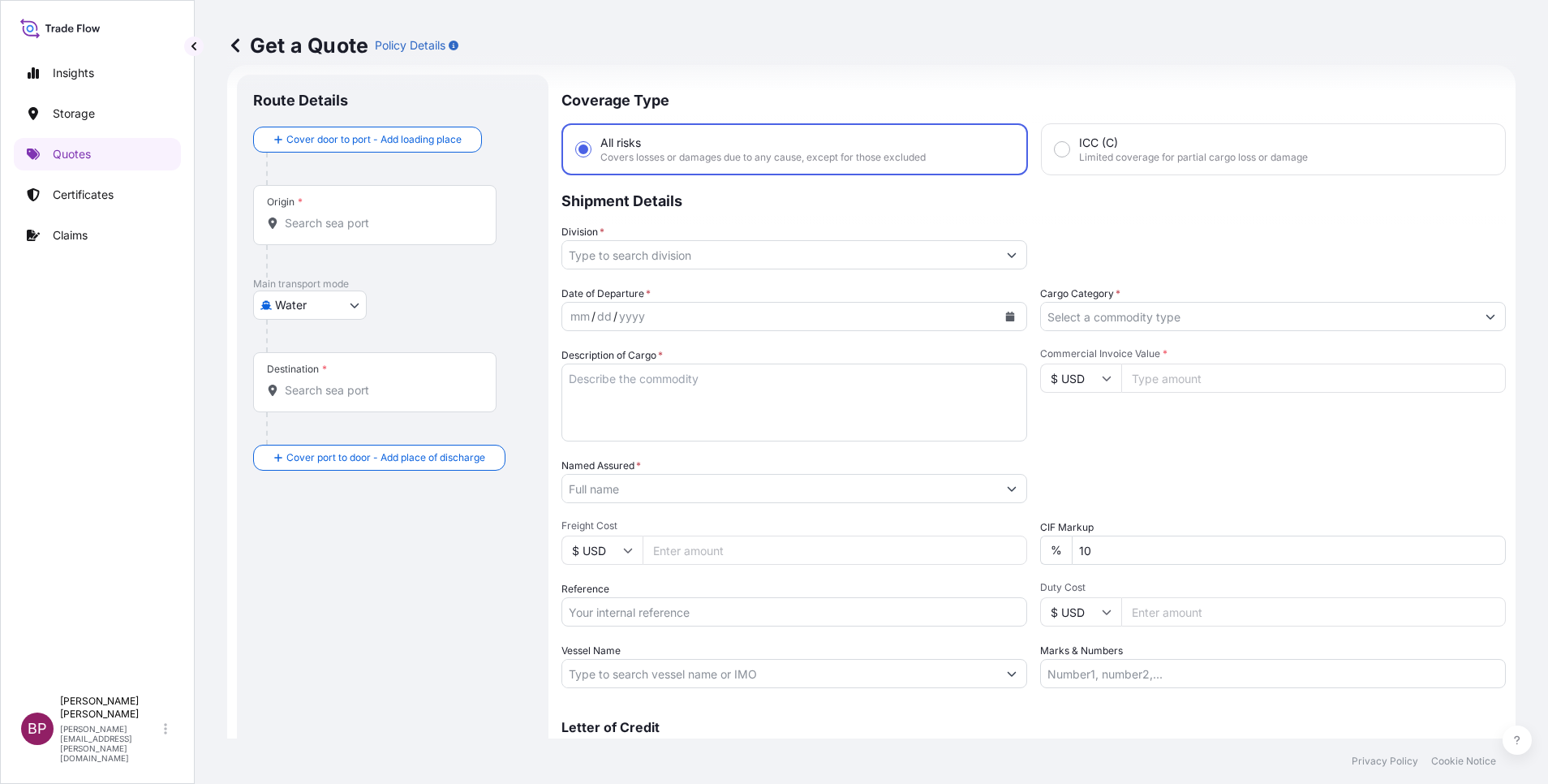
click at [1193, 320] on input "Cargo Category *" at bounding box center [1258, 316] width 435 height 30
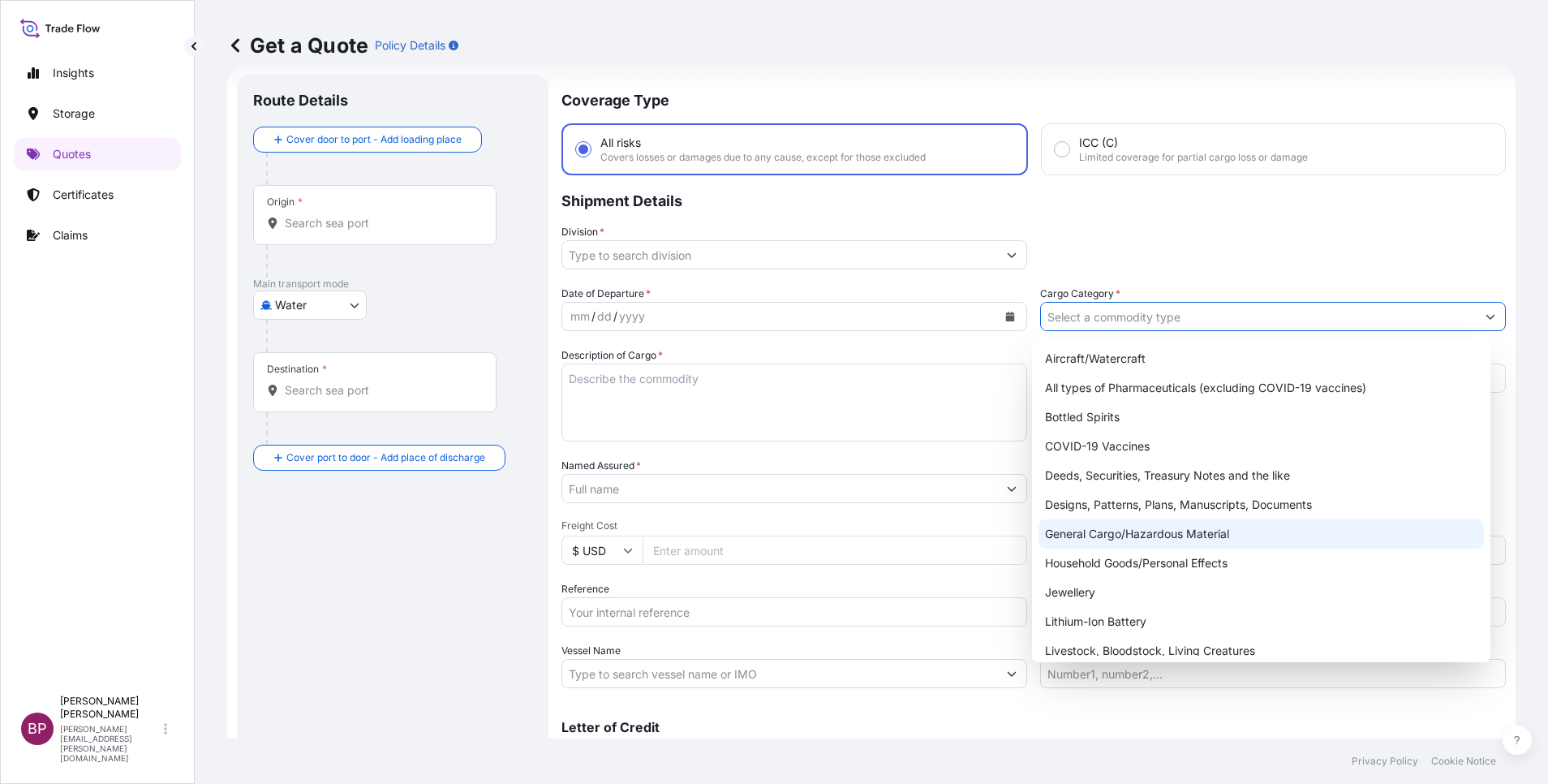
click at [1124, 538] on div "General Cargo/Hazardous Material" at bounding box center [1261, 533] width 445 height 30
type input "General Cargo/Hazardous Material"
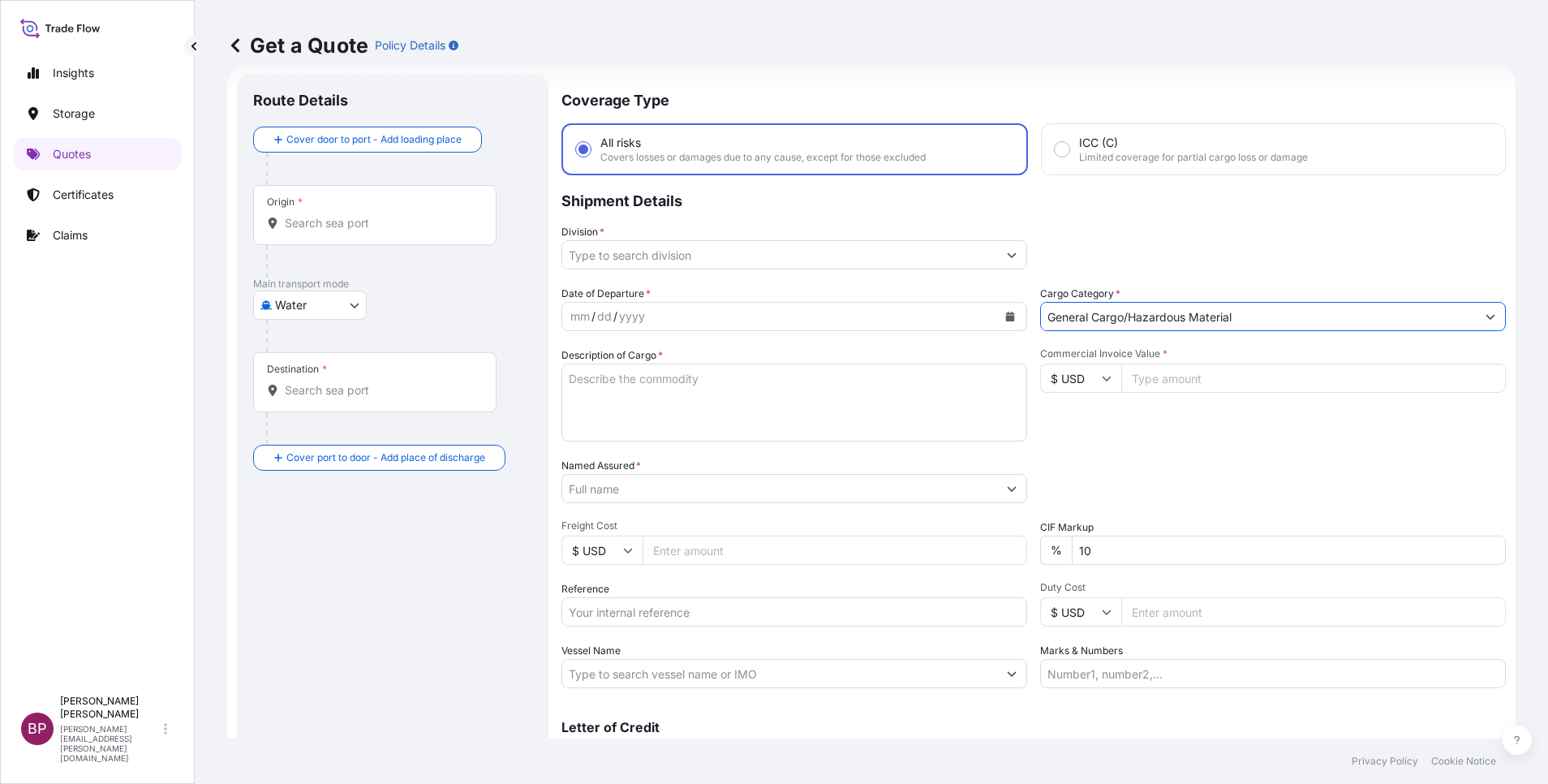
click at [1007, 252] on icon "Show suggestions" at bounding box center [1012, 255] width 10 height 10
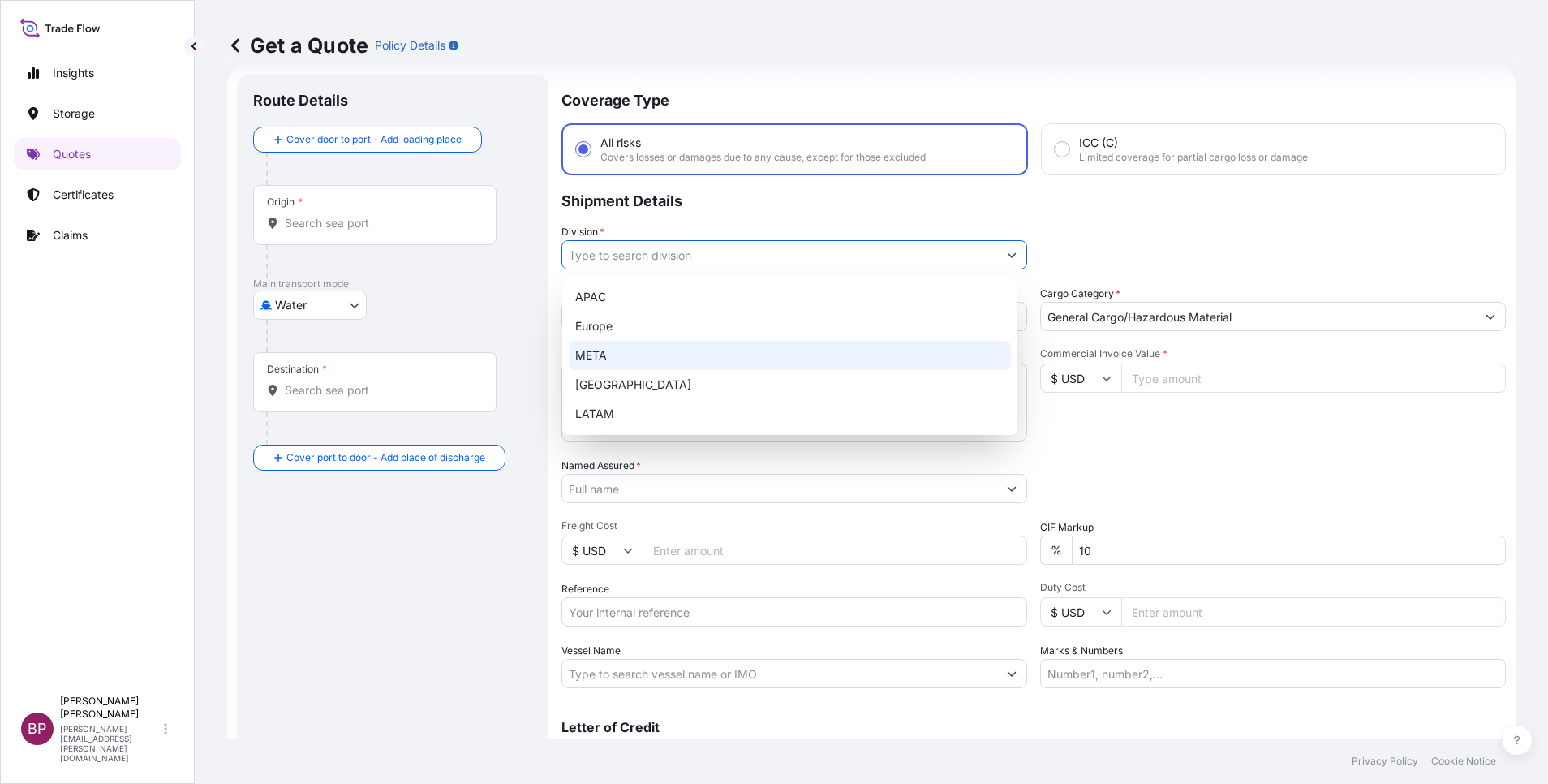
click at [662, 357] on div "META" at bounding box center [790, 355] width 442 height 30
type input "META"
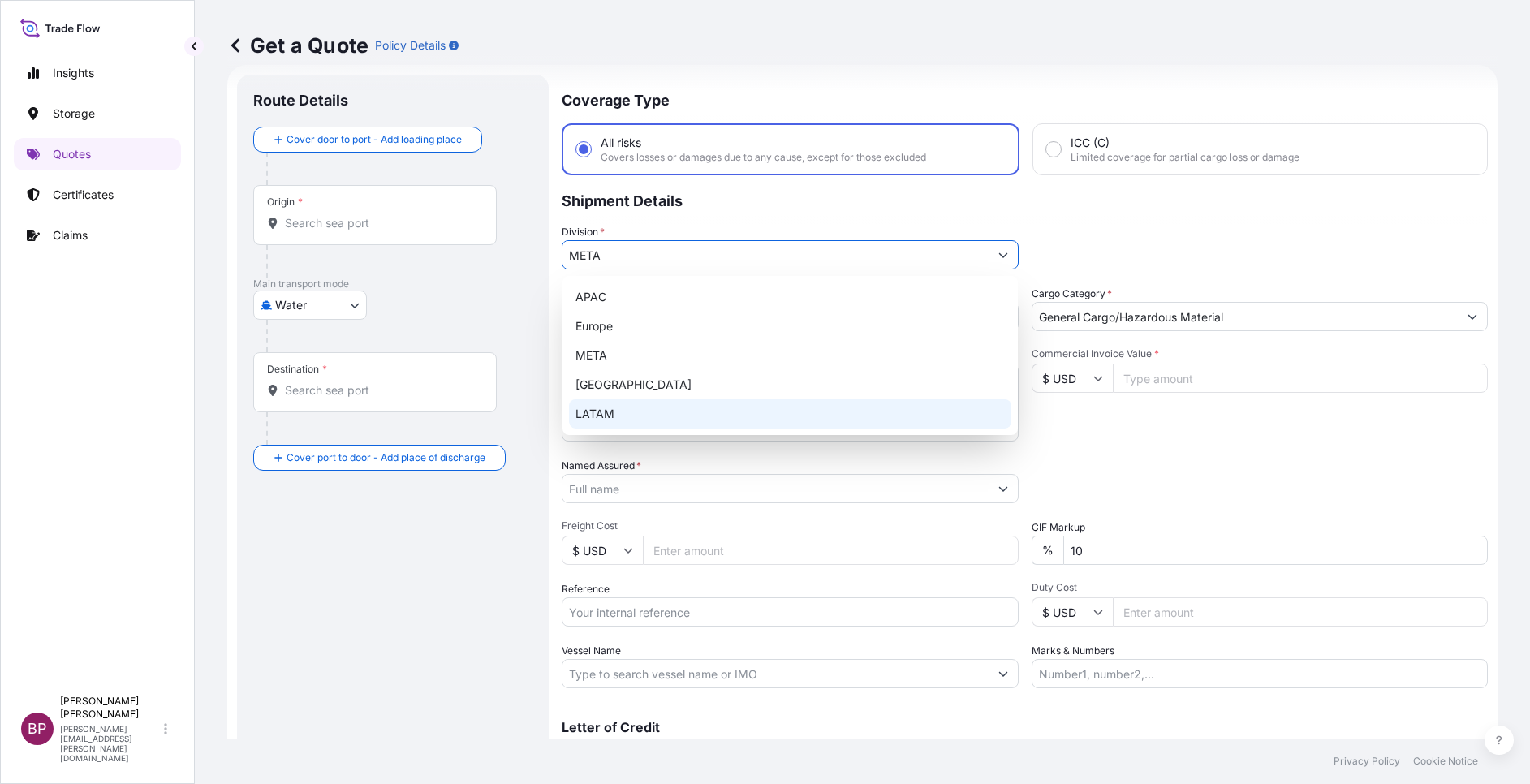
click at [721, 496] on input "Named Assured *" at bounding box center [775, 488] width 426 height 30
paste input "TRANSFORMERS AND BUSWAYS SOLUTIONS"
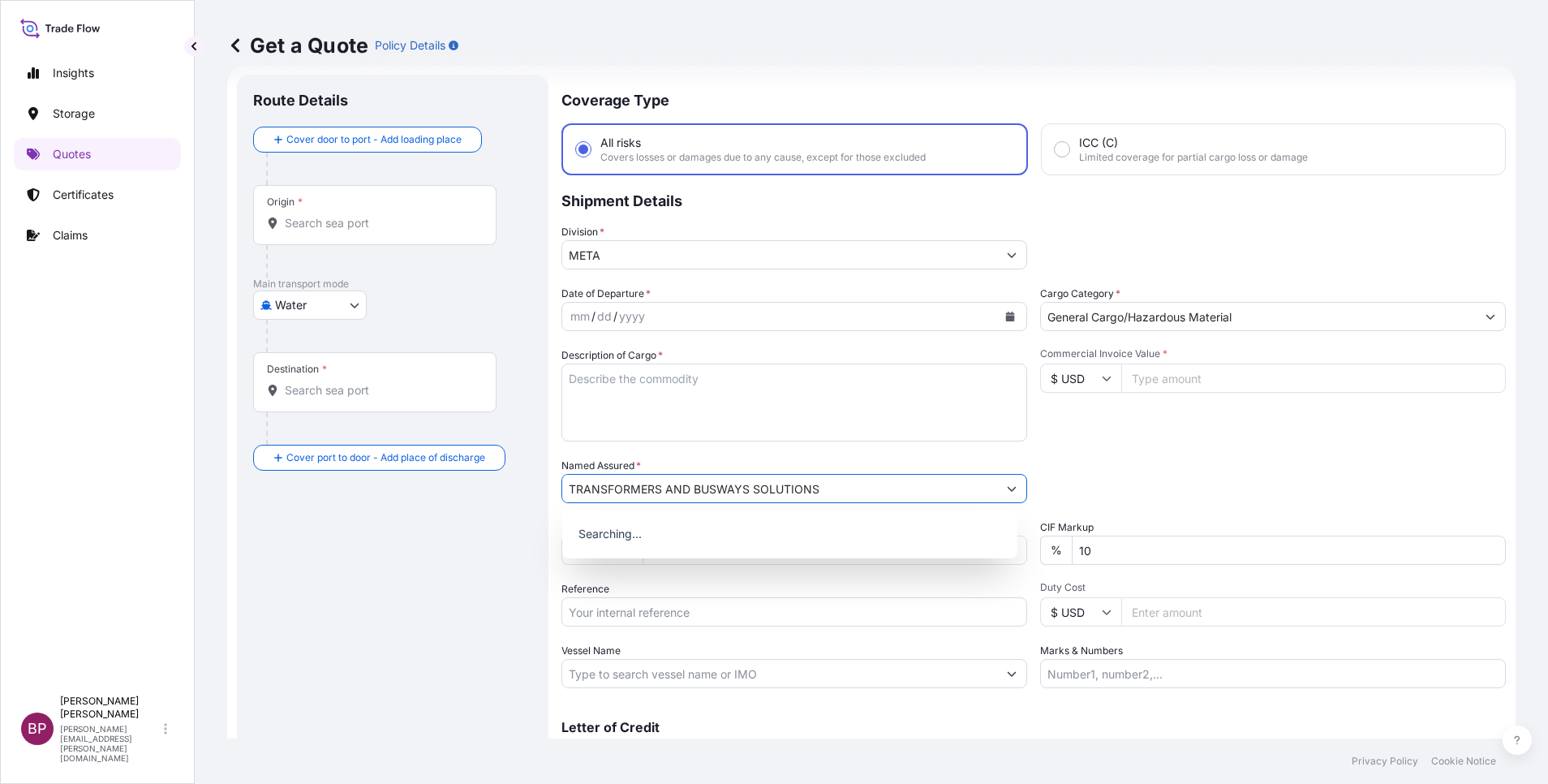
type input "TRANSFORMERS AND BUSWAYS SOLUTIONS"
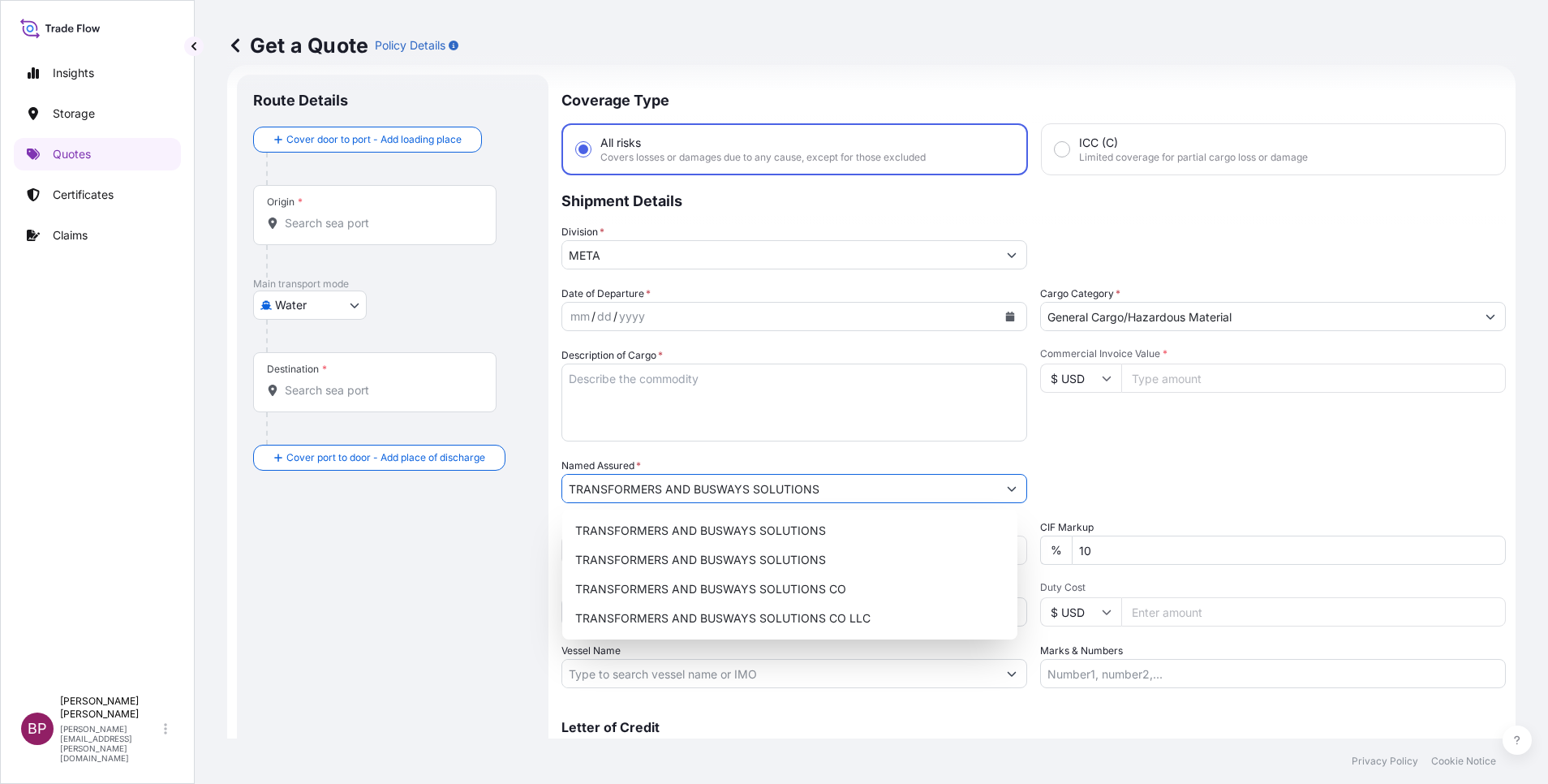
click at [720, 424] on textarea "Description of Cargo *" at bounding box center [794, 402] width 465 height 78
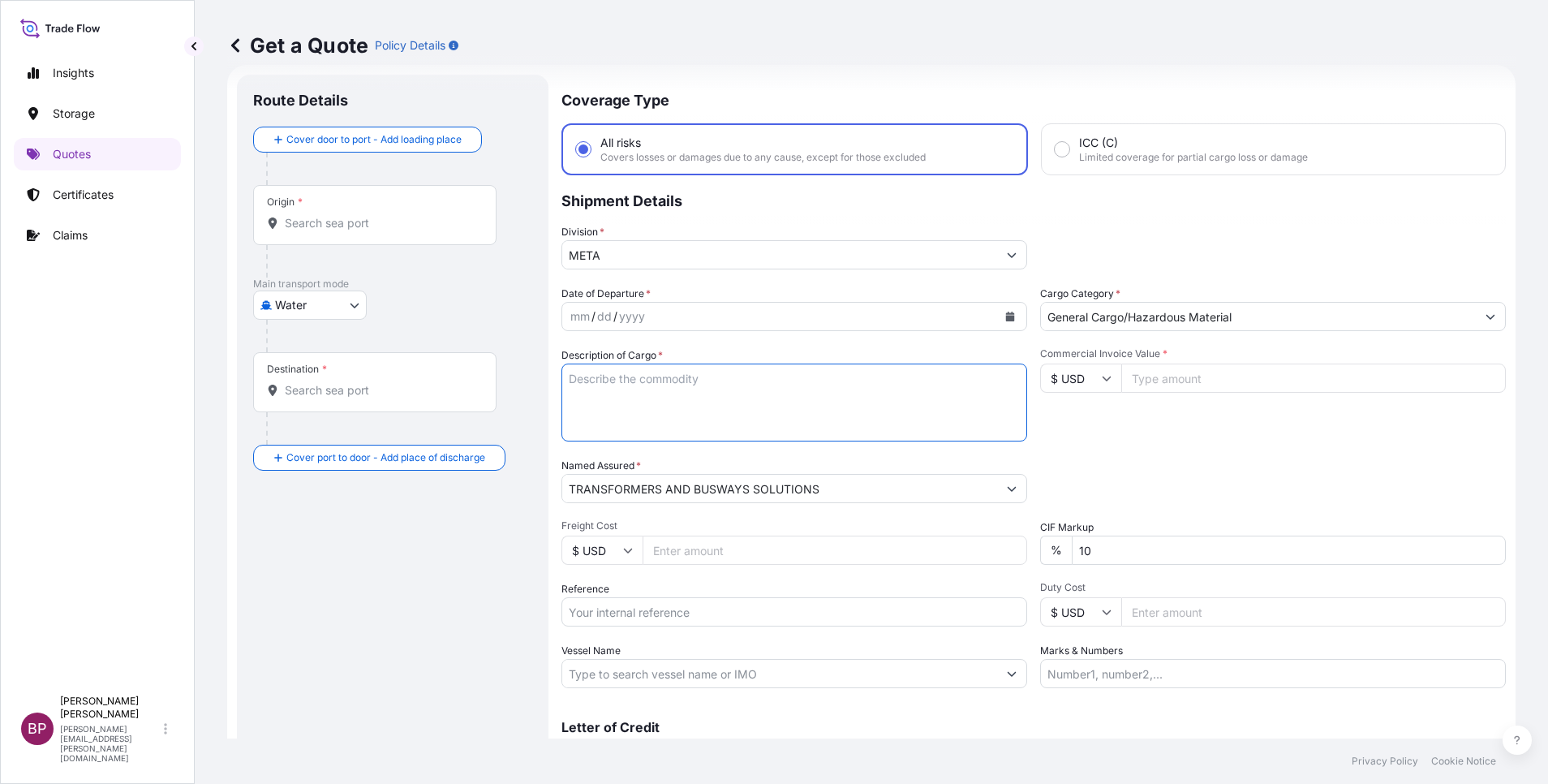
paste textarea "Anodes of Tin"
type textarea "Anodes of Tin"
click at [679, 620] on input "Reference" at bounding box center [794, 612] width 465 height 30
paste input "077- 58801164"
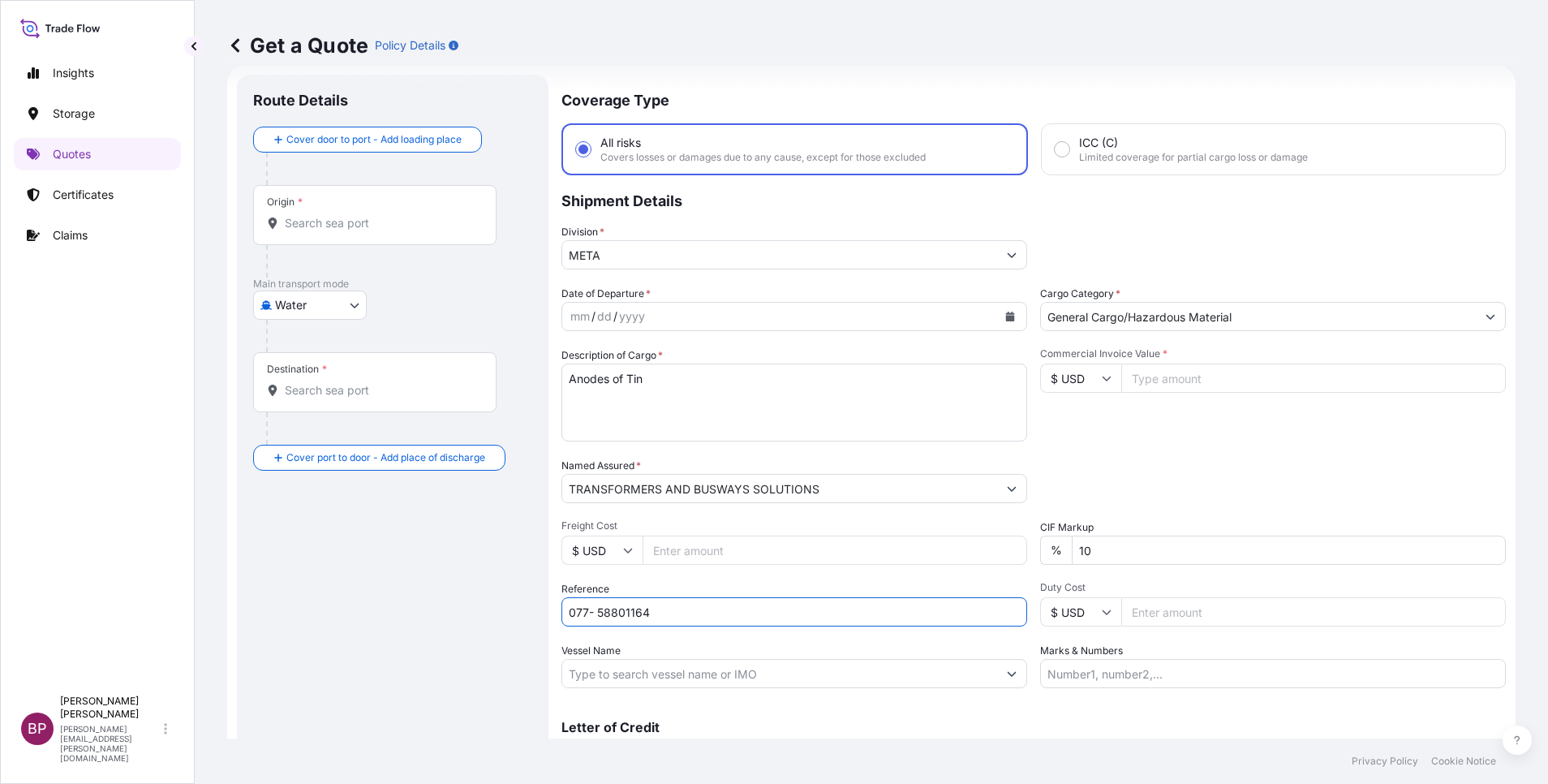
type input "077- 58801164"
click at [1175, 386] on input "Commercial Invoice Value *" at bounding box center [1313, 378] width 385 height 30
paste input "87673"
type input "87673"
click at [1006, 313] on icon "Calendar" at bounding box center [1010, 316] width 9 height 10
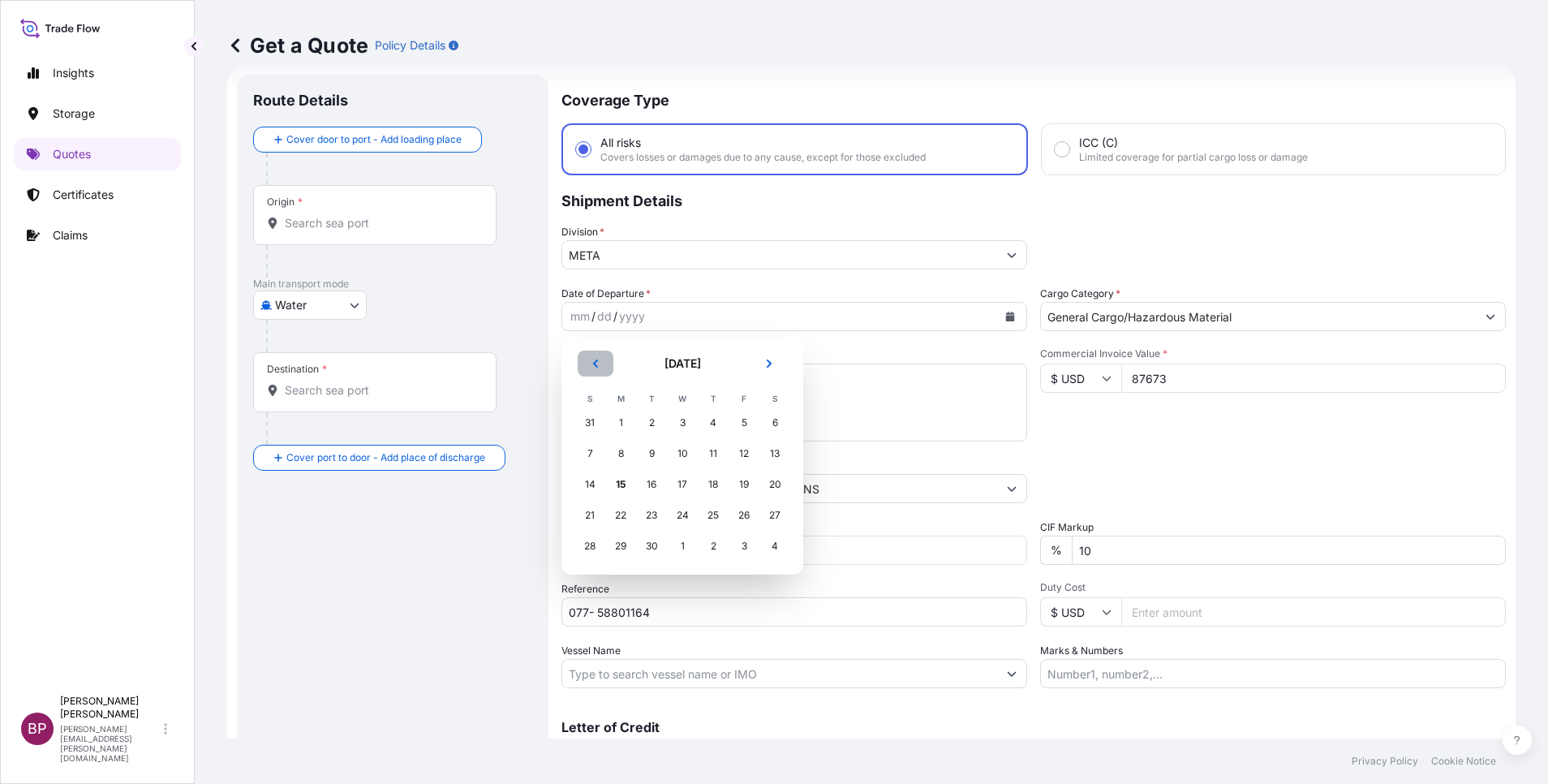
click at [603, 361] on button "Previous" at bounding box center [595, 363] width 35 height 26
click at [684, 519] on div "20" at bounding box center [683, 515] width 30 height 30
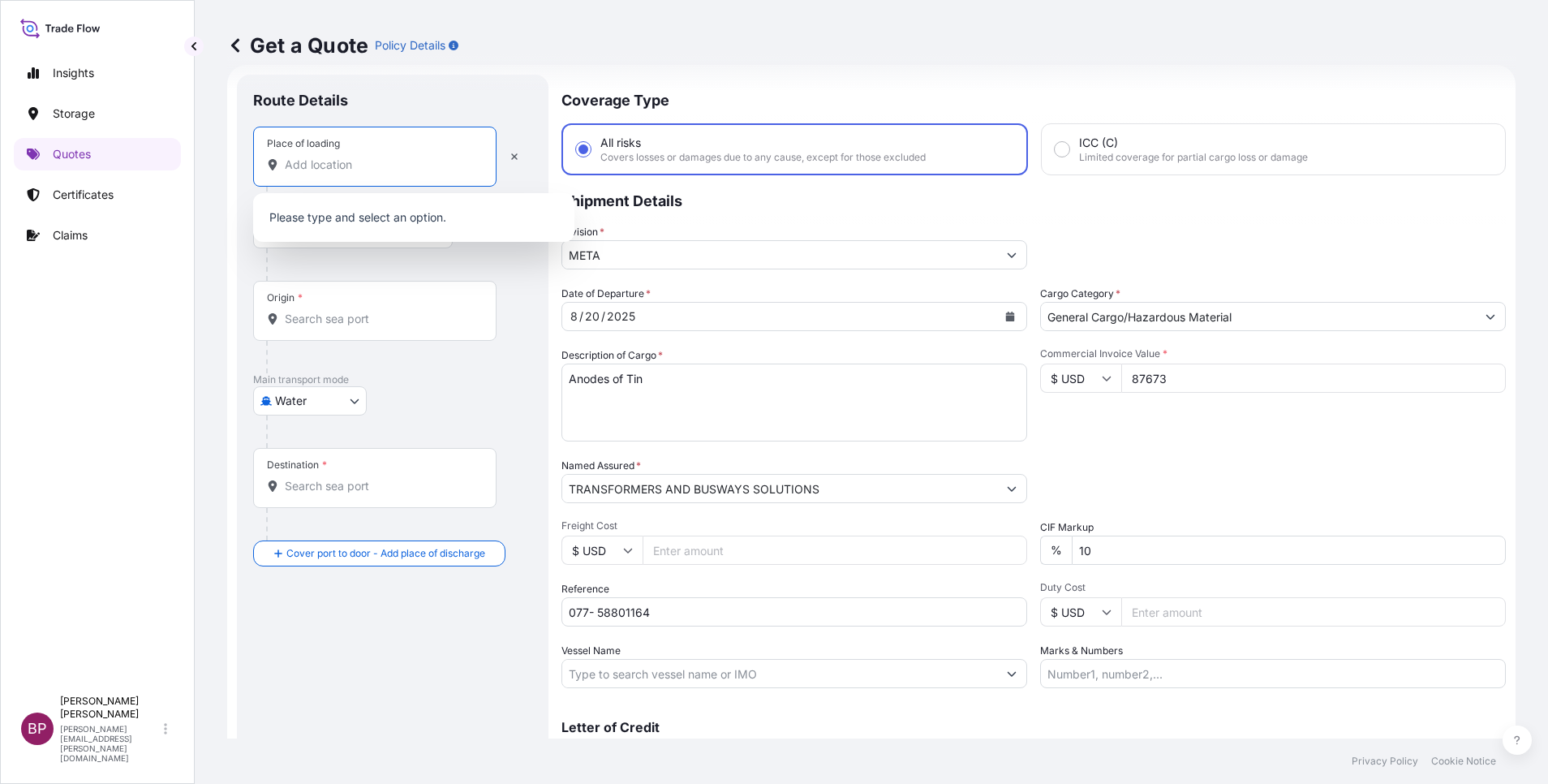
click at [356, 169] on input "Place of loading" at bounding box center [380, 165] width 191 height 16
paste input "[GEOGRAPHIC_DATA]"
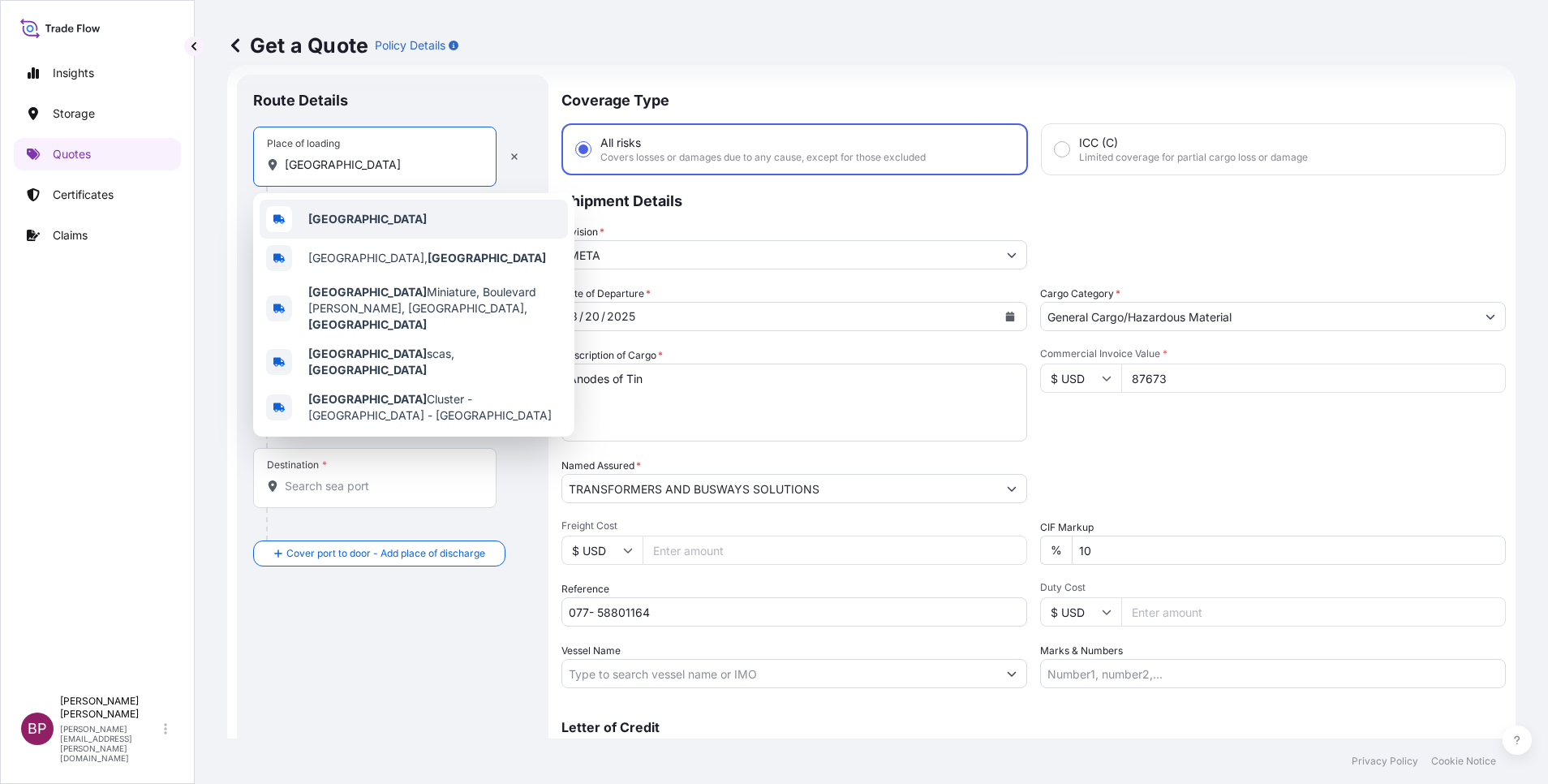
click at [396, 224] on div "[GEOGRAPHIC_DATA]" at bounding box center [414, 218] width 308 height 39
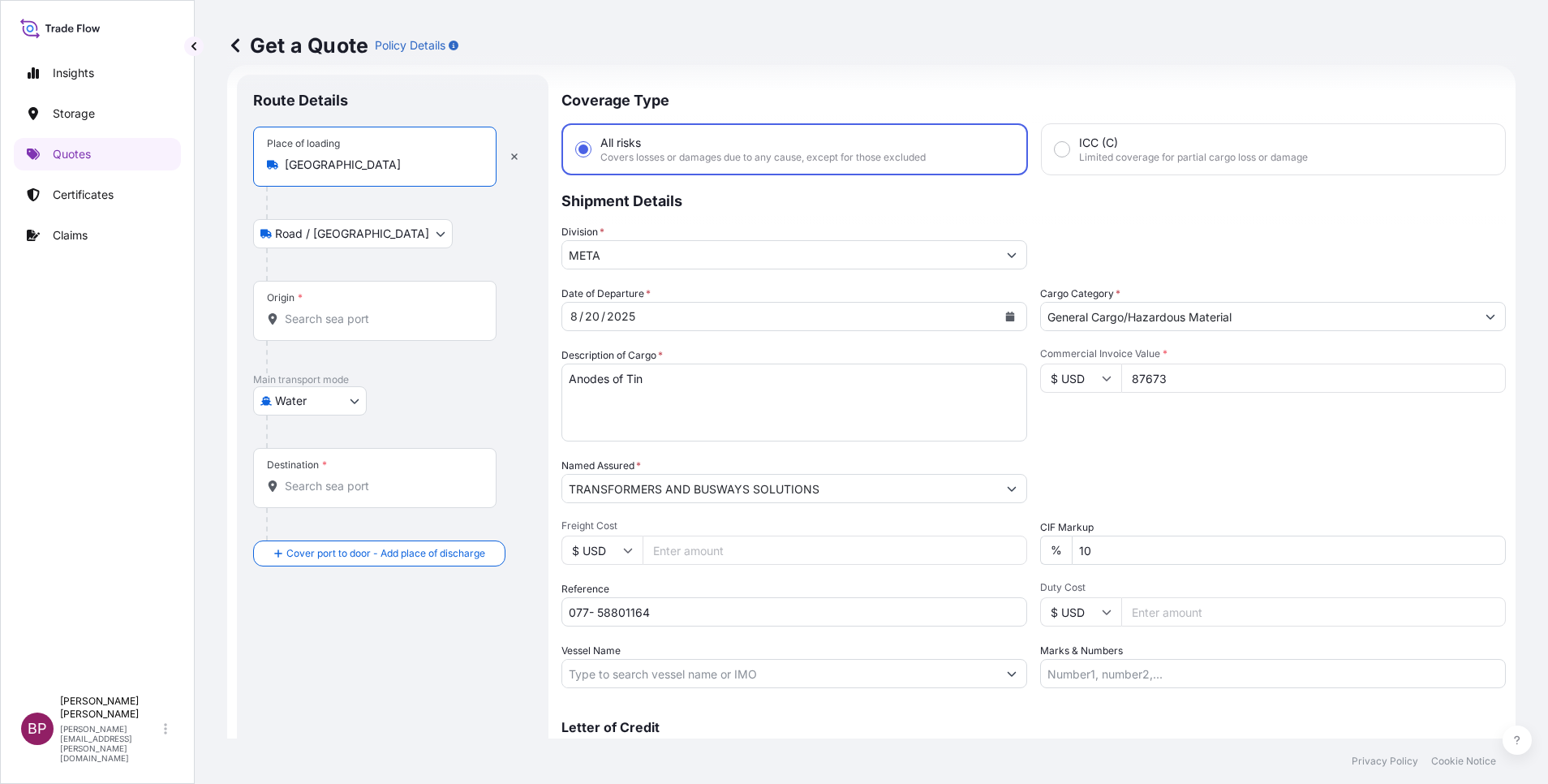
type input "[GEOGRAPHIC_DATA]"
click at [367, 313] on div "Place of loading [GEOGRAPHIC_DATA] / [GEOGRAPHIC_DATA] / Inland Origin * Main t…" at bounding box center [393, 346] width 280 height 439
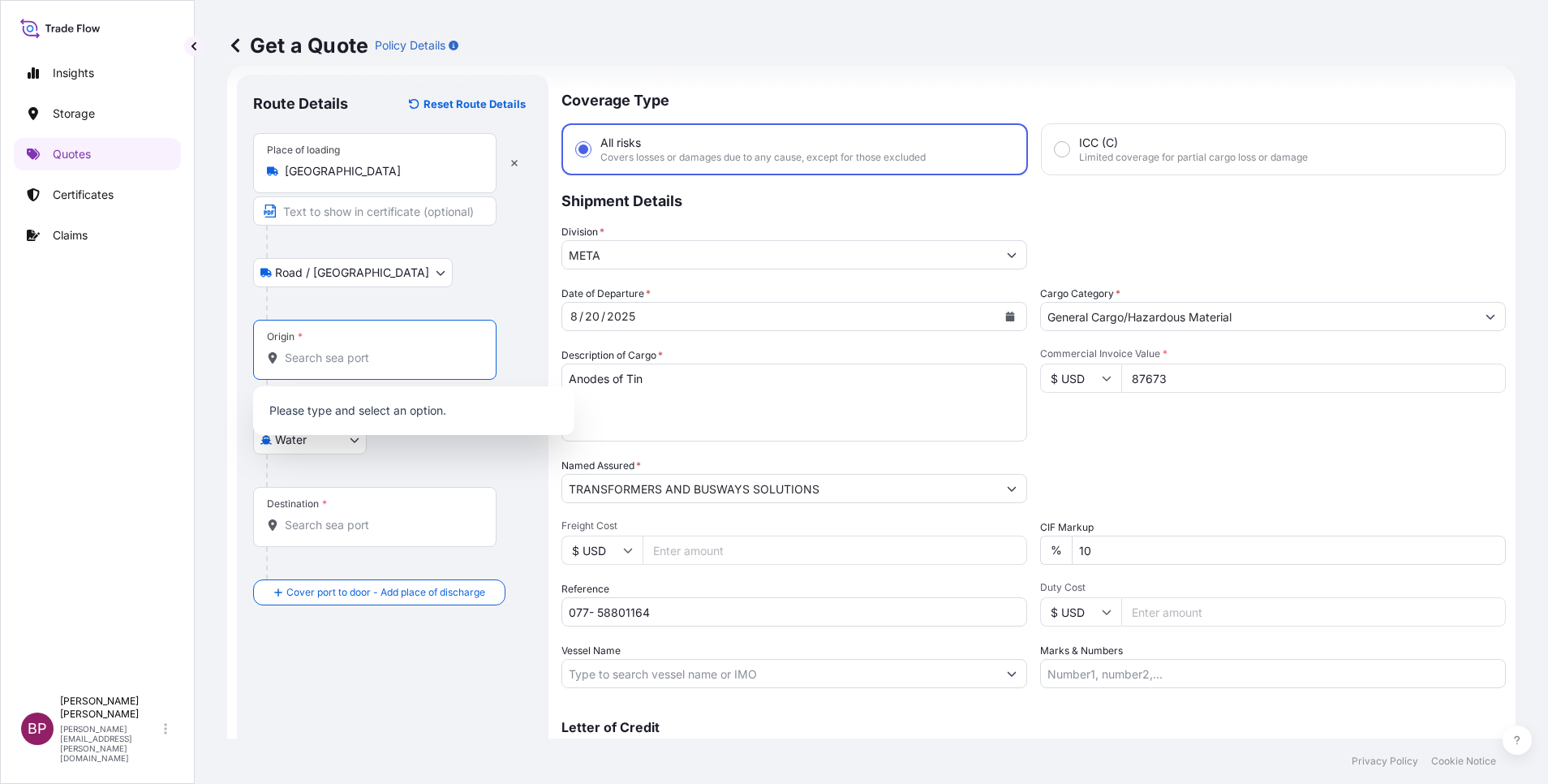
paste input "[GEOGRAPHIC_DATA]"
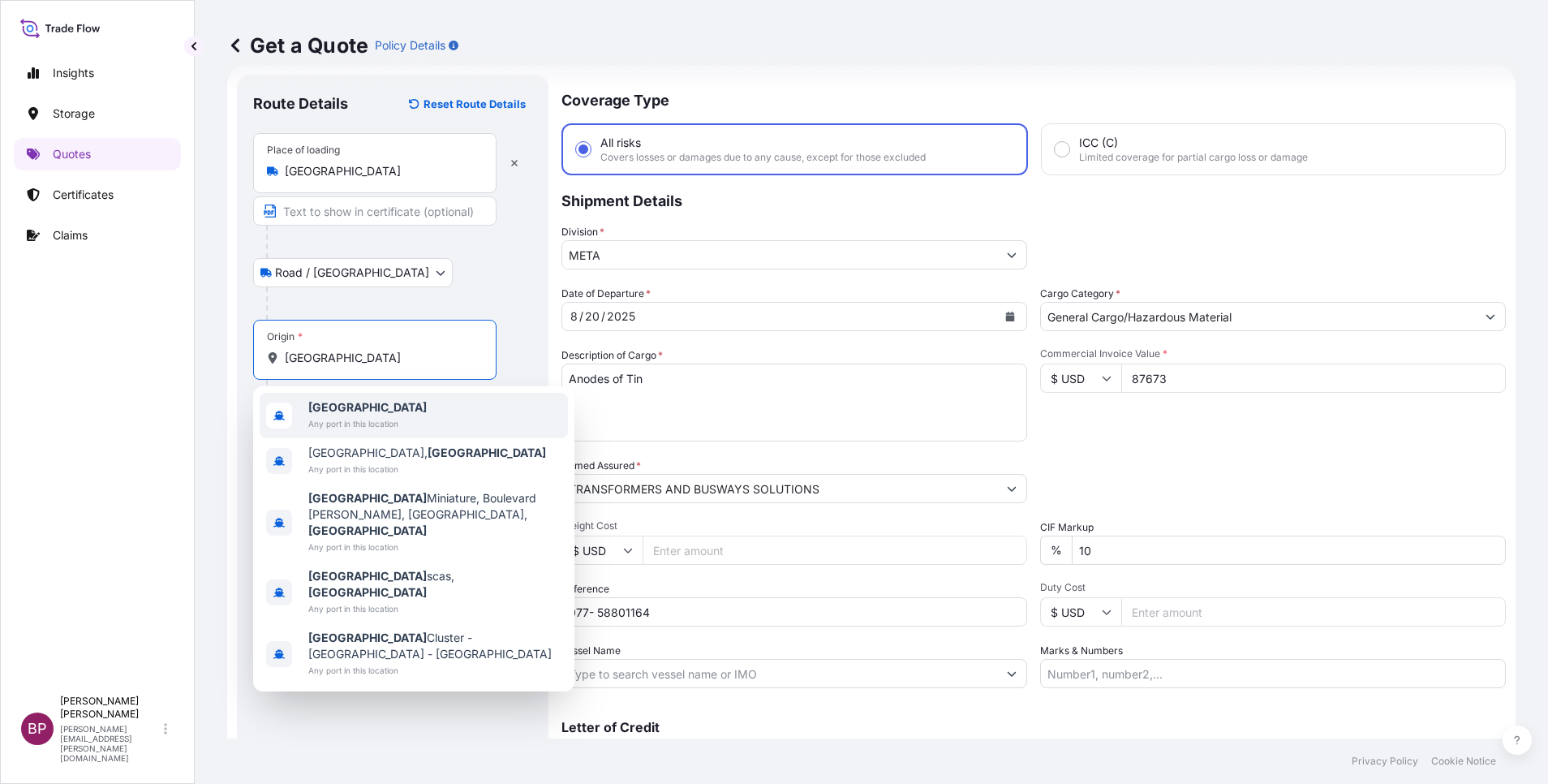
click at [370, 413] on span "[GEOGRAPHIC_DATA]" at bounding box center [368, 407] width 119 height 16
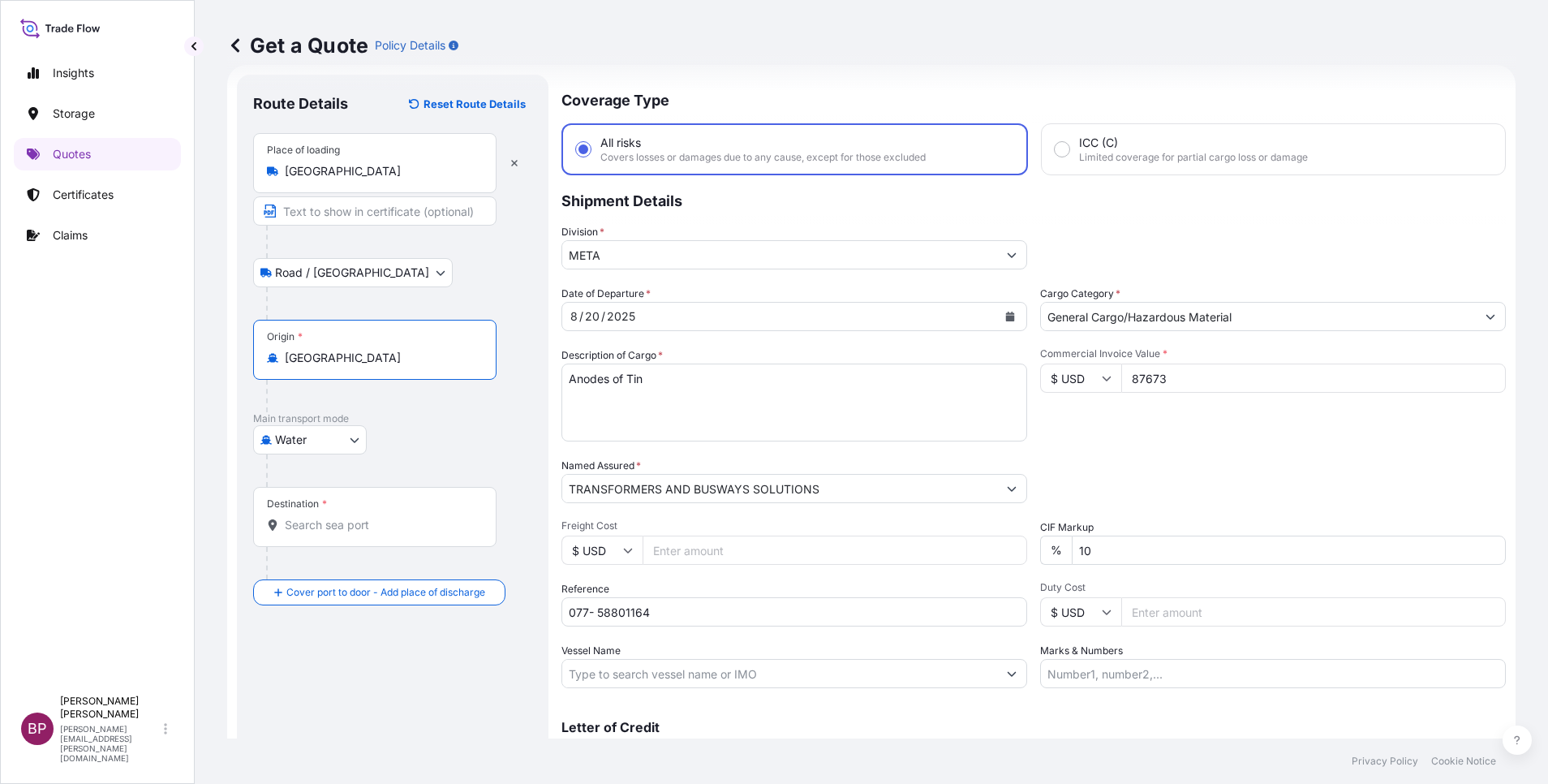
type input "[GEOGRAPHIC_DATA]"
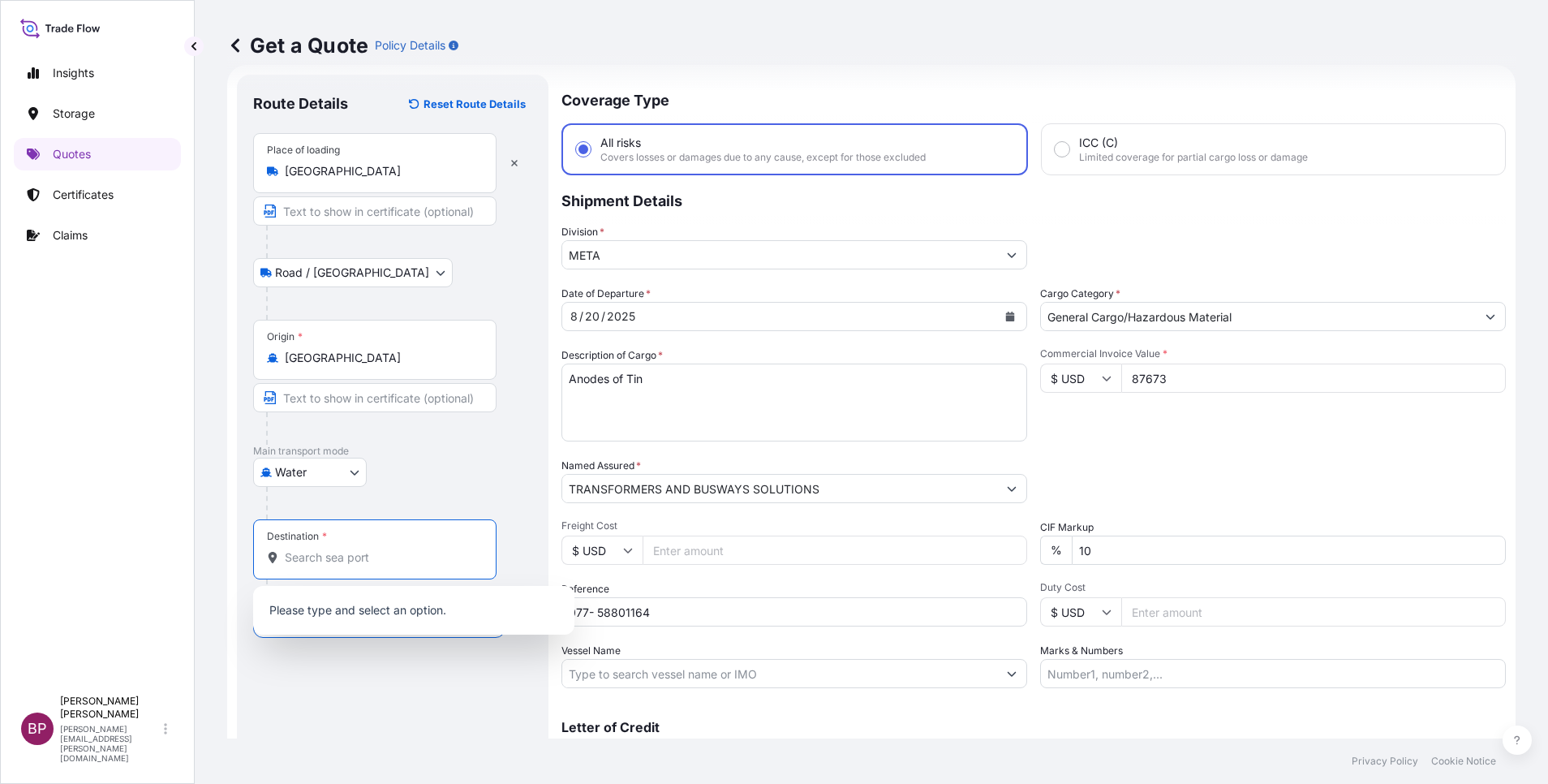
click at [350, 527] on div "Destination *" at bounding box center [374, 549] width 243 height 60
click at [350, 549] on input "Destination *" at bounding box center [380, 557] width 191 height 16
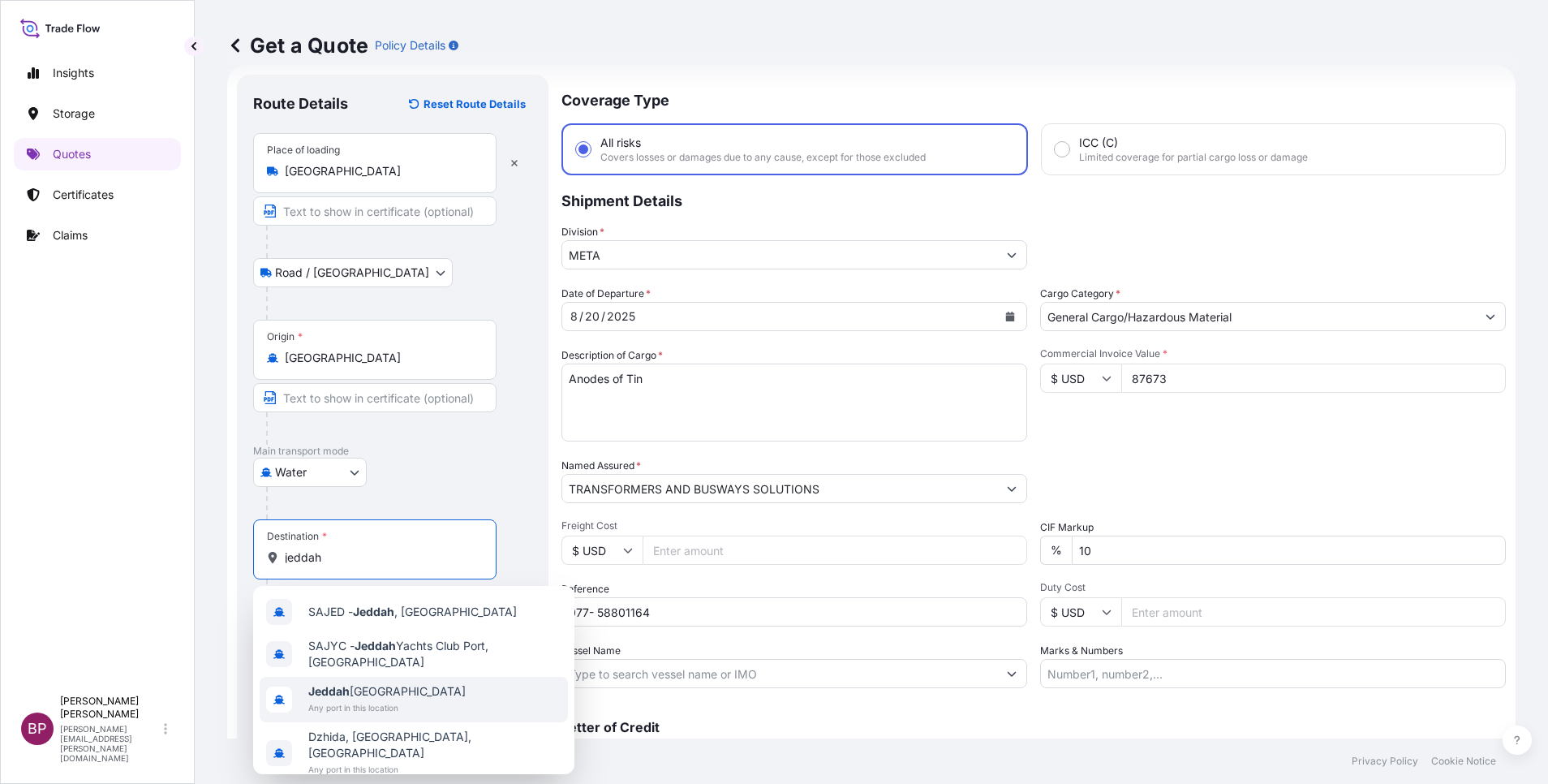
click at [388, 708] on span "Any port in this location" at bounding box center [387, 707] width 157 height 16
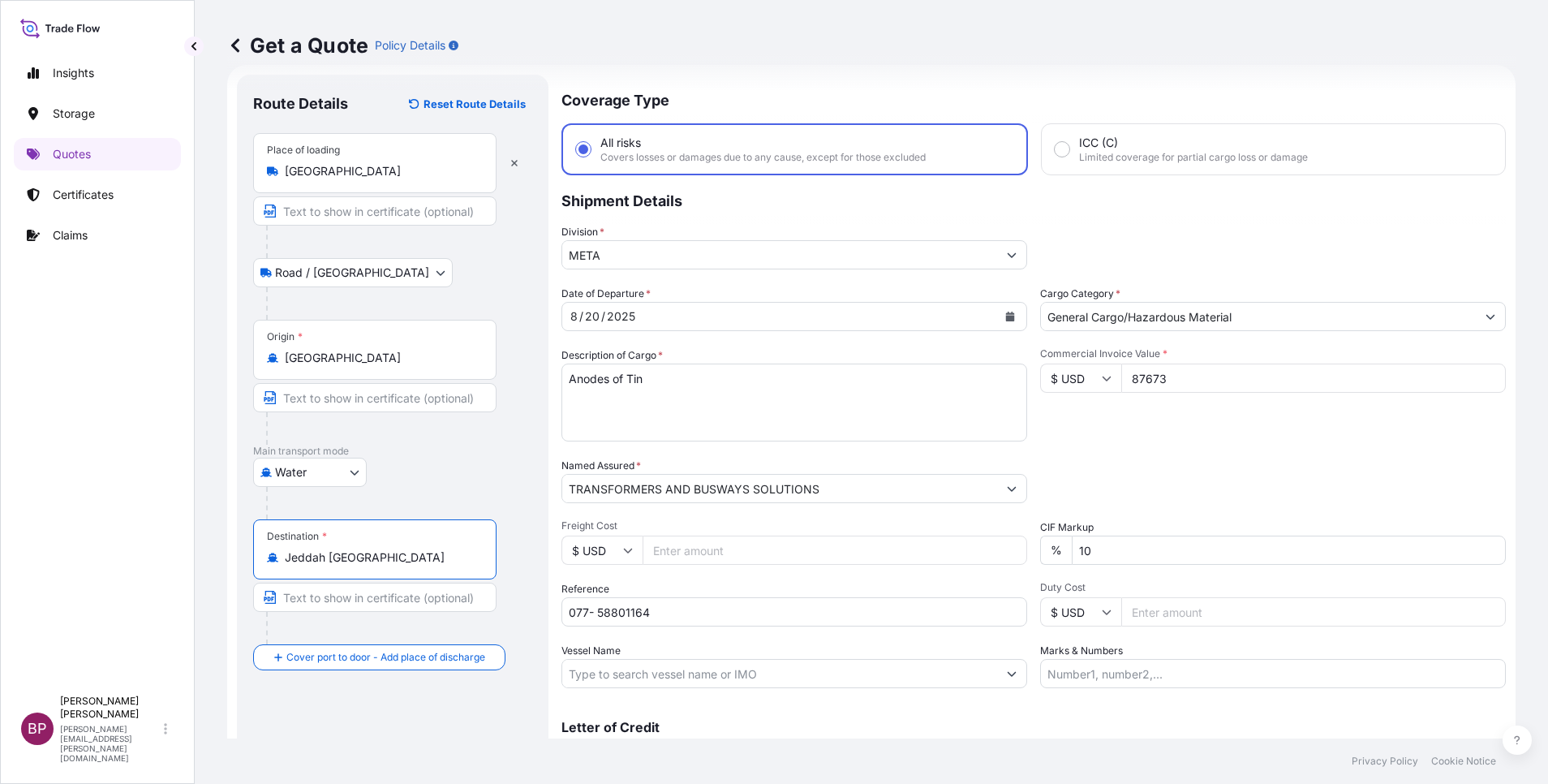
scroll to position [106, 0]
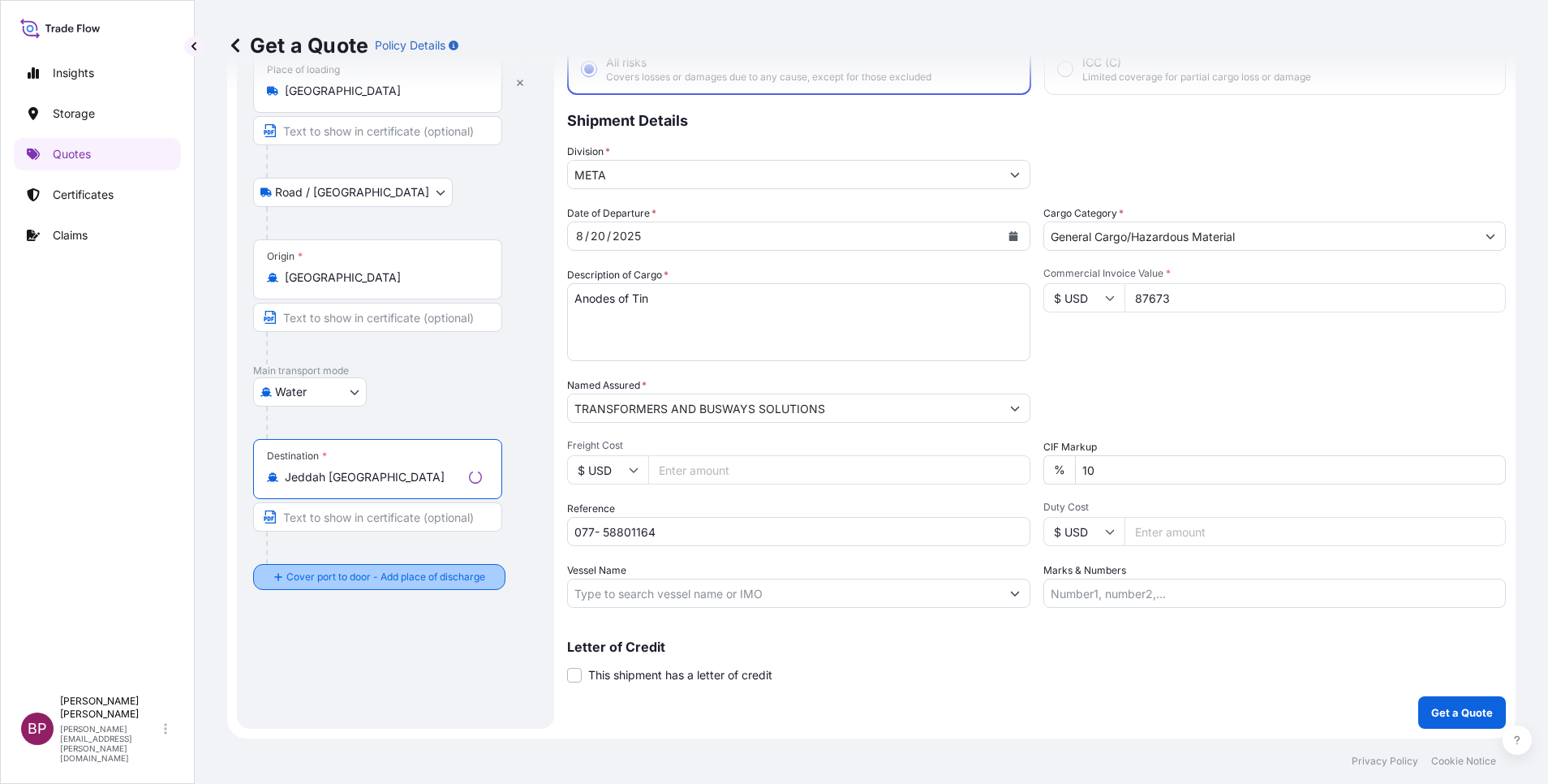
type input "Jeddah [GEOGRAPHIC_DATA]"
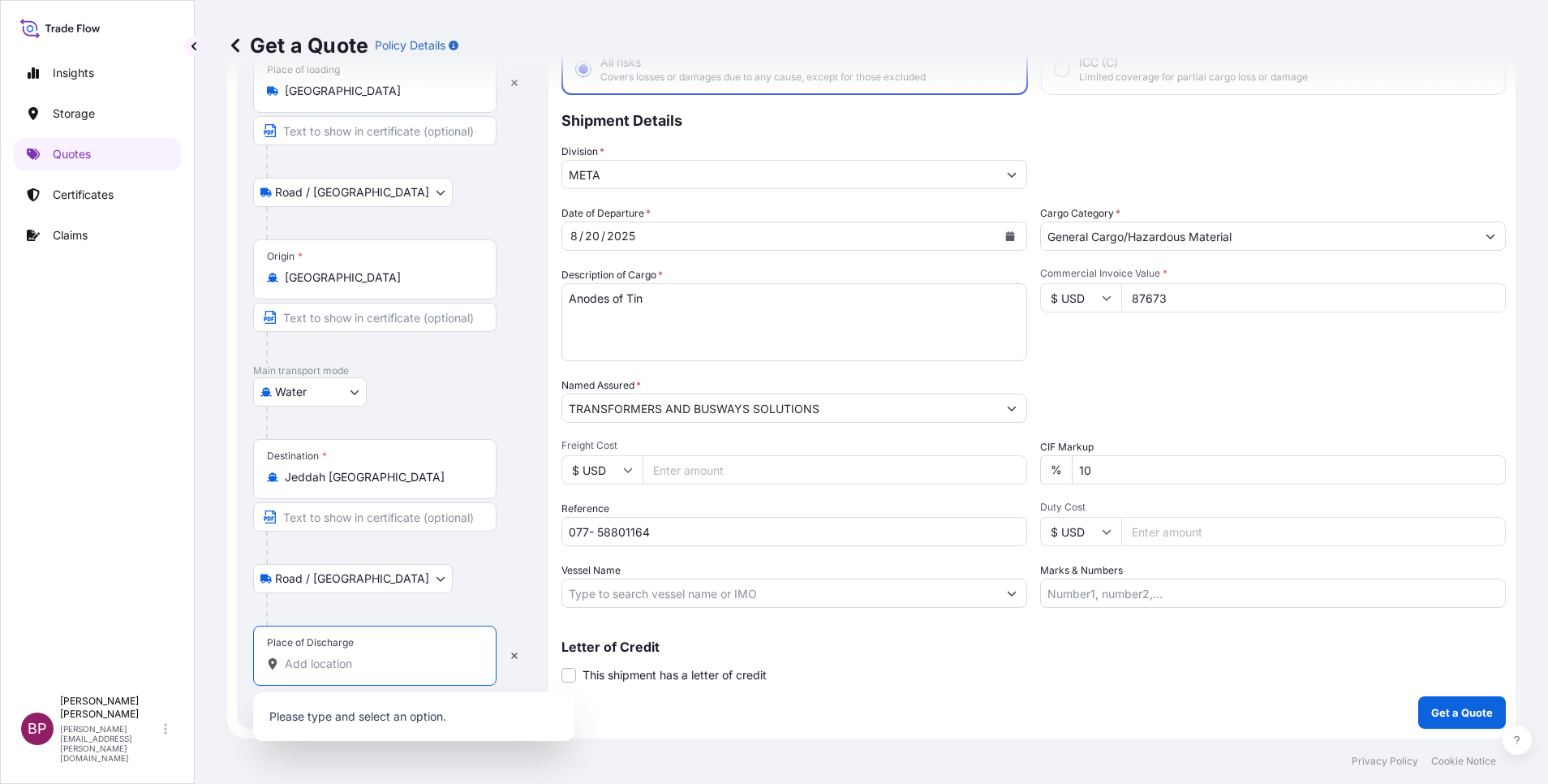
click at [359, 669] on input "Place of Discharge" at bounding box center [380, 663] width 191 height 16
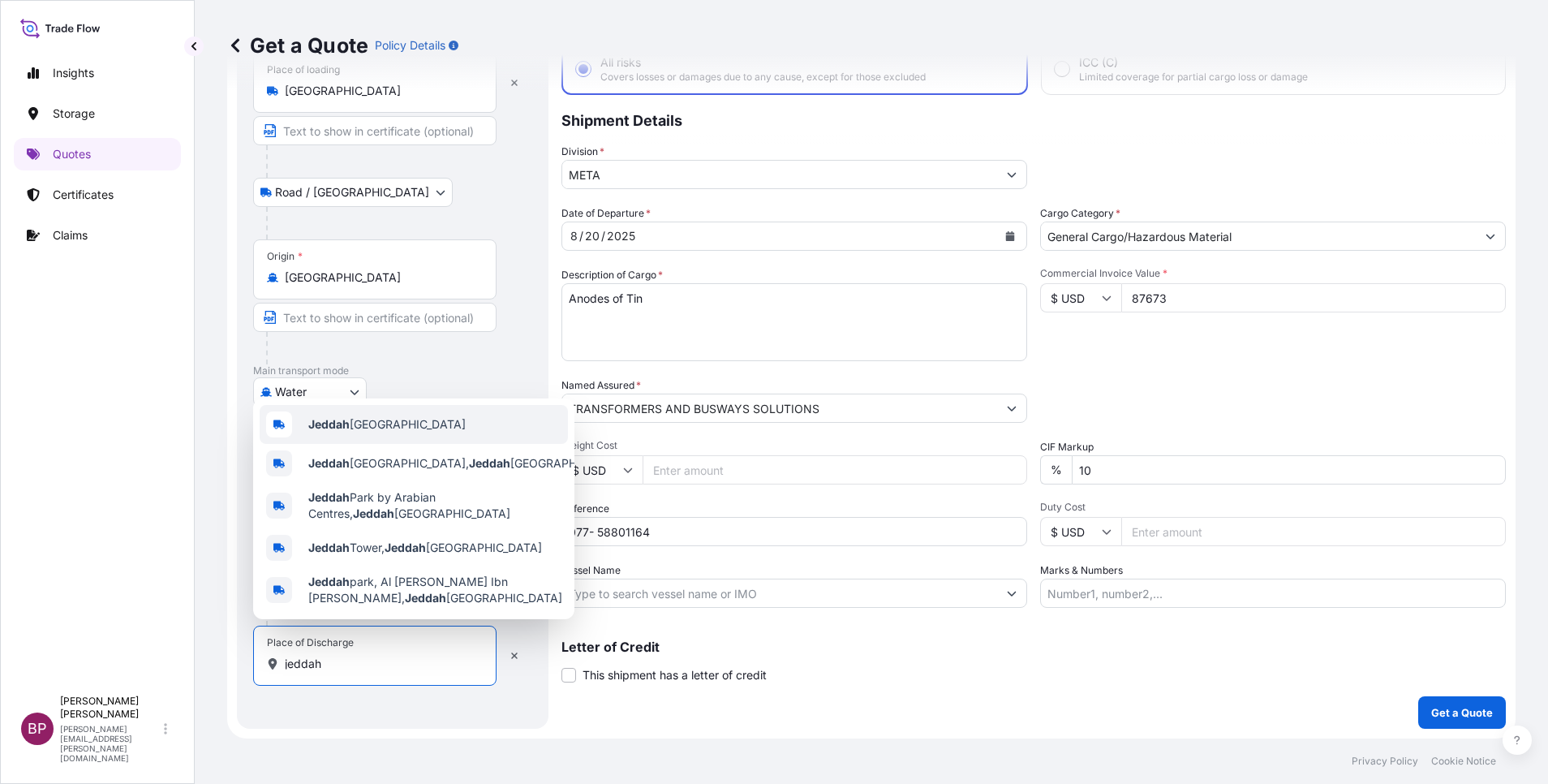
click at [392, 416] on span "Jeddah [GEOGRAPHIC_DATA]" at bounding box center [387, 424] width 157 height 16
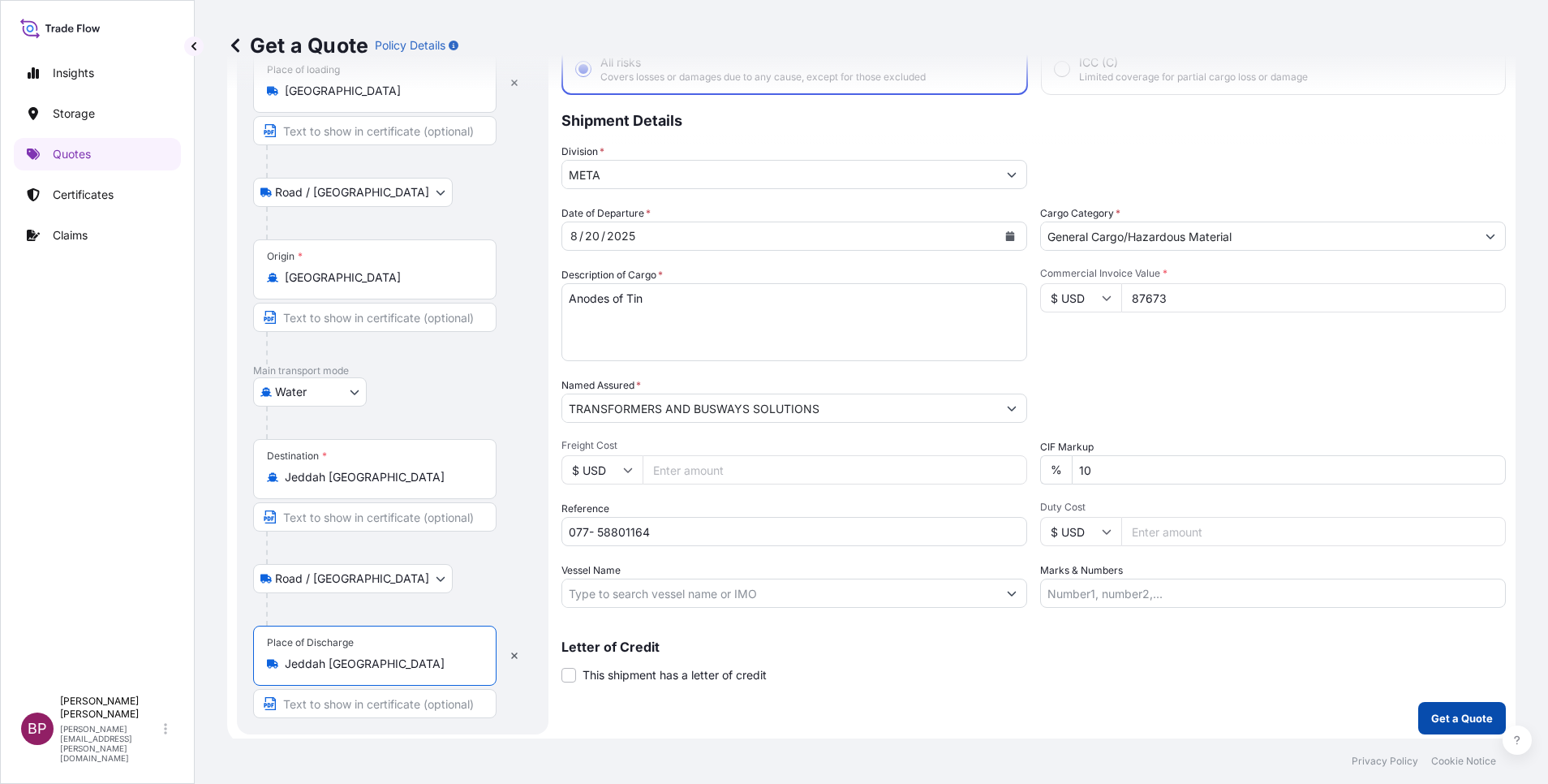
type input "Jeddah [GEOGRAPHIC_DATA]"
click at [1459, 710] on p "Get a Quote" at bounding box center [1462, 718] width 61 height 16
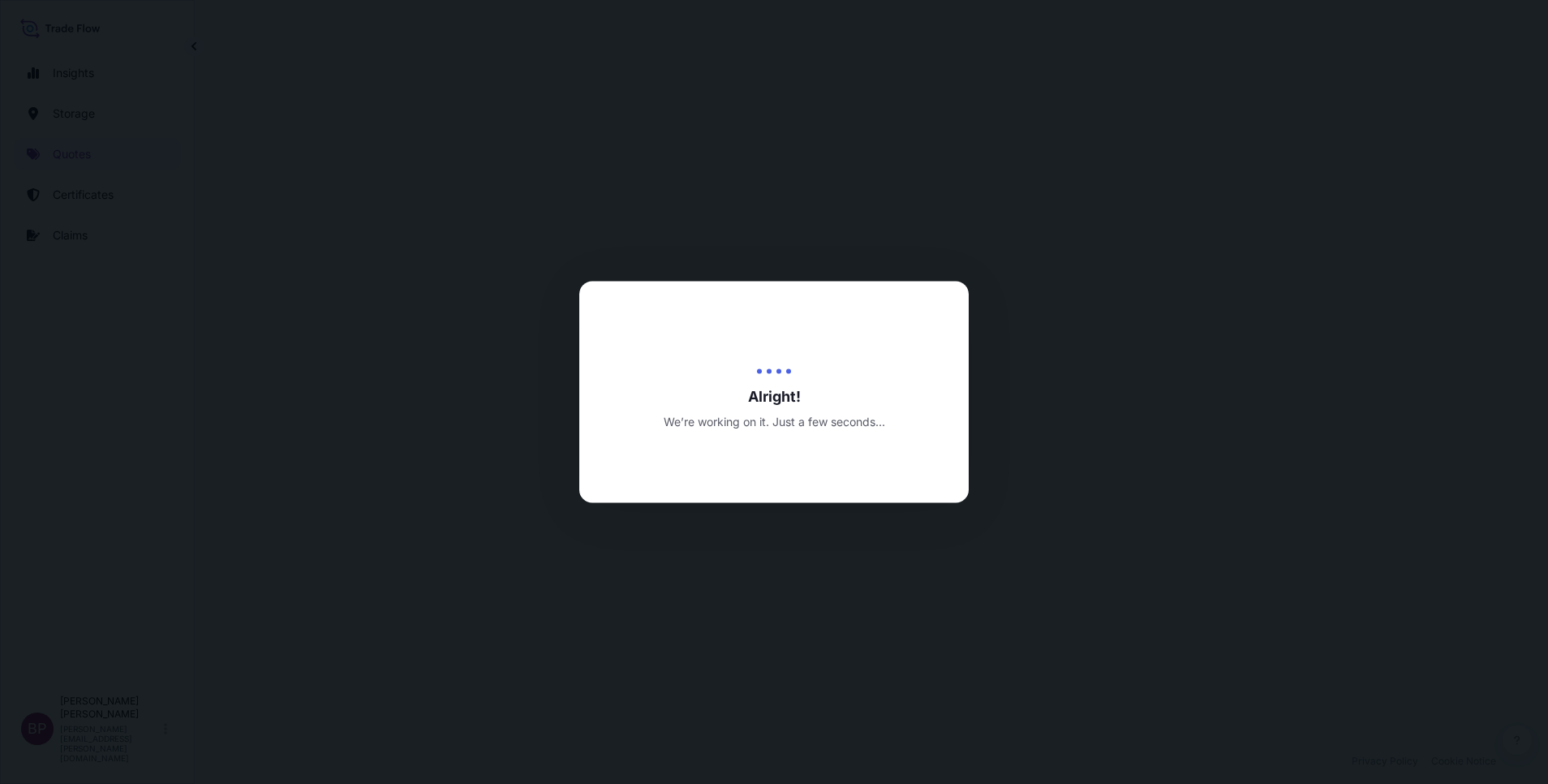
select select "Road / [GEOGRAPHIC_DATA]"
select select "Water"
select select "Road / [GEOGRAPHIC_DATA]"
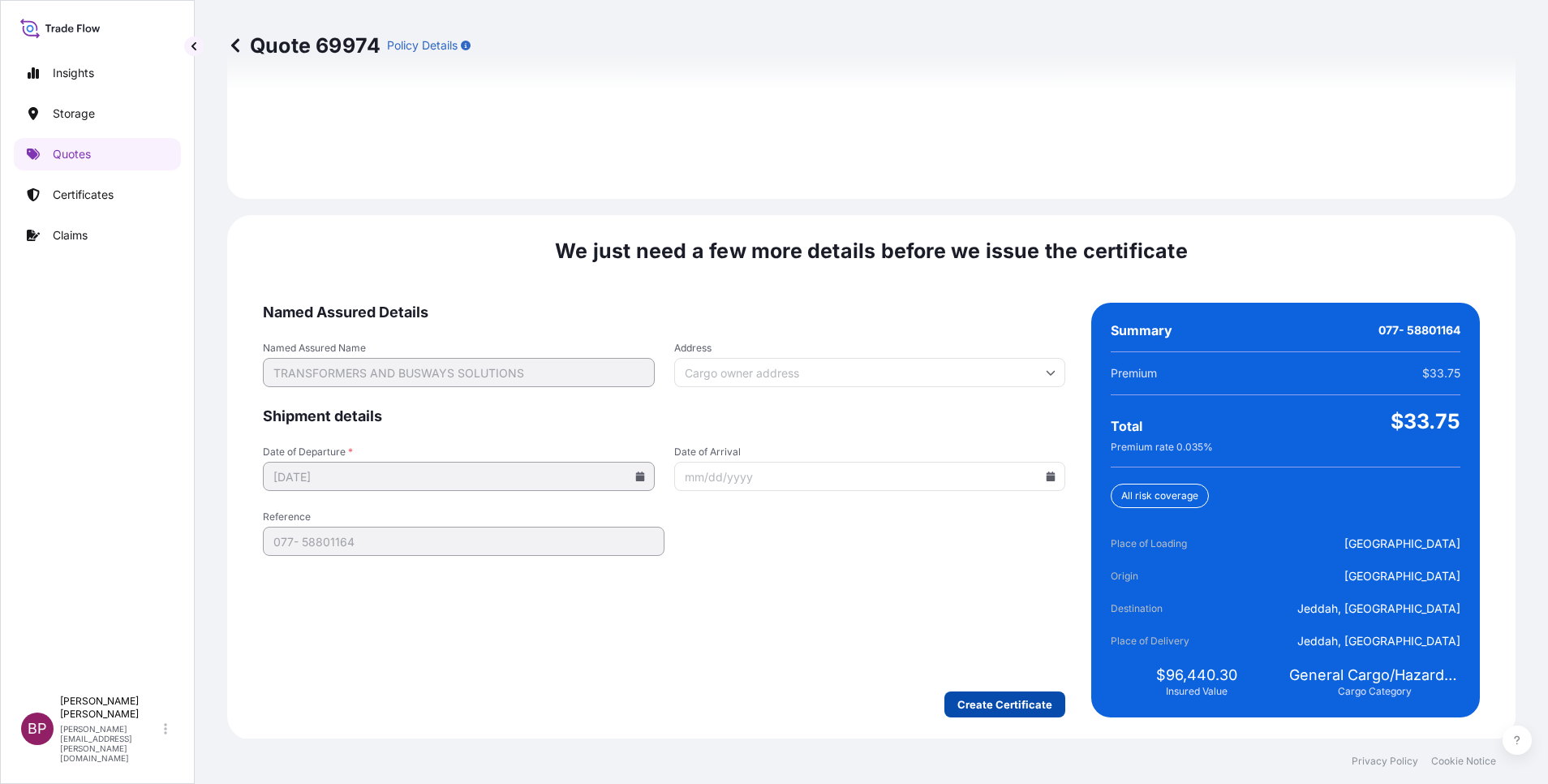
scroll to position [2405, 0]
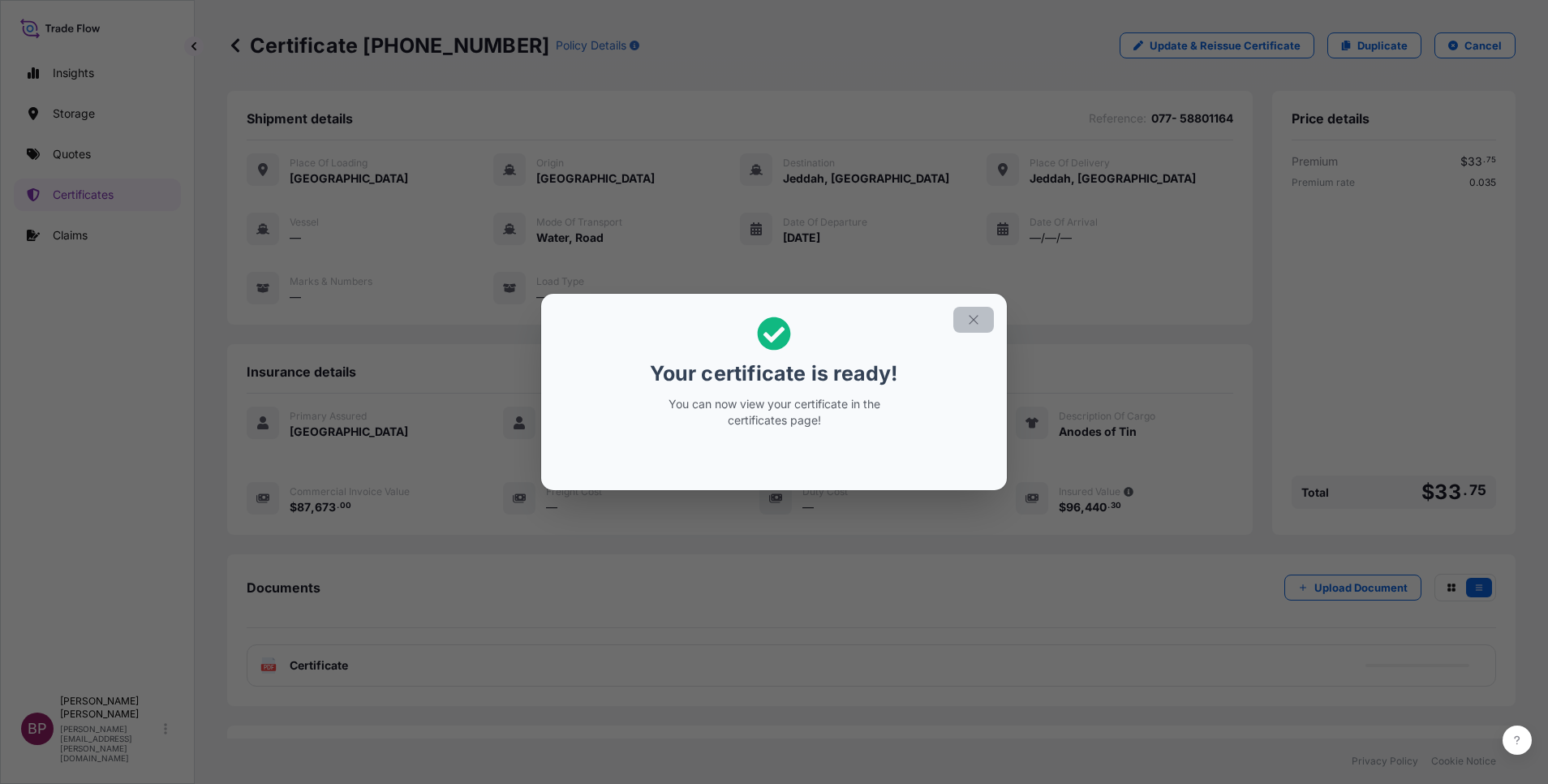
click at [976, 323] on icon "button" at bounding box center [973, 319] width 14 height 14
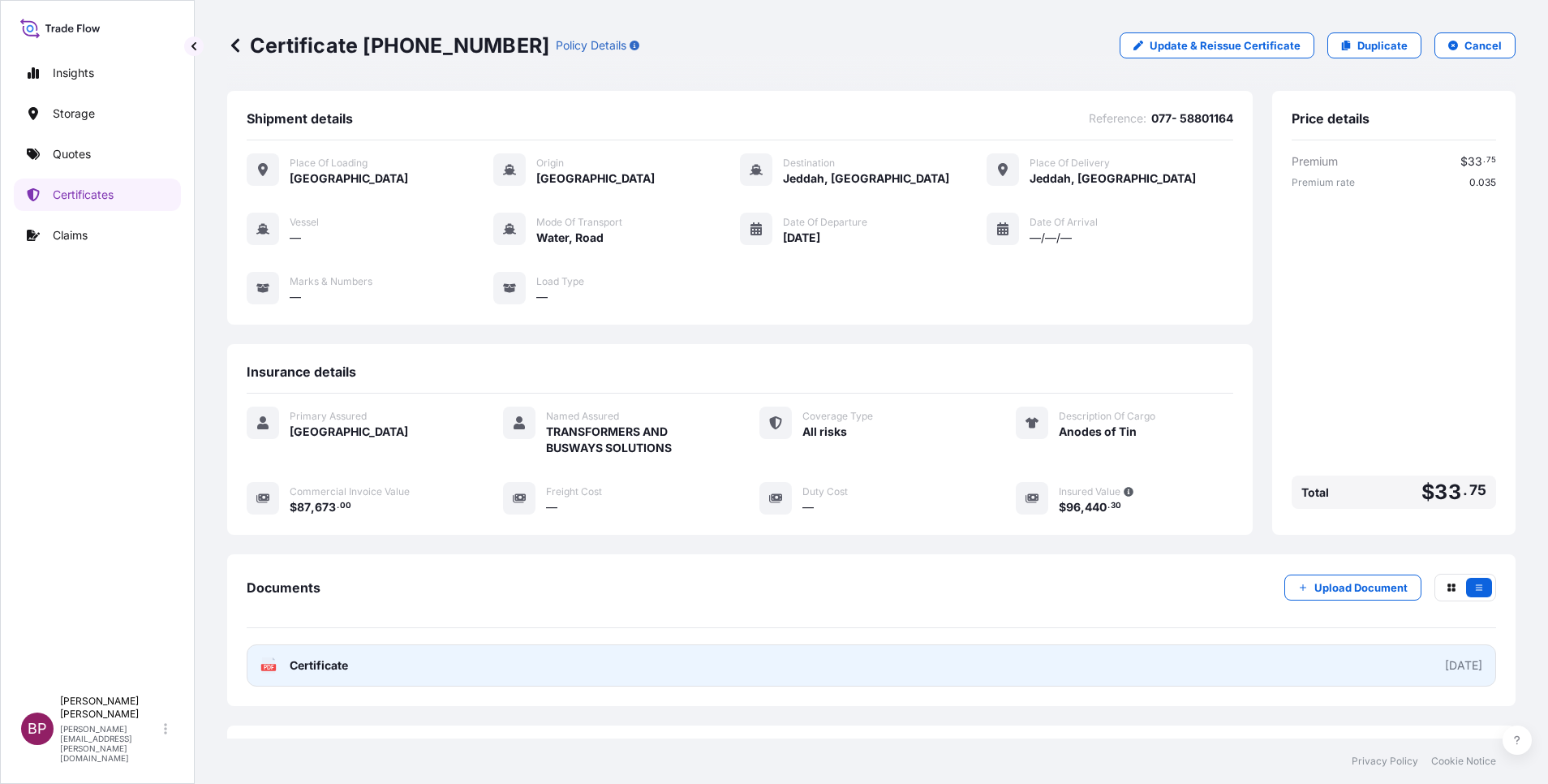
click at [335, 666] on span "Certificate" at bounding box center [319, 665] width 58 height 16
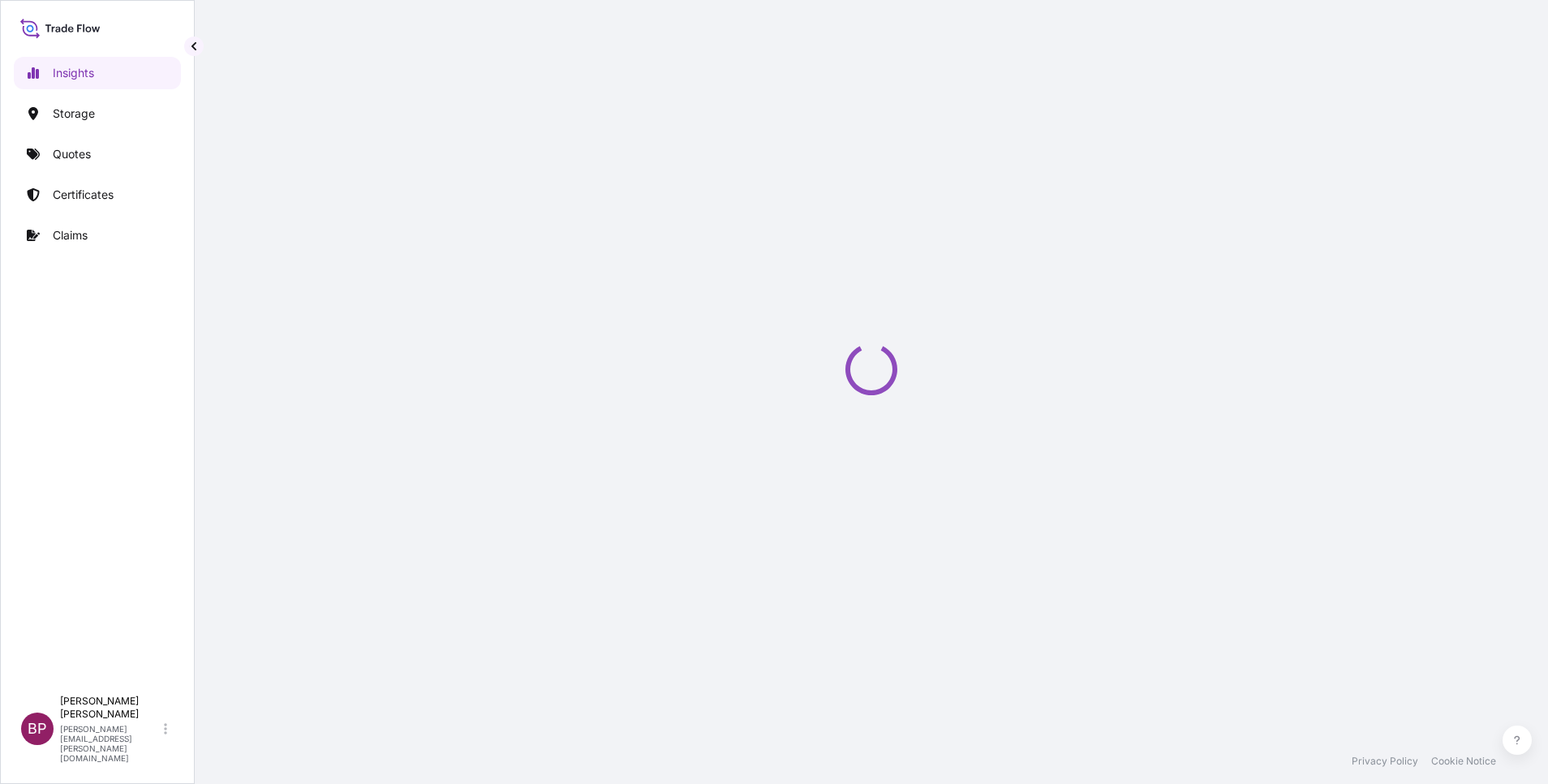
select select "2025"
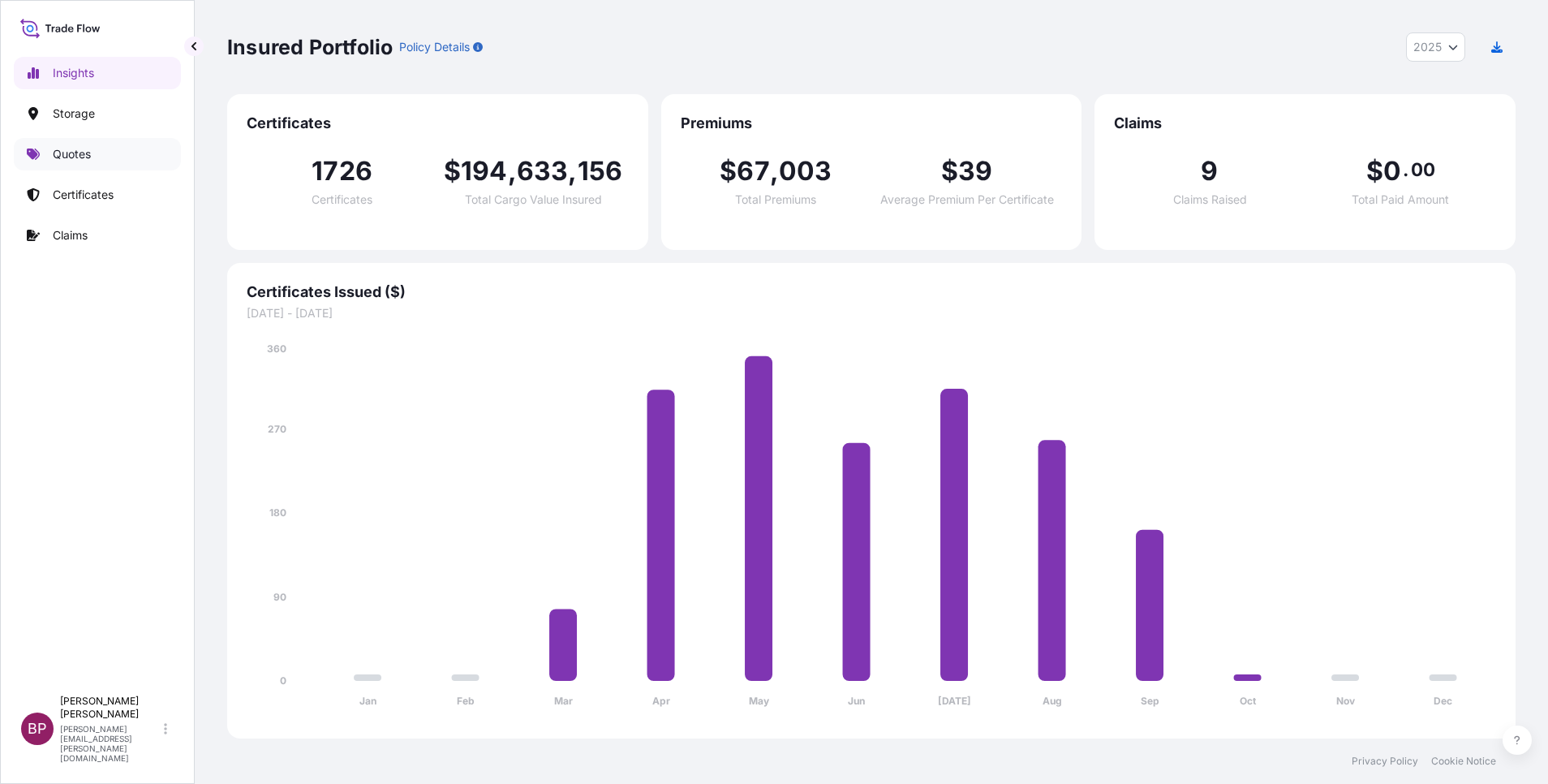
click at [67, 151] on p "Quotes" at bounding box center [72, 154] width 38 height 16
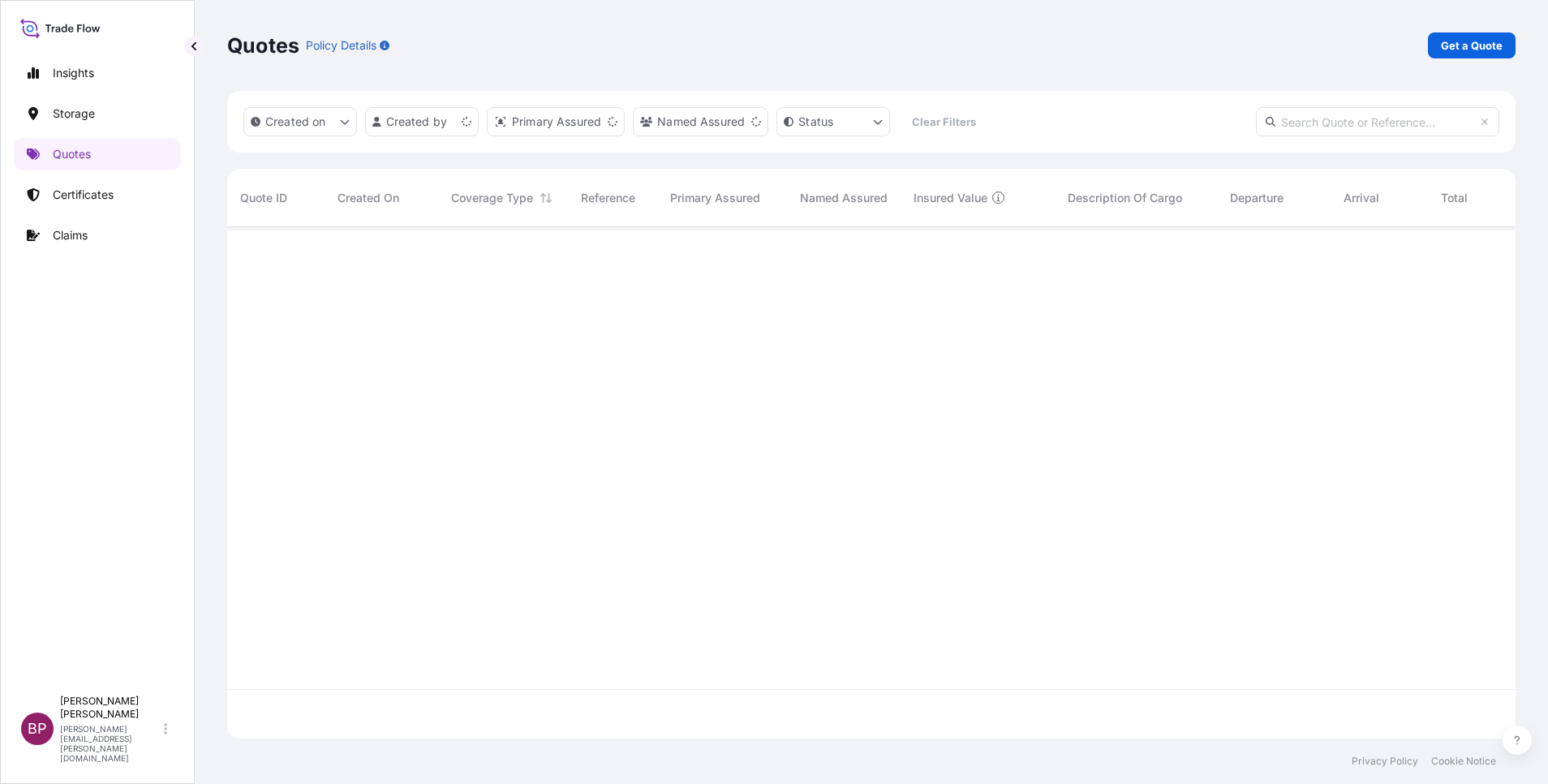
scroll to position [502, 1269]
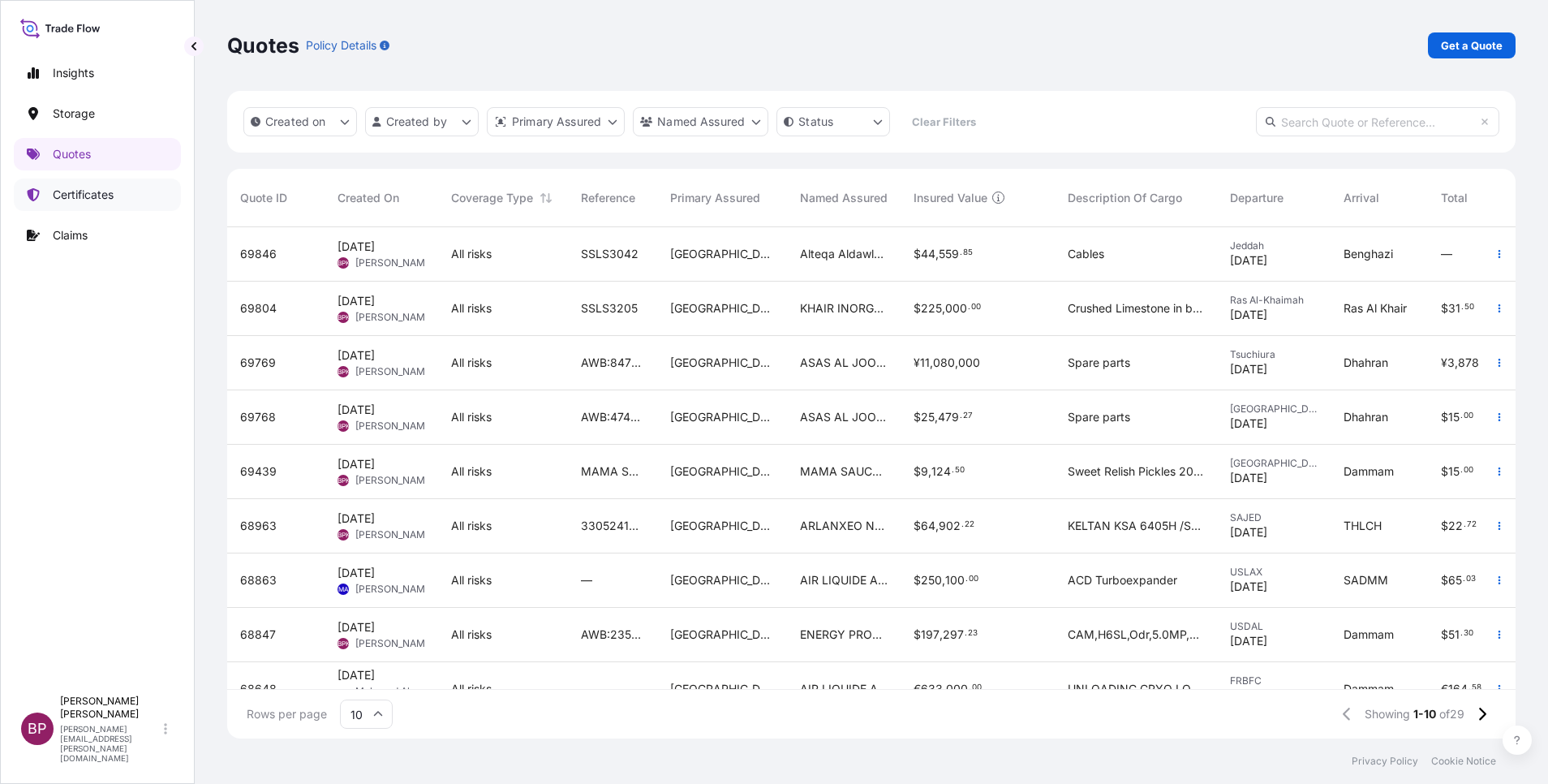
click at [90, 194] on p "Certificates" at bounding box center [83, 194] width 61 height 16
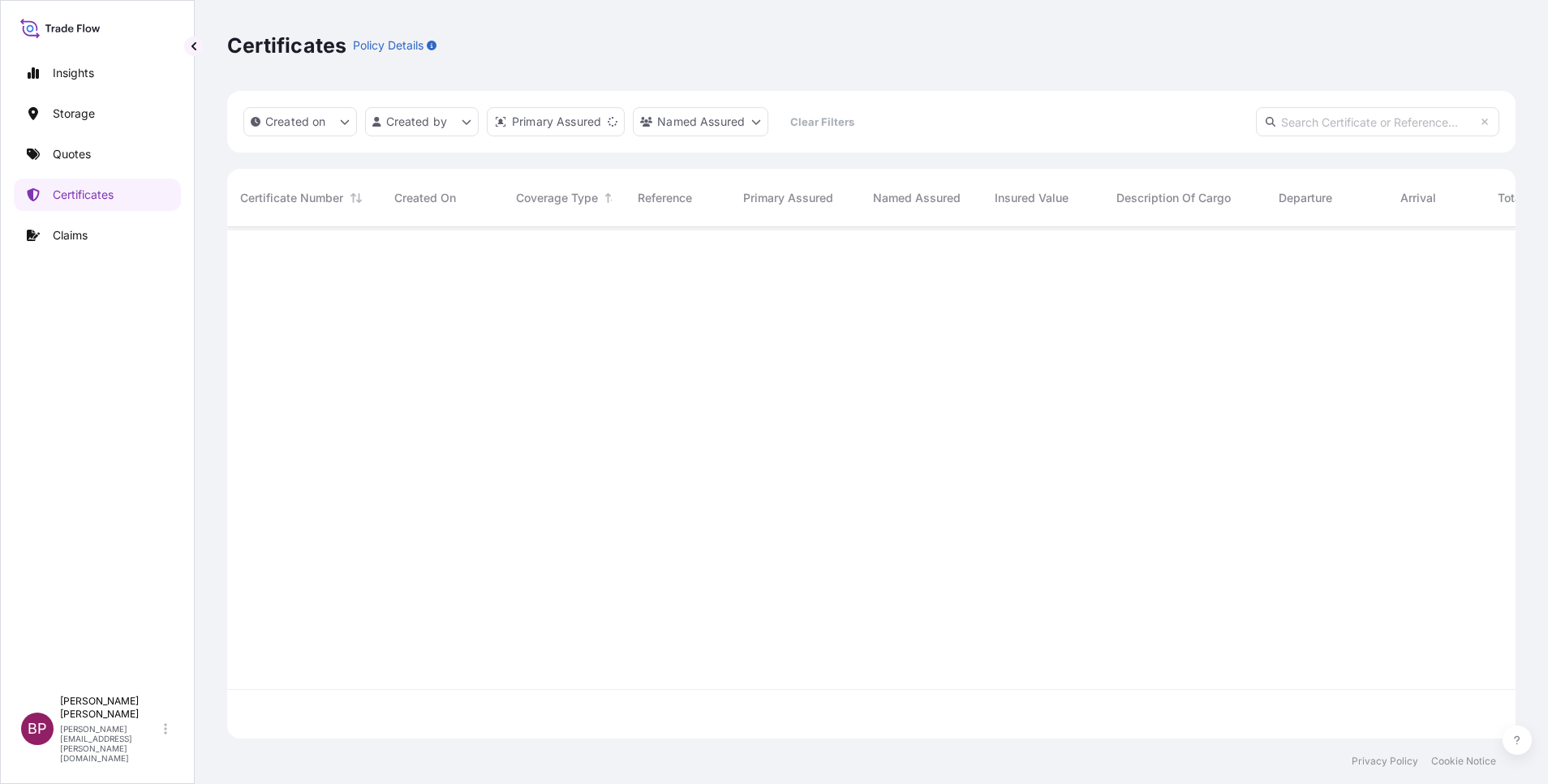
scroll to position [502, 1269]
click at [78, 157] on p "Quotes" at bounding box center [72, 154] width 38 height 16
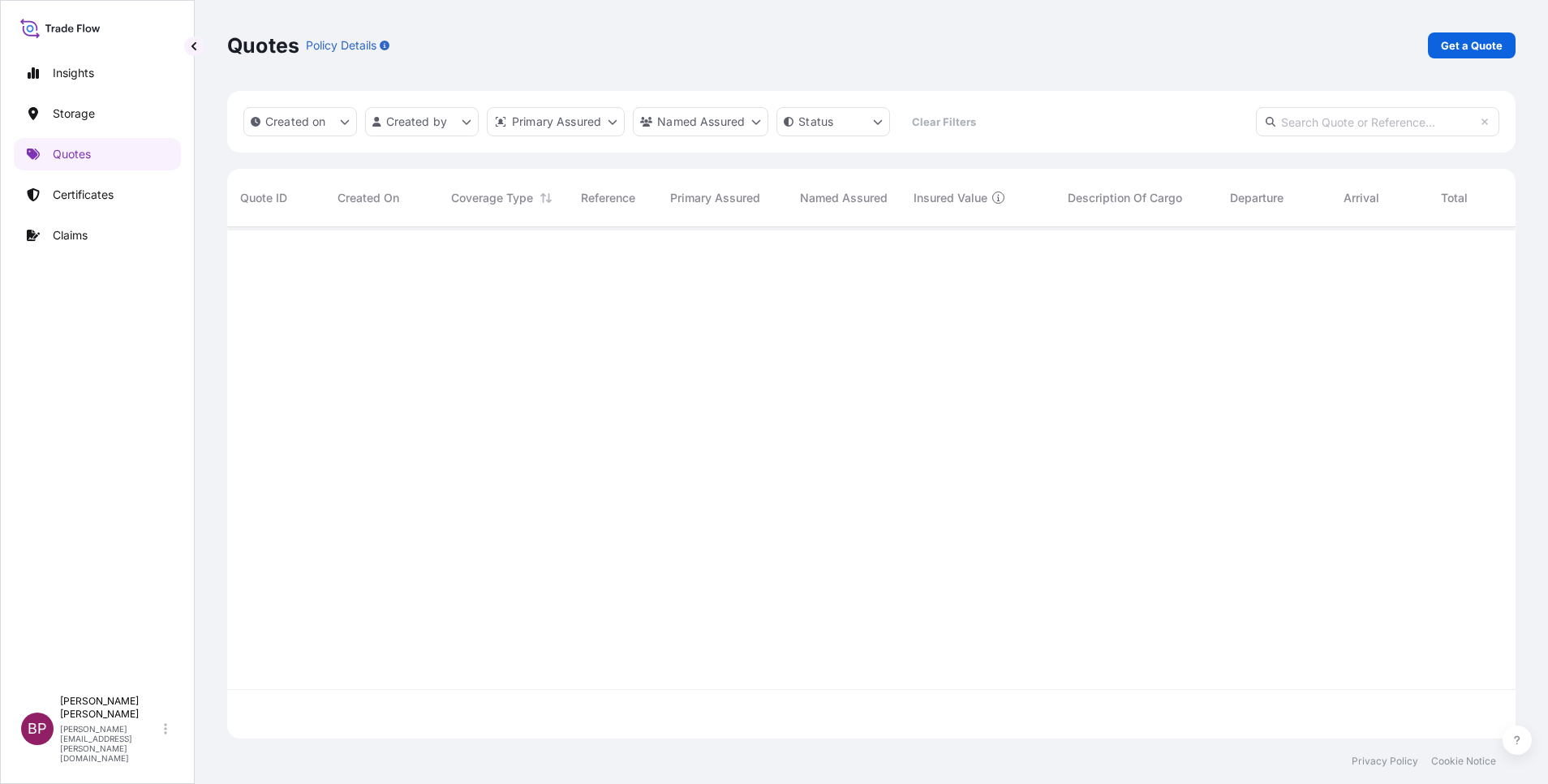
scroll to position [502, 1269]
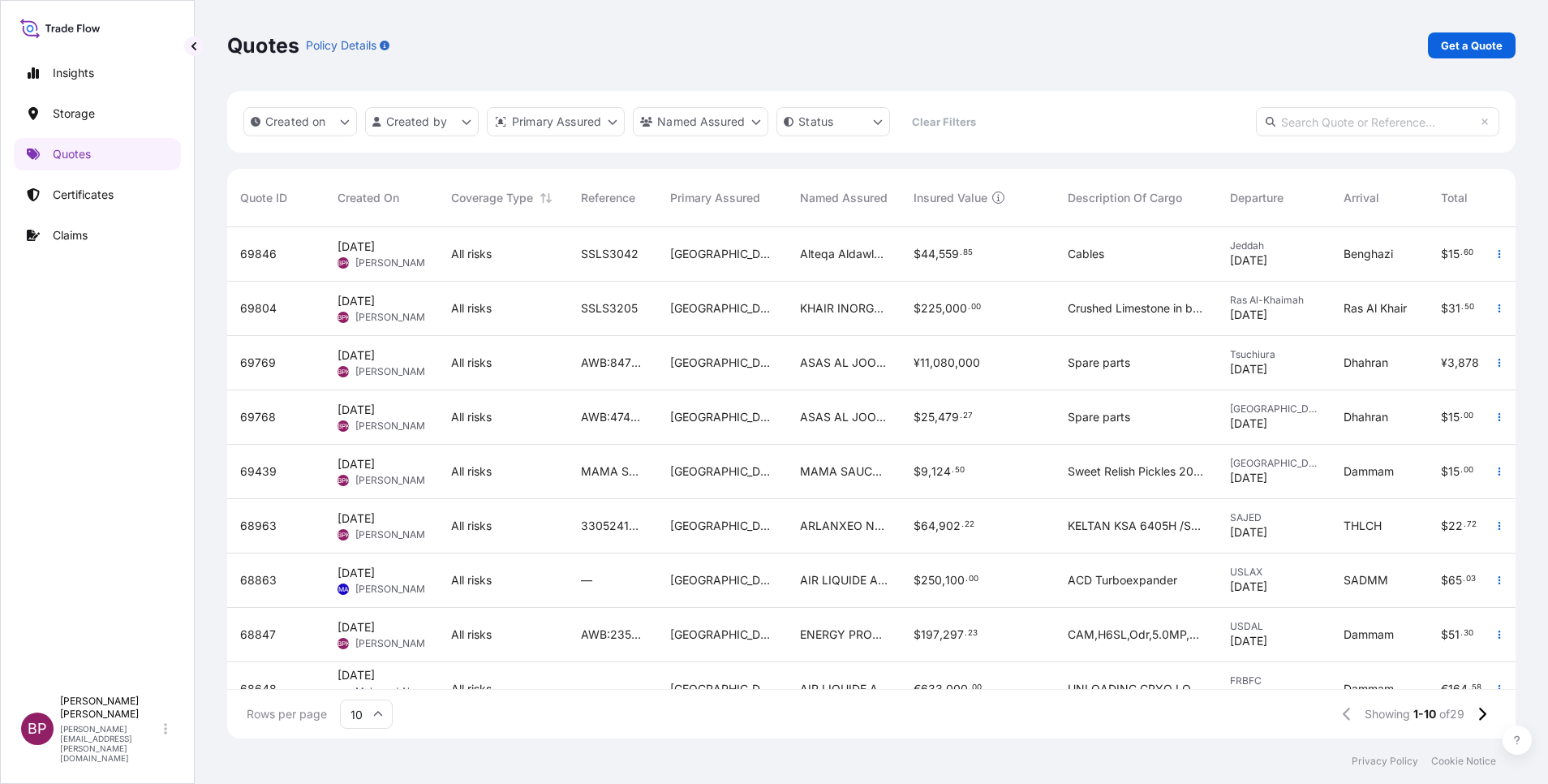
click at [631, 255] on span "SSLS3042" at bounding box center [610, 254] width 57 height 16
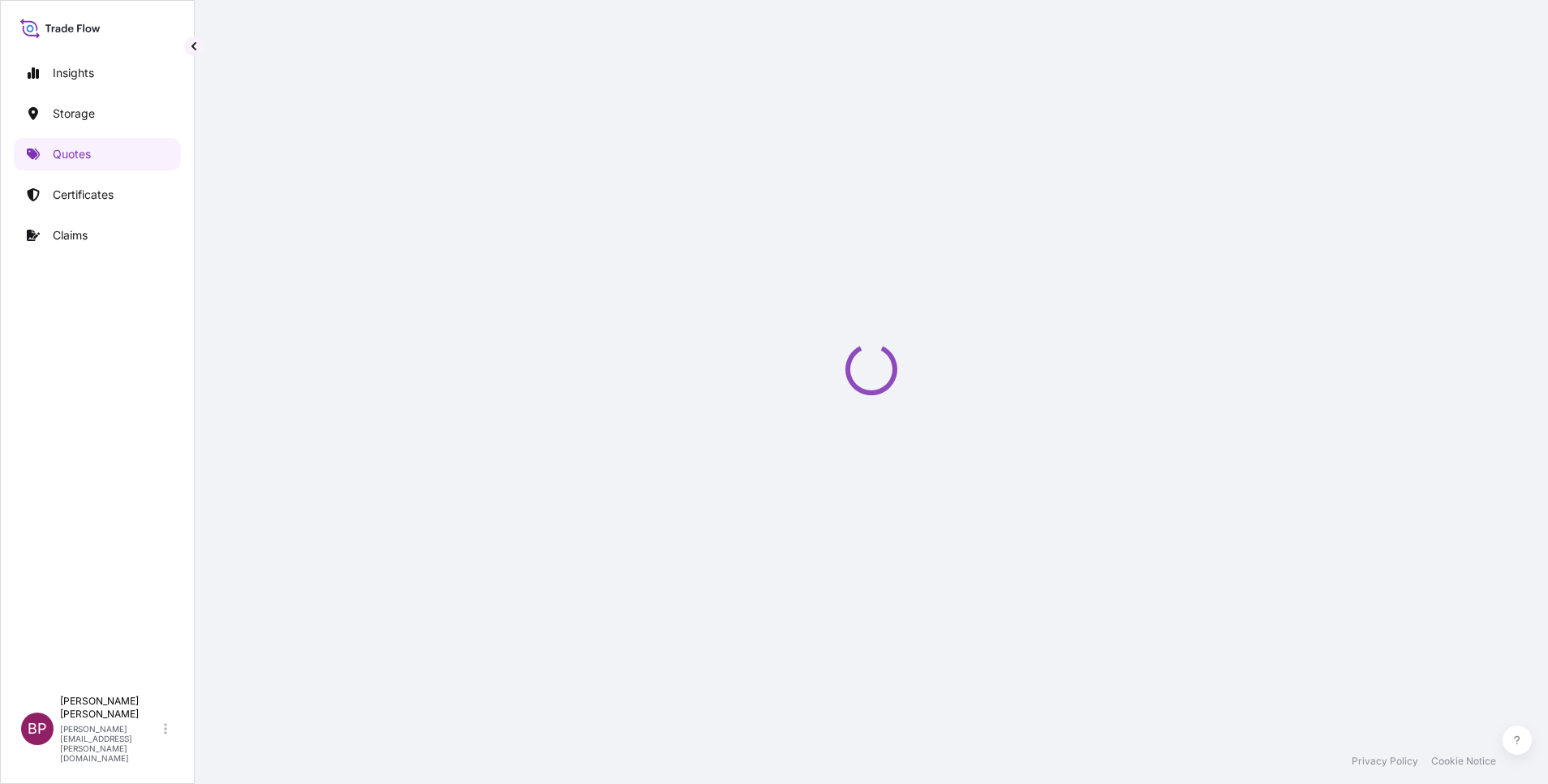
select select "Road / [GEOGRAPHIC_DATA]"
select select "Water"
select select "Road / [GEOGRAPHIC_DATA]"
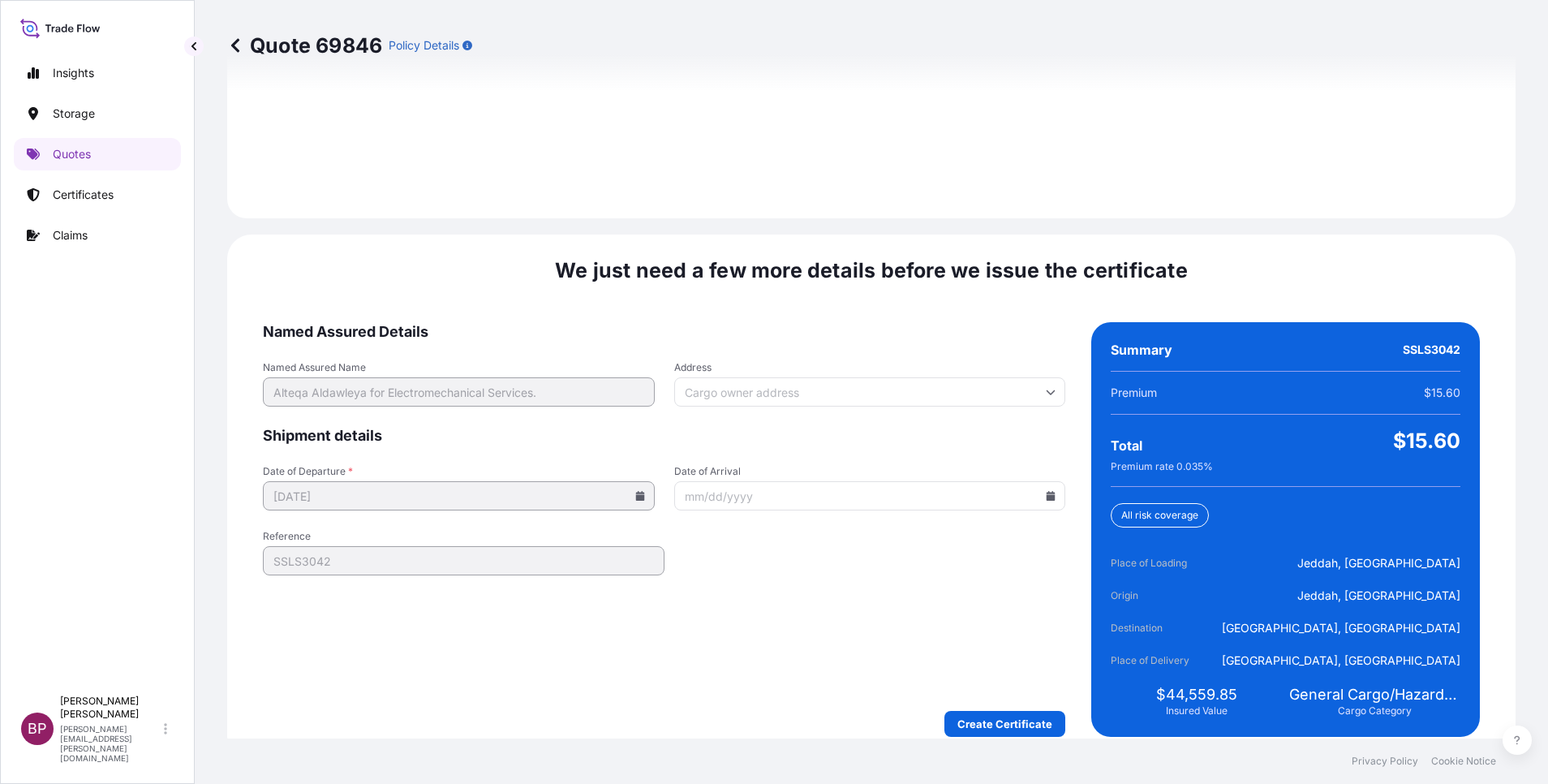
scroll to position [2405, 0]
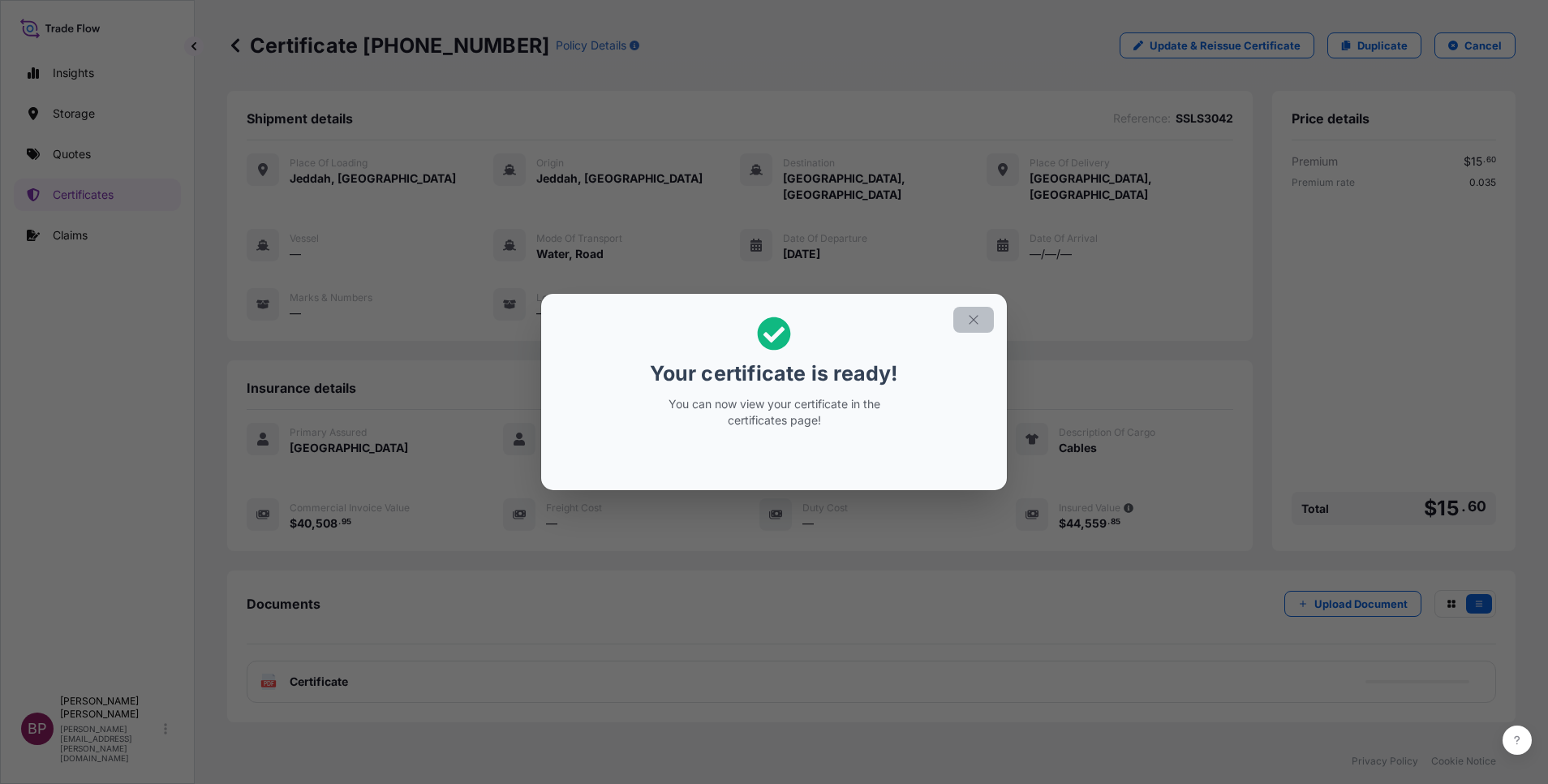
click at [976, 321] on icon "button" at bounding box center [973, 319] width 14 height 14
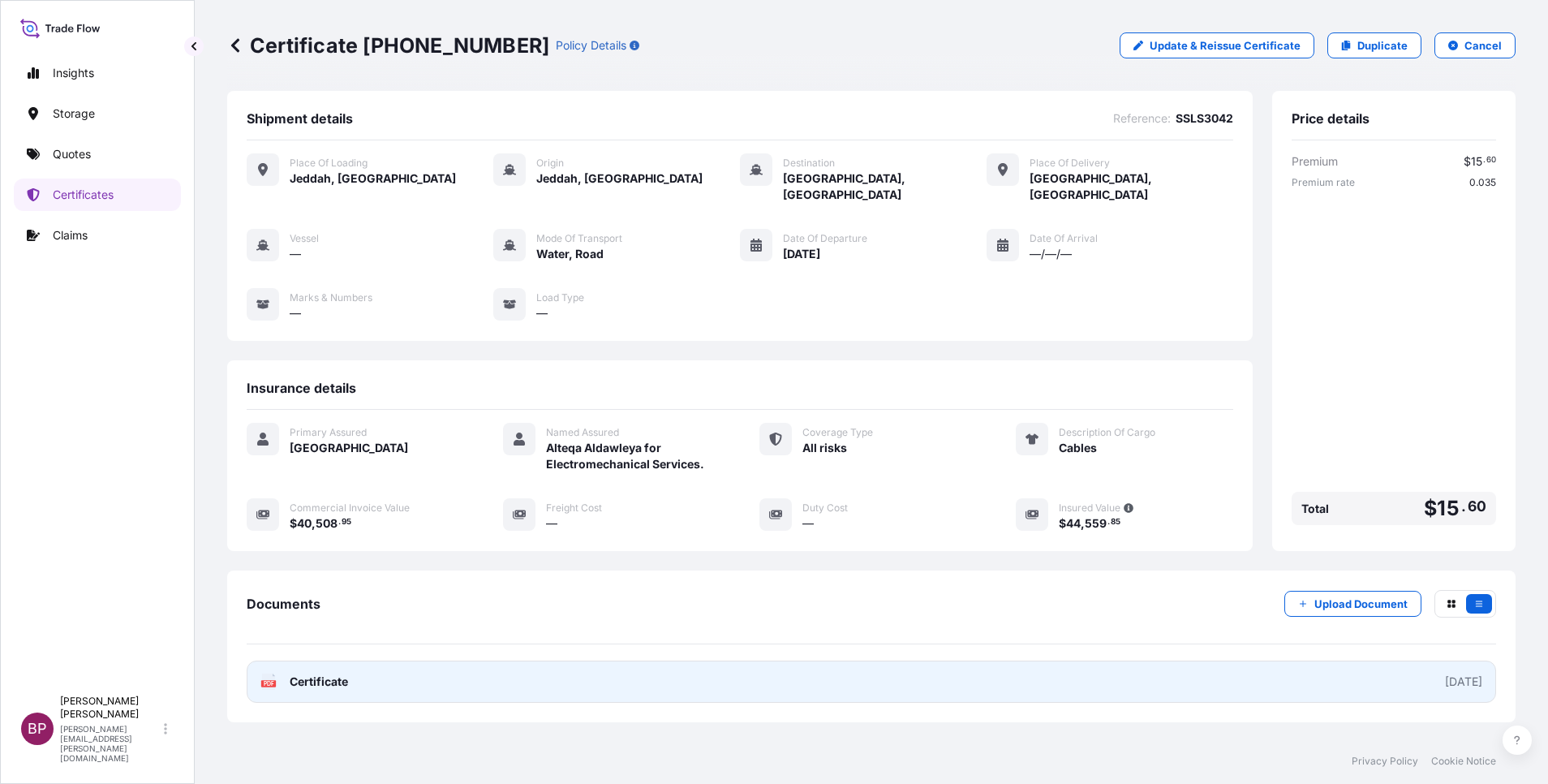
click at [341, 673] on span "Certificate" at bounding box center [319, 681] width 58 height 16
